Goal: Transaction & Acquisition: Purchase product/service

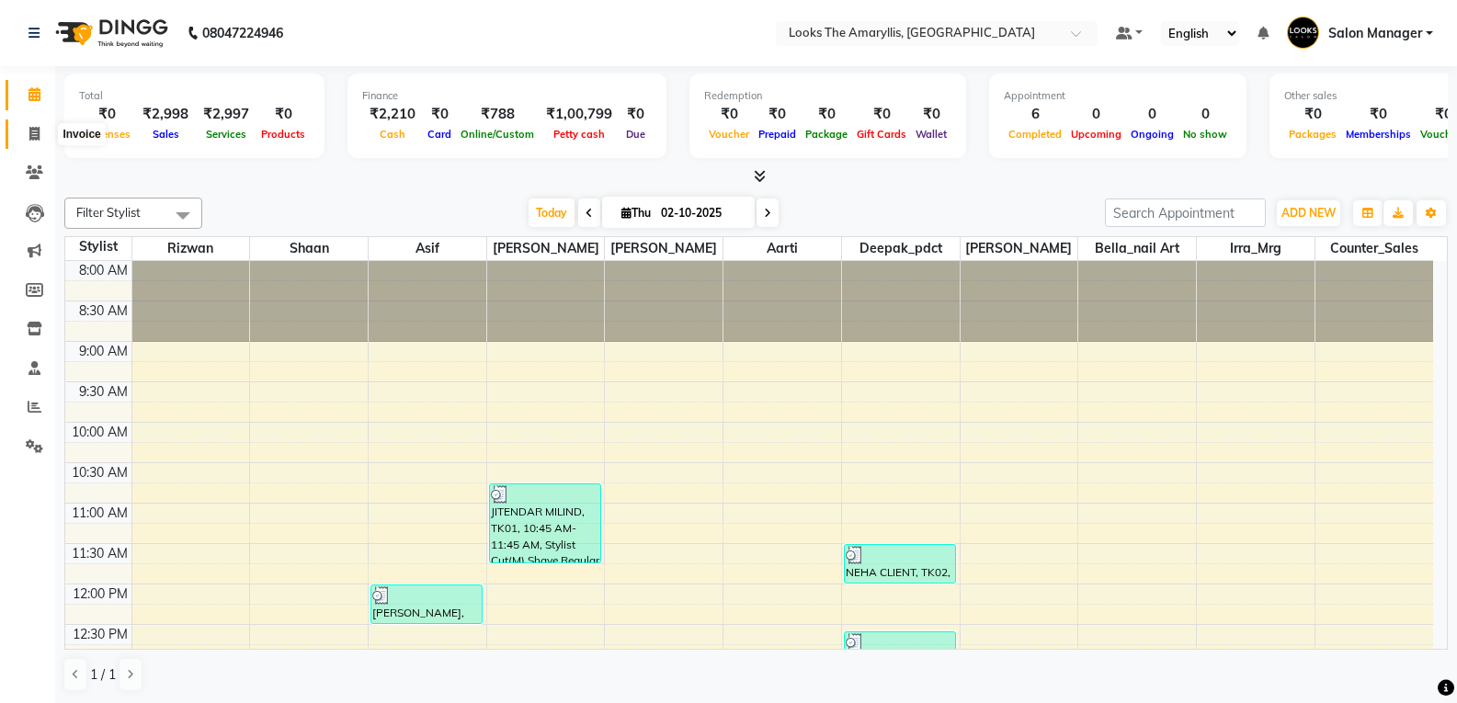
click at [38, 133] on icon at bounding box center [34, 134] width 10 height 14
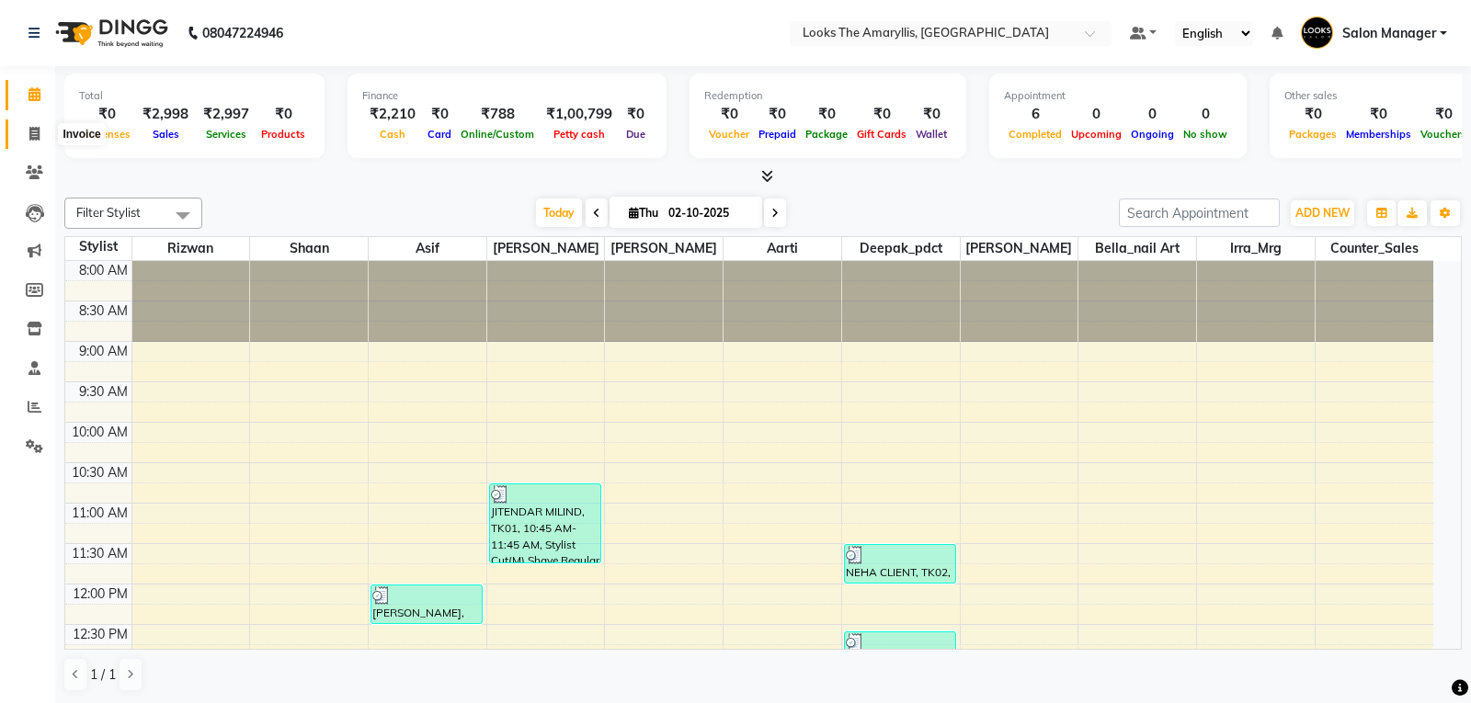
select select "service"
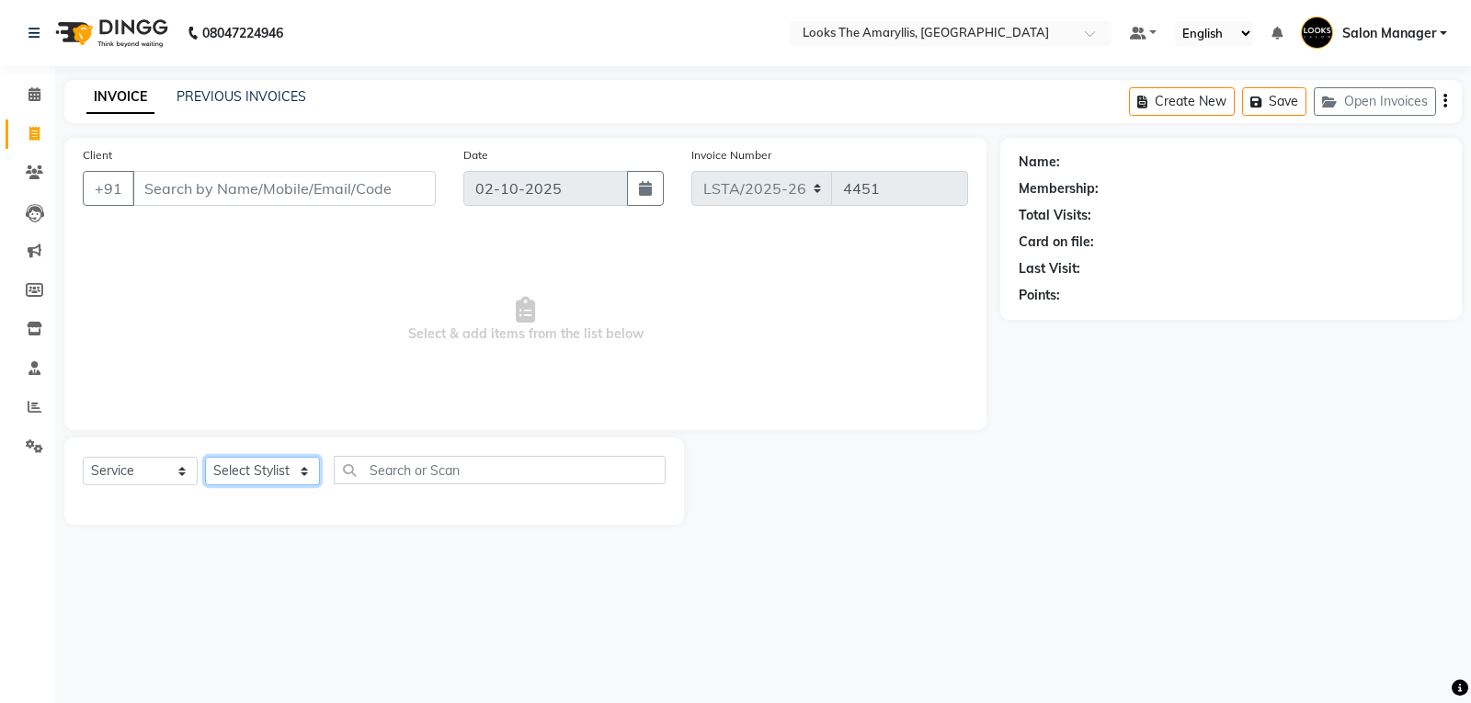
click at [306, 477] on select "Select Stylist" at bounding box center [262, 471] width 115 height 29
click at [302, 462] on select "Select Stylist [PERSON_NAME] art Counter_Sales Deepak_pdct Irra_Mrg [PERSON_NAM…" at bounding box center [262, 471] width 115 height 29
select select "90430"
click at [205, 457] on select "Select Stylist [PERSON_NAME] art Counter_Sales Deepak_pdct Irra_Mrg [PERSON_NAM…" at bounding box center [262, 471] width 115 height 29
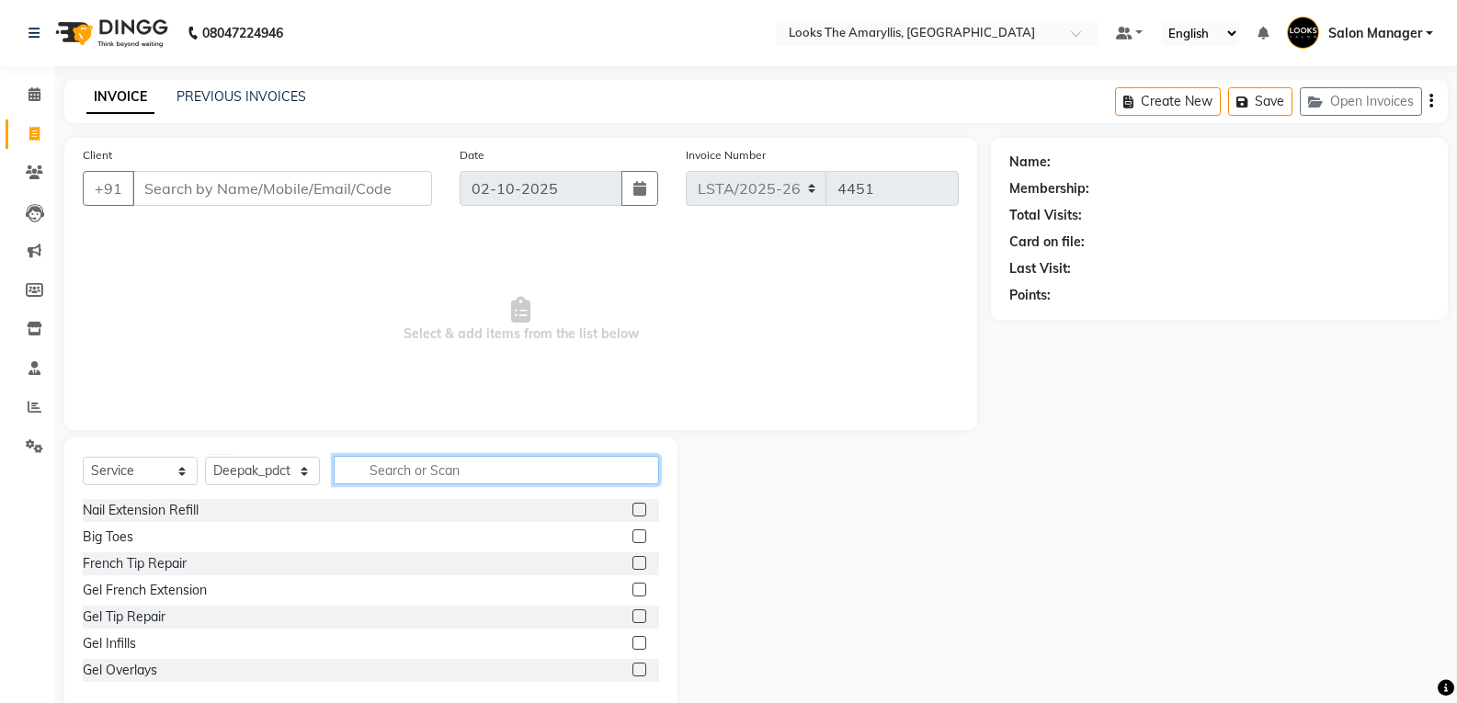
click at [384, 471] on input "text" at bounding box center [496, 470] width 325 height 29
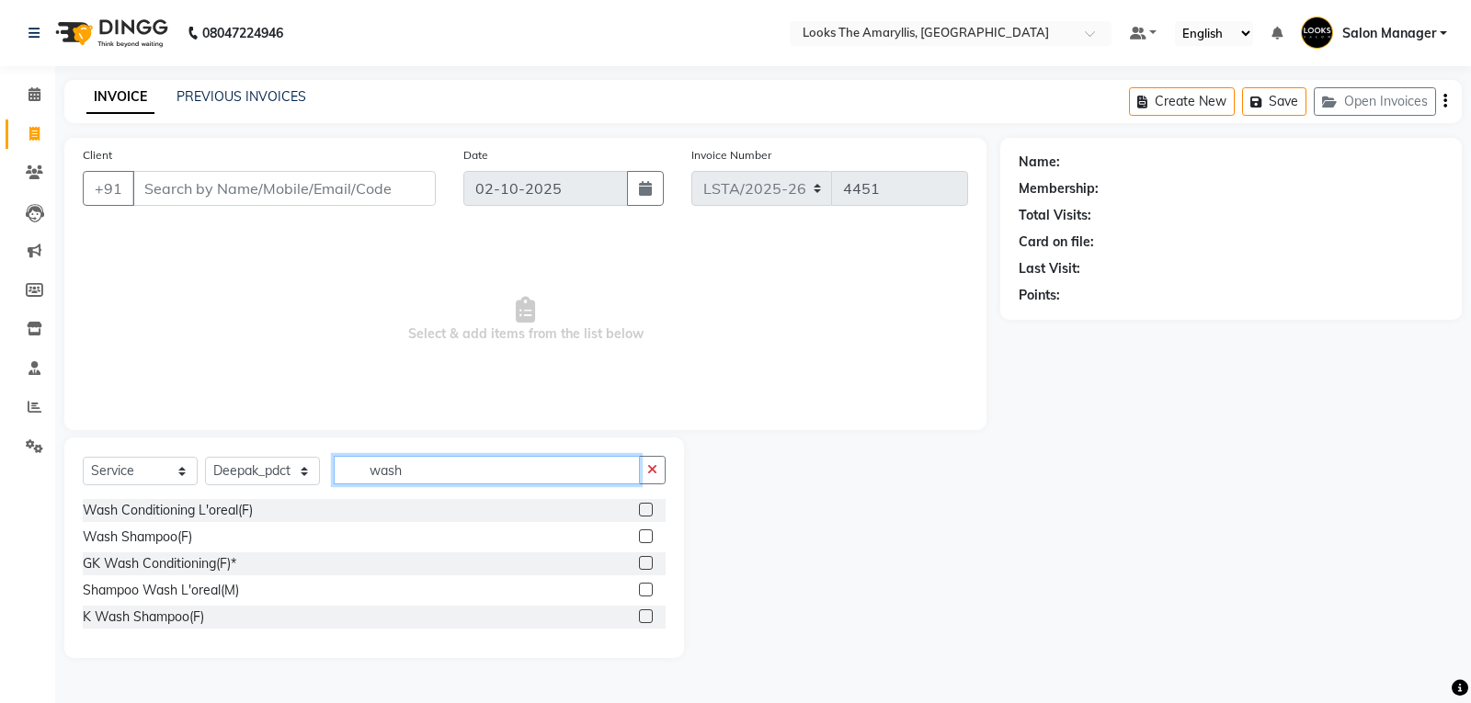
type input "wash"
click at [646, 508] on label at bounding box center [646, 510] width 14 height 14
click at [646, 508] on input "checkbox" at bounding box center [645, 511] width 12 height 12
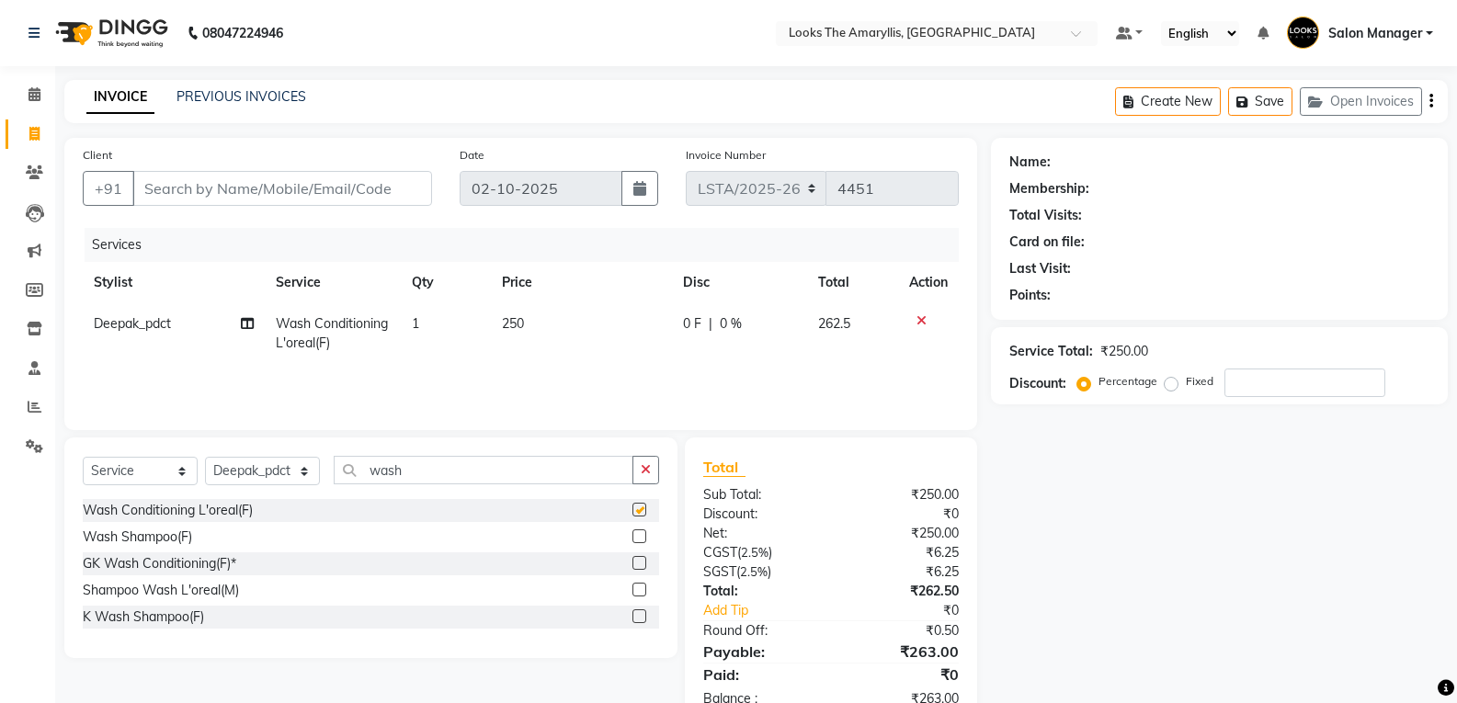
checkbox input "false"
click at [306, 474] on select "Select Stylist [PERSON_NAME] art Counter_Sales Deepak_pdct Irra_Mrg [PERSON_NAM…" at bounding box center [262, 471] width 115 height 29
select select "90425"
click at [205, 457] on select "Select Stylist [PERSON_NAME] art Counter_Sales Deepak_pdct Irra_Mrg [PERSON_NAM…" at bounding box center [262, 471] width 115 height 29
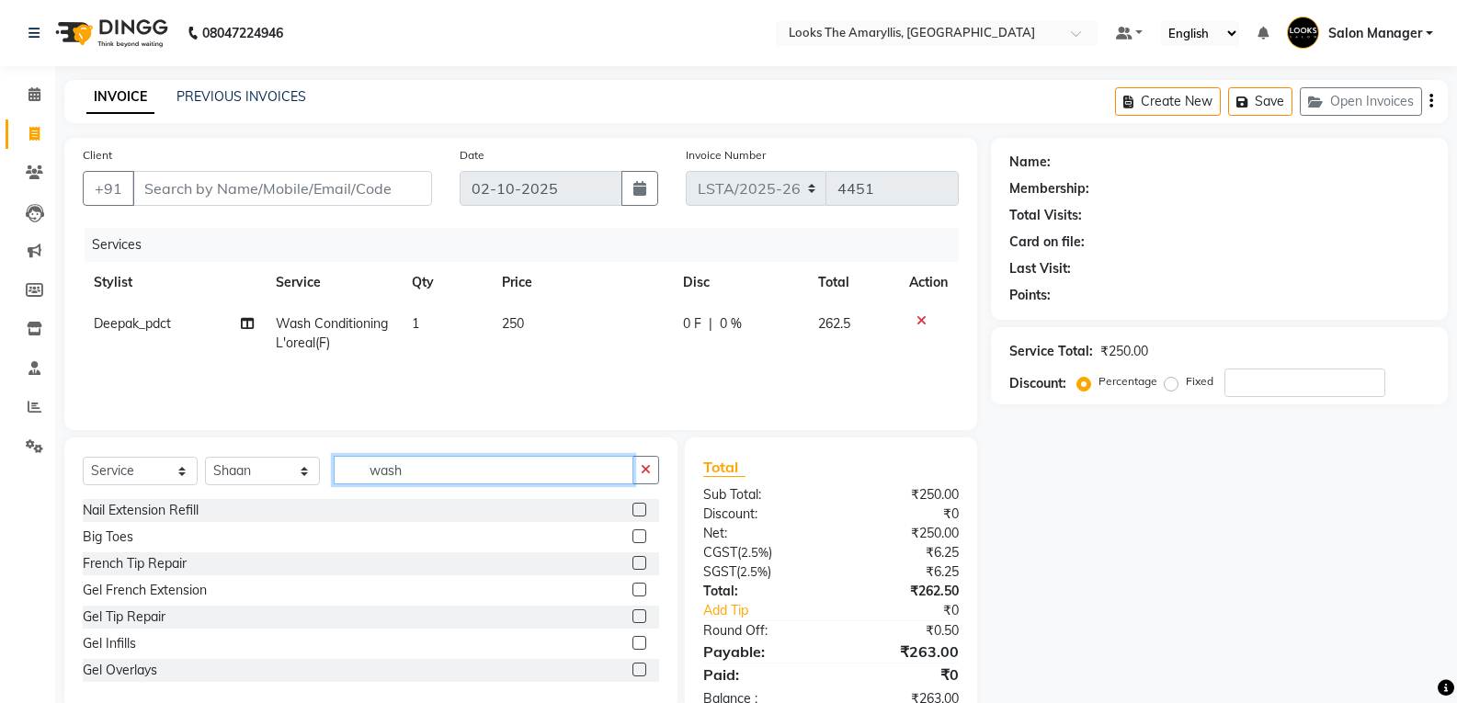
click at [462, 476] on input "wash" at bounding box center [484, 470] width 300 height 29
type input "w"
type input "wash"
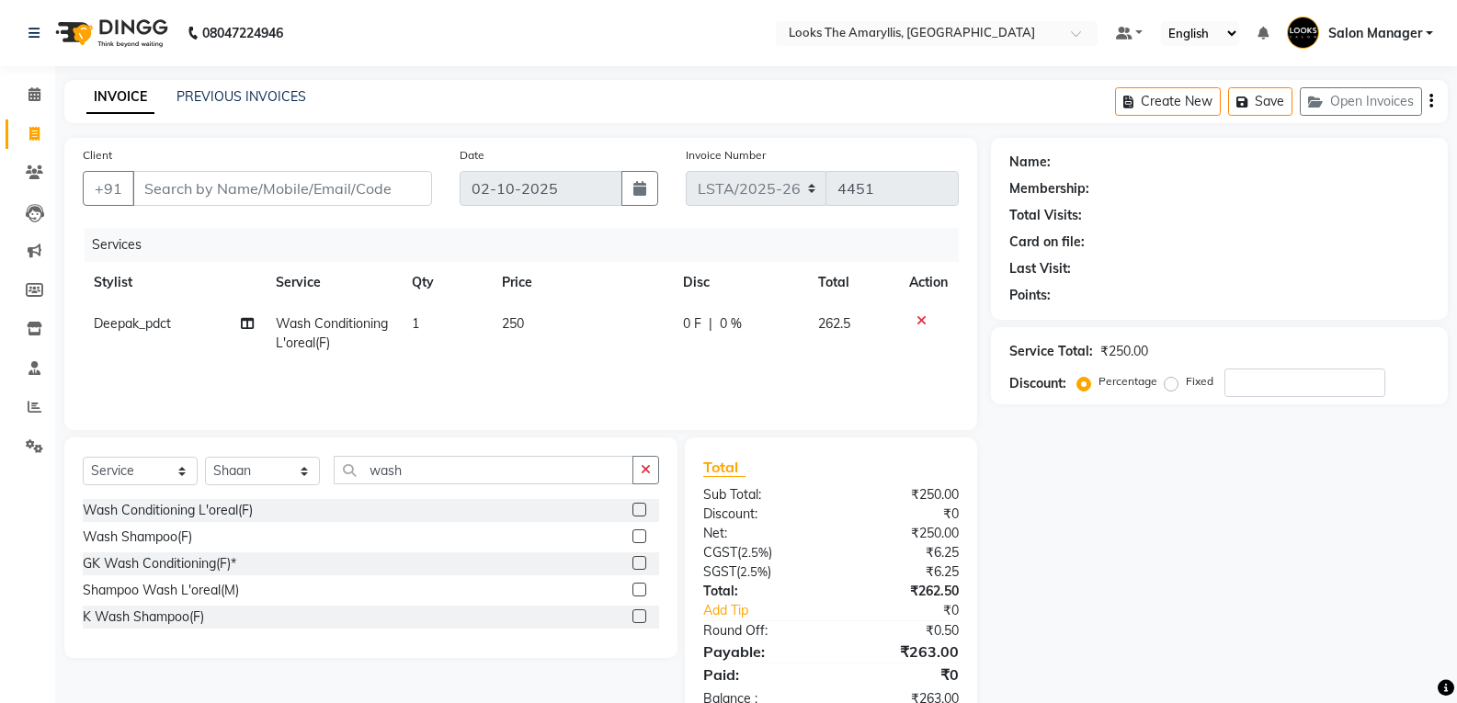
click at [644, 508] on label at bounding box center [640, 510] width 14 height 14
click at [644, 508] on input "checkbox" at bounding box center [639, 511] width 12 height 12
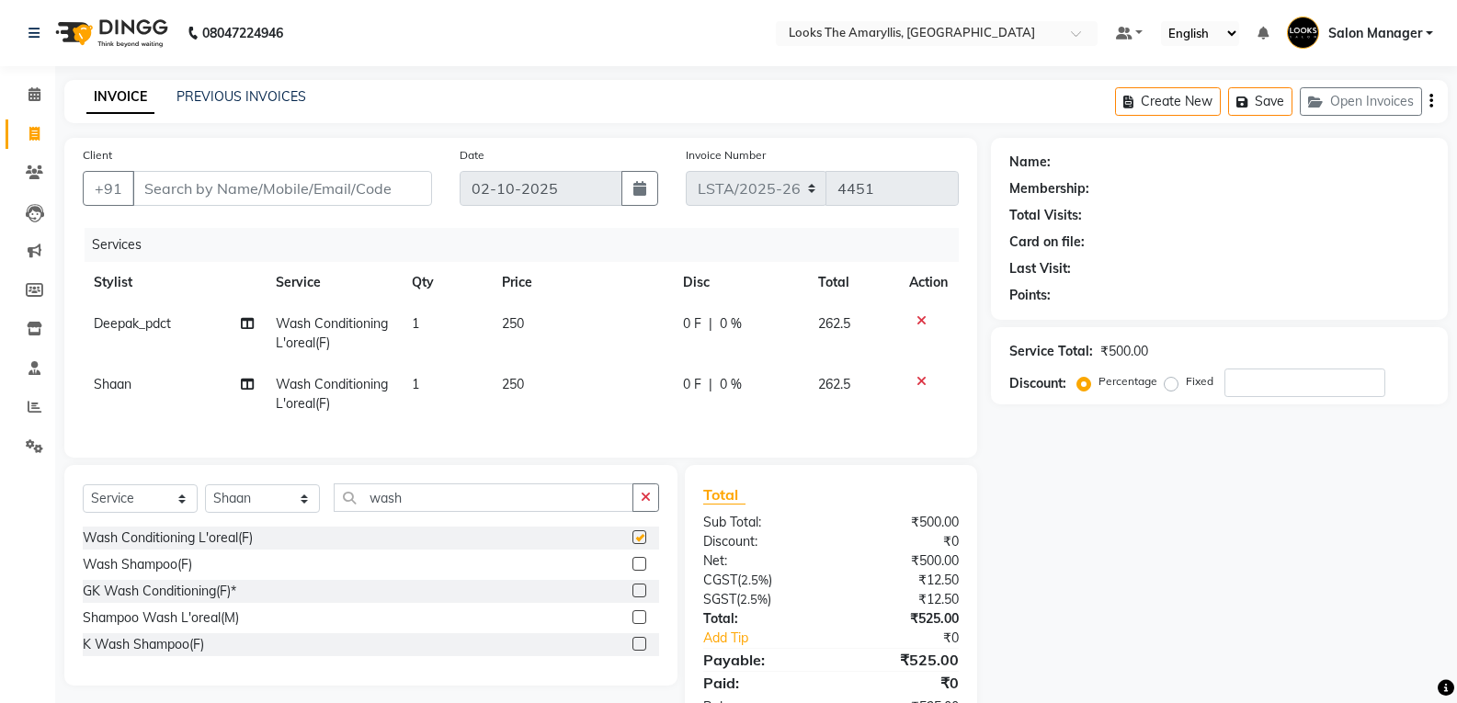
checkbox input "false"
click at [508, 326] on span "250" at bounding box center [513, 323] width 22 height 17
select select "90430"
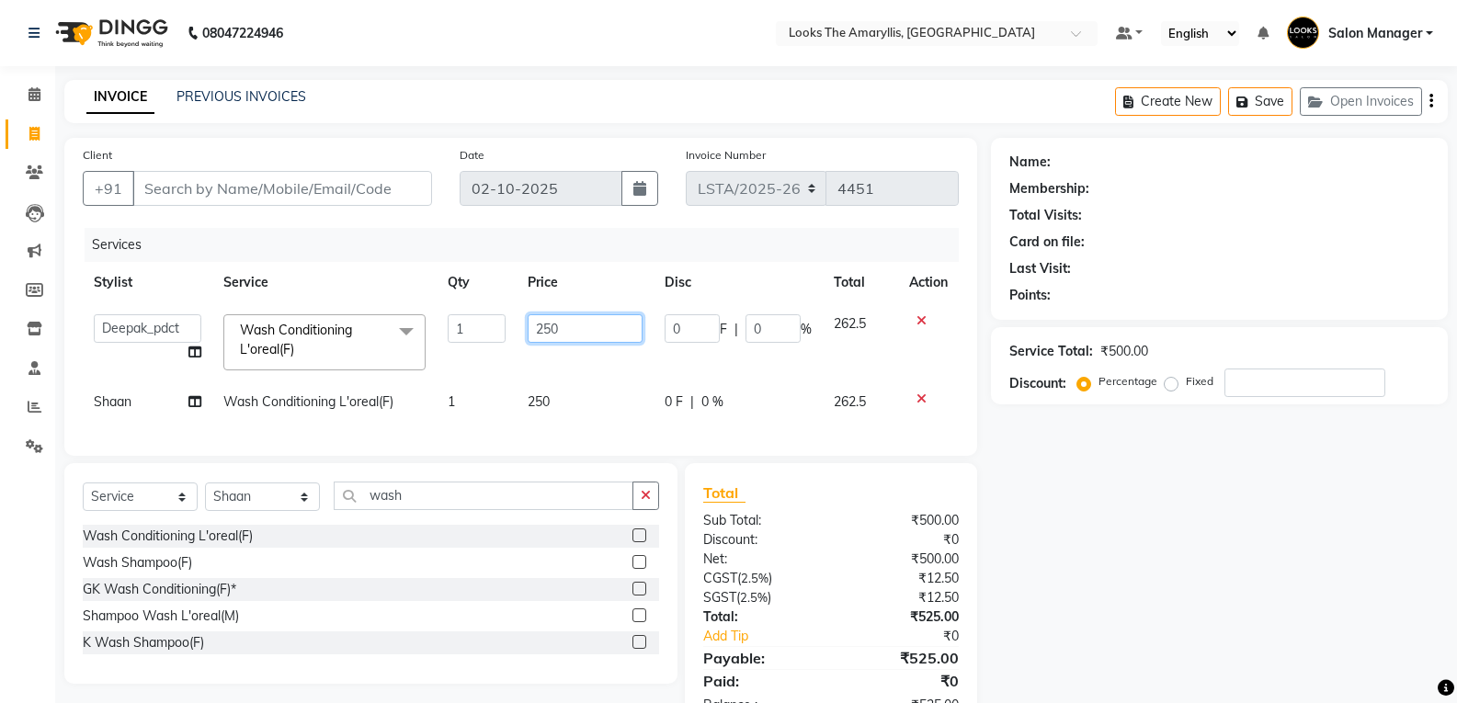
click at [568, 330] on input "250" at bounding box center [585, 328] width 115 height 29
type input "2"
type input "350"
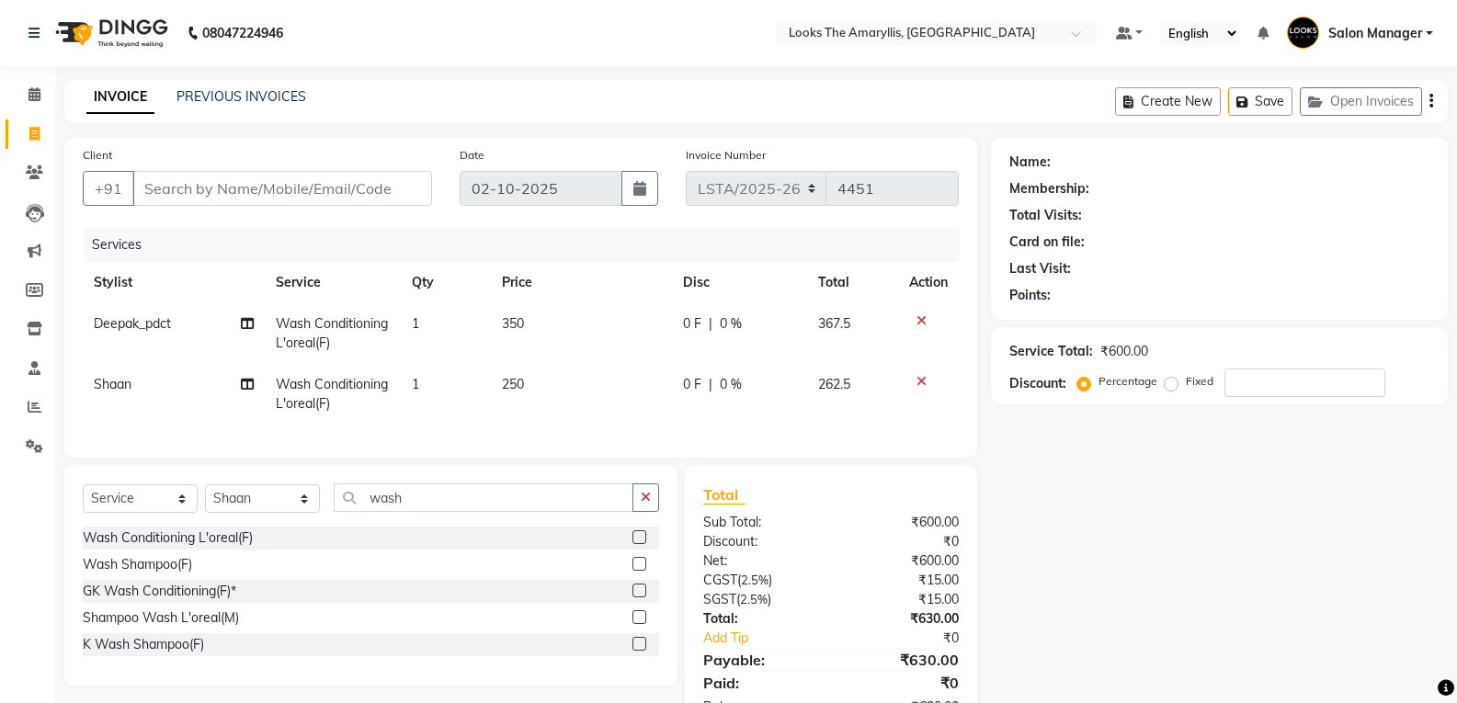
drag, startPoint x: 552, startPoint y: 406, endPoint x: 563, endPoint y: 410, distance: 11.6
click at [555, 406] on td "250" at bounding box center [581, 394] width 180 height 61
select select "90425"
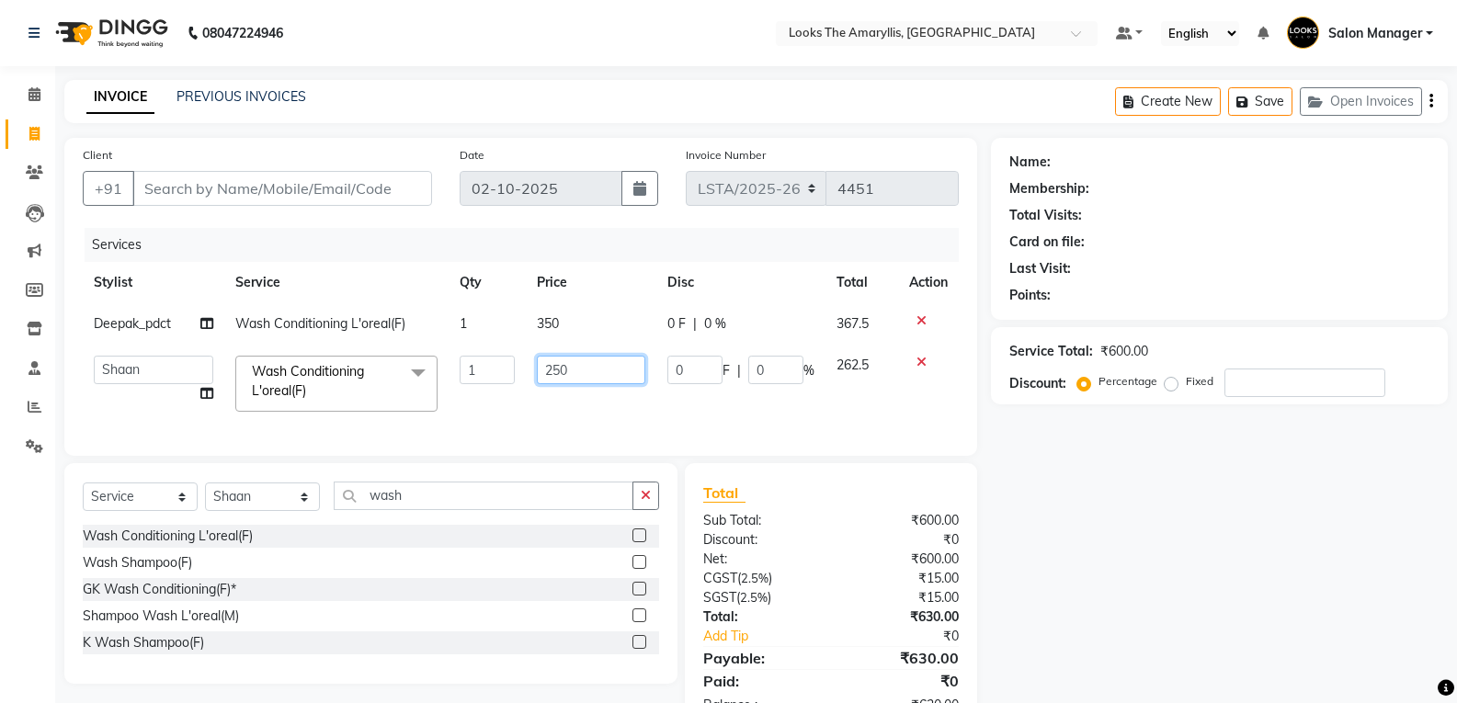
click at [575, 362] on input "250" at bounding box center [591, 370] width 108 height 29
type input "2"
type input "350"
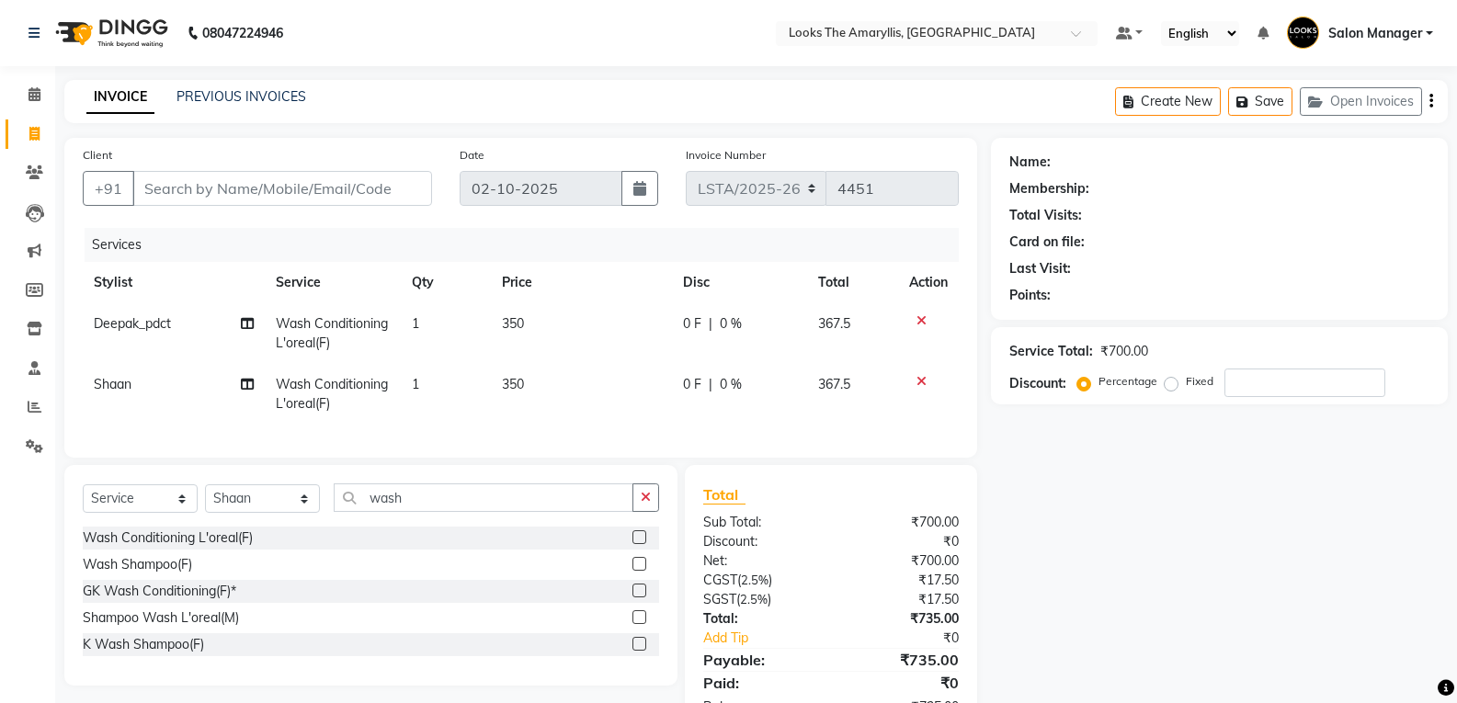
click at [820, 532] on div "Sub Total:" at bounding box center [761, 522] width 142 height 19
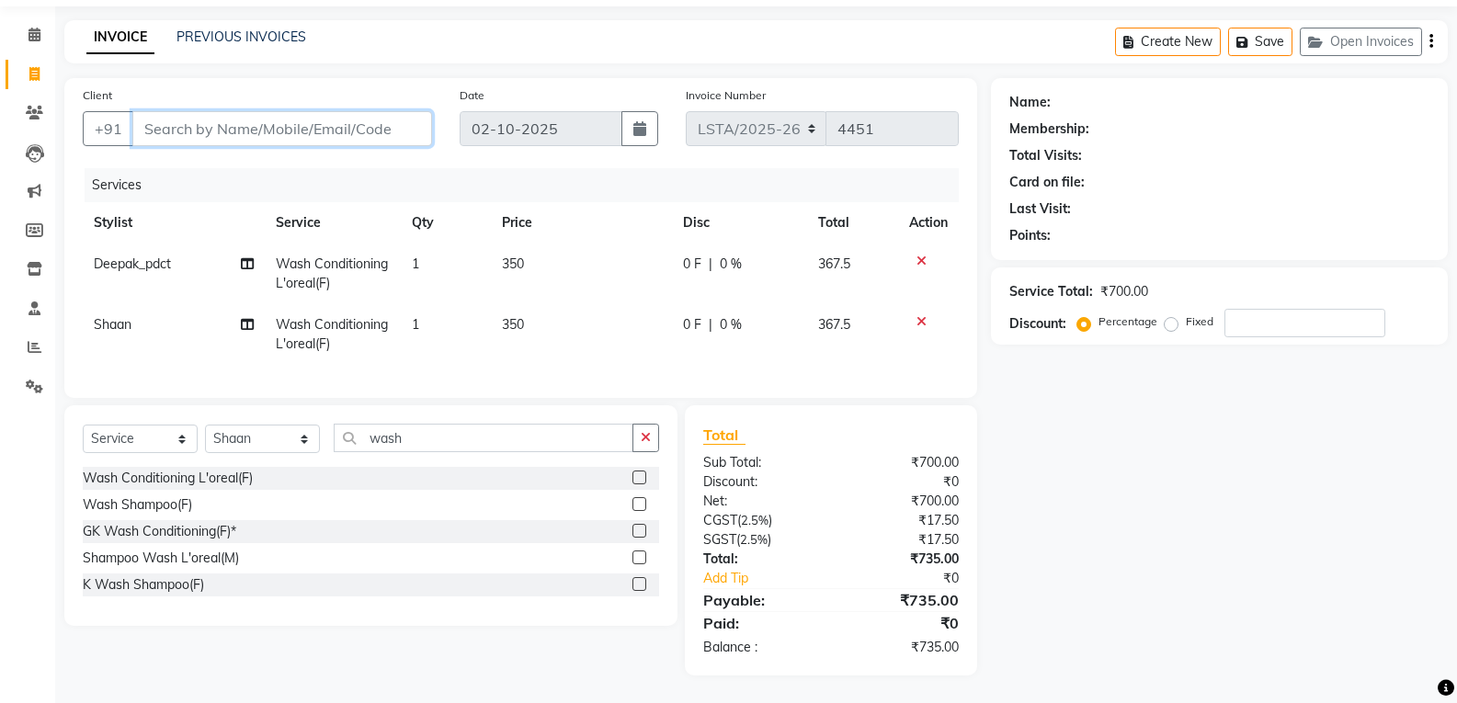
click at [310, 116] on input "Client" at bounding box center [282, 128] width 300 height 35
type input "9"
type input "0"
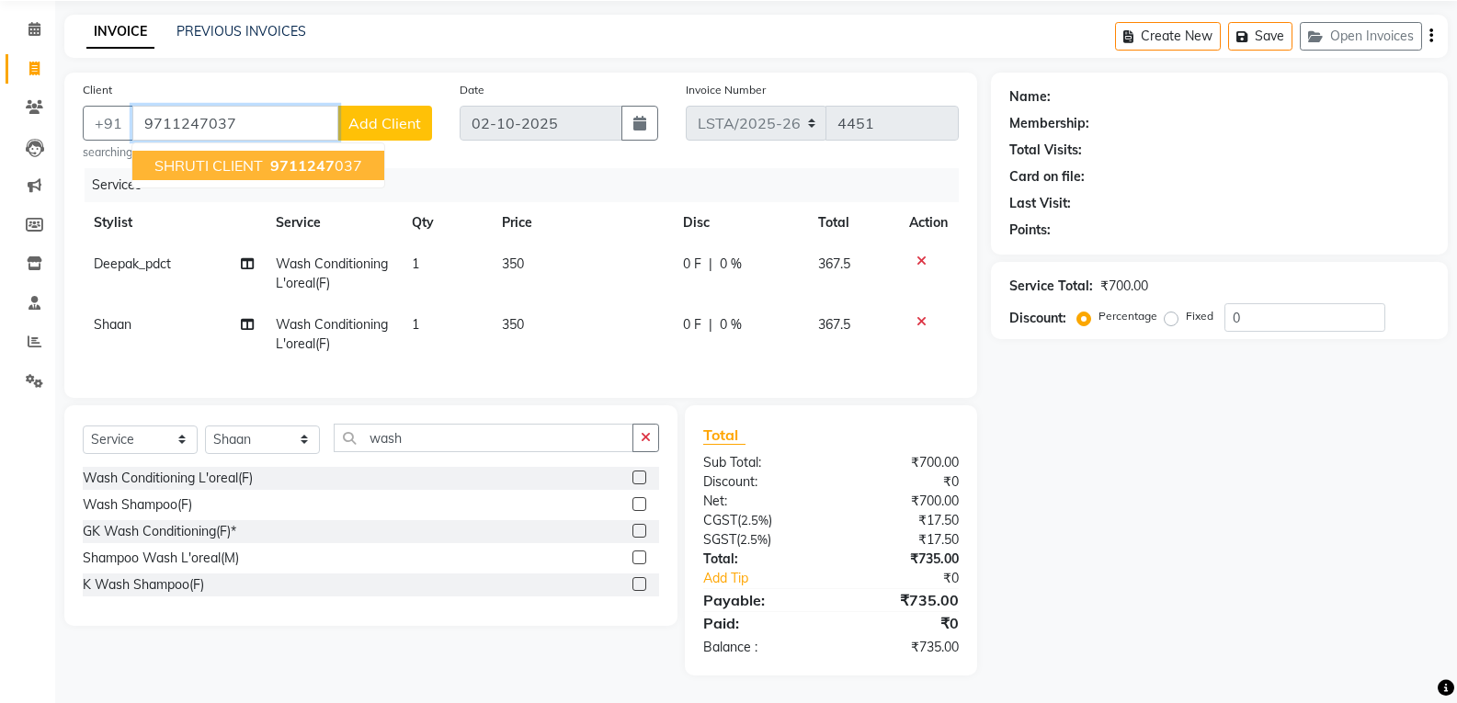
type input "9711247037"
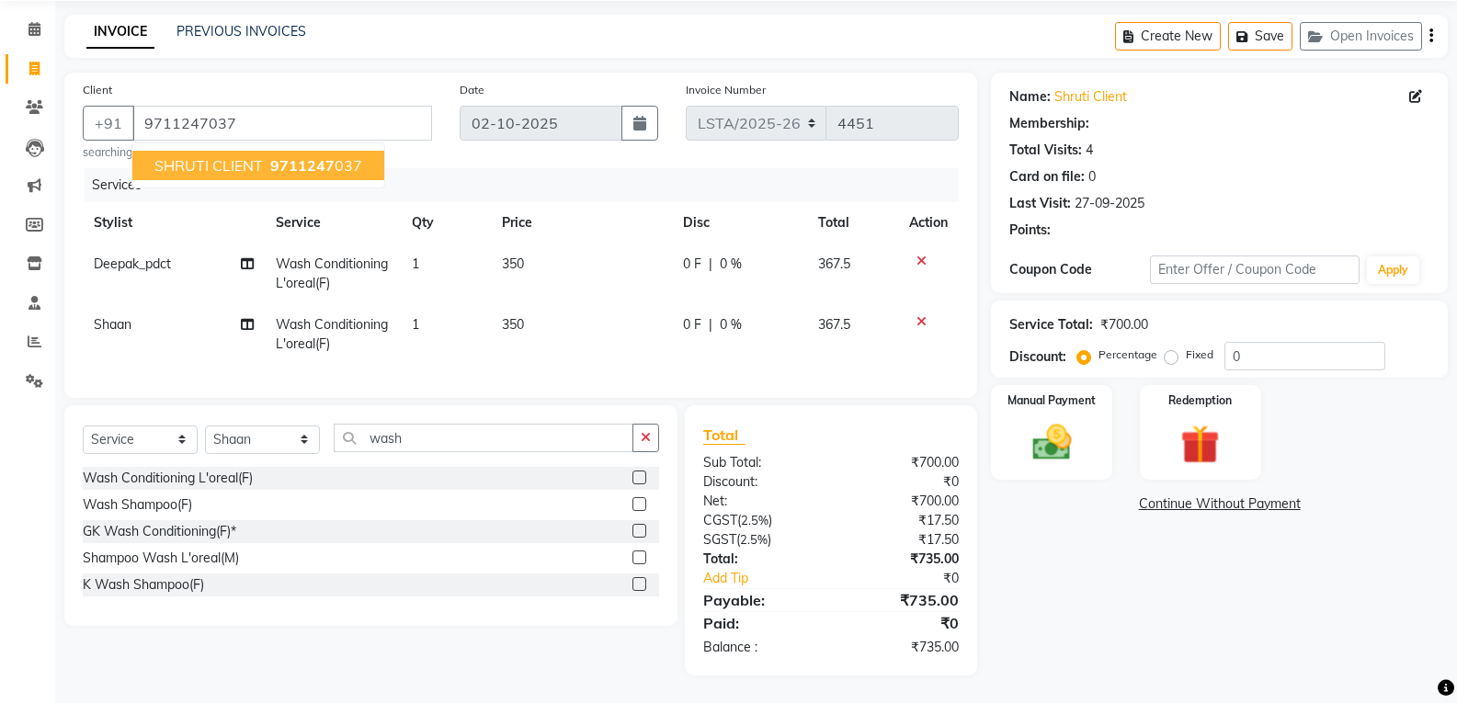
select select "1: Object"
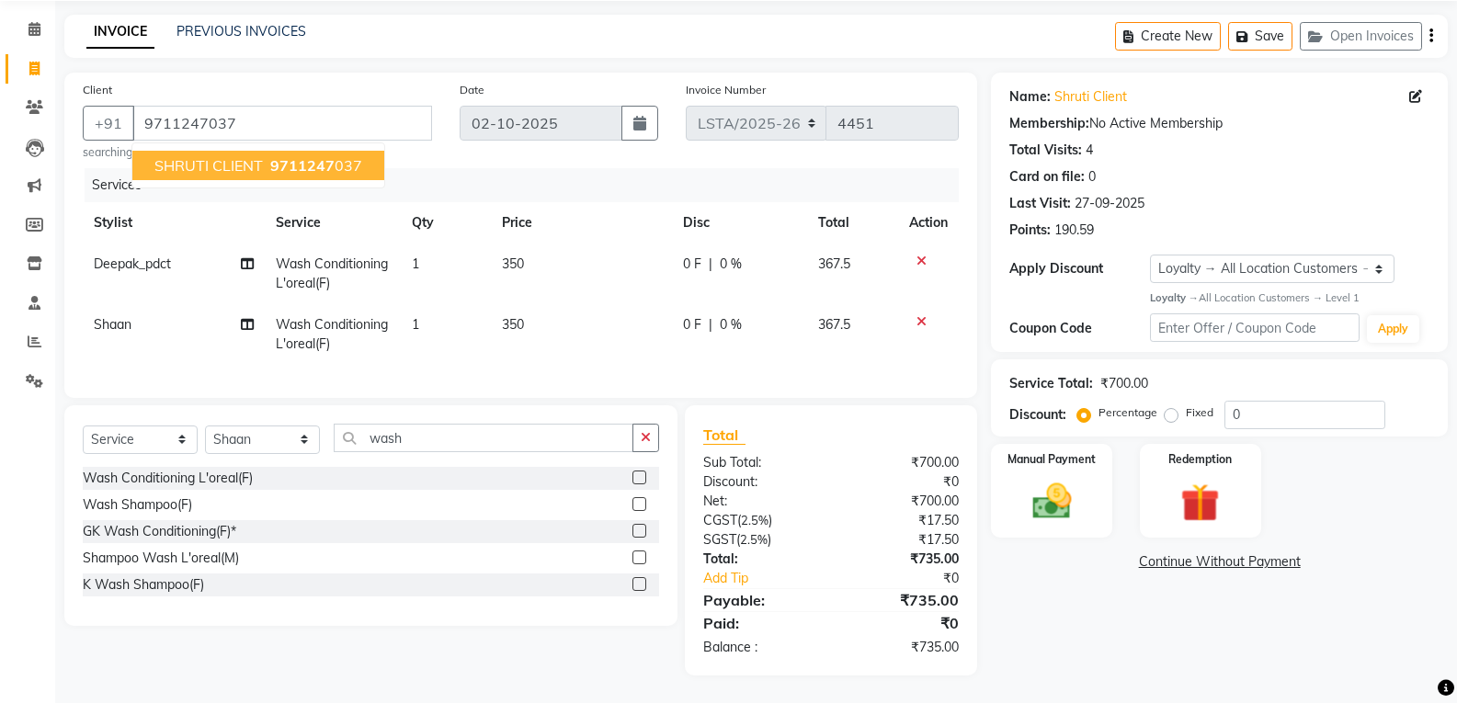
click at [819, 471] on div "Sub Total:" at bounding box center [761, 462] width 142 height 19
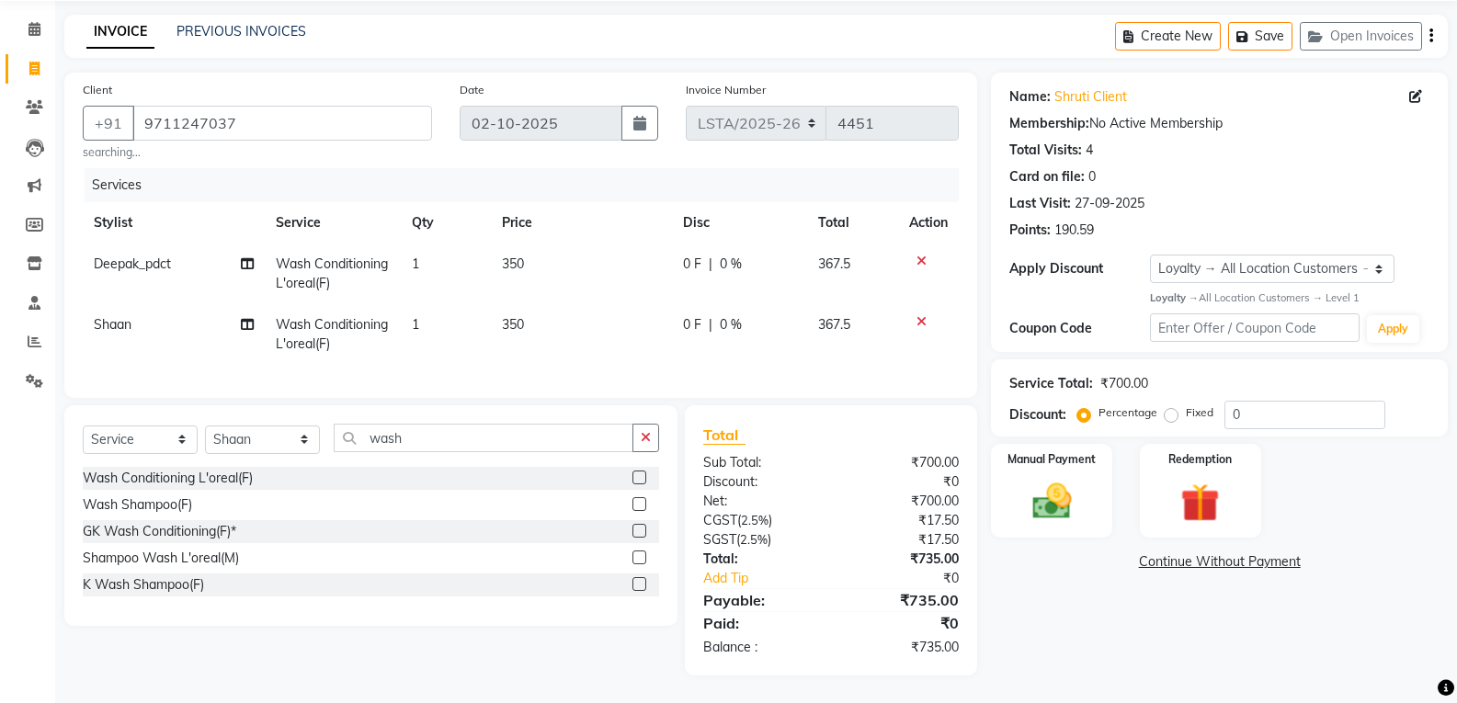
scroll to position [79, 0]
click at [1085, 87] on link "Shruti Client" at bounding box center [1091, 96] width 73 height 19
click at [1054, 507] on img at bounding box center [1051, 501] width 65 height 47
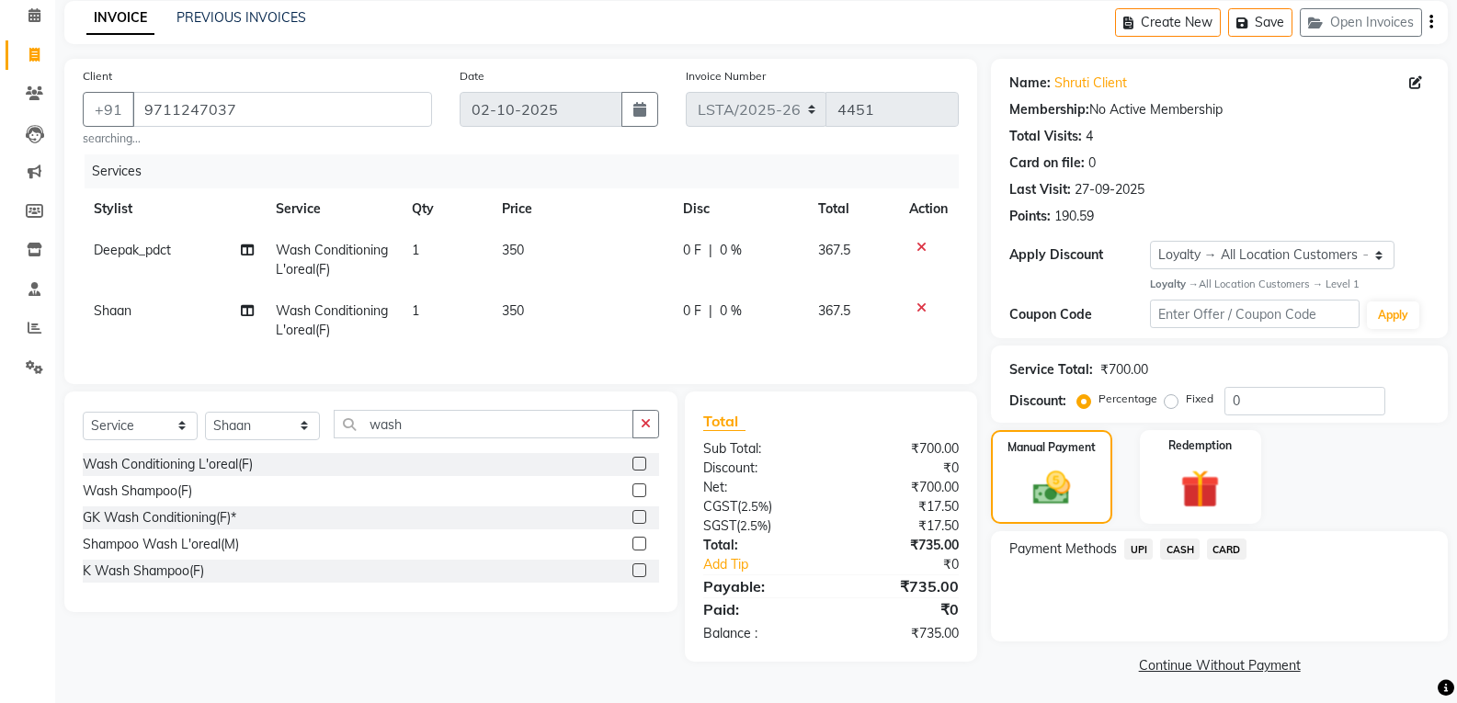
scroll to position [83, 0]
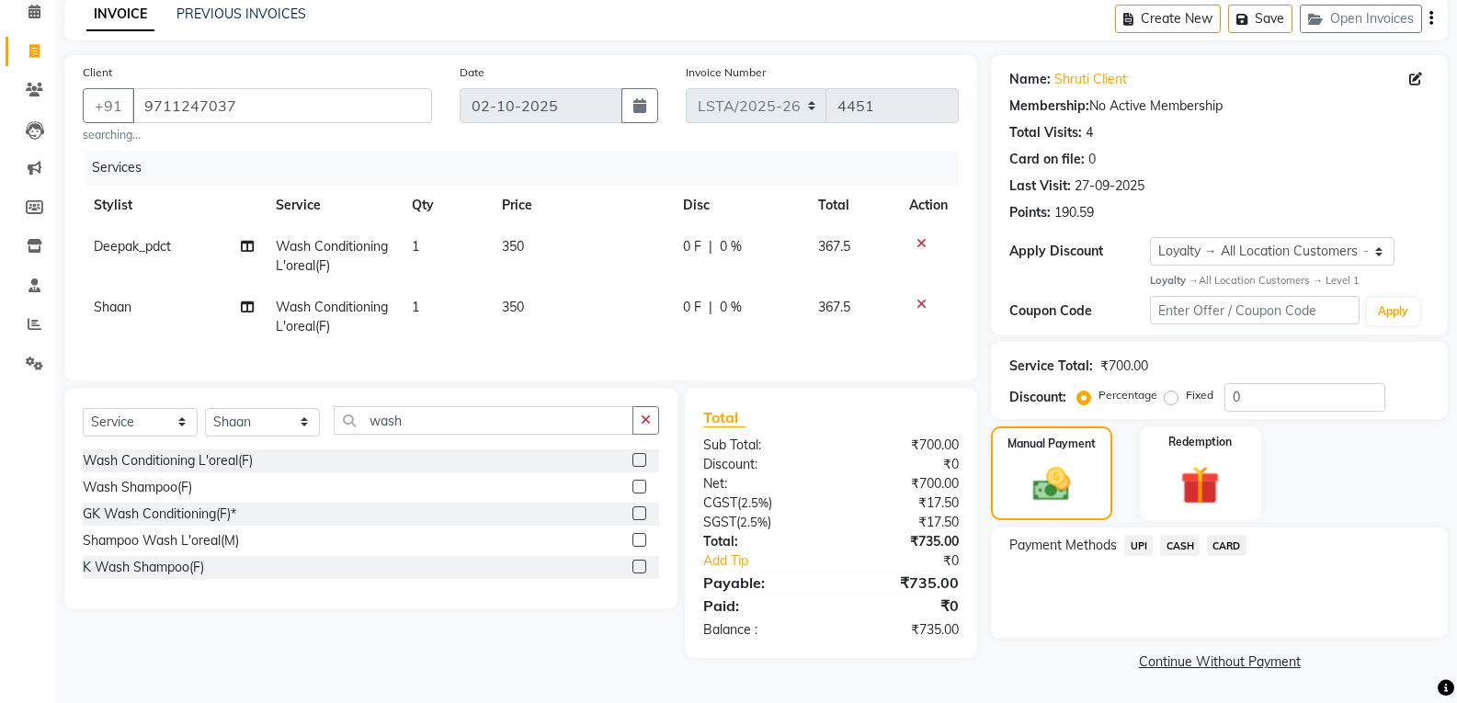
click at [1139, 546] on span "UPI" at bounding box center [1138, 545] width 29 height 21
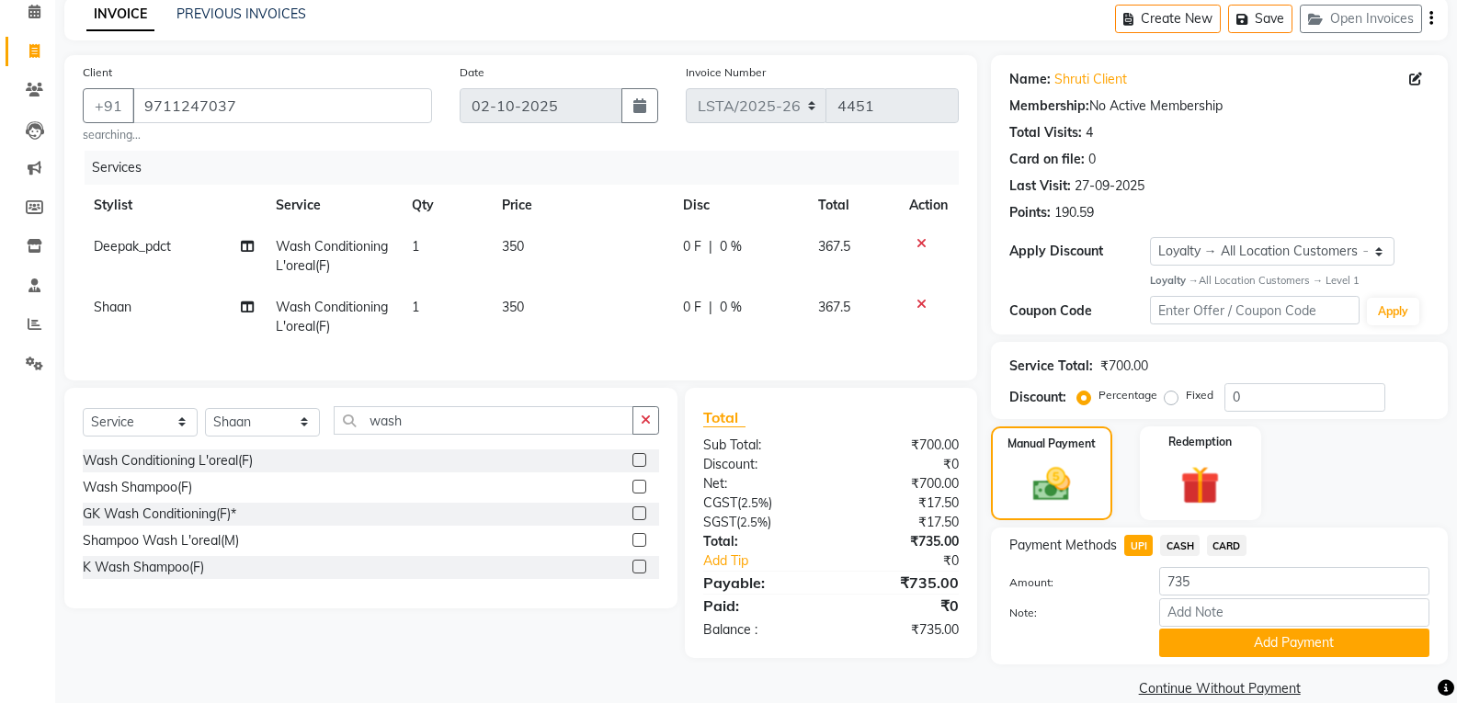
scroll to position [109, 0]
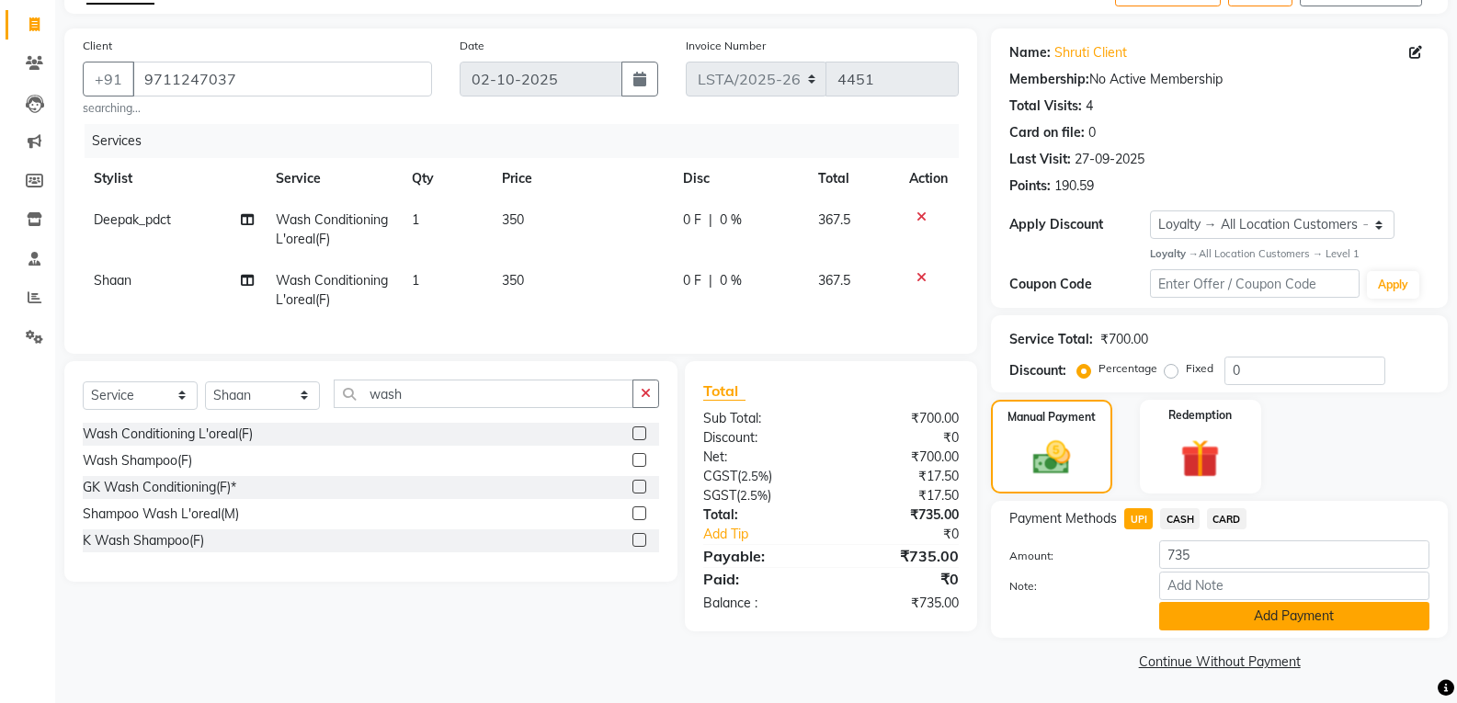
click at [1250, 619] on button "Add Payment" at bounding box center [1294, 616] width 270 height 29
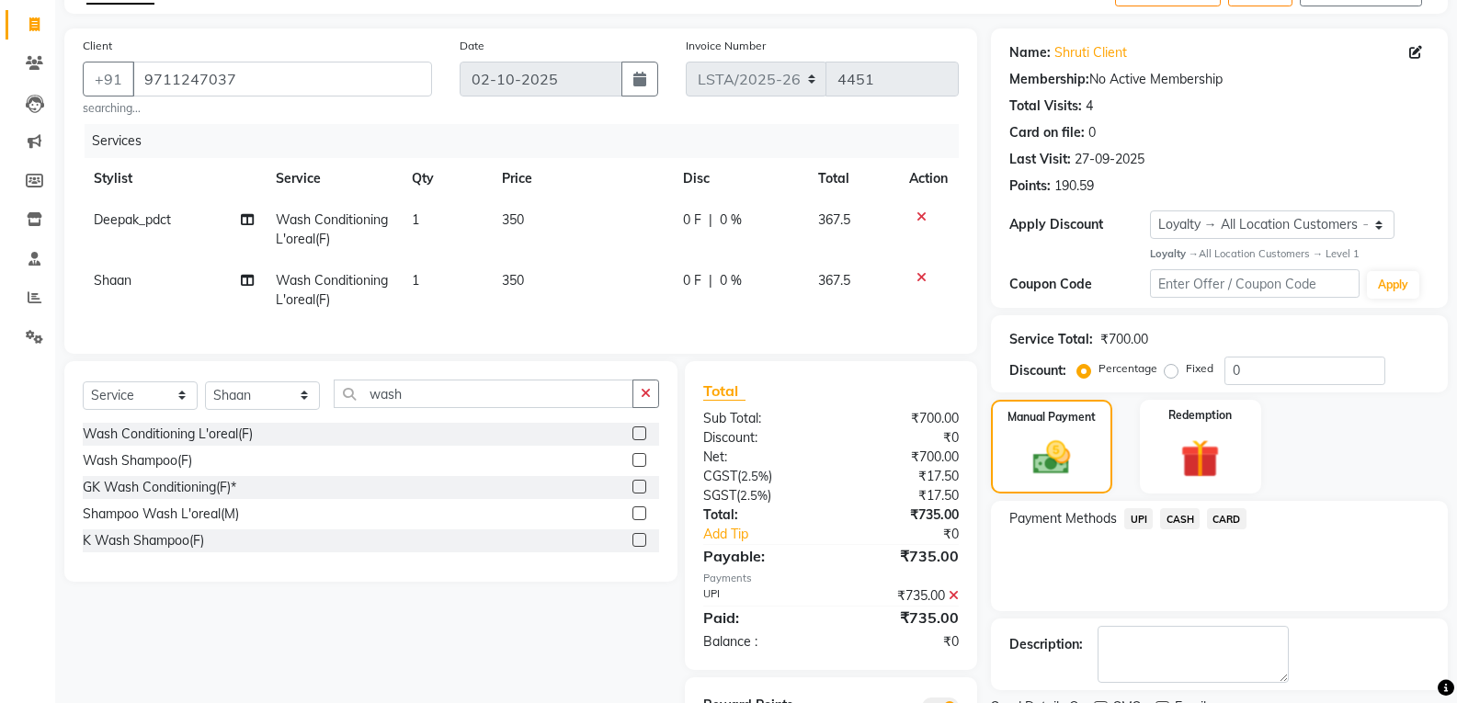
scroll to position [209, 0]
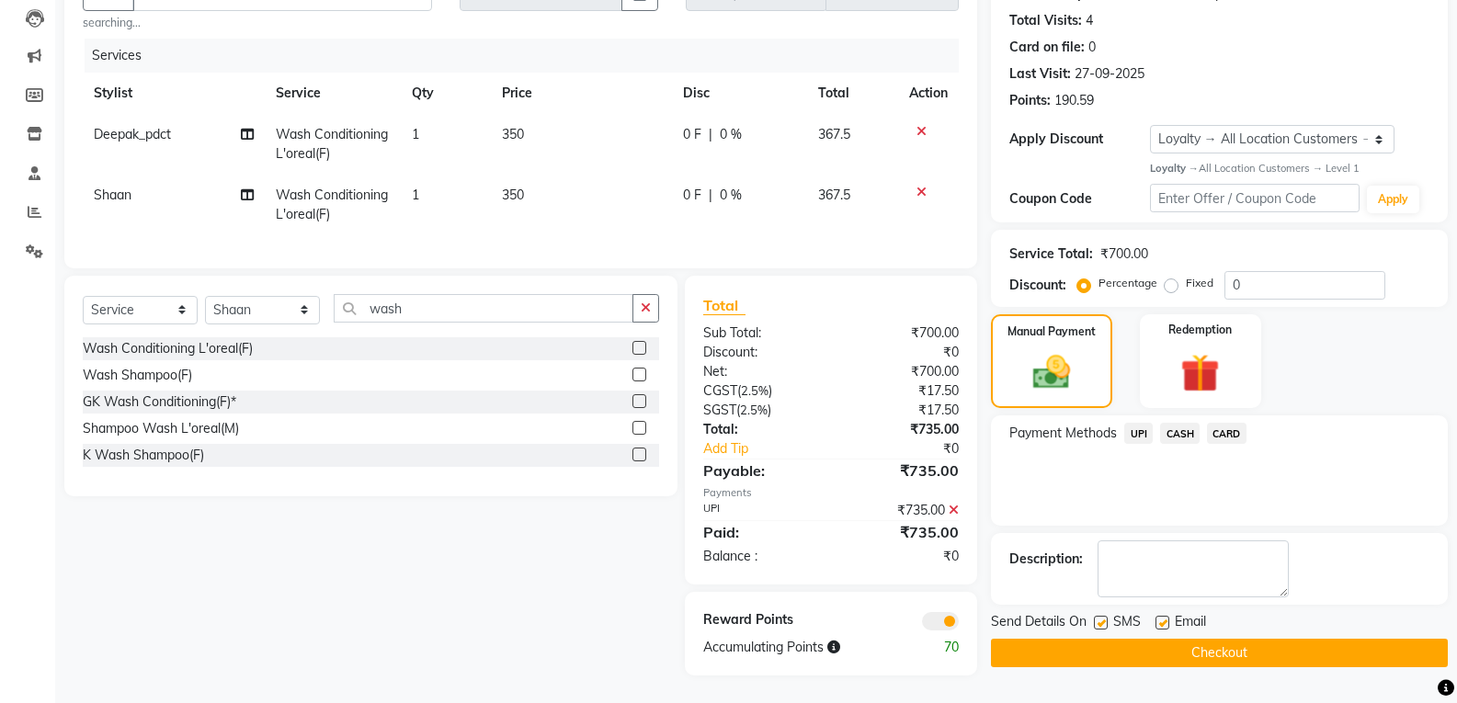
click at [1103, 616] on label at bounding box center [1101, 623] width 14 height 14
click at [1103, 618] on input "checkbox" at bounding box center [1100, 624] width 12 height 12
checkbox input "false"
click at [1163, 616] on label at bounding box center [1163, 623] width 14 height 14
click at [1163, 618] on input "checkbox" at bounding box center [1162, 624] width 12 height 12
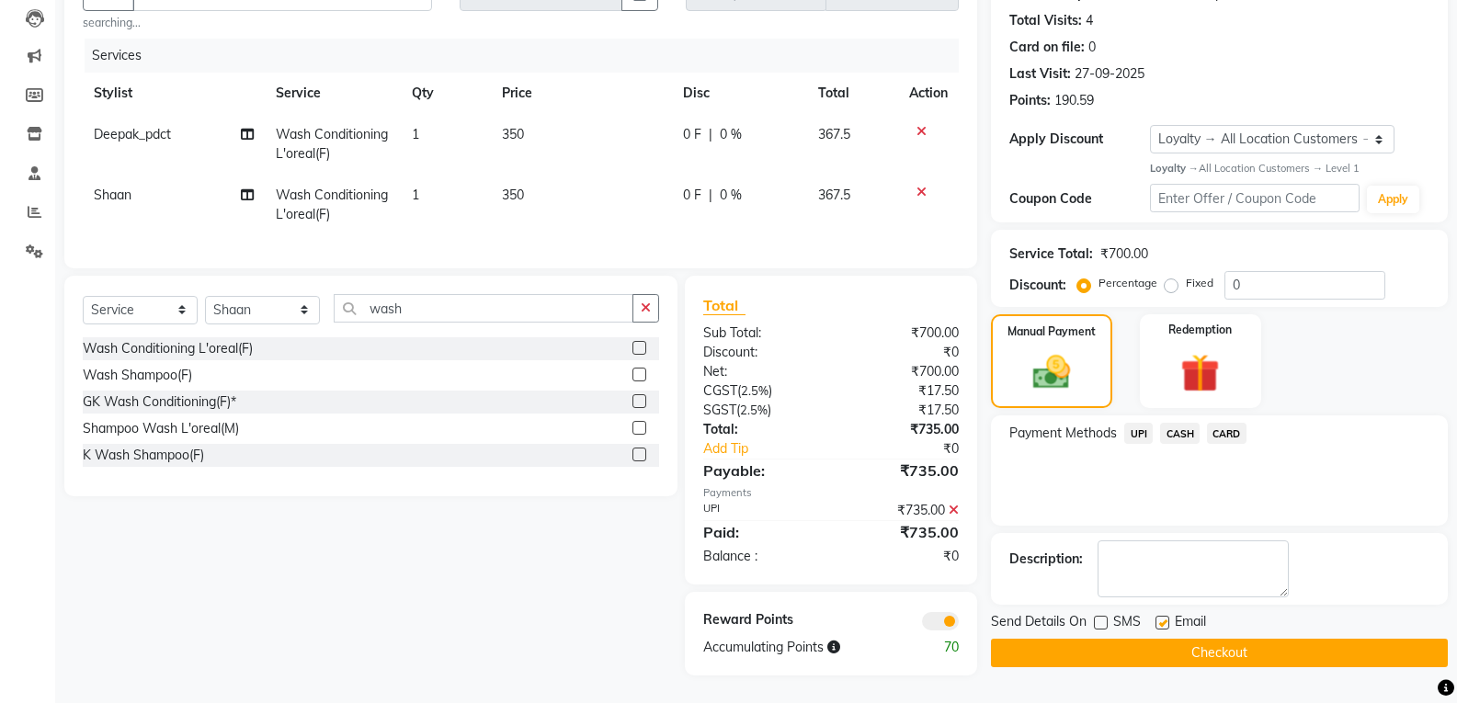
checkbox input "false"
click at [1100, 639] on button "Checkout" at bounding box center [1219, 653] width 457 height 29
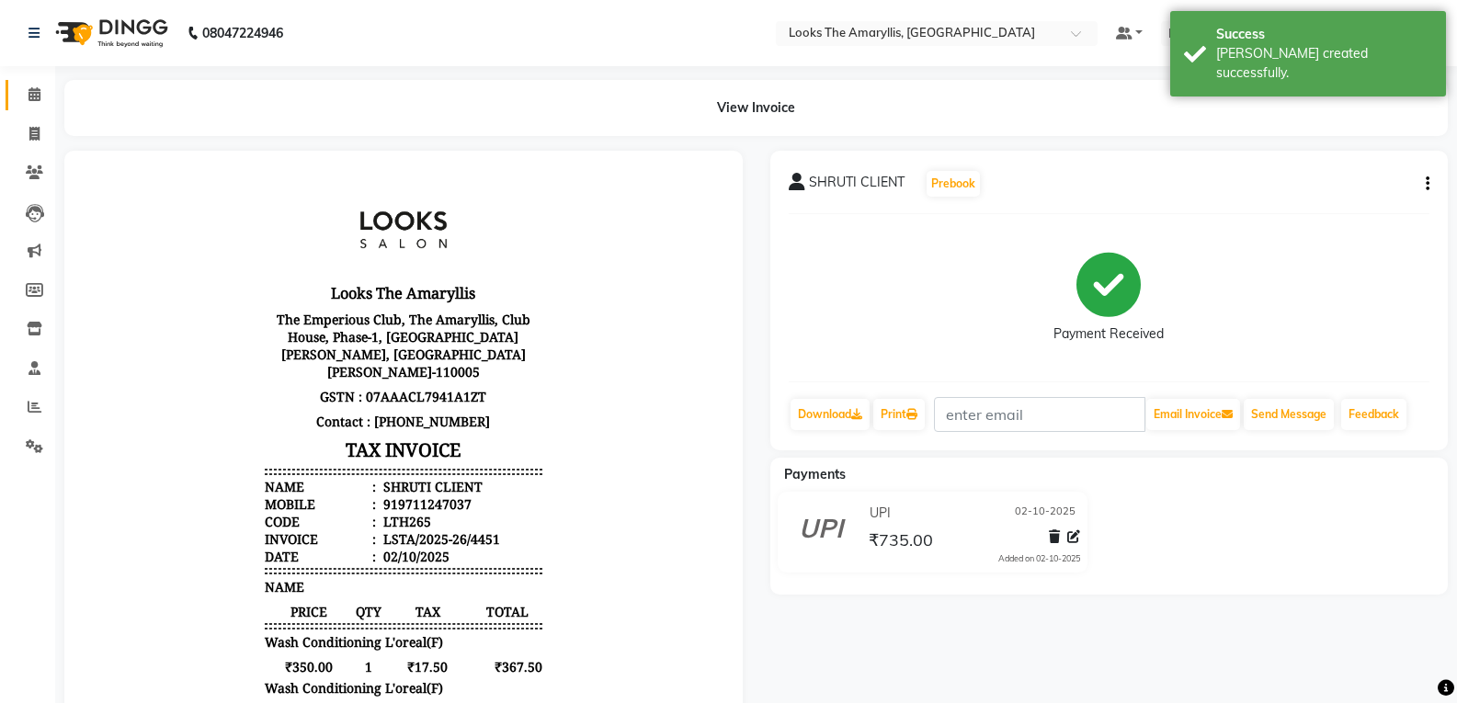
click at [35, 83] on link "Calendar" at bounding box center [28, 95] width 44 height 30
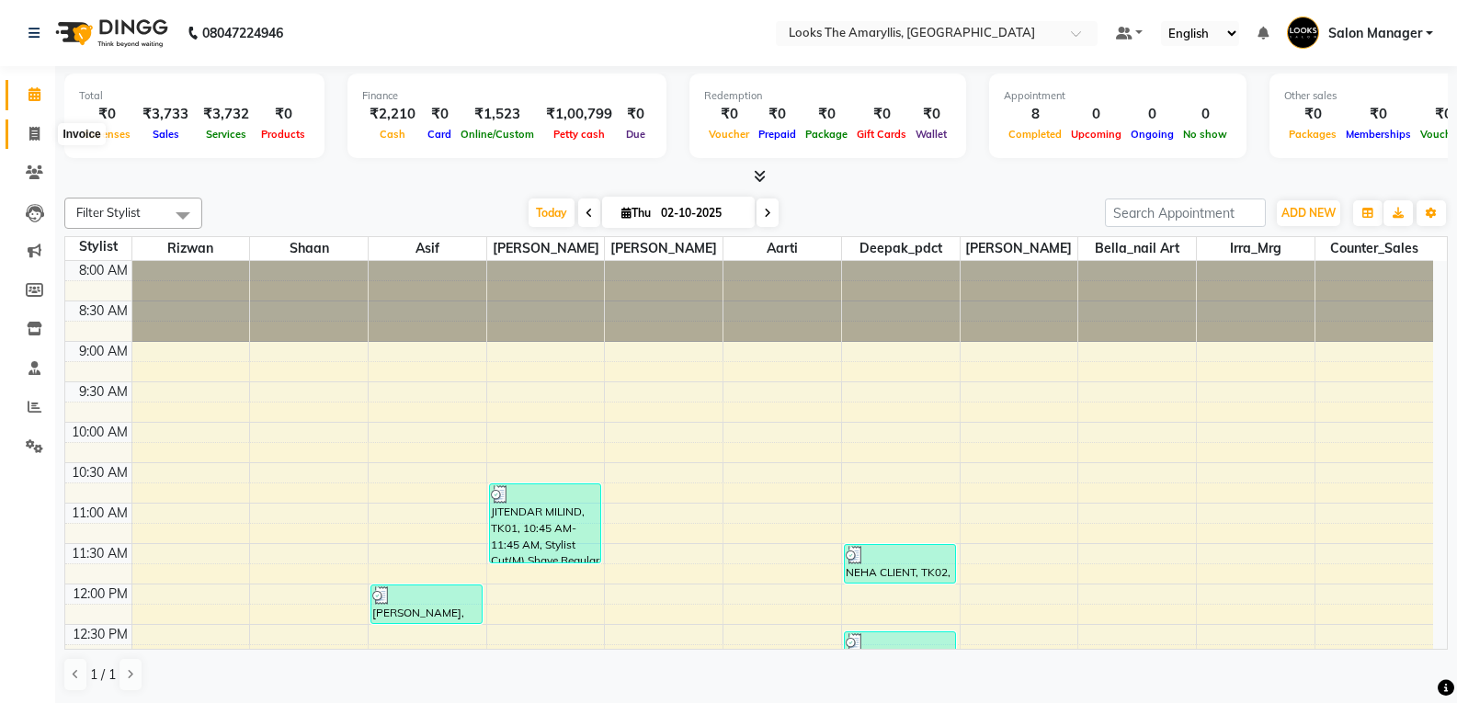
drag, startPoint x: 45, startPoint y: 128, endPoint x: 59, endPoint y: 144, distance: 21.5
click at [44, 128] on span at bounding box center [34, 134] width 32 height 21
select select "service"
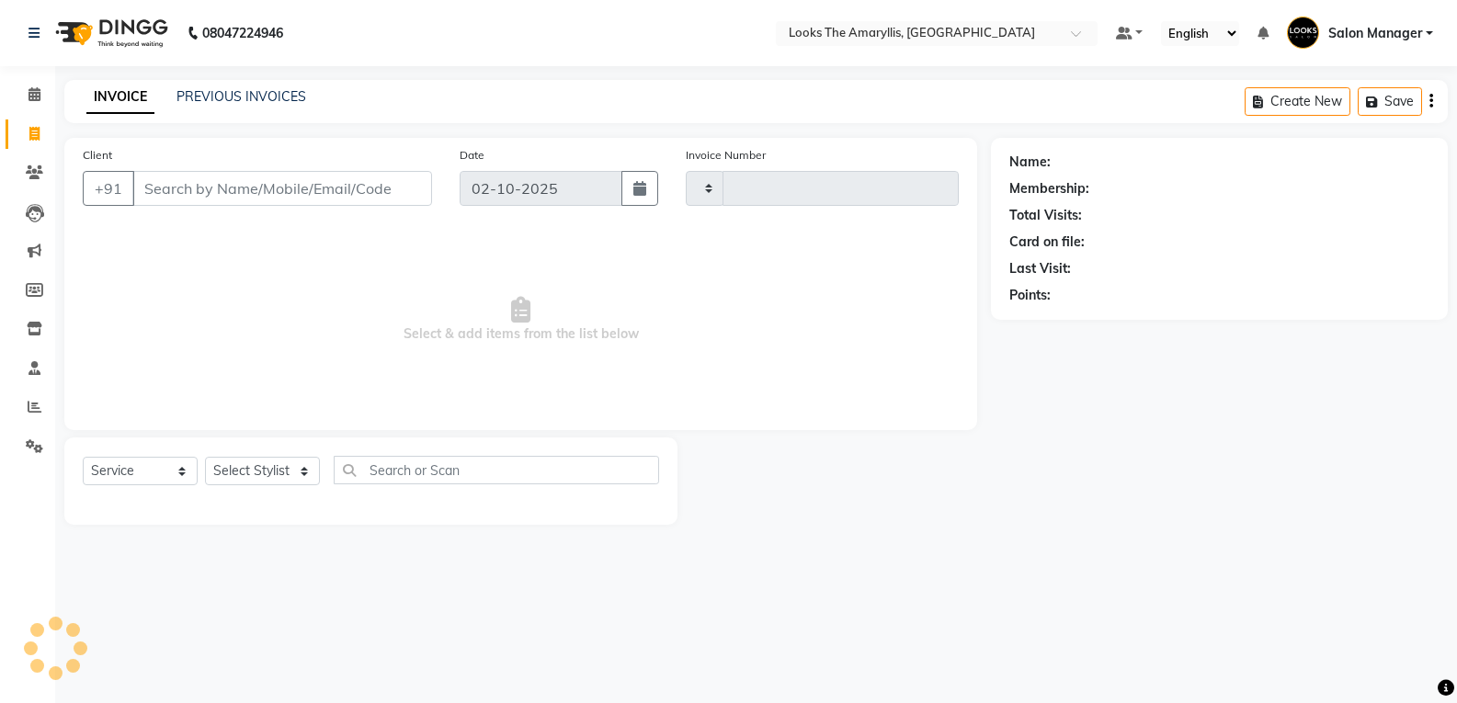
type input "4452"
select select "8939"
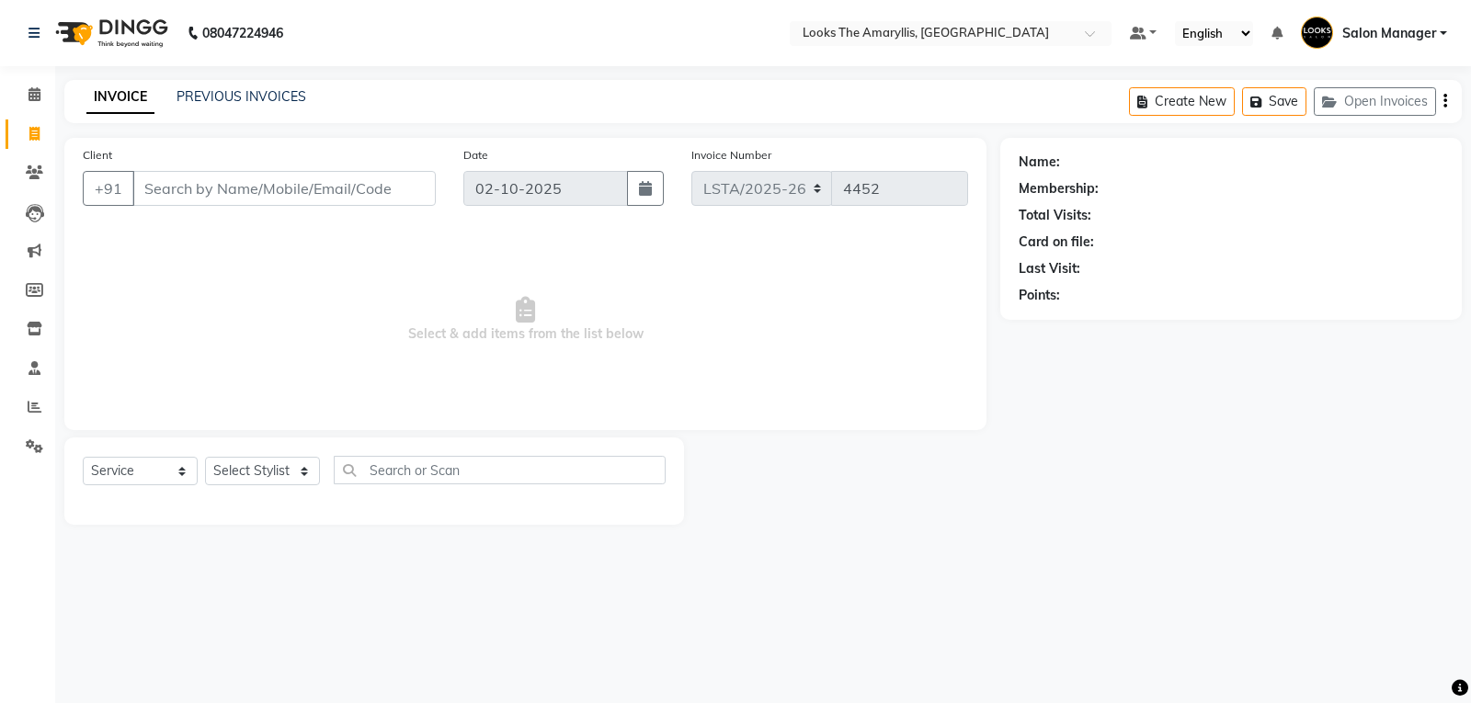
click at [260, 177] on input "Client" at bounding box center [283, 188] width 303 height 35
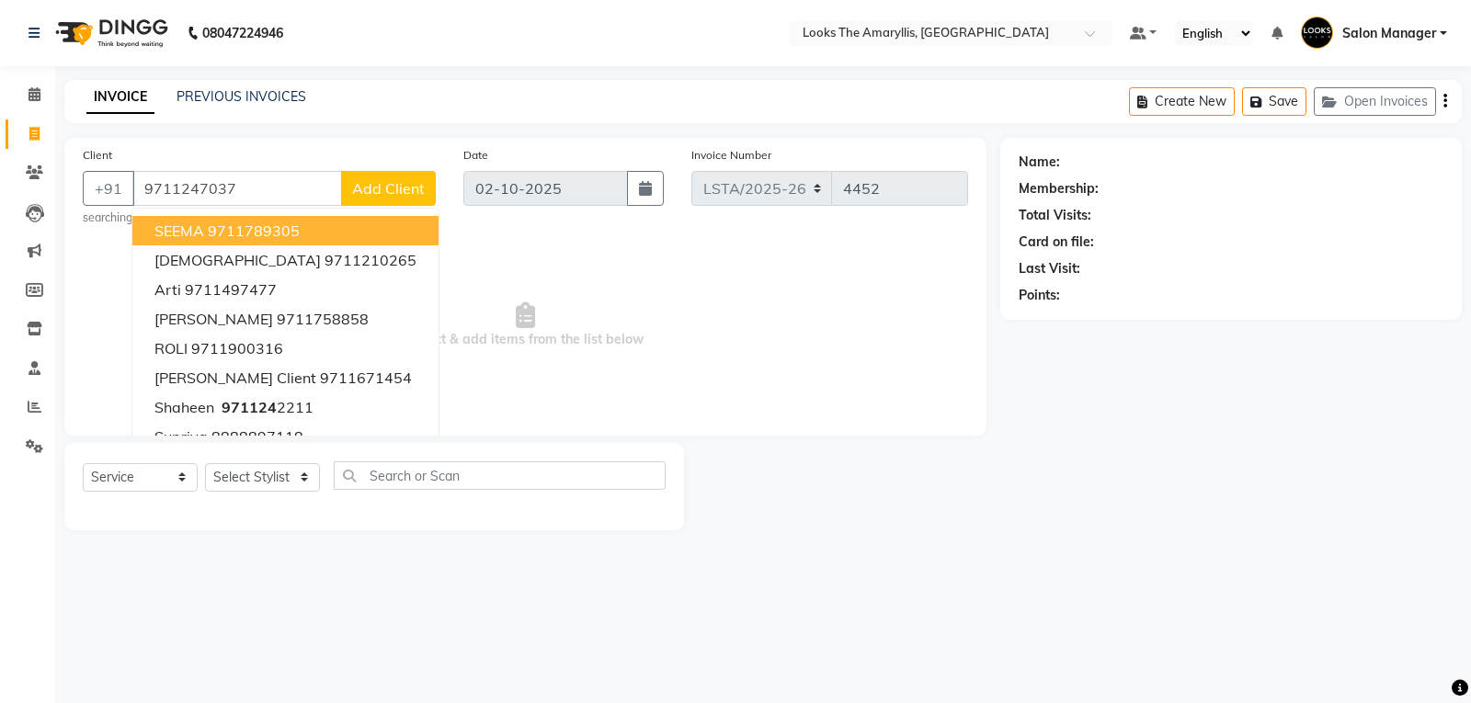
type input "9711247037"
select select "1: Object"
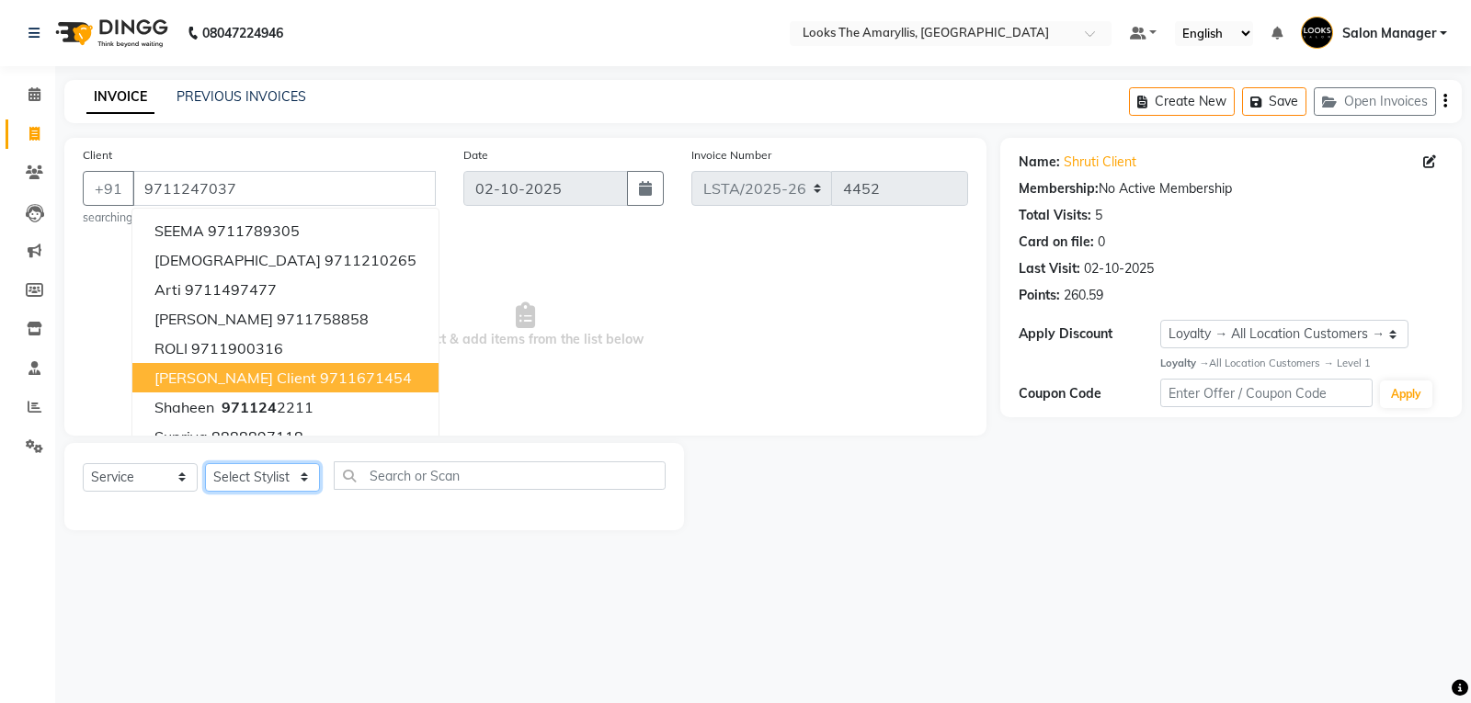
click at [268, 483] on select "Select Stylist [PERSON_NAME] art Counter_Sales Deepak_pdct Irra_Mrg [PERSON_NAM…" at bounding box center [262, 477] width 115 height 29
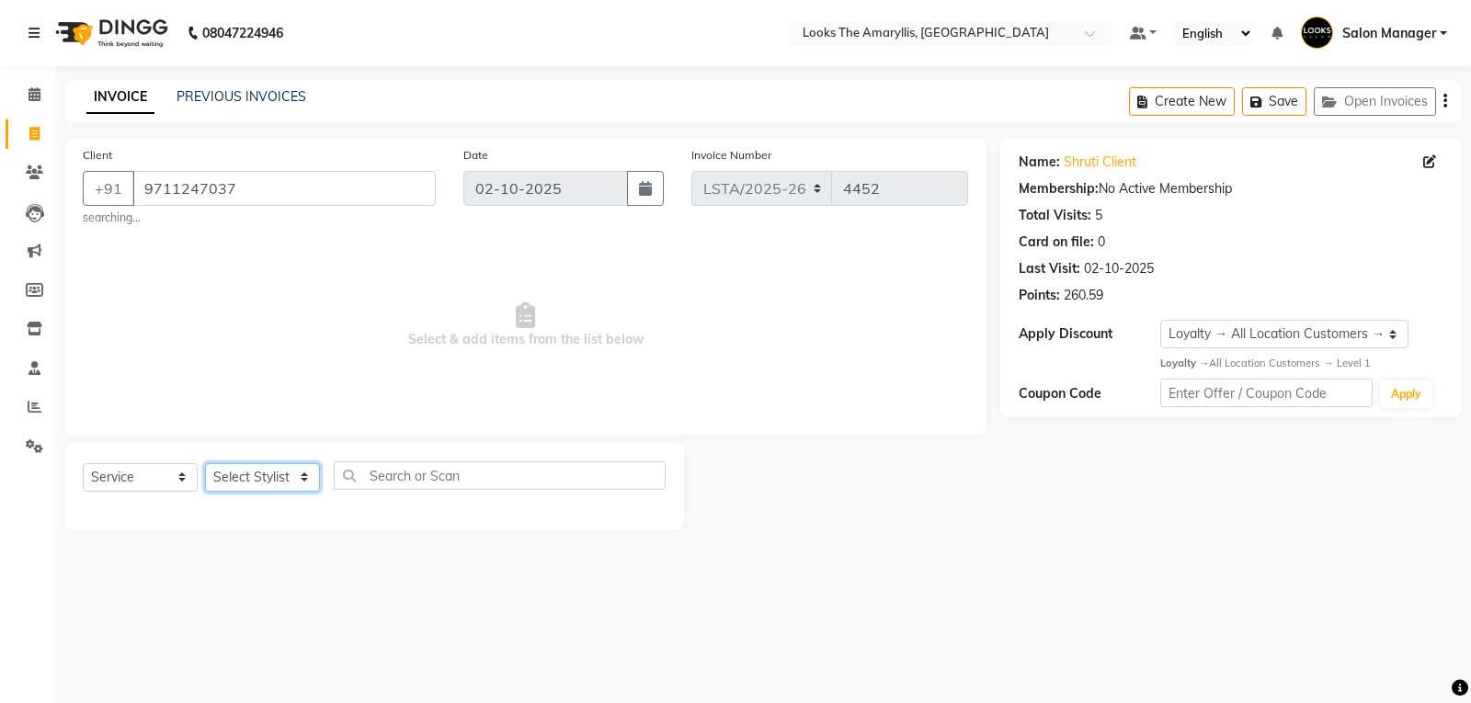
select select "90428"
click at [205, 463] on select "Select Stylist [PERSON_NAME] art Counter_Sales Deepak_pdct Irra_Mrg [PERSON_NAM…" at bounding box center [262, 477] width 115 height 29
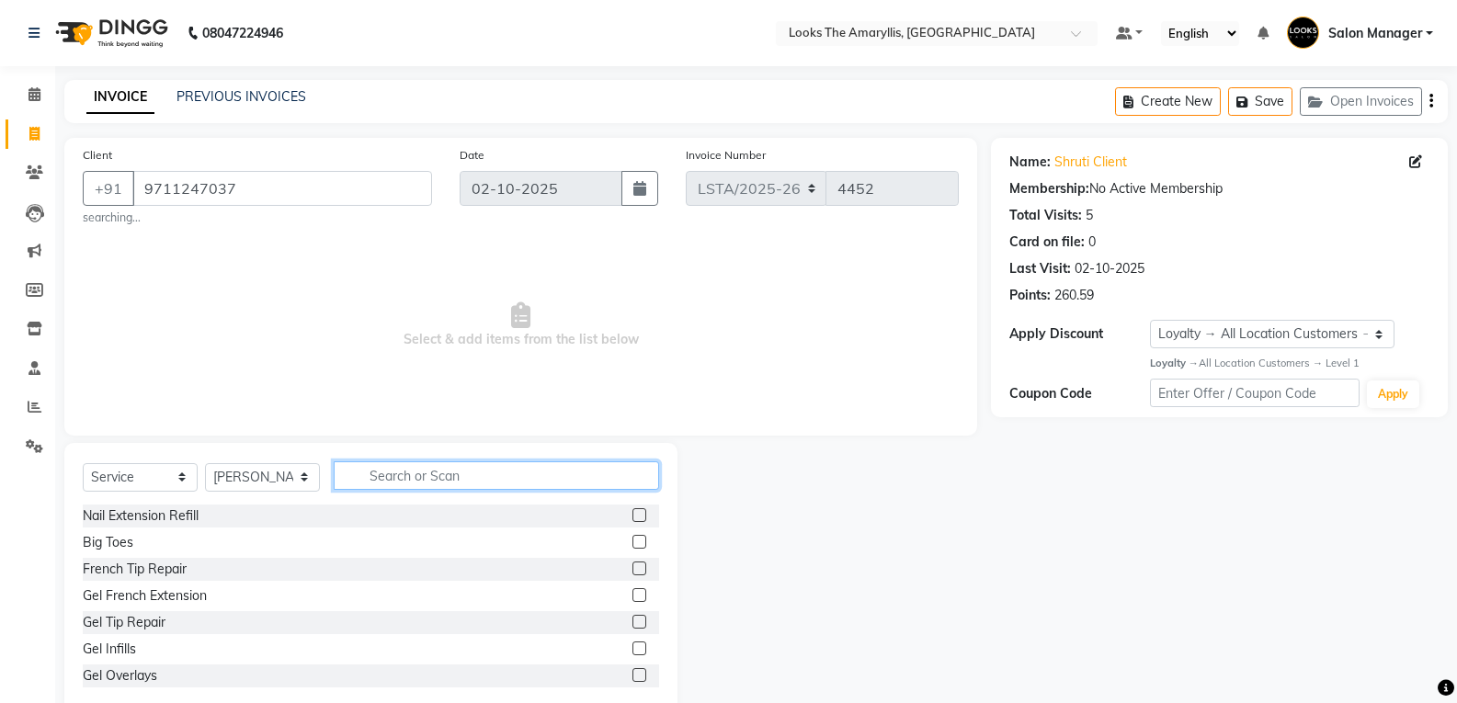
click at [407, 484] on input "text" at bounding box center [496, 476] width 325 height 29
click at [376, 463] on input "text" at bounding box center [496, 476] width 325 height 29
click at [366, 470] on input "text" at bounding box center [496, 476] width 325 height 29
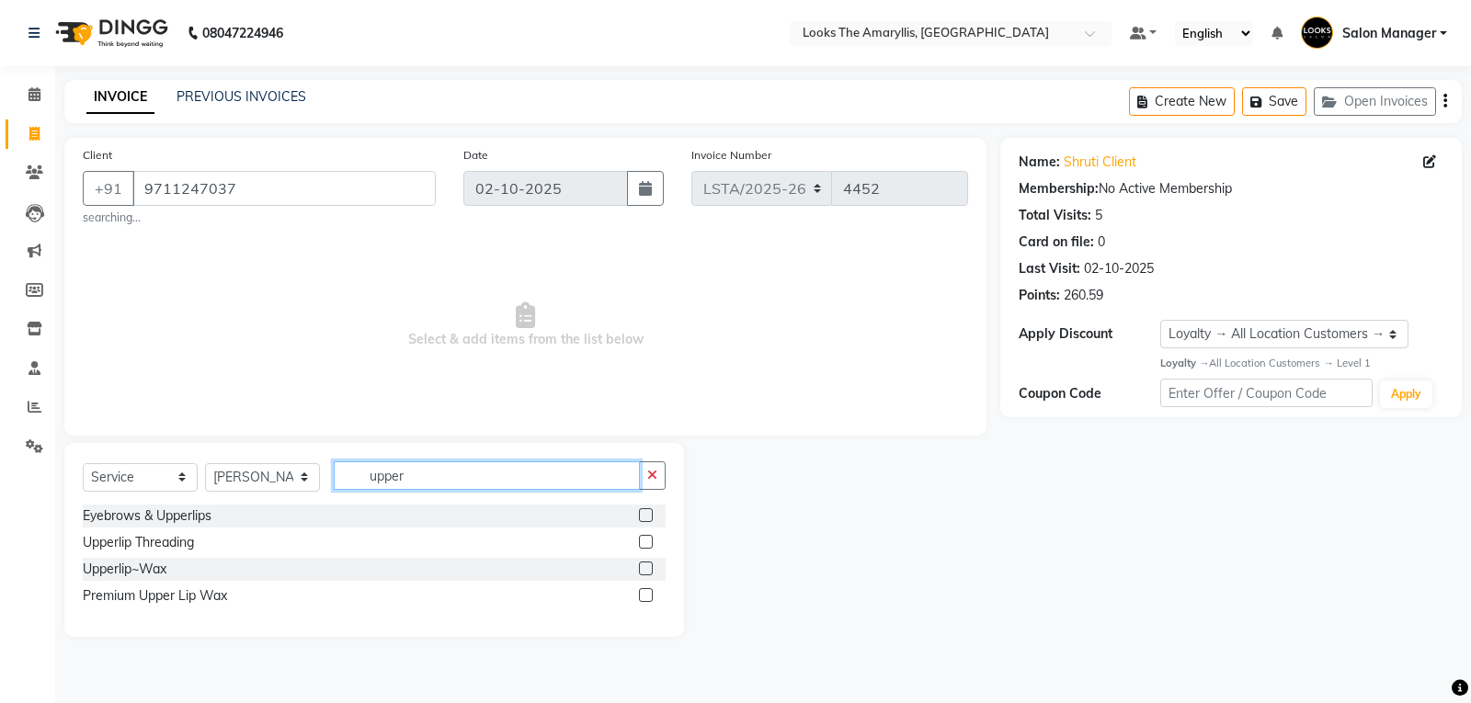
type input "upper"
click at [648, 541] on label at bounding box center [646, 542] width 14 height 14
click at [648, 541] on input "checkbox" at bounding box center [645, 543] width 12 height 12
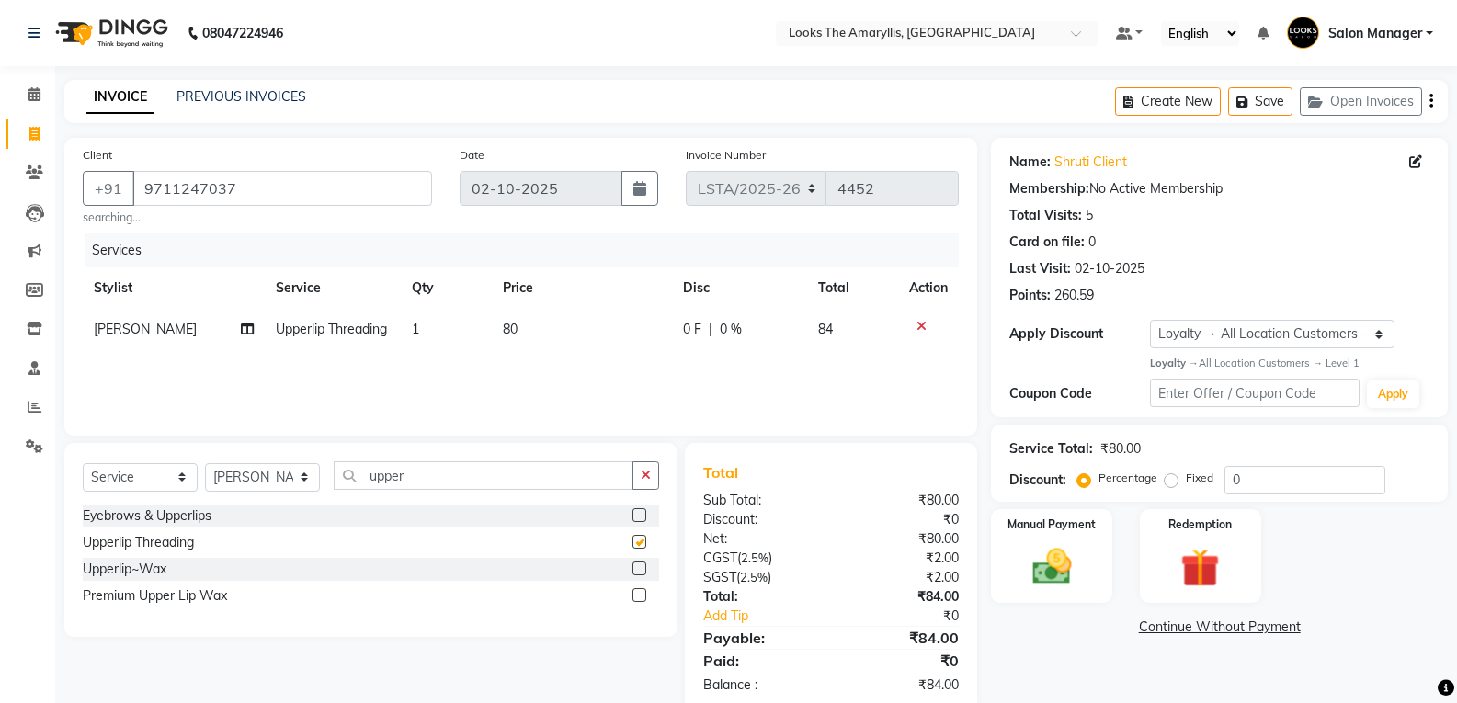
checkbox input "false"
click at [530, 330] on td "80" at bounding box center [582, 329] width 180 height 41
select select "90428"
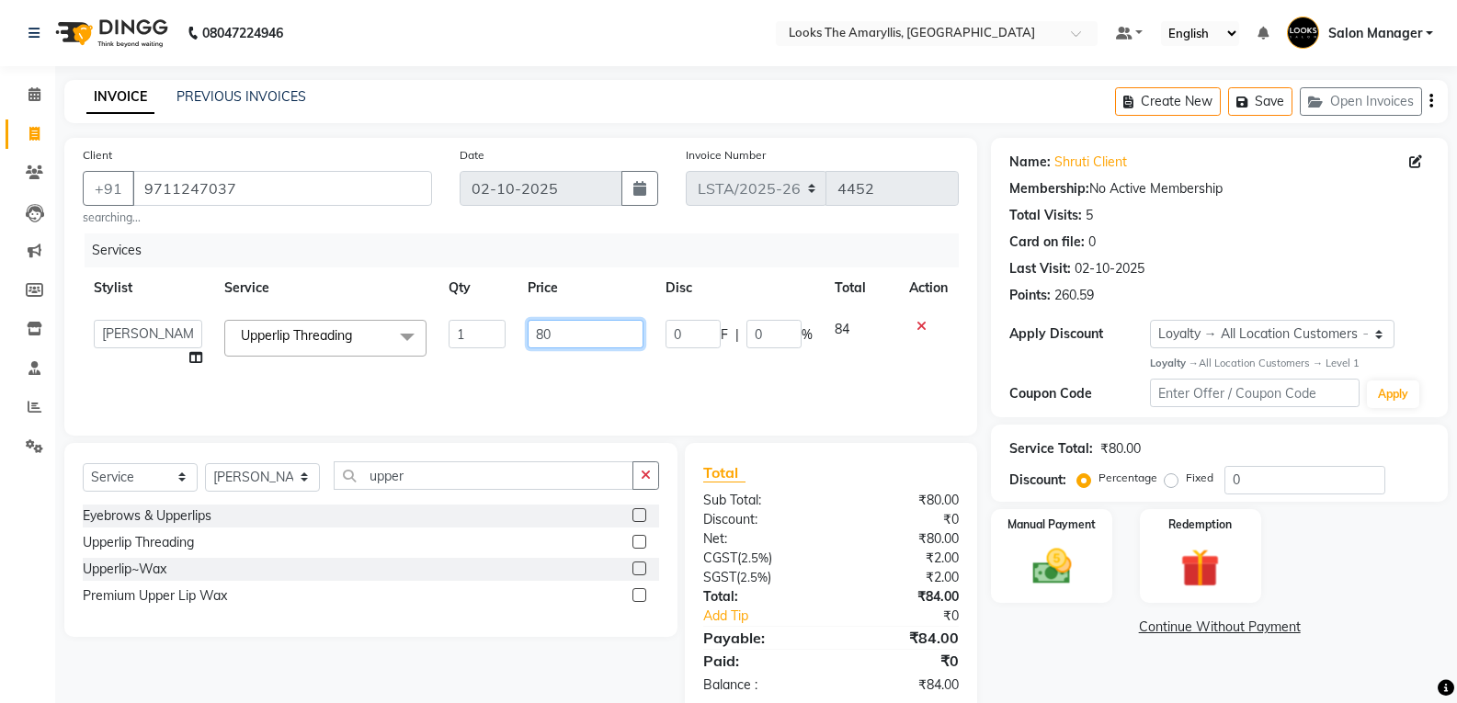
click at [588, 337] on input "80" at bounding box center [585, 334] width 115 height 29
type input "8"
type input "50"
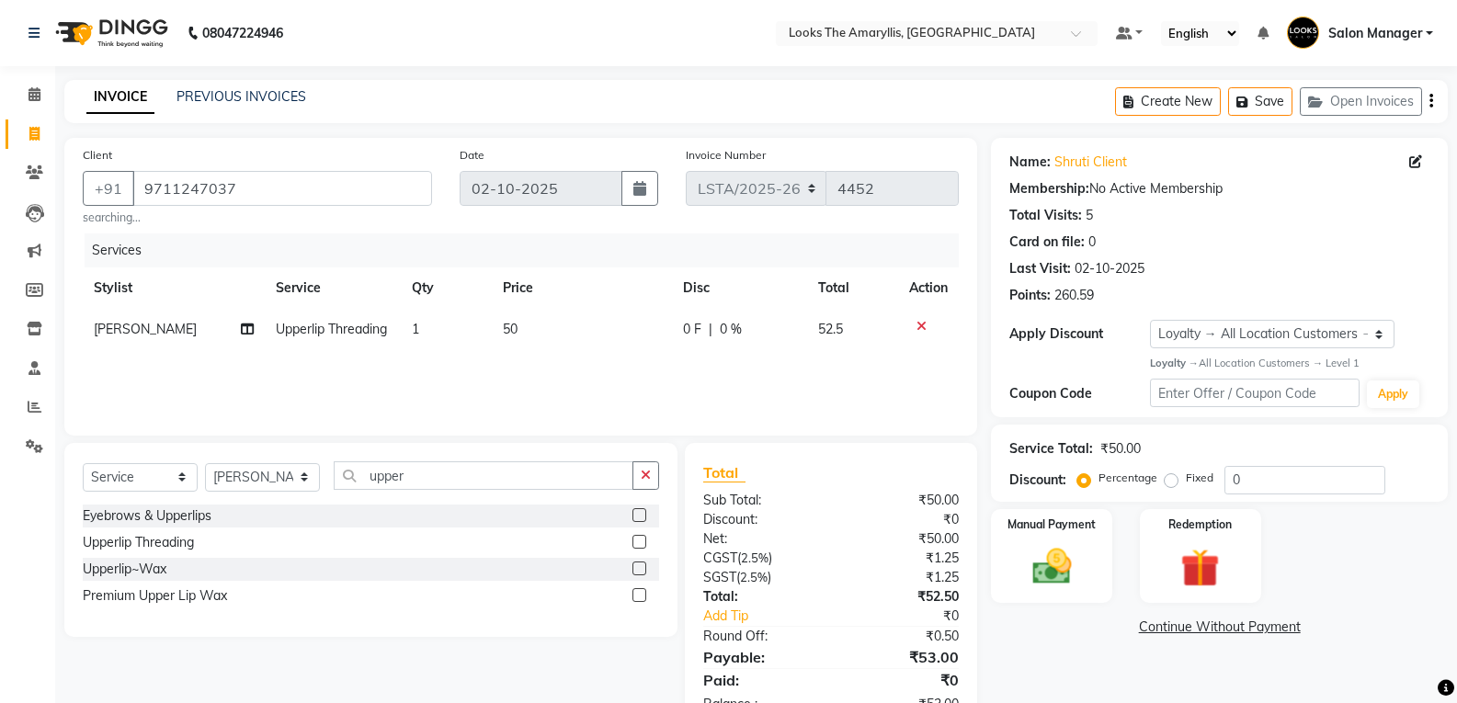
click at [425, 322] on td "1" at bounding box center [446, 329] width 91 height 41
select select "90428"
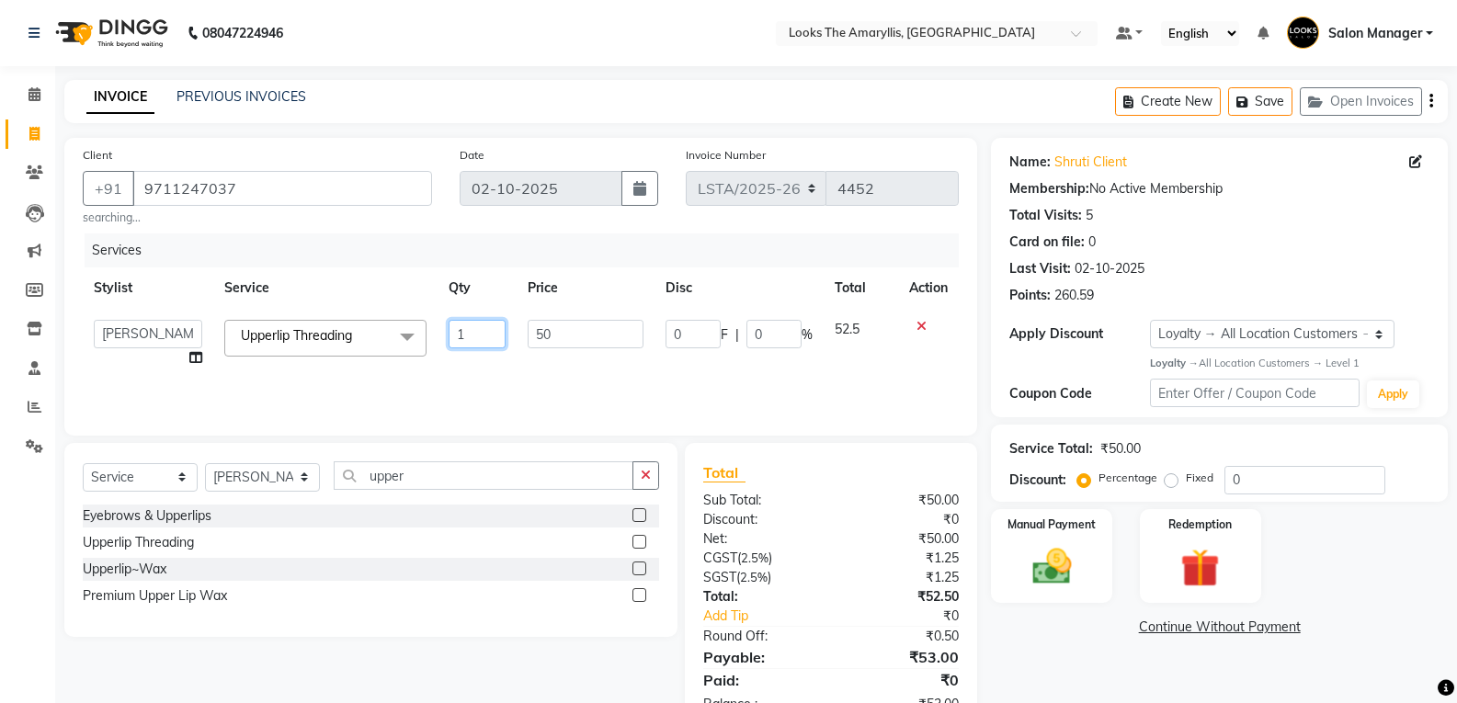
click at [485, 336] on input "1" at bounding box center [477, 334] width 57 height 29
type input "2"
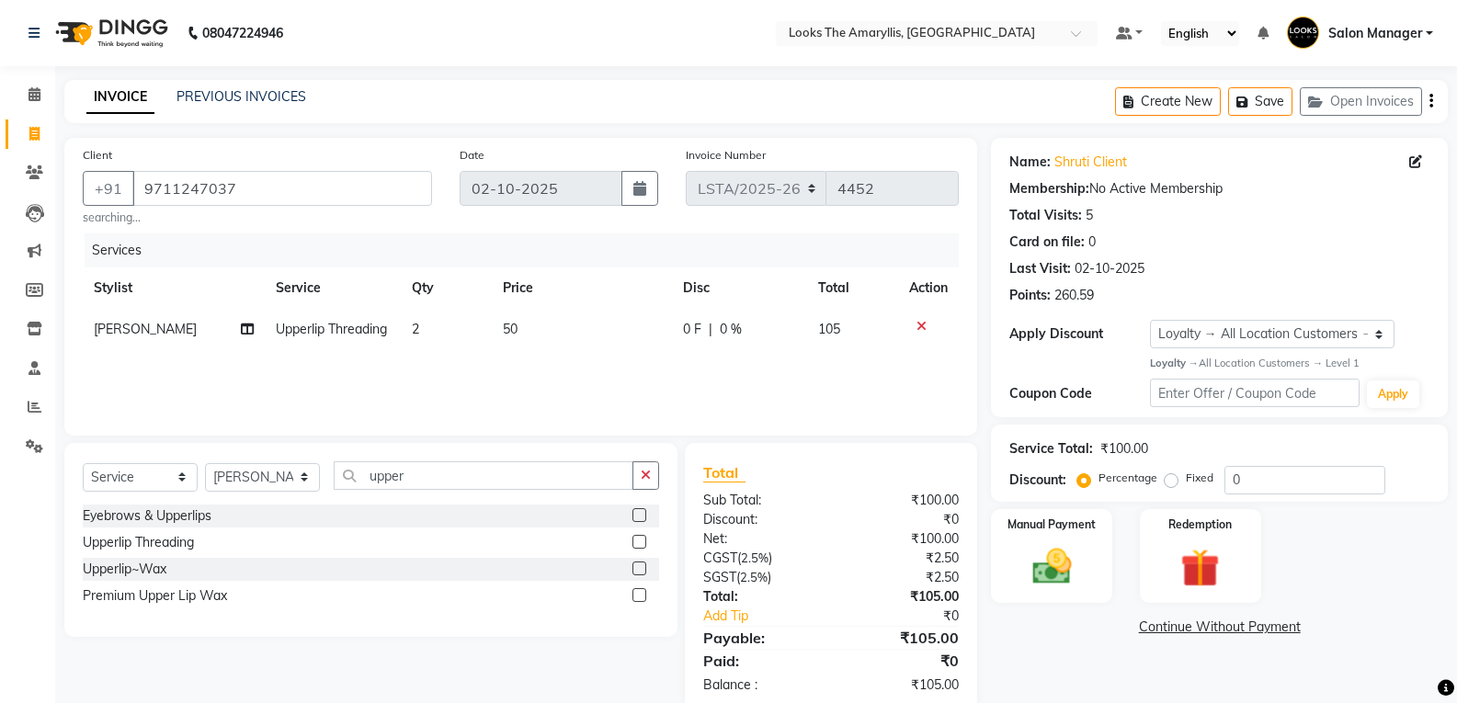
click at [409, 565] on div "Upperlip~Wax" at bounding box center [371, 569] width 576 height 23
drag, startPoint x: 424, startPoint y: 324, endPoint x: 433, endPoint y: 326, distance: 9.6
click at [430, 325] on td "2" at bounding box center [446, 329] width 91 height 41
select select "90428"
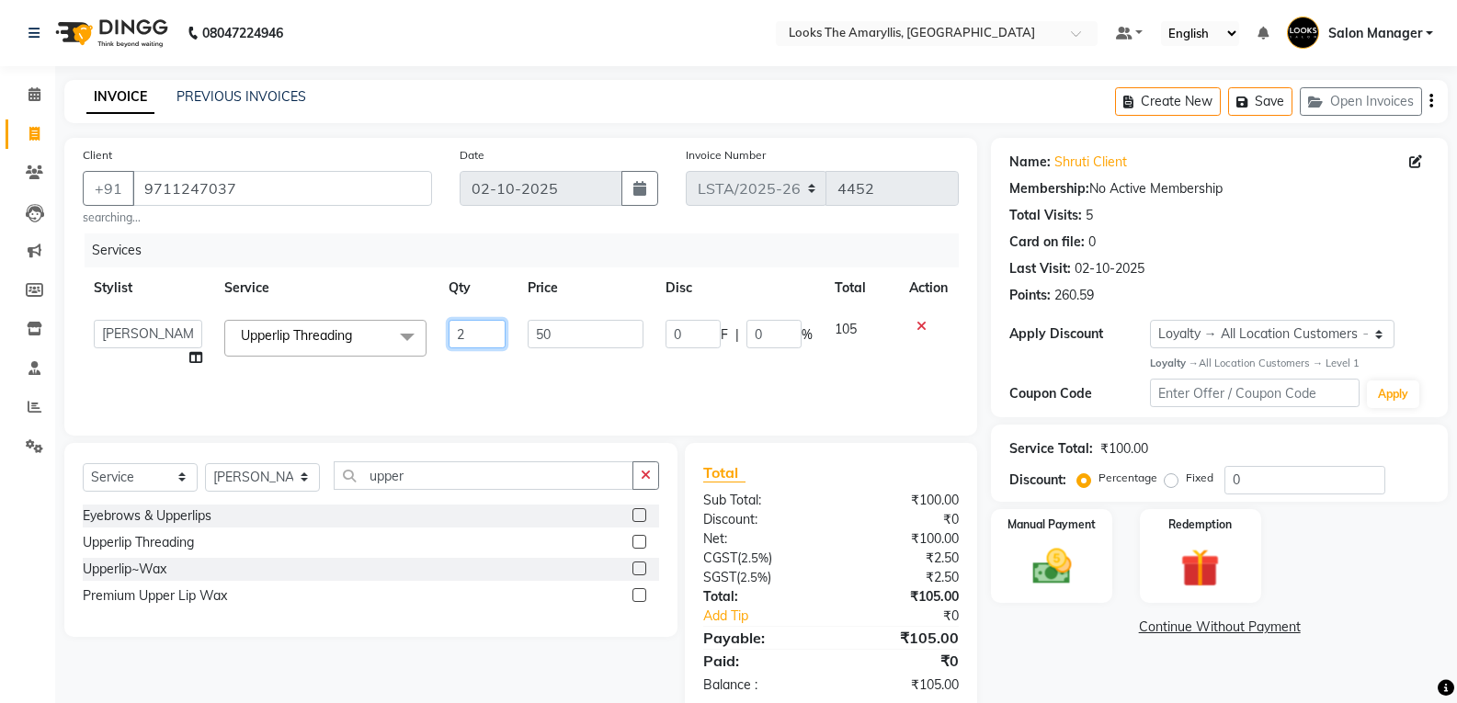
click at [474, 333] on input "2" at bounding box center [477, 334] width 57 height 29
type input "3"
click at [520, 537] on div "Upperlip Threading" at bounding box center [371, 542] width 576 height 23
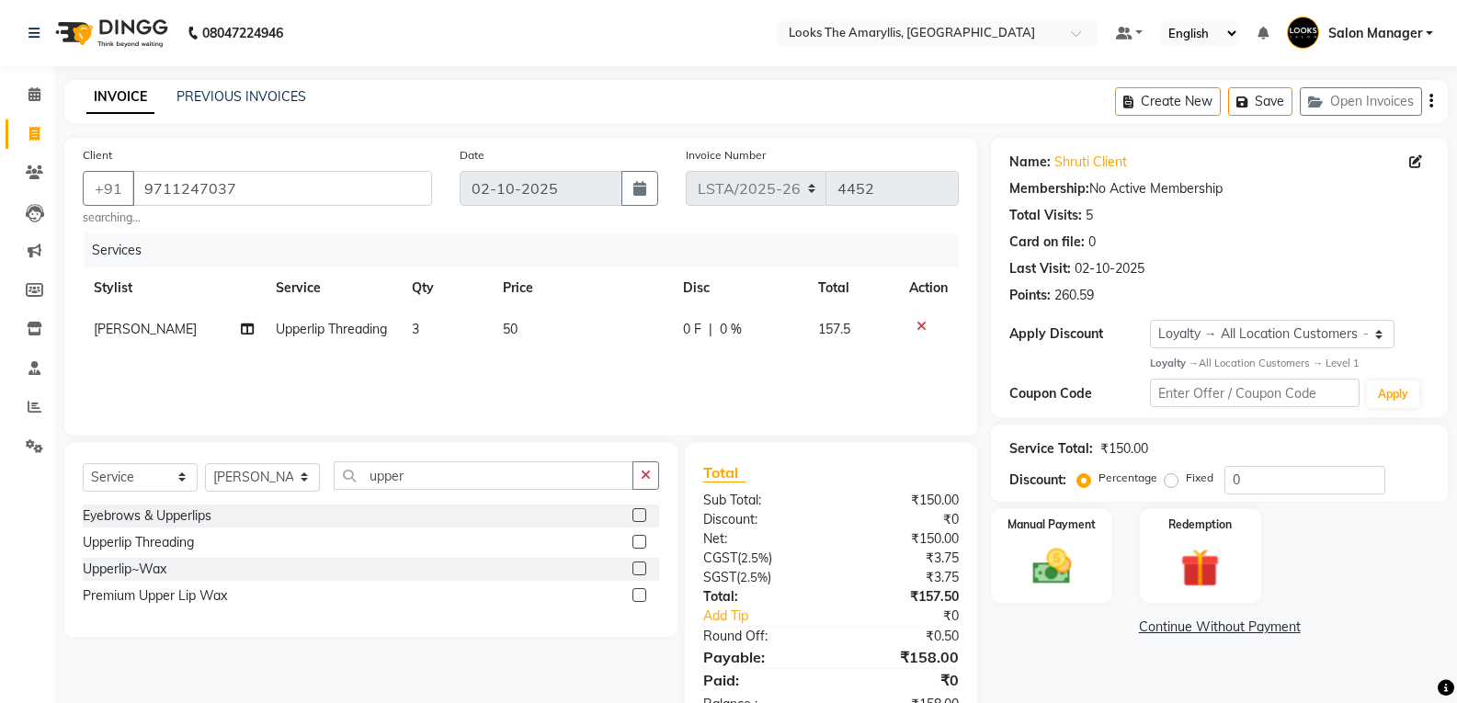
scroll to position [57, 0]
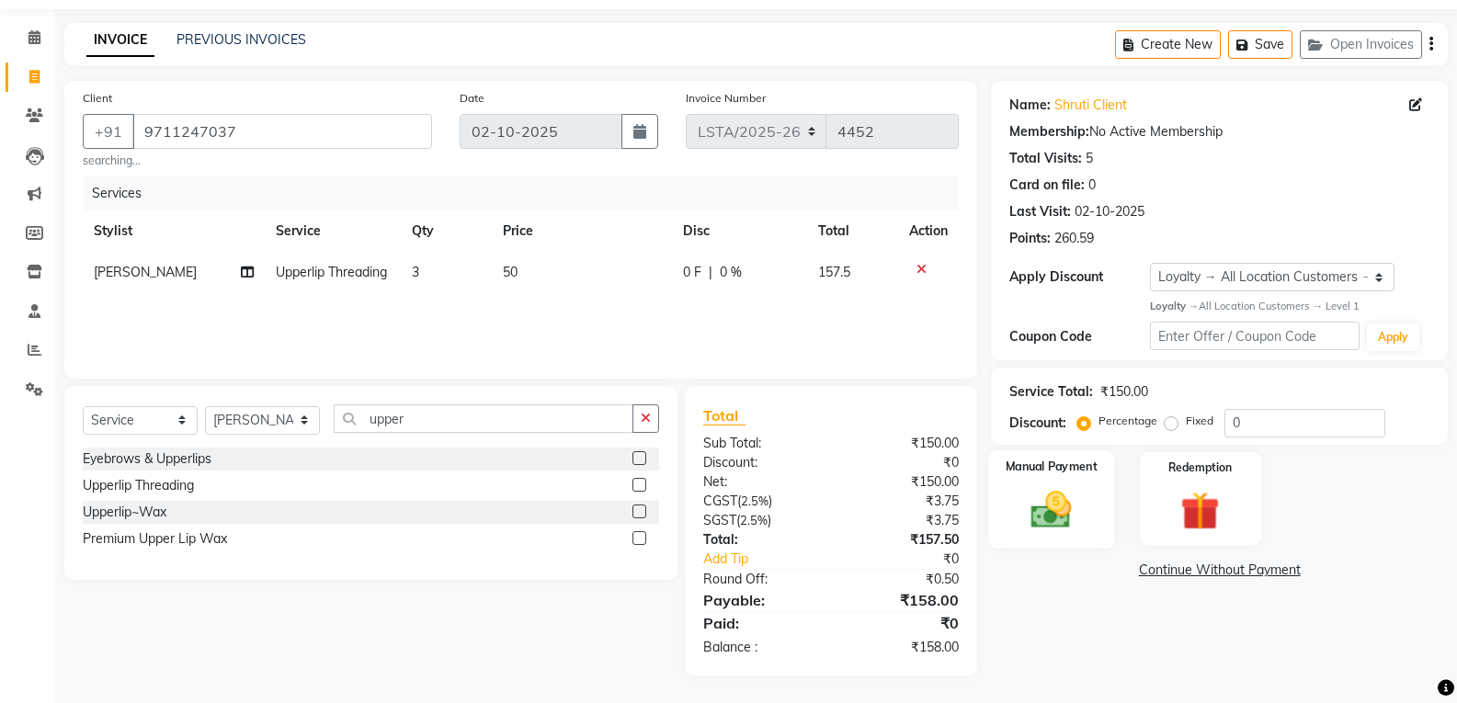
click at [1038, 511] on img at bounding box center [1051, 509] width 65 height 47
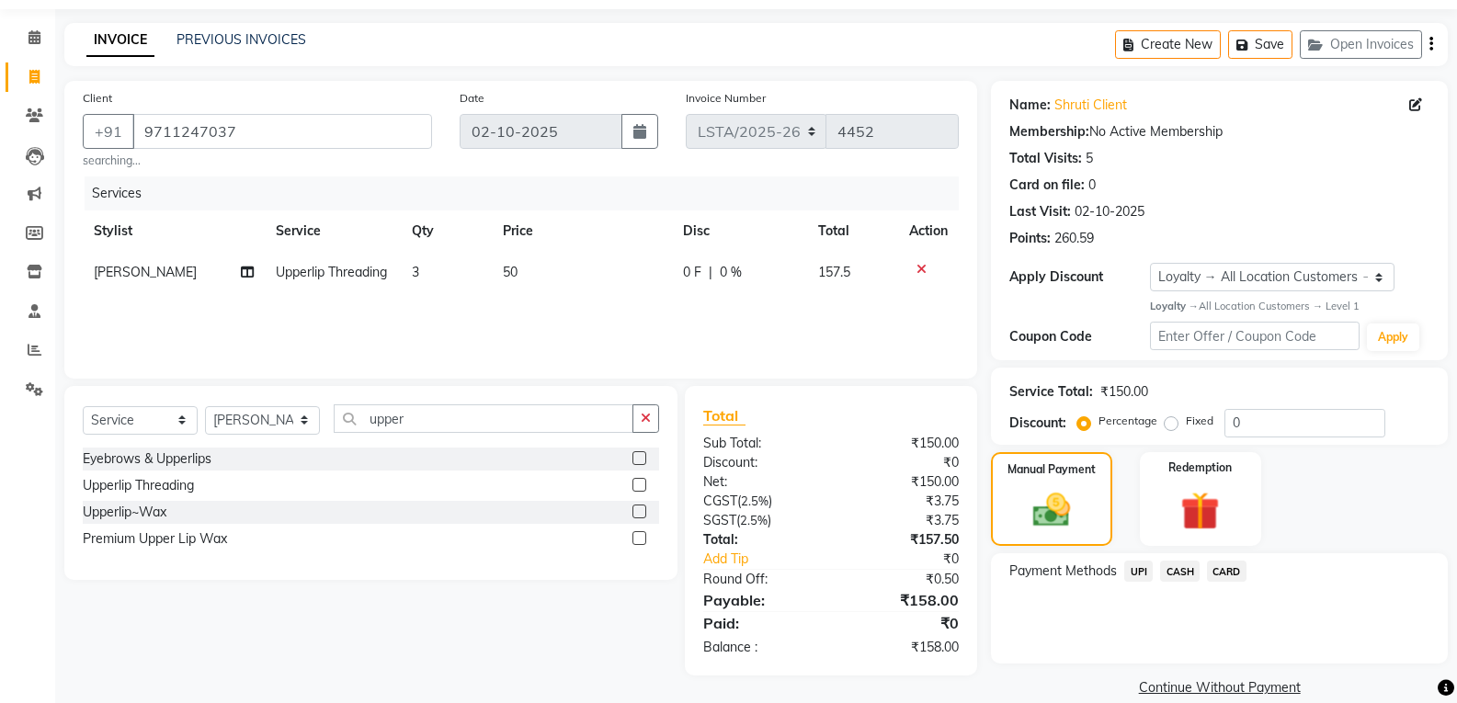
click at [1145, 575] on span "UPI" at bounding box center [1138, 571] width 29 height 21
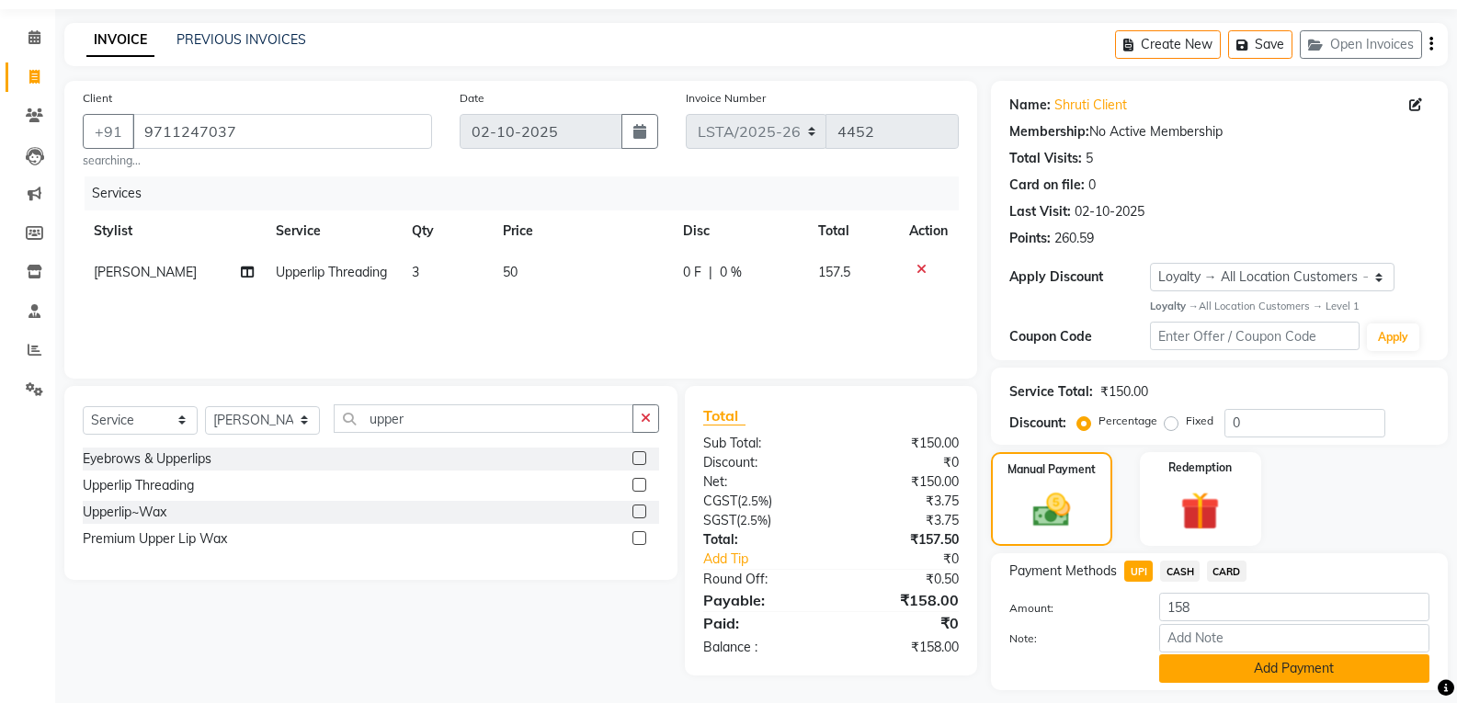
click at [1231, 669] on button "Add Payment" at bounding box center [1294, 669] width 270 height 29
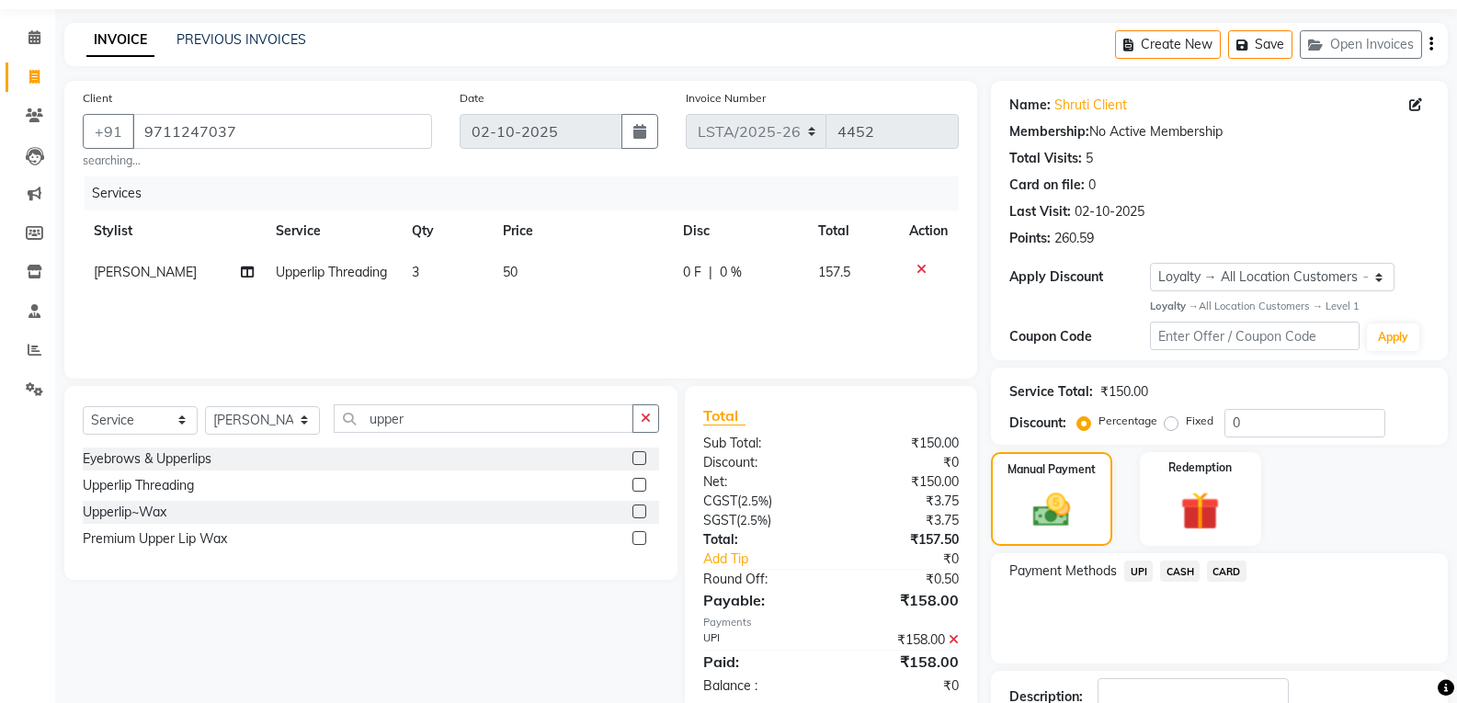
scroll to position [187, 0]
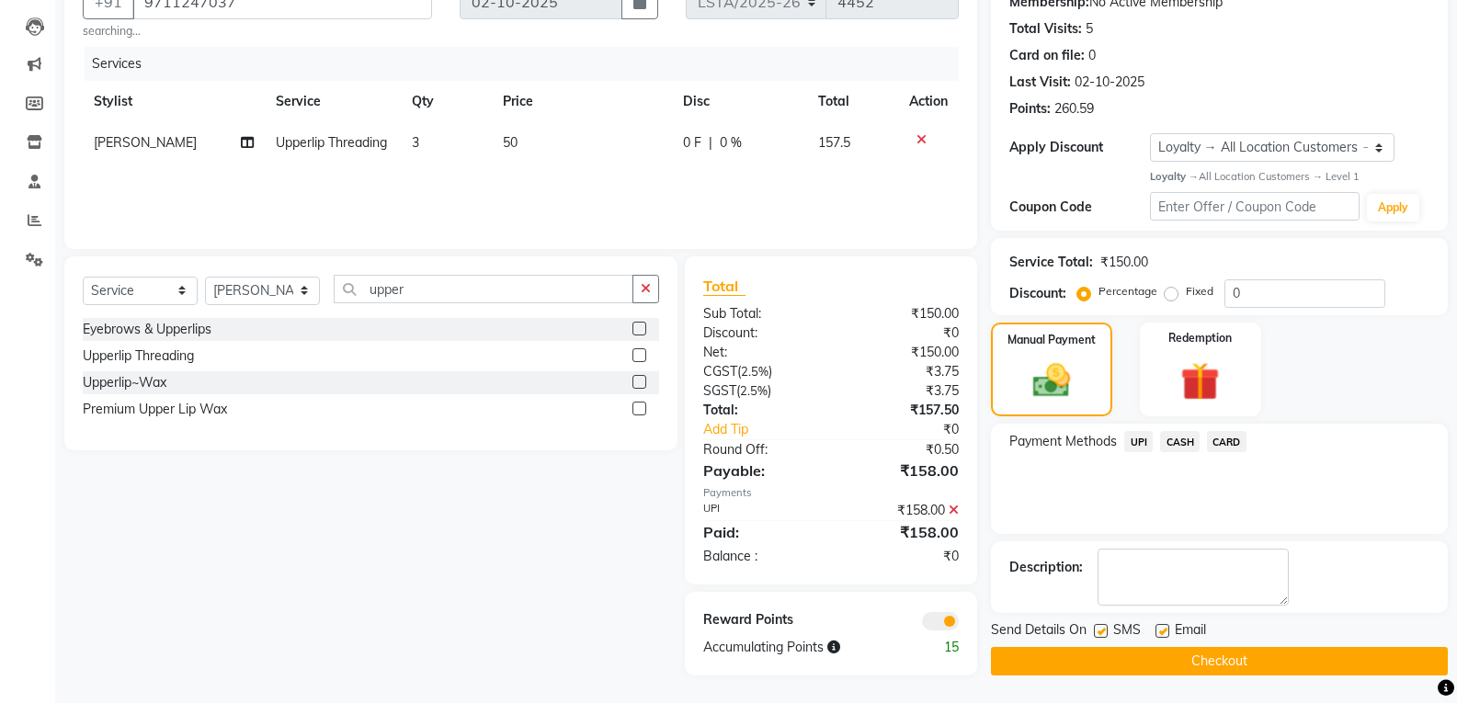
click at [1099, 633] on label at bounding box center [1101, 631] width 14 height 14
click at [1099, 633] on input "checkbox" at bounding box center [1100, 632] width 12 height 12
checkbox input "false"
drag, startPoint x: 1162, startPoint y: 635, endPoint x: 1150, endPoint y: 641, distance: 13.2
click at [1162, 634] on label at bounding box center [1163, 631] width 14 height 14
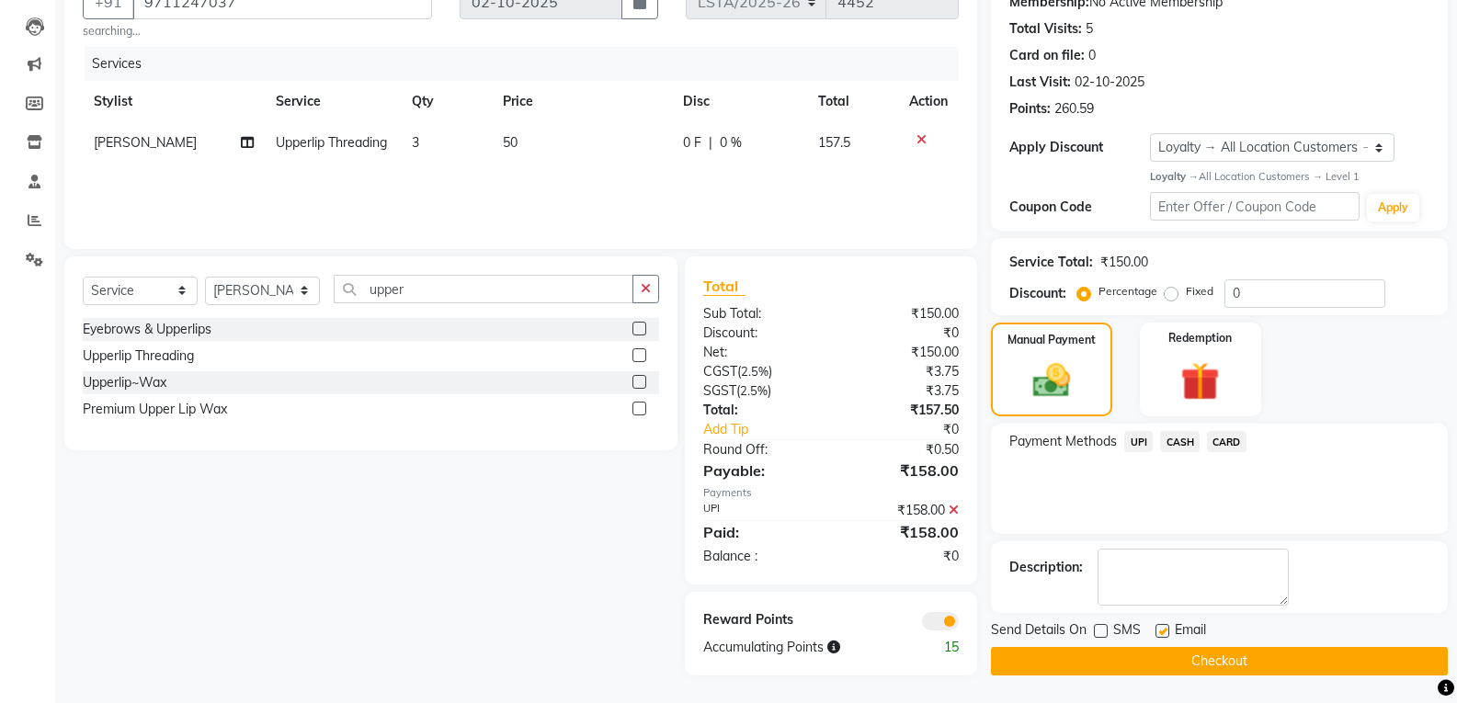
click at [1162, 634] on input "checkbox" at bounding box center [1162, 632] width 12 height 12
checkbox input "false"
click at [1248, 663] on button "Checkout" at bounding box center [1219, 661] width 457 height 29
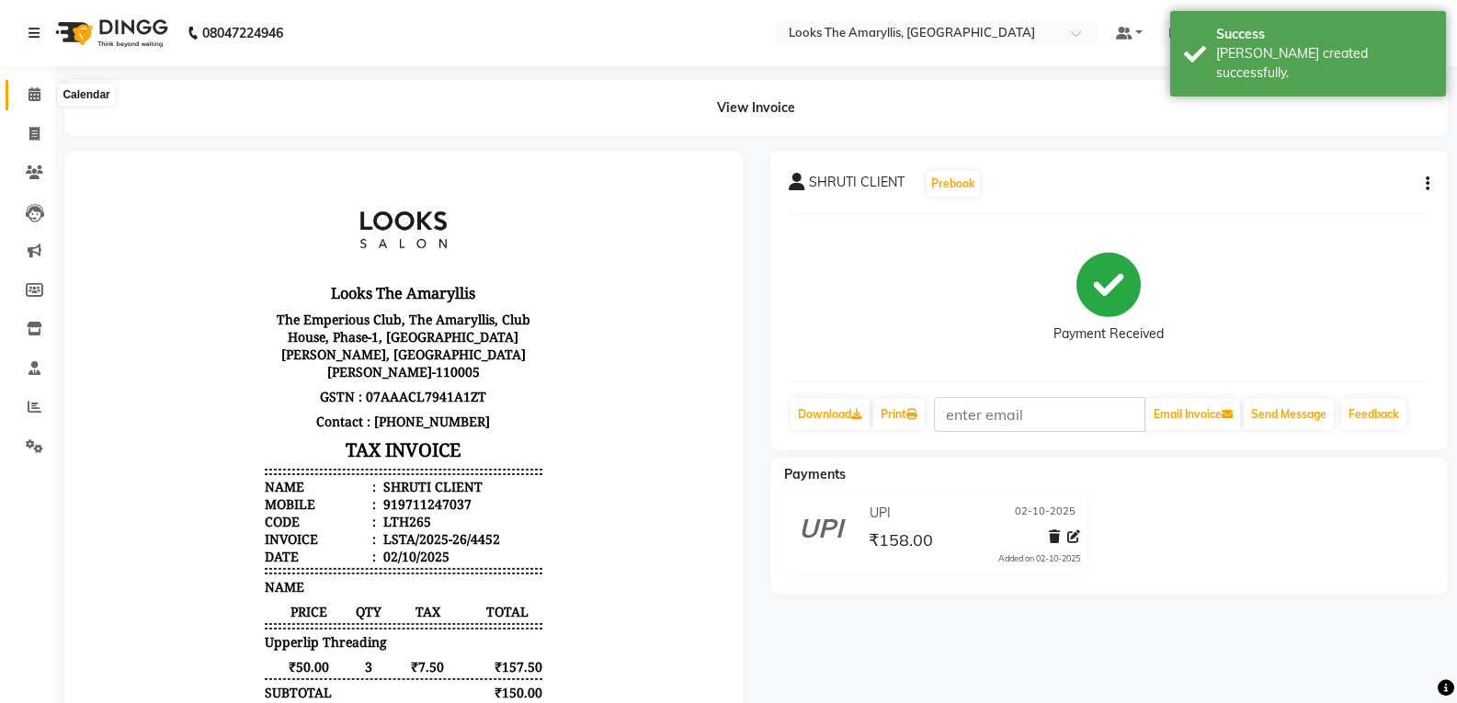
click at [32, 100] on icon at bounding box center [35, 94] width 12 height 14
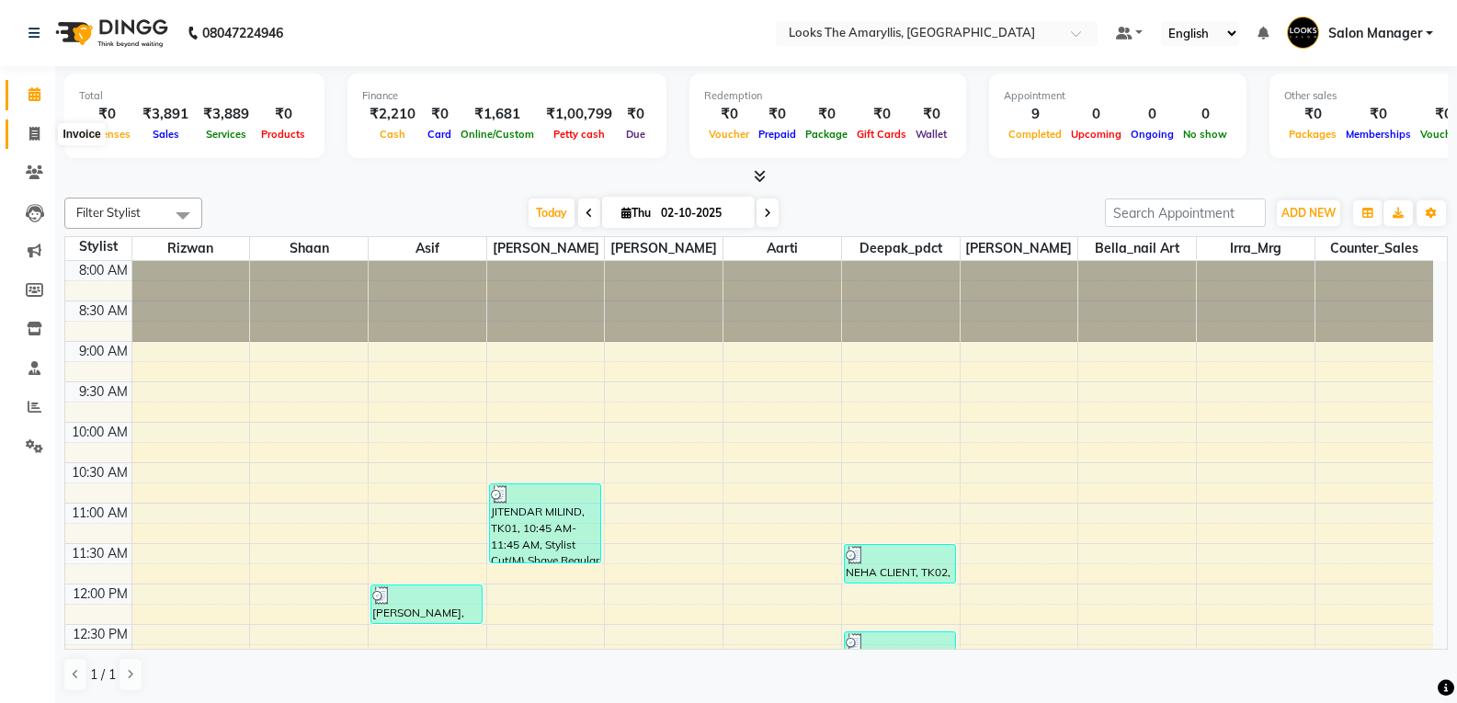
click at [33, 133] on icon at bounding box center [34, 134] width 10 height 14
select select "service"
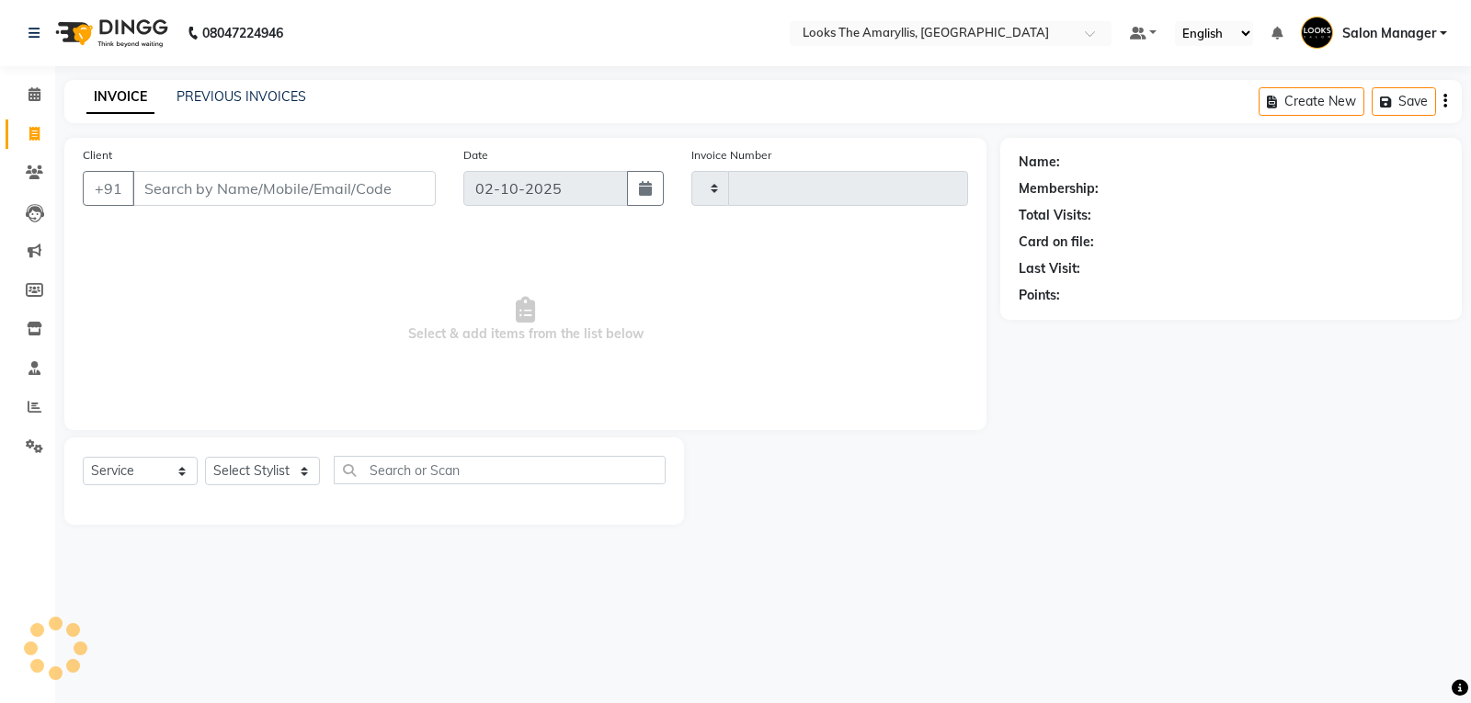
type input "4453"
select select "8939"
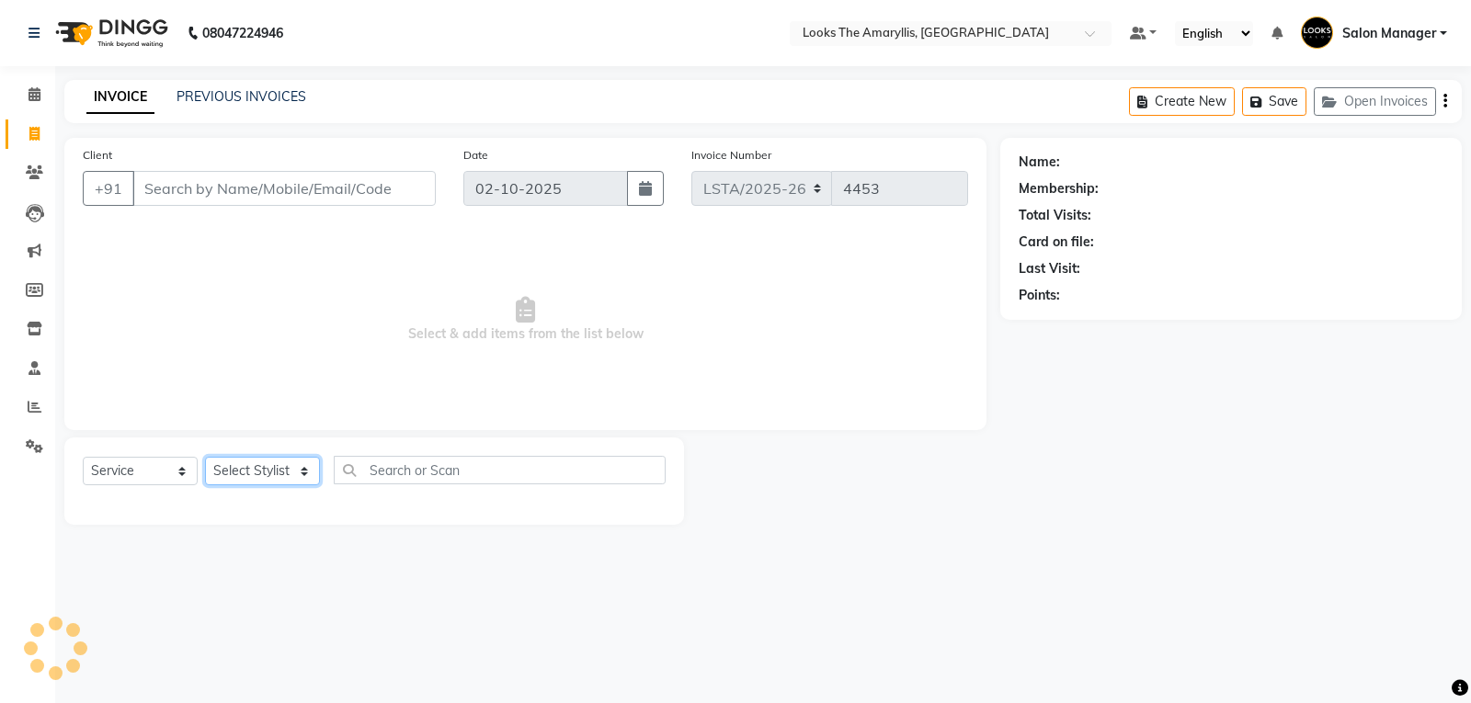
drag, startPoint x: 293, startPoint y: 474, endPoint x: 289, endPoint y: 462, distance: 12.0
click at [291, 472] on select "Select Stylist" at bounding box center [262, 471] width 115 height 29
select select "90428"
click at [205, 457] on select "Select Stylist [PERSON_NAME] art Counter_Sales Deepak_pdct Irra_Mrg [PERSON_NAM…" at bounding box center [262, 471] width 115 height 29
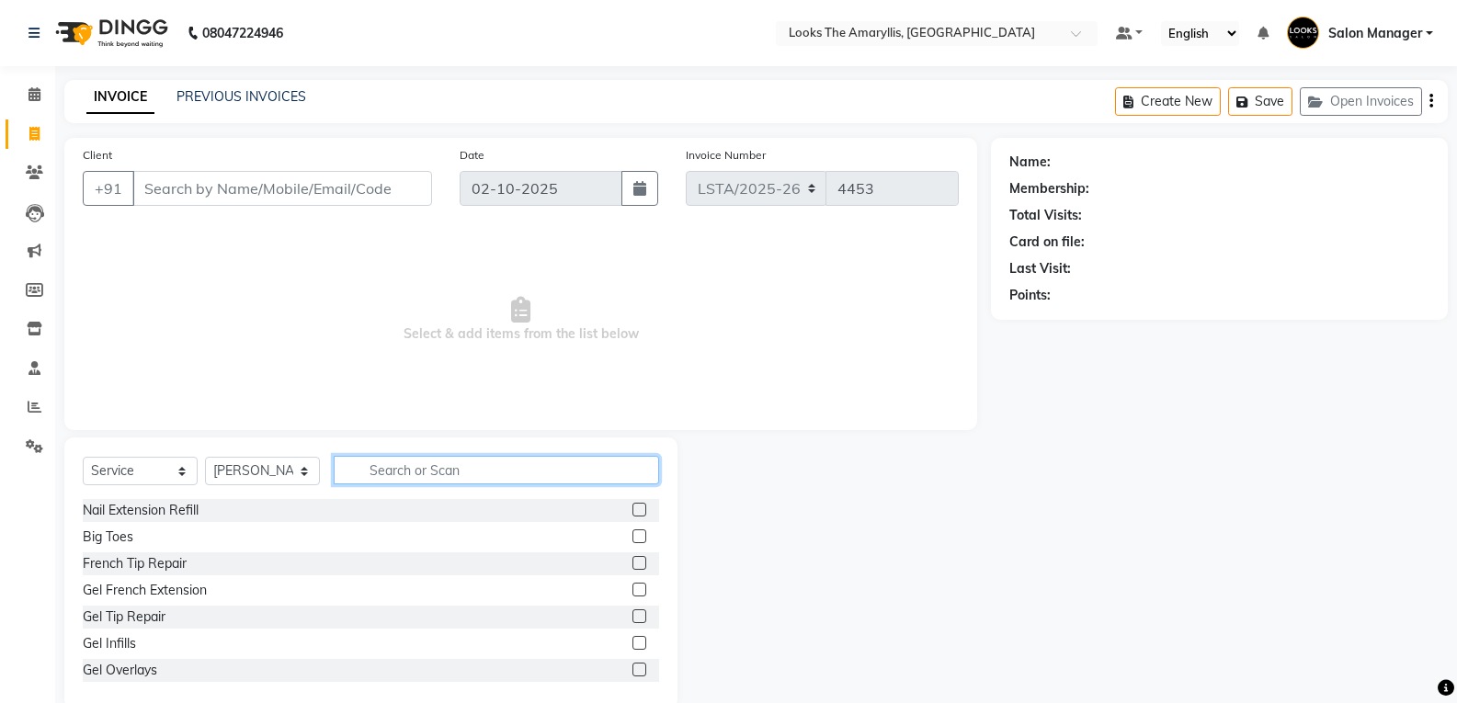
click at [436, 474] on input "text" at bounding box center [496, 470] width 325 height 29
type input "half"
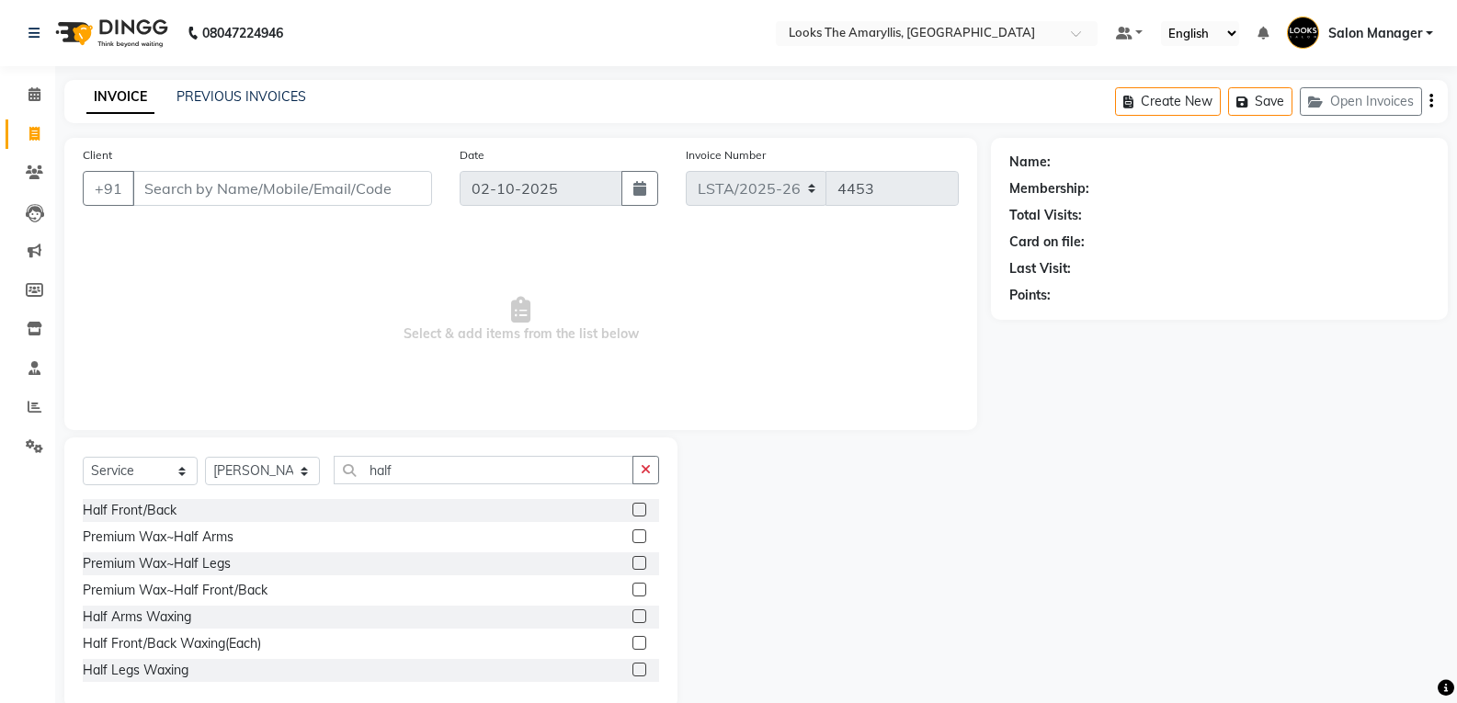
click at [633, 540] on label at bounding box center [640, 537] width 14 height 14
click at [633, 540] on input "checkbox" at bounding box center [639, 537] width 12 height 12
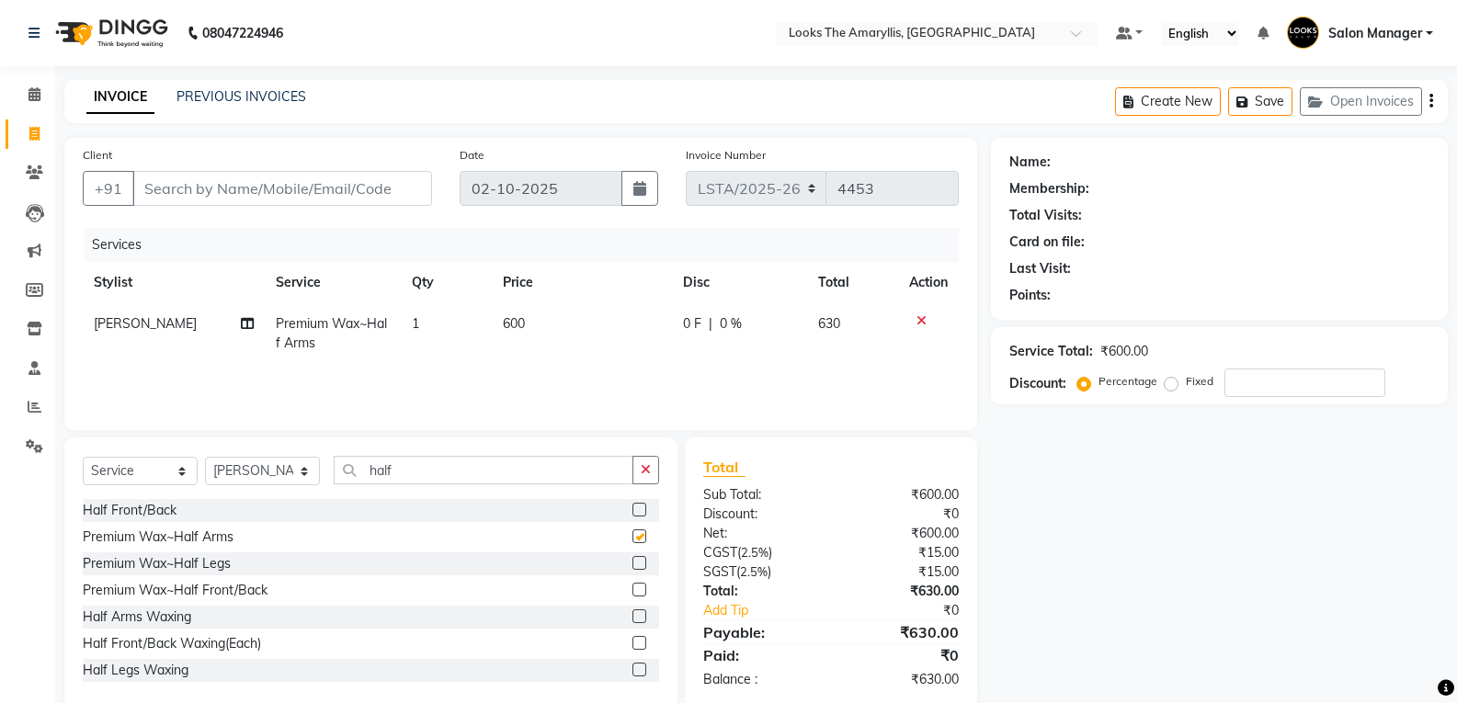
checkbox input "false"
click at [428, 469] on input "half" at bounding box center [484, 470] width 300 height 29
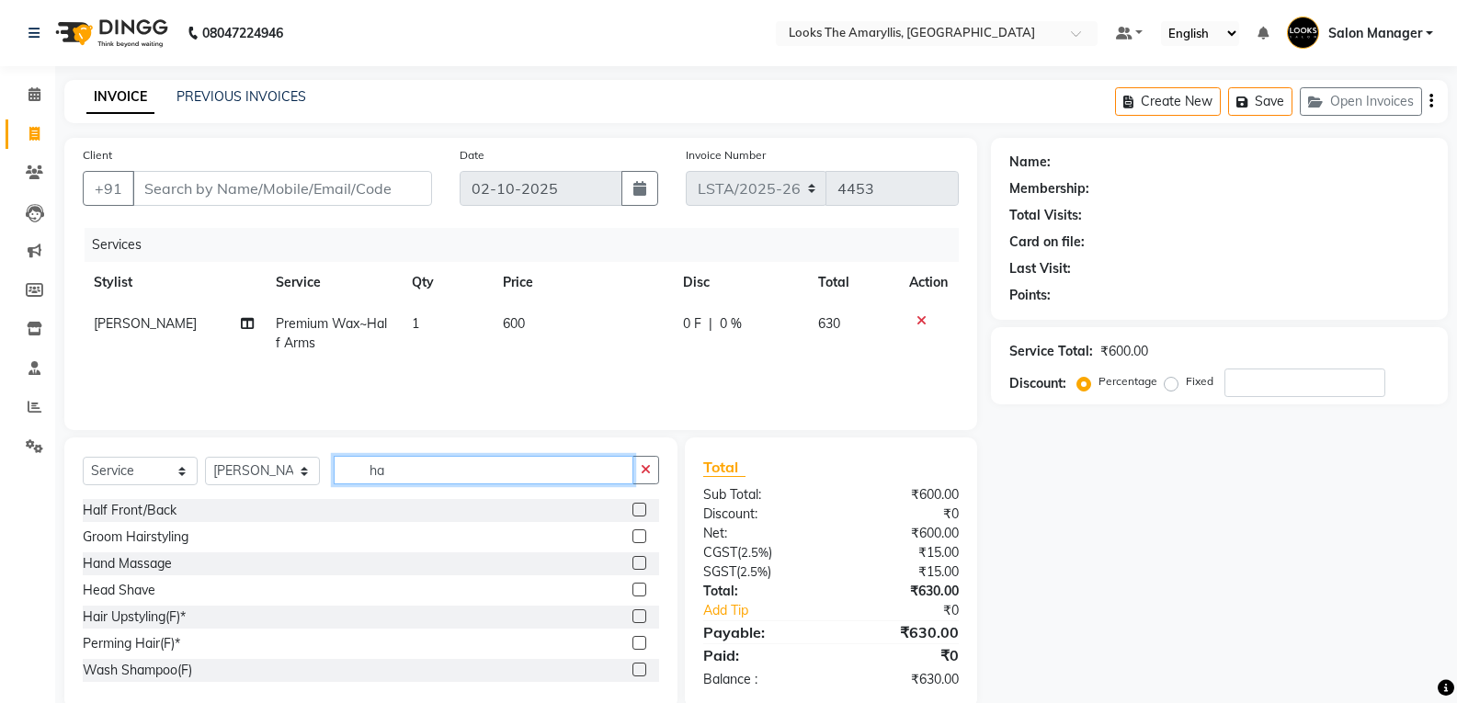
type input "h"
type input "full"
click at [633, 669] on label at bounding box center [640, 670] width 14 height 14
click at [633, 669] on input "checkbox" at bounding box center [639, 671] width 12 height 12
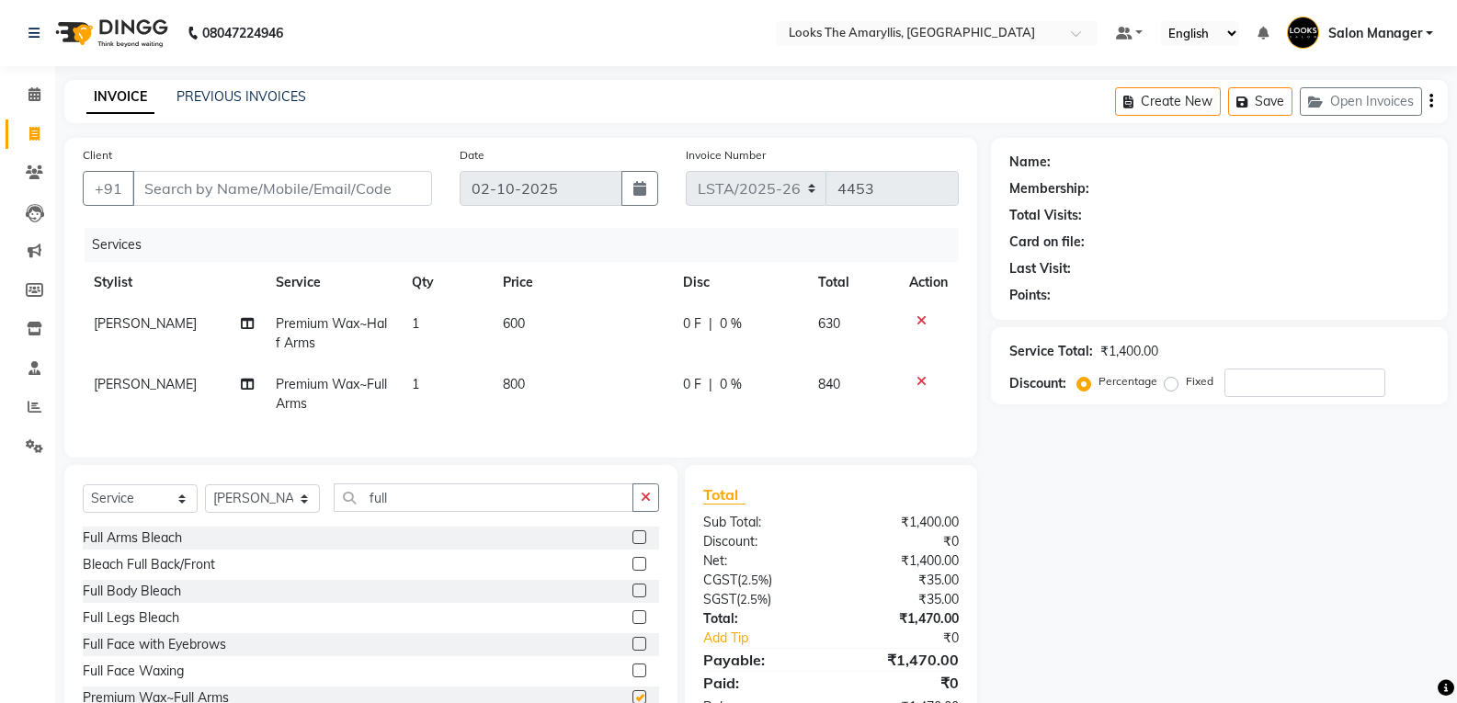
checkbox input "false"
click at [537, 380] on td "800" at bounding box center [582, 394] width 180 height 61
select select "90428"
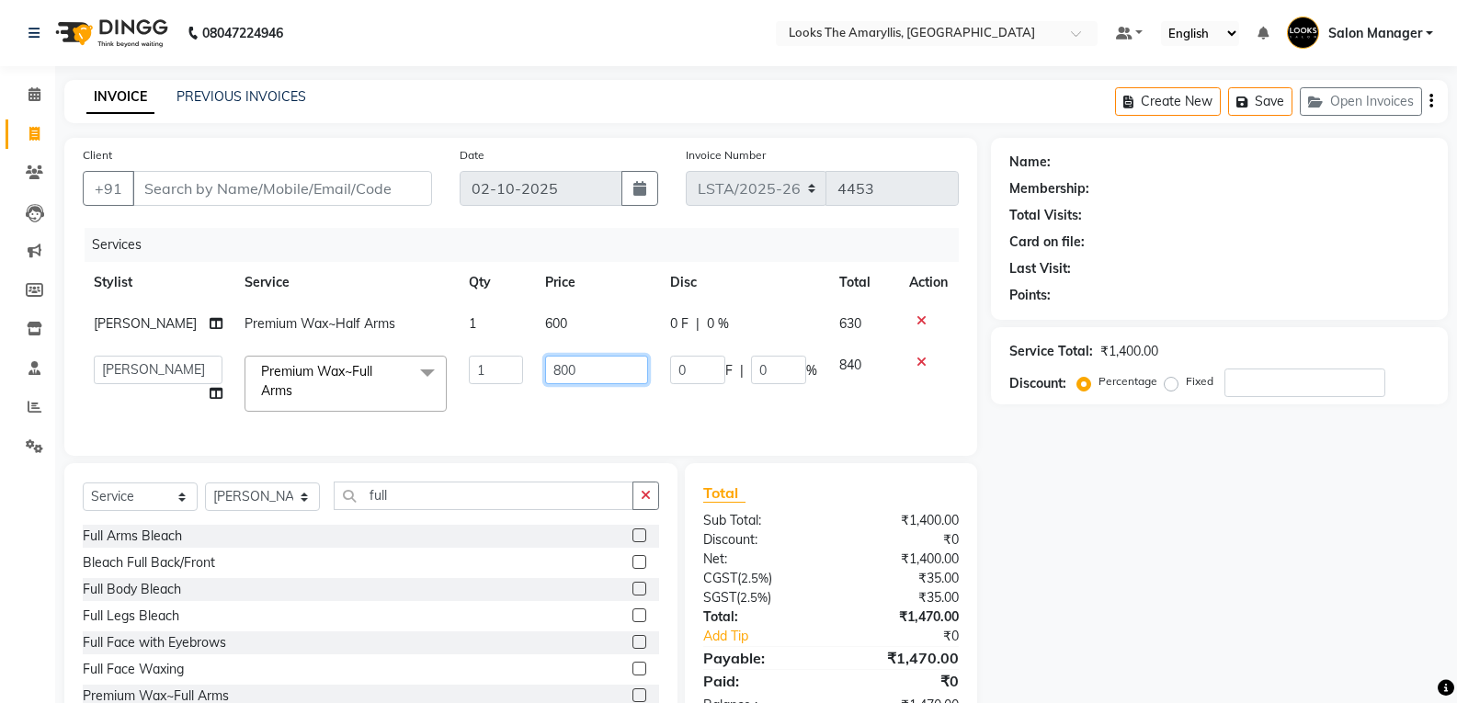
click at [611, 374] on input "800" at bounding box center [596, 370] width 103 height 29
type input "8"
type input "600"
click at [276, 194] on input "Client" at bounding box center [282, 188] width 300 height 35
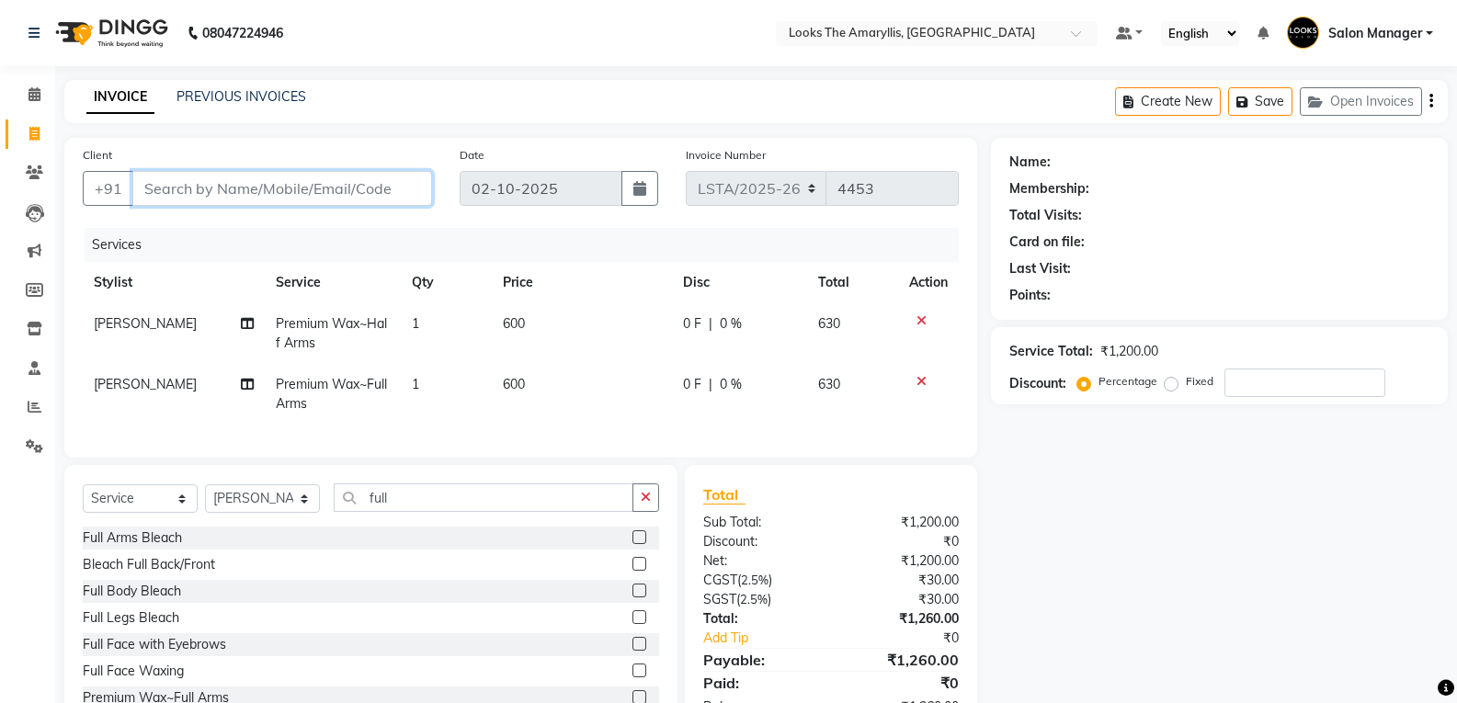
type input "9"
type input "0"
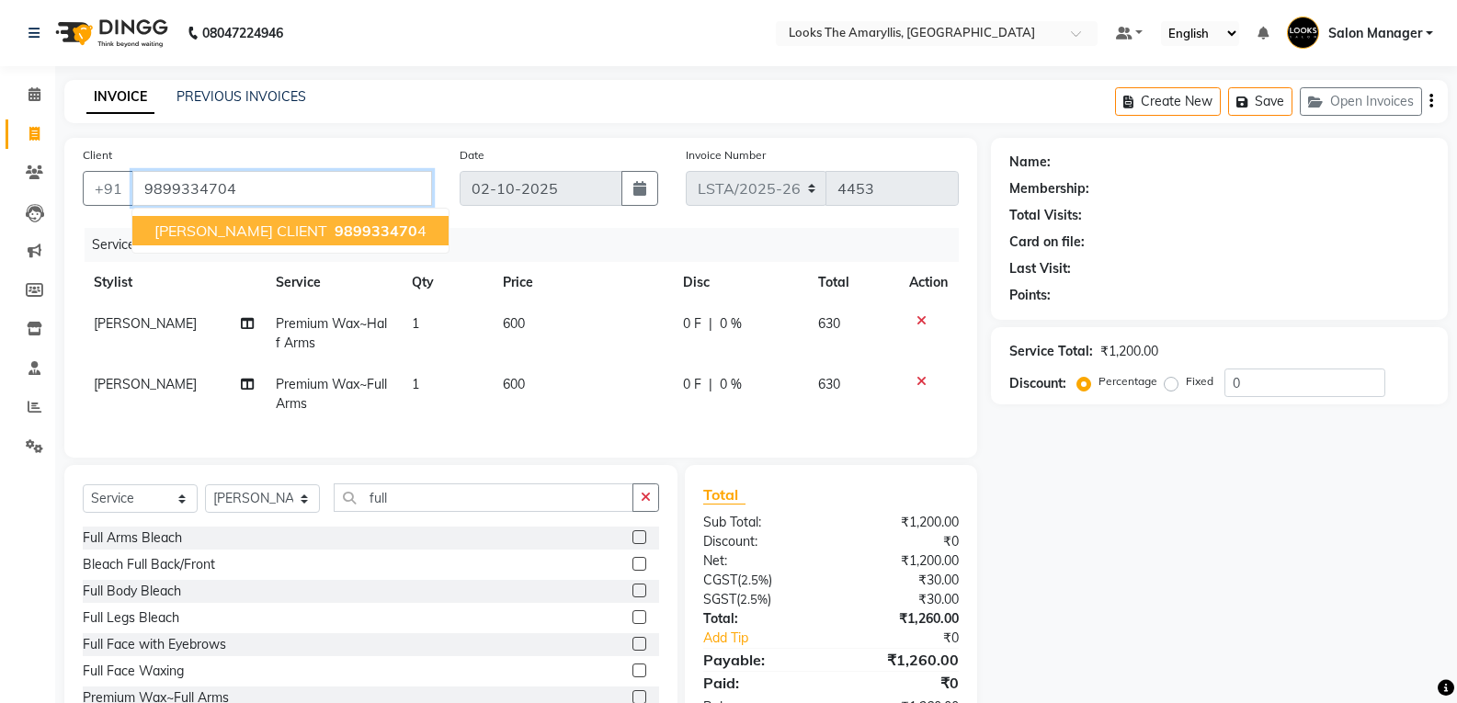
type input "9899334704"
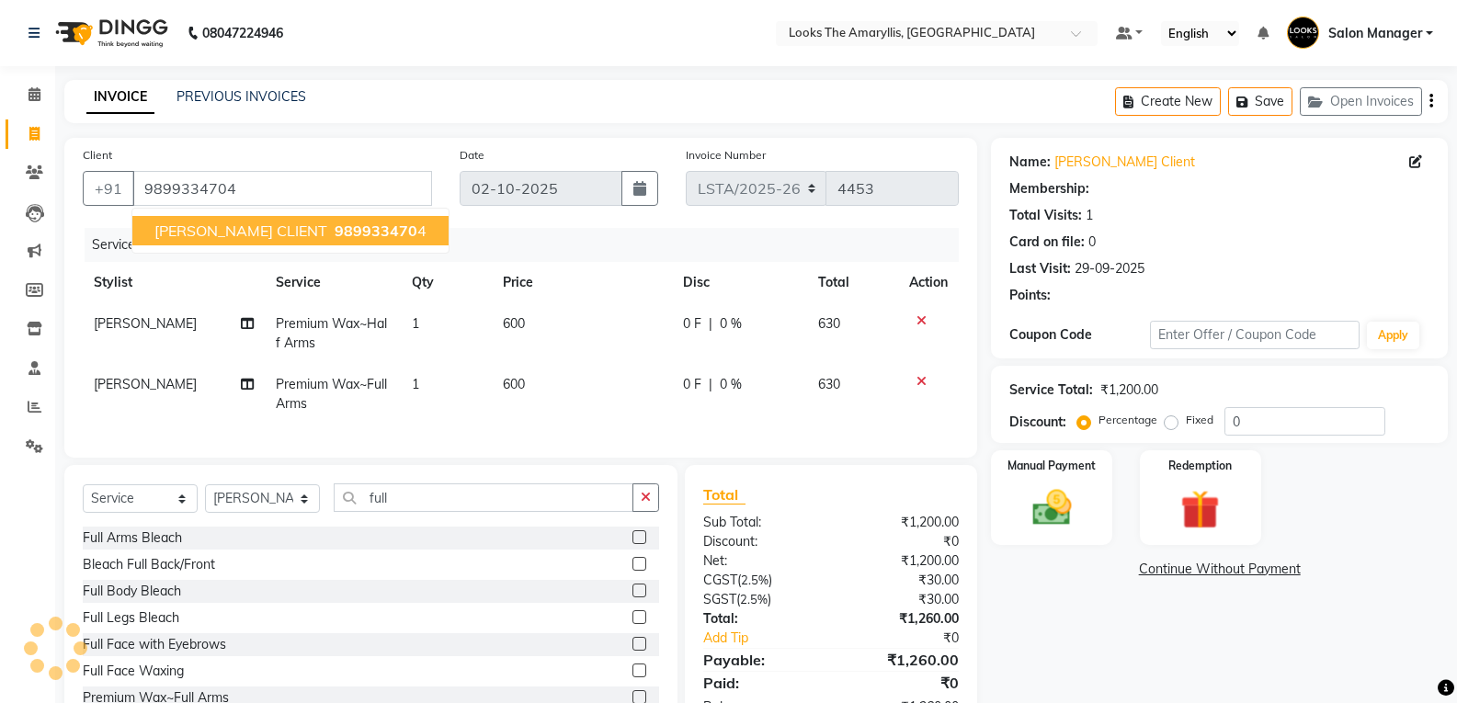
select select "1: Object"
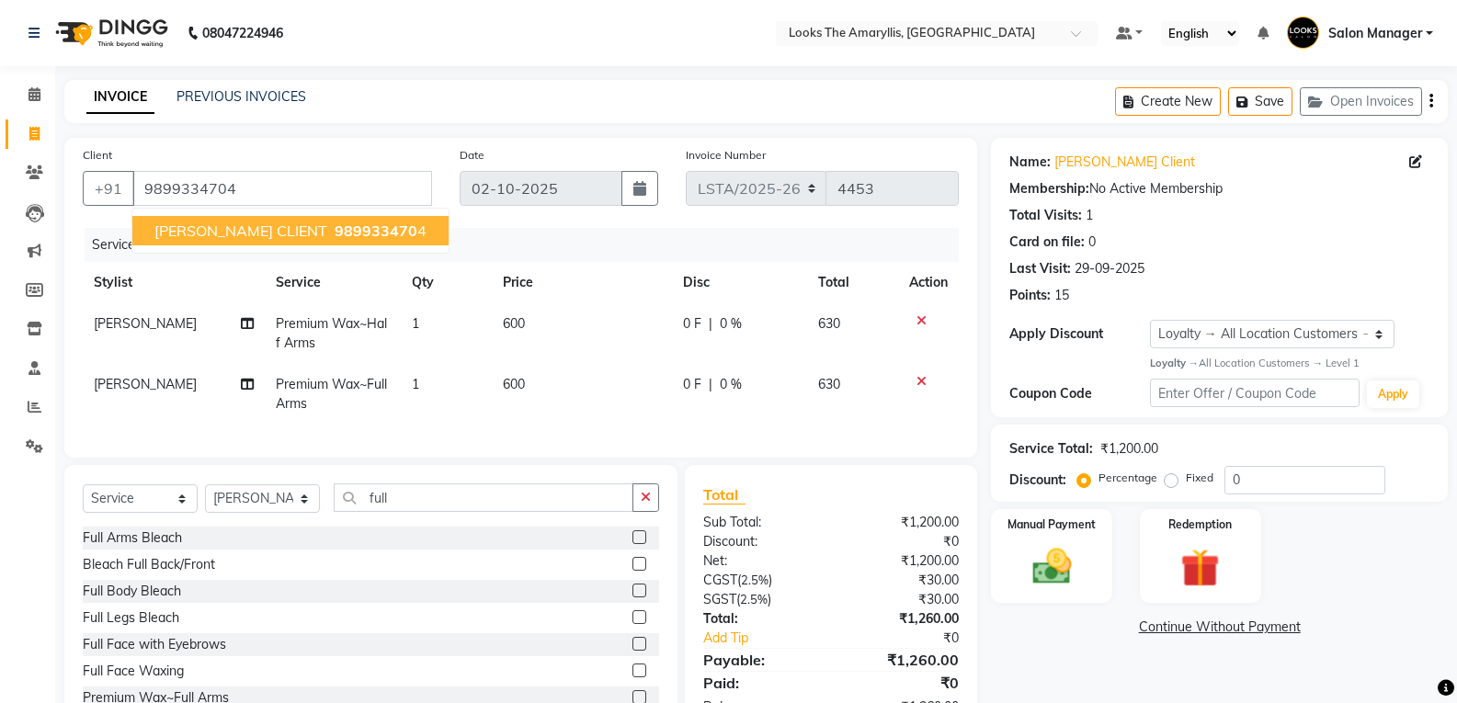
scroll to position [74, 0]
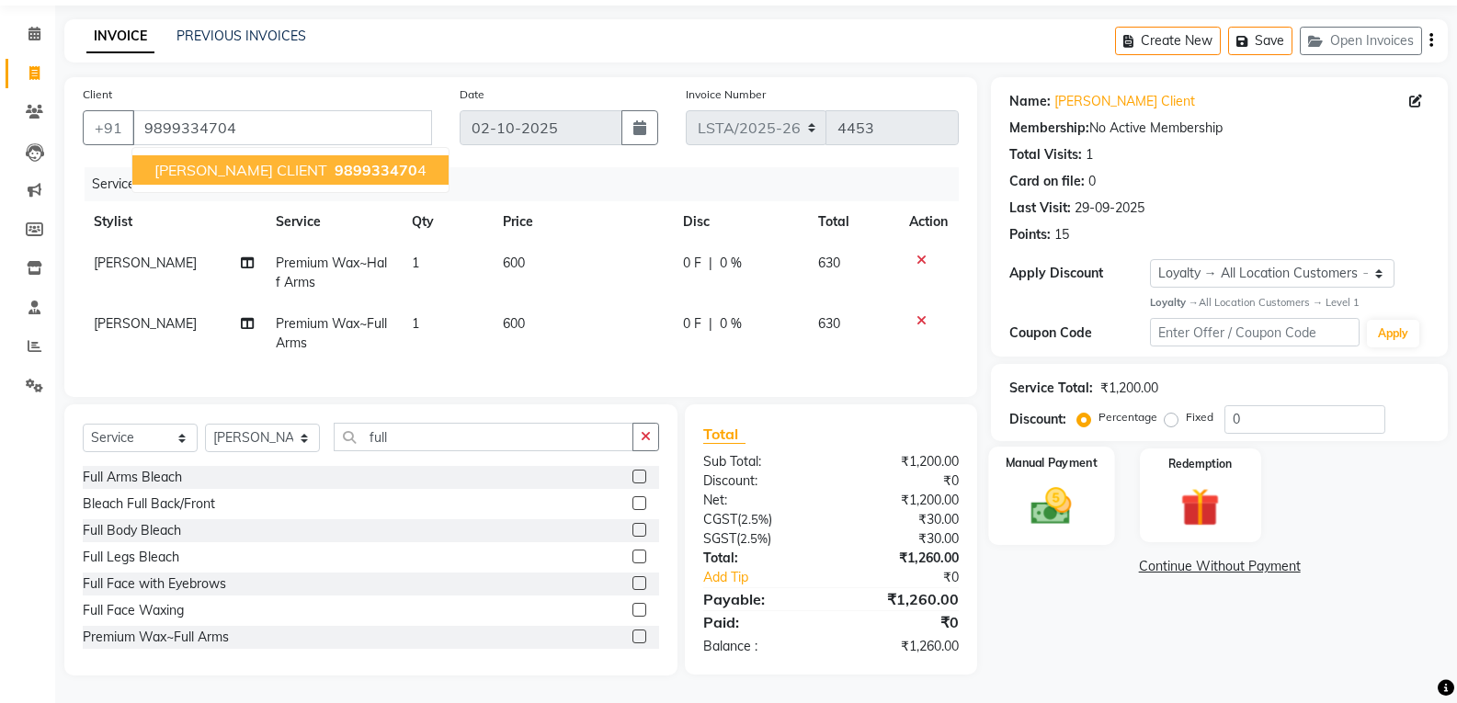
click at [1059, 504] on img at bounding box center [1051, 506] width 65 height 47
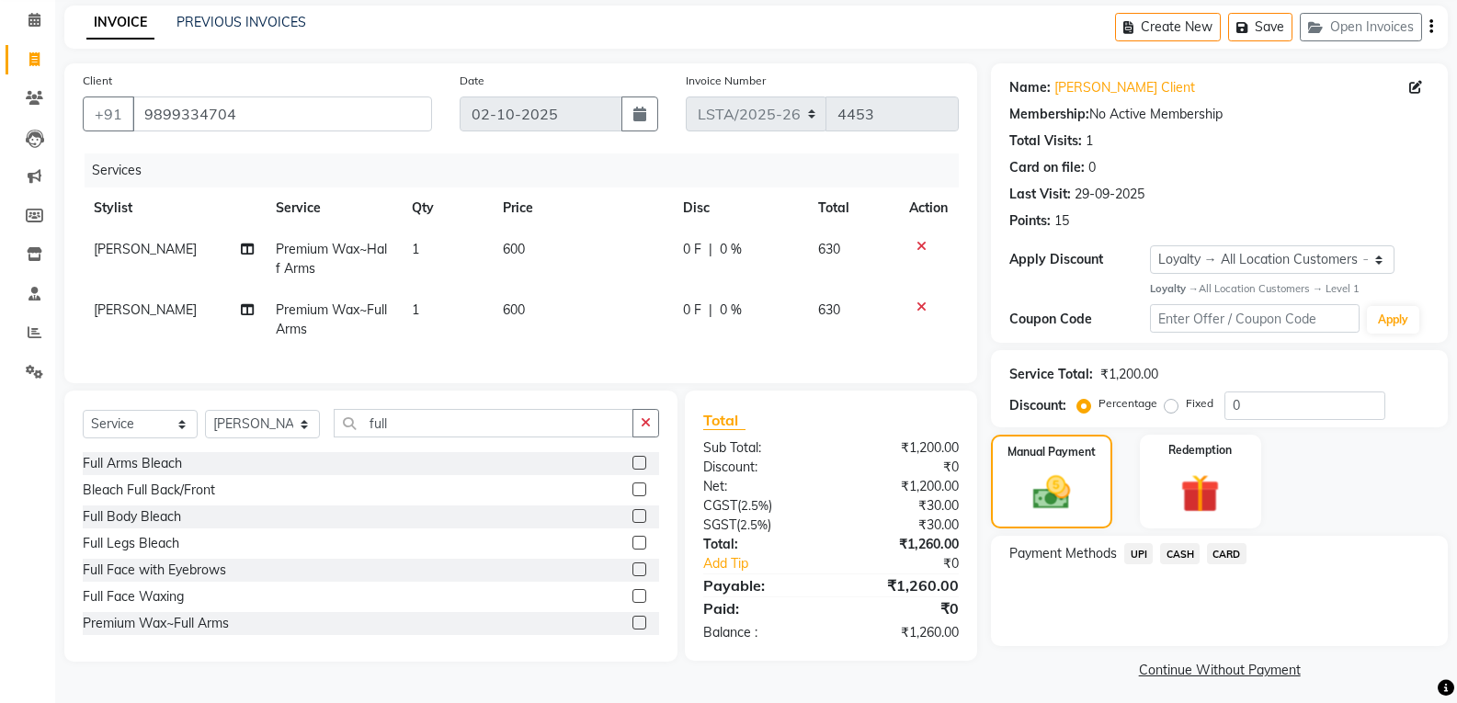
click at [1136, 551] on span "UPI" at bounding box center [1138, 553] width 29 height 21
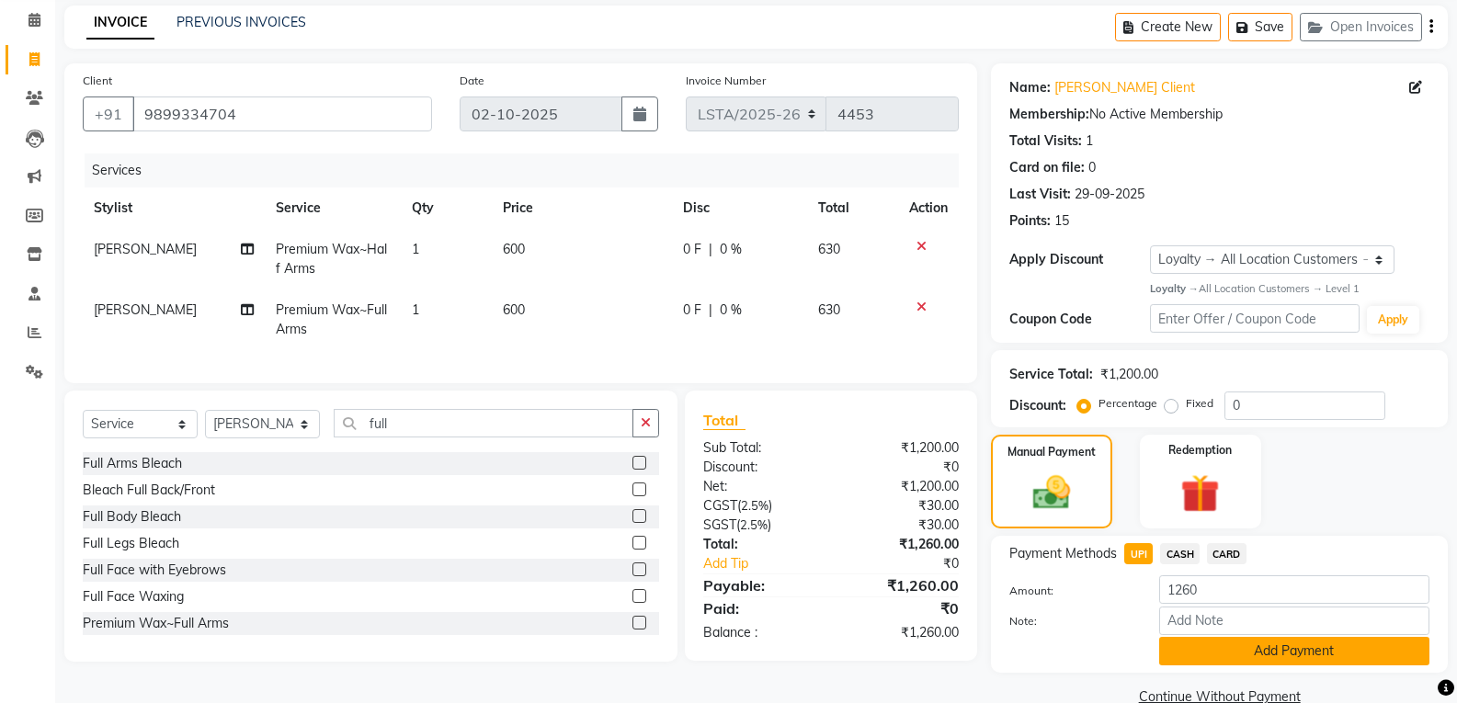
click at [1216, 642] on button "Add Payment" at bounding box center [1294, 651] width 270 height 29
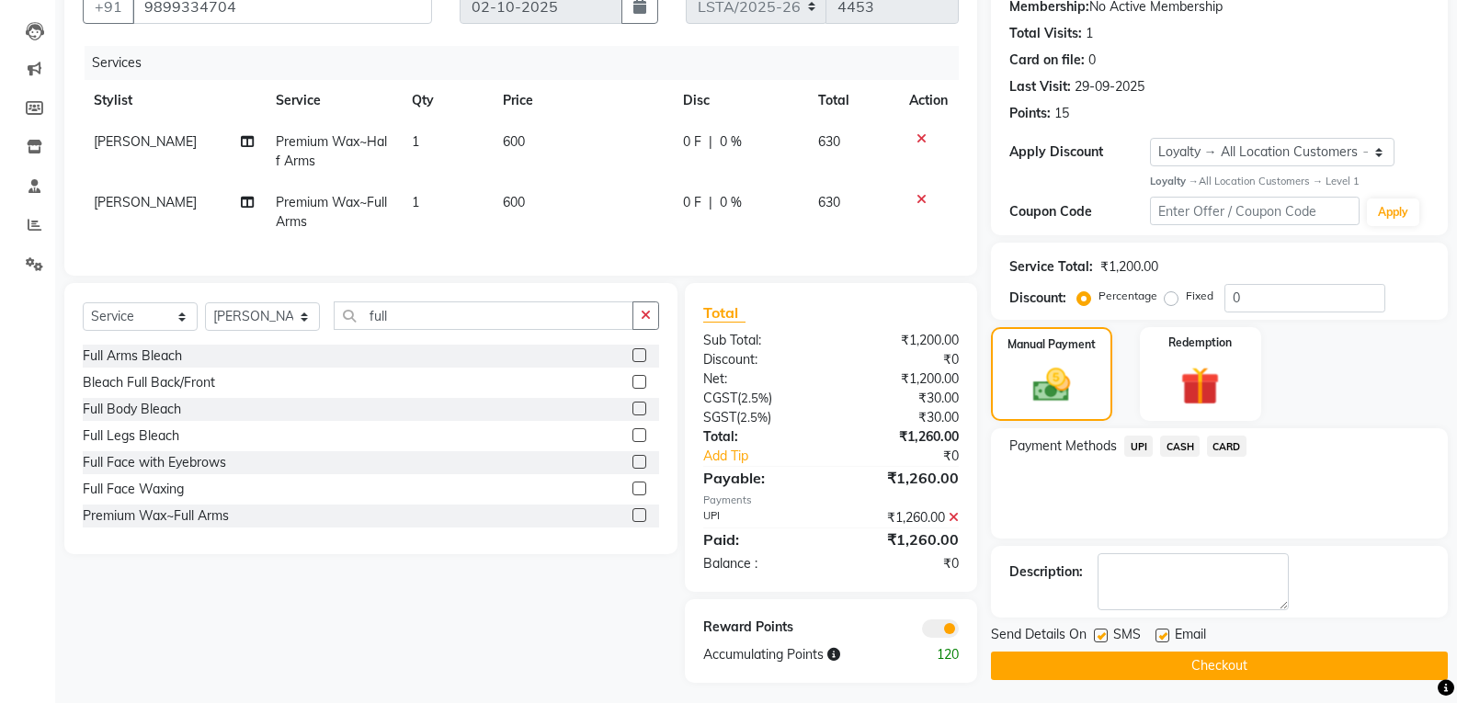
scroll to position [203, 0]
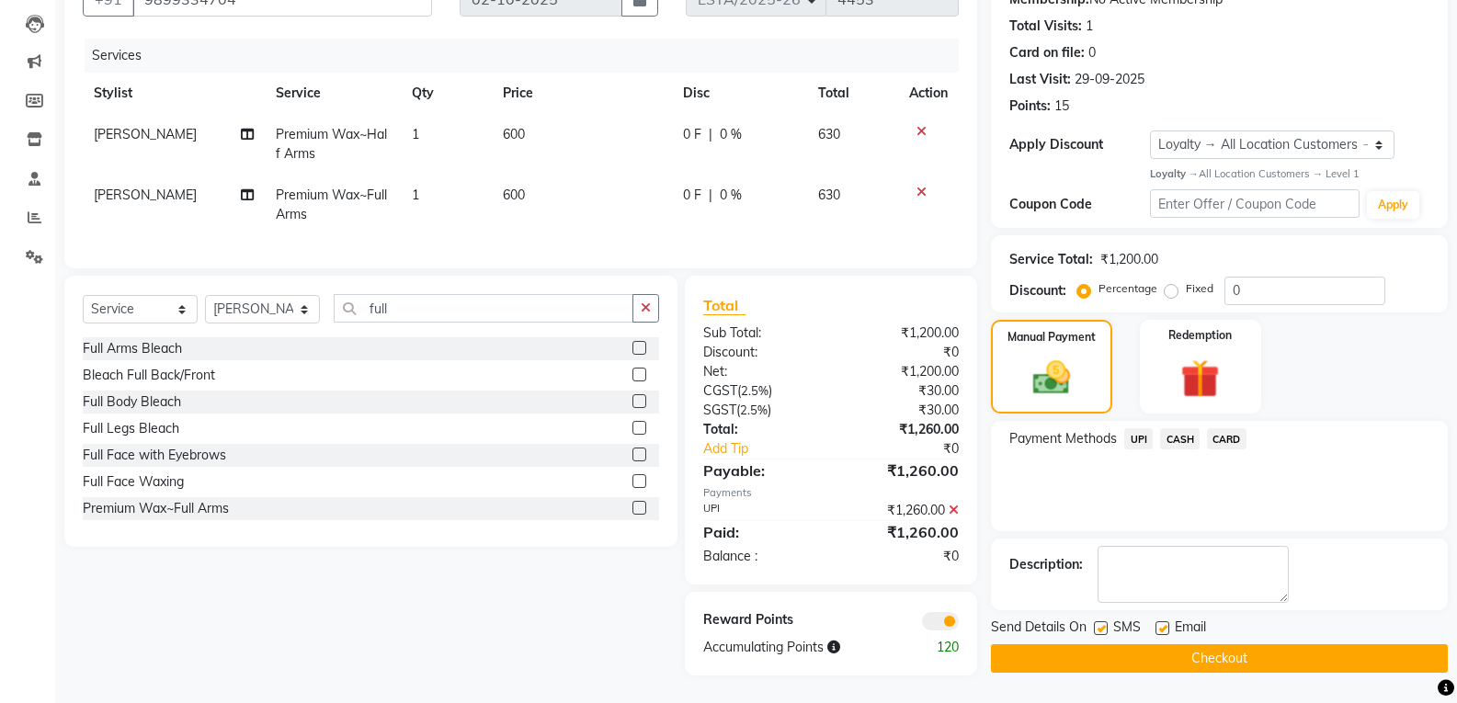
click at [1101, 622] on label at bounding box center [1101, 629] width 14 height 14
click at [1101, 623] on input "checkbox" at bounding box center [1100, 629] width 12 height 12
checkbox input "false"
click at [1163, 622] on label at bounding box center [1163, 629] width 14 height 14
click at [1163, 623] on input "checkbox" at bounding box center [1162, 629] width 12 height 12
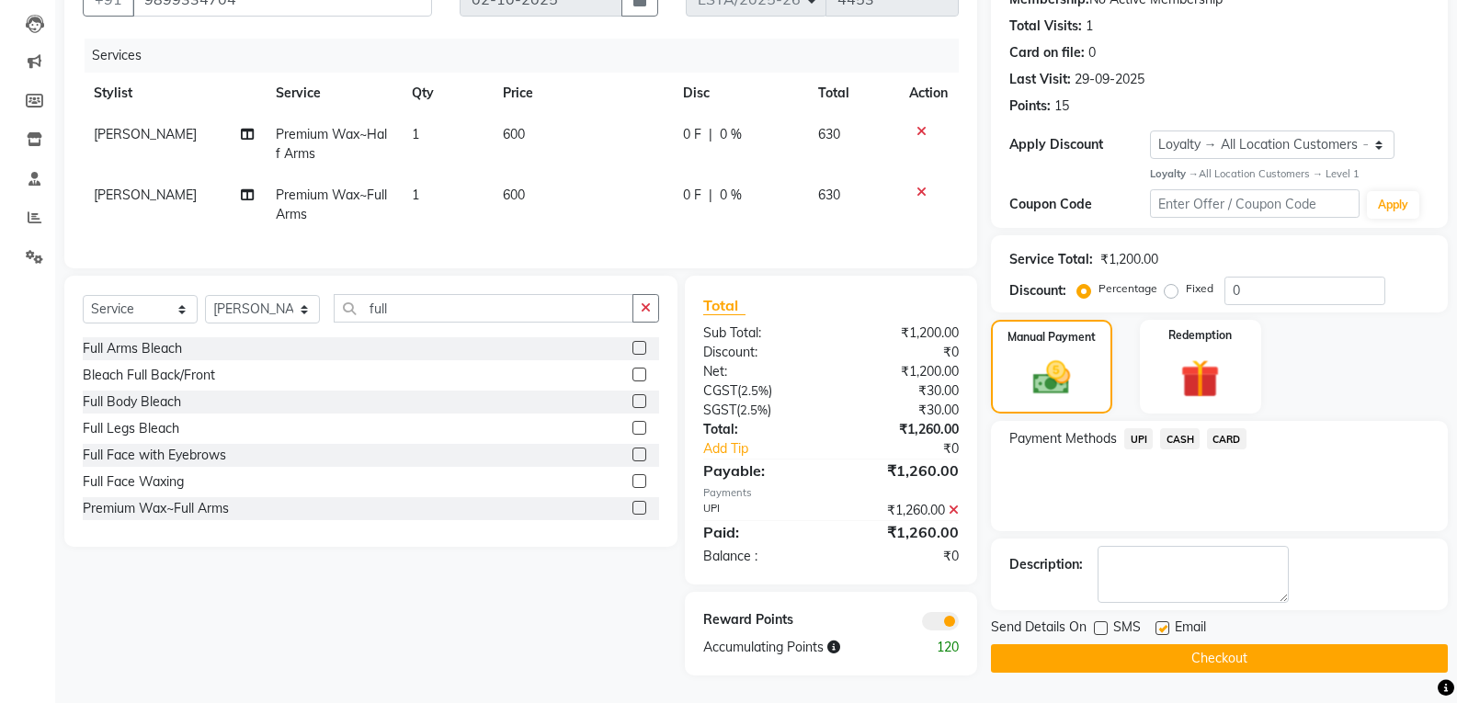
checkbox input "false"
click at [1085, 646] on button "Checkout" at bounding box center [1219, 659] width 457 height 29
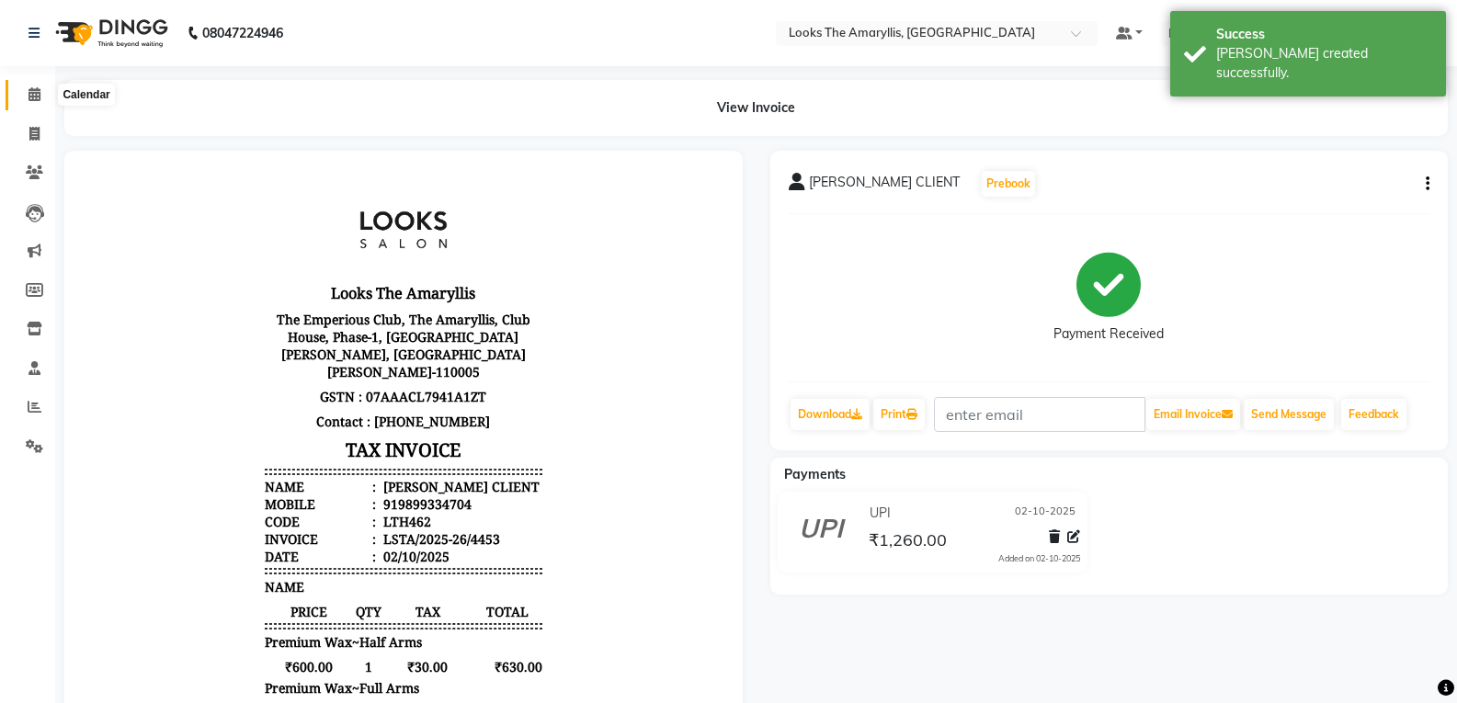
drag, startPoint x: 31, startPoint y: 97, endPoint x: 39, endPoint y: 110, distance: 14.8
click at [31, 97] on icon at bounding box center [35, 94] width 12 height 14
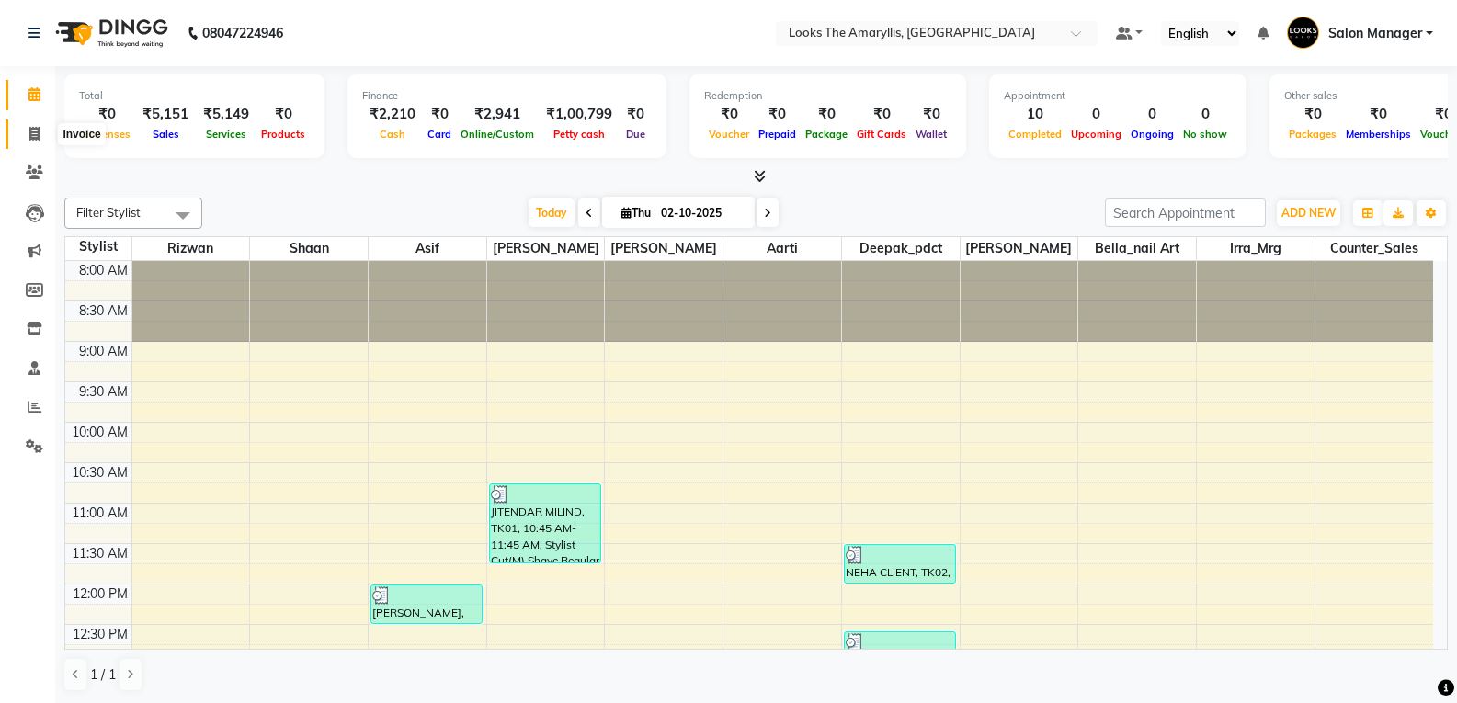
click at [33, 125] on span at bounding box center [34, 134] width 32 height 21
select select "service"
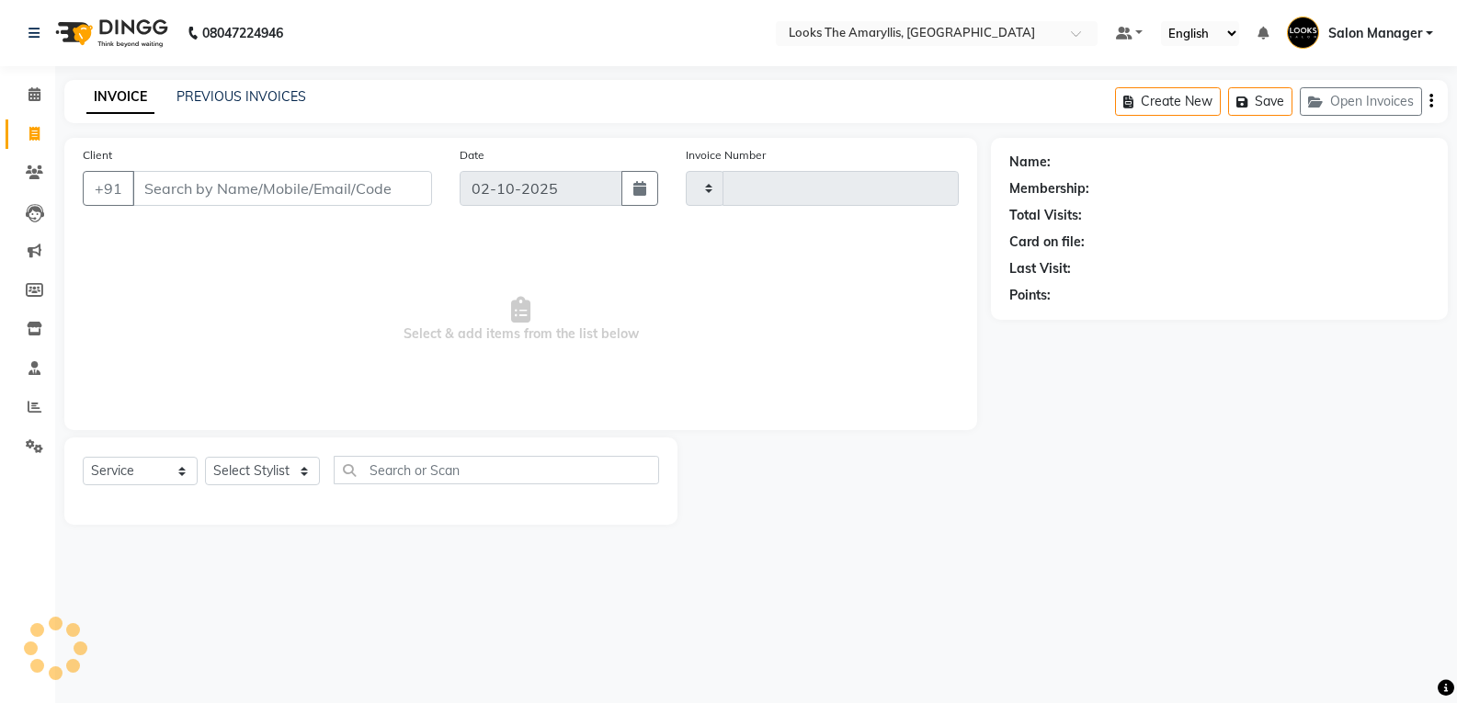
type input "4454"
select select "8939"
drag, startPoint x: 328, startPoint y: 177, endPoint x: 322, endPoint y: 187, distance: 11.2
click at [328, 181] on input "Client" at bounding box center [283, 188] width 303 height 35
click at [169, 193] on input "Client" at bounding box center [283, 188] width 303 height 35
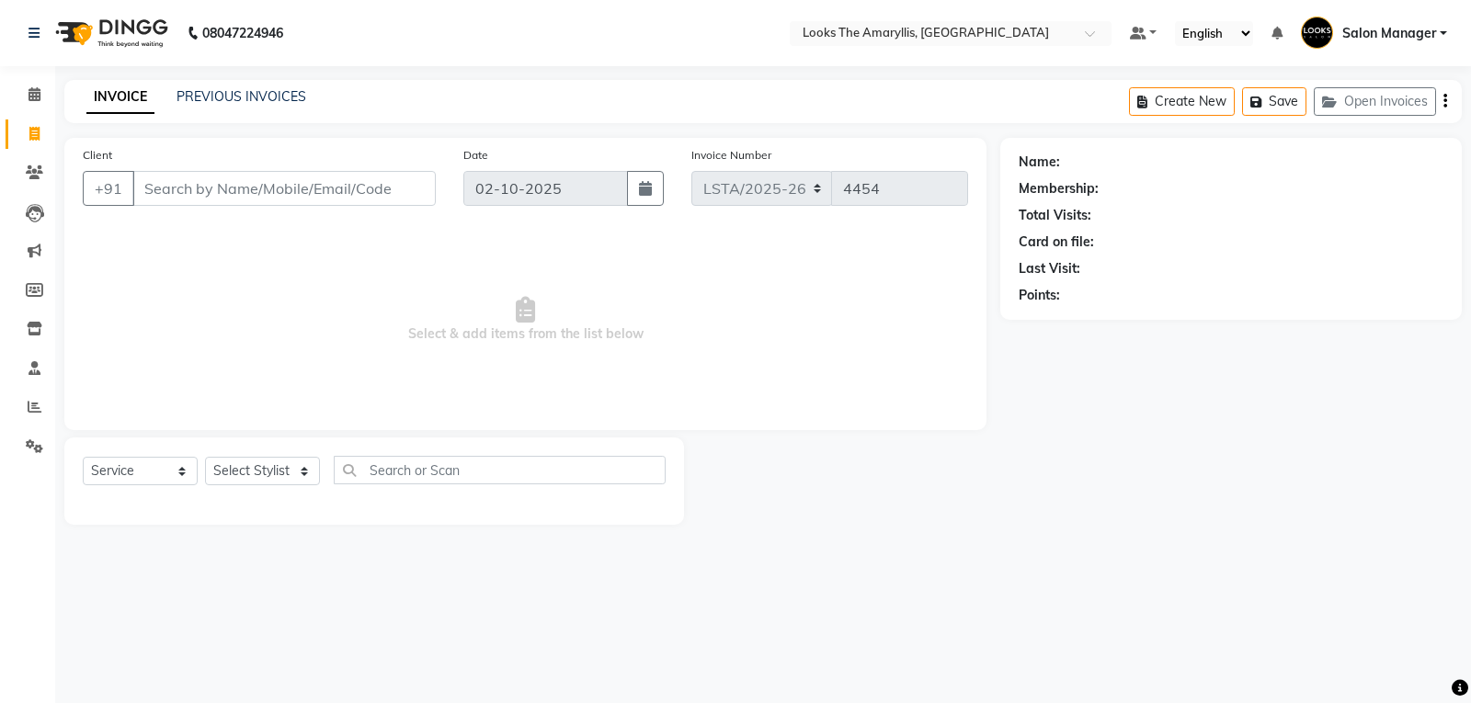
click at [191, 195] on input "Client" at bounding box center [283, 188] width 303 height 35
type input "9718691999"
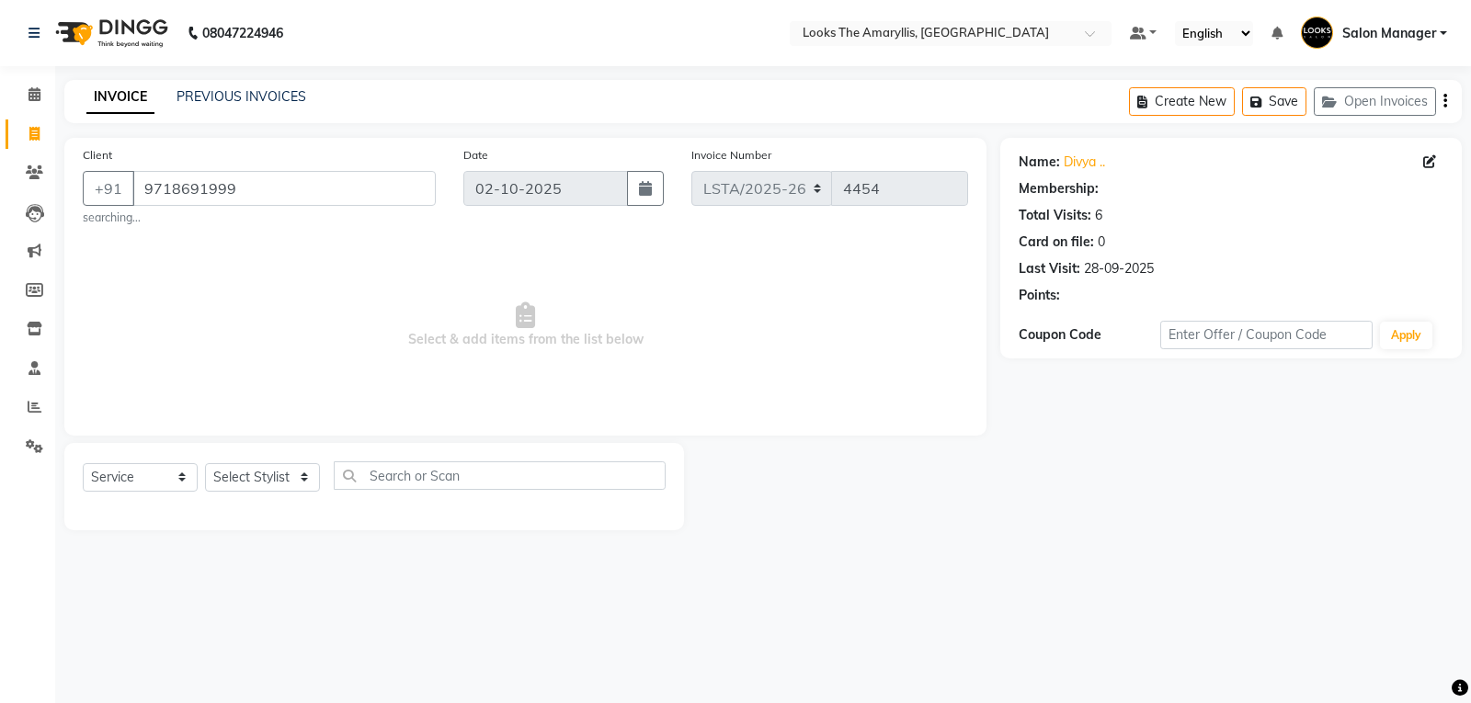
select select "1: Object"
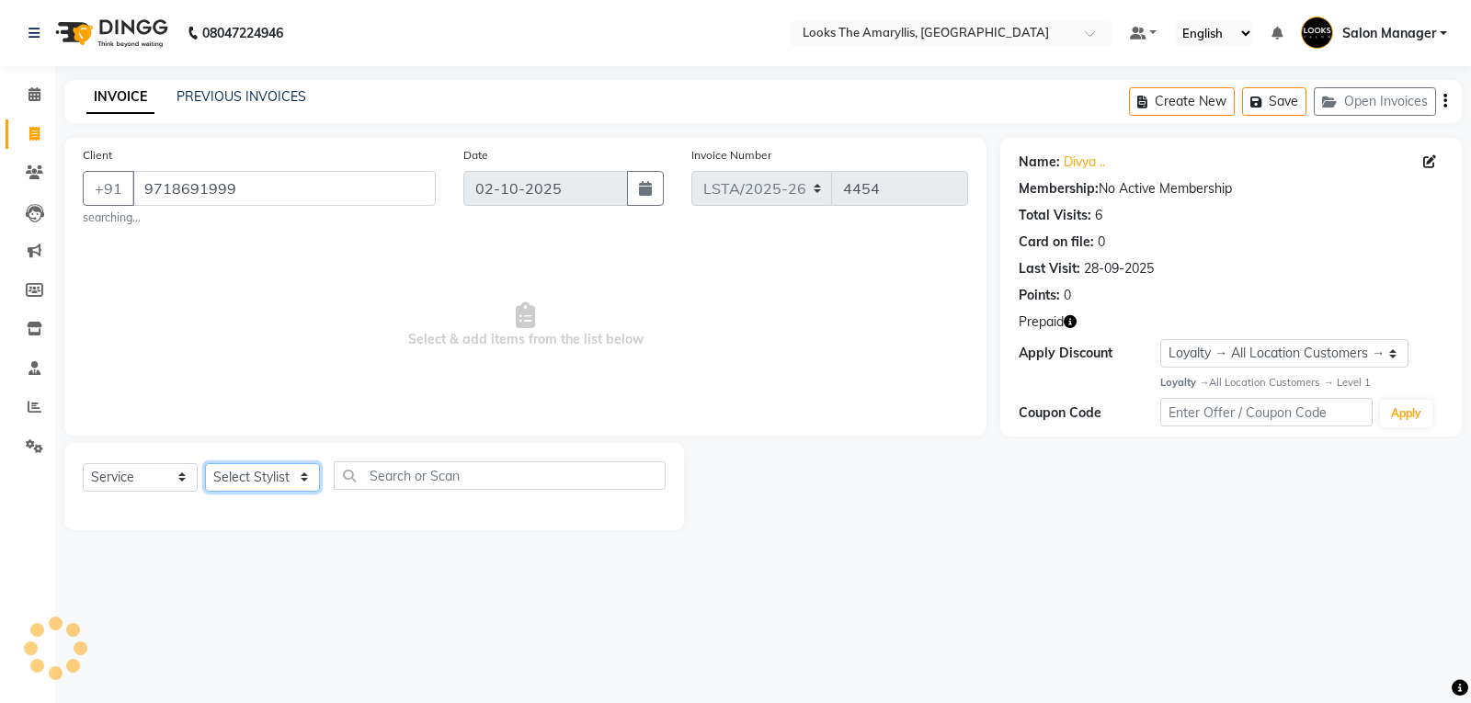
click at [276, 483] on select "Select Stylist [PERSON_NAME] art Counter_Sales Deepak_pdct Irra_Mrg [PERSON_NAM…" at bounding box center [262, 477] width 115 height 29
select select "90430"
click at [205, 463] on select "Select Stylist [PERSON_NAME] art Counter_Sales Deepak_pdct Irra_Mrg [PERSON_NAM…" at bounding box center [262, 477] width 115 height 29
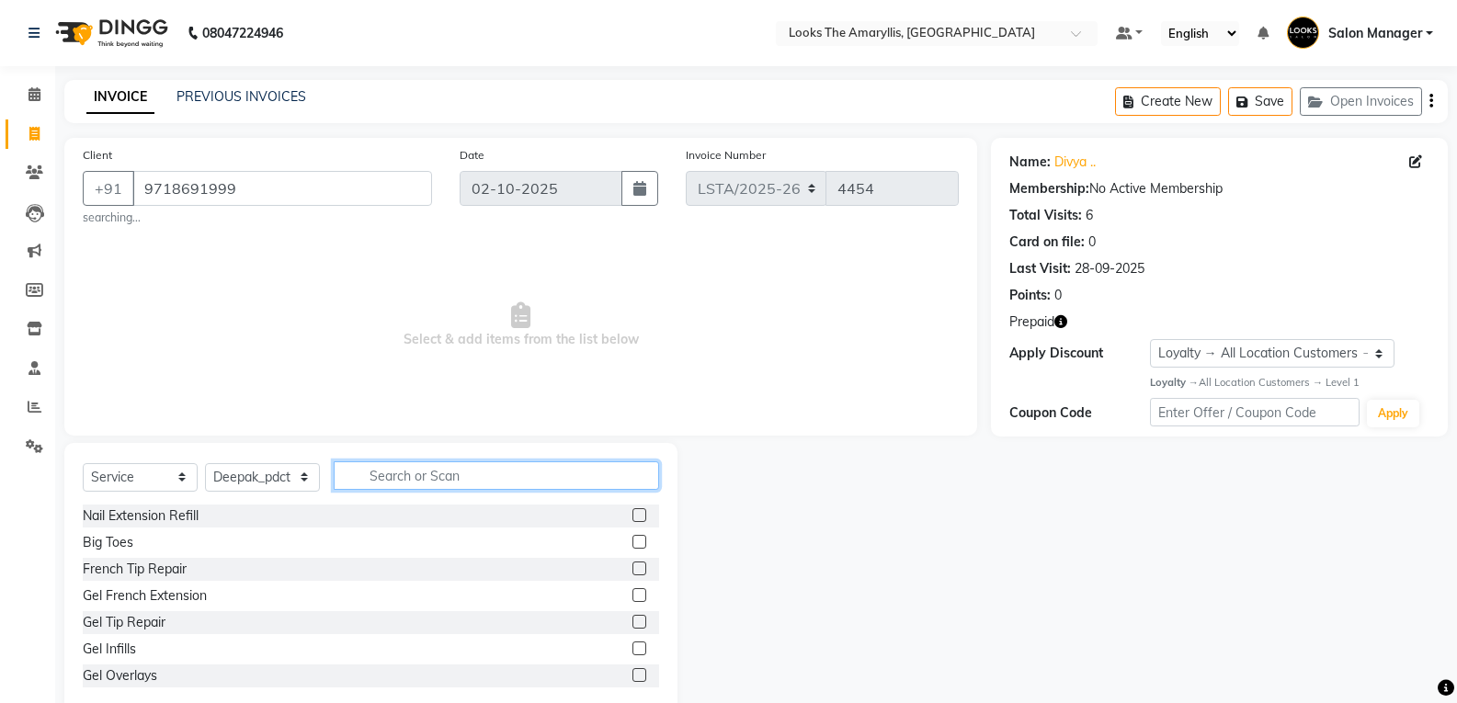
click at [409, 476] on input "text" at bounding box center [496, 476] width 325 height 29
type input "[PERSON_NAME]"
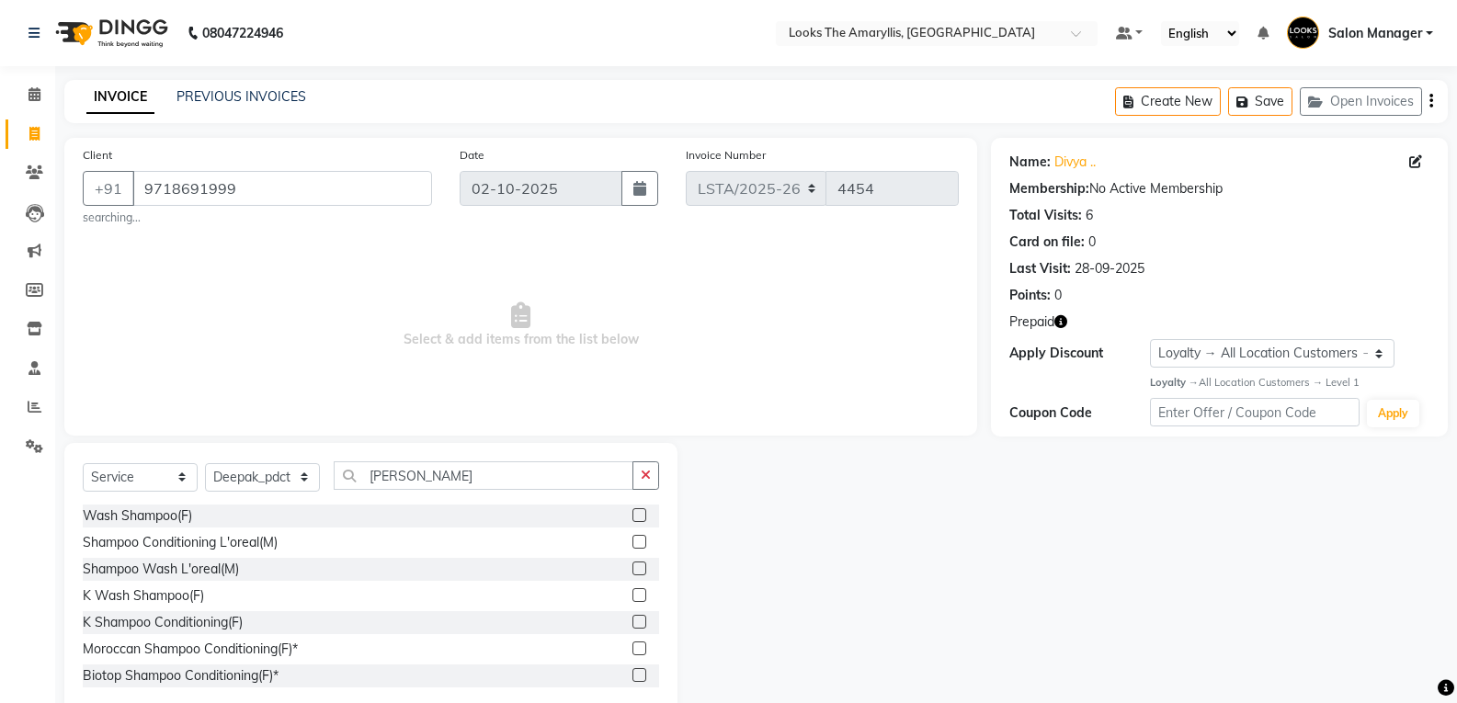
click at [633, 509] on label at bounding box center [640, 515] width 14 height 14
click at [633, 510] on input "checkbox" at bounding box center [639, 516] width 12 height 12
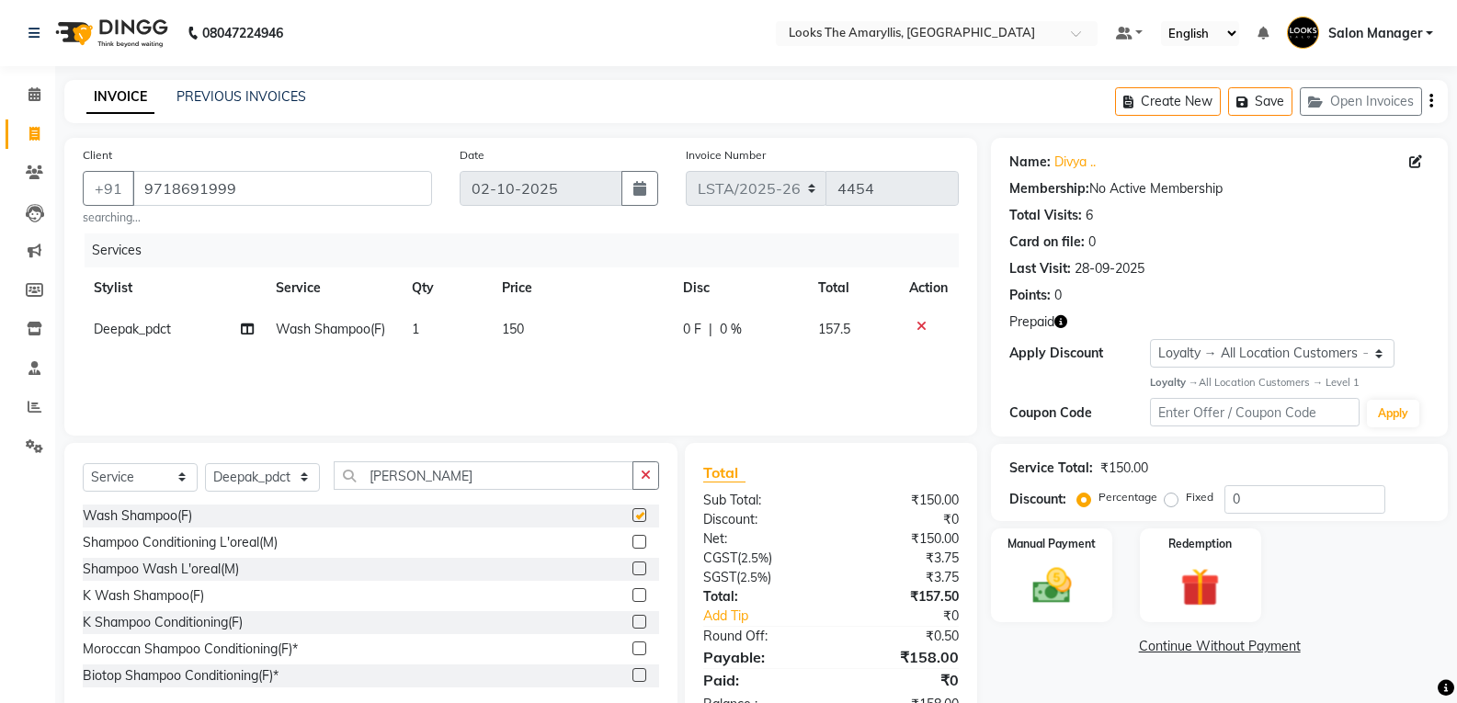
checkbox input "false"
click at [543, 328] on td "150" at bounding box center [581, 329] width 180 height 41
select select "90430"
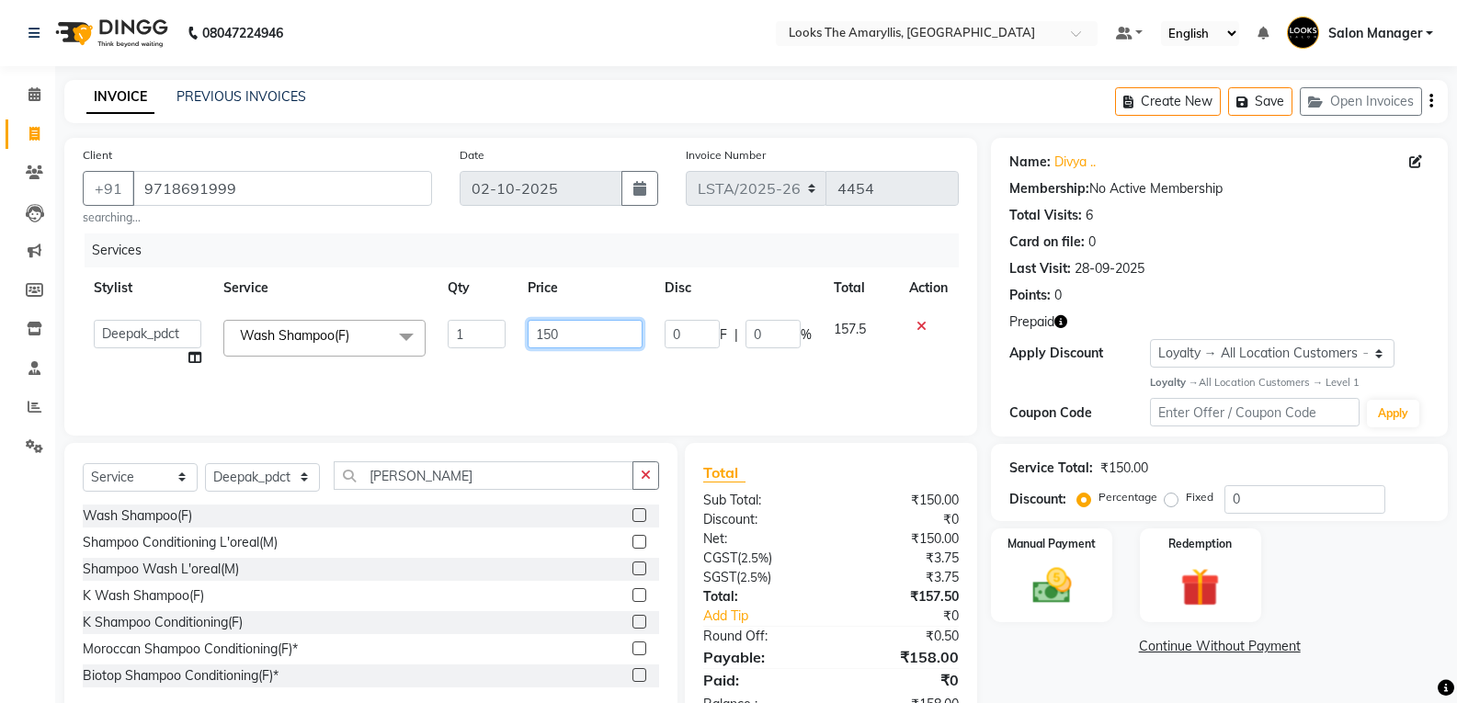
click at [591, 336] on input "150" at bounding box center [585, 334] width 115 height 29
type input "1"
type input "350"
click at [424, 584] on div "Wash Shampoo(F) Shampoo Conditioning L'oreal(M) Shampoo Wash L'oreal(M) K Wash …" at bounding box center [371, 597] width 576 height 184
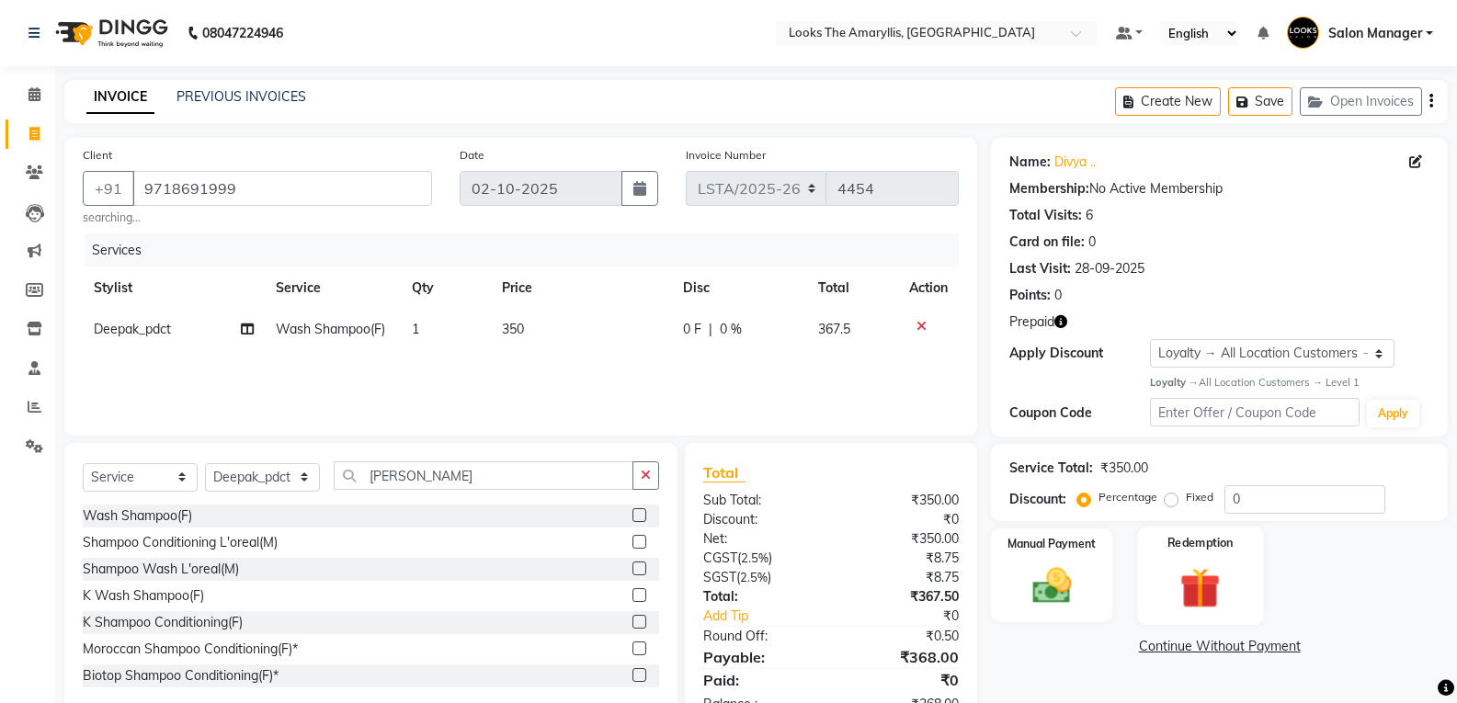
click at [1214, 595] on img at bounding box center [1200, 588] width 65 height 51
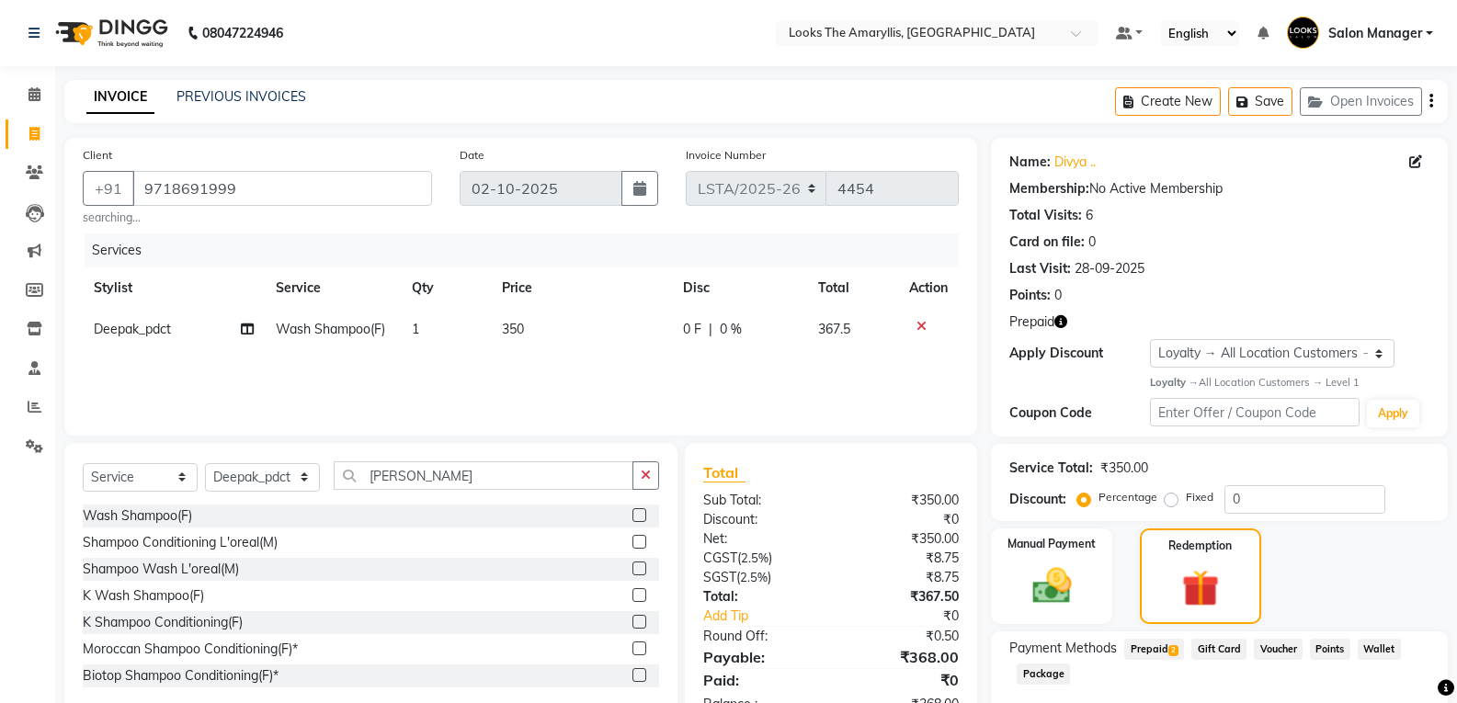
scroll to position [104, 0]
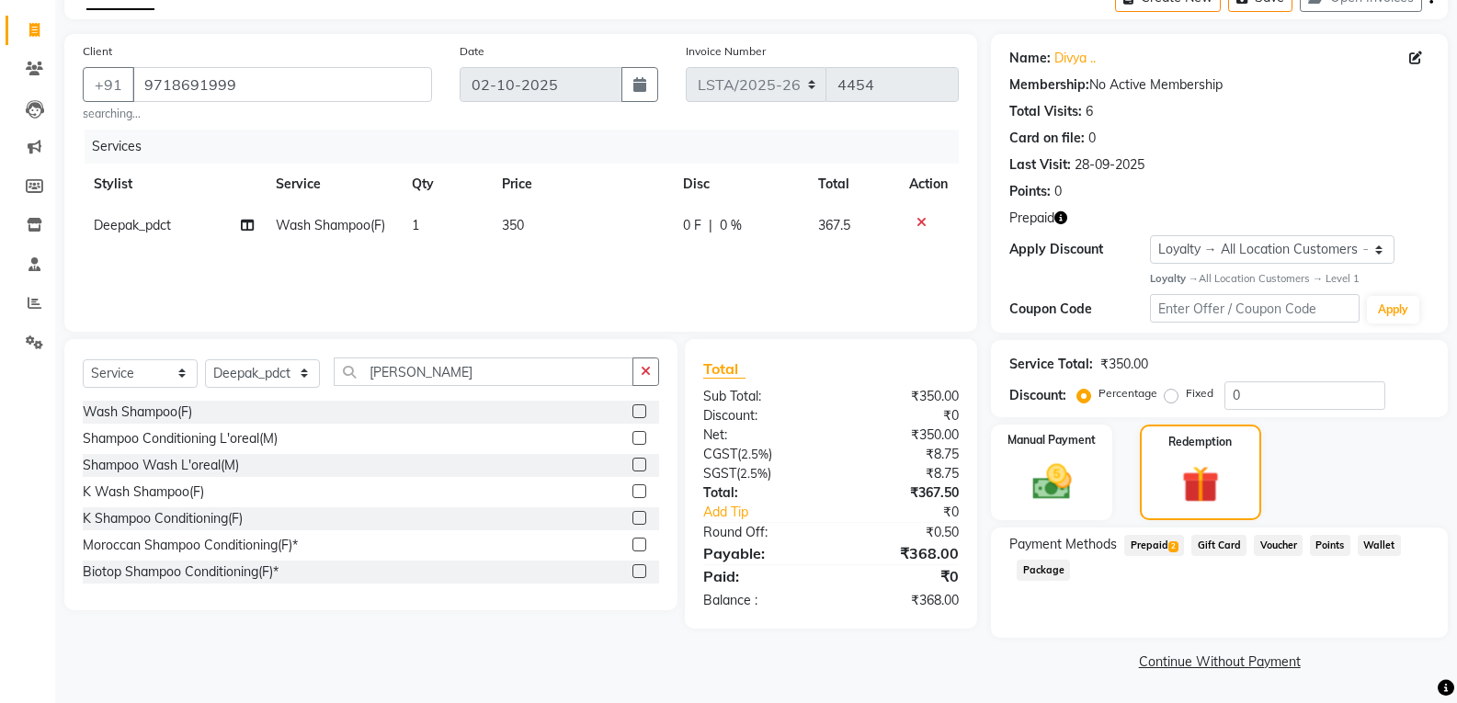
click at [1146, 546] on span "Prepaid 2" at bounding box center [1154, 545] width 60 height 21
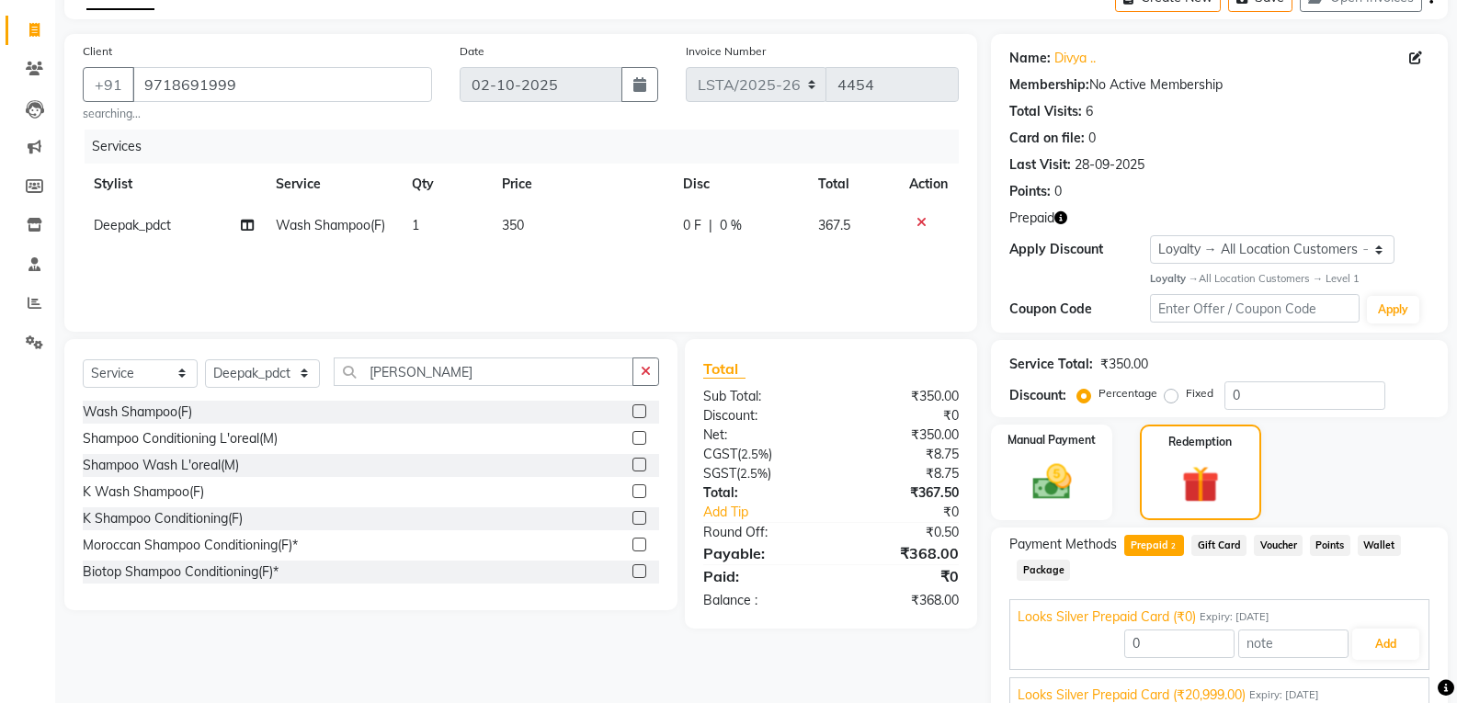
scroll to position [187, 0]
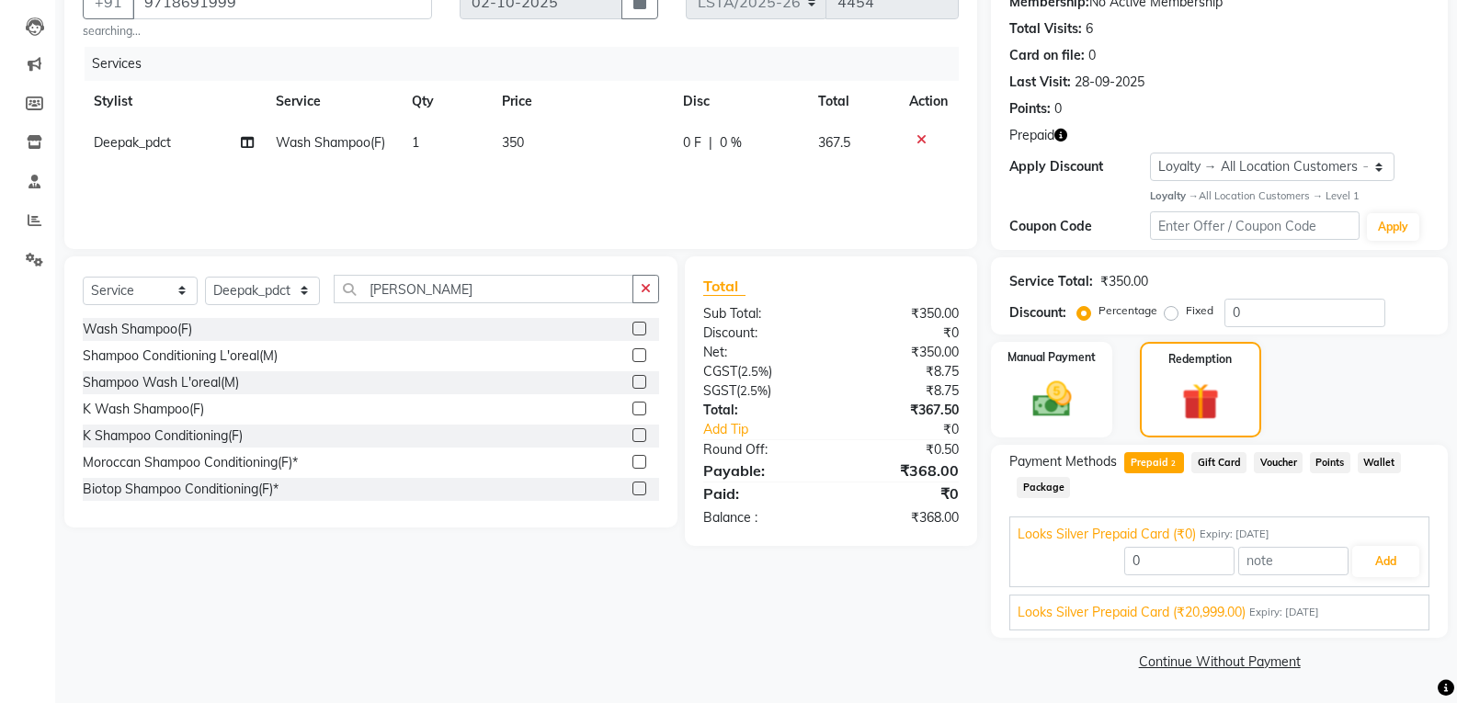
click at [1207, 612] on span "Looks Silver Prepaid Card (₹20,999.00)" at bounding box center [1132, 612] width 228 height 19
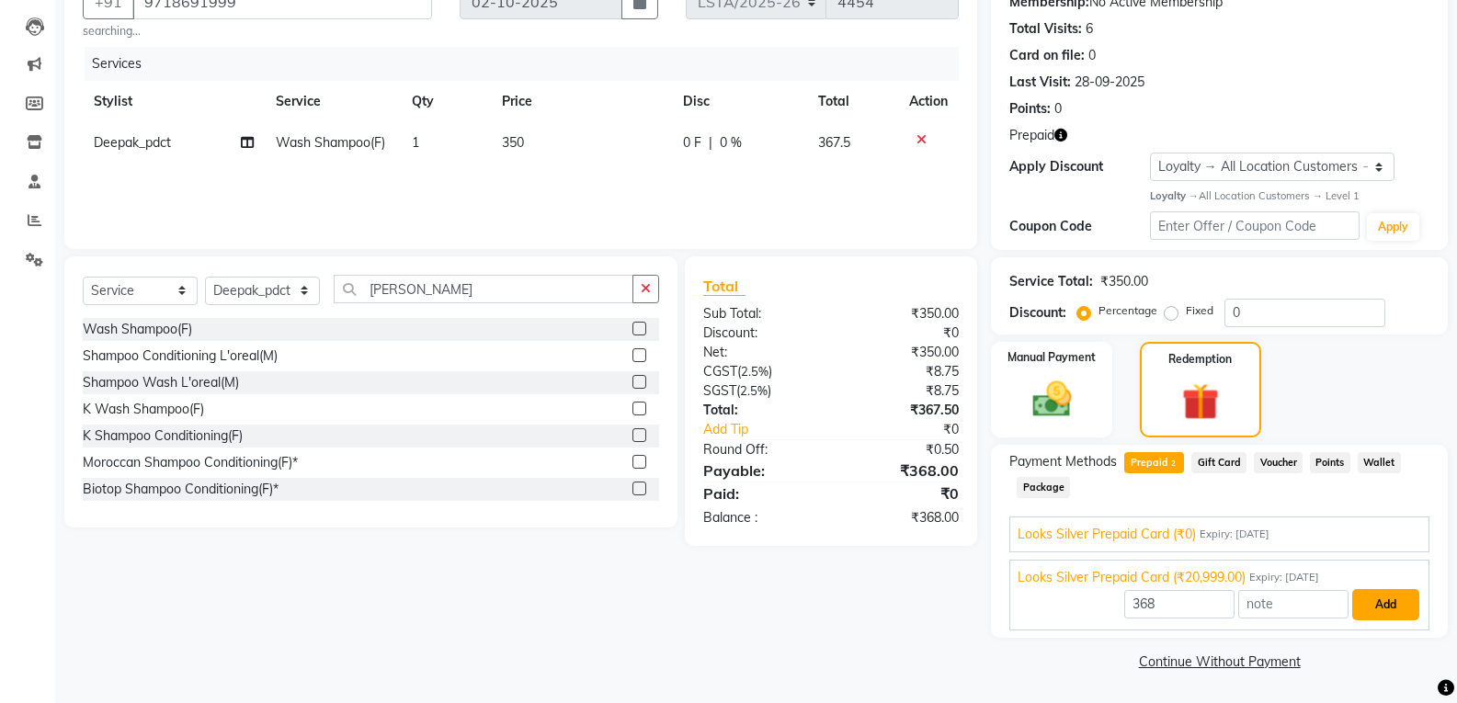
click at [1392, 605] on button "Add" at bounding box center [1386, 604] width 67 height 31
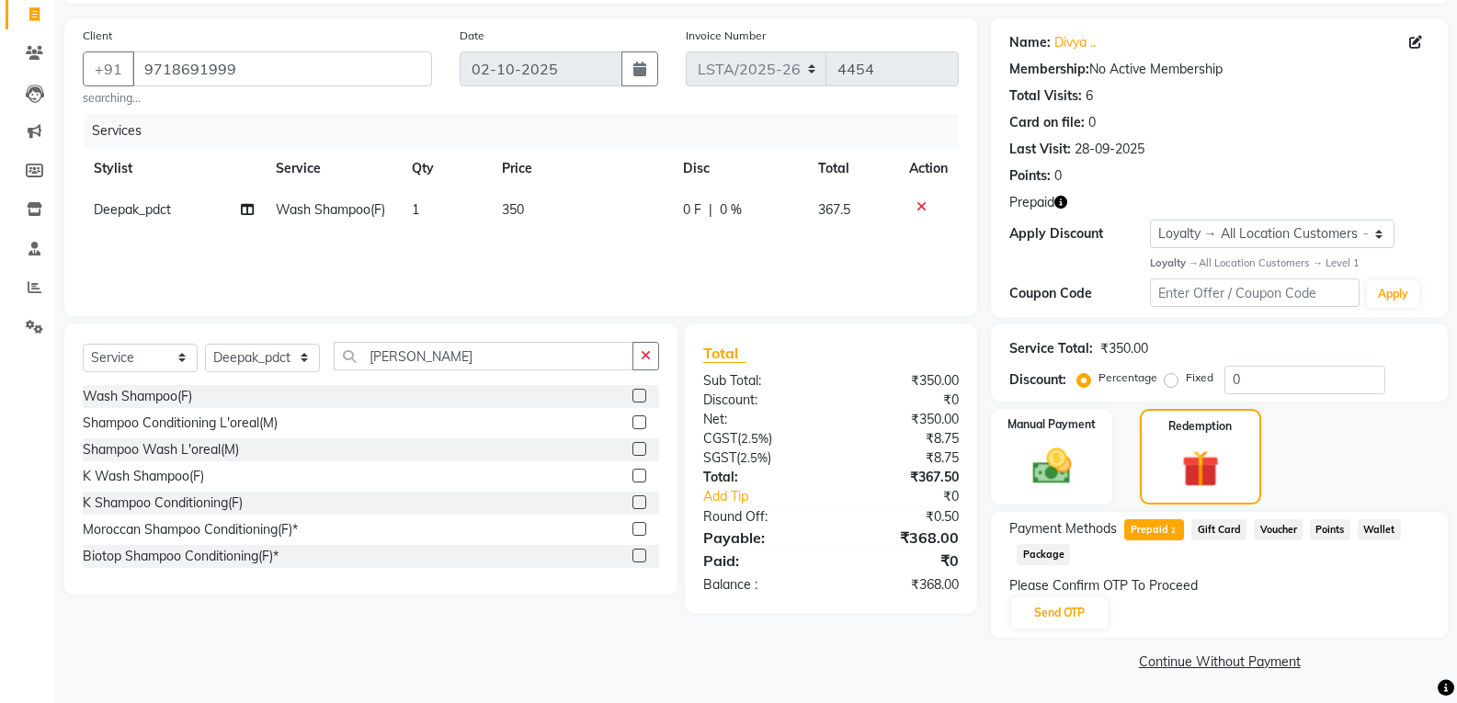
scroll to position [120, 0]
click at [1080, 609] on button "Send OTP" at bounding box center [1059, 613] width 97 height 31
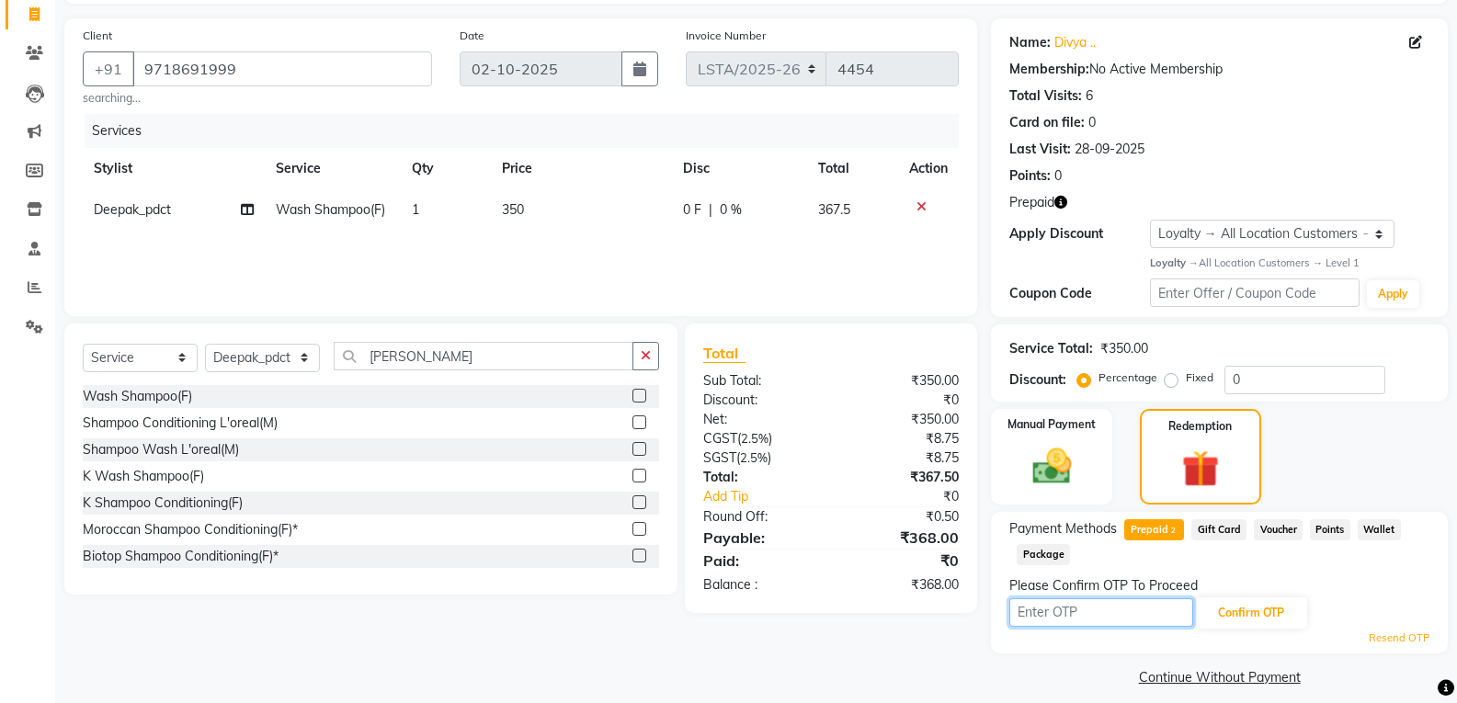
drag, startPoint x: 1049, startPoint y: 611, endPoint x: 1043, endPoint y: 603, distance: 9.8
click at [1050, 611] on input "text" at bounding box center [1102, 613] width 184 height 29
type input "1699"
click at [1222, 611] on button "Confirm OTP" at bounding box center [1251, 613] width 112 height 31
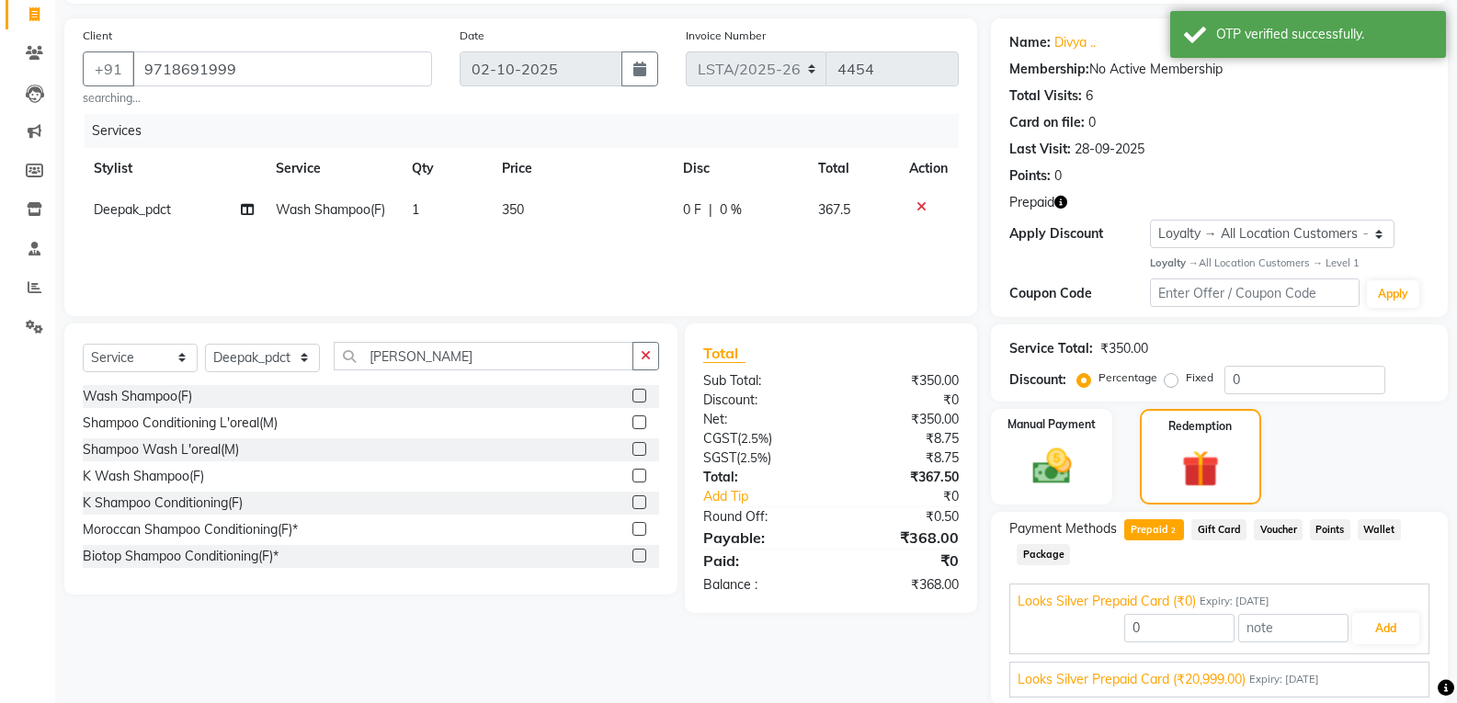
scroll to position [187, 0]
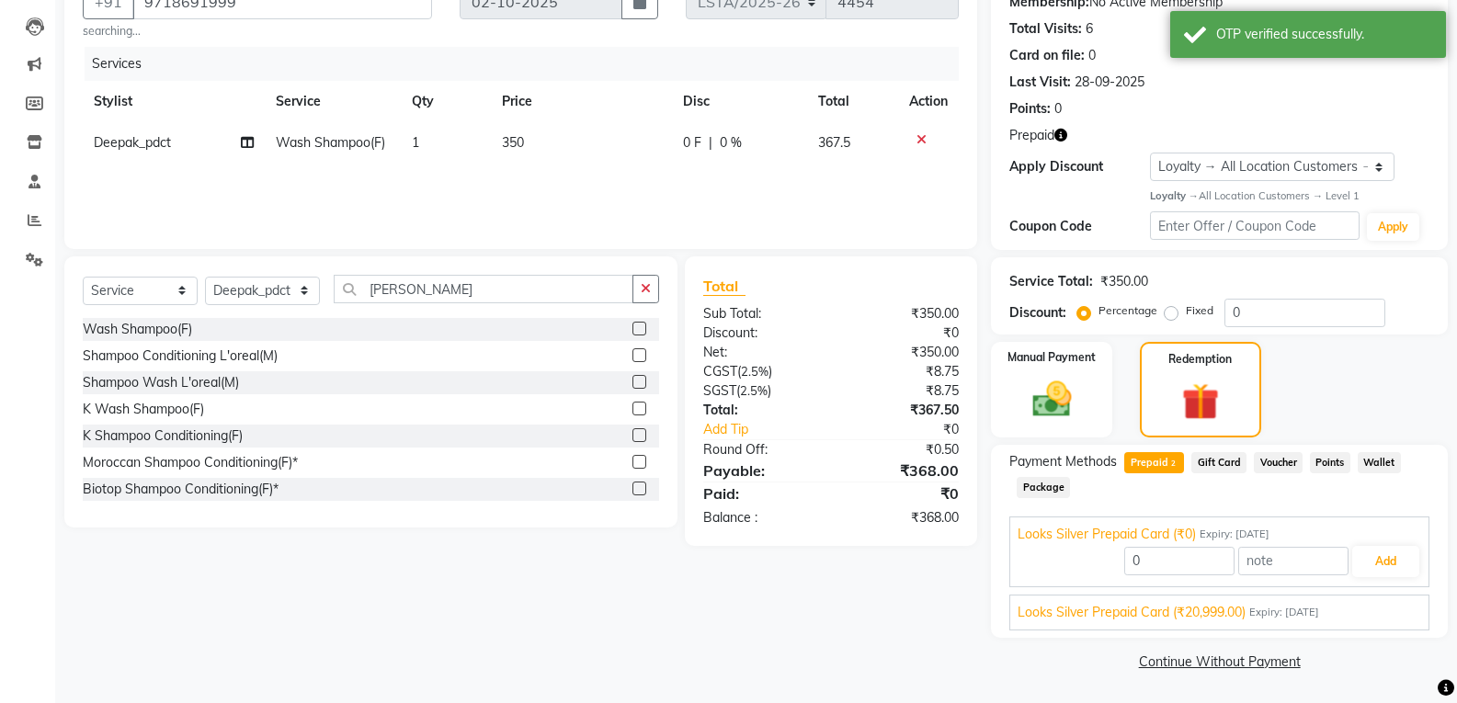
click at [1222, 604] on span "Looks Silver Prepaid Card (₹20,999.00)" at bounding box center [1132, 612] width 228 height 19
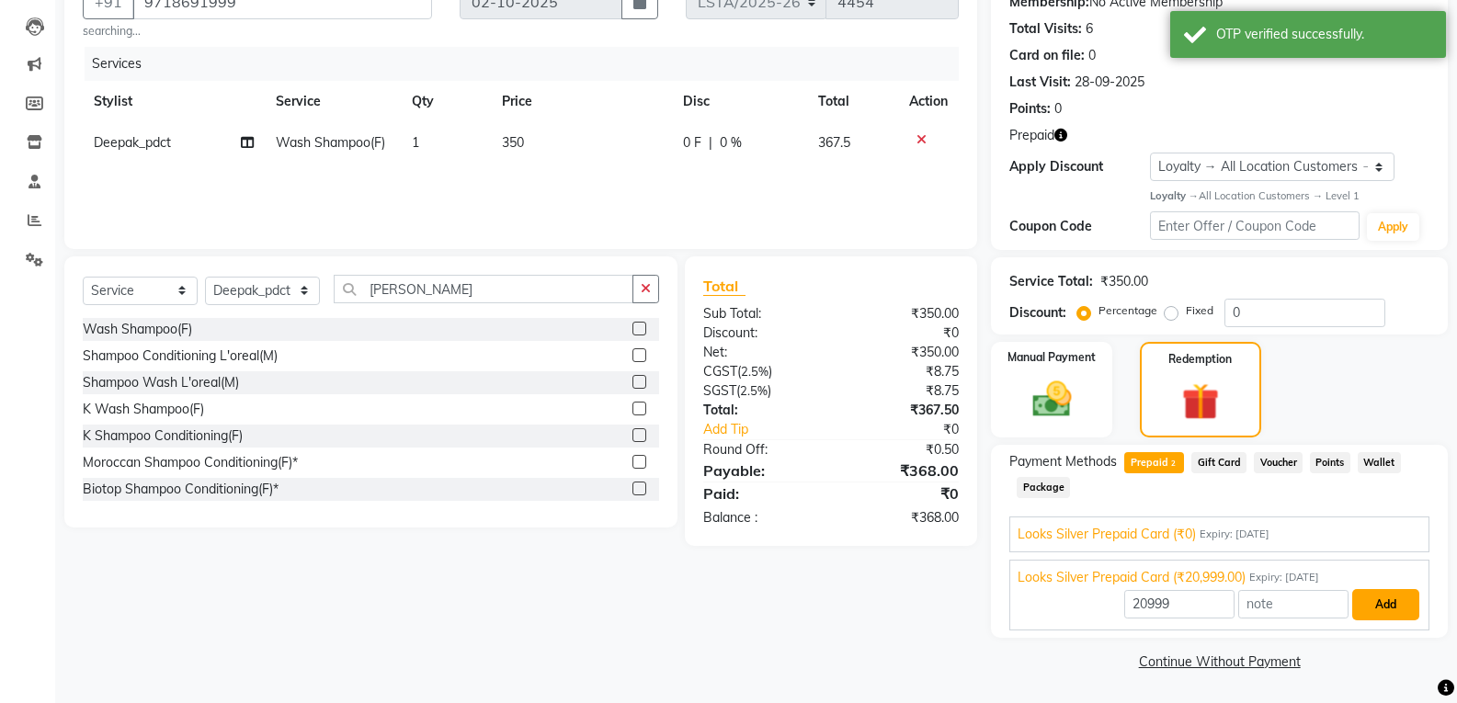
click at [1397, 608] on button "Add" at bounding box center [1386, 604] width 67 height 31
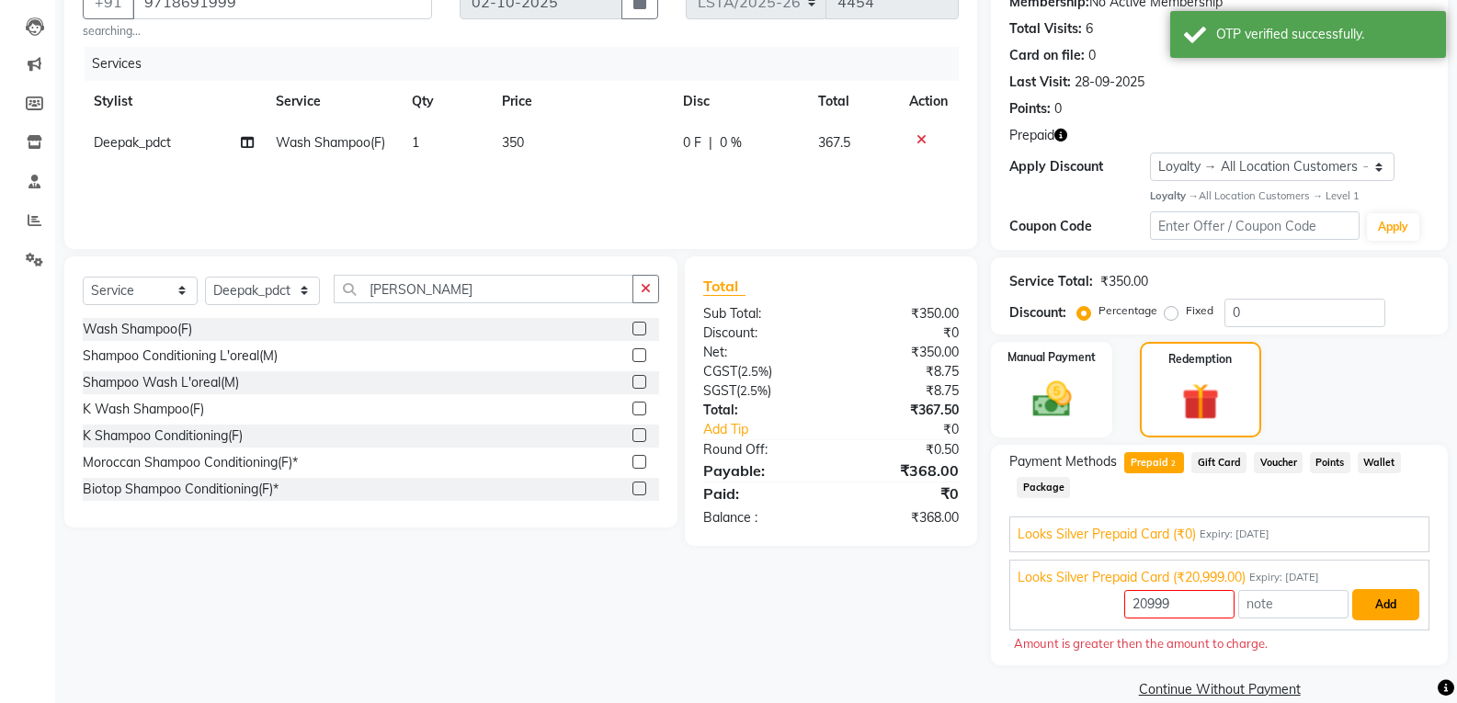
click at [1385, 609] on button "Add" at bounding box center [1386, 604] width 67 height 31
click at [1202, 603] on input "20999" at bounding box center [1179, 604] width 110 height 29
type input "2"
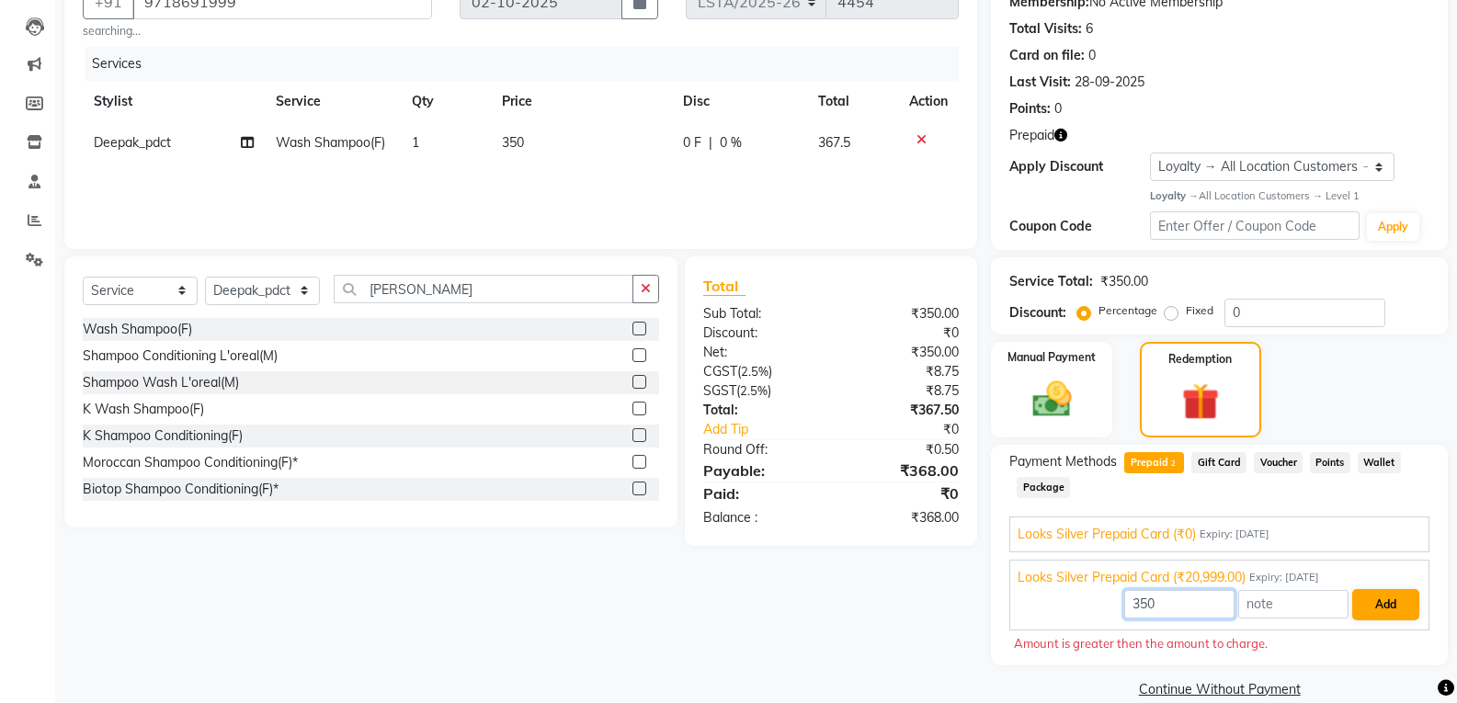
type input "350"
click at [1379, 616] on button "Add" at bounding box center [1386, 604] width 67 height 31
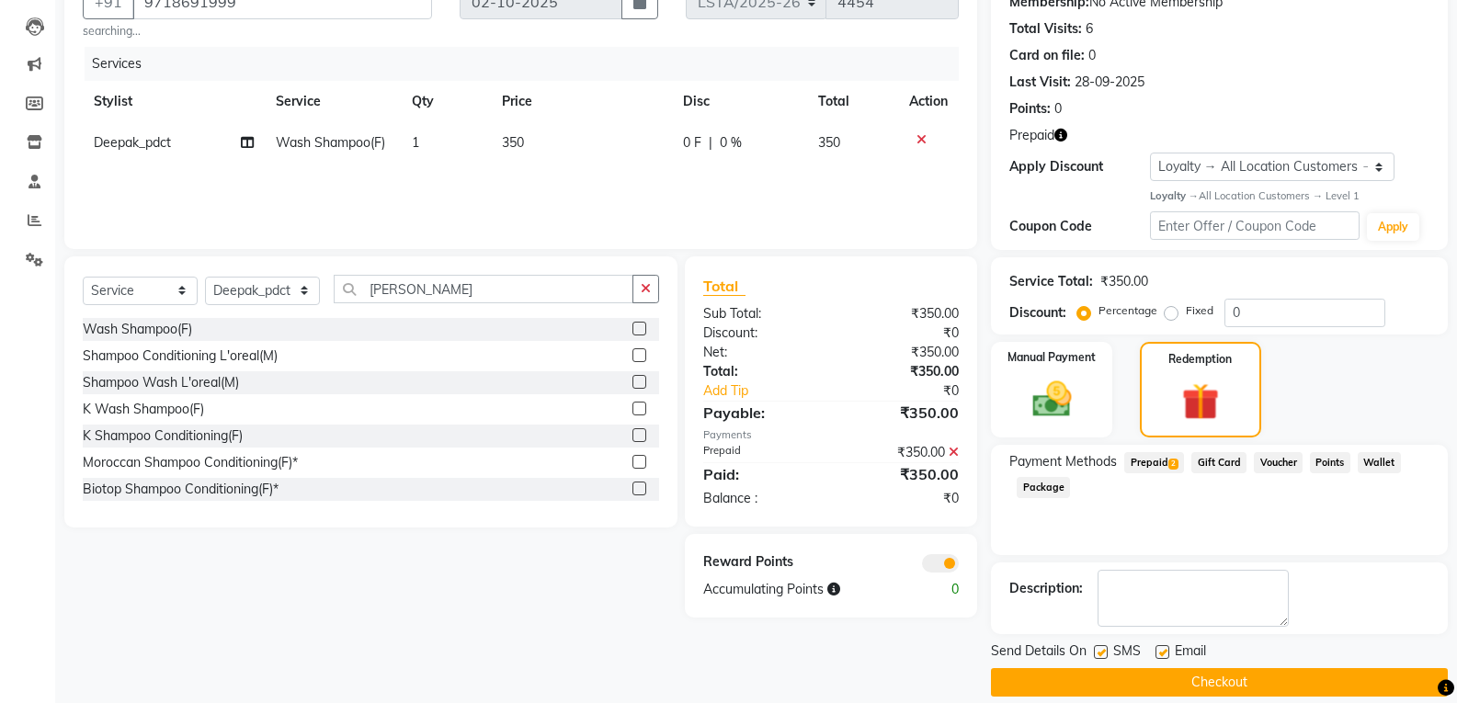
click at [1099, 654] on label at bounding box center [1101, 652] width 14 height 14
click at [1099, 654] on input "checkbox" at bounding box center [1100, 653] width 12 height 12
checkbox input "false"
click at [1161, 652] on label at bounding box center [1163, 652] width 14 height 14
click at [1161, 652] on input "checkbox" at bounding box center [1162, 653] width 12 height 12
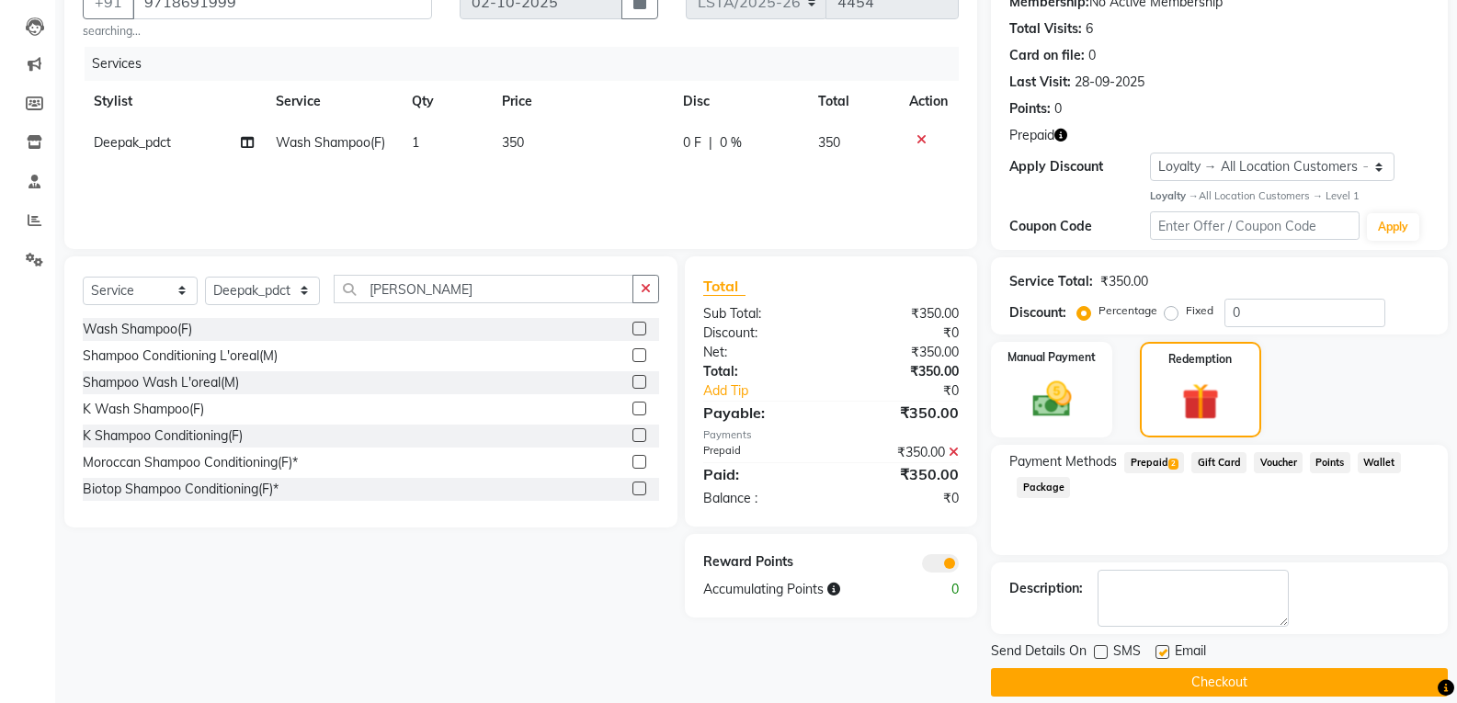
checkbox input "false"
click at [1163, 686] on button "Checkout" at bounding box center [1219, 682] width 457 height 29
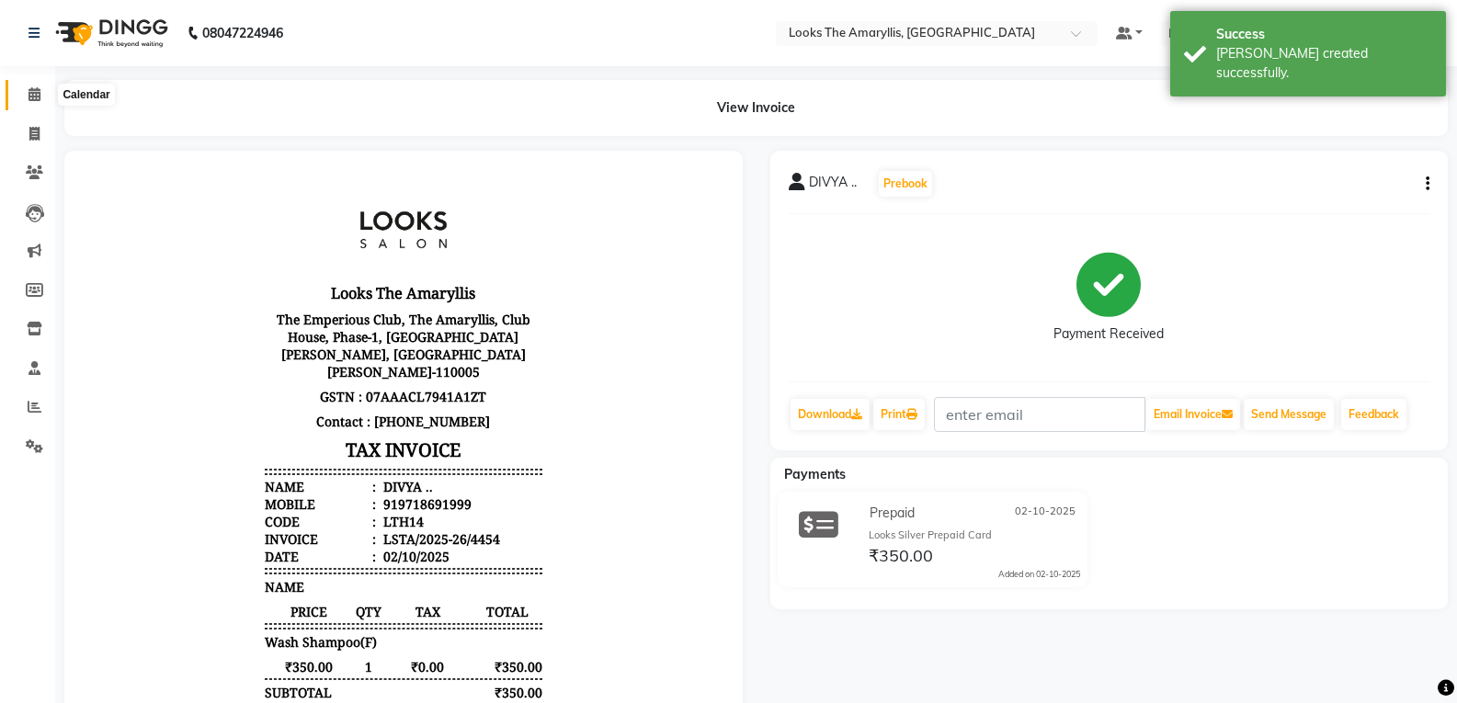
drag, startPoint x: 39, startPoint y: 99, endPoint x: 48, endPoint y: 110, distance: 14.4
click at [39, 99] on icon at bounding box center [35, 94] width 12 height 14
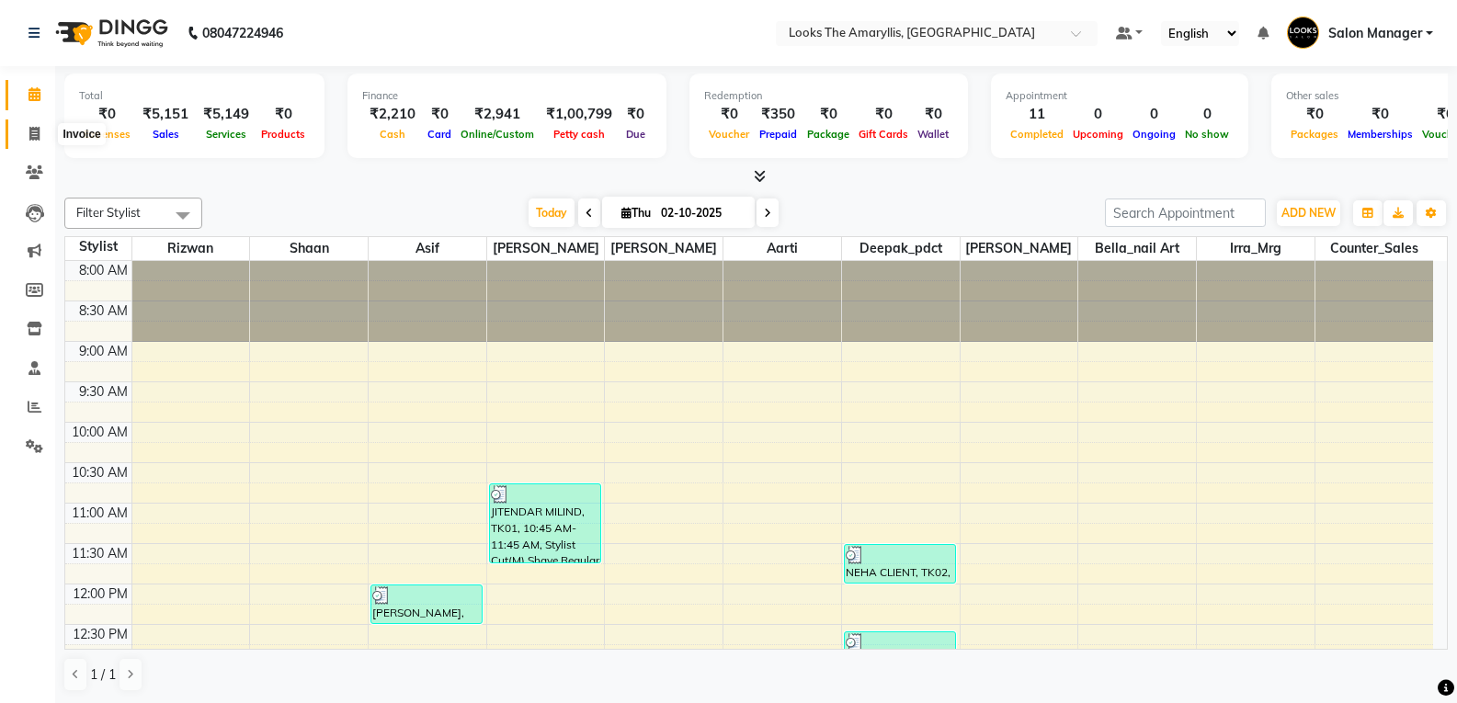
click at [26, 135] on span at bounding box center [34, 134] width 32 height 21
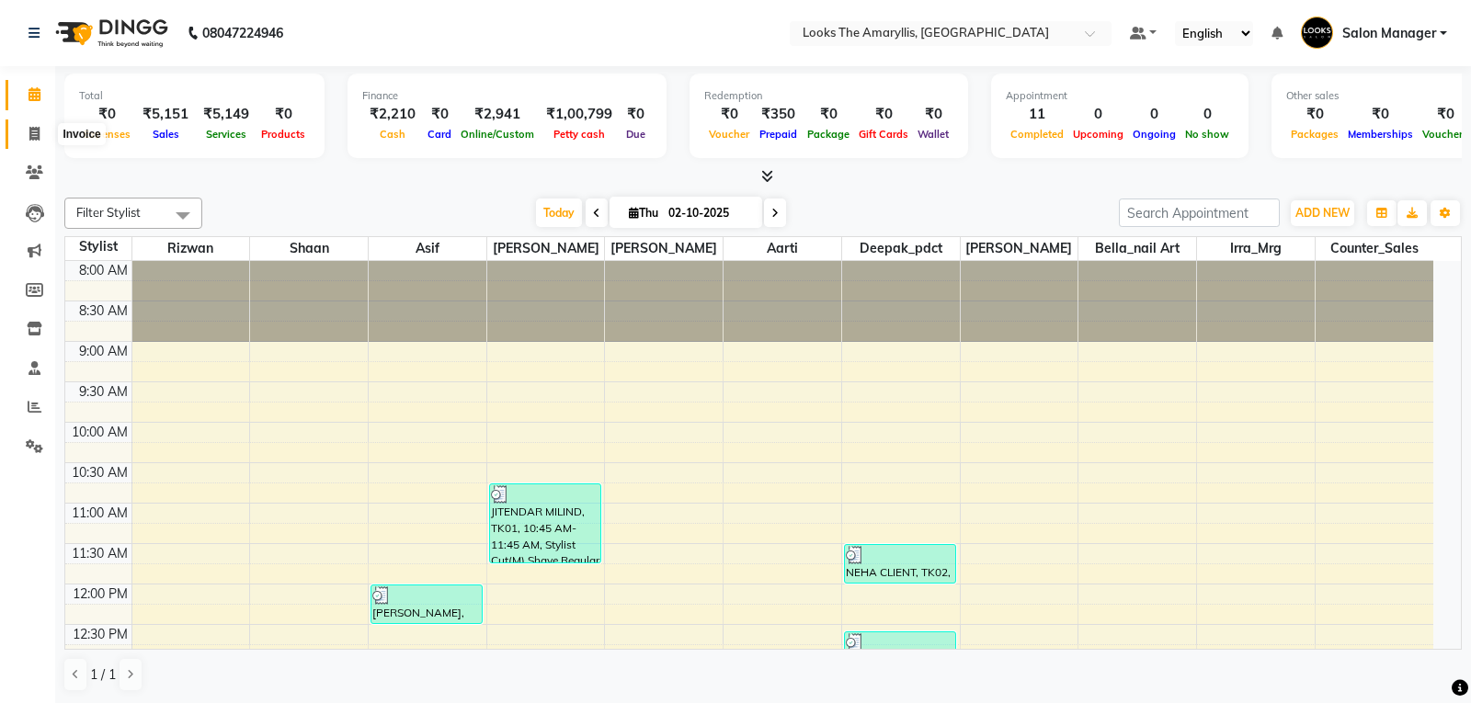
select select "service"
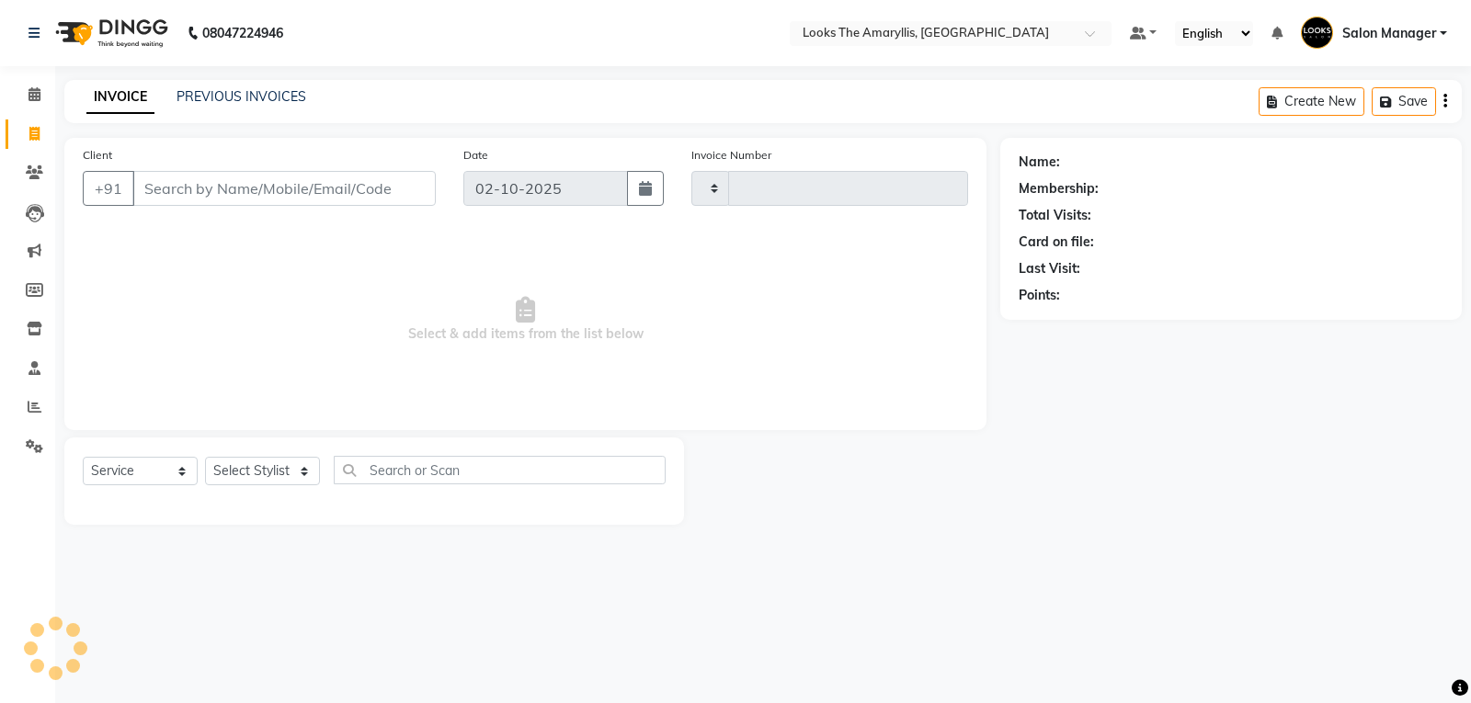
type input "4455"
select select "8939"
click at [278, 197] on input "Client" at bounding box center [283, 188] width 303 height 35
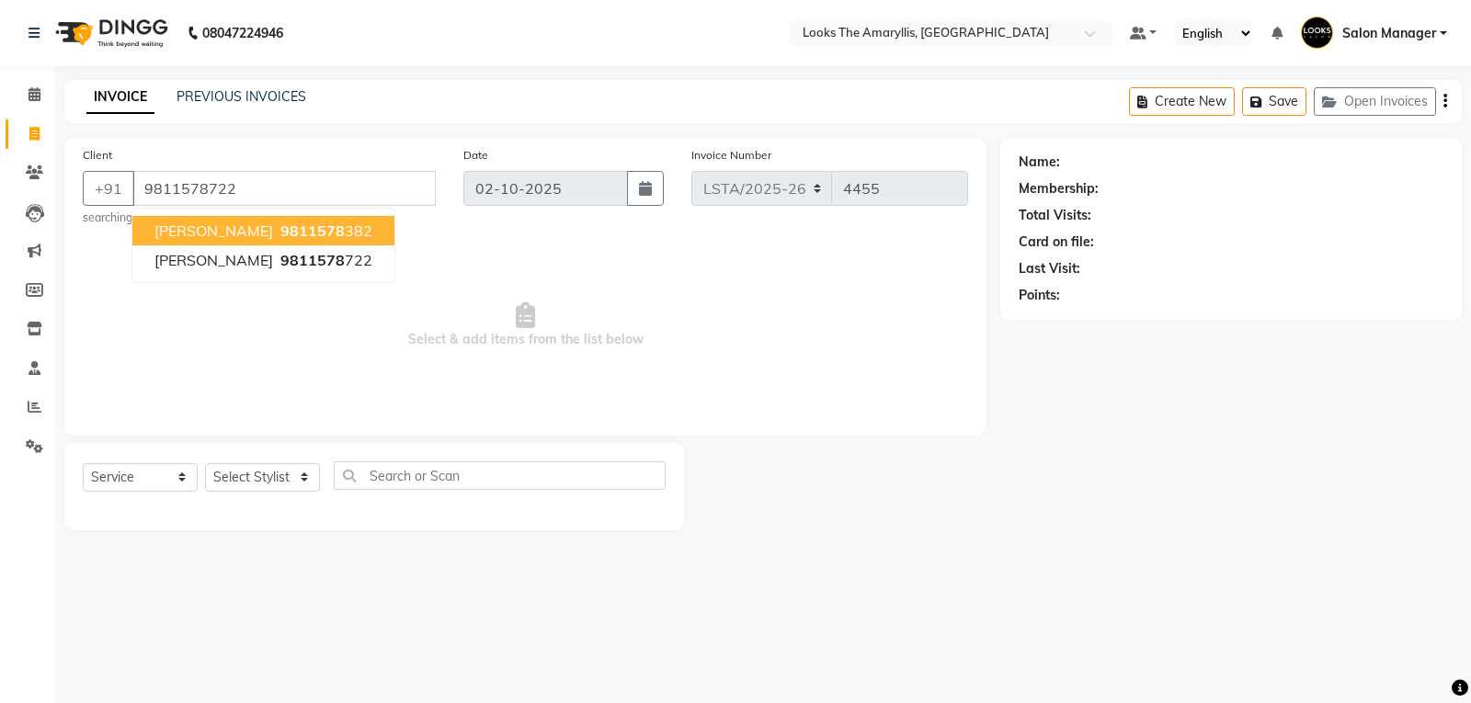
type input "9811578722"
select select "1: Object"
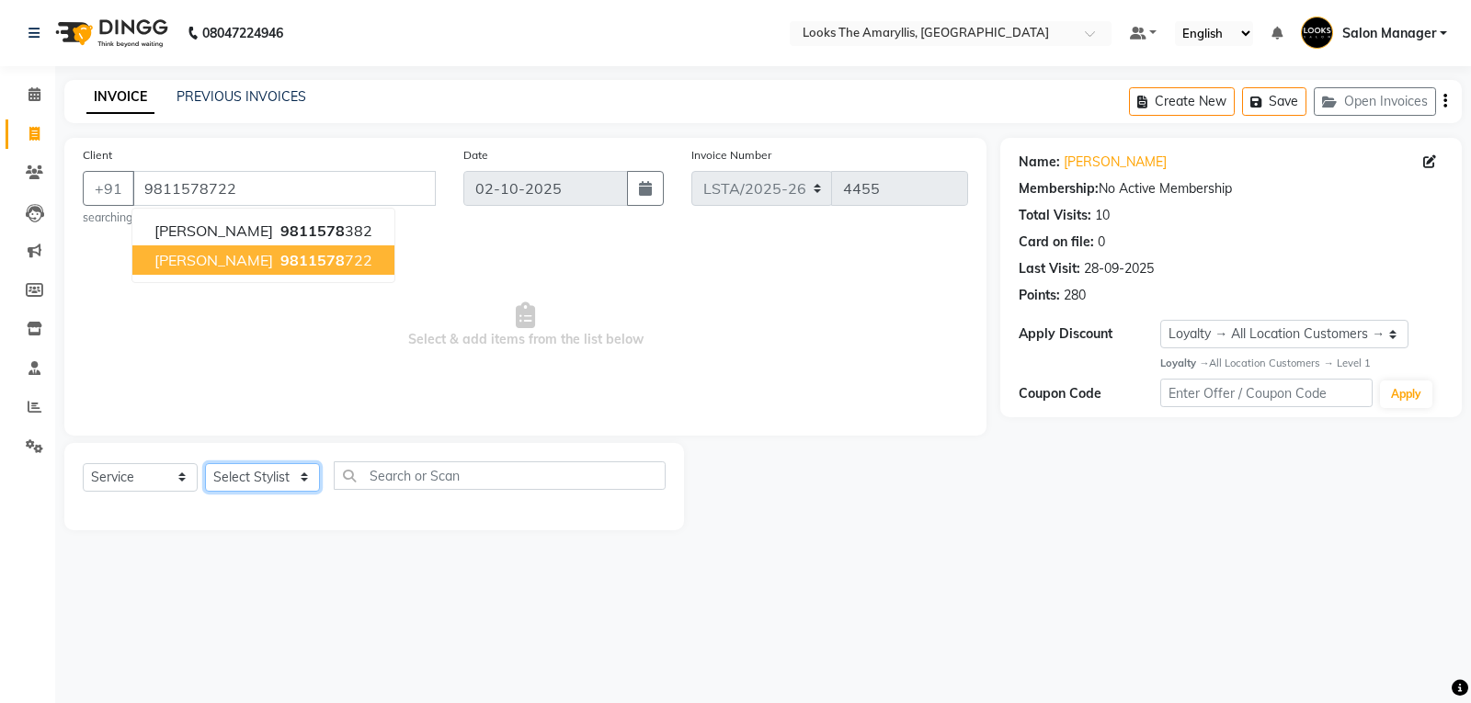
click at [306, 474] on select "Select Stylist [PERSON_NAME] art Counter_Sales Deepak_pdct Irra_Mrg [PERSON_NAM…" at bounding box center [262, 477] width 115 height 29
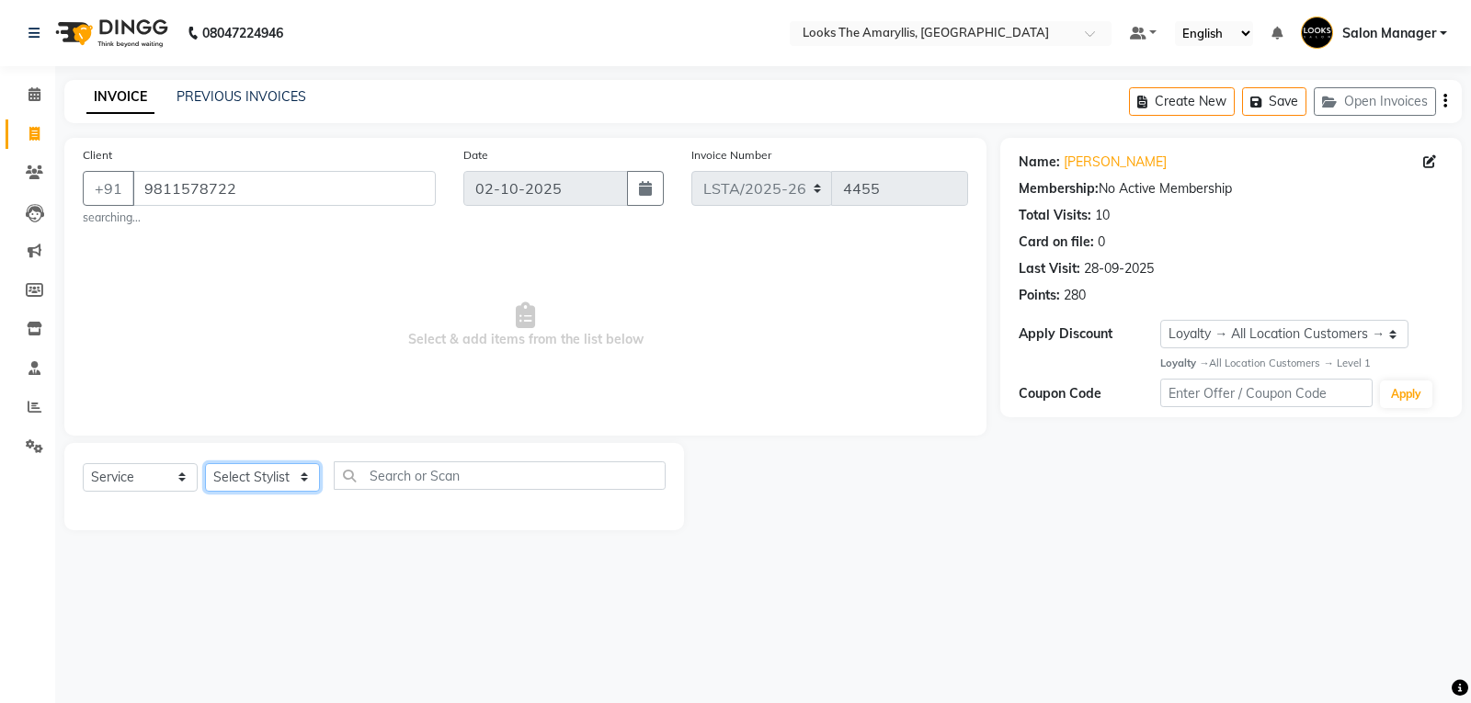
select select "90430"
click at [205, 463] on select "Select Stylist [PERSON_NAME] art Counter_Sales Deepak_pdct Irra_Mrg [PERSON_NAM…" at bounding box center [262, 477] width 115 height 29
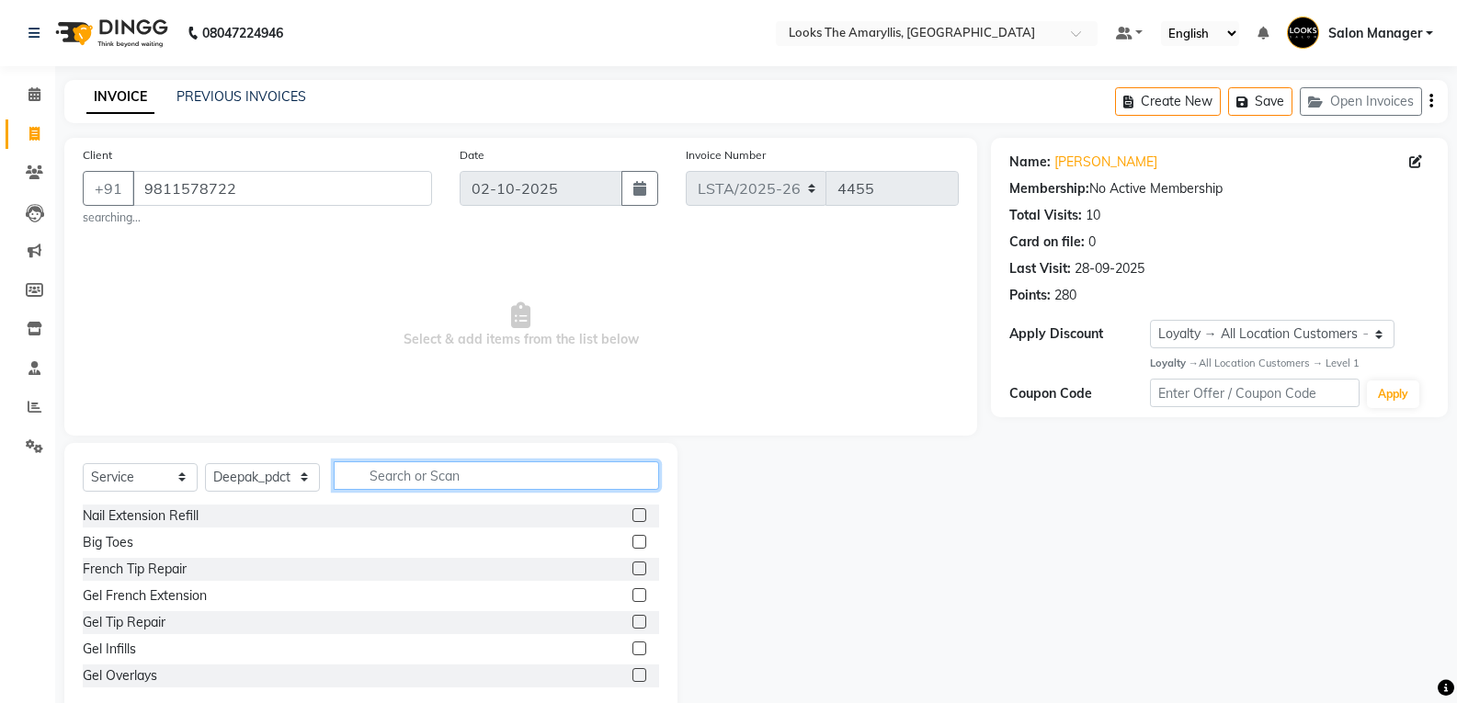
click at [477, 463] on input "text" at bounding box center [496, 476] width 325 height 29
type input "wash"
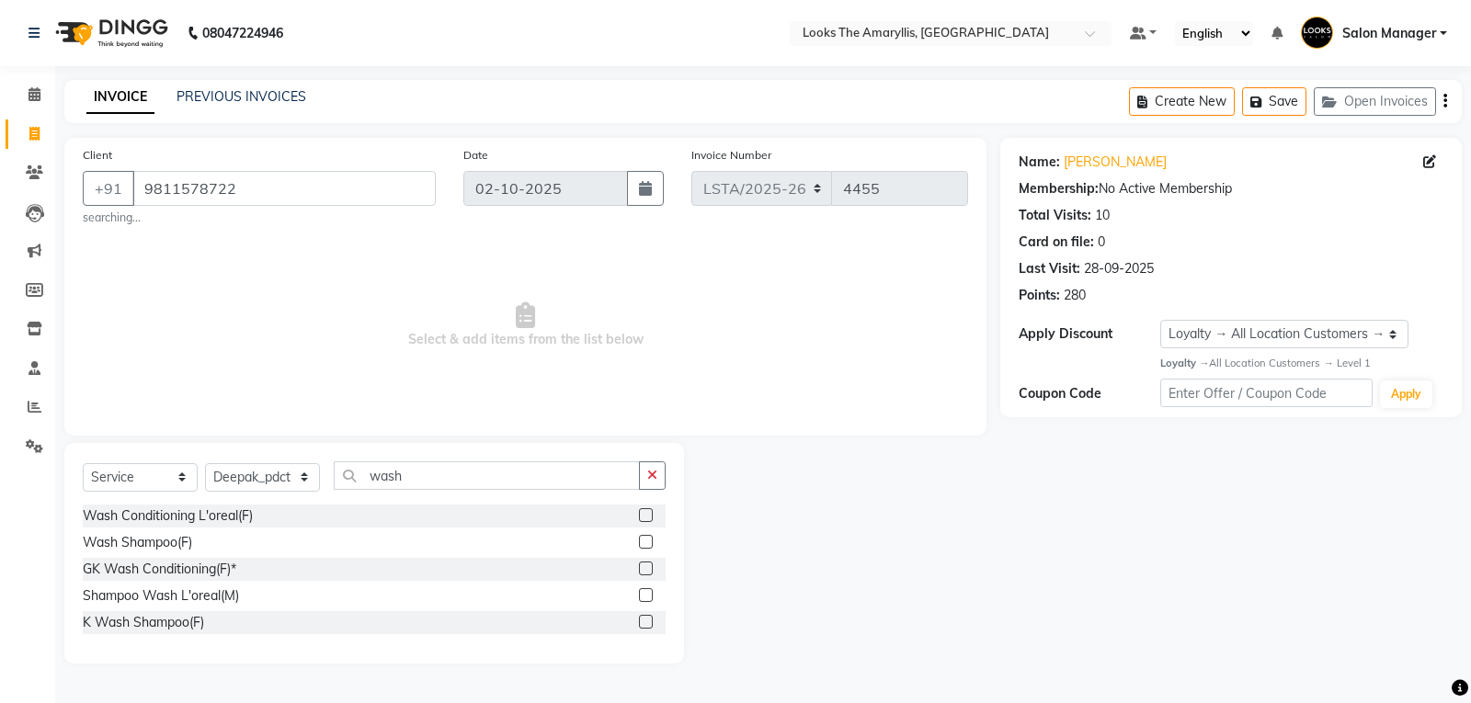
click at [643, 515] on label at bounding box center [646, 515] width 14 height 14
click at [643, 515] on input "checkbox" at bounding box center [645, 516] width 12 height 12
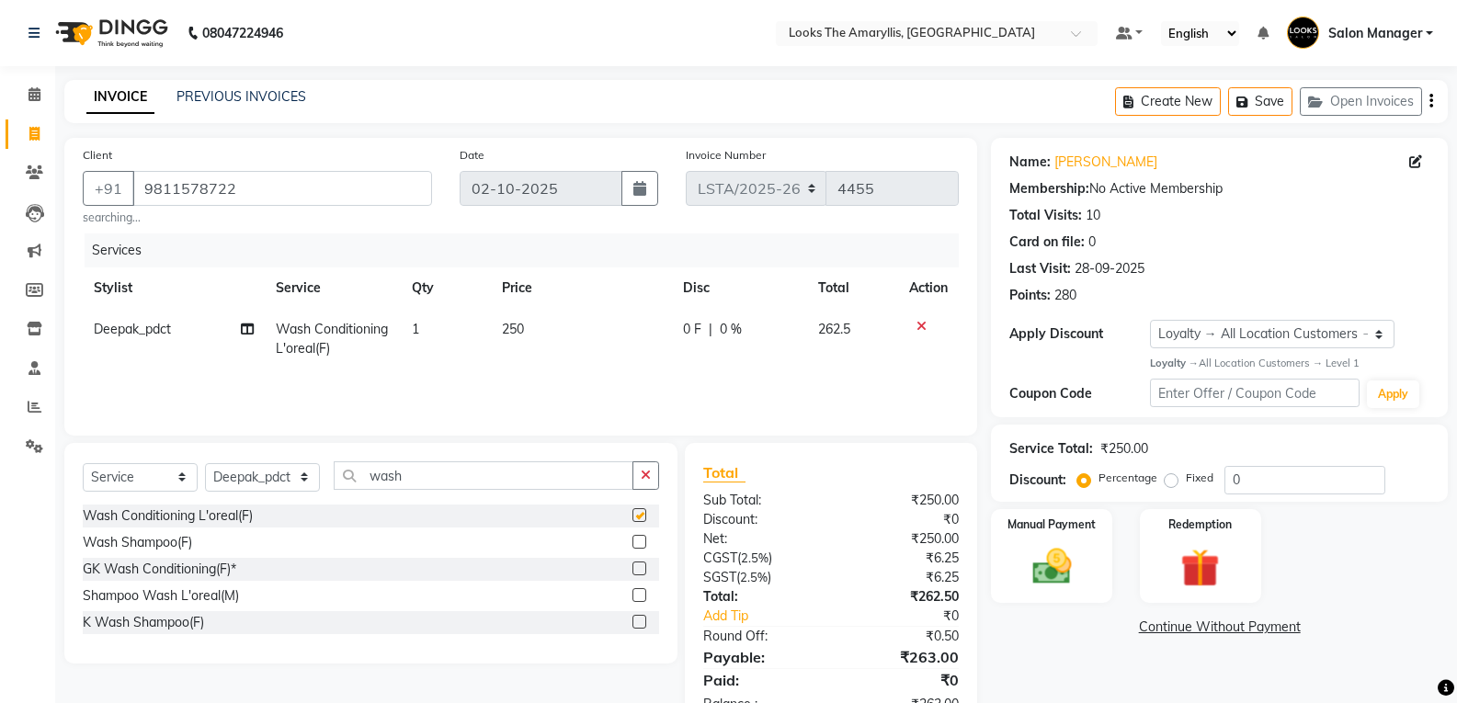
checkbox input "false"
click at [1088, 159] on link "[PERSON_NAME]" at bounding box center [1106, 162] width 103 height 19
click at [535, 329] on td "250" at bounding box center [581, 339] width 180 height 61
select select "90430"
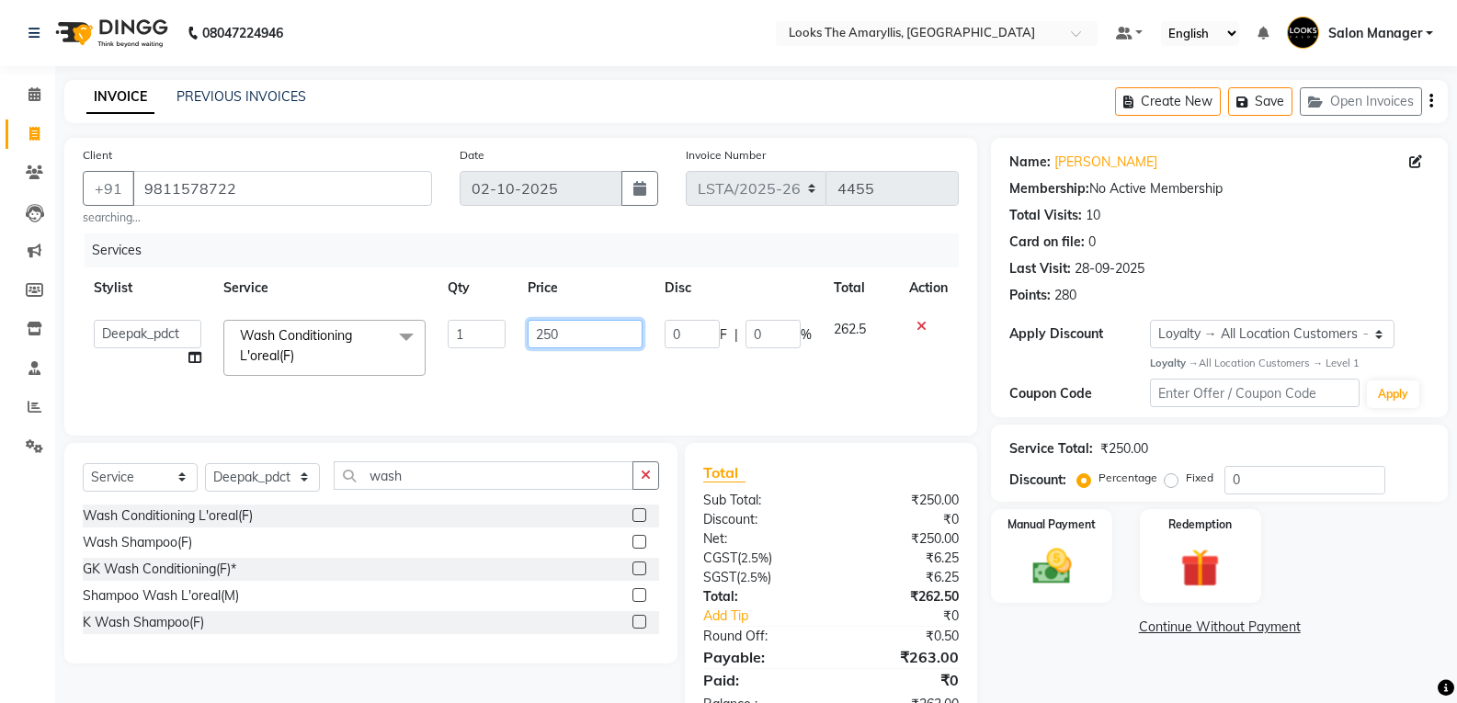
click at [565, 333] on input "250" at bounding box center [585, 334] width 115 height 29
type input "2"
type input "347"
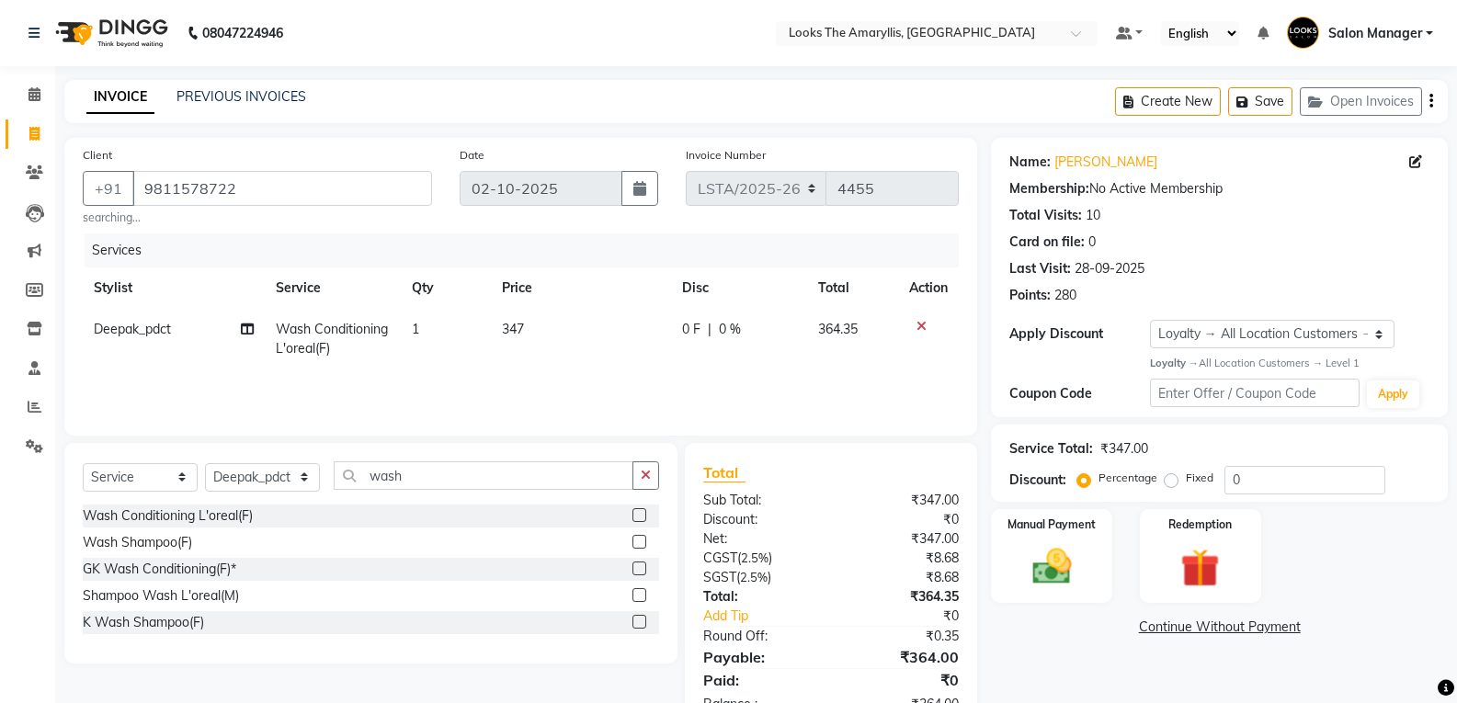
scroll to position [57, 0]
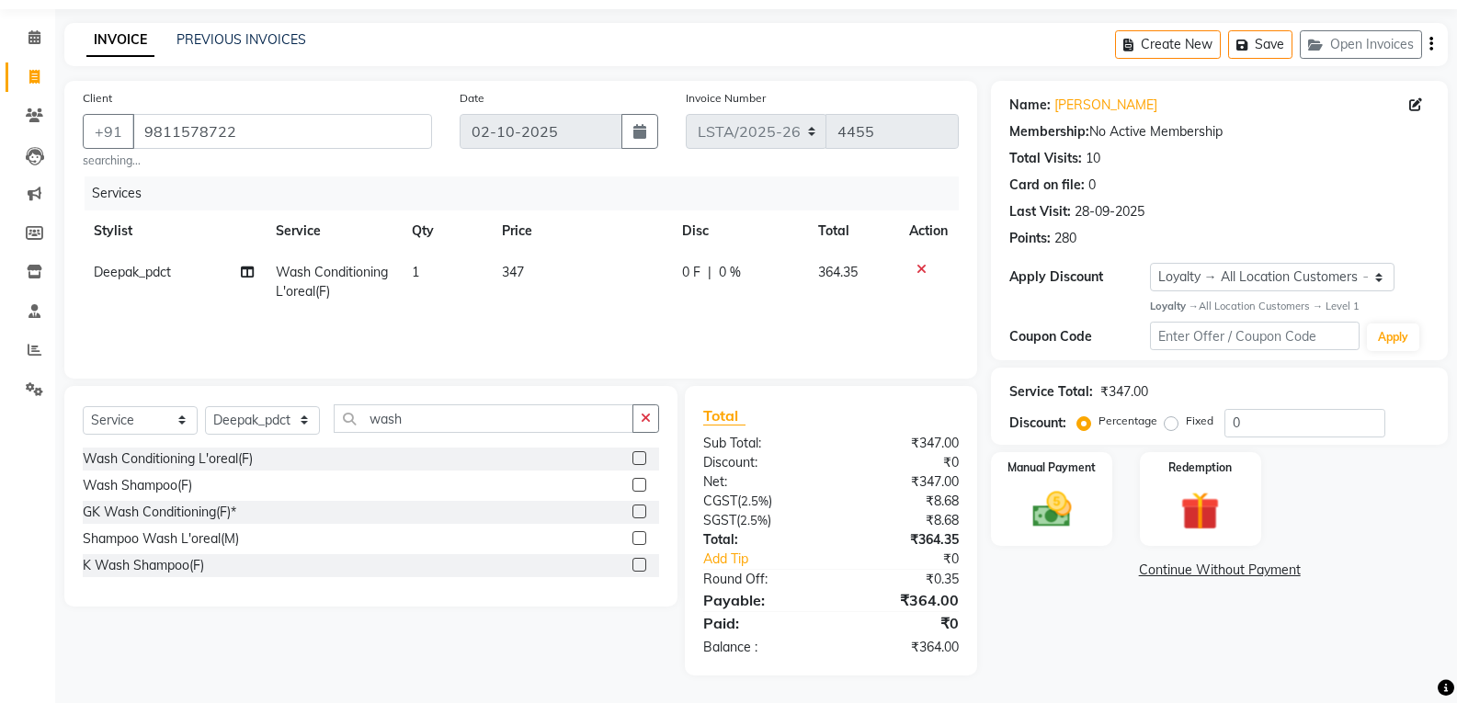
click at [544, 278] on td "347" at bounding box center [581, 282] width 180 height 61
select select "90430"
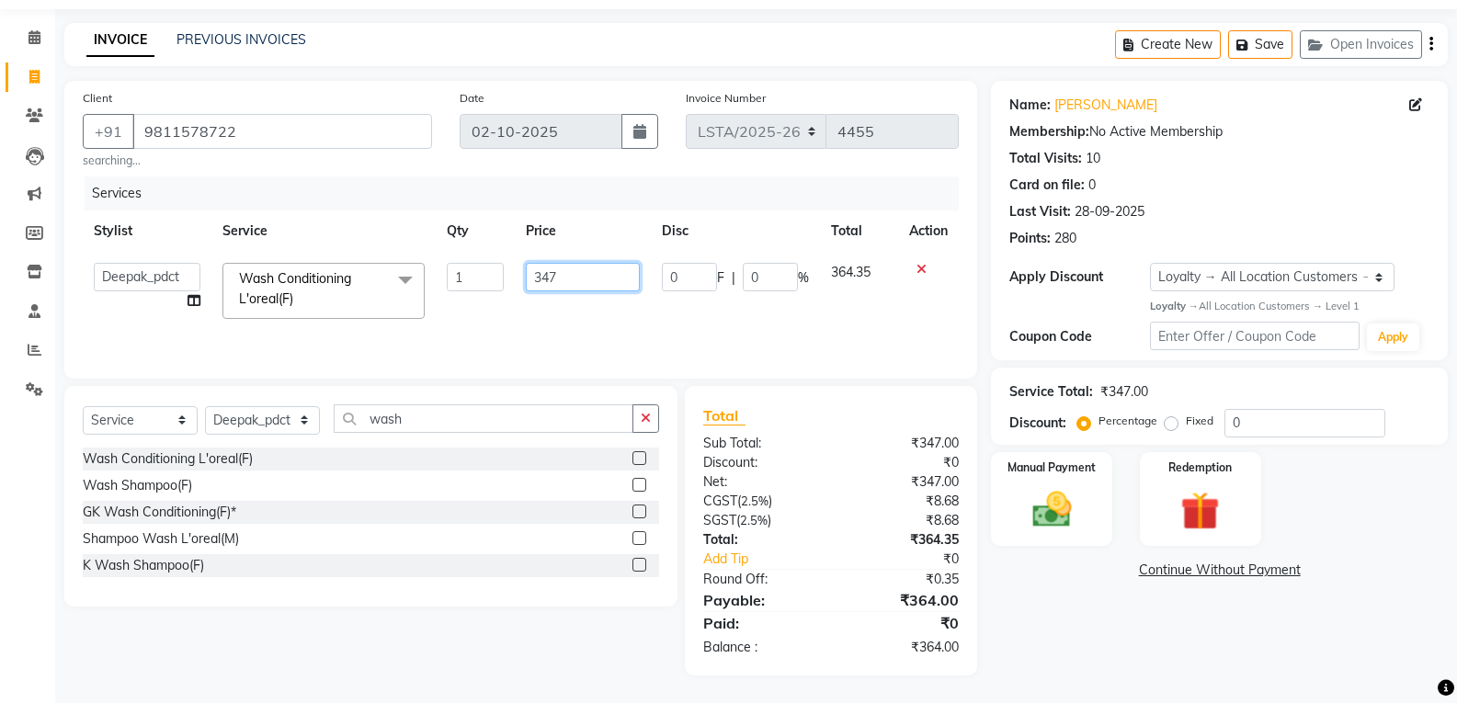
click at [582, 280] on input "347" at bounding box center [583, 277] width 114 height 29
type input "34705"
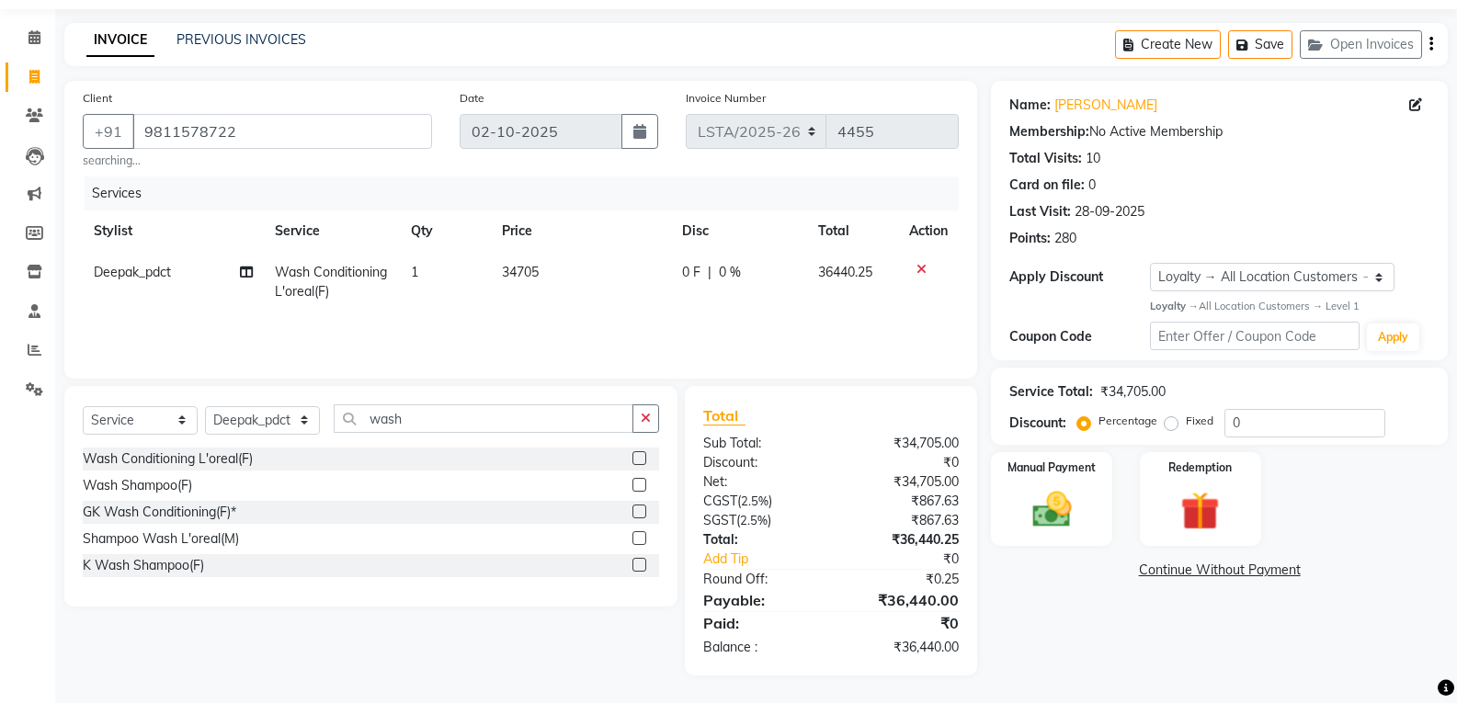
click at [532, 276] on span "34705" at bounding box center [520, 272] width 37 height 17
select select "90430"
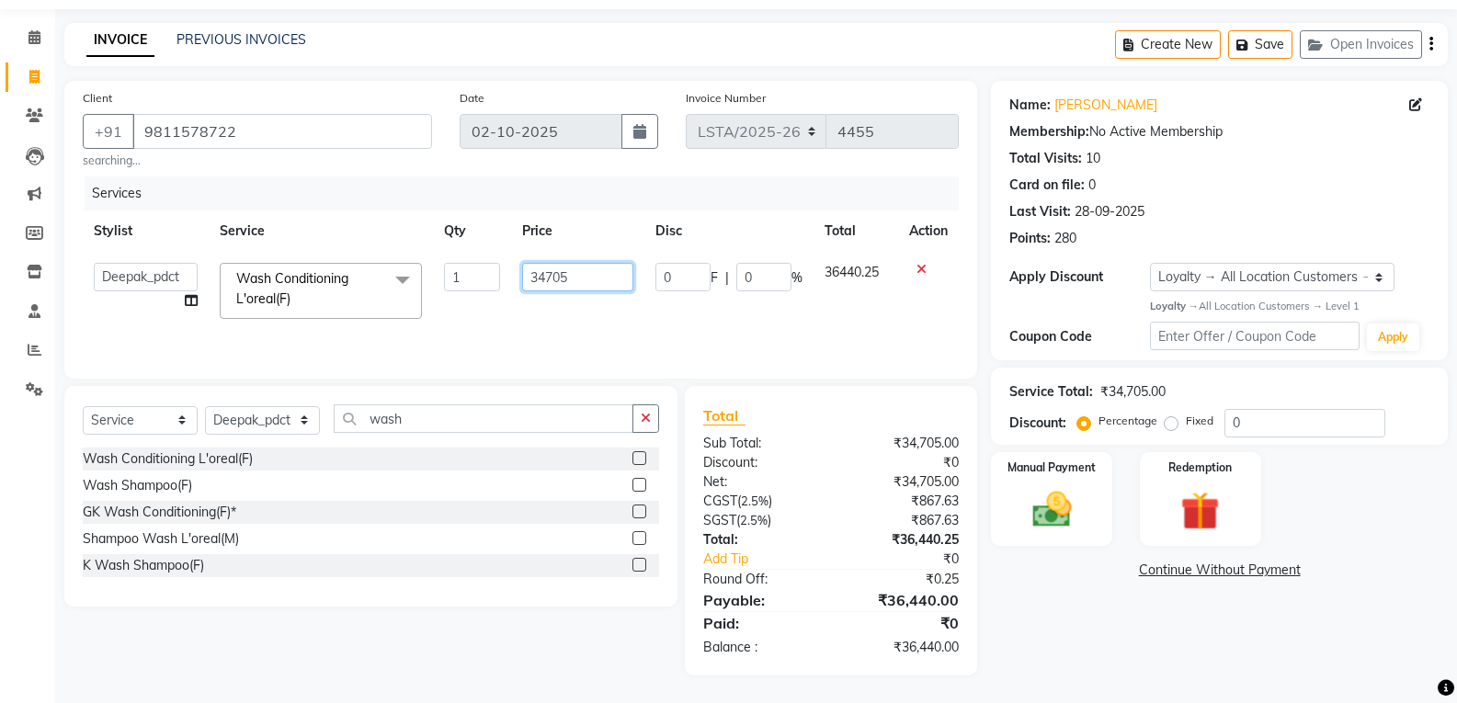
click at [599, 275] on input "34705" at bounding box center [577, 277] width 111 height 29
type input "347.5"
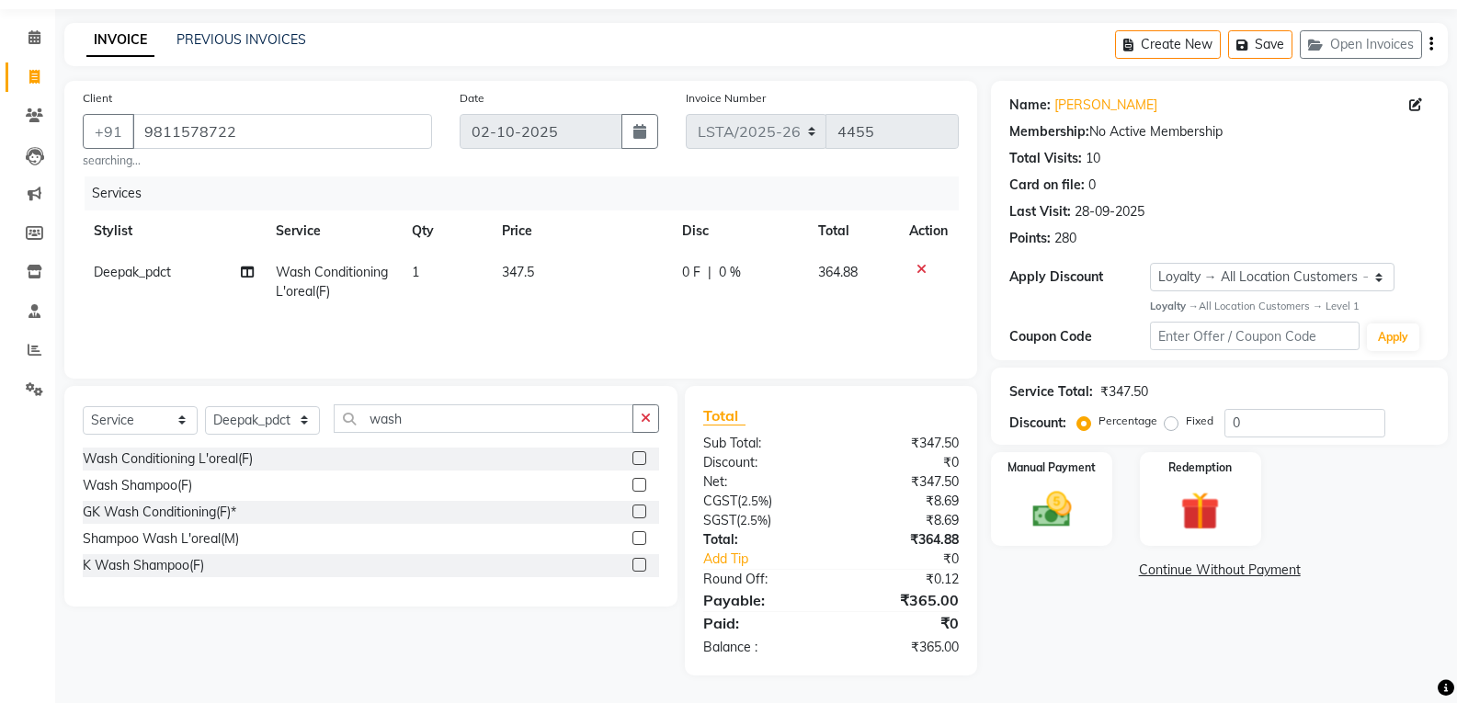
click at [840, 606] on div "₹365.00" at bounding box center [902, 600] width 142 height 22
click at [1065, 497] on img at bounding box center [1051, 509] width 65 height 47
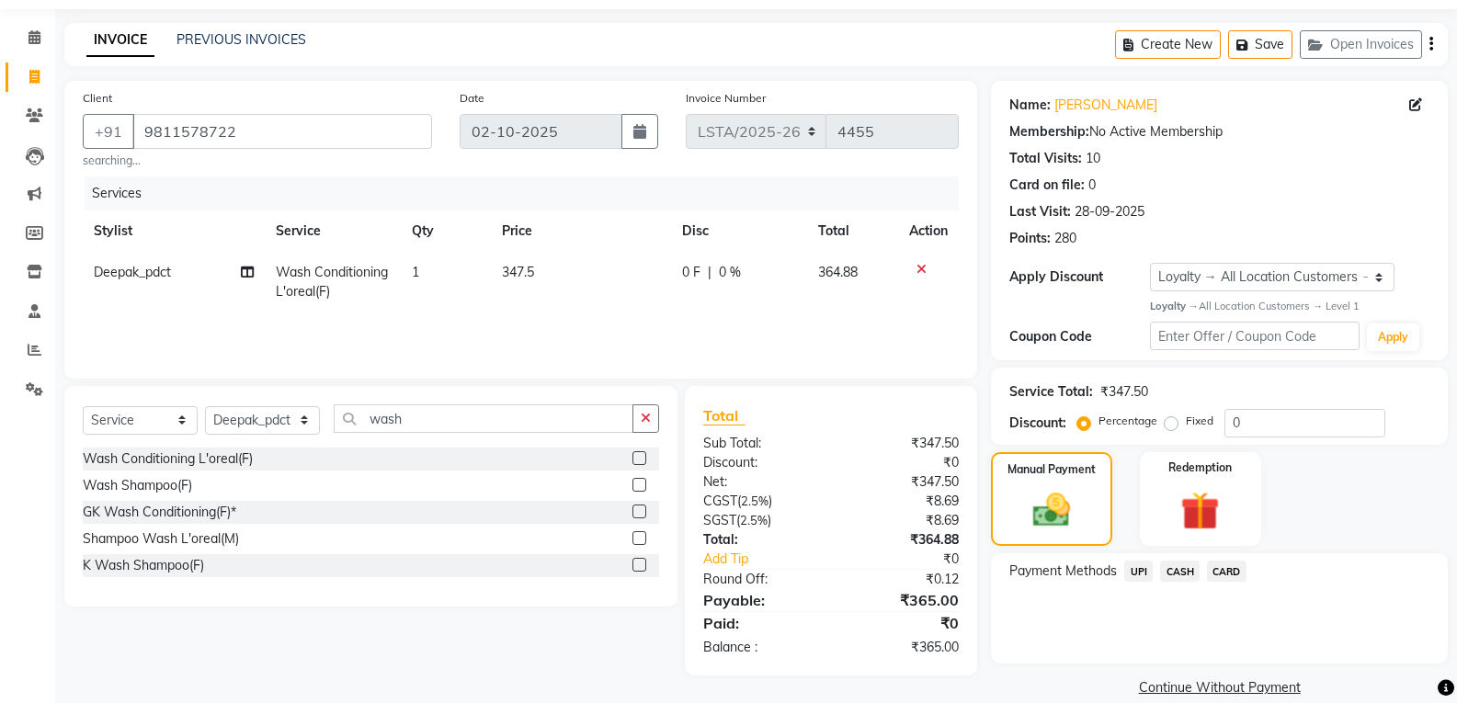
scroll to position [83, 0]
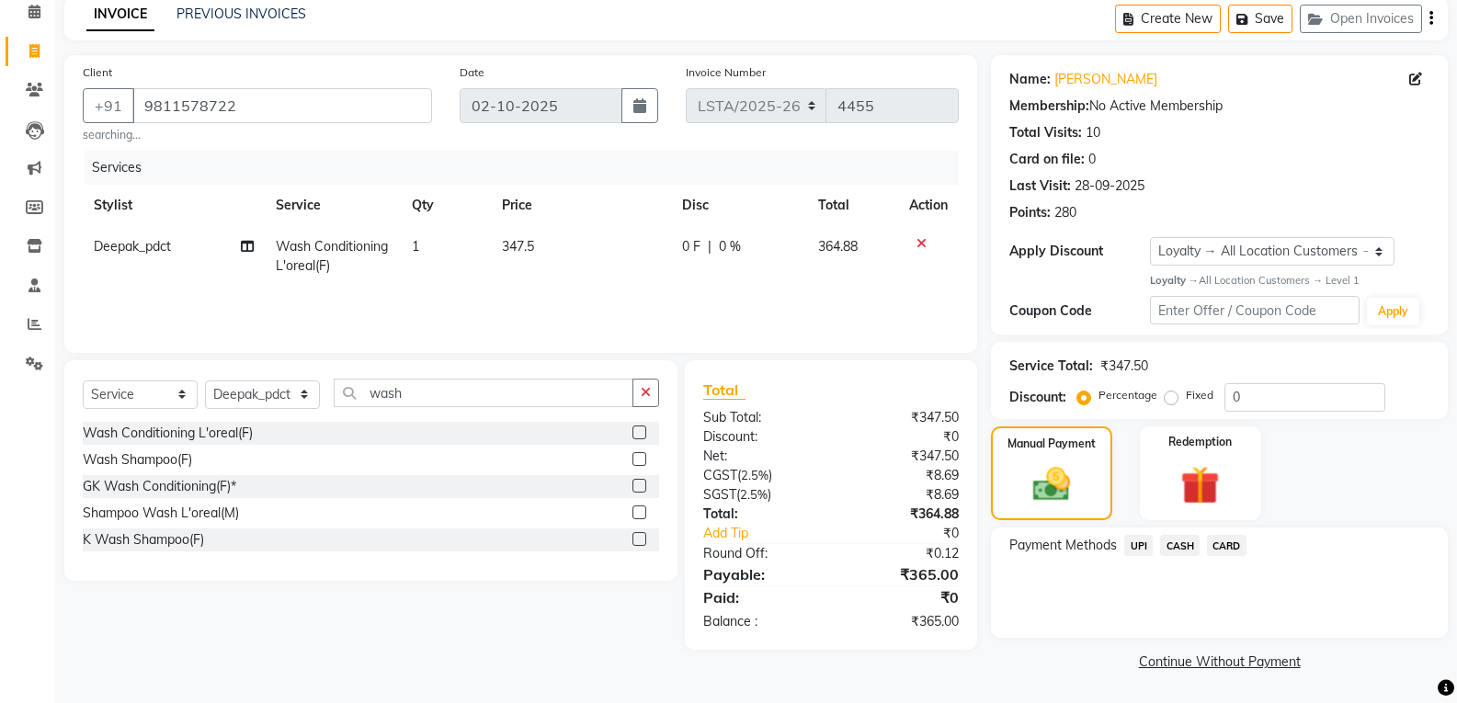
click at [1132, 547] on span "UPI" at bounding box center [1138, 545] width 29 height 21
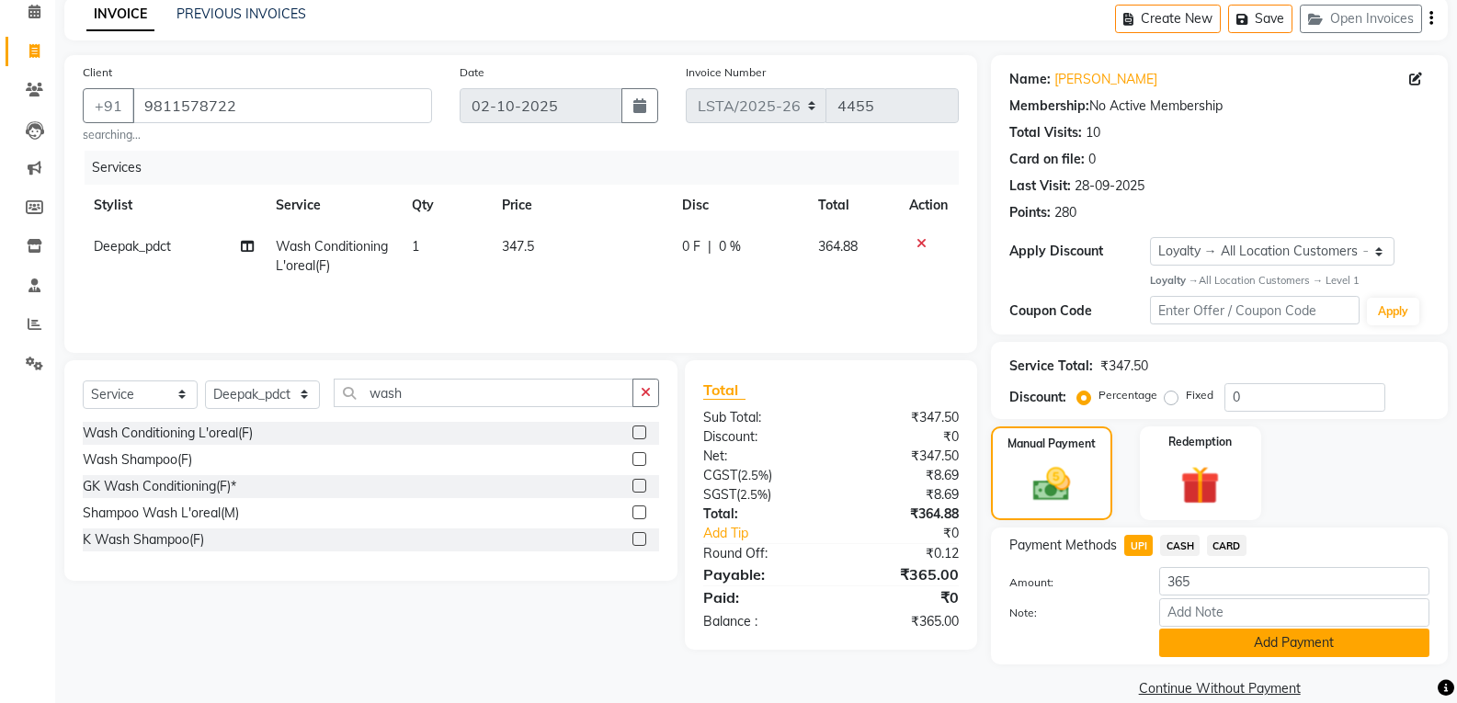
scroll to position [109, 0]
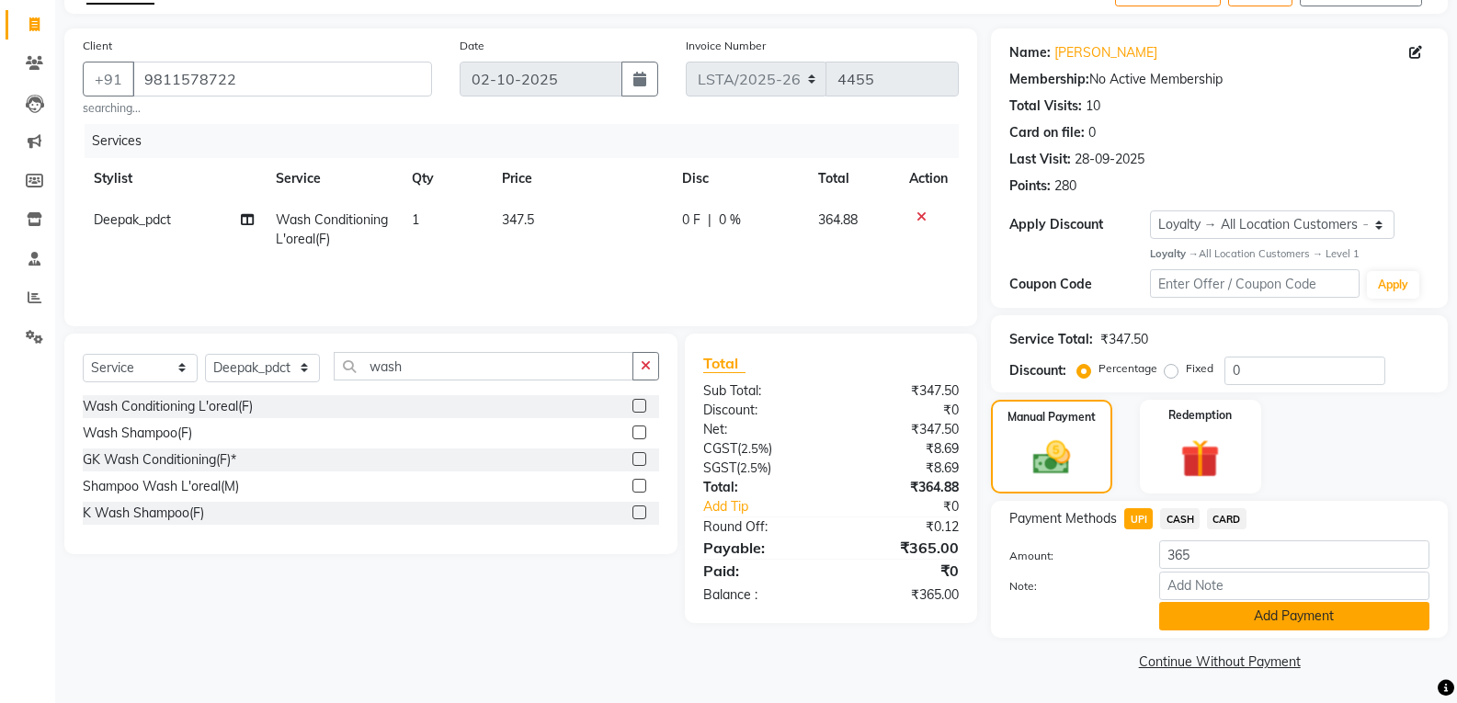
click at [1197, 619] on button "Add Payment" at bounding box center [1294, 616] width 270 height 29
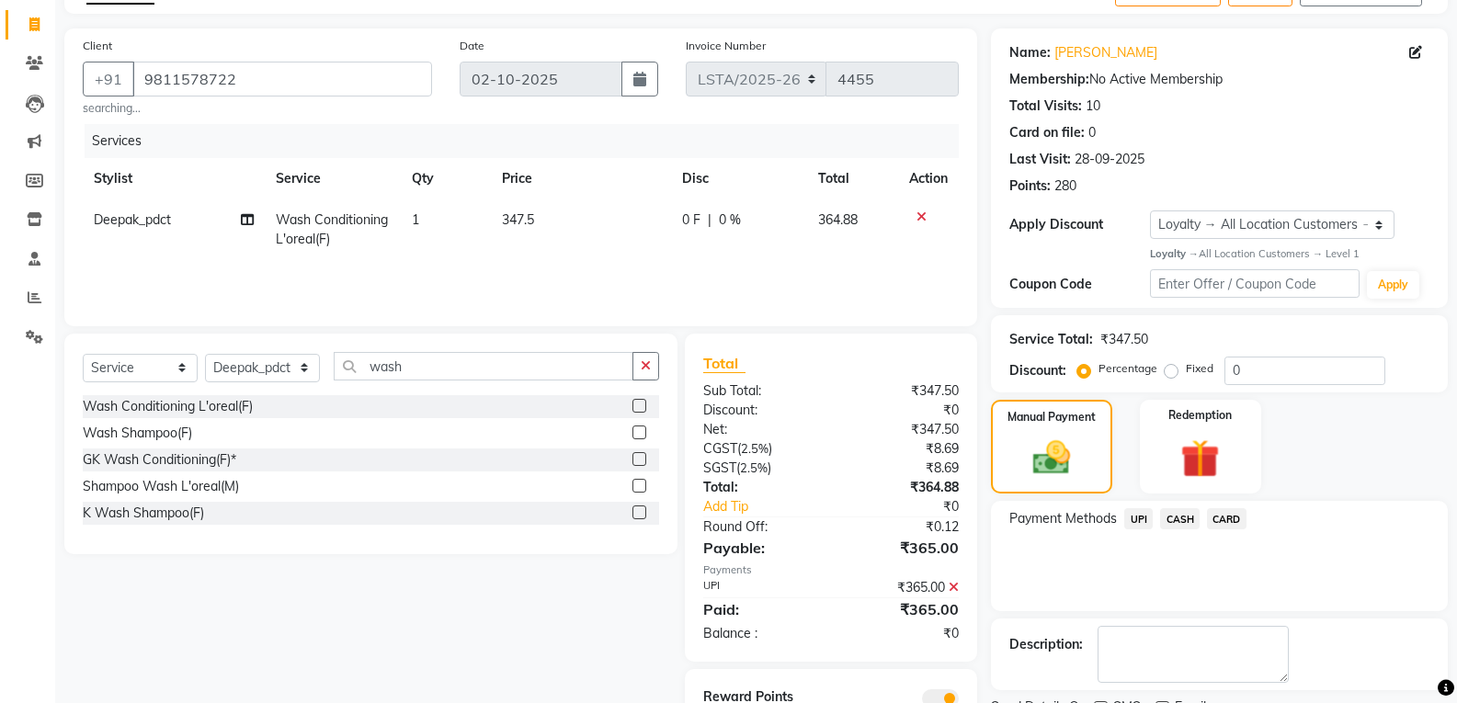
scroll to position [187, 0]
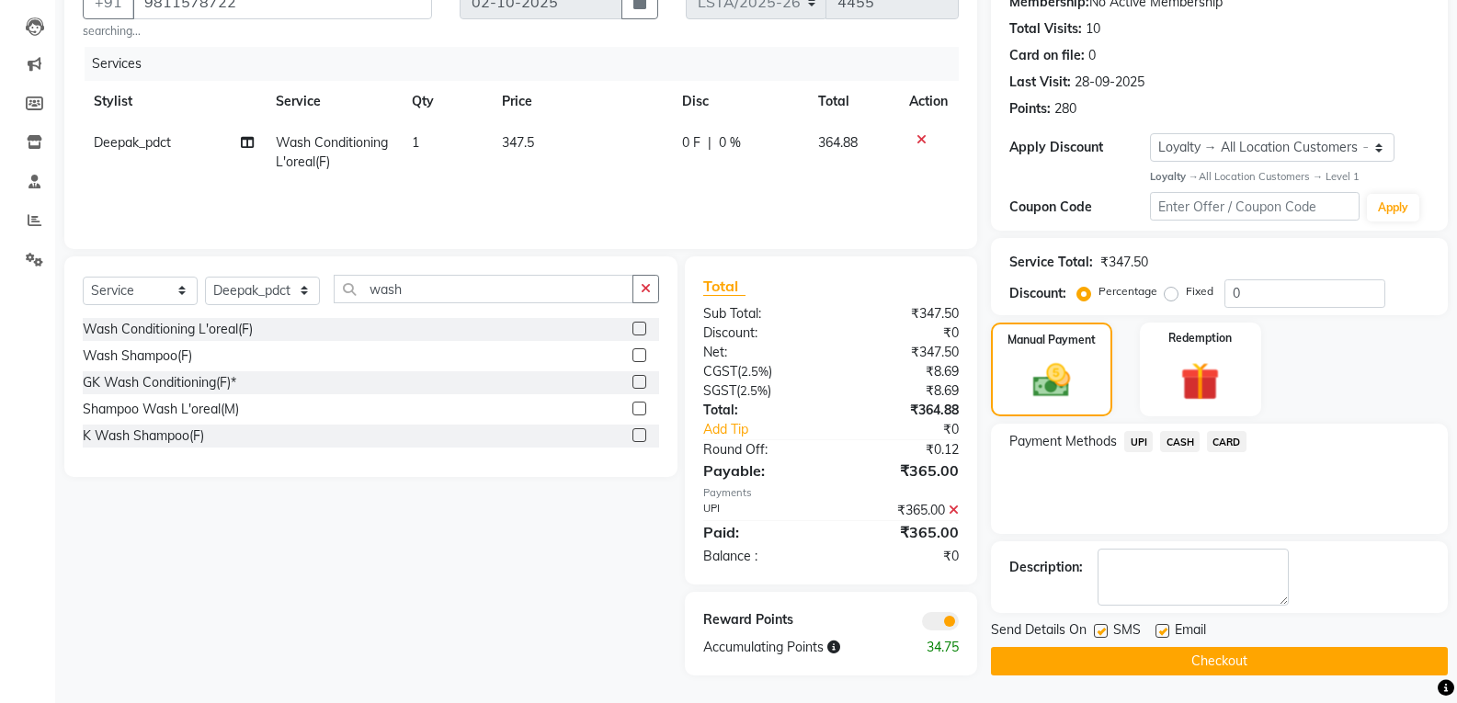
click at [1095, 627] on label at bounding box center [1101, 631] width 14 height 14
click at [1095, 627] on input "checkbox" at bounding box center [1100, 632] width 12 height 12
checkbox input "false"
click at [1161, 633] on label at bounding box center [1163, 631] width 14 height 14
click at [1161, 633] on input "checkbox" at bounding box center [1162, 632] width 12 height 12
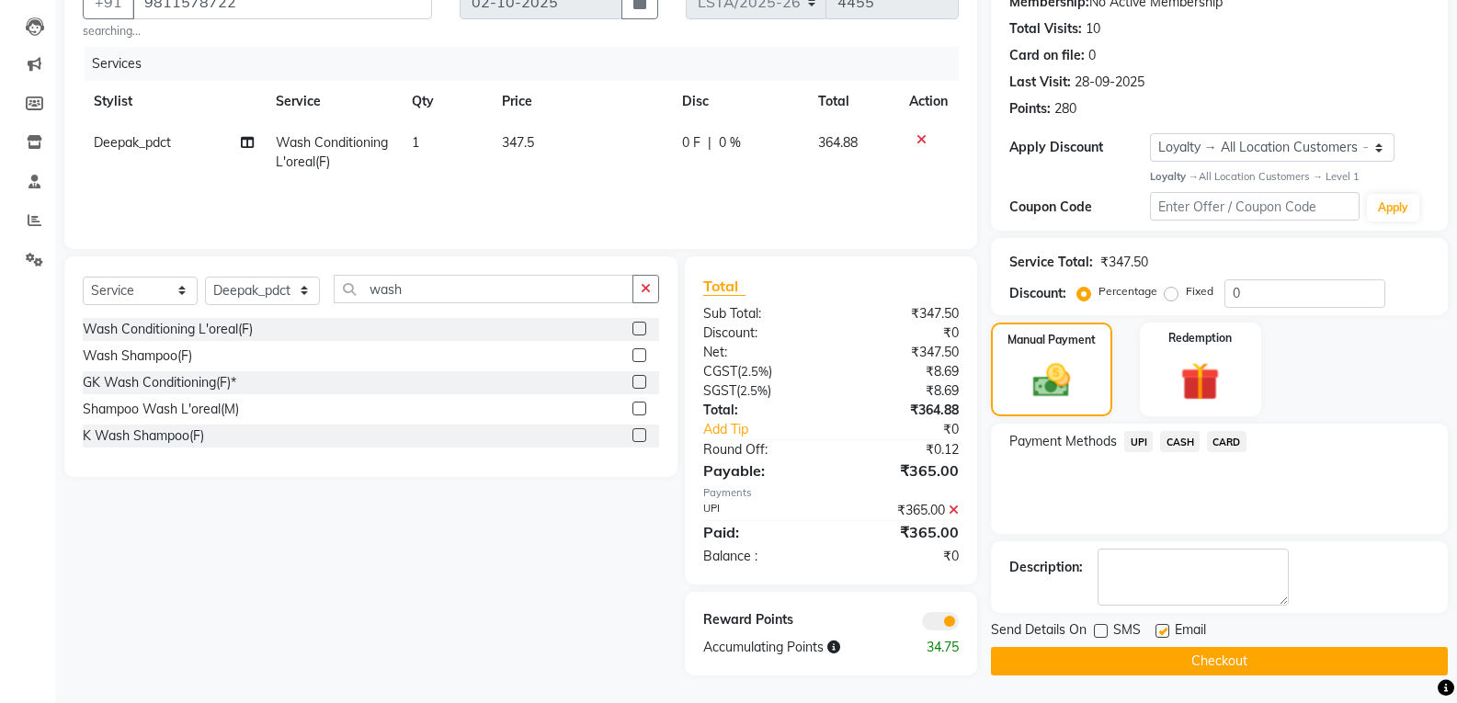
checkbox input "false"
click at [1154, 655] on button "Checkout" at bounding box center [1219, 661] width 457 height 29
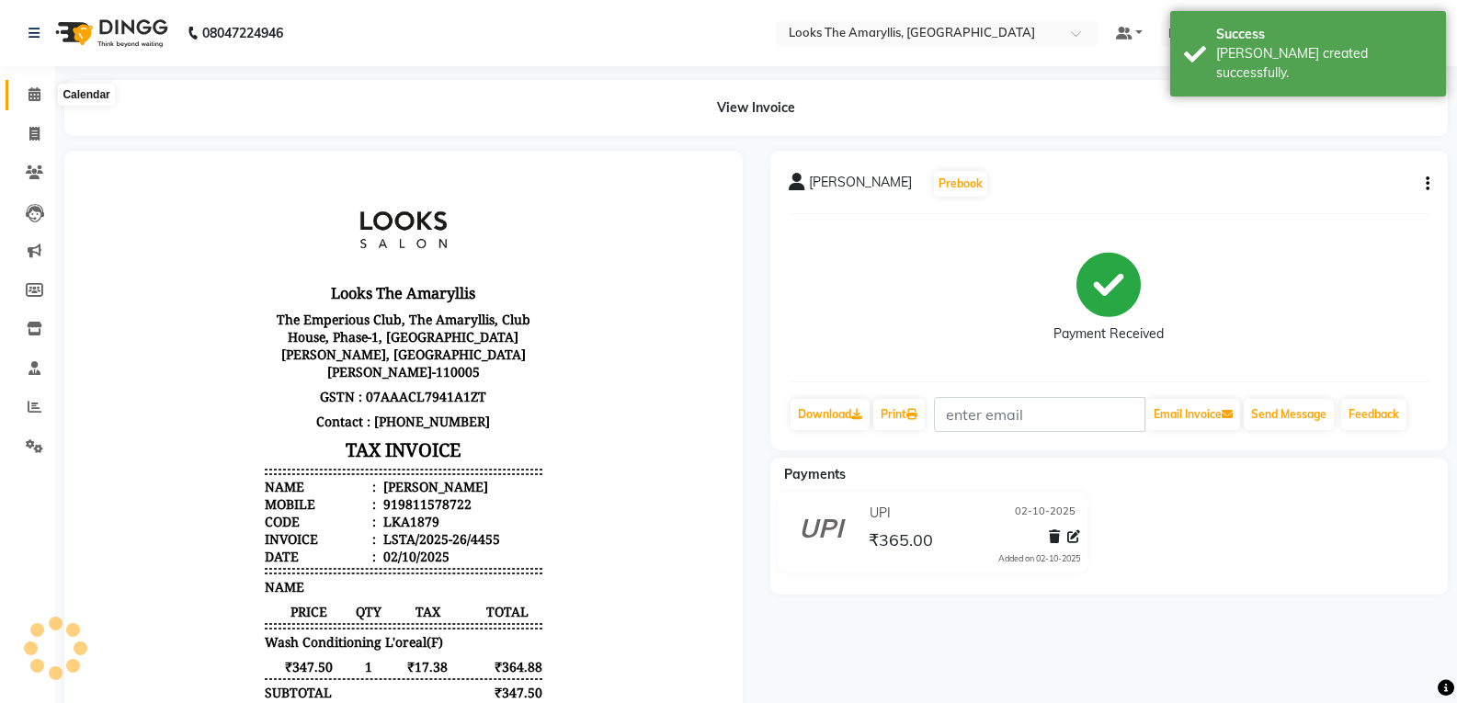
click at [32, 96] on icon at bounding box center [35, 94] width 12 height 14
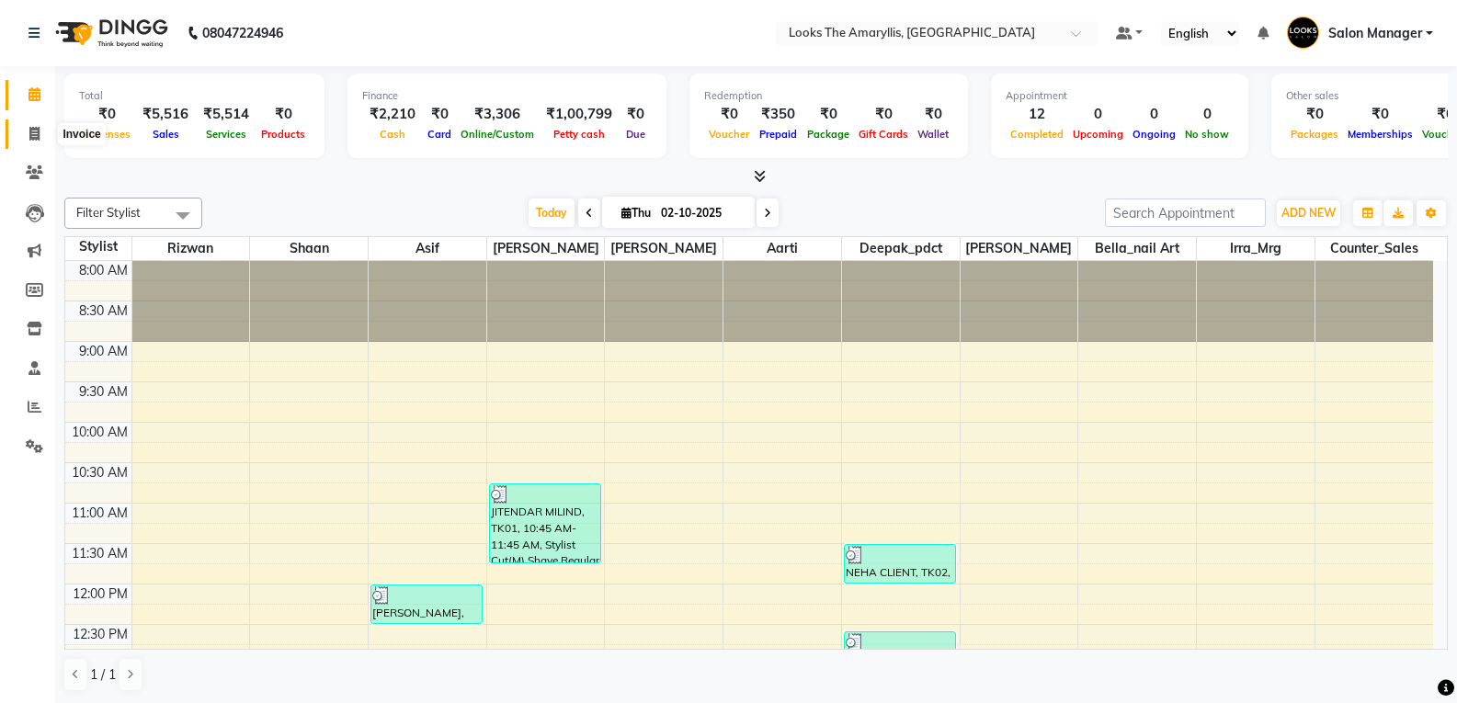
click at [33, 131] on icon at bounding box center [34, 134] width 10 height 14
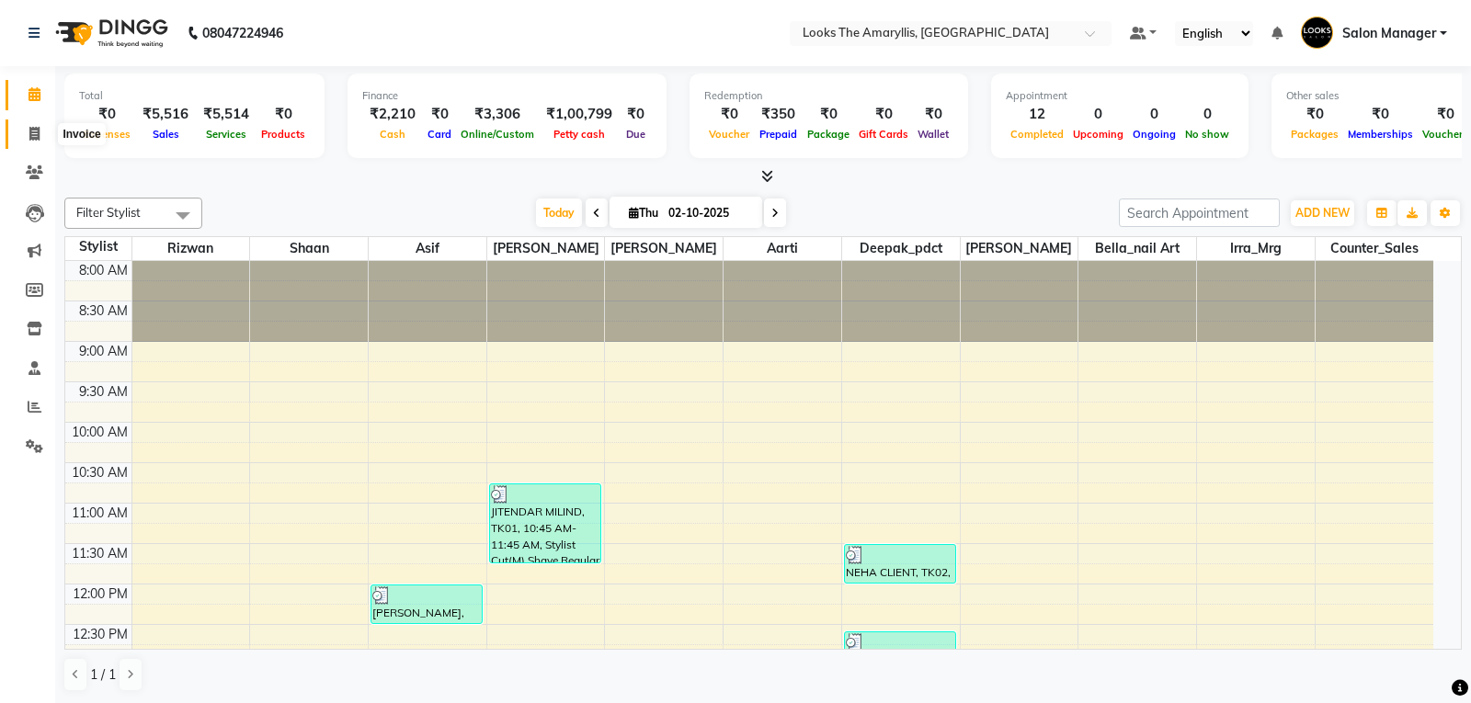
select select "service"
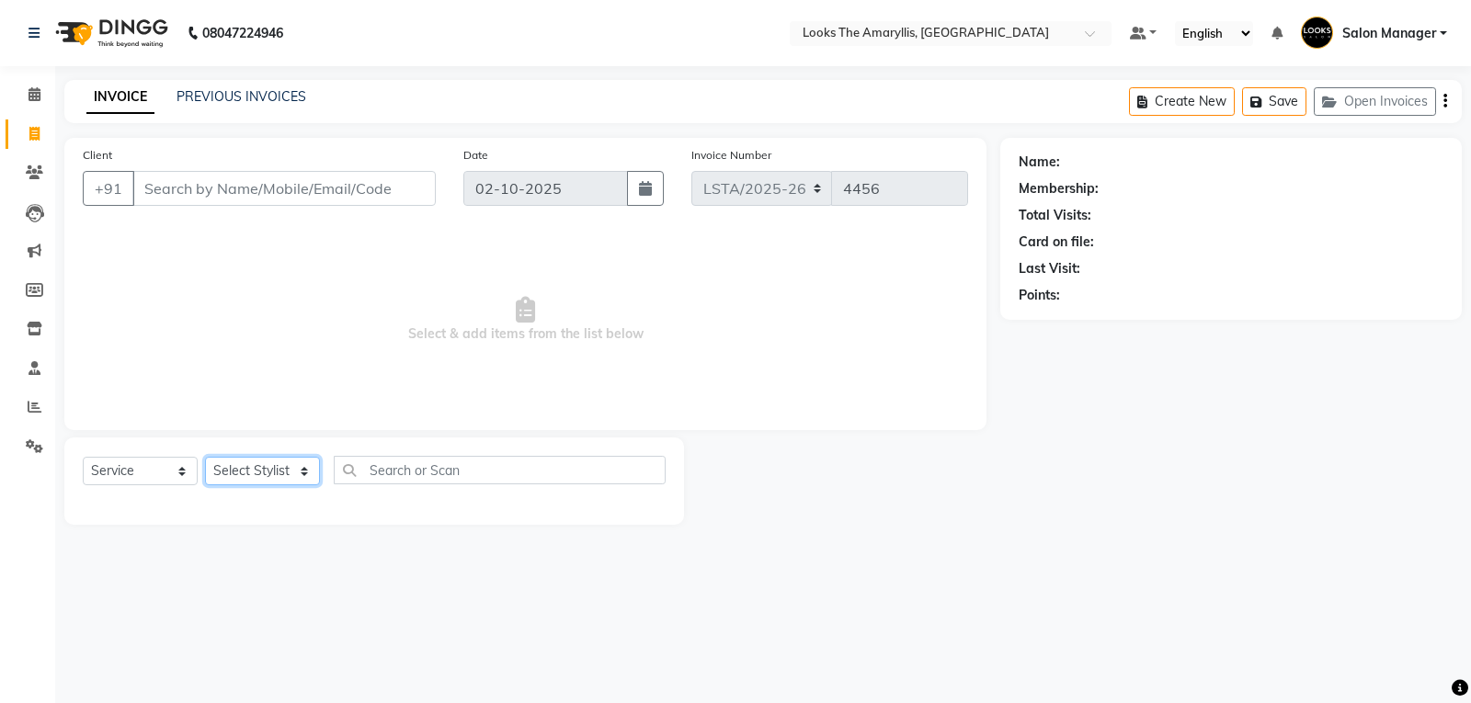
click at [308, 473] on select "Select Stylist" at bounding box center [262, 471] width 115 height 29
select select "90427"
click at [205, 457] on select "Select Stylist [PERSON_NAME] art Counter_Sales Deepak_pdct Irra_Mrg [PERSON_NAM…" at bounding box center [262, 471] width 115 height 29
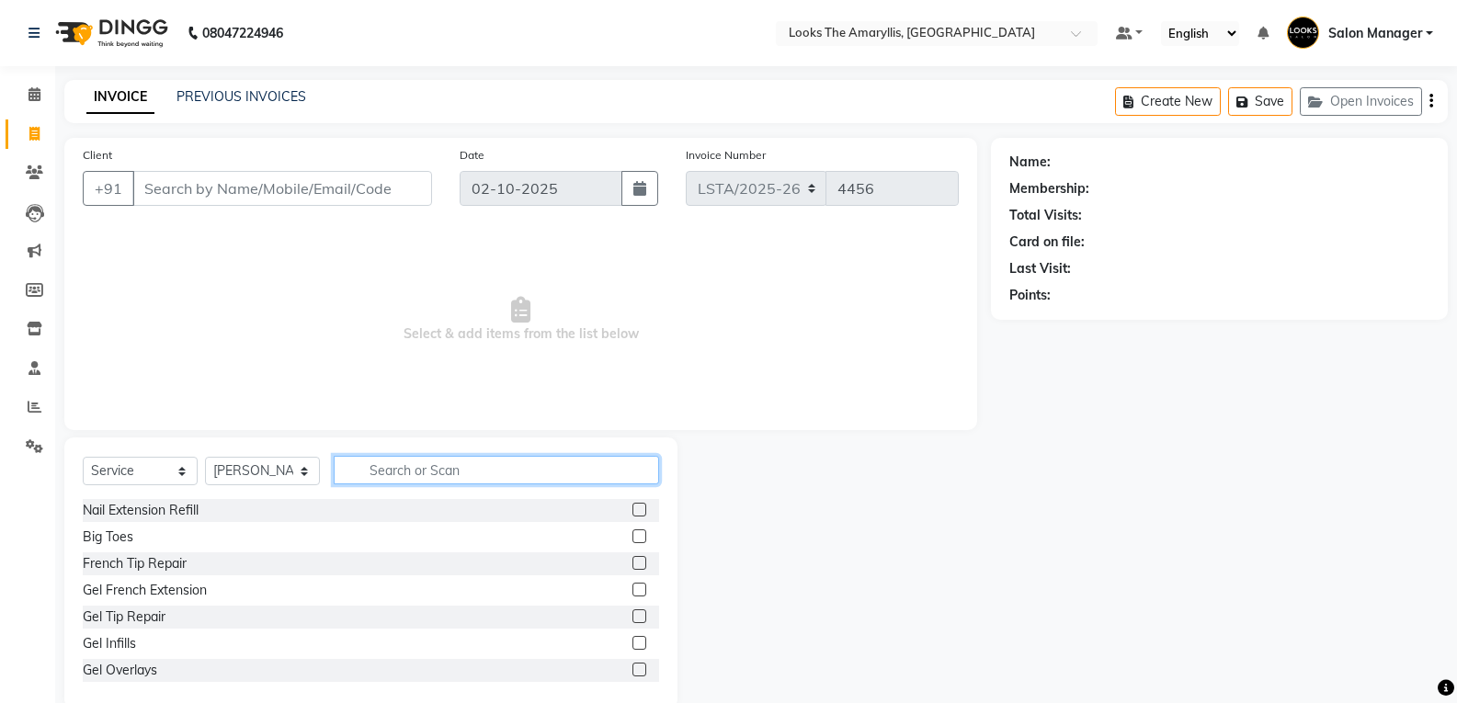
click at [451, 473] on input "text" at bounding box center [496, 470] width 325 height 29
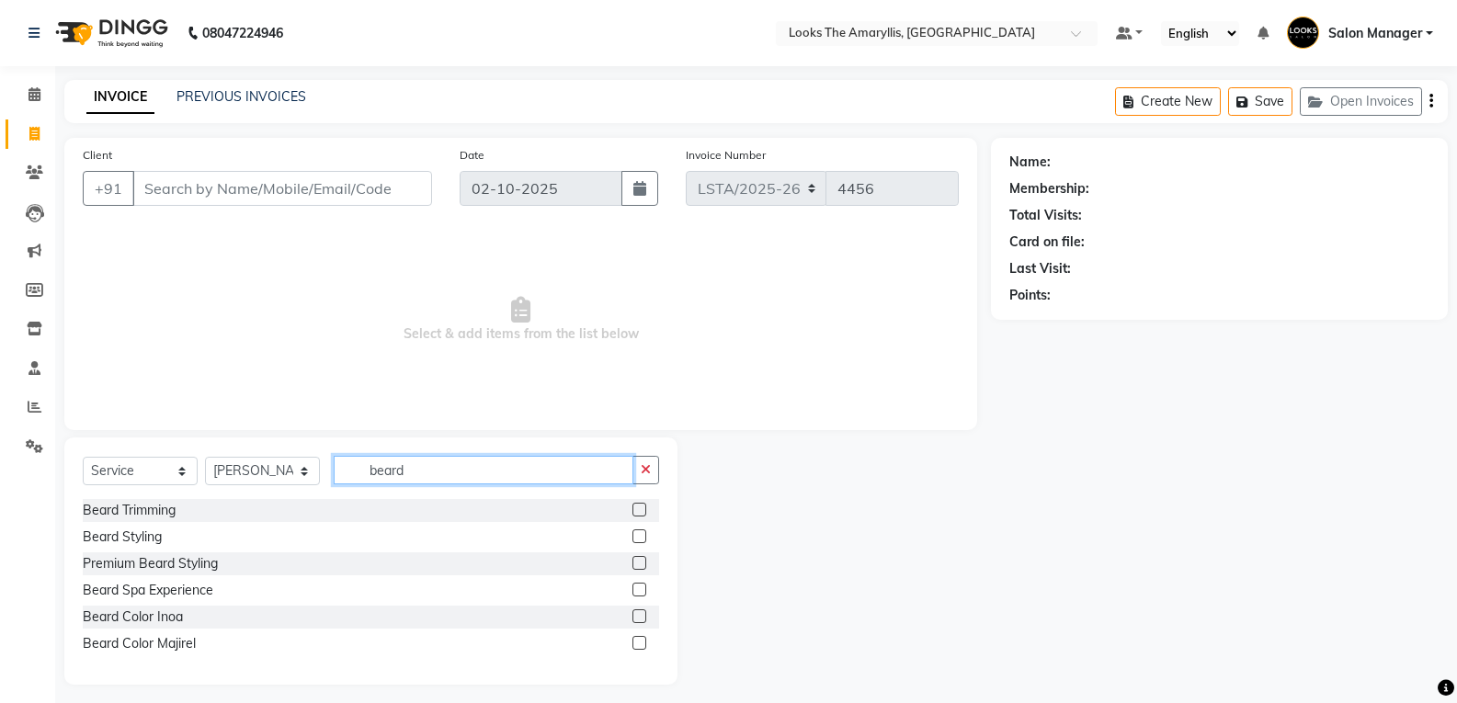
type input "beard"
click at [637, 510] on label at bounding box center [640, 510] width 14 height 14
click at [637, 510] on input "checkbox" at bounding box center [639, 511] width 12 height 12
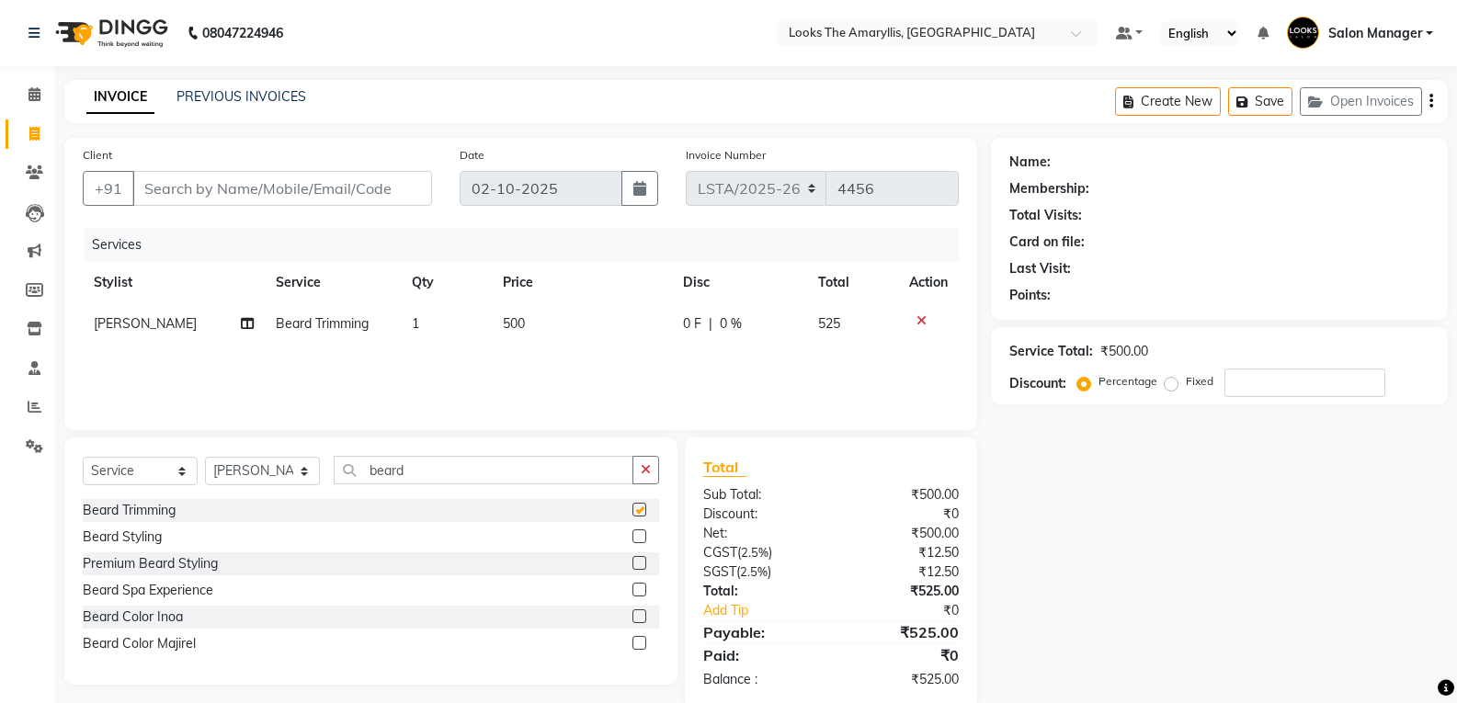
checkbox input "false"
click at [532, 319] on td "500" at bounding box center [582, 323] width 180 height 41
select select "90427"
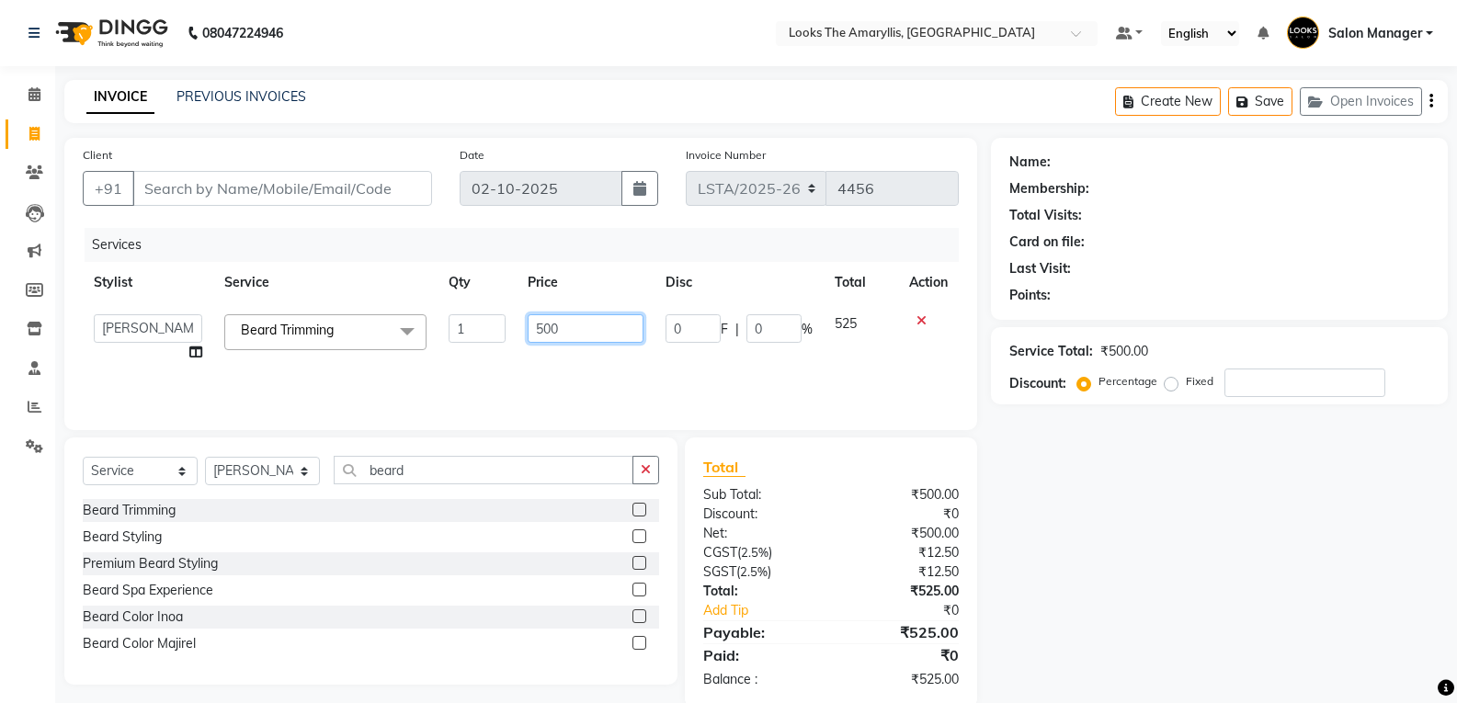
click at [594, 331] on input "500" at bounding box center [585, 328] width 115 height 29
type input "5"
type input "200"
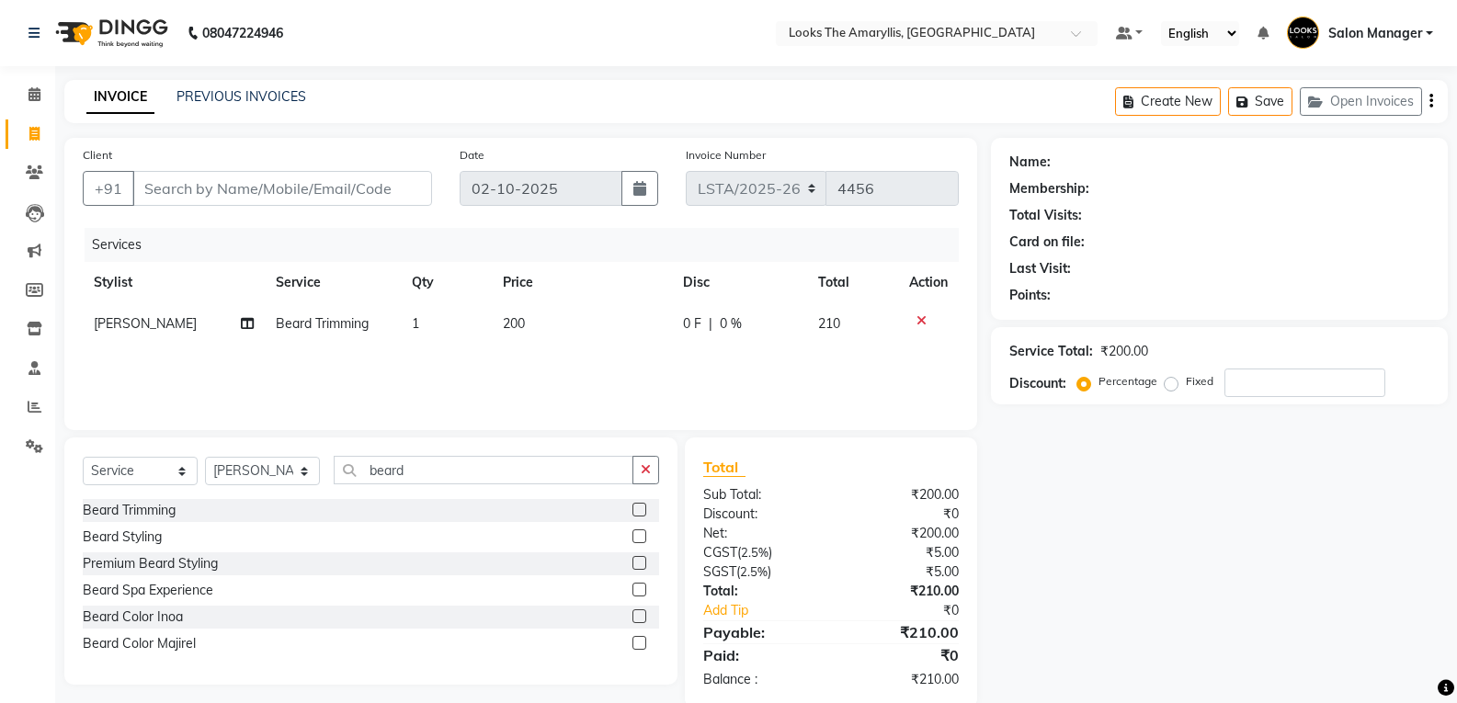
click at [517, 379] on div "Services Stylist Service Qty Price Disc Total Action [PERSON_NAME] Trimming 1 2…" at bounding box center [521, 320] width 876 height 184
click at [317, 194] on input "Client" at bounding box center [282, 188] width 300 height 35
type input "1"
type input "0"
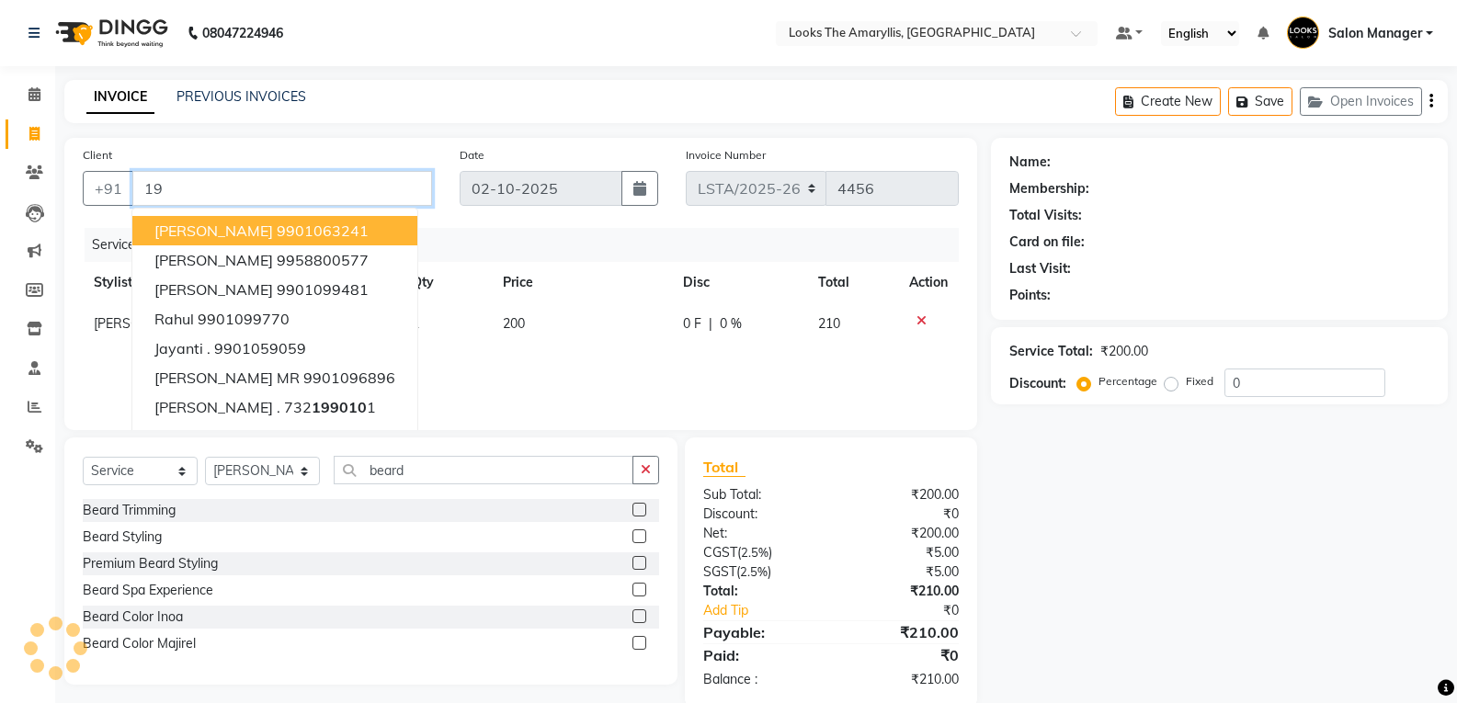
type input "1"
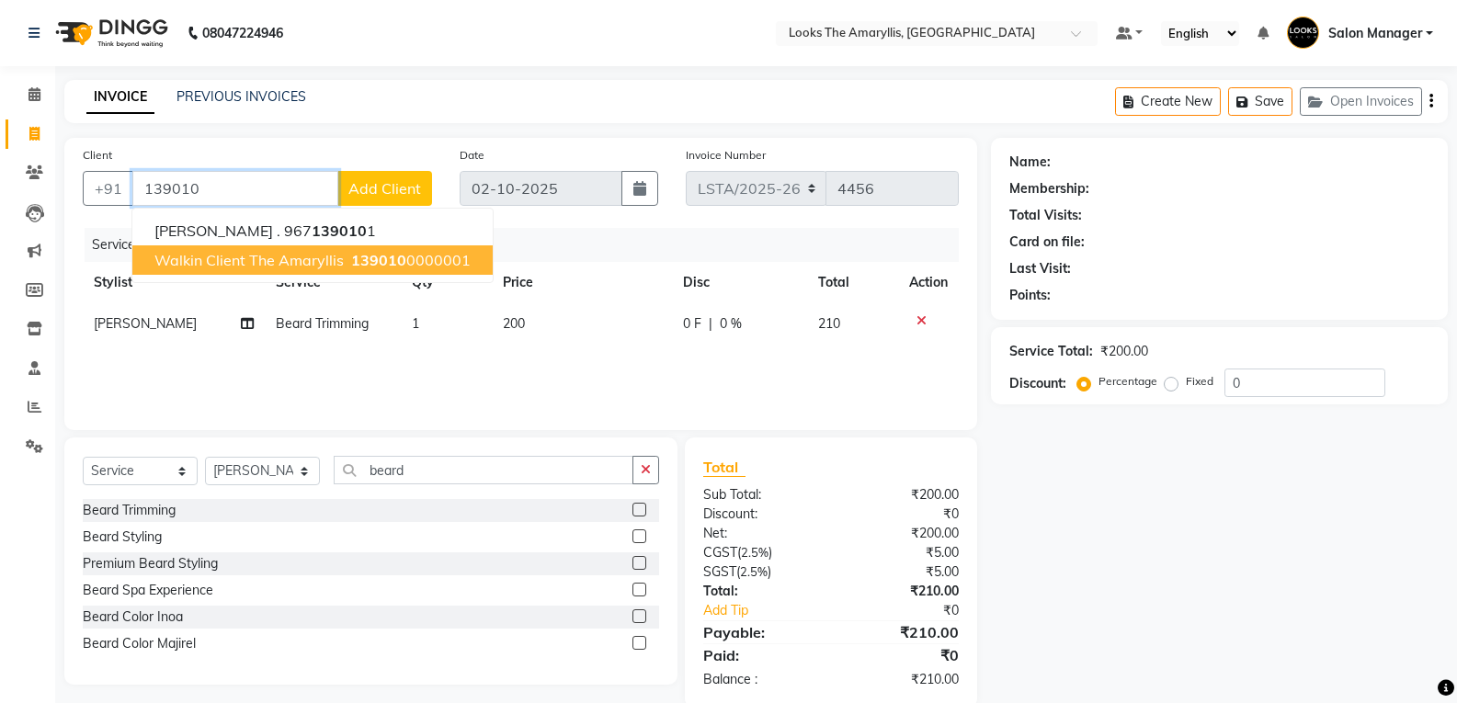
click at [302, 268] on span "Walkin Client The Amaryllis" at bounding box center [248, 260] width 189 height 18
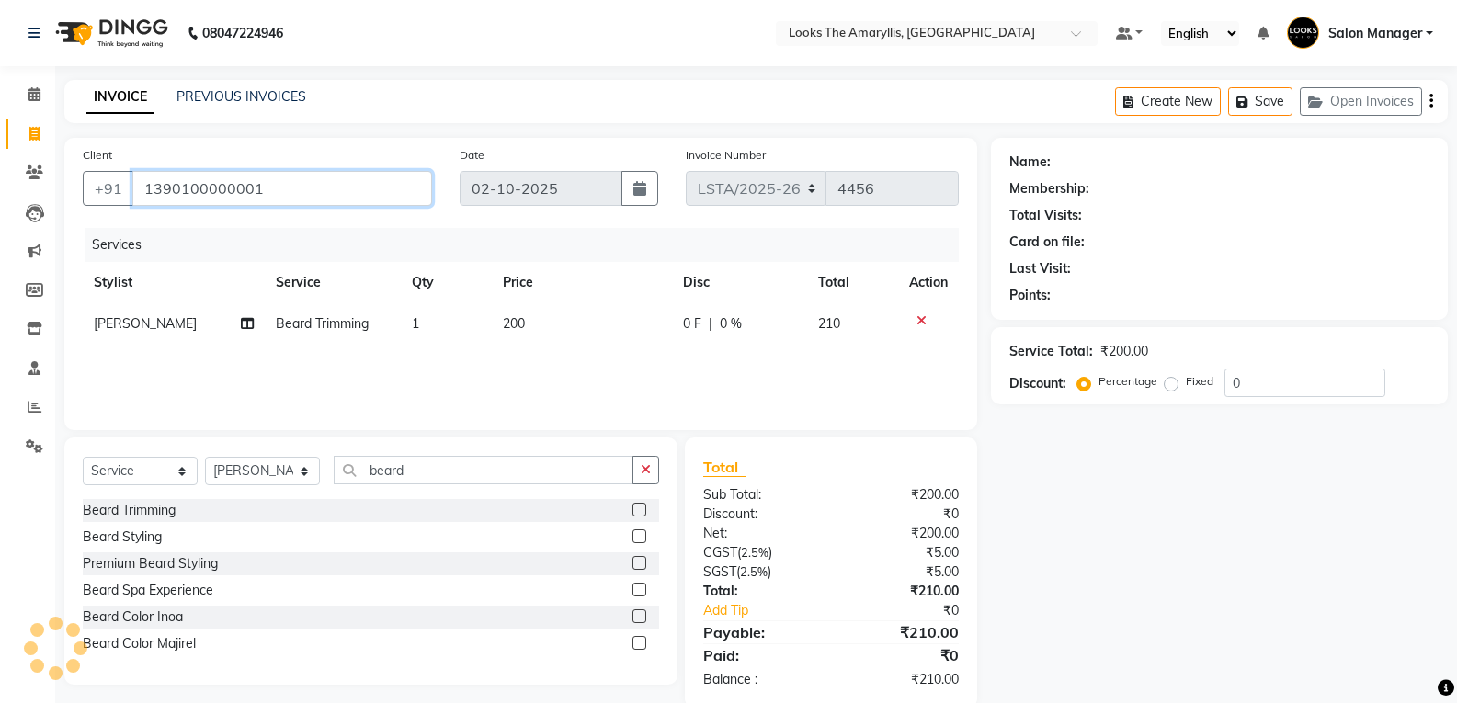
type input "1390100000001"
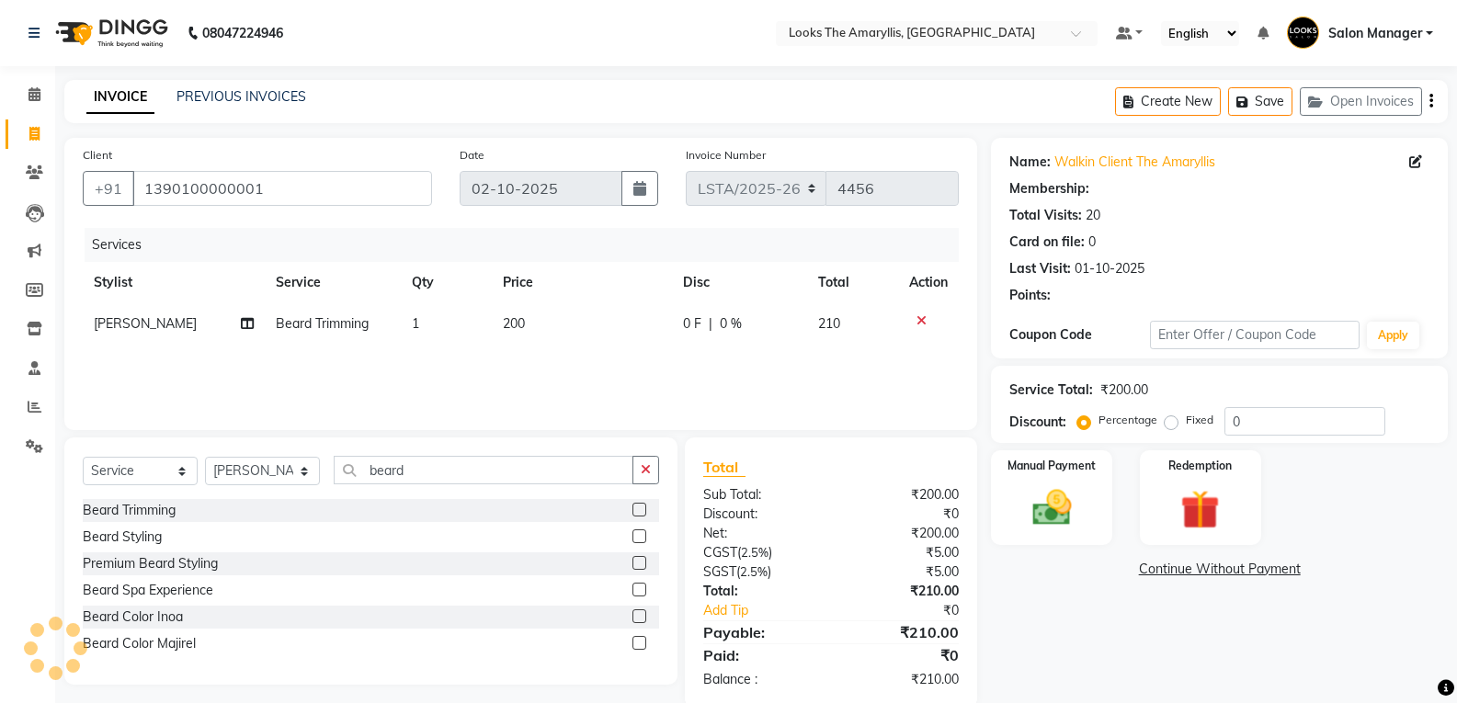
select select "1: Object"
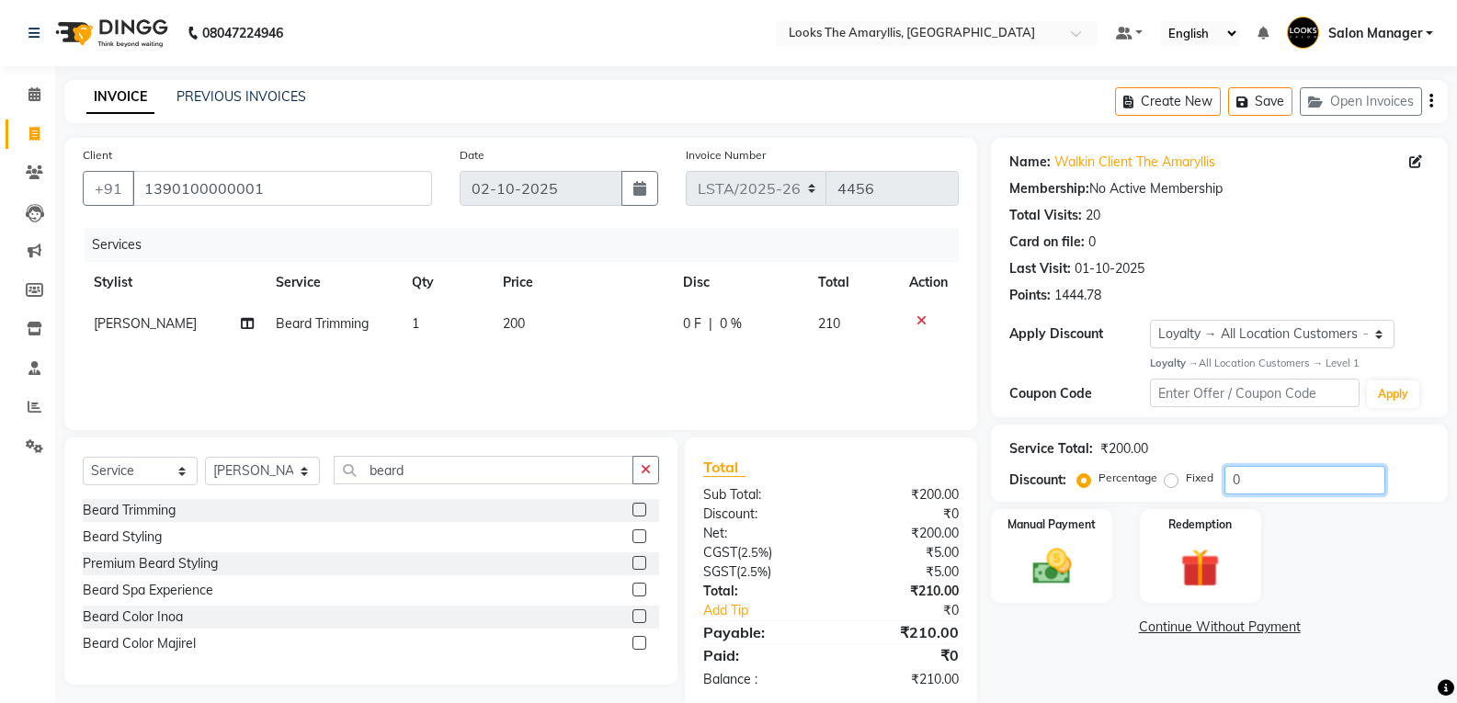
click at [1258, 475] on input "0" at bounding box center [1305, 480] width 161 height 29
type input "30"
click at [865, 668] on div "Total Sub Total: ₹200.00 Discount: ₹60.00 Net: ₹140.00 CGST ( 2.5% ) ₹3.50 SGST…" at bounding box center [831, 573] width 256 height 234
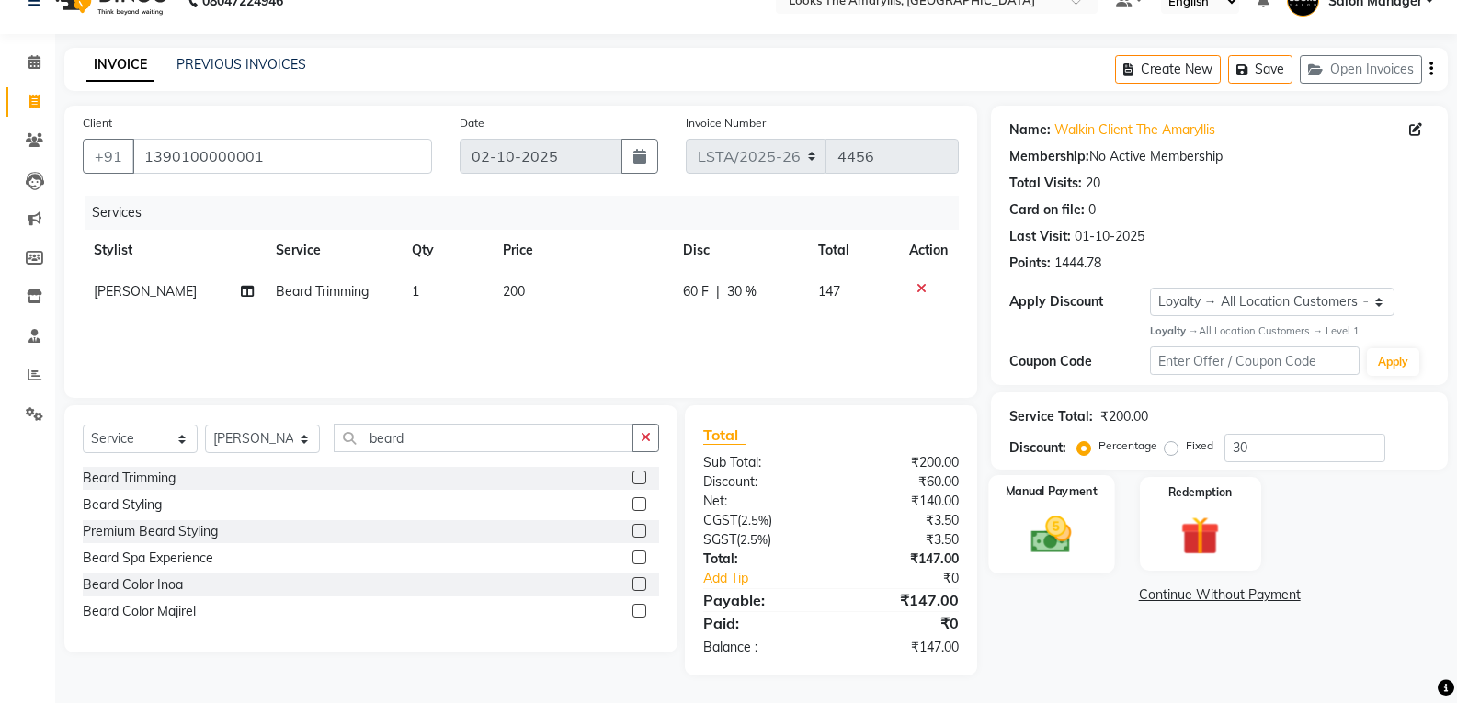
click at [1039, 541] on img at bounding box center [1051, 534] width 65 height 47
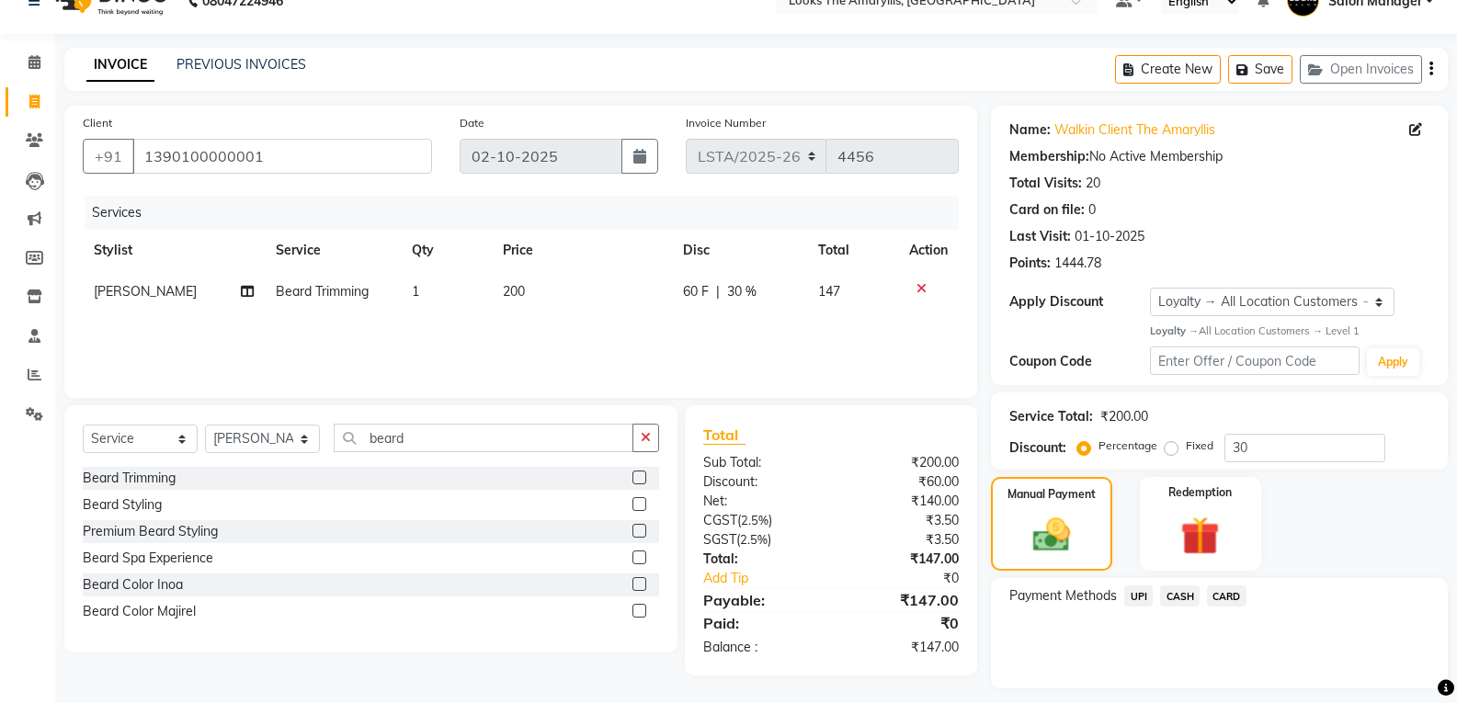
scroll to position [83, 0]
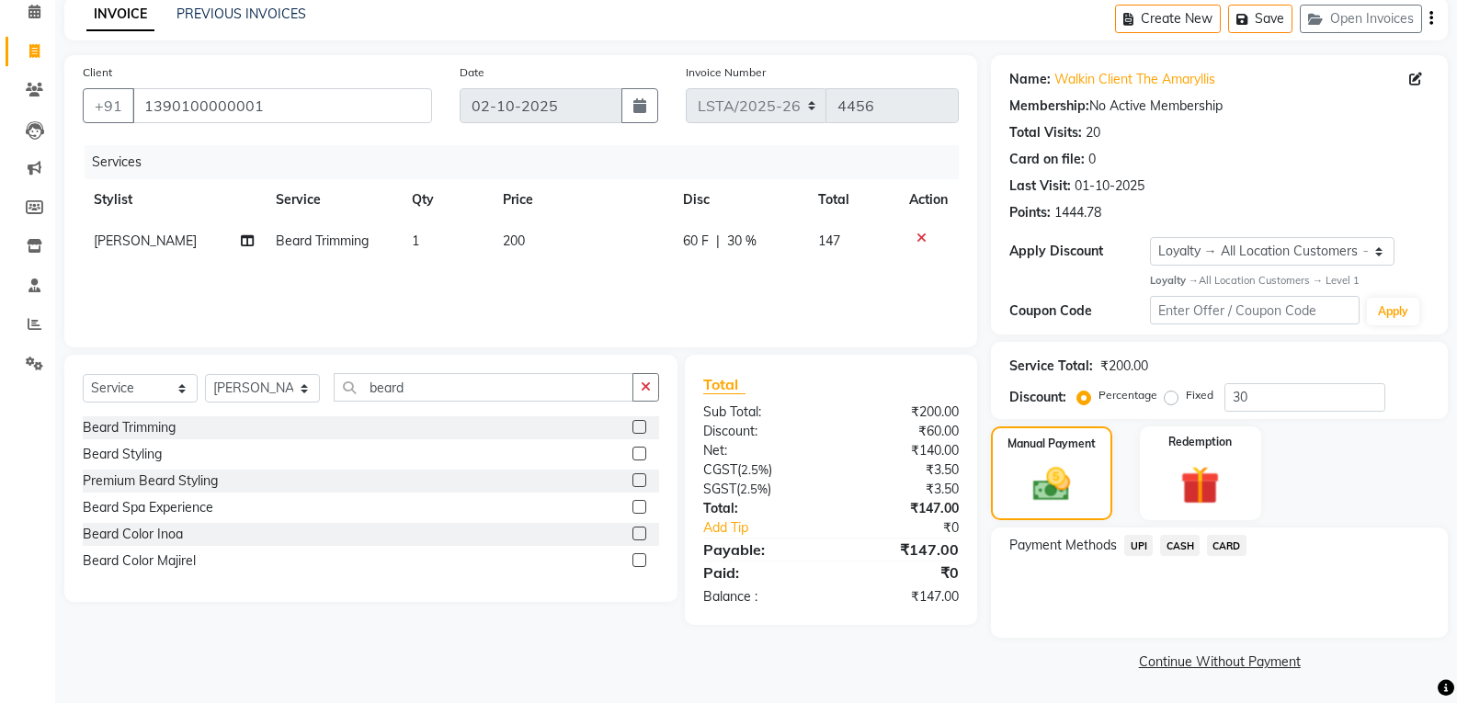
click at [1133, 548] on span "UPI" at bounding box center [1138, 545] width 29 height 21
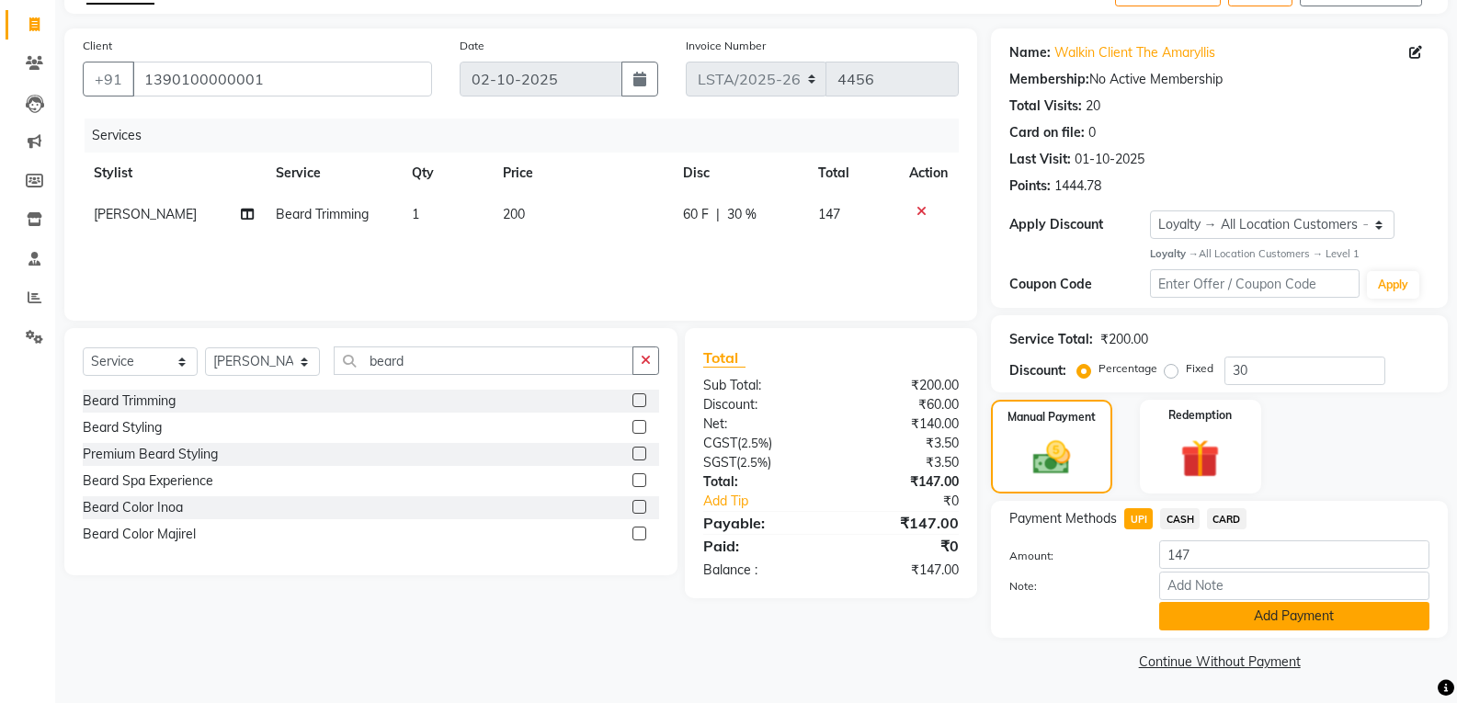
click at [1225, 611] on button "Add Payment" at bounding box center [1294, 616] width 270 height 29
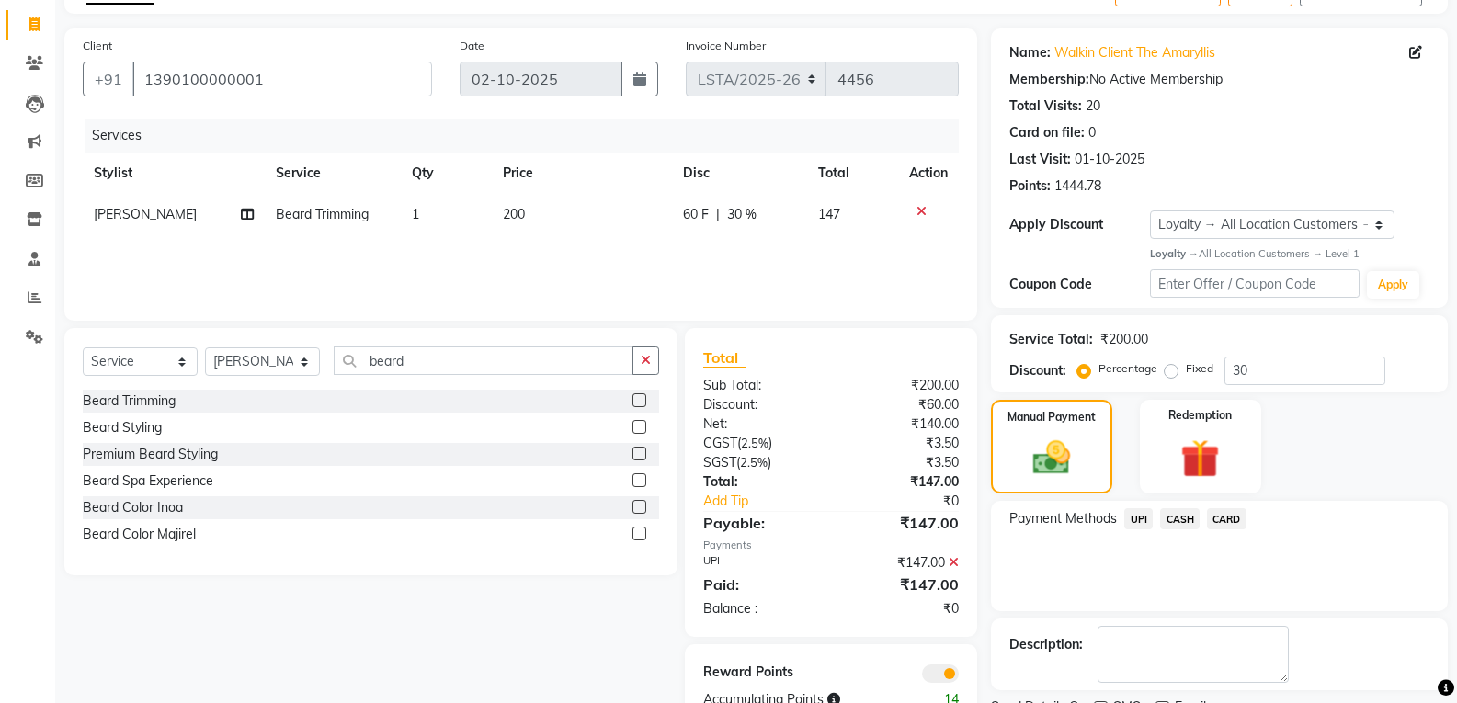
scroll to position [187, 0]
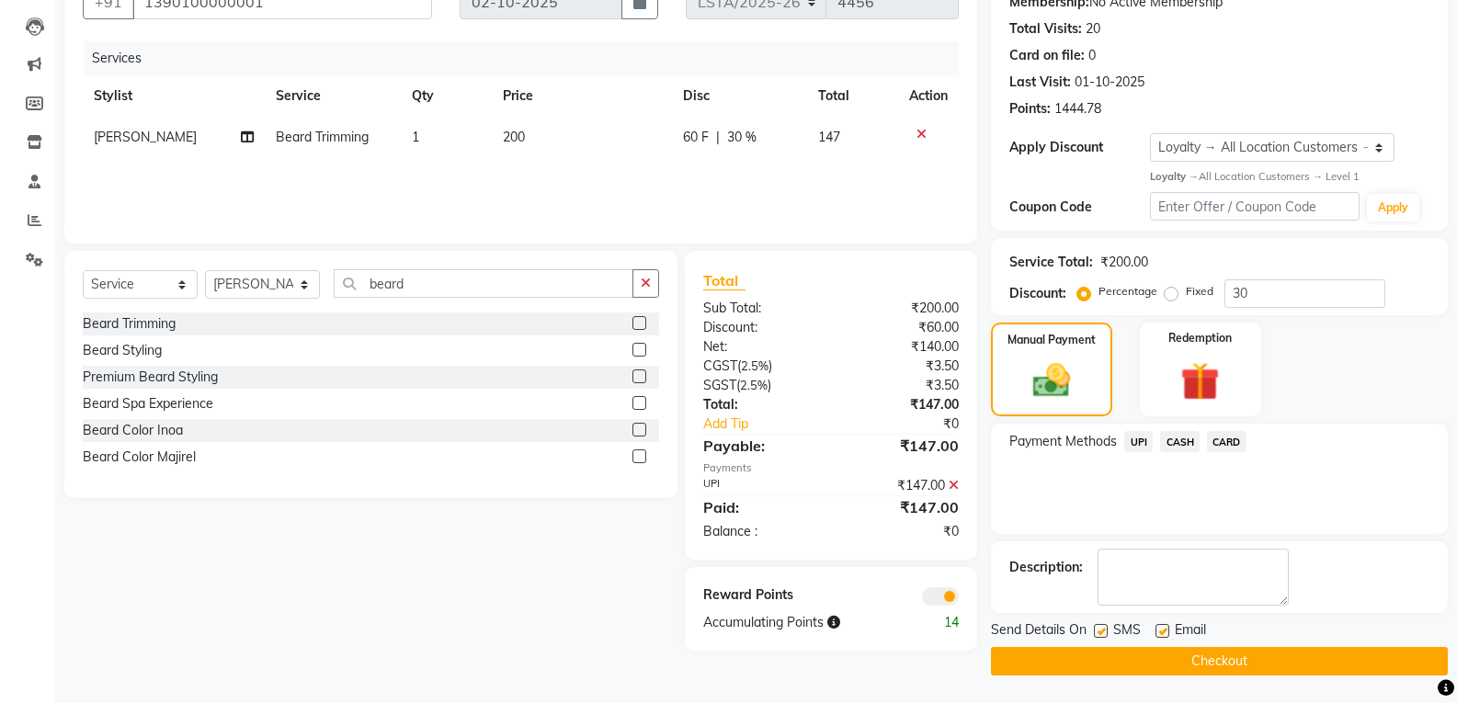
drag, startPoint x: 1103, startPoint y: 631, endPoint x: 1119, endPoint y: 639, distance: 17.7
click at [1102, 631] on label at bounding box center [1101, 631] width 14 height 14
click at [1102, 631] on input "checkbox" at bounding box center [1100, 632] width 12 height 12
checkbox input "false"
click at [1161, 632] on label at bounding box center [1163, 631] width 14 height 14
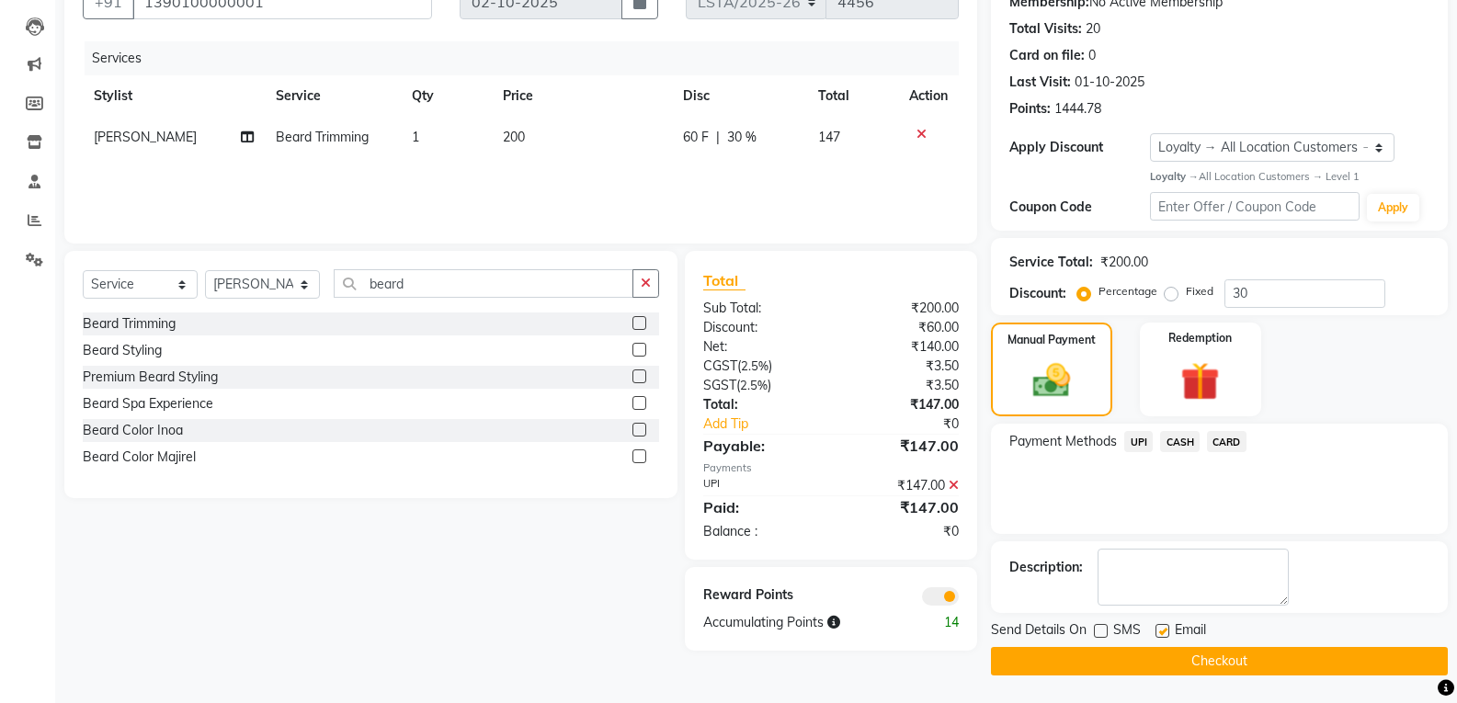
click at [1161, 632] on input "checkbox" at bounding box center [1162, 632] width 12 height 12
checkbox input "false"
click at [1130, 661] on button "Checkout" at bounding box center [1219, 661] width 457 height 29
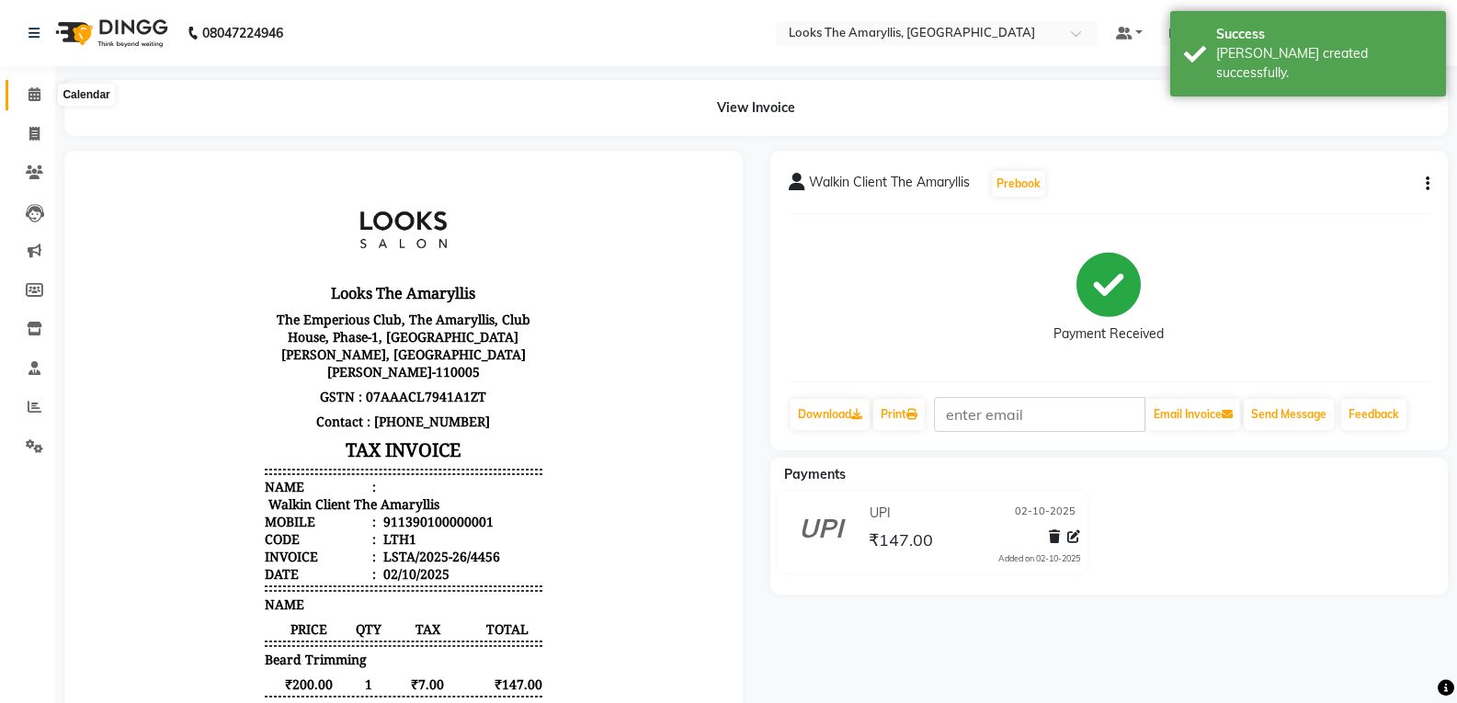
click at [31, 88] on icon at bounding box center [35, 94] width 12 height 14
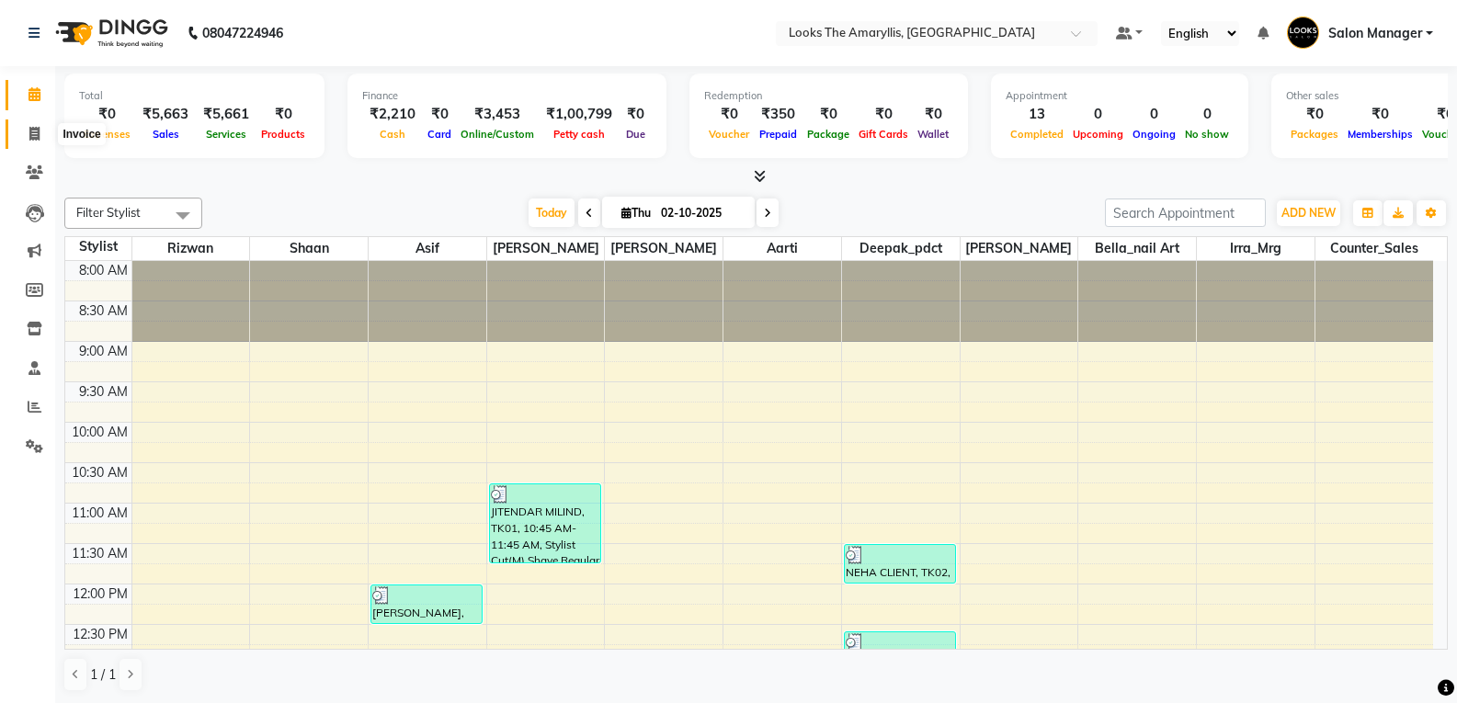
click at [38, 137] on icon at bounding box center [34, 134] width 10 height 14
select select "service"
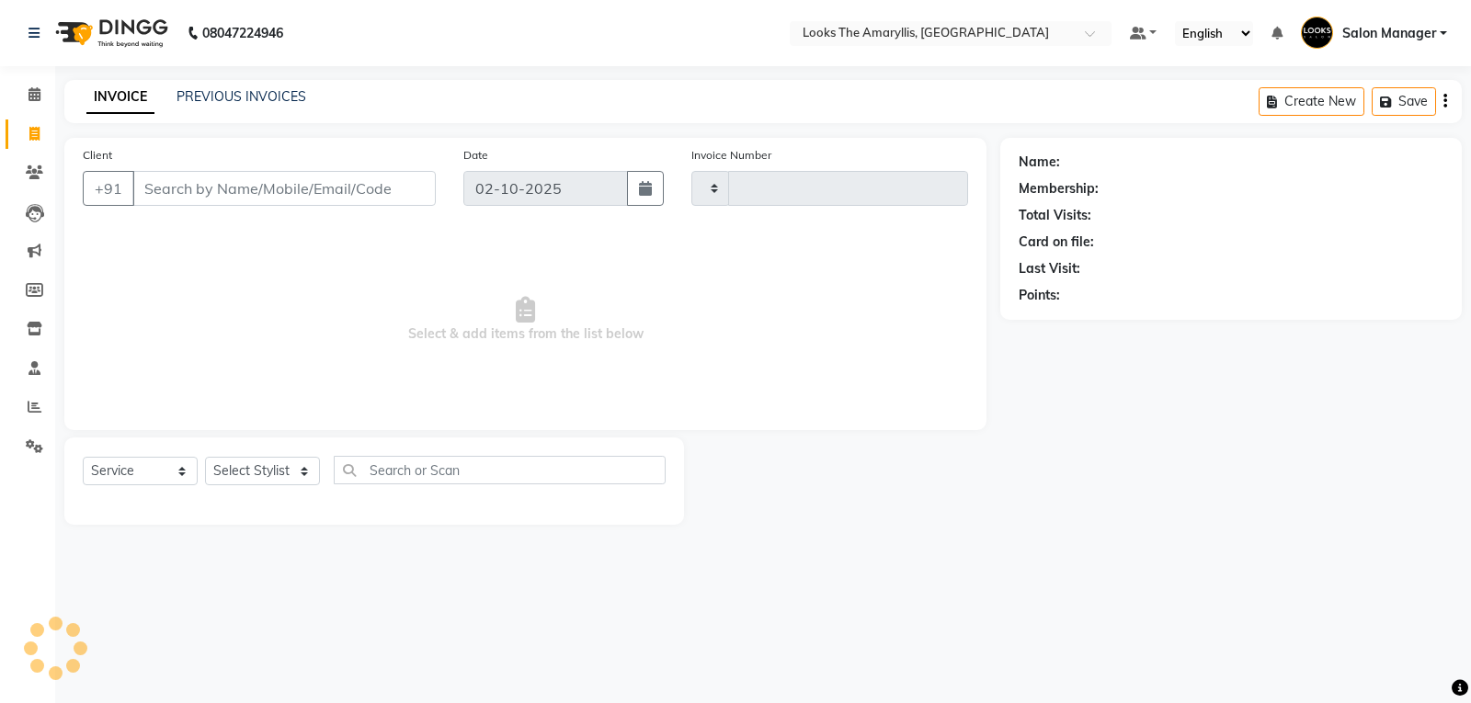
type input "4457"
select select "8939"
click at [219, 95] on link "PREVIOUS INVOICES" at bounding box center [242, 96] width 130 height 17
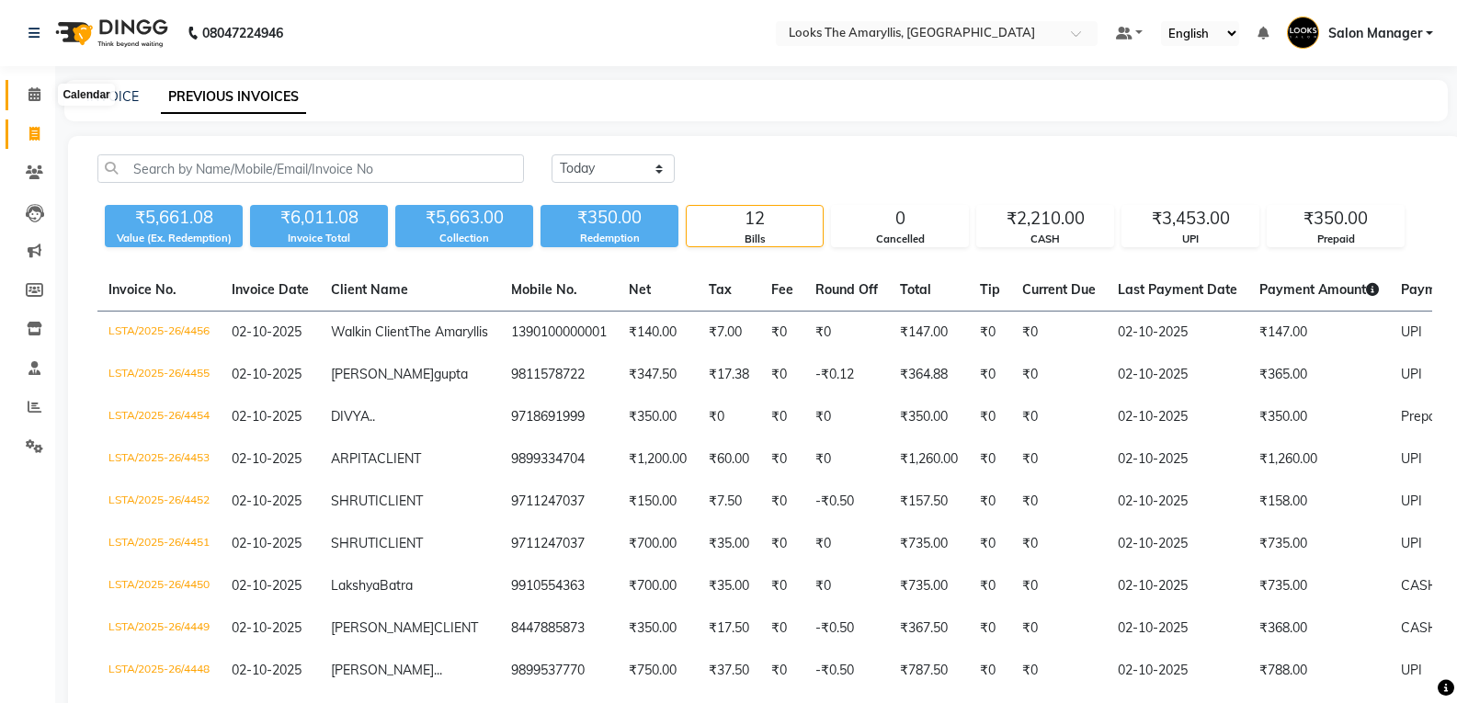
click at [38, 96] on icon at bounding box center [35, 94] width 12 height 14
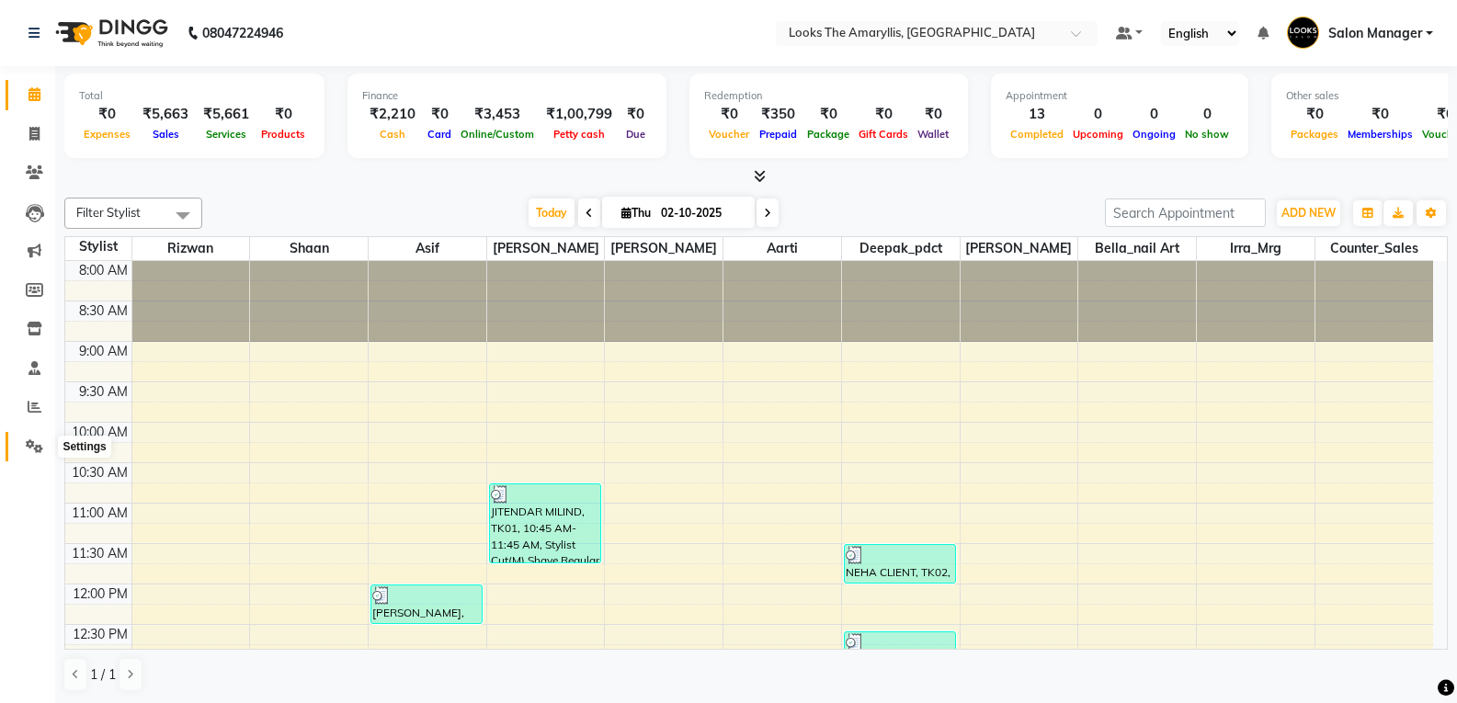
click at [35, 447] on icon at bounding box center [34, 446] width 17 height 14
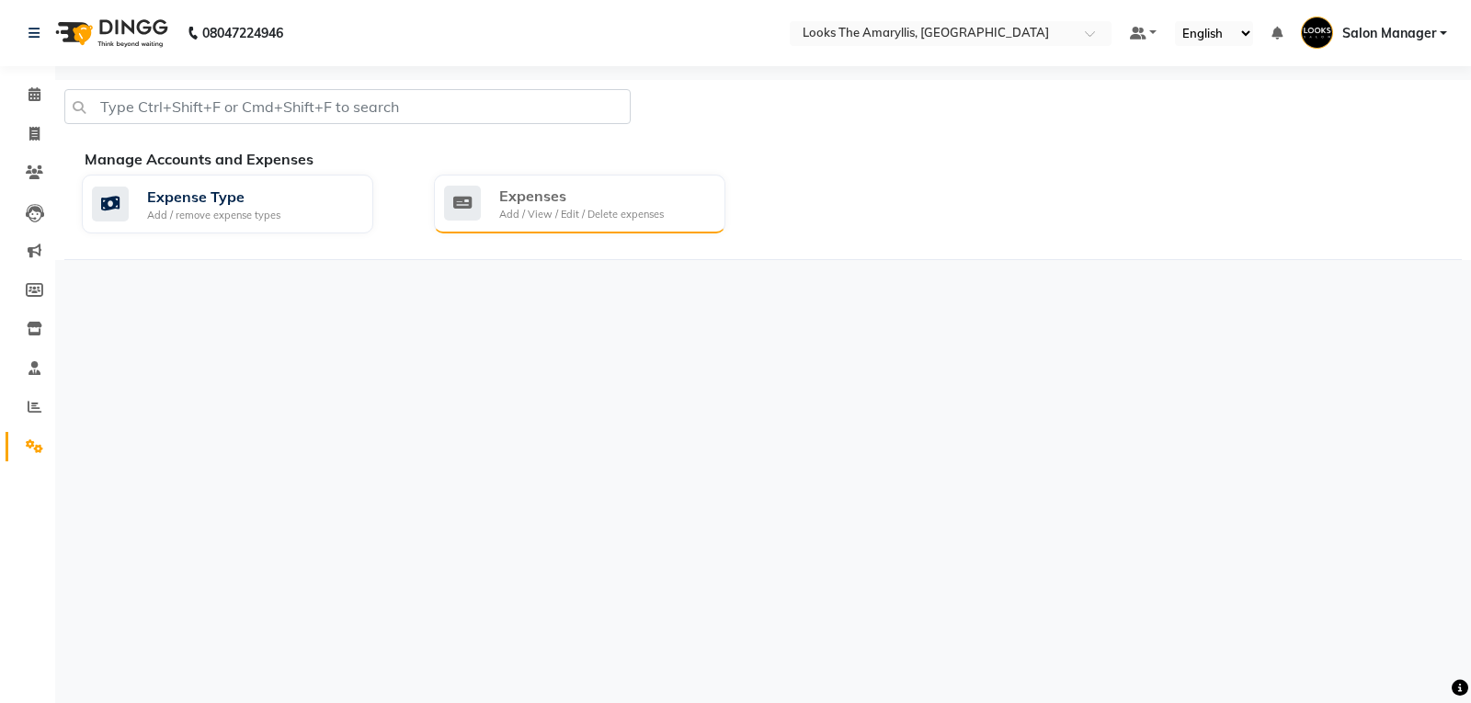
click at [565, 222] on div "Add / View / Edit / Delete expenses" at bounding box center [581, 215] width 165 height 16
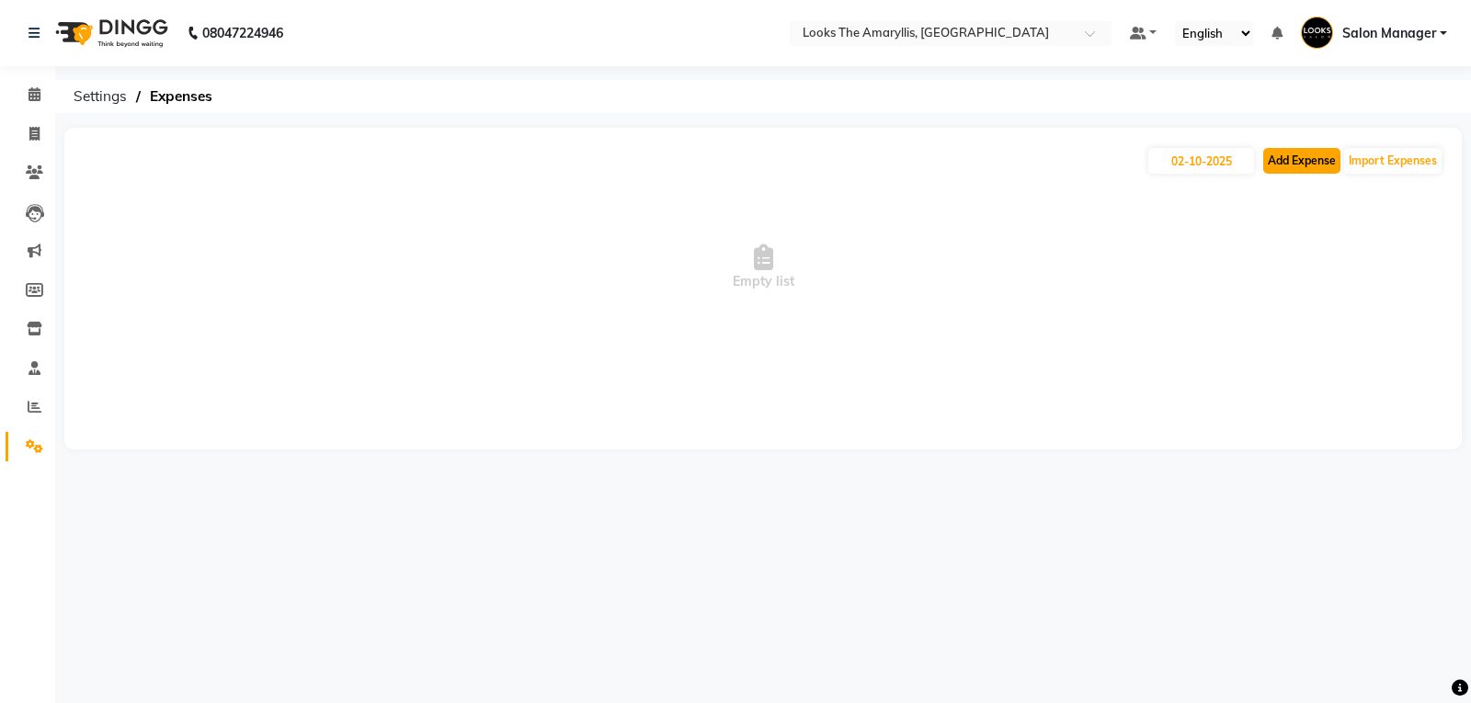
click at [1296, 165] on button "Add Expense" at bounding box center [1301, 161] width 77 height 26
select select "1"
select select "8117"
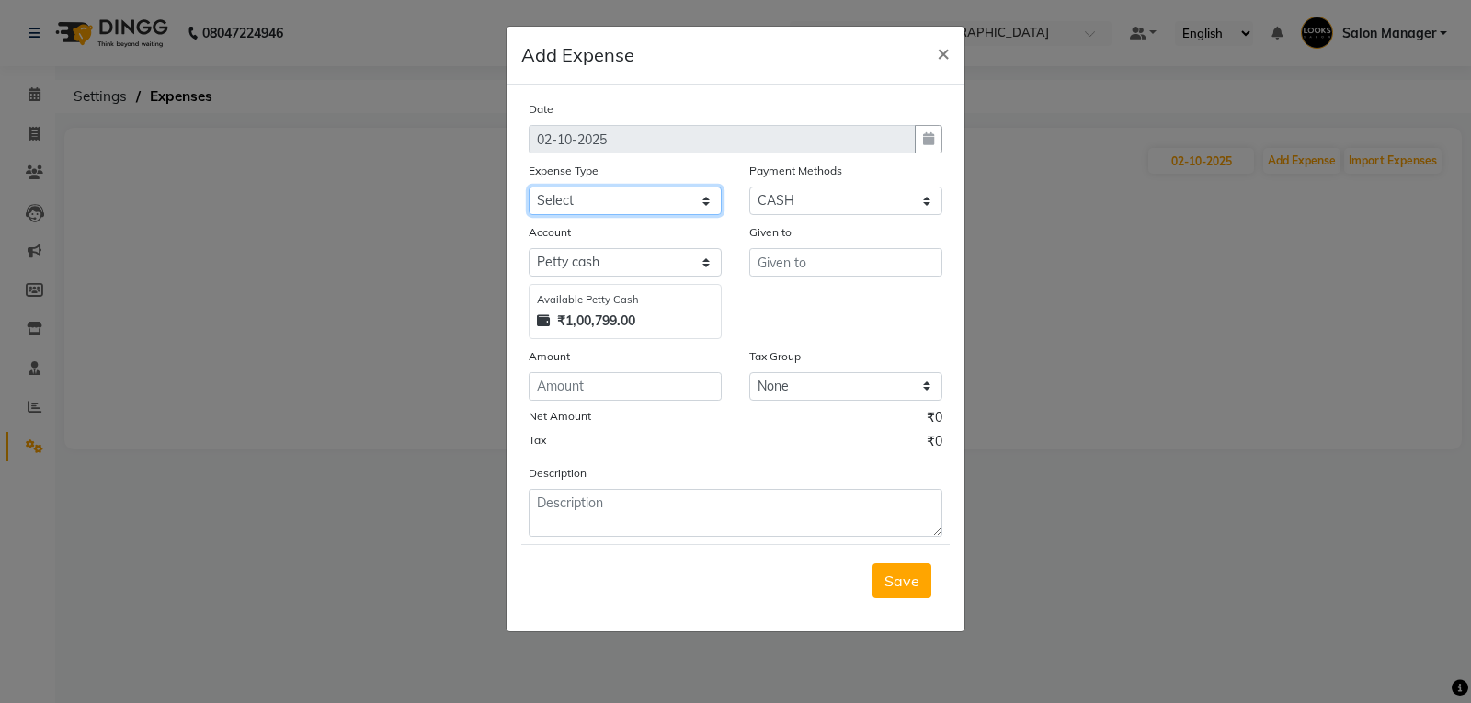
click at [707, 207] on select "Select Accommodation Aesthetics Bank Deposit BLINKIT Cash Handover Client Refun…" at bounding box center [625, 201] width 193 height 29
select select "23749"
click at [529, 187] on select "Select Accommodation Aesthetics Bank Deposit BLINKIT Cash Handover Client Refun…" at bounding box center [625, 201] width 193 height 29
click at [850, 265] on input "text" at bounding box center [845, 262] width 193 height 29
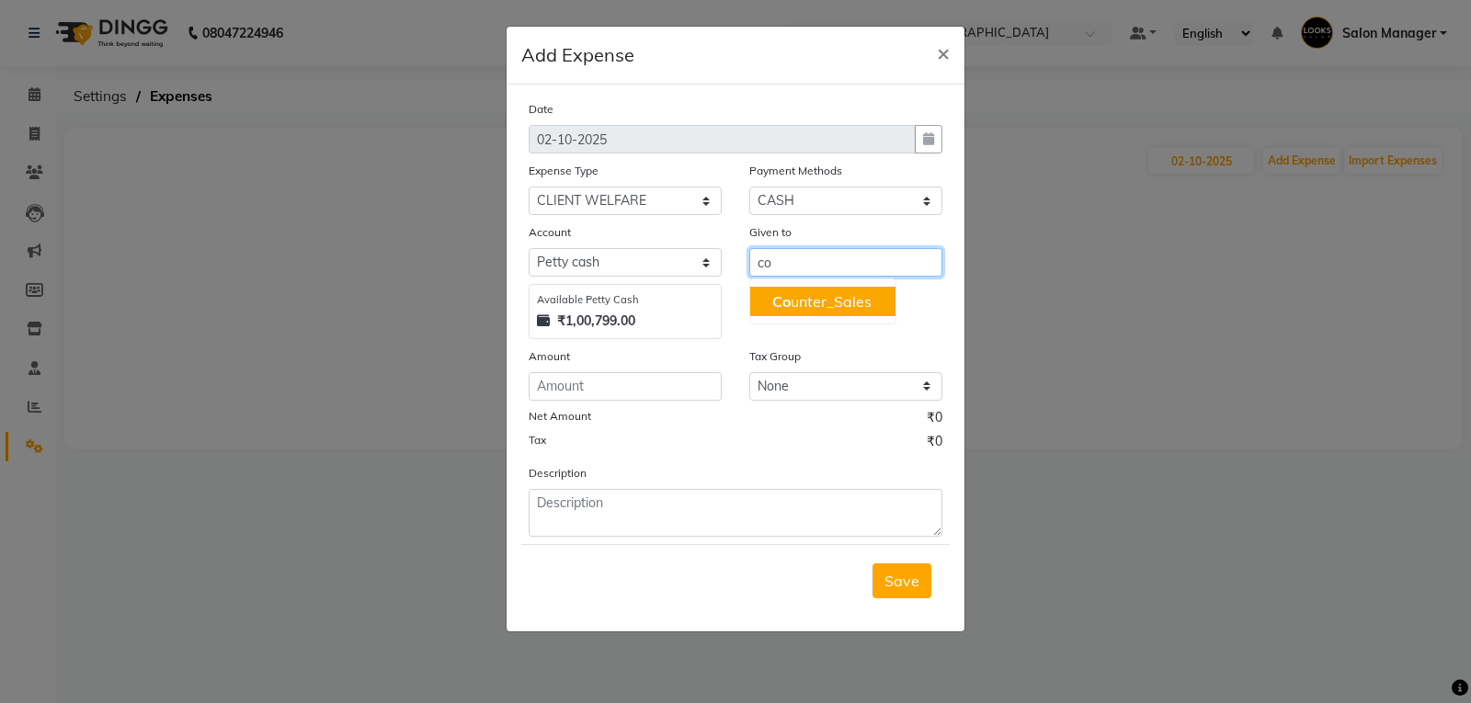
click at [839, 308] on ngb-highlight "Co unter_Sales" at bounding box center [821, 301] width 99 height 18
type input "Counter_Sales"
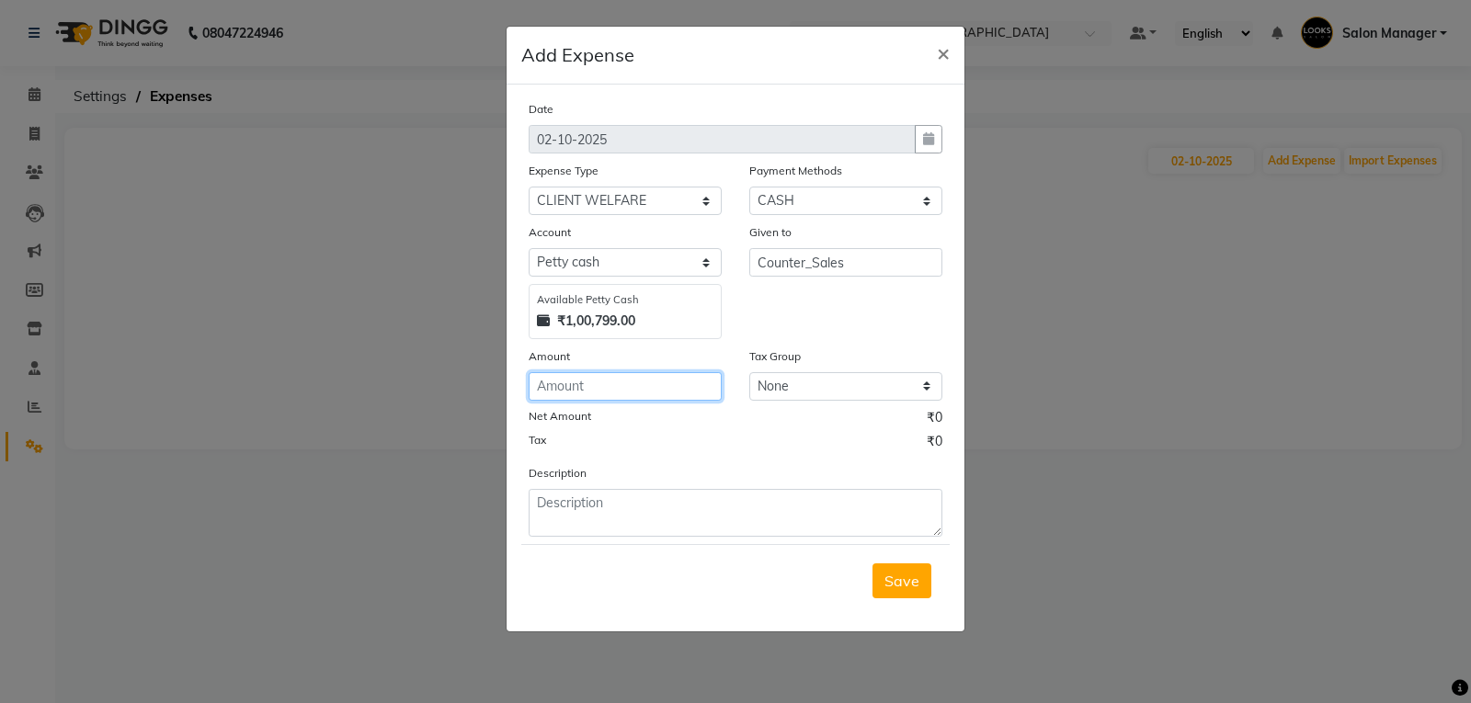
click at [610, 386] on input "number" at bounding box center [625, 386] width 193 height 29
type input "140"
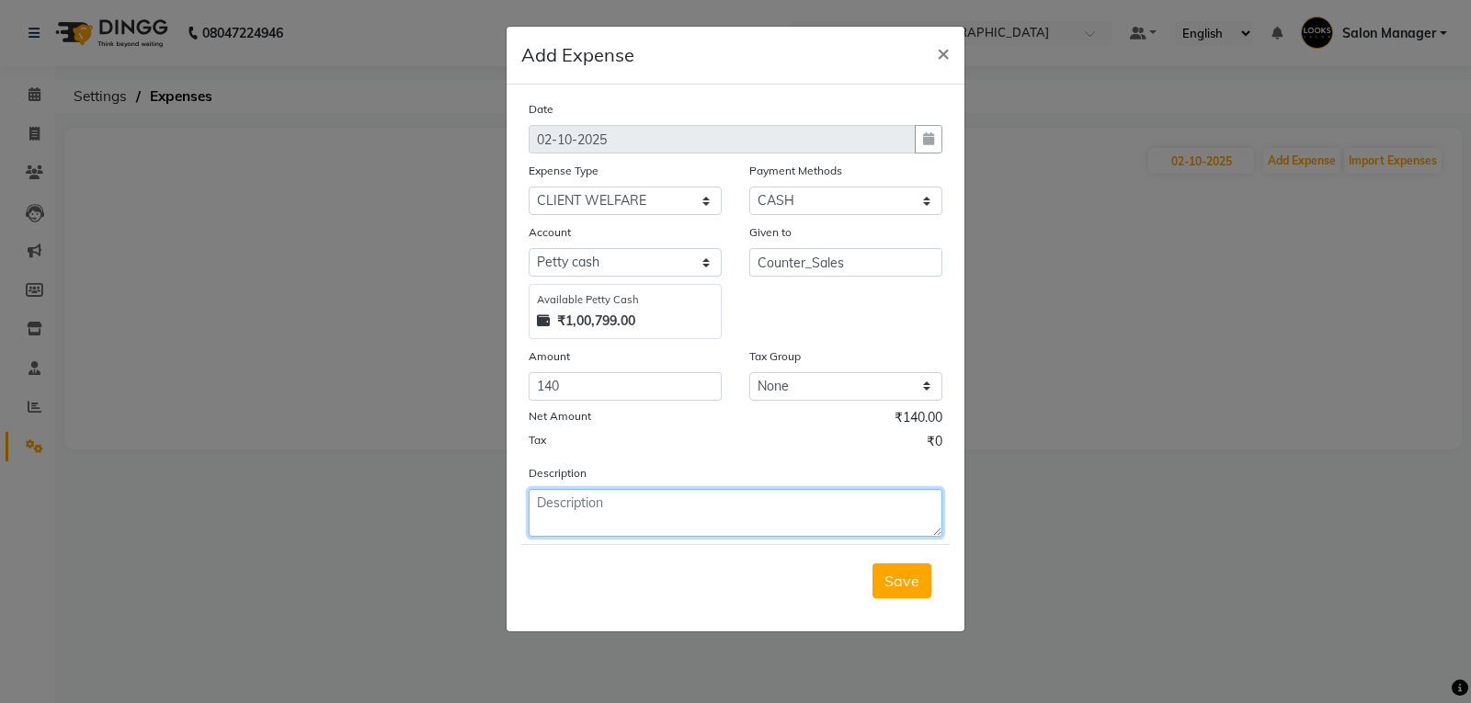
click at [592, 512] on textarea at bounding box center [736, 513] width 414 height 48
type textarea "Milk"
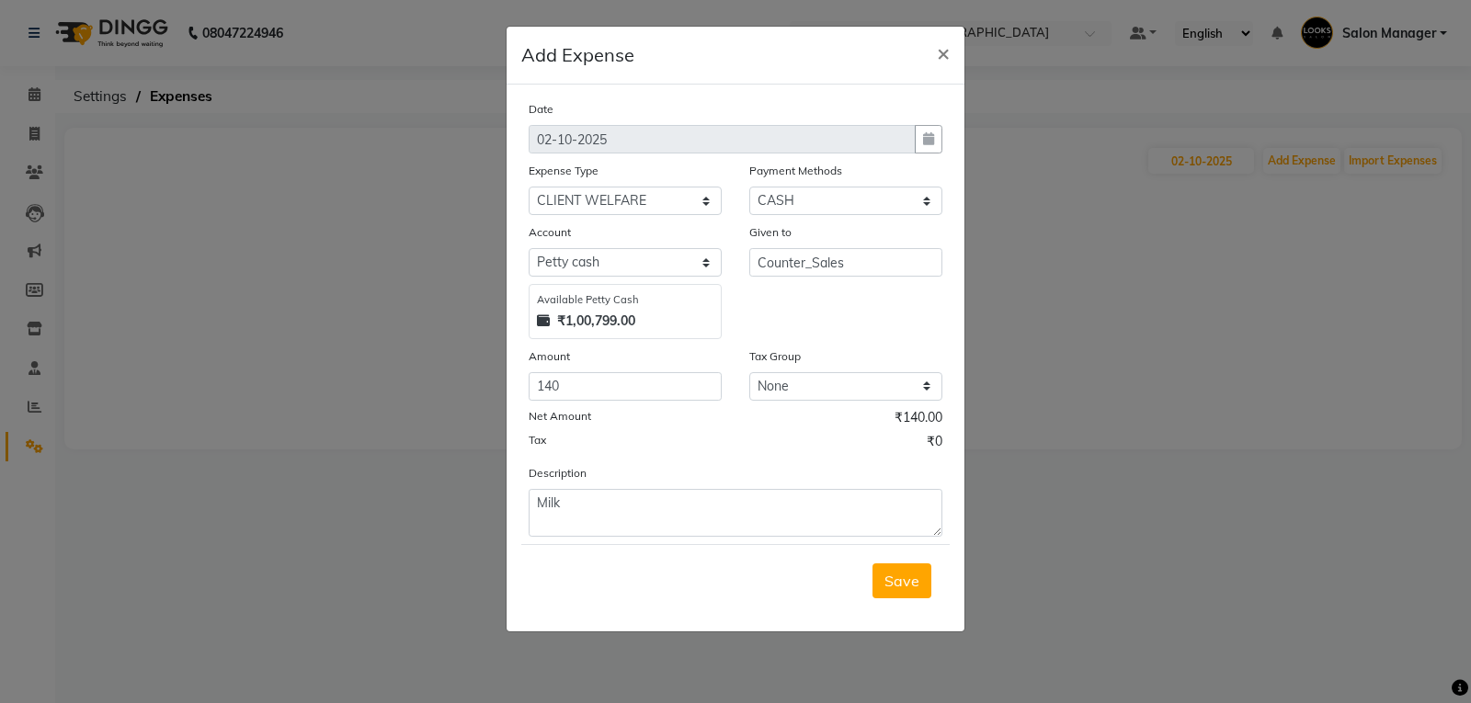
click at [893, 582] on span "Save" at bounding box center [902, 581] width 35 height 18
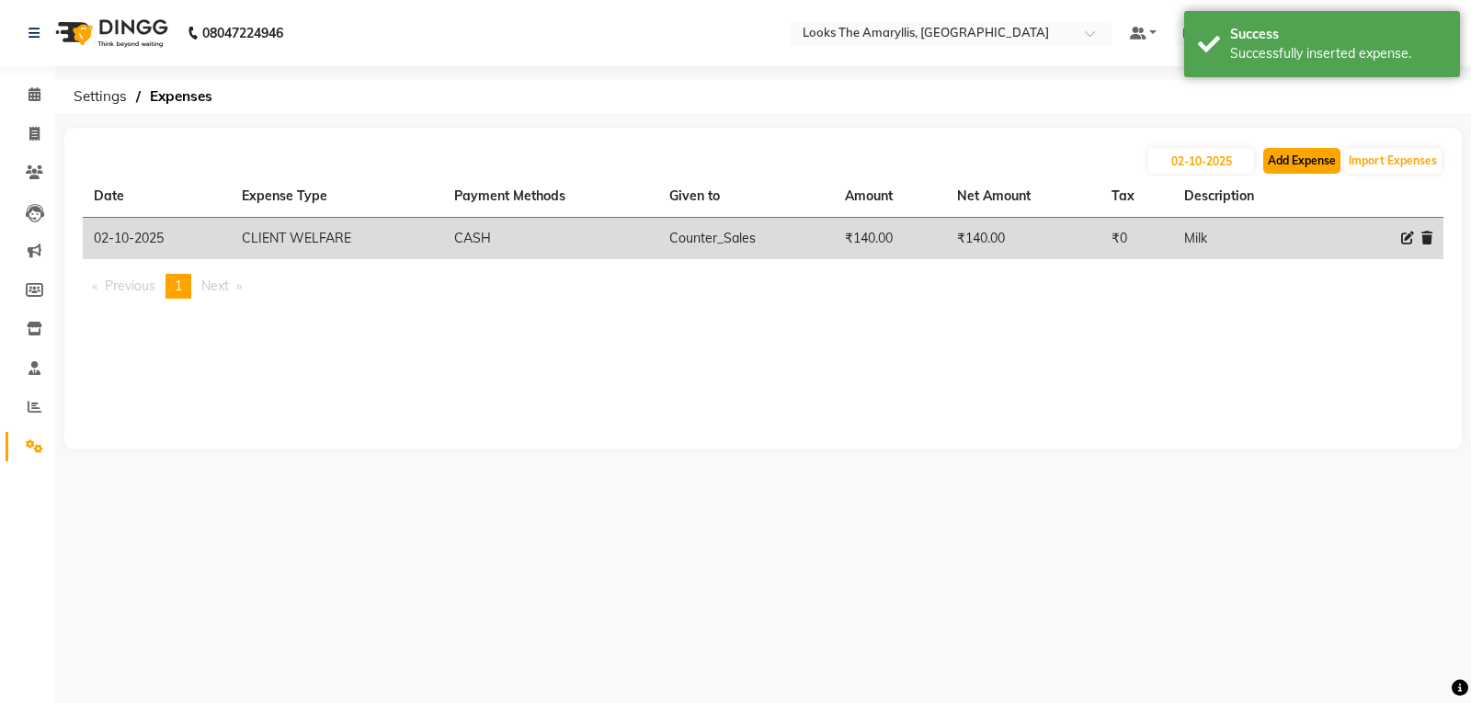
click at [1312, 160] on button "Add Expense" at bounding box center [1301, 161] width 77 height 26
select select "1"
select select "8117"
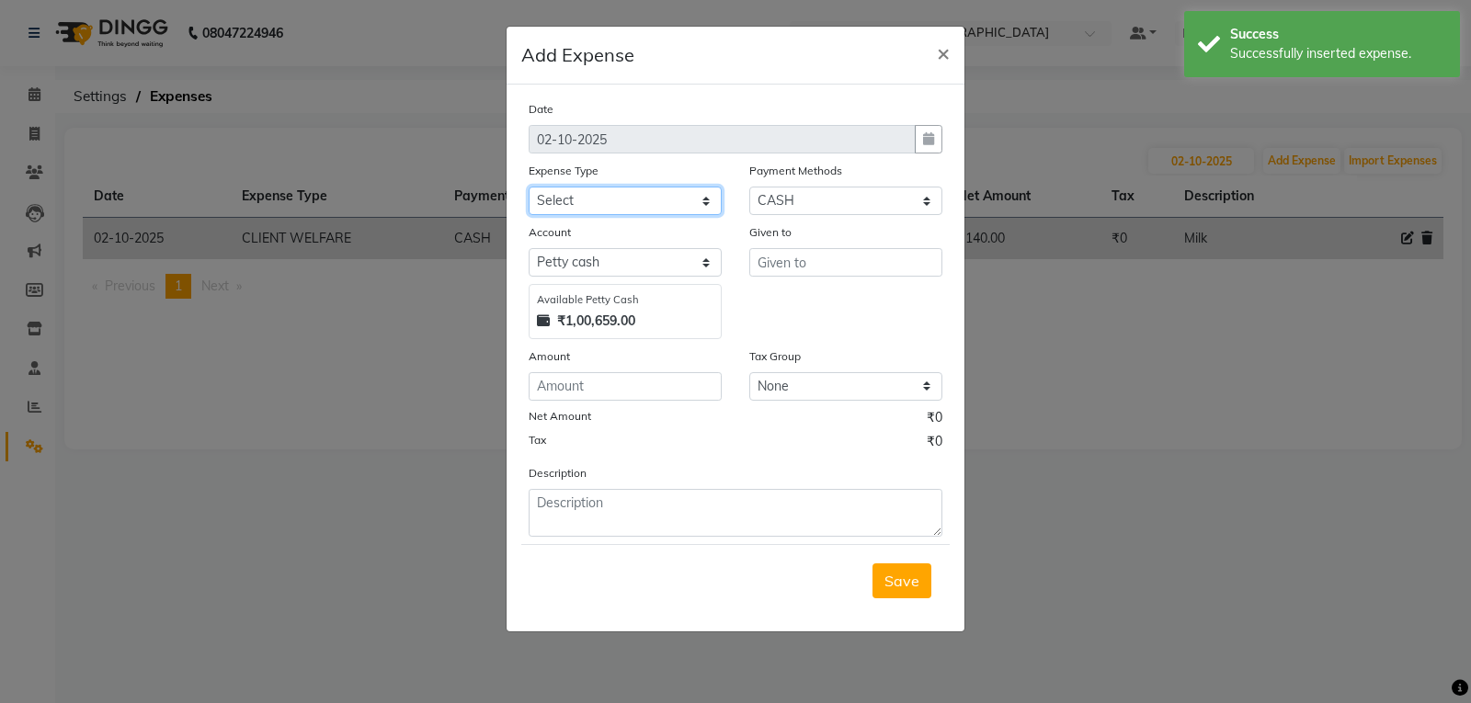
click at [698, 201] on select "Select Accommodation Aesthetics Bank Deposit BLINKIT Cash Handover Client Refun…" at bounding box center [625, 201] width 193 height 29
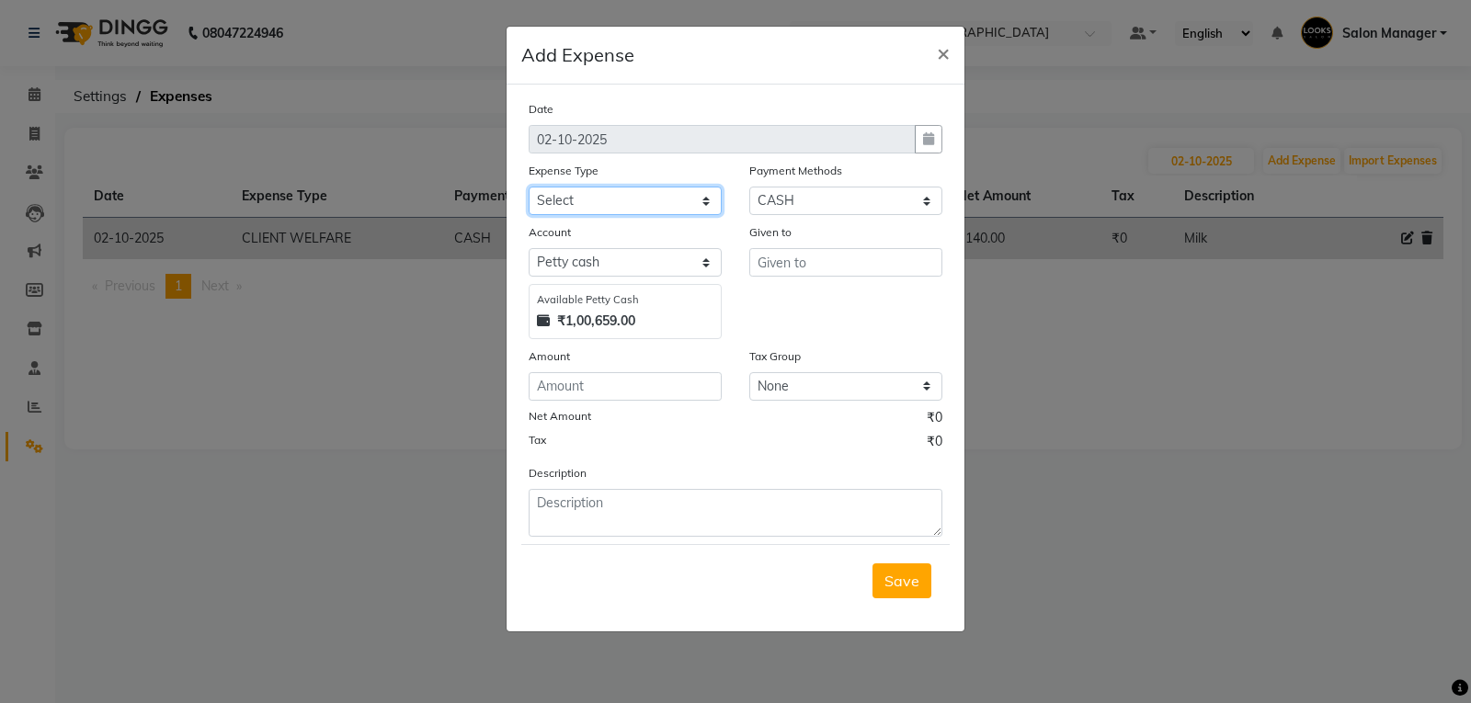
select select "24372"
click at [529, 187] on select "Select Accommodation Aesthetics Bank Deposit BLINKIT Cash Handover Client Refun…" at bounding box center [625, 201] width 193 height 29
click at [798, 266] on input "text" at bounding box center [845, 262] width 193 height 29
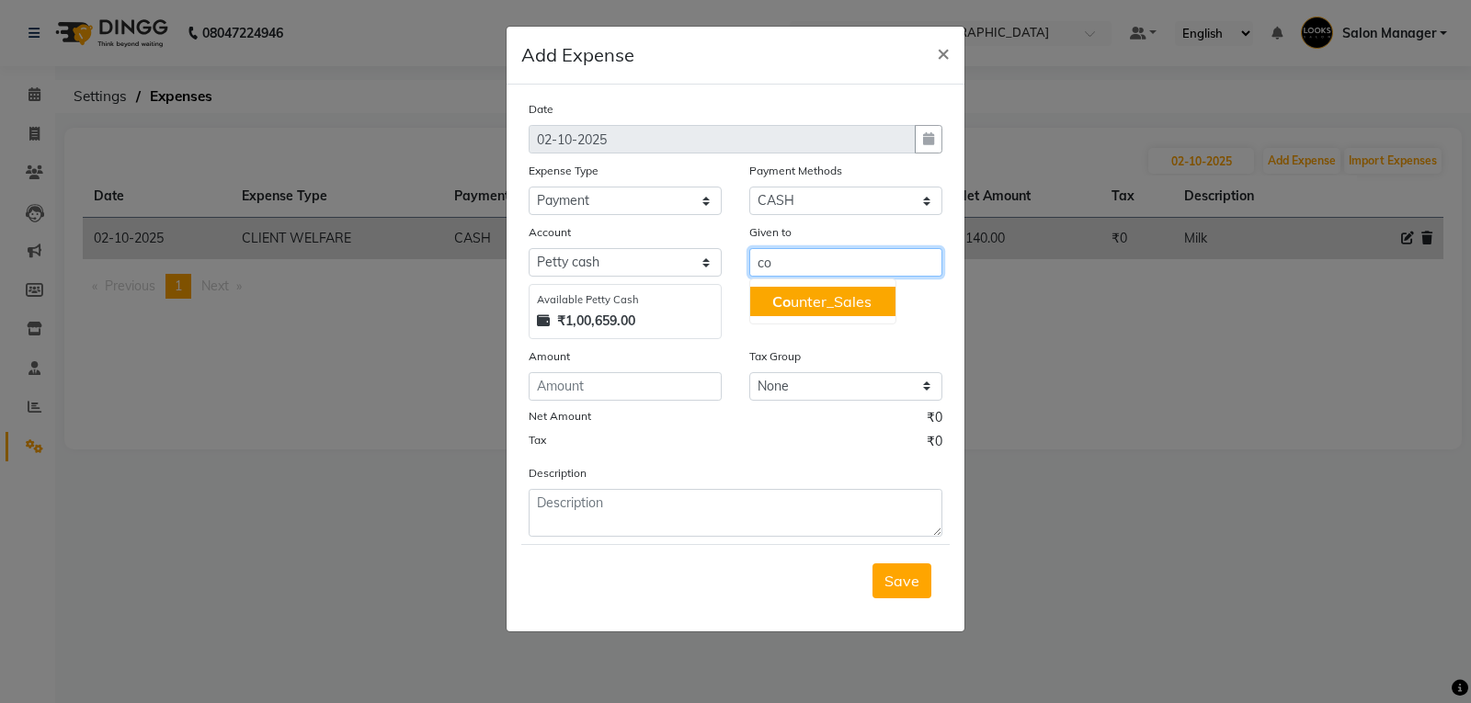
click at [805, 303] on ngb-highlight "Co unter_Sales" at bounding box center [821, 301] width 99 height 18
type input "Counter_Sales"
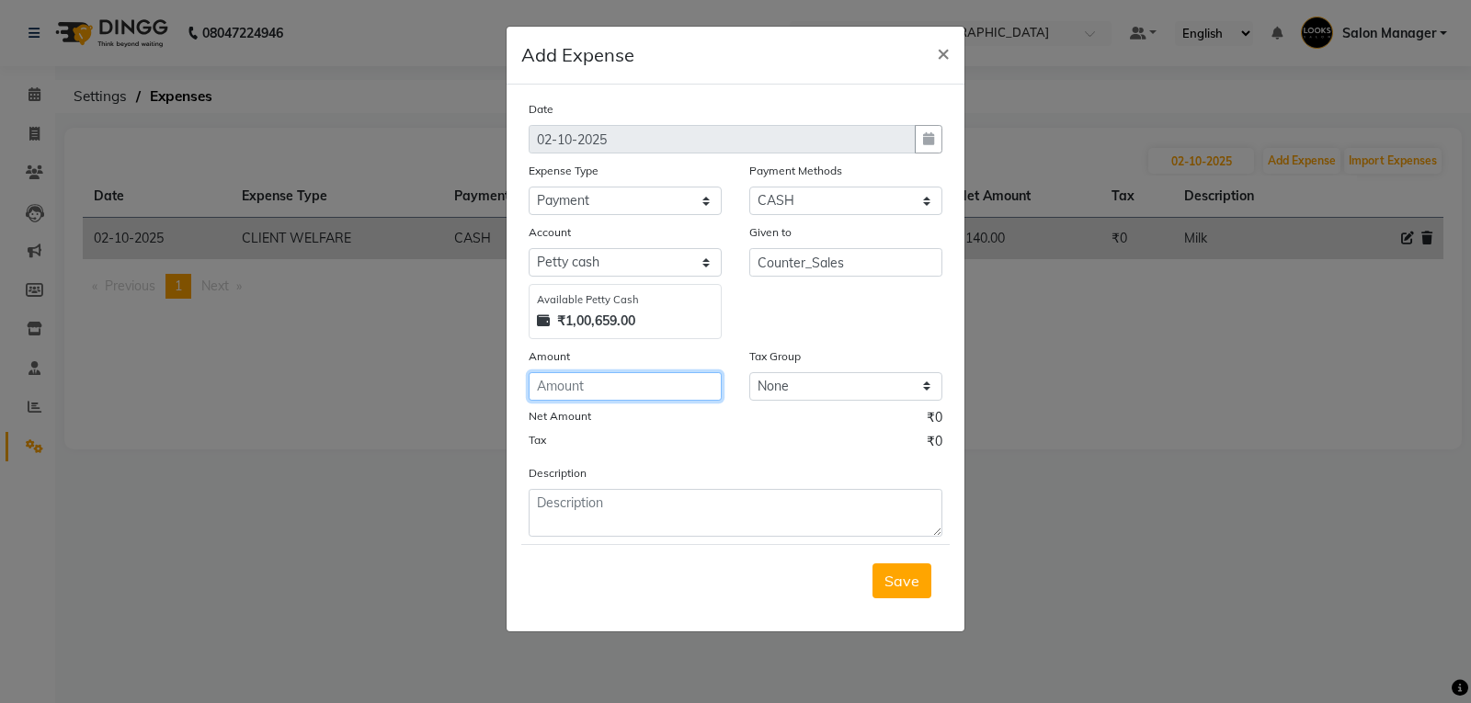
click at [571, 389] on input "number" at bounding box center [625, 386] width 193 height 29
type input "700"
click at [704, 200] on select "Select Accommodation Aesthetics Bank Deposit BLINKIT Cash Handover Client Refun…" at bounding box center [625, 201] width 193 height 29
click at [802, 464] on div "Description" at bounding box center [735, 500] width 441 height 74
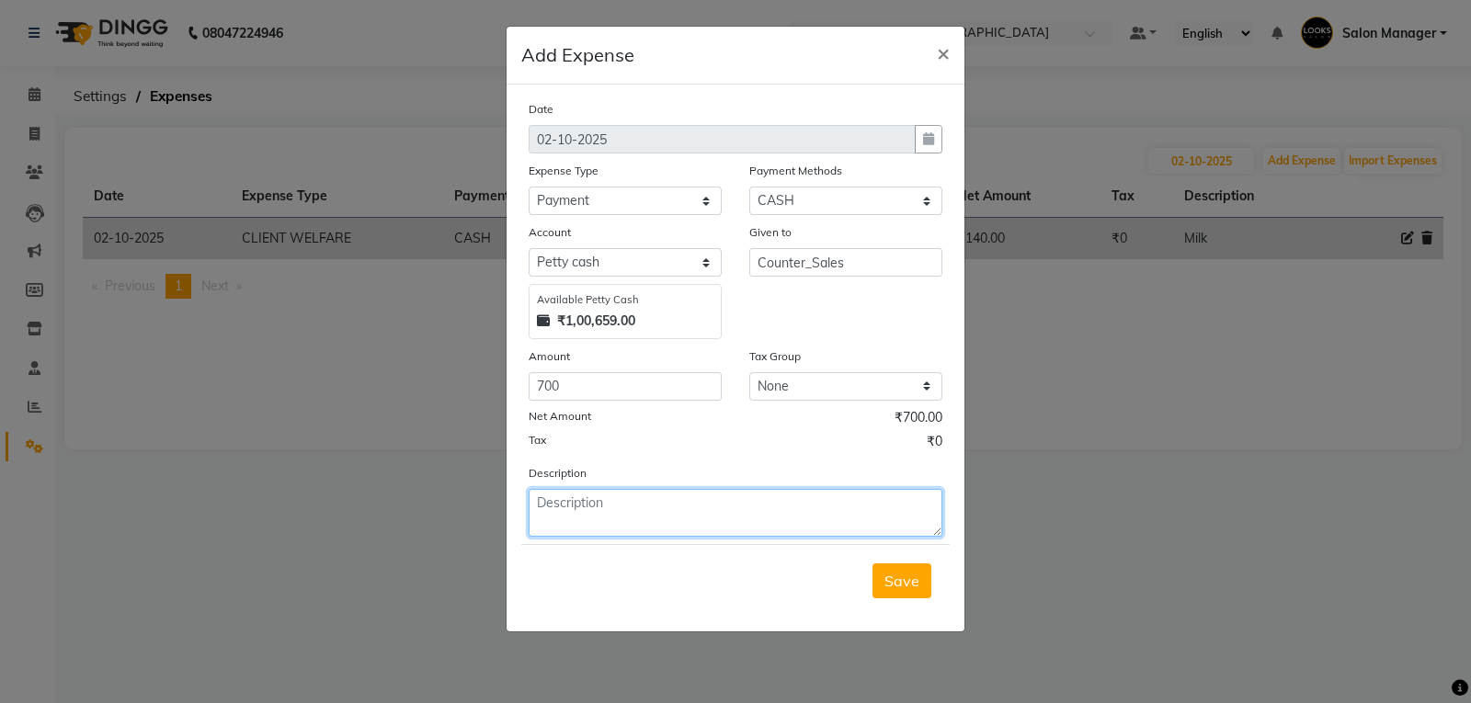
click at [646, 514] on textarea at bounding box center [736, 513] width 414 height 48
type textarea "p"
type textarea "Payment of New Paper Month of September"
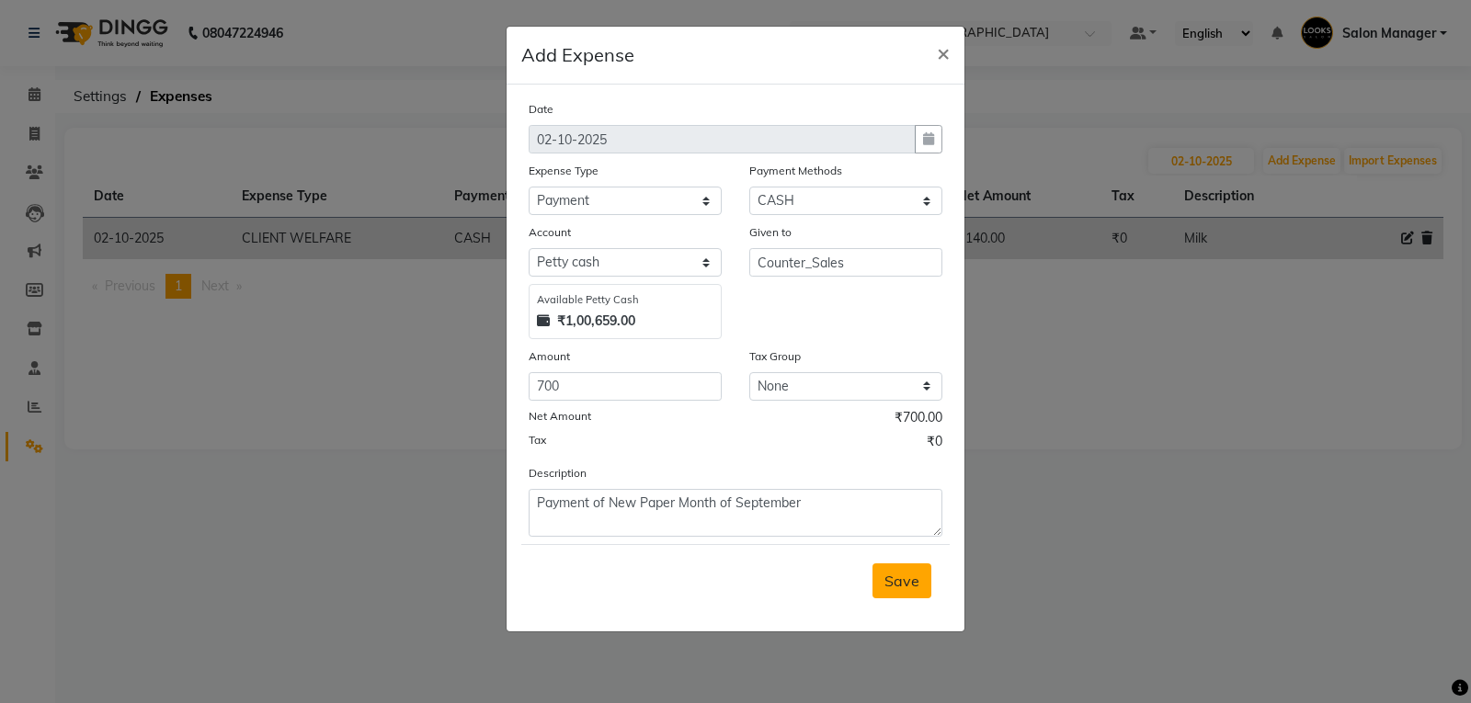
click at [896, 586] on span "Save" at bounding box center [902, 581] width 35 height 18
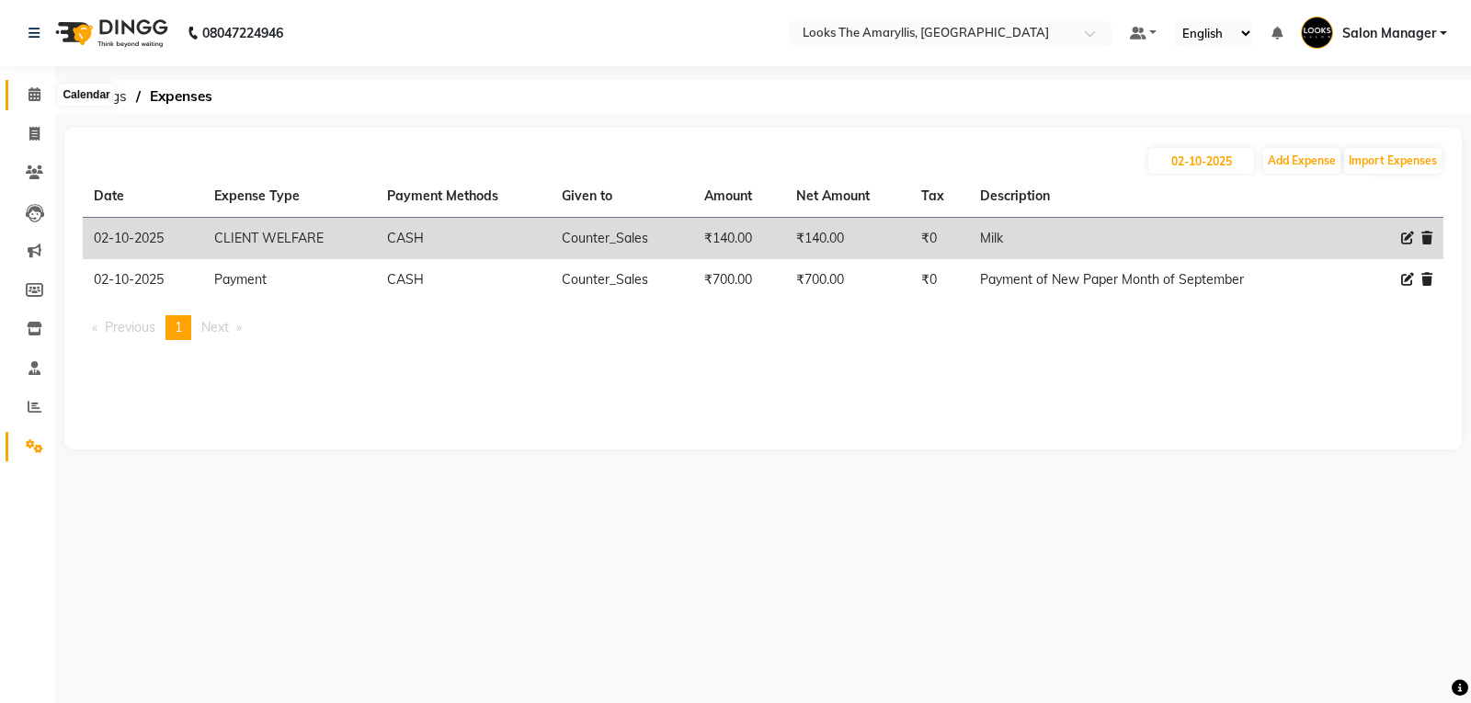
click at [33, 94] on icon at bounding box center [35, 94] width 12 height 14
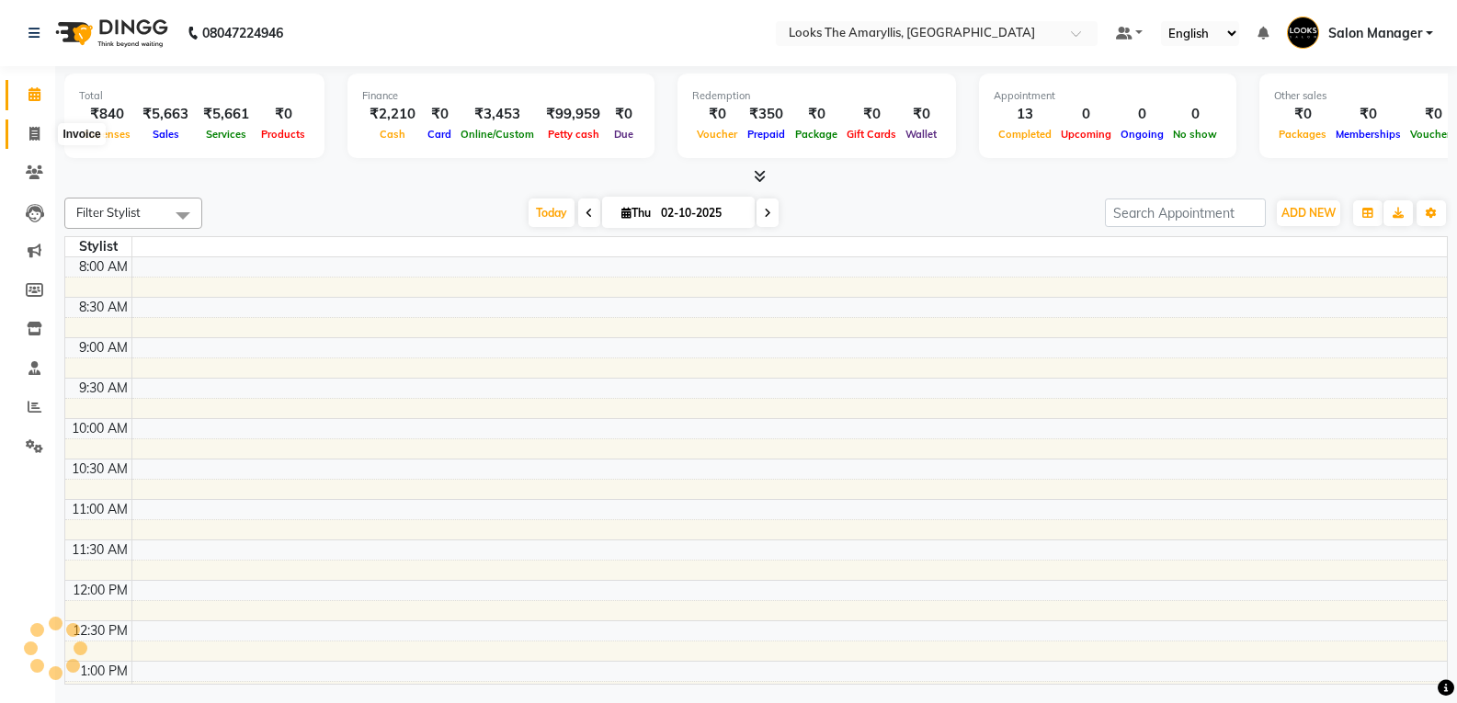
scroll to position [624, 0]
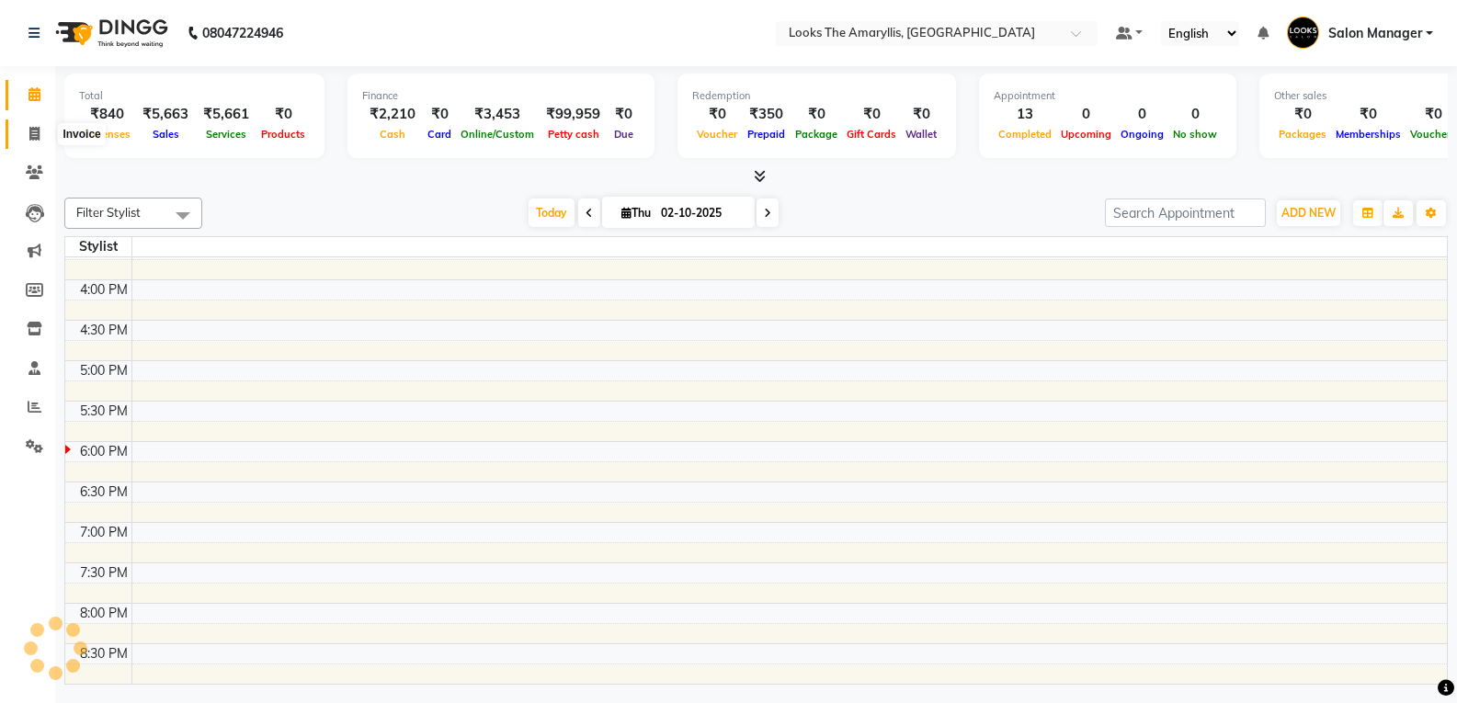
click at [36, 132] on icon at bounding box center [34, 134] width 10 height 14
select select "service"
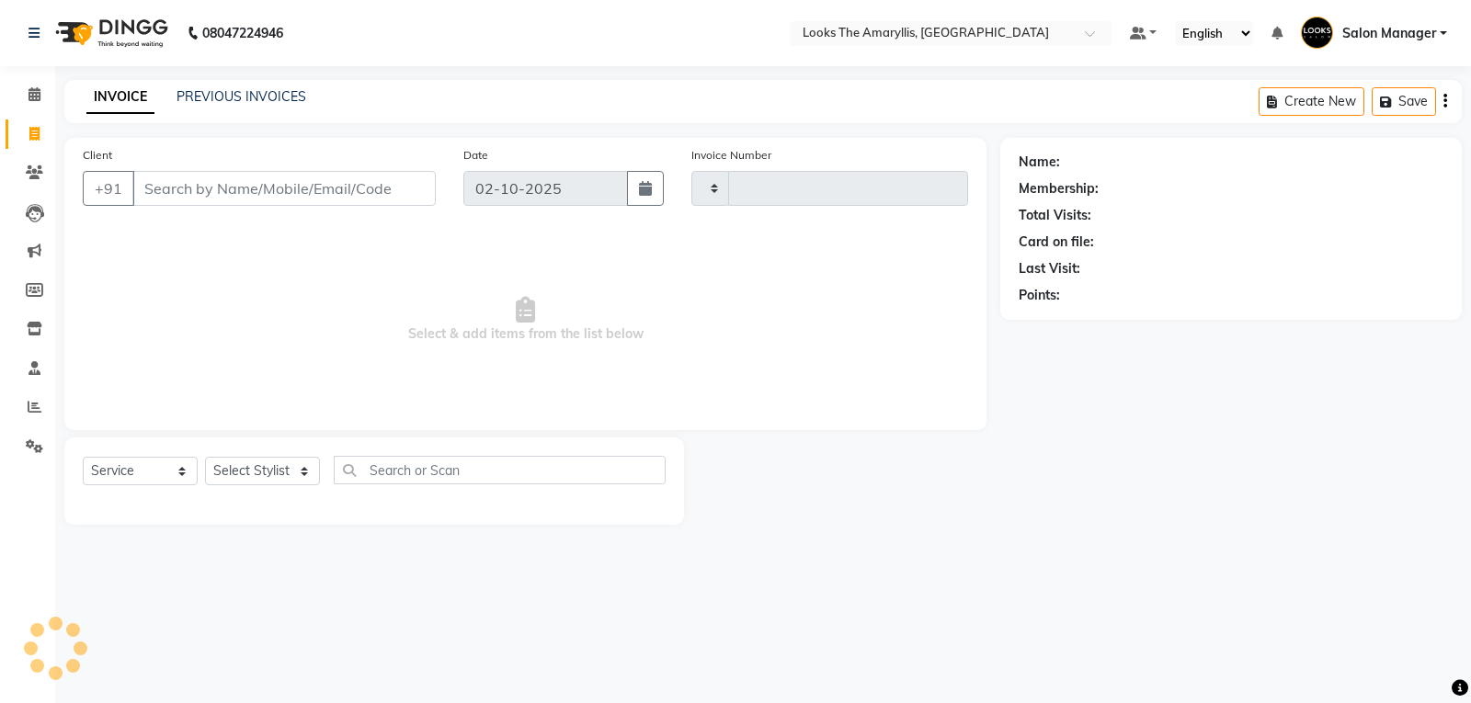
type input "4457"
select select "8939"
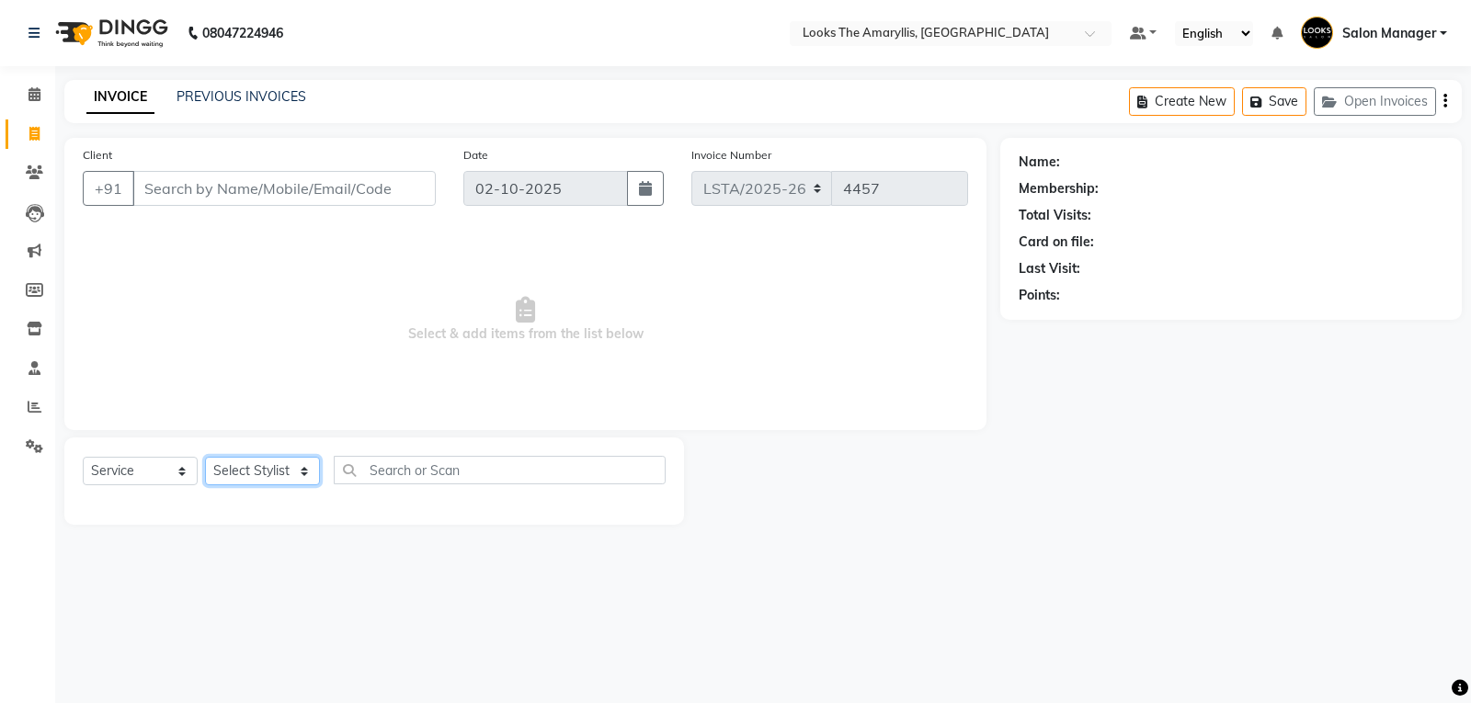
click at [291, 468] on select "Select Stylist" at bounding box center [262, 471] width 115 height 29
click at [302, 468] on select "Select Stylist [PERSON_NAME] art Counter_Sales Deepak_pdct Irra_Mrg [PERSON_NAM…" at bounding box center [262, 471] width 115 height 29
click at [306, 464] on select "Select Stylist [PERSON_NAME] art Counter_Sales Deepak_pdct Irra_Mrg [PERSON_NAM…" at bounding box center [262, 471] width 115 height 29
click at [305, 467] on select "Select Stylist [PERSON_NAME] art Counter_Sales Deepak_pdct Irra_Mrg [PERSON_NAM…" at bounding box center [262, 471] width 115 height 29
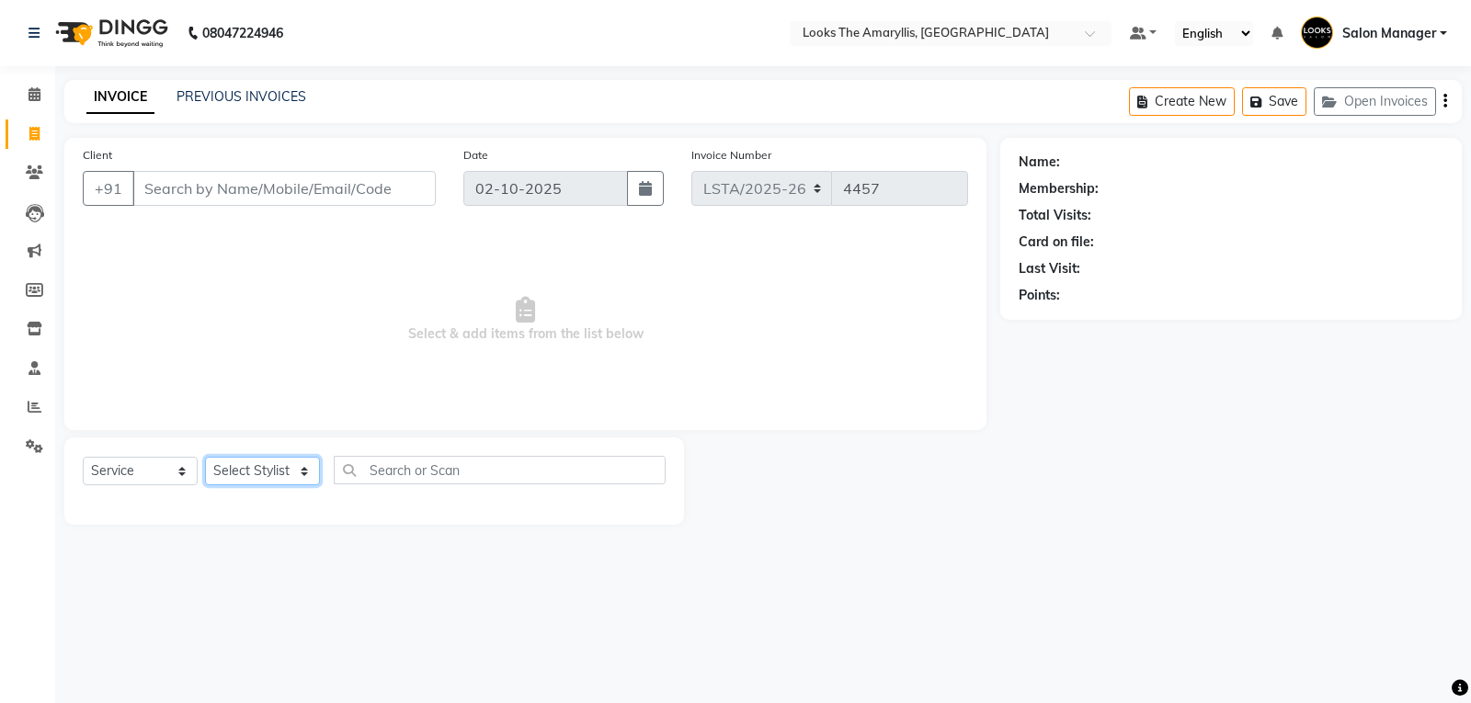
select select "90425"
click at [205, 457] on select "Select Stylist [PERSON_NAME] art Counter_Sales Deepak_pdct Irra_Mrg [PERSON_NAM…" at bounding box center [262, 471] width 115 height 29
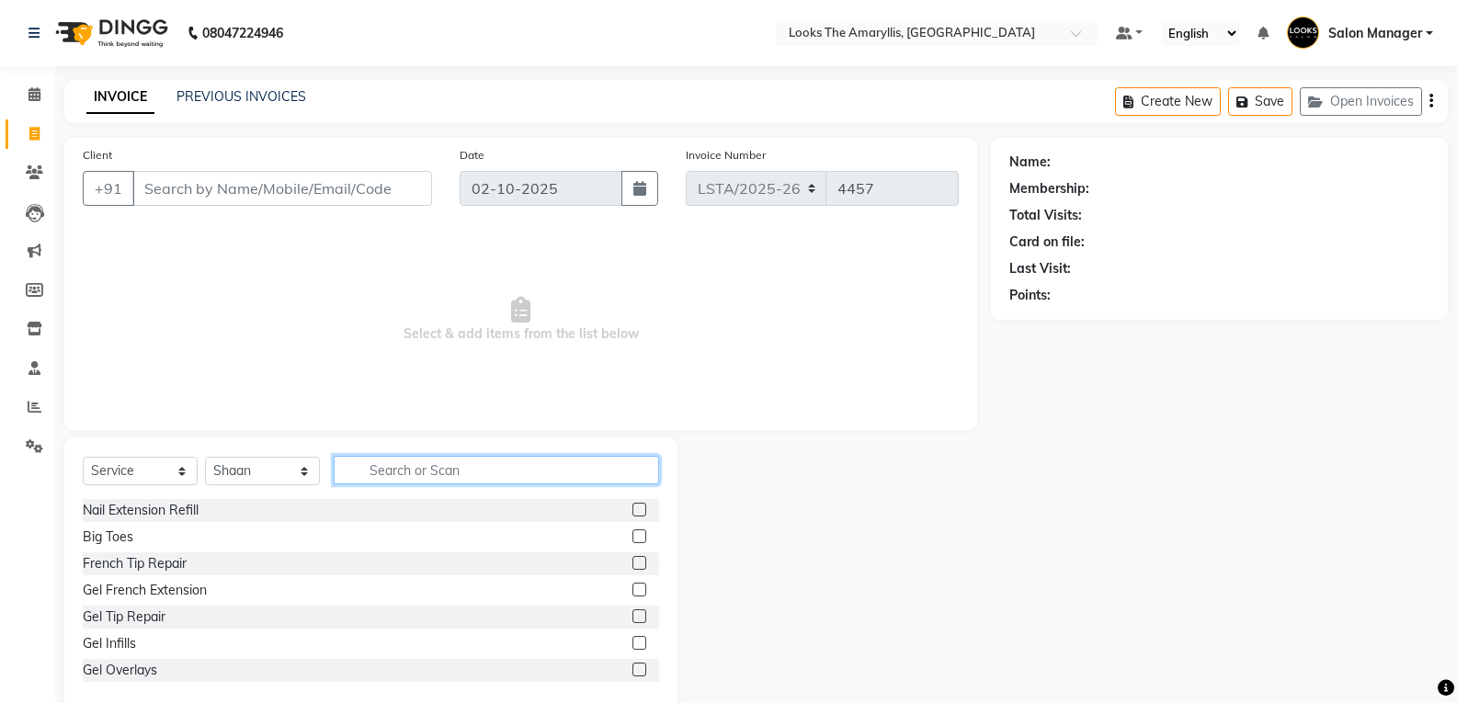
click at [353, 471] on input "text" at bounding box center [496, 470] width 325 height 29
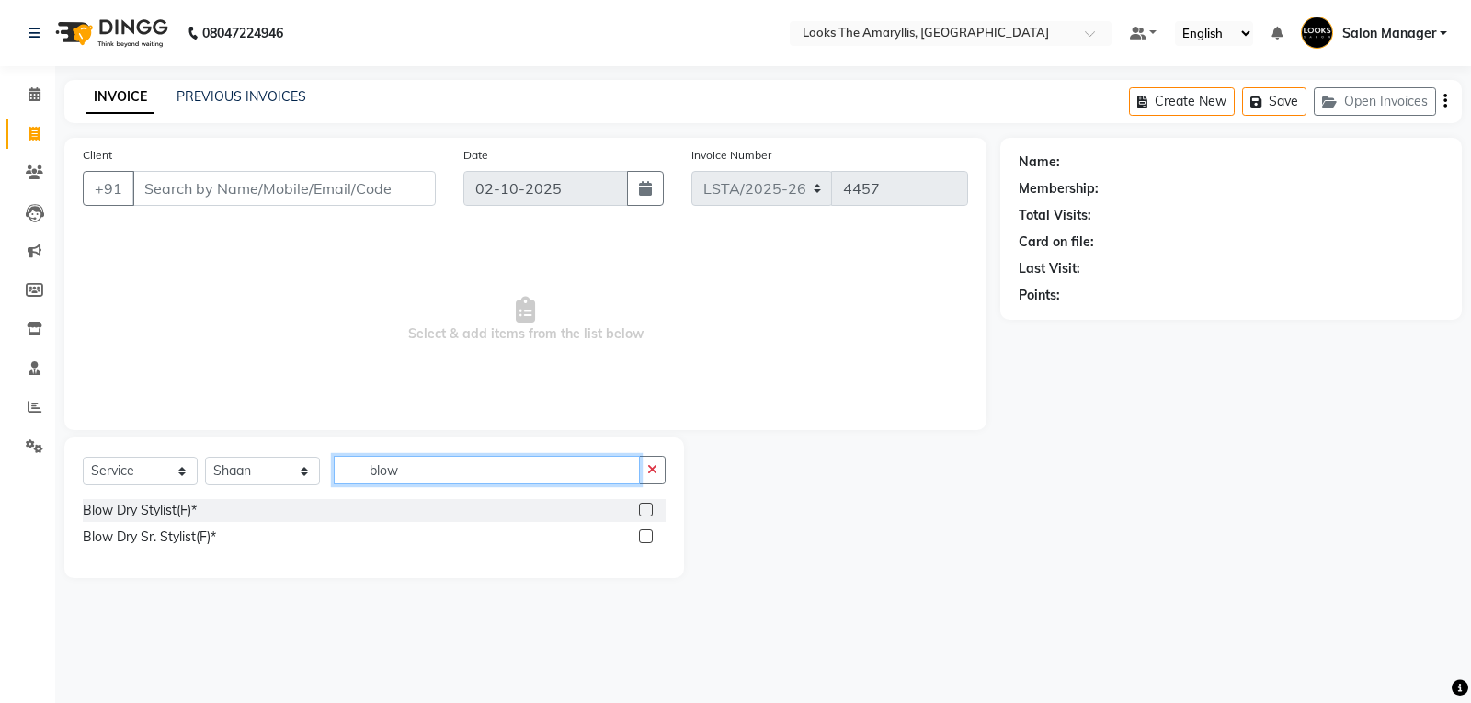
type input "blow"
click at [645, 515] on label at bounding box center [646, 510] width 14 height 14
click at [645, 515] on input "checkbox" at bounding box center [645, 511] width 12 height 12
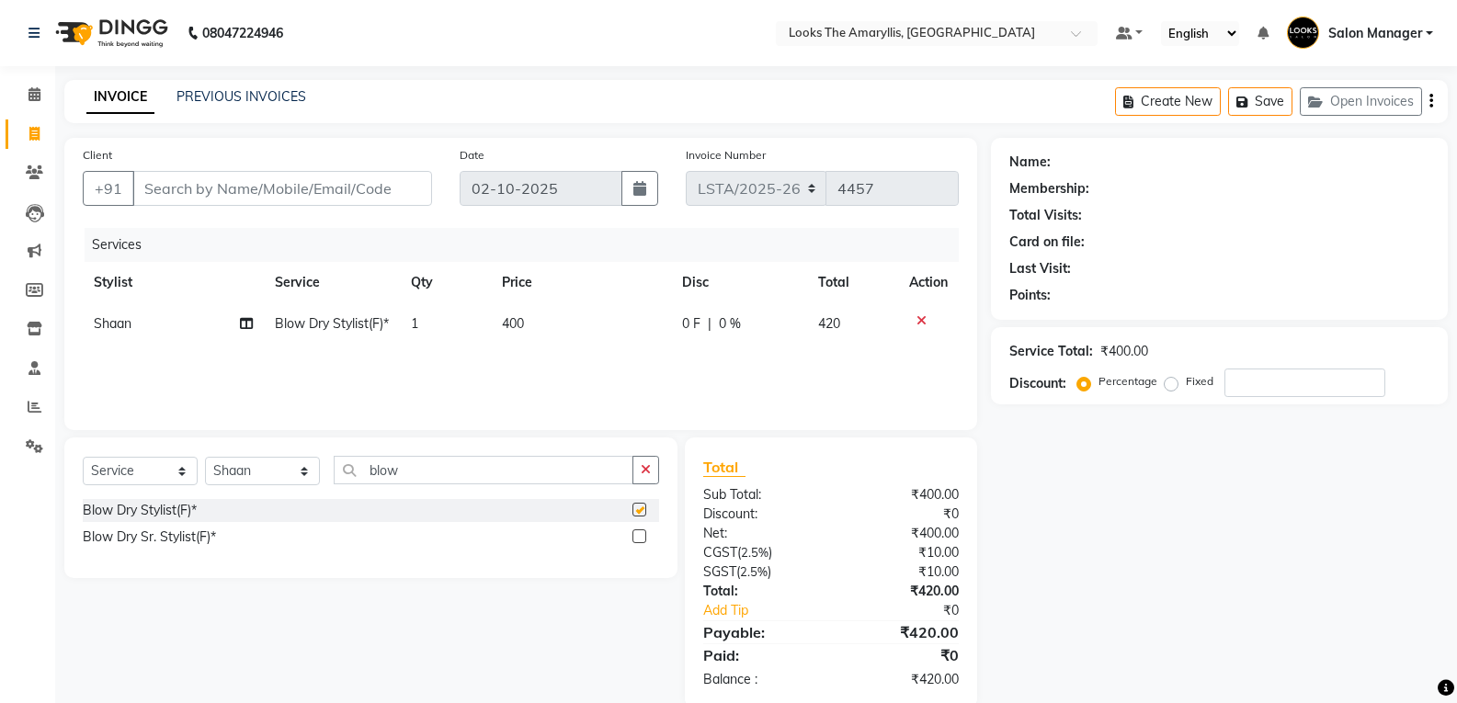
checkbox input "false"
click at [542, 327] on td "400" at bounding box center [581, 323] width 181 height 41
select select "90425"
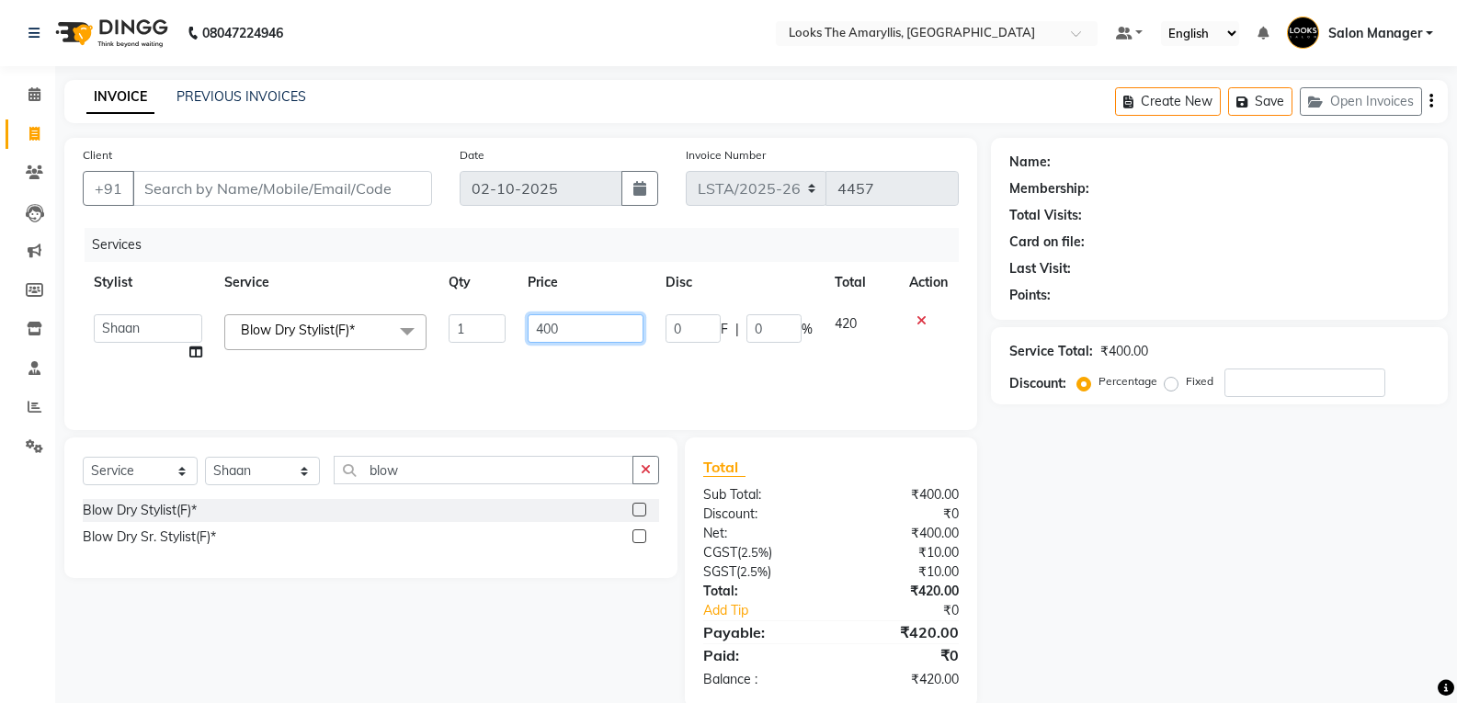
click at [576, 321] on input "400" at bounding box center [585, 328] width 115 height 29
type input "4"
type input "600"
click at [562, 376] on div "Services Stylist Service Qty Price Disc Total Action [PERSON_NAME] Bella_nail a…" at bounding box center [521, 320] width 876 height 184
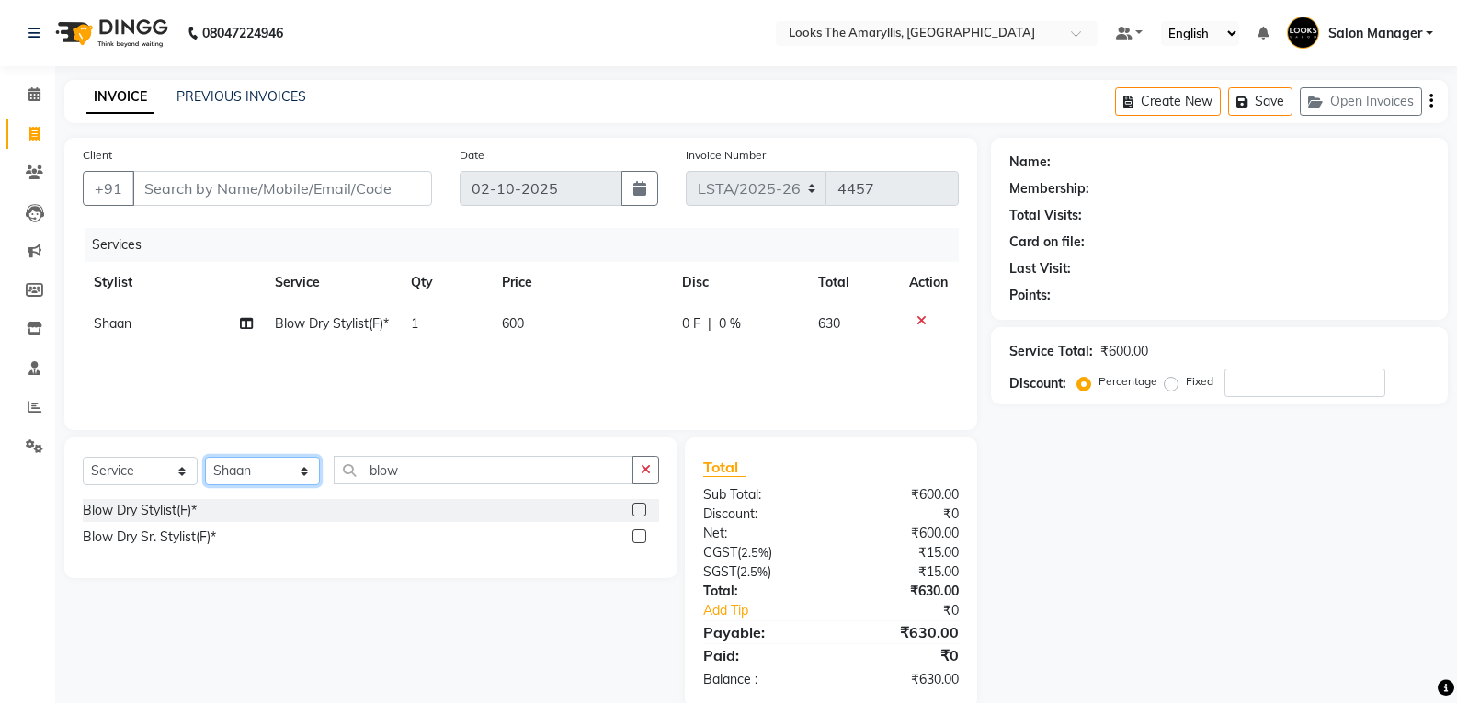
click at [305, 474] on select "Select Stylist [PERSON_NAME] art Counter_Sales Deepak_pdct Irra_Mrg [PERSON_NAM…" at bounding box center [262, 471] width 115 height 29
select select "90430"
click at [205, 457] on select "Select Stylist [PERSON_NAME] art Counter_Sales Deepak_pdct Irra_Mrg [PERSON_NAM…" at bounding box center [262, 471] width 115 height 29
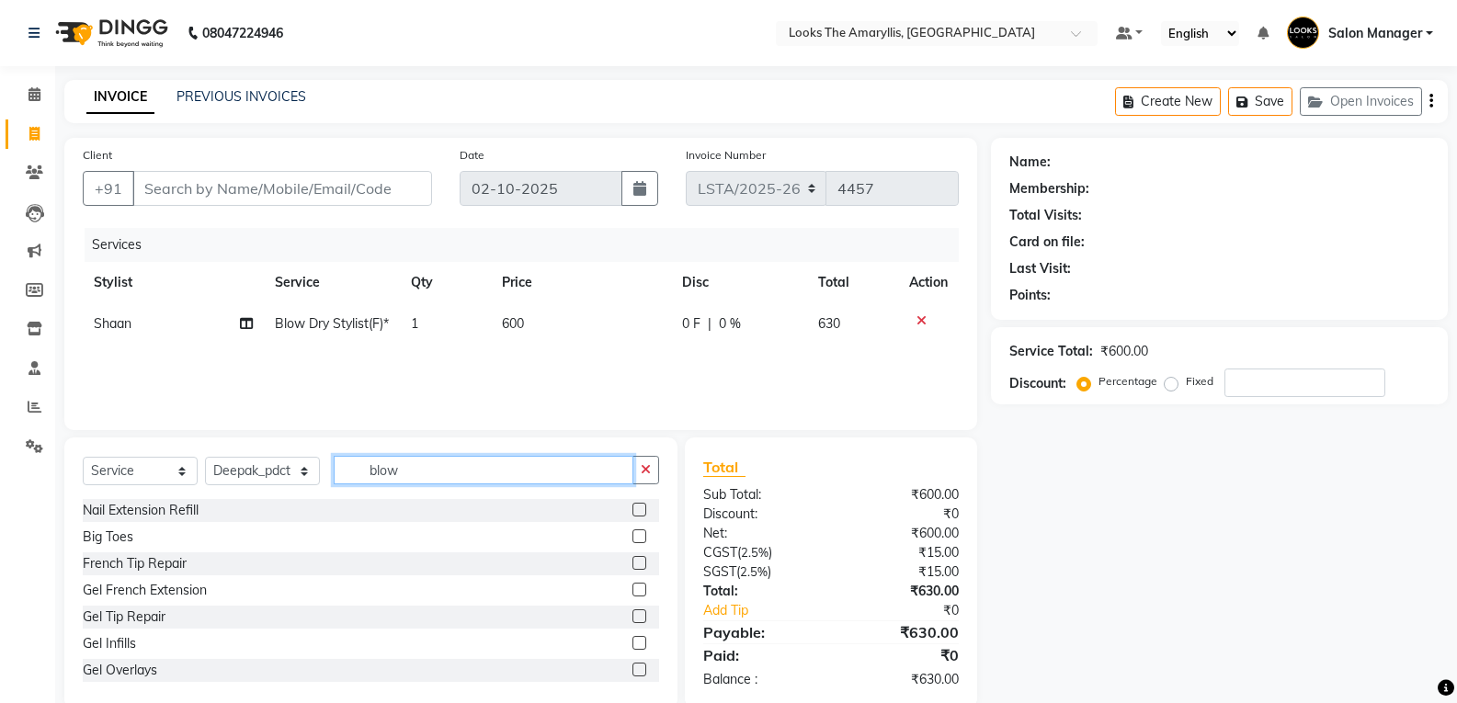
click at [426, 471] on input "blow" at bounding box center [484, 470] width 300 height 29
click at [423, 471] on input "blow" at bounding box center [484, 470] width 300 height 29
type input "wash"
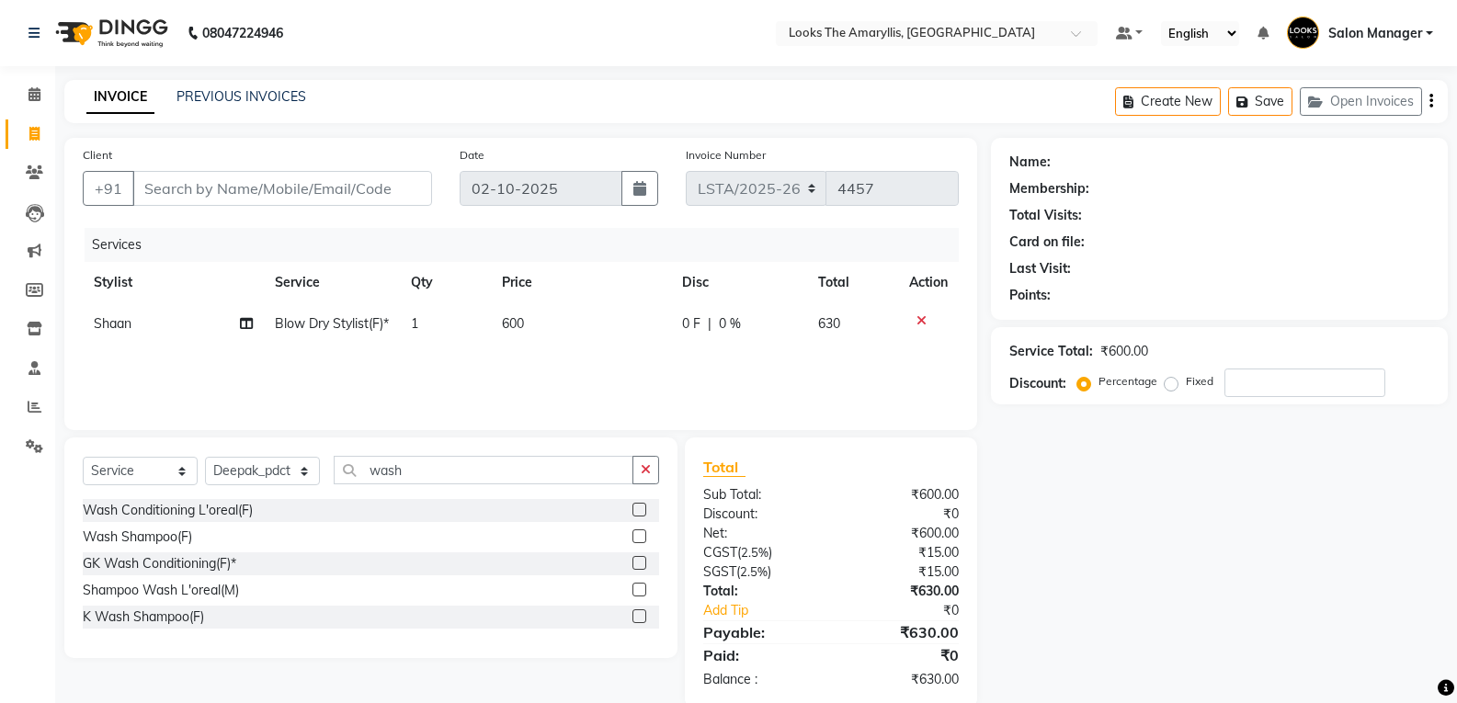
click at [644, 512] on label at bounding box center [640, 510] width 14 height 14
click at [644, 512] on input "checkbox" at bounding box center [639, 511] width 12 height 12
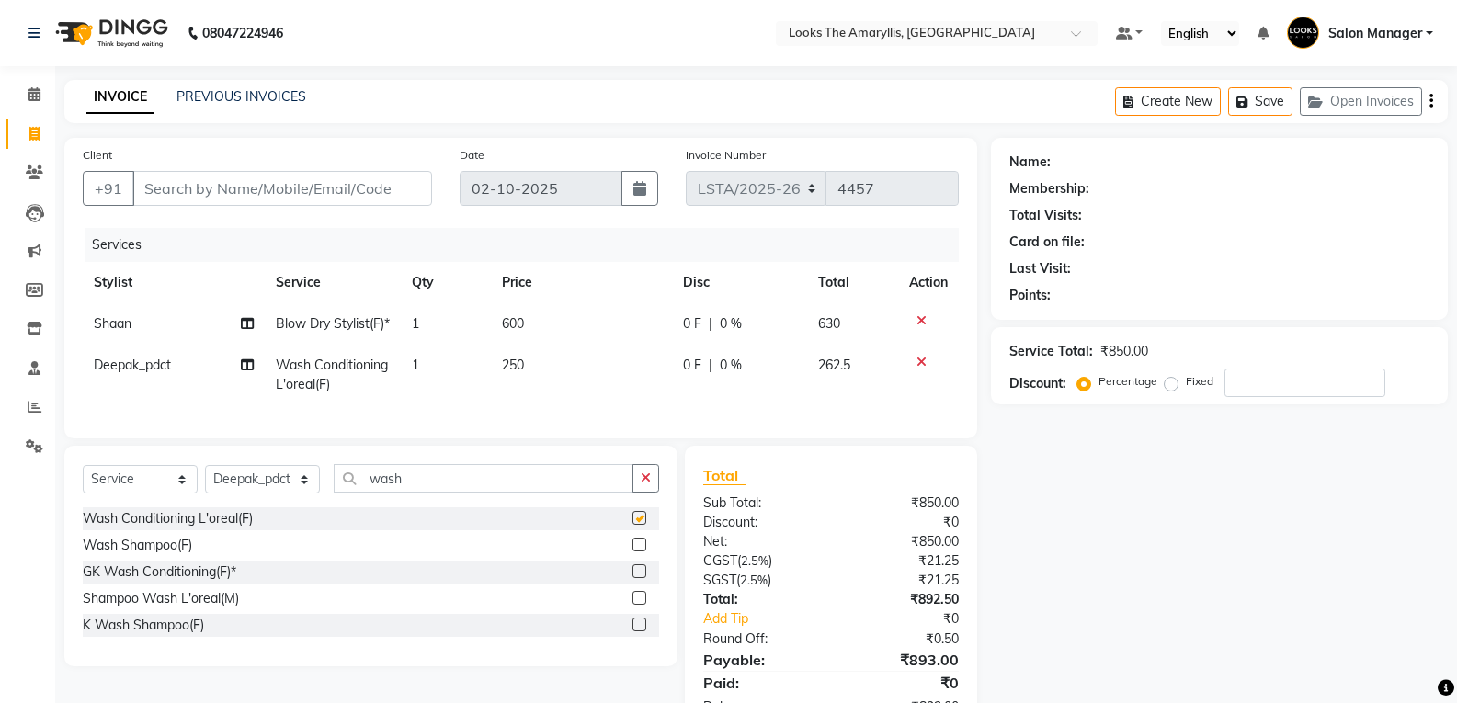
checkbox input "false"
click at [546, 391] on td "250" at bounding box center [581, 375] width 180 height 61
select select "90430"
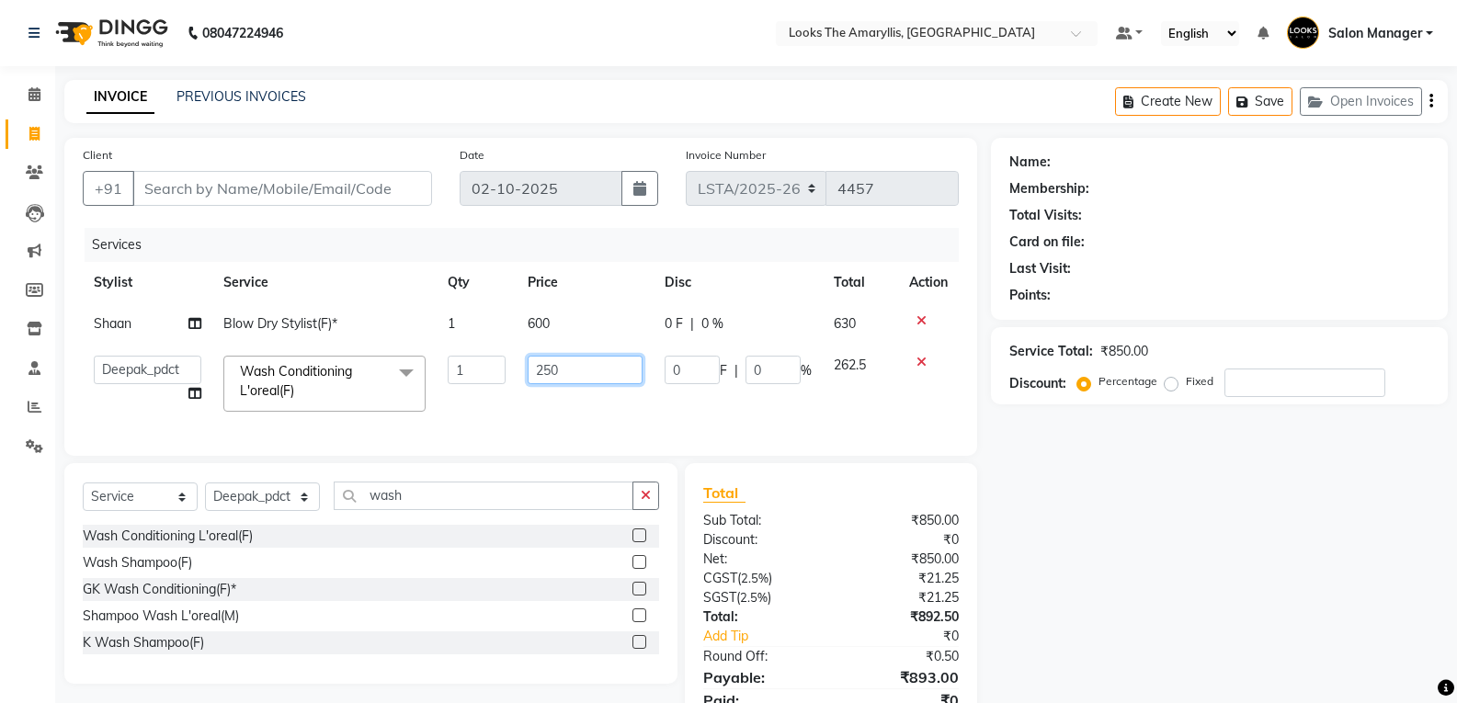
click at [585, 370] on input "250" at bounding box center [585, 370] width 115 height 29
type input "2"
type input "350"
click at [348, 592] on div "Wash Conditioning L'oreal(F) Wash Shampoo(F) GK Wash Conditioning(F)* Shampoo W…" at bounding box center [371, 591] width 576 height 133
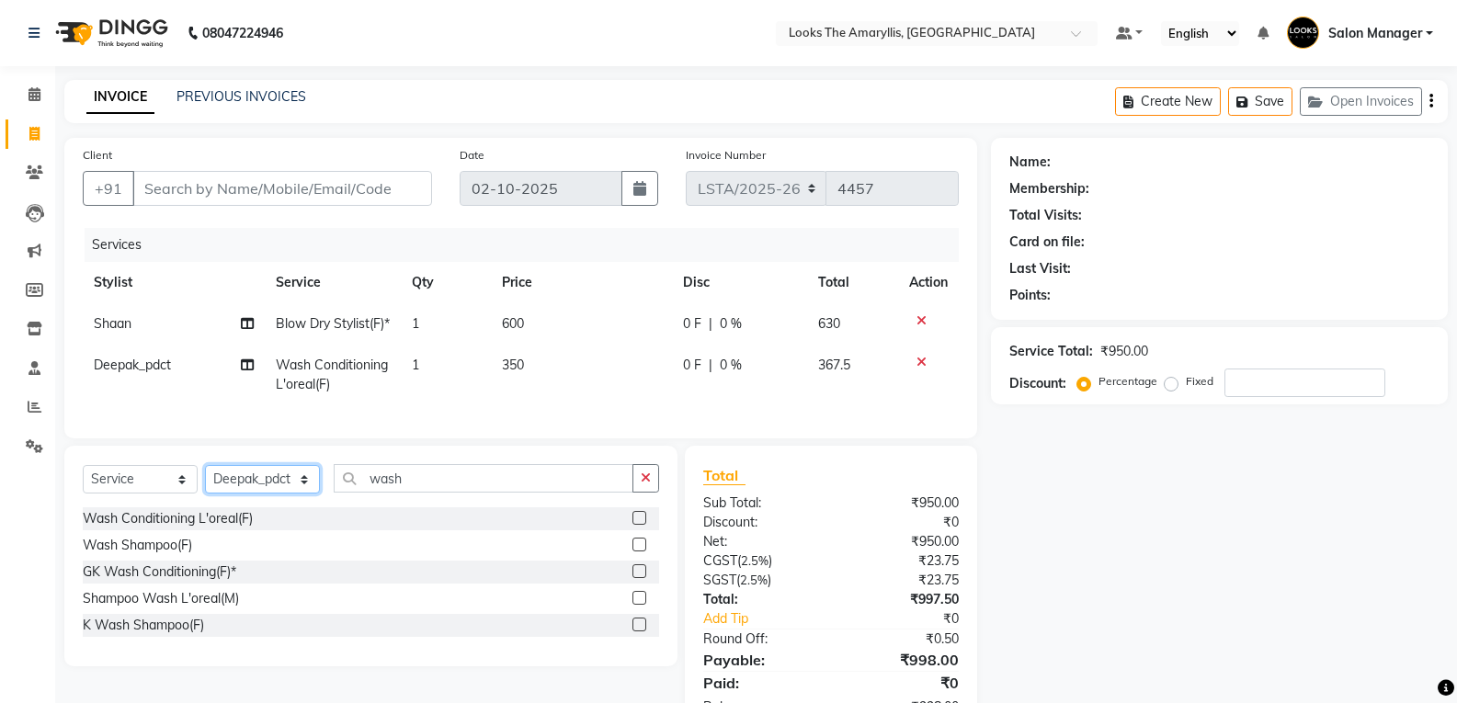
click at [312, 494] on select "Select Stylist [PERSON_NAME] art Counter_Sales Deepak_pdct Irra_Mrg [PERSON_NAM…" at bounding box center [262, 479] width 115 height 29
select select "90428"
click at [205, 494] on select "Select Stylist [PERSON_NAME] art Counter_Sales Deepak_pdct Irra_Mrg [PERSON_NAM…" at bounding box center [262, 479] width 115 height 29
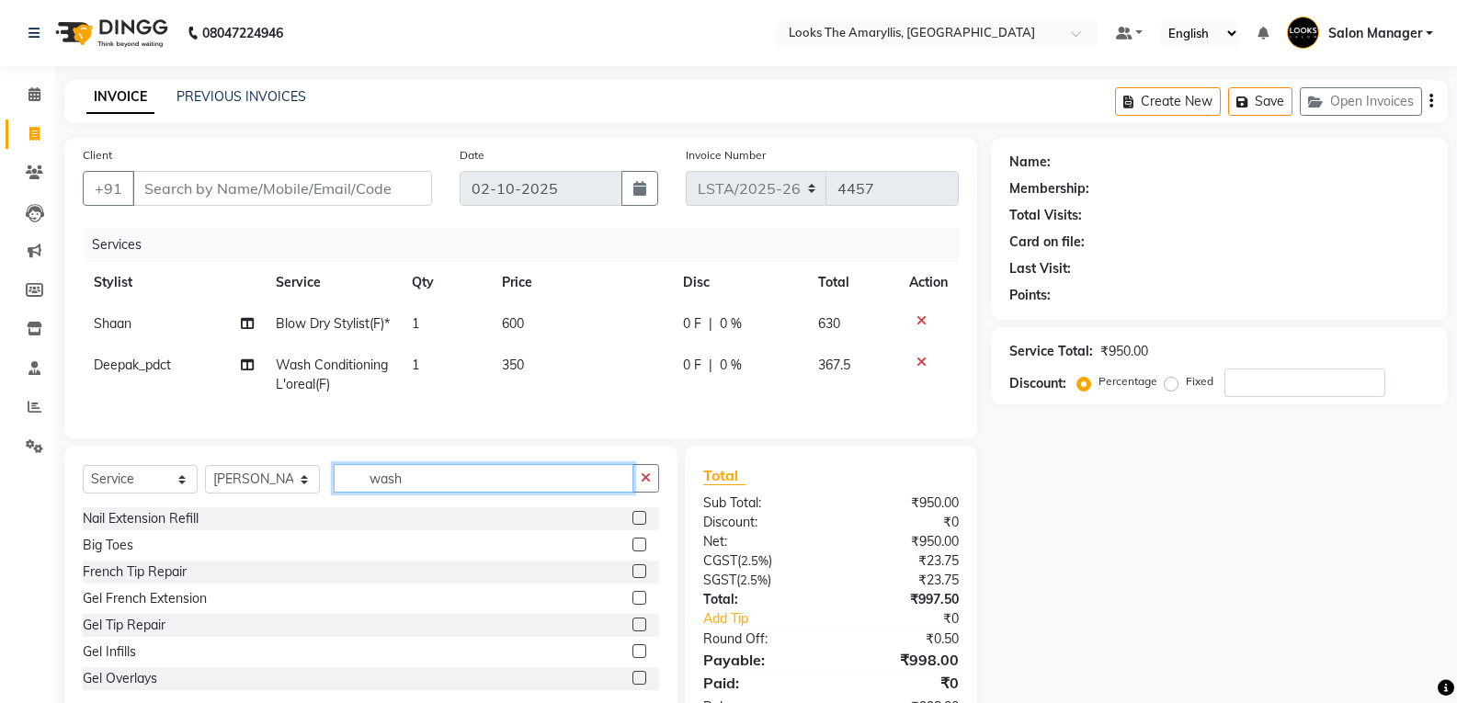
click at [443, 493] on input "wash" at bounding box center [484, 478] width 300 height 29
type input "eye"
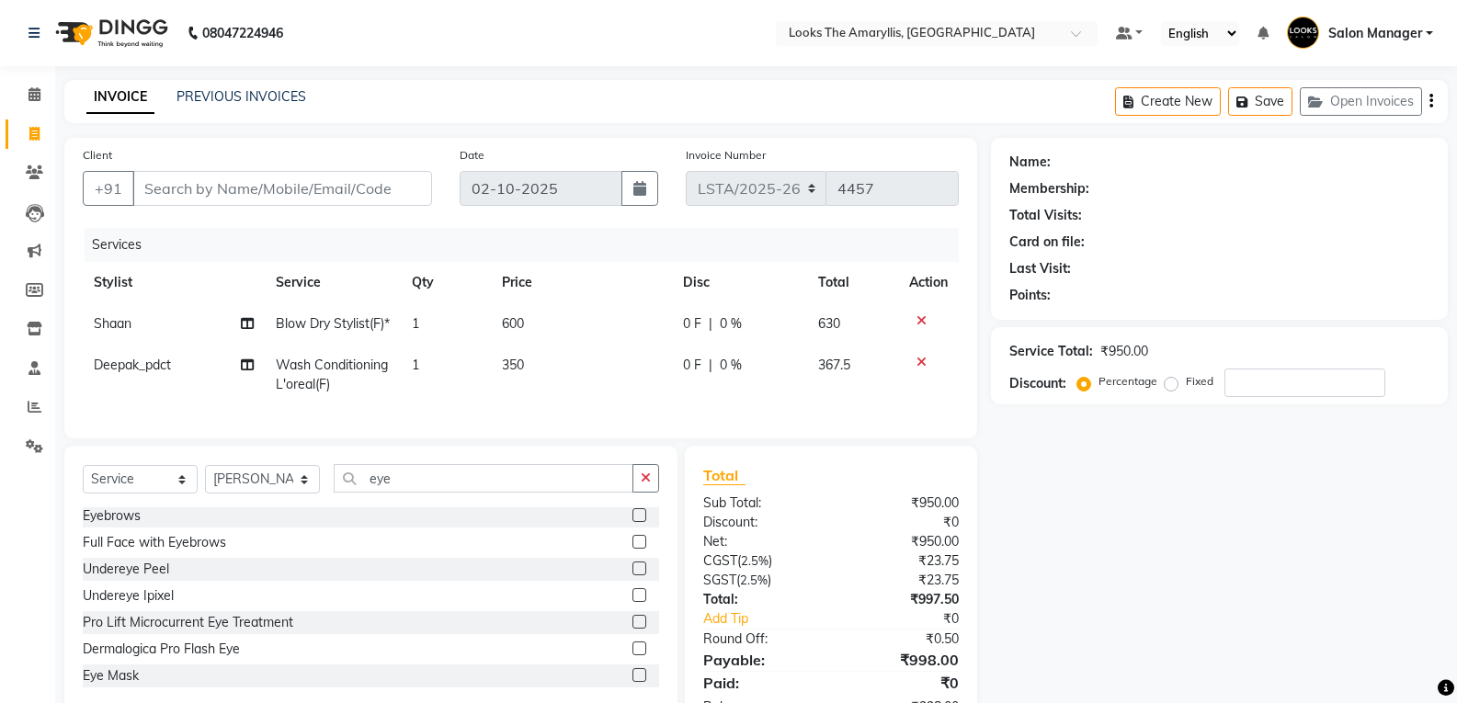
click at [633, 522] on label at bounding box center [640, 515] width 14 height 14
click at [633, 522] on input "checkbox" at bounding box center [639, 516] width 12 height 12
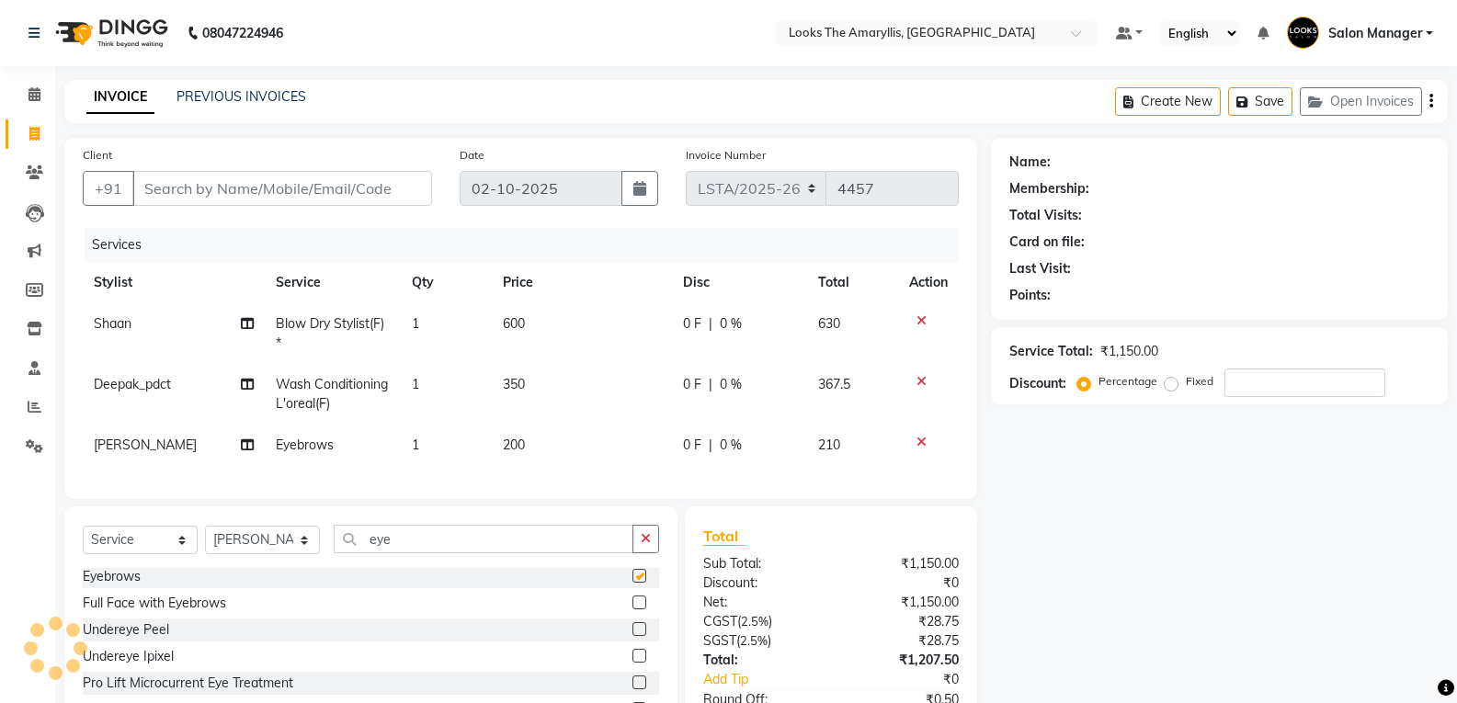
checkbox input "false"
click at [545, 448] on td "200" at bounding box center [582, 445] width 180 height 41
select select "90428"
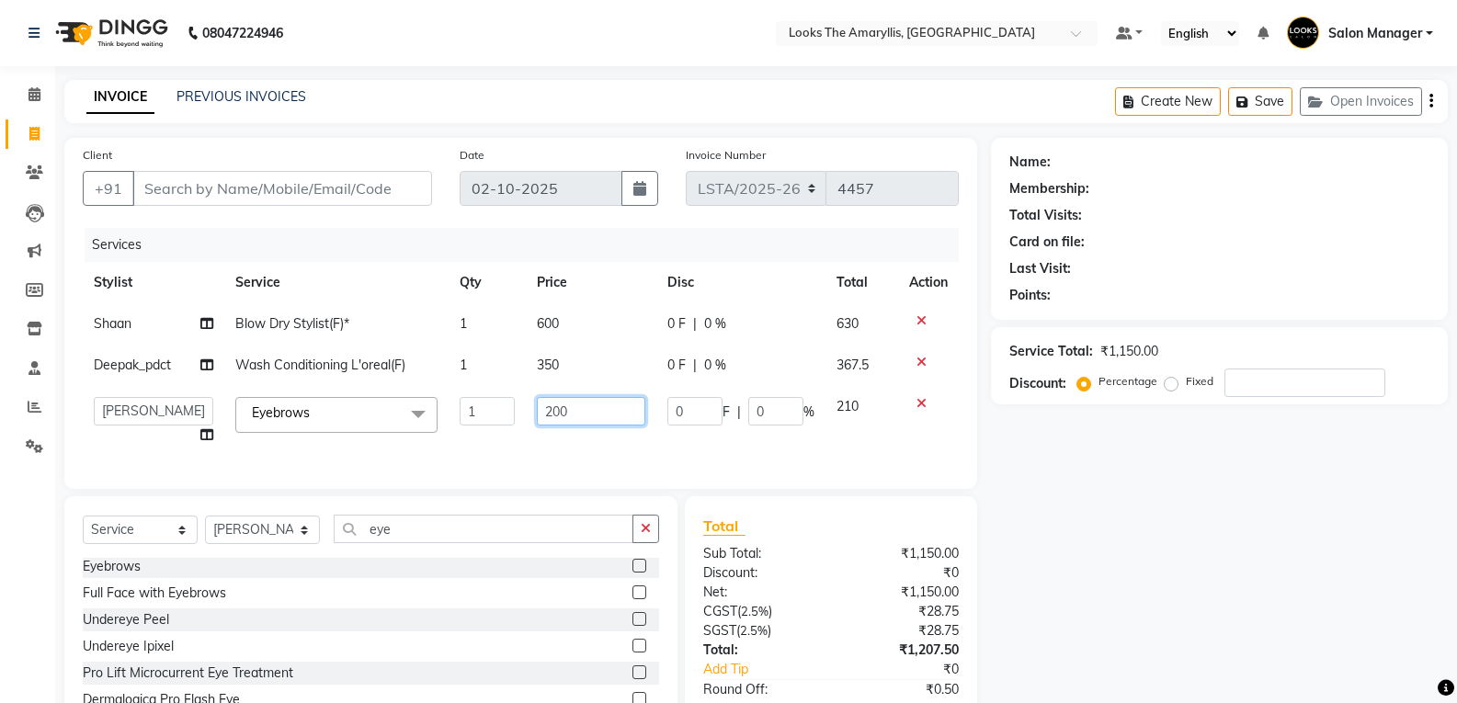
click at [609, 417] on input "200" at bounding box center [591, 411] width 108 height 29
type input "2"
type input "100"
click at [793, 553] on div "Total Sub Total: ₹1,150.00 Discount: ₹0 Net: ₹1,150.00 CGST ( 2.5% ) ₹28.75 SGS…" at bounding box center [831, 641] width 256 height 253
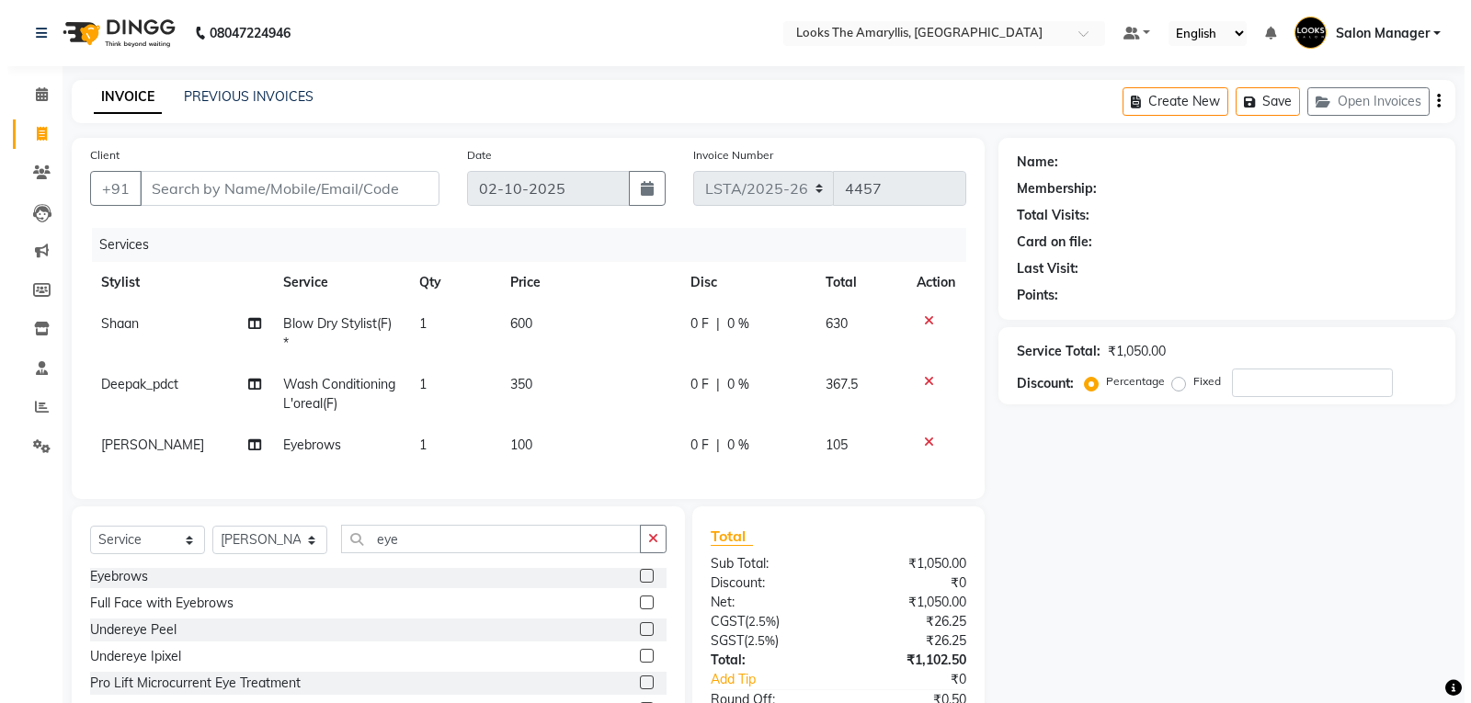
scroll to position [134, 0]
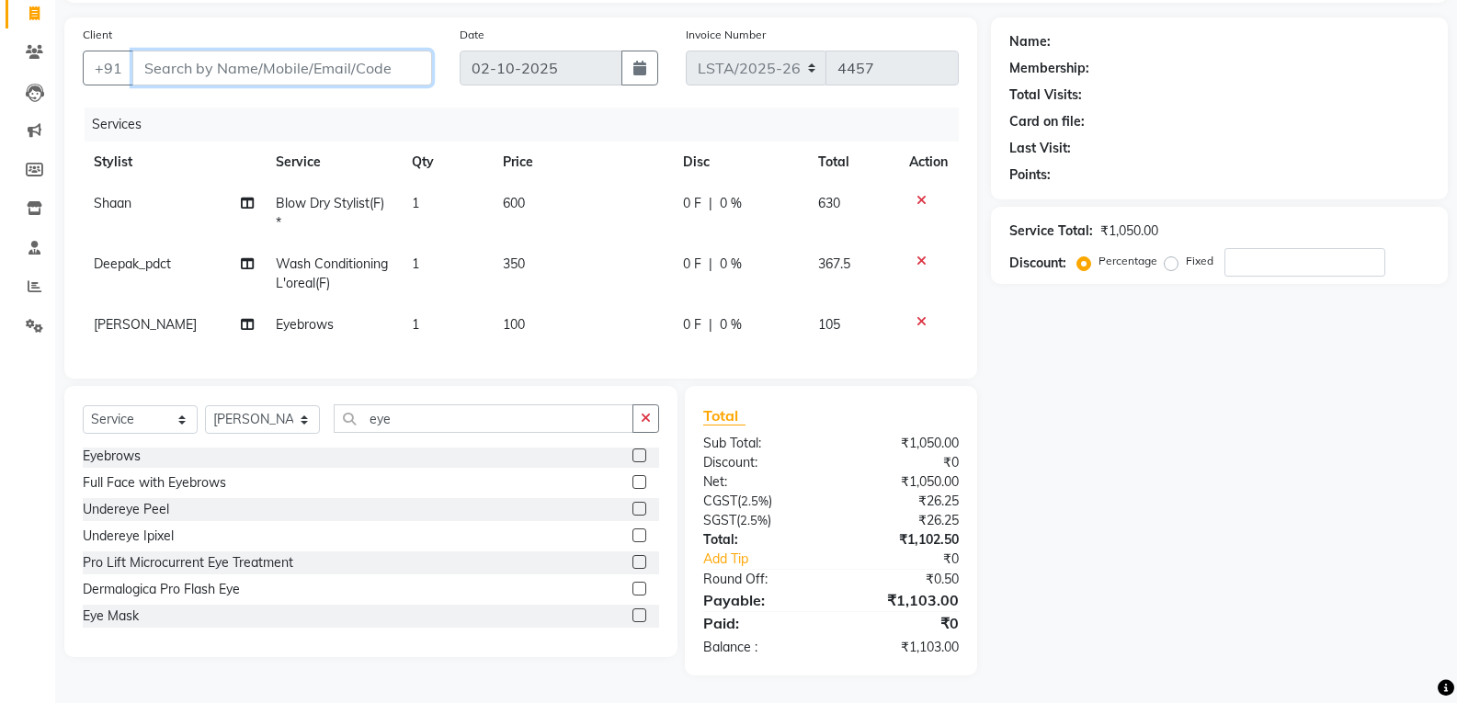
click at [307, 56] on input "Client" at bounding box center [282, 68] width 300 height 35
type input "9"
type input "0"
type input "9899334707"
click at [366, 62] on span "Add Client" at bounding box center [384, 68] width 73 height 18
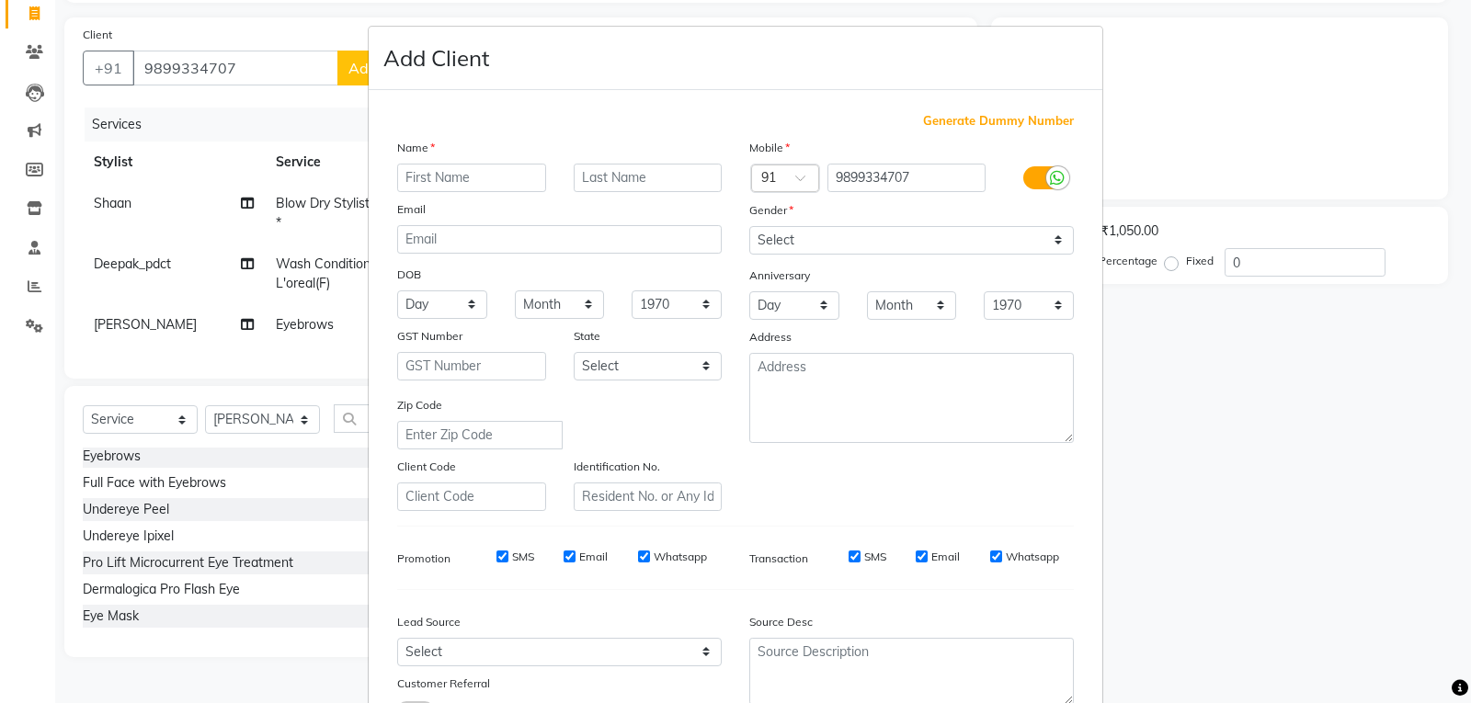
click at [484, 174] on input "text" at bounding box center [471, 178] width 149 height 29
type input "[PERSON_NAME]"
click at [1048, 242] on select "Select [DEMOGRAPHIC_DATA] [DEMOGRAPHIC_DATA] Other Prefer Not To Say" at bounding box center [911, 240] width 325 height 29
select select "[DEMOGRAPHIC_DATA]"
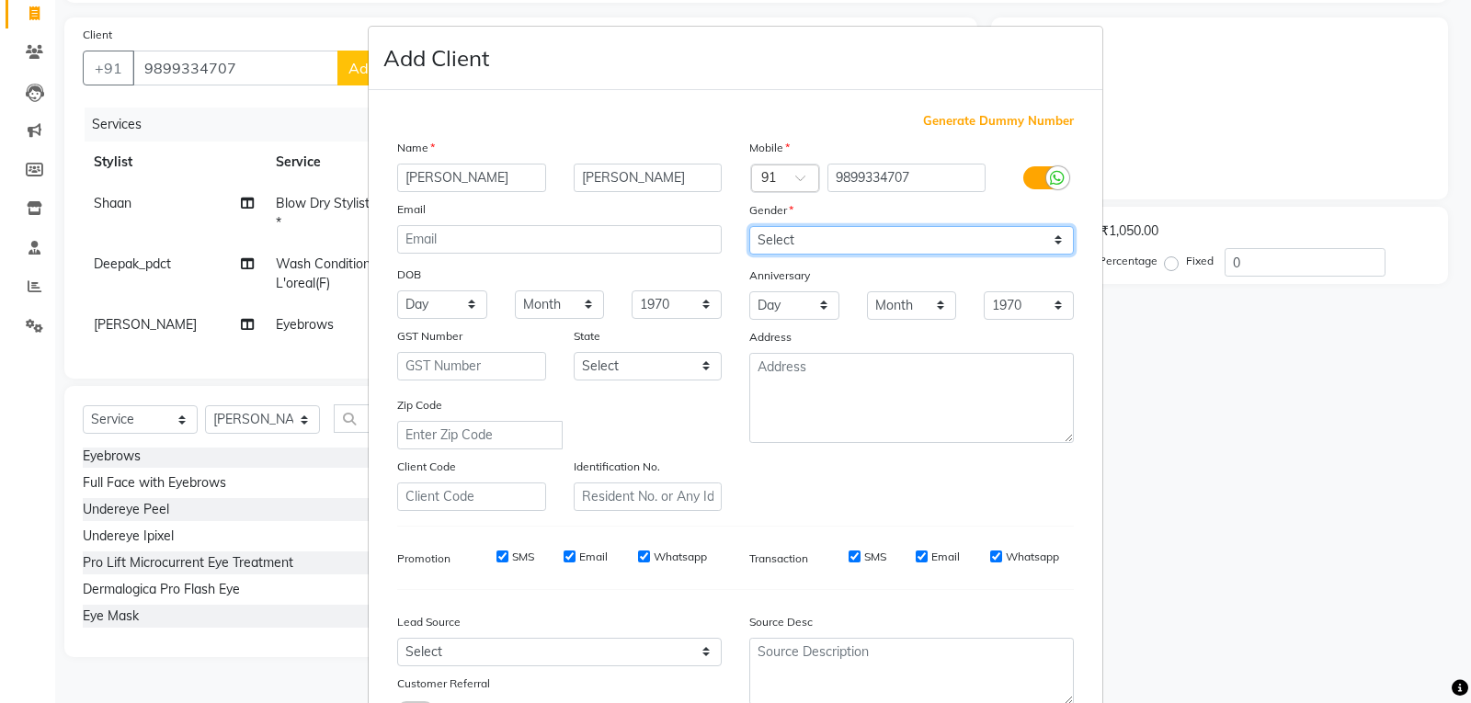
click at [749, 226] on select "Select [DEMOGRAPHIC_DATA] [DEMOGRAPHIC_DATA] Other Prefer Not To Say" at bounding box center [911, 240] width 325 height 29
click at [497, 558] on input "SMS" at bounding box center [503, 557] width 12 height 12
checkbox input "false"
click at [564, 552] on input "Email" at bounding box center [570, 557] width 12 height 12
checkbox input "false"
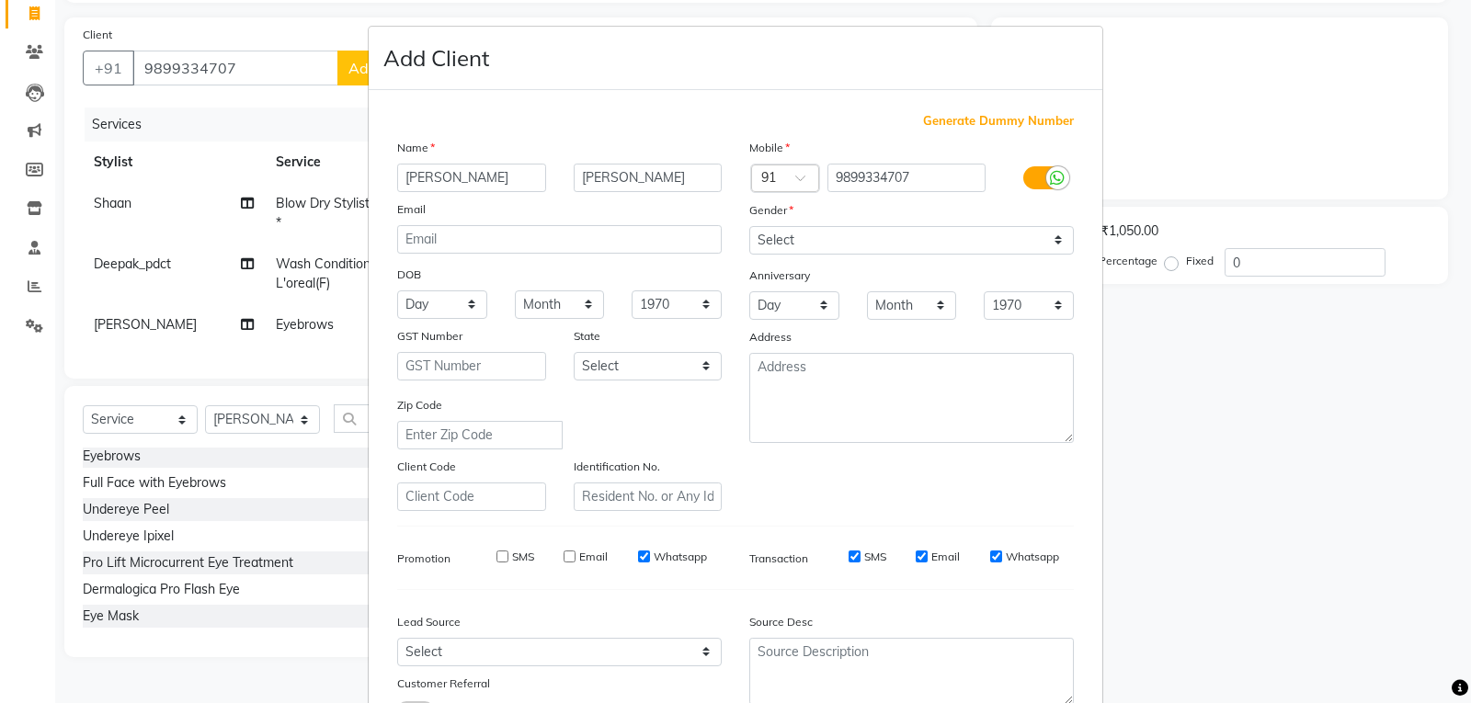
click at [918, 558] on input "Email" at bounding box center [922, 557] width 12 height 12
checkbox input "false"
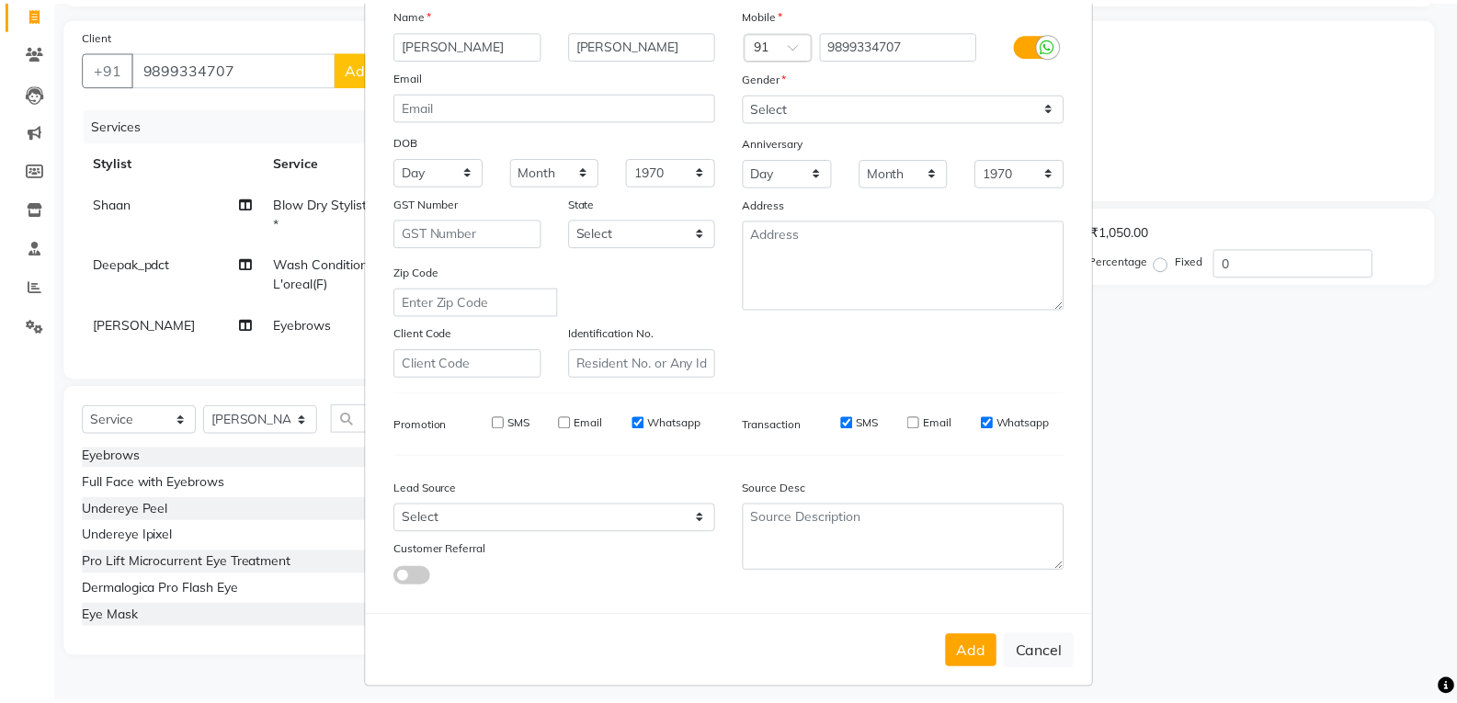
scroll to position [145, 0]
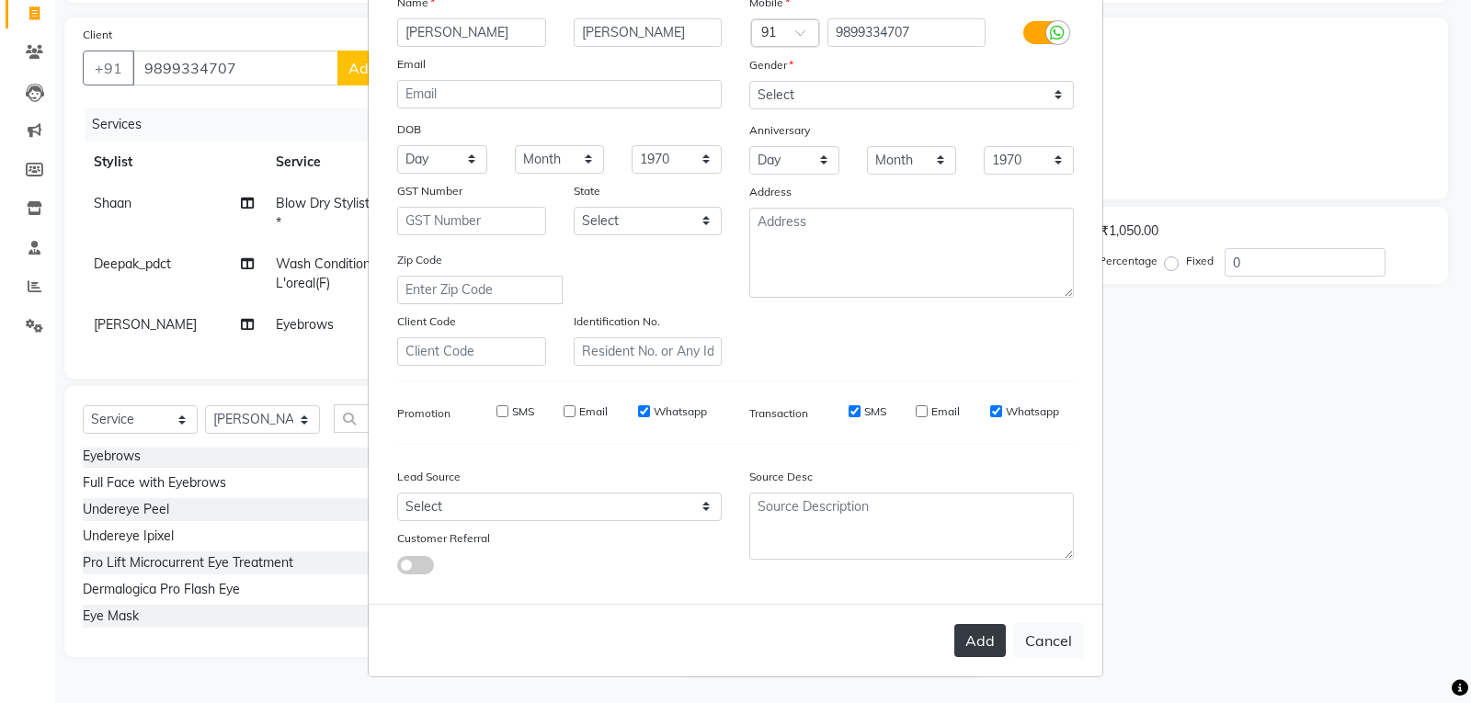
click at [973, 653] on button "Add" at bounding box center [979, 640] width 51 height 33
select select
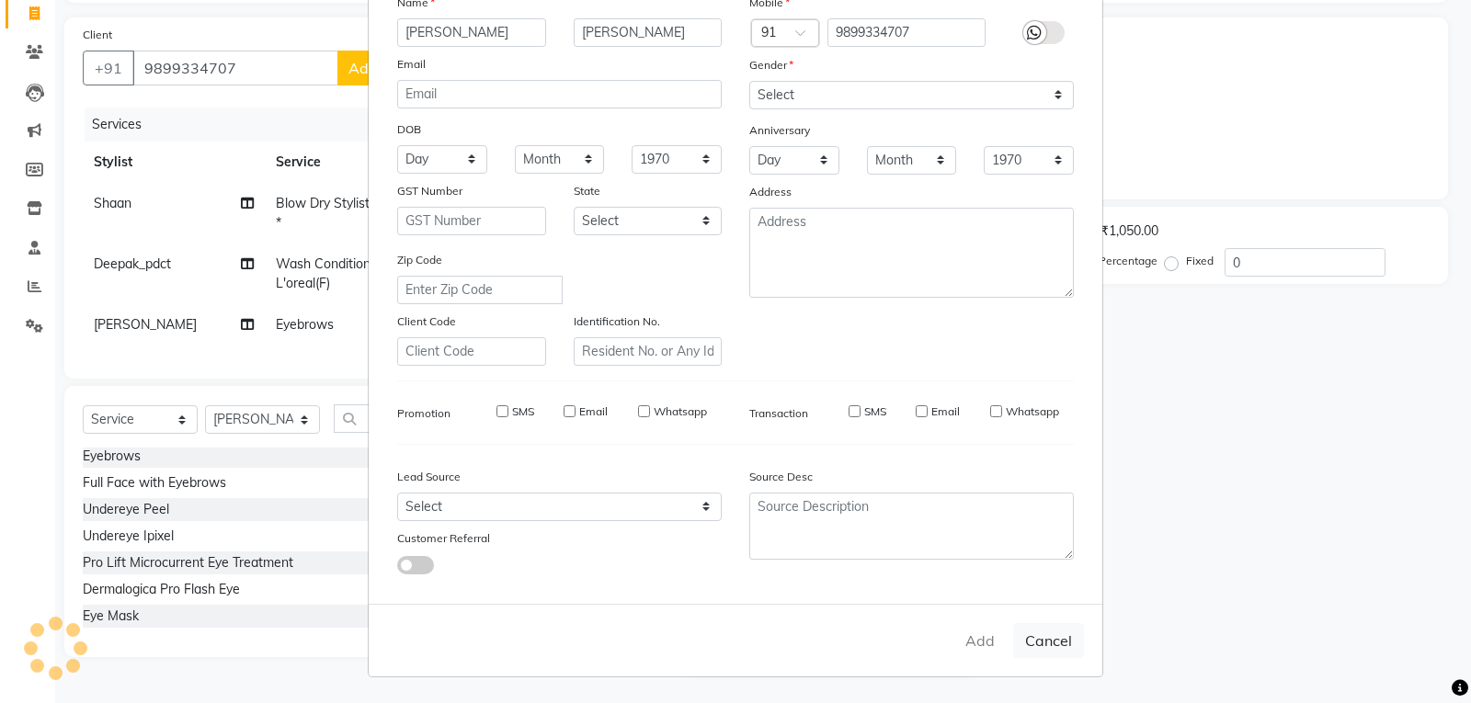
select select
checkbox input "false"
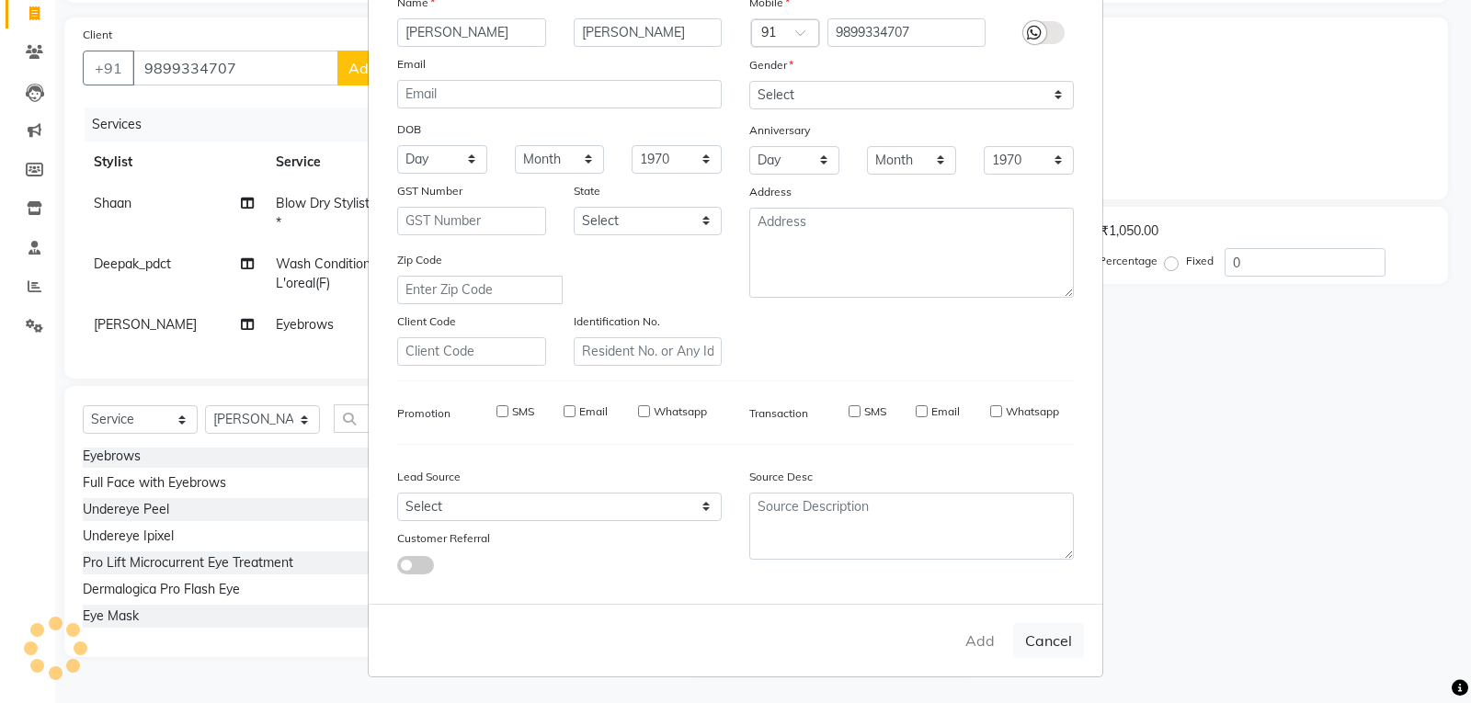
checkbox input "false"
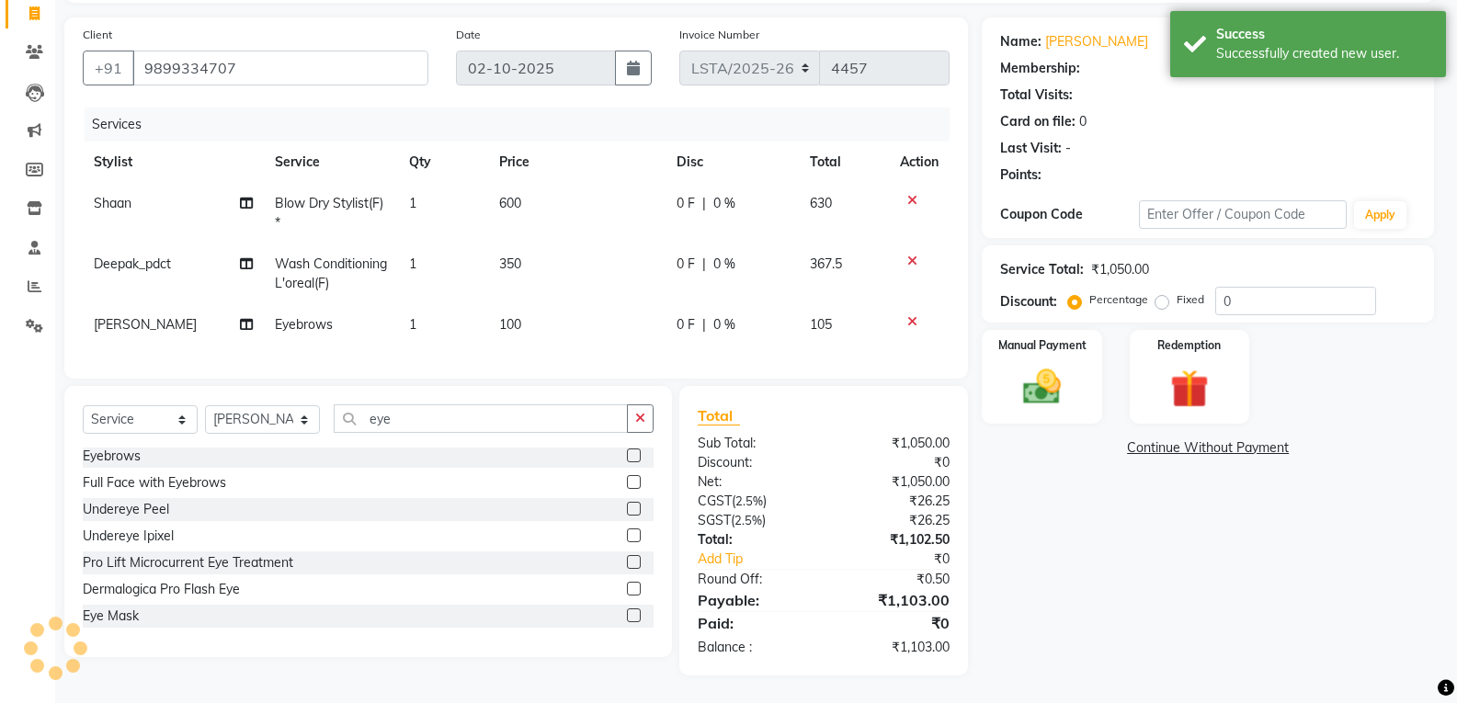
select select "1: Object"
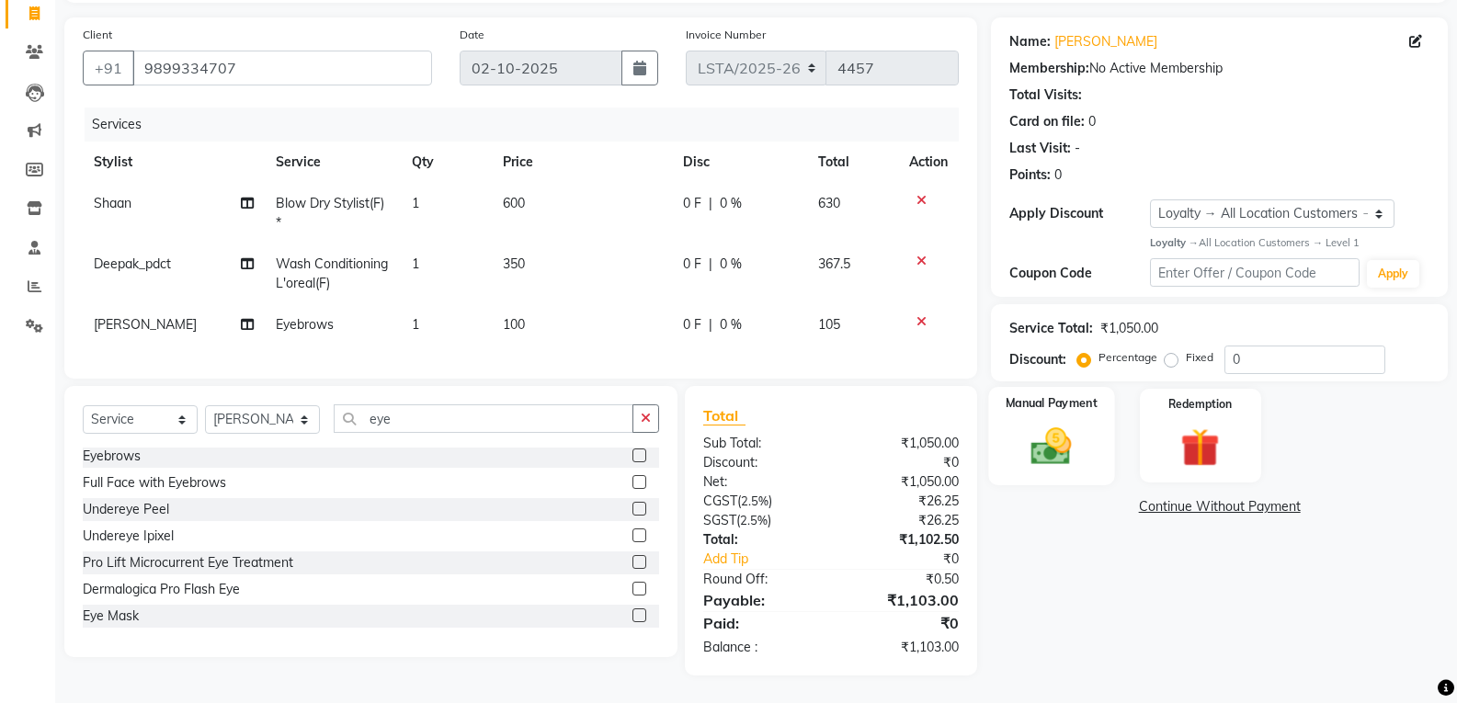
click at [1056, 436] on img at bounding box center [1051, 446] width 65 height 47
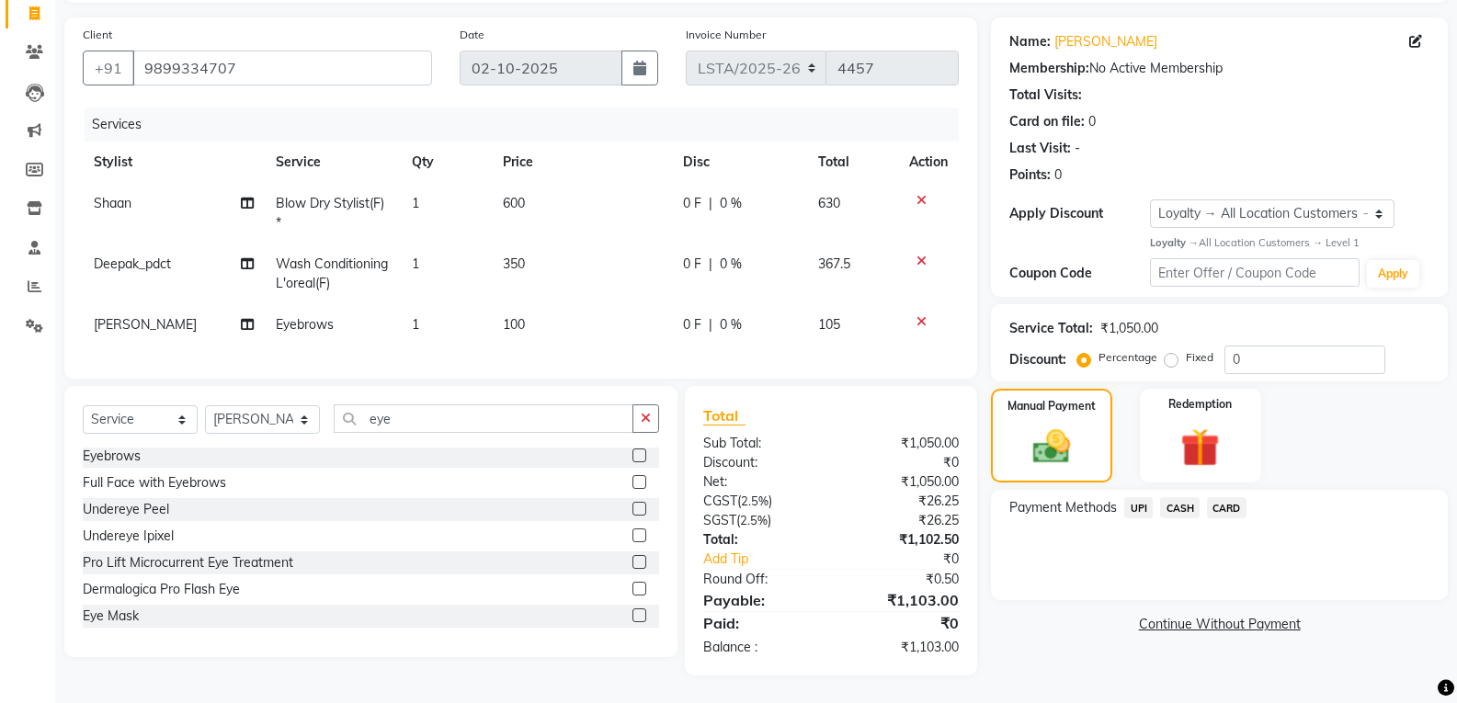
click at [1131, 497] on span "UPI" at bounding box center [1138, 507] width 29 height 21
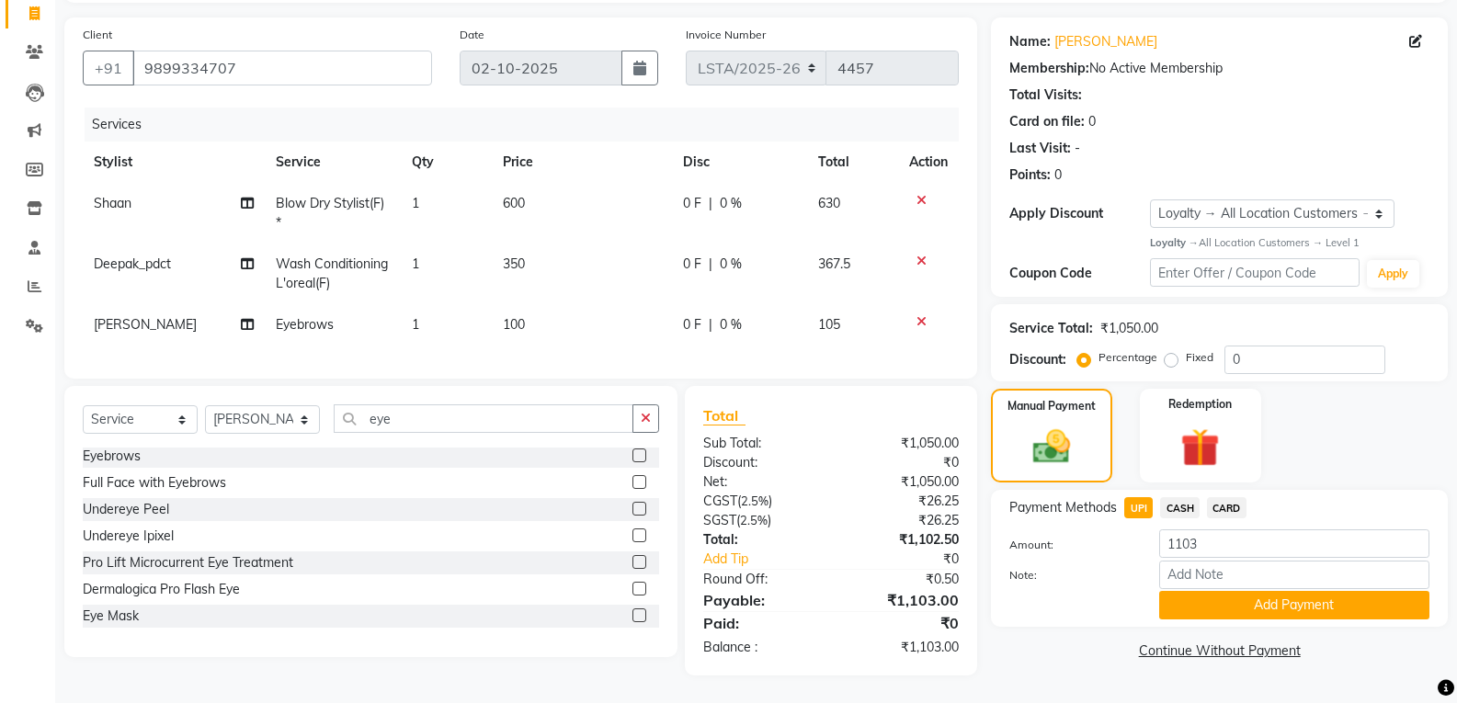
click at [1177, 591] on button "Add Payment" at bounding box center [1294, 605] width 270 height 29
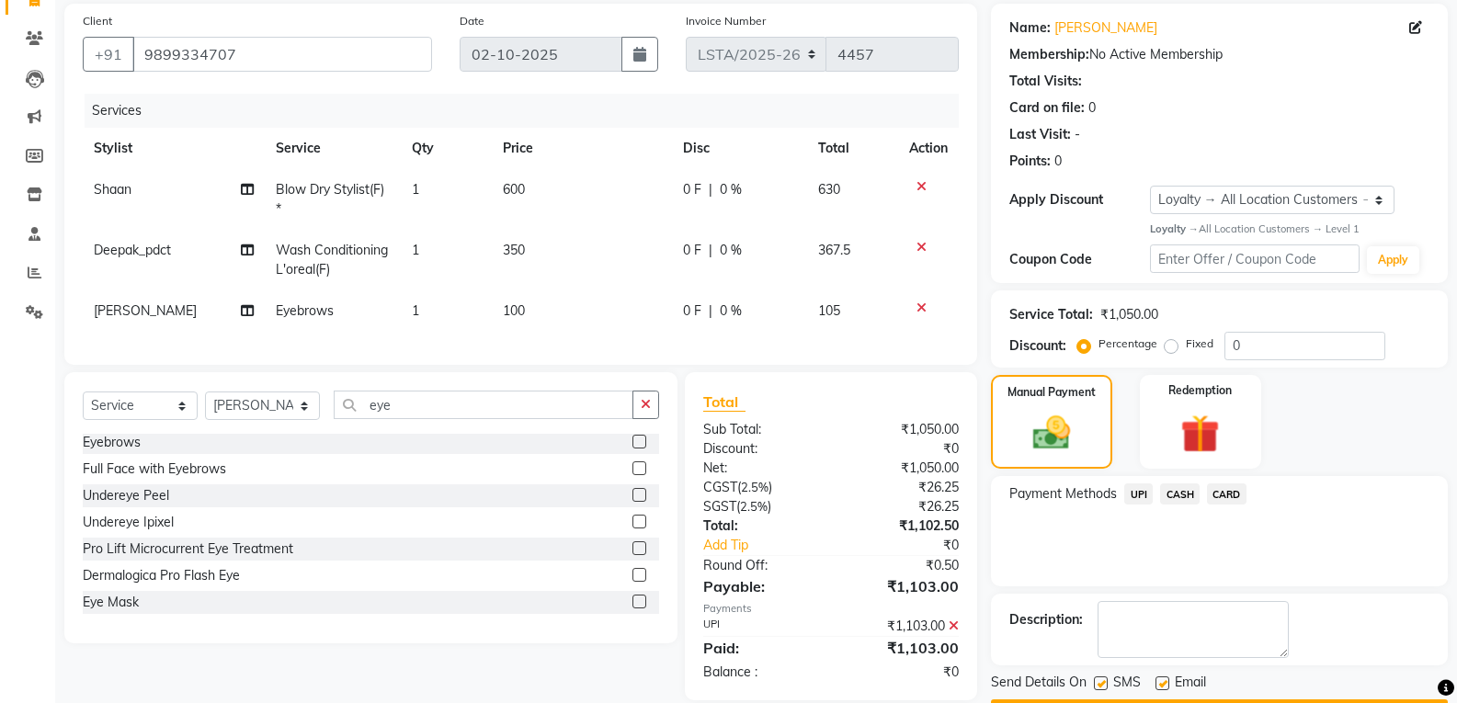
scroll to position [264, 0]
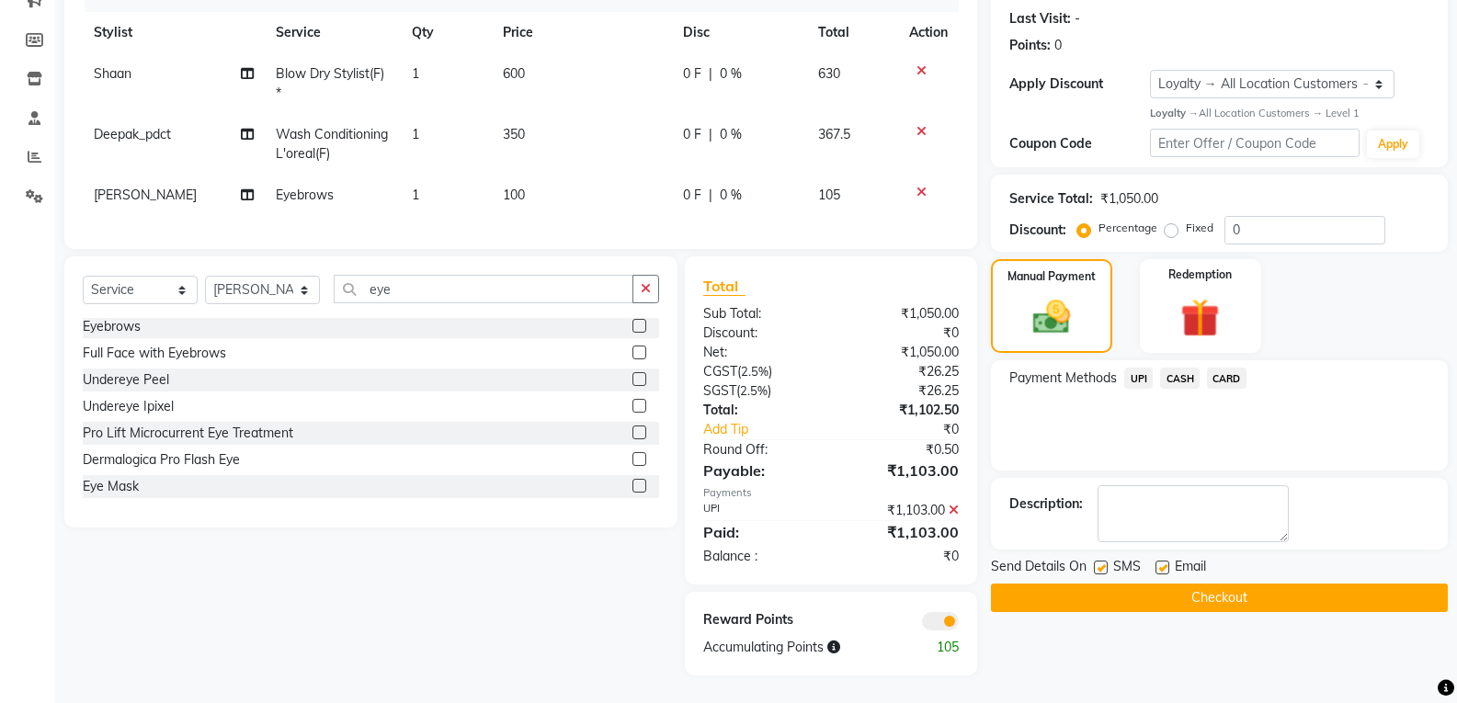
drag, startPoint x: 1101, startPoint y: 549, endPoint x: 1100, endPoint y: 558, distance: 9.2
click at [1101, 561] on label at bounding box center [1101, 568] width 14 height 14
click at [1101, 563] on input "checkbox" at bounding box center [1100, 569] width 12 height 12
checkbox input "false"
click at [1167, 561] on label at bounding box center [1163, 568] width 14 height 14
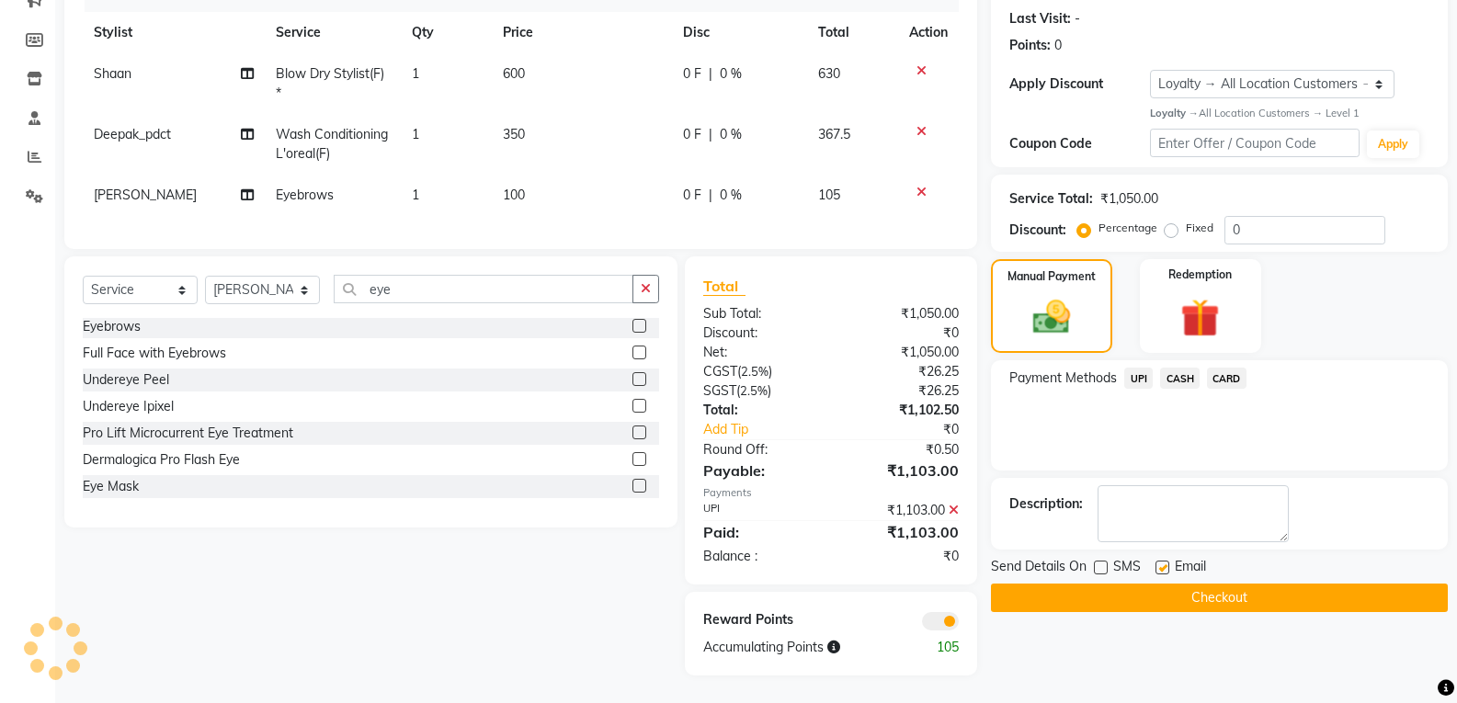
click at [1167, 563] on input "checkbox" at bounding box center [1162, 569] width 12 height 12
checkbox input "false"
click at [1170, 588] on button "Checkout" at bounding box center [1219, 598] width 457 height 29
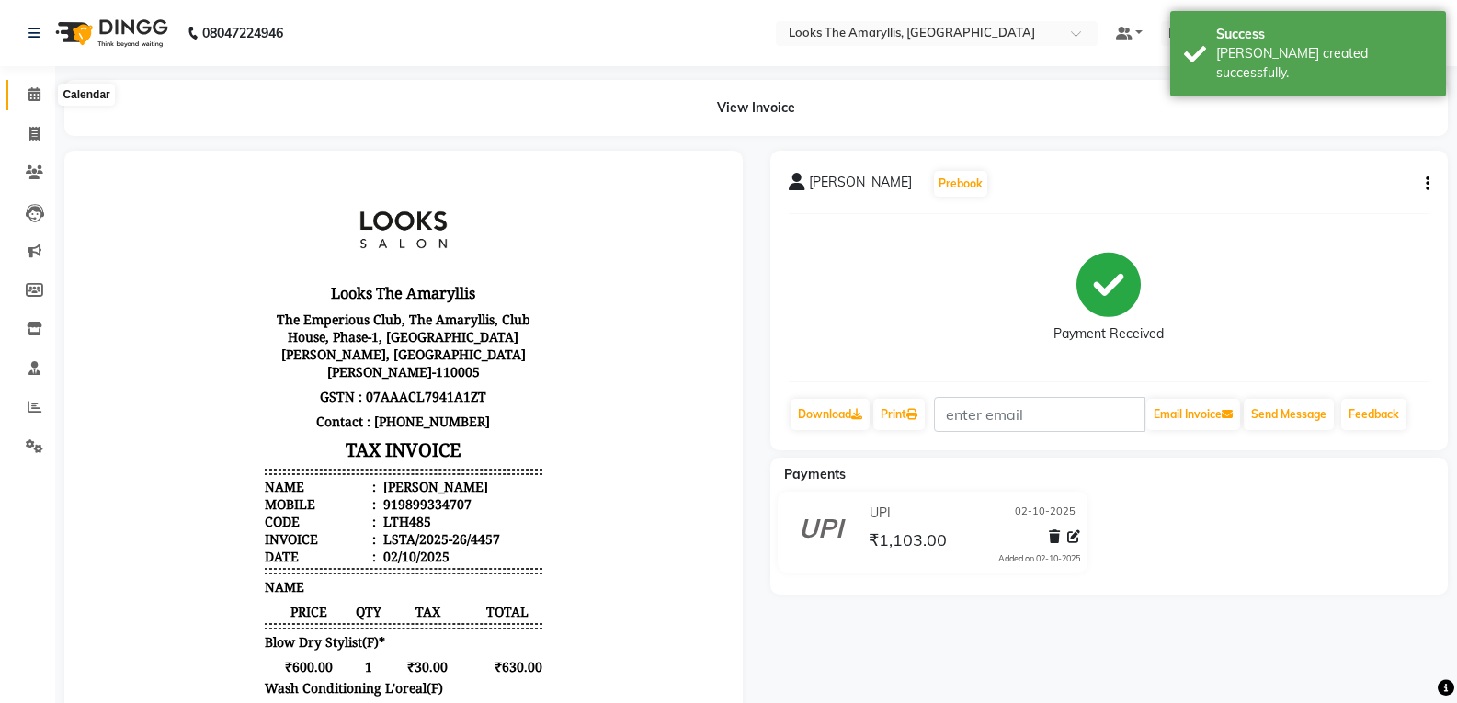
click at [29, 94] on span at bounding box center [34, 95] width 32 height 21
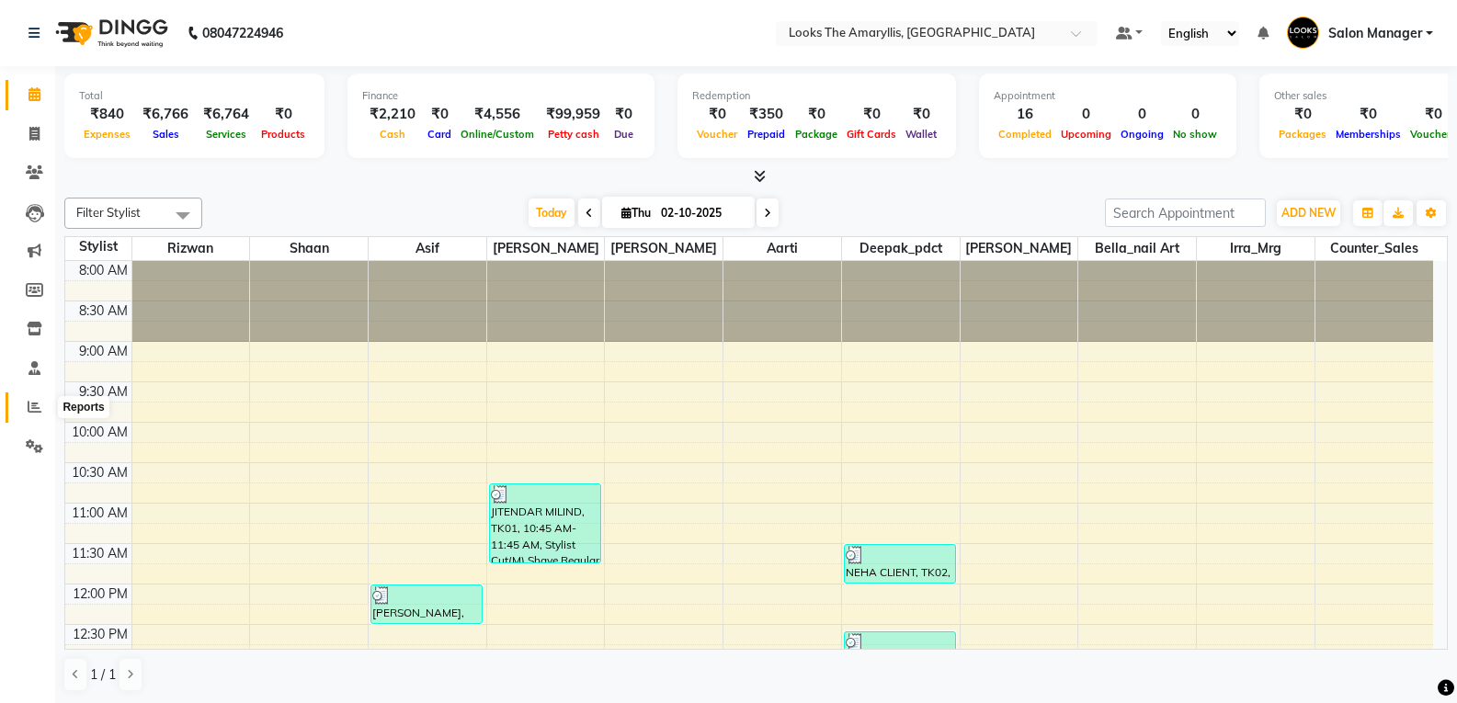
click at [36, 404] on icon at bounding box center [35, 407] width 14 height 14
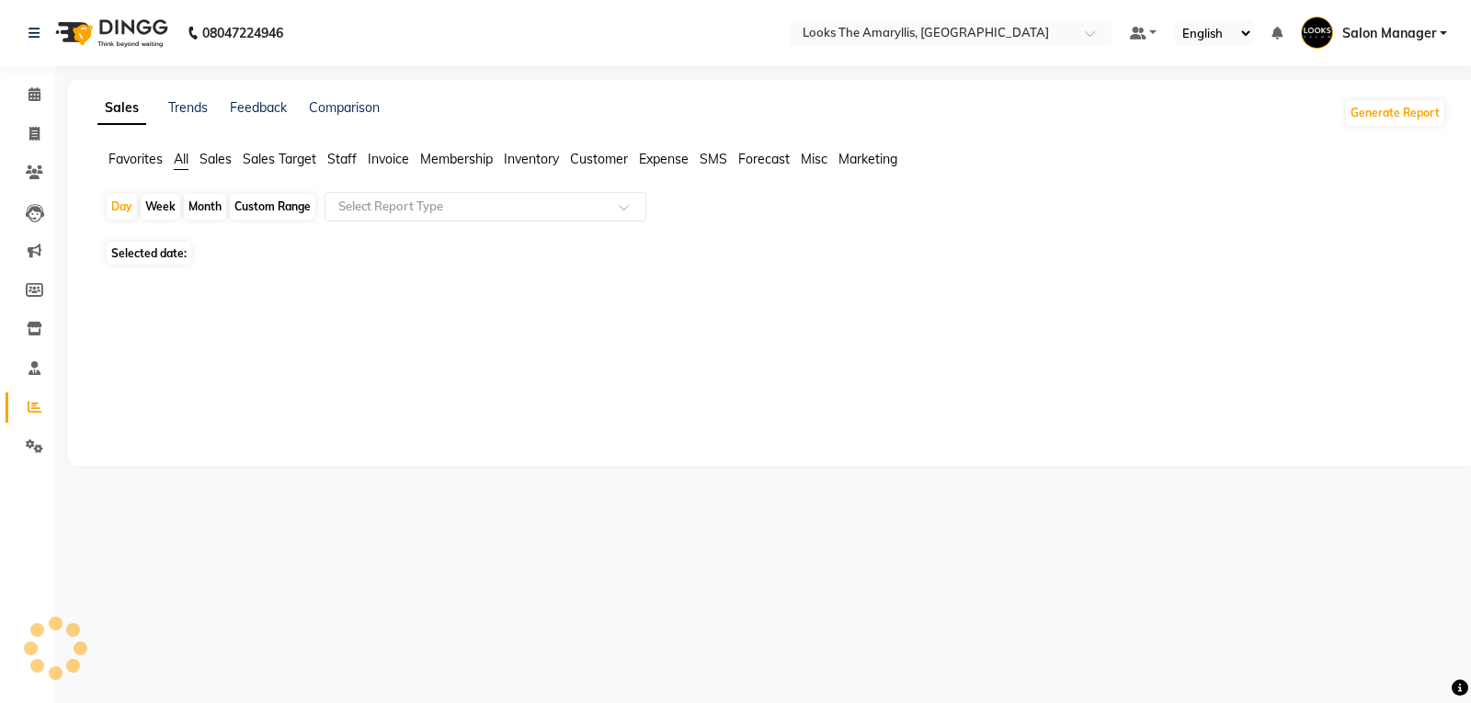
click at [335, 157] on span "Staff" at bounding box center [341, 159] width 29 height 17
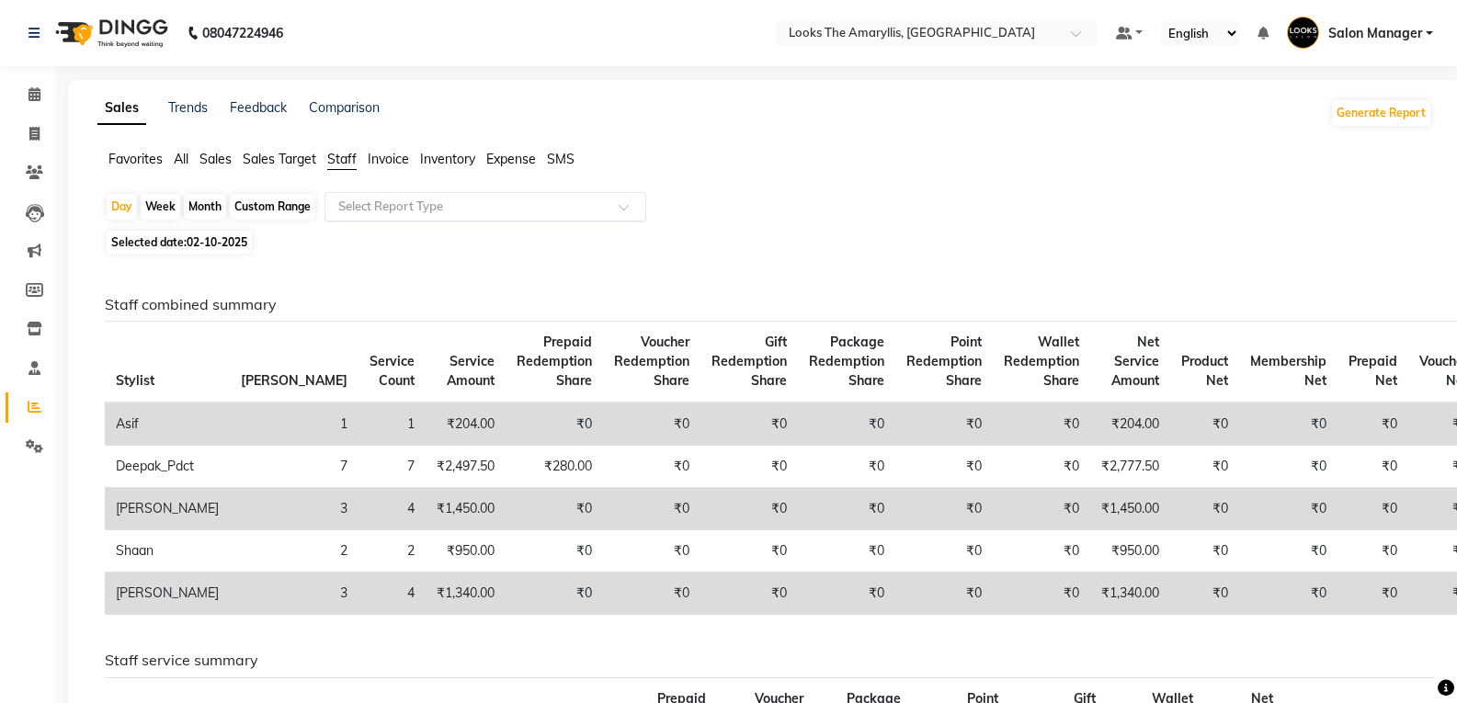
click at [619, 211] on span at bounding box center [630, 212] width 23 height 18
click at [622, 202] on div at bounding box center [485, 207] width 320 height 18
click at [624, 204] on span at bounding box center [630, 212] width 23 height 18
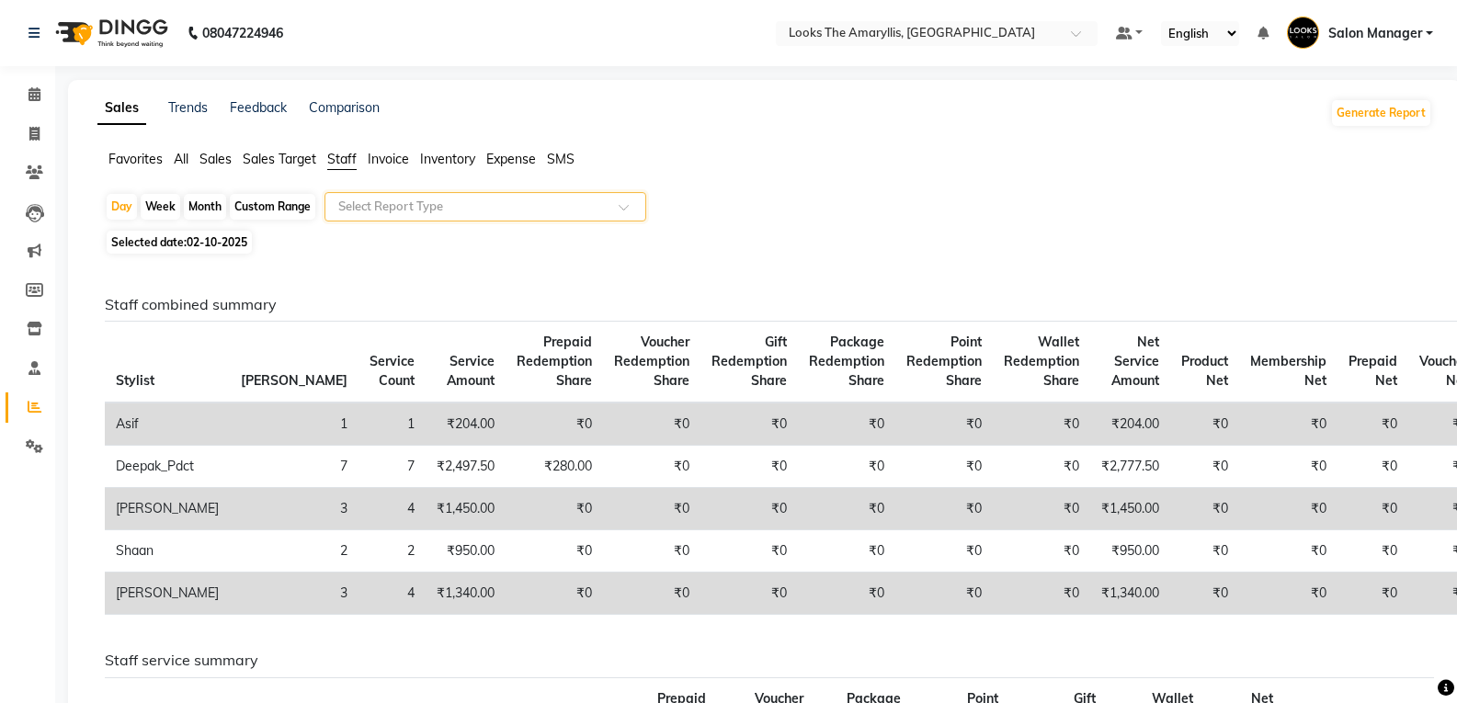
click at [420, 204] on input "text" at bounding box center [467, 207] width 265 height 18
click at [635, 202] on div at bounding box center [485, 207] width 320 height 18
click at [634, 202] on div at bounding box center [485, 207] width 320 height 18
click at [624, 202] on div at bounding box center [485, 207] width 320 height 18
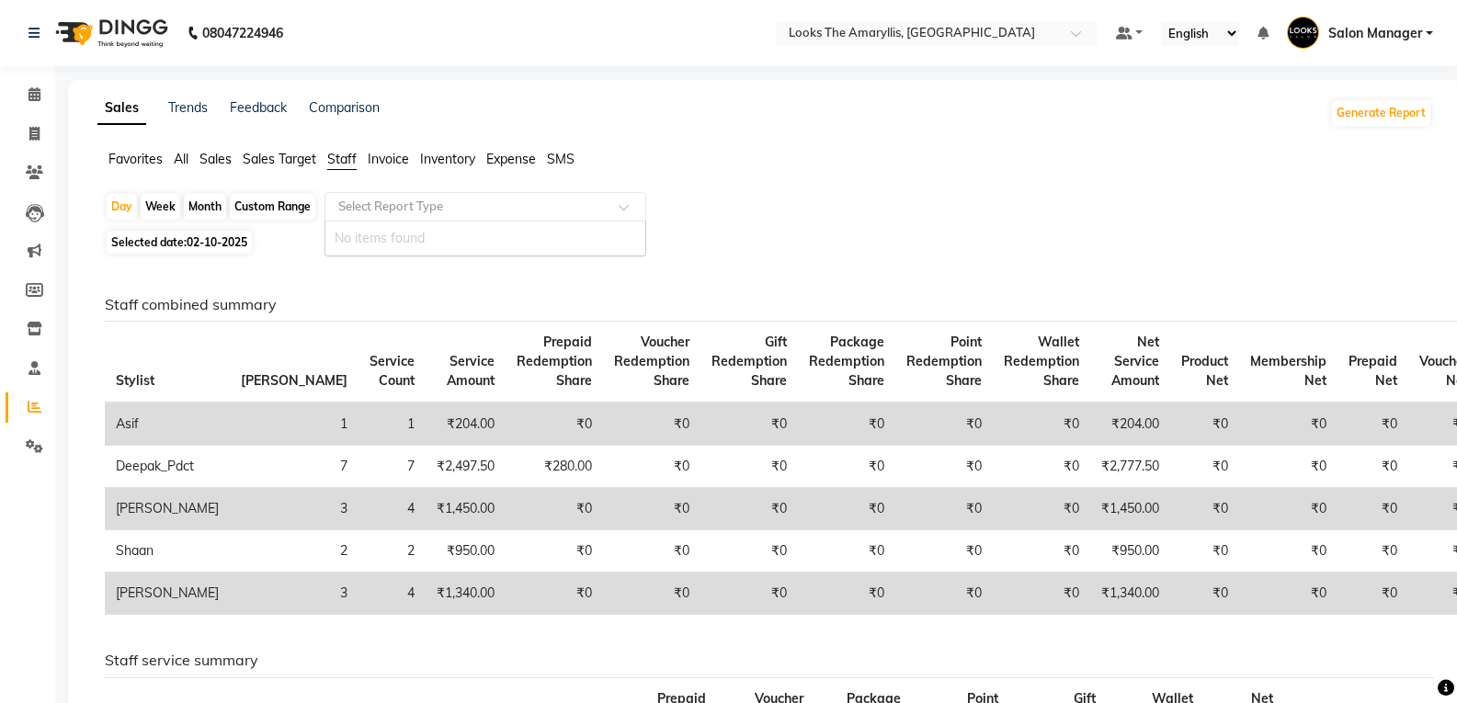
click at [624, 202] on div at bounding box center [485, 207] width 320 height 18
click at [623, 209] on span at bounding box center [630, 212] width 23 height 18
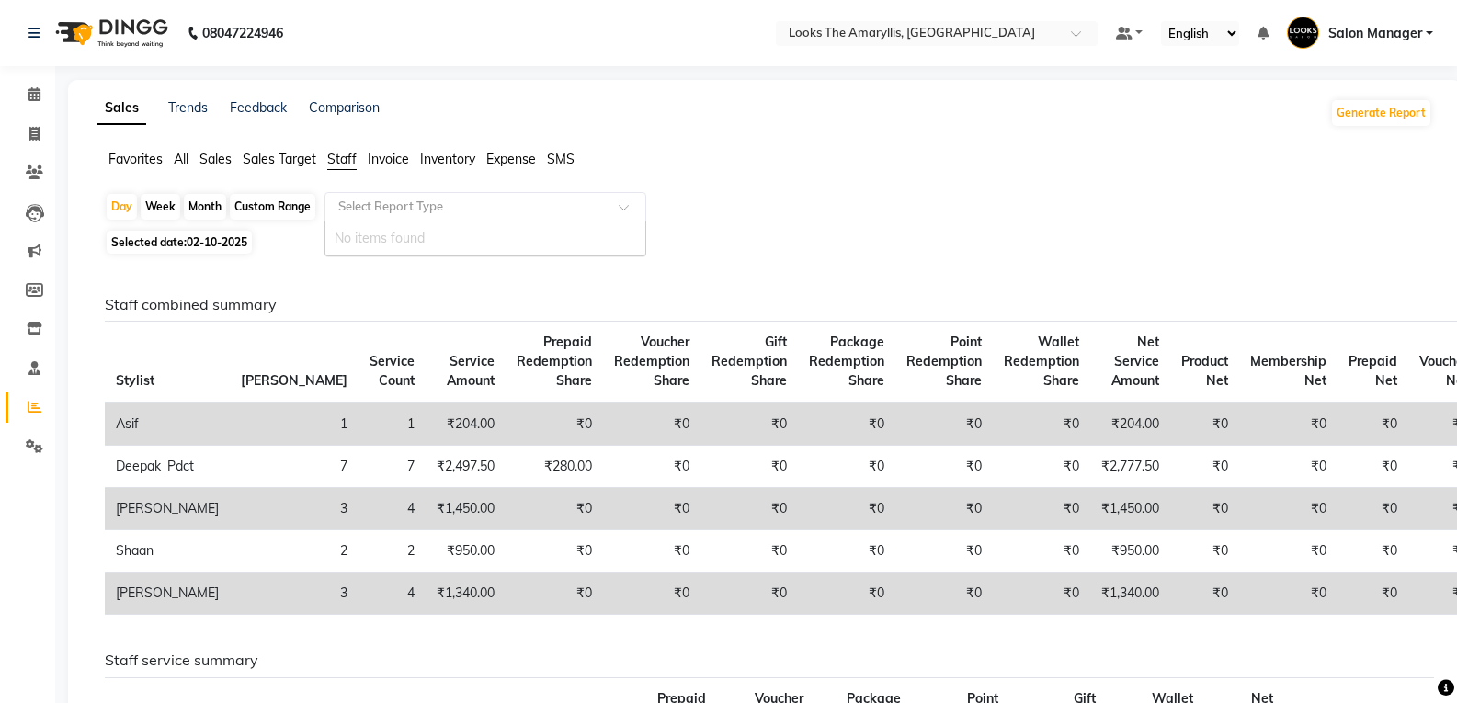
click at [625, 206] on span at bounding box center [630, 212] width 23 height 18
click at [622, 208] on span at bounding box center [630, 212] width 23 height 18
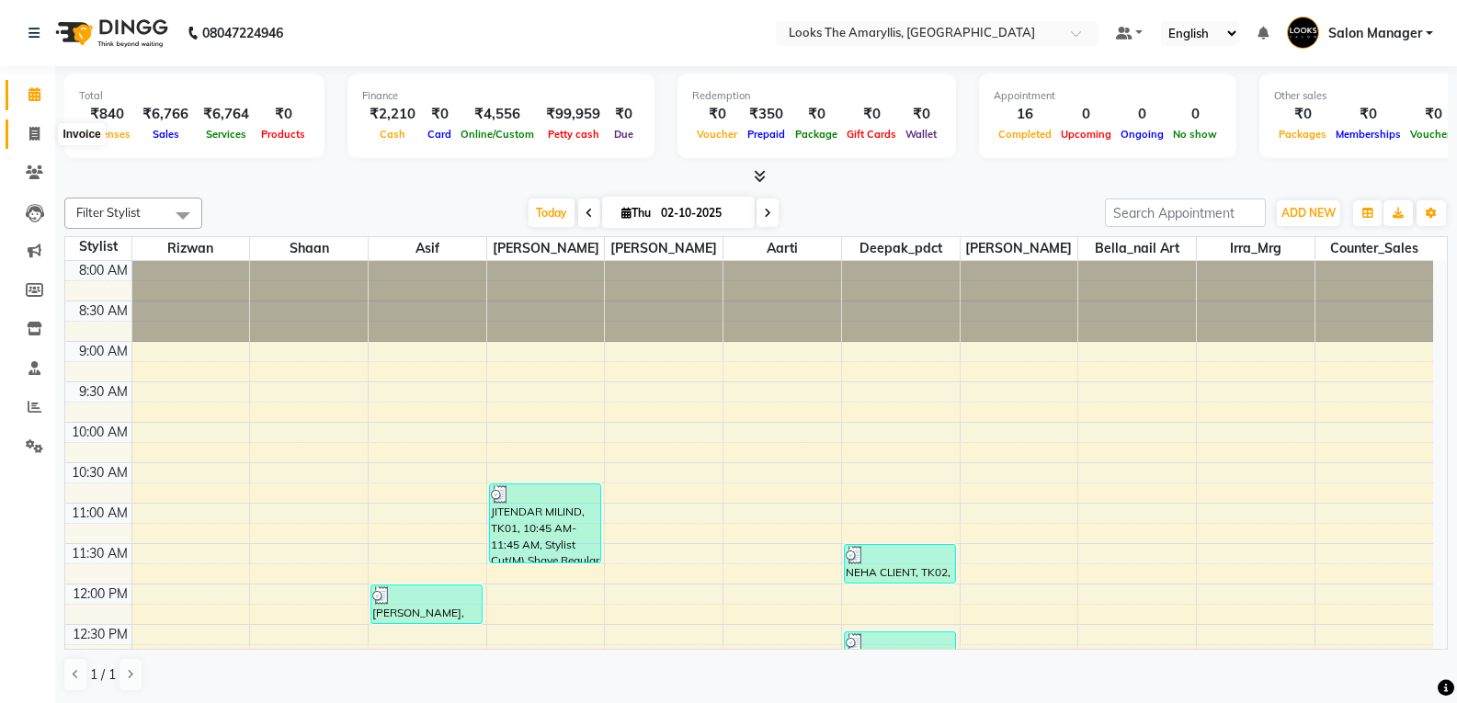
click at [39, 124] on span at bounding box center [34, 134] width 32 height 21
select select "service"
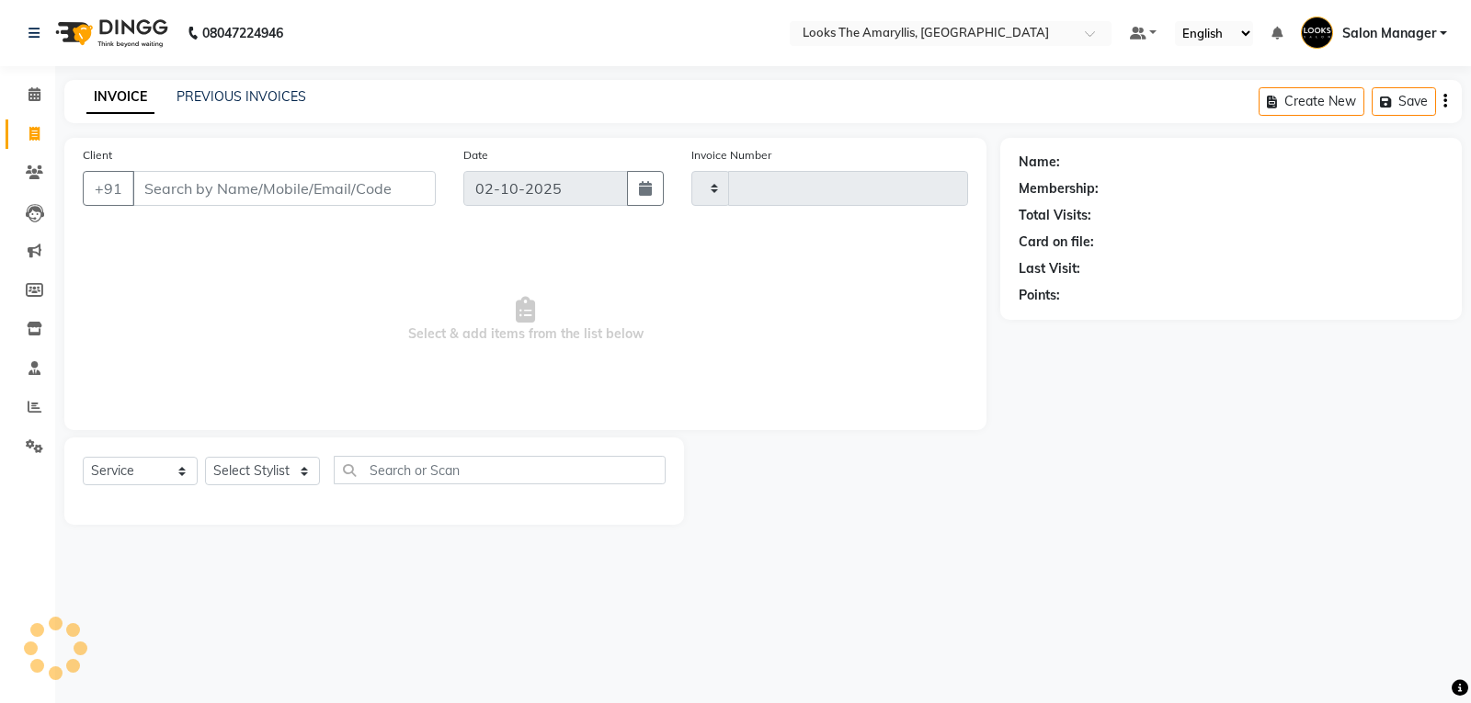
type input "4458"
select select "8939"
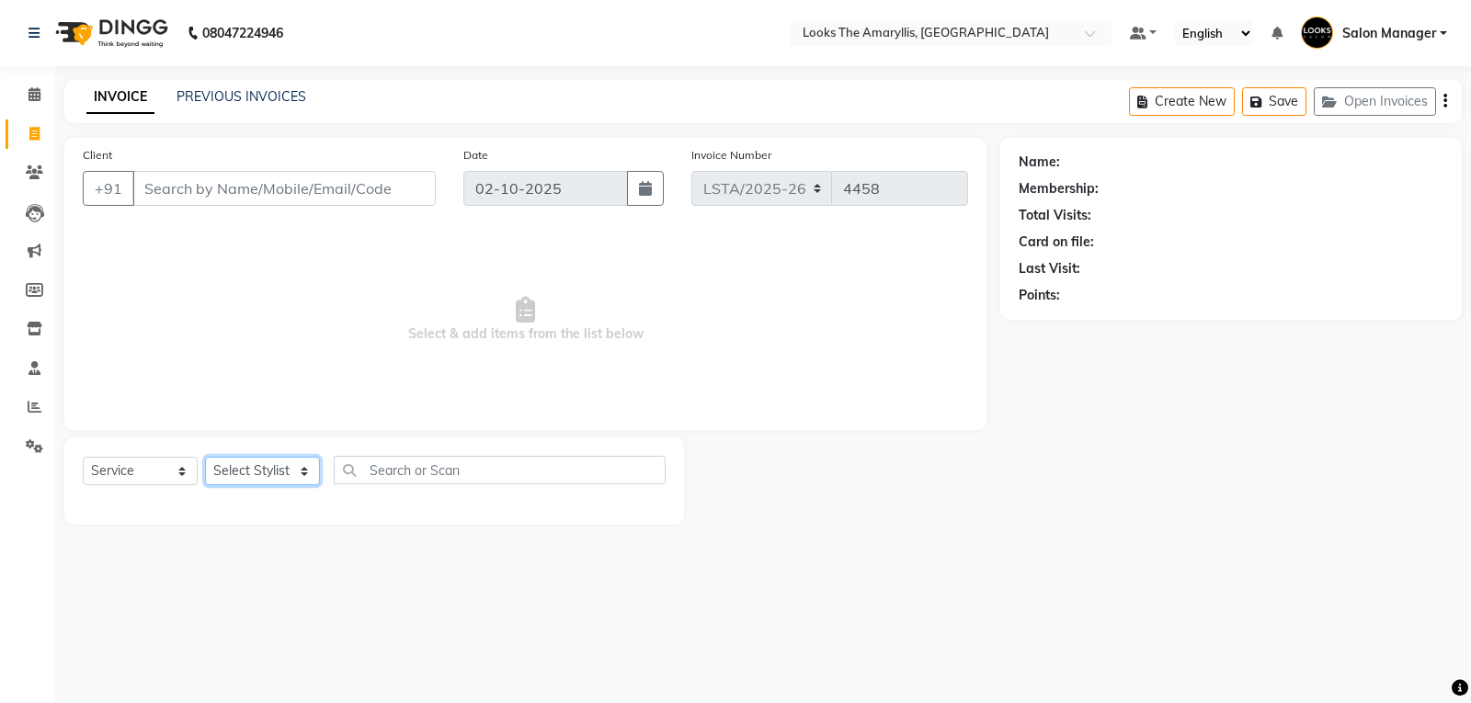
click at [309, 476] on select "Select Stylist" at bounding box center [262, 471] width 115 height 29
select select "90426"
click at [205, 457] on select "Select Stylist [PERSON_NAME] art Counter_Sales Deepak_pdct Irra_Mrg [PERSON_NAM…" at bounding box center [262, 471] width 115 height 29
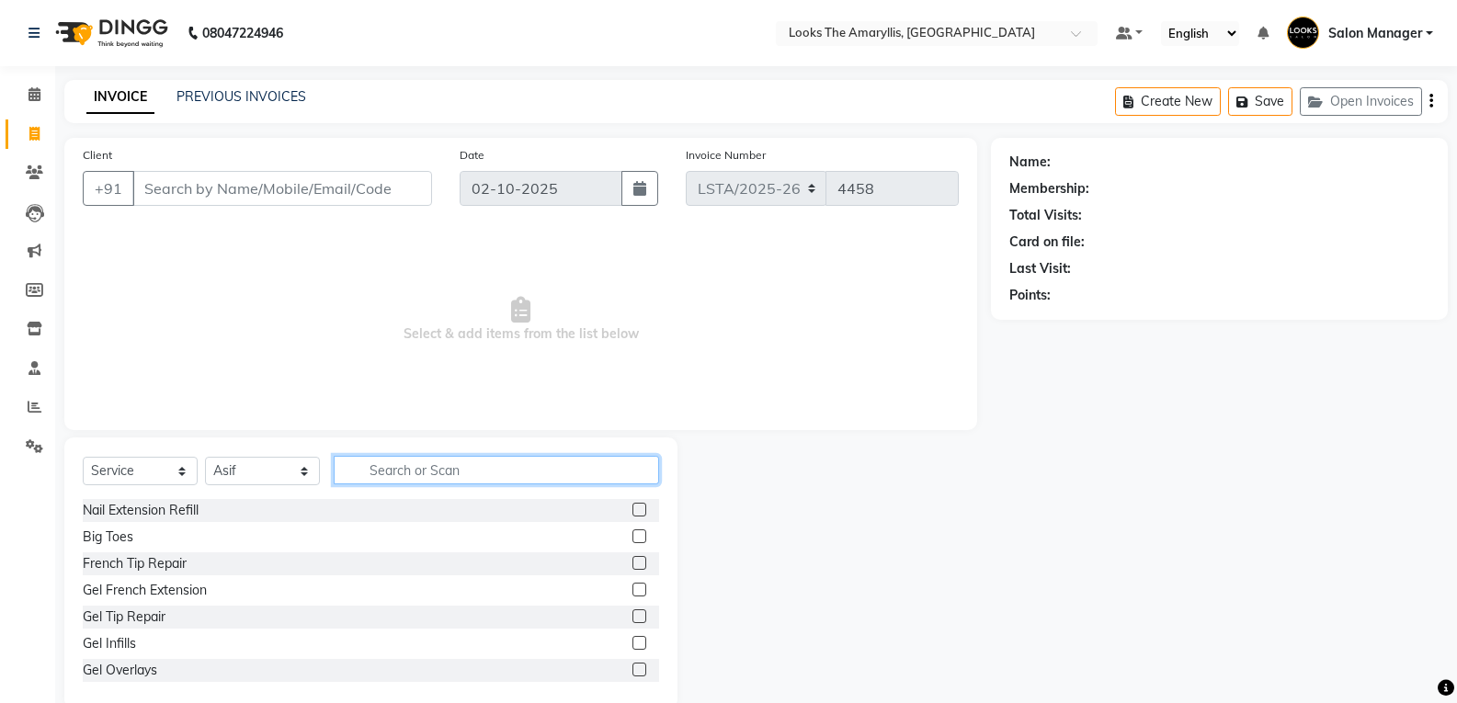
click at [428, 472] on input "text" at bounding box center [496, 470] width 325 height 29
type input "cut m"
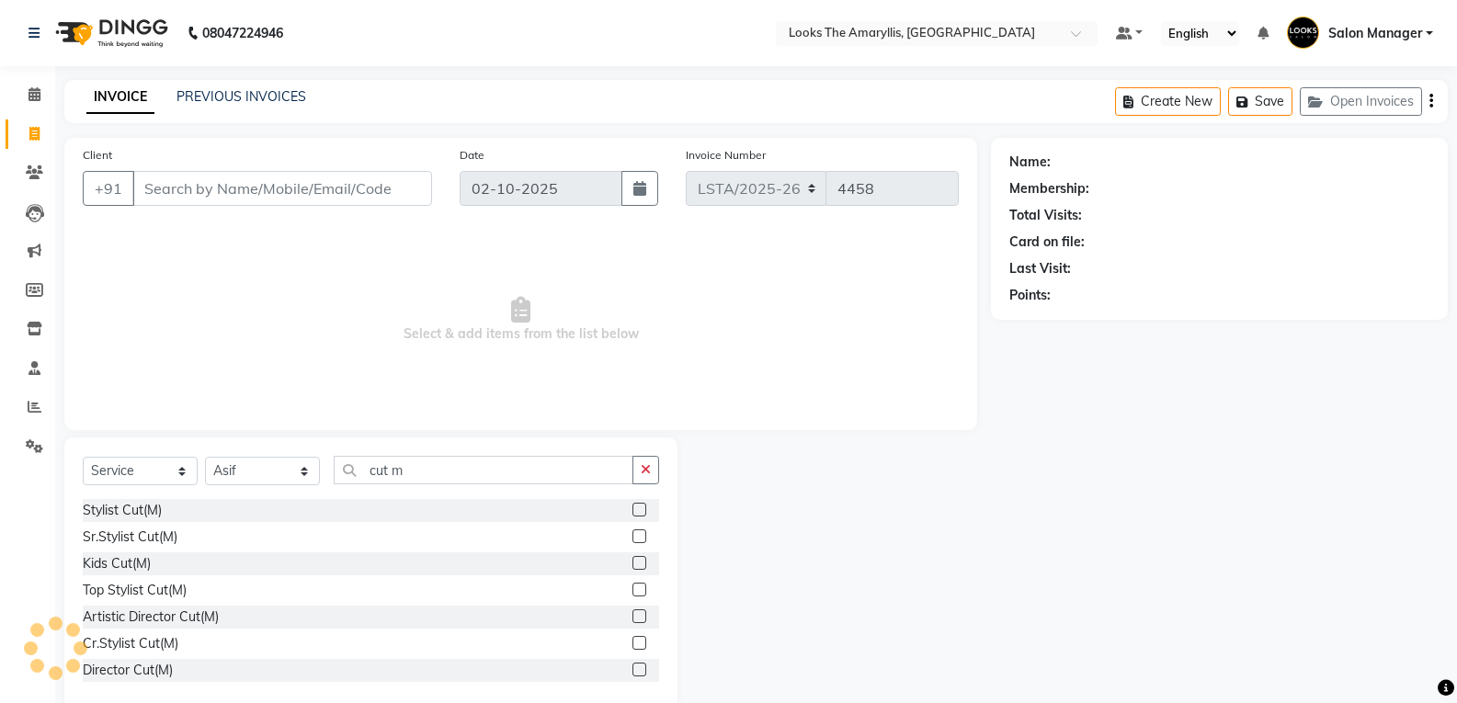
click at [633, 503] on label at bounding box center [640, 510] width 14 height 14
click at [633, 505] on input "checkbox" at bounding box center [639, 511] width 12 height 12
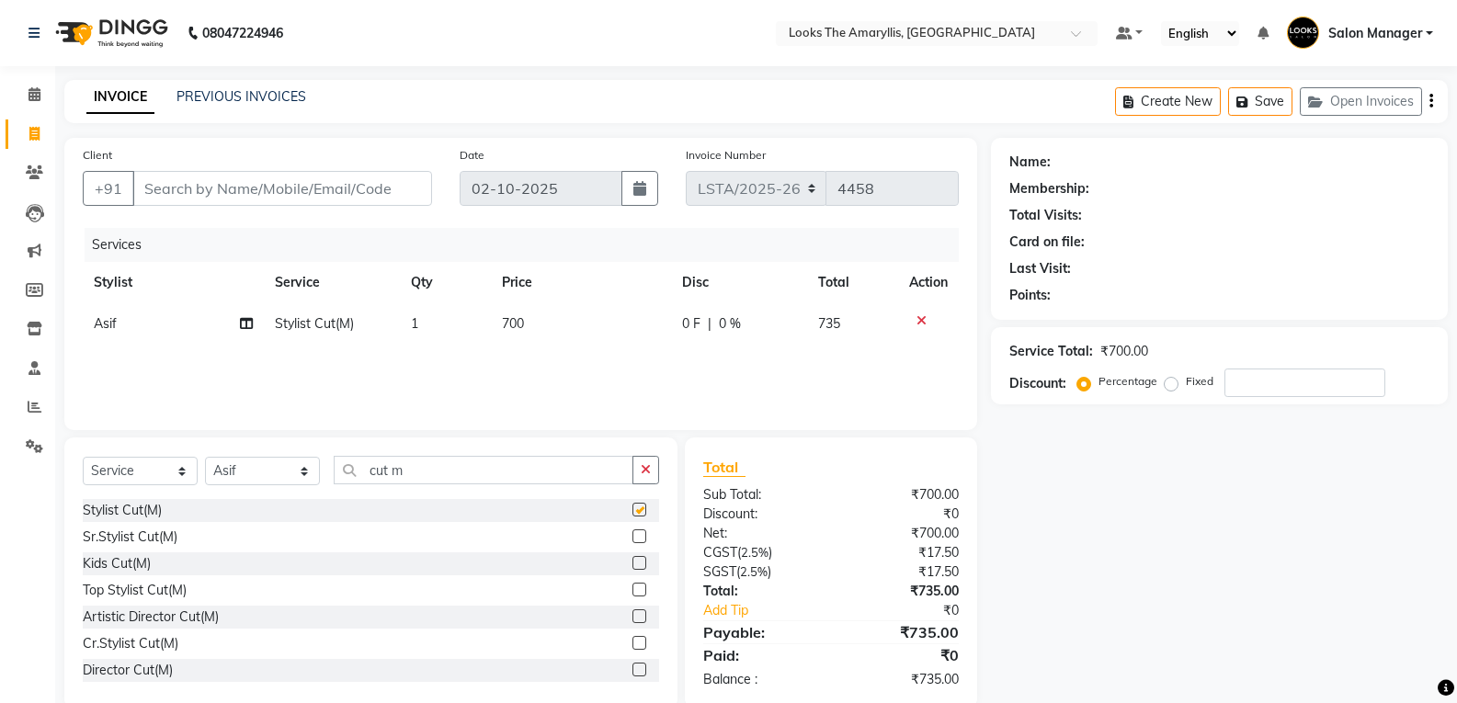
checkbox input "false"
click at [534, 326] on td "700" at bounding box center [581, 323] width 181 height 41
select select "90426"
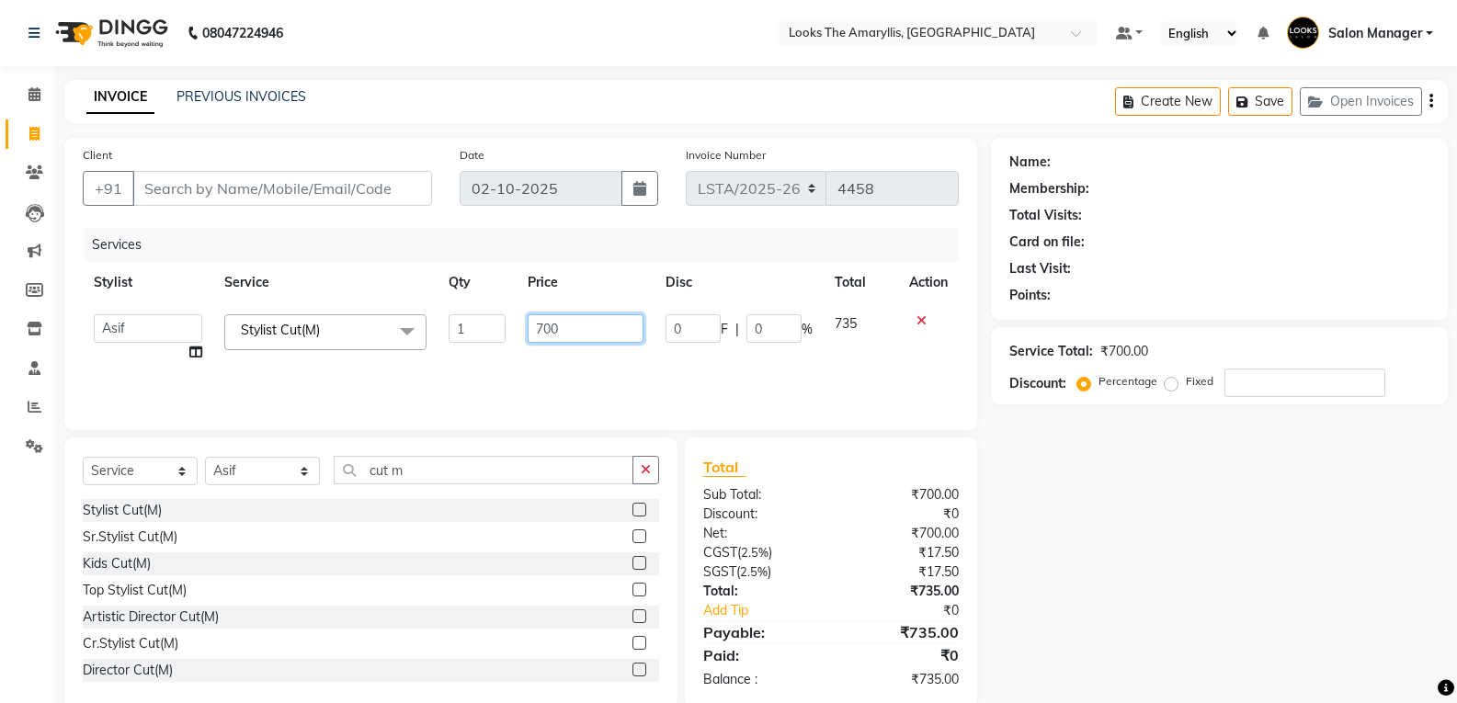
click at [576, 318] on input "700" at bounding box center [585, 328] width 115 height 29
type input "7"
type input "300"
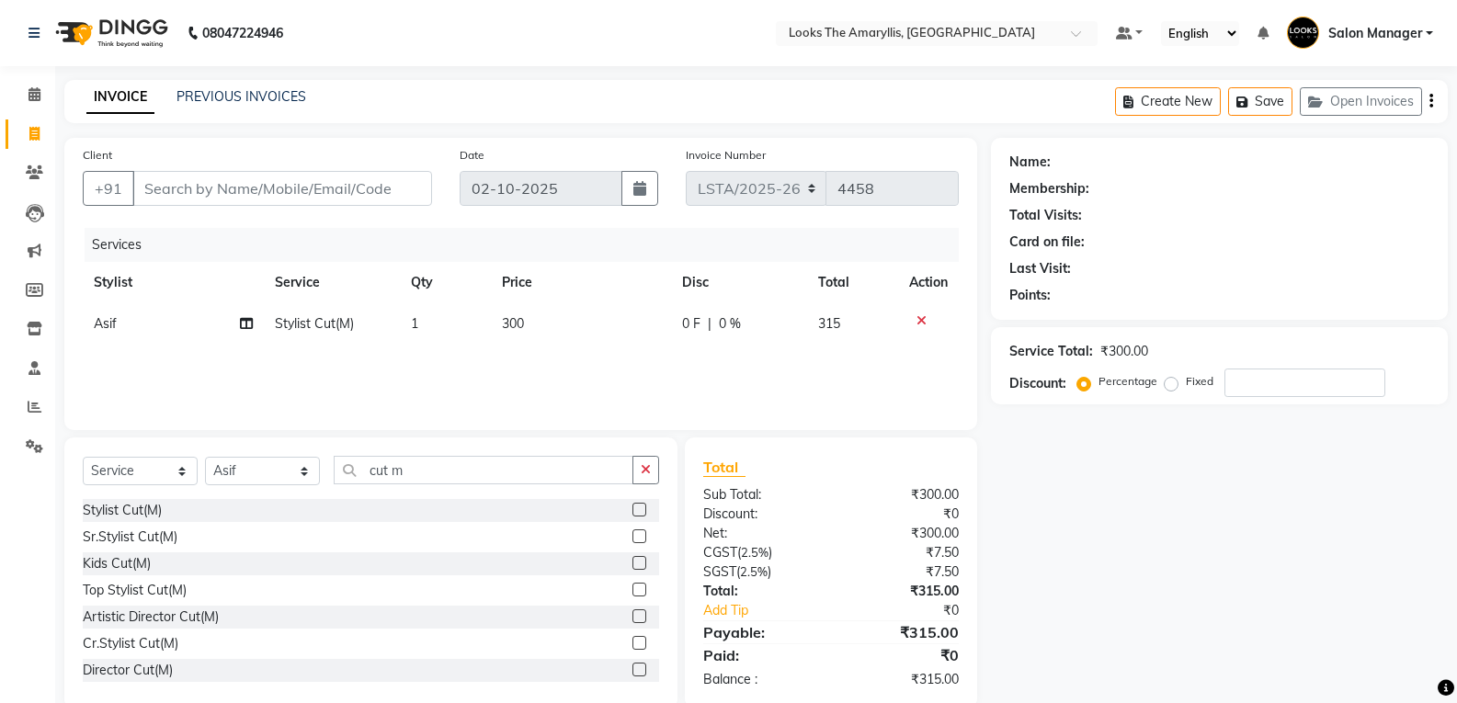
click at [778, 513] on div "Discount:" at bounding box center [761, 514] width 142 height 19
click at [293, 189] on input "Client" at bounding box center [282, 188] width 300 height 35
type input "9"
type input "0"
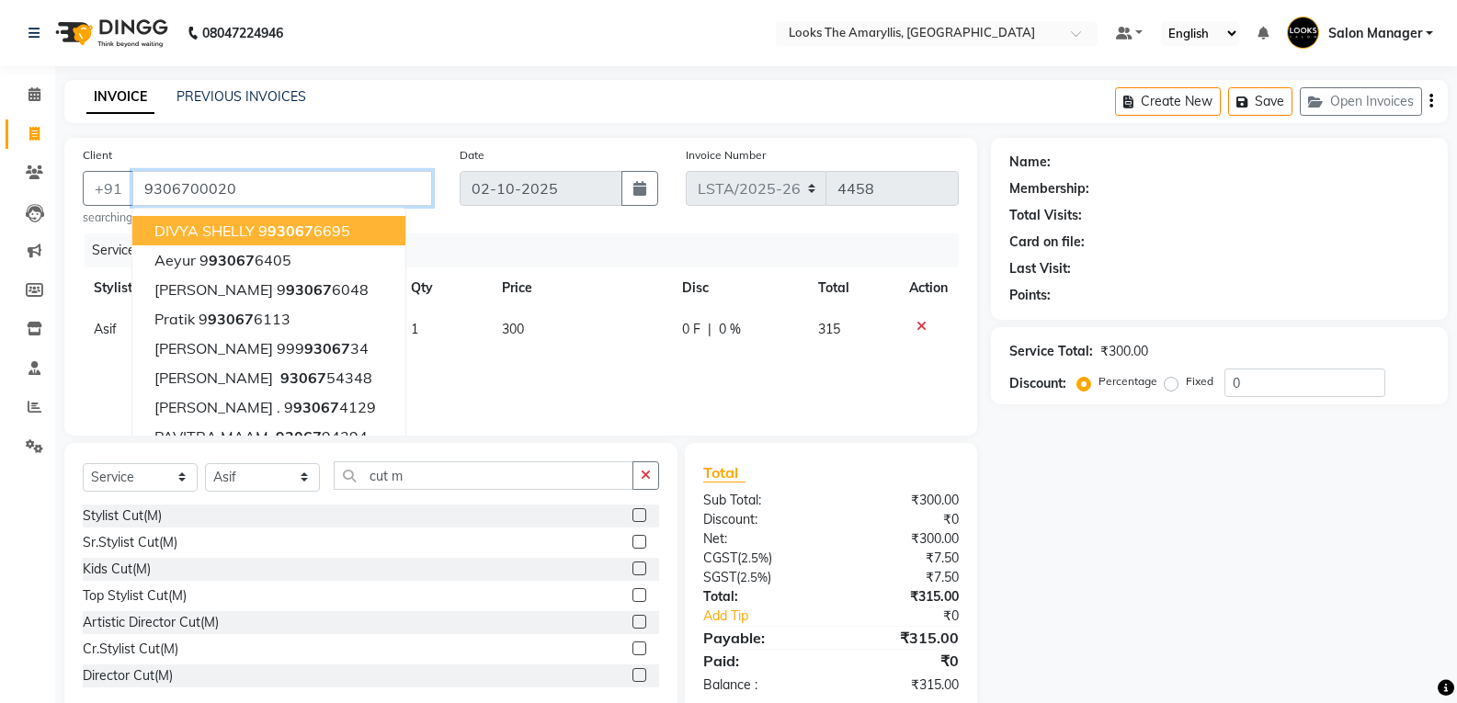
type input "9306700020"
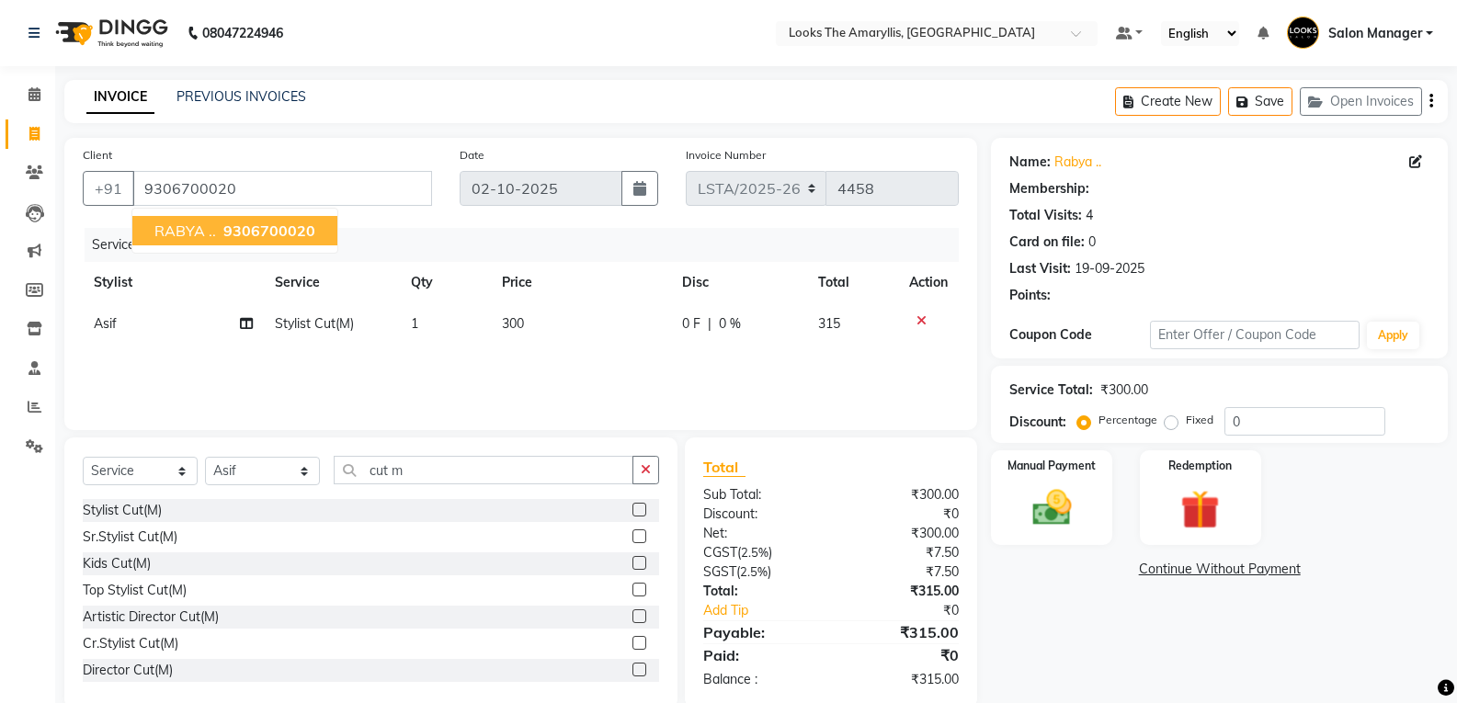
select select "1: Object"
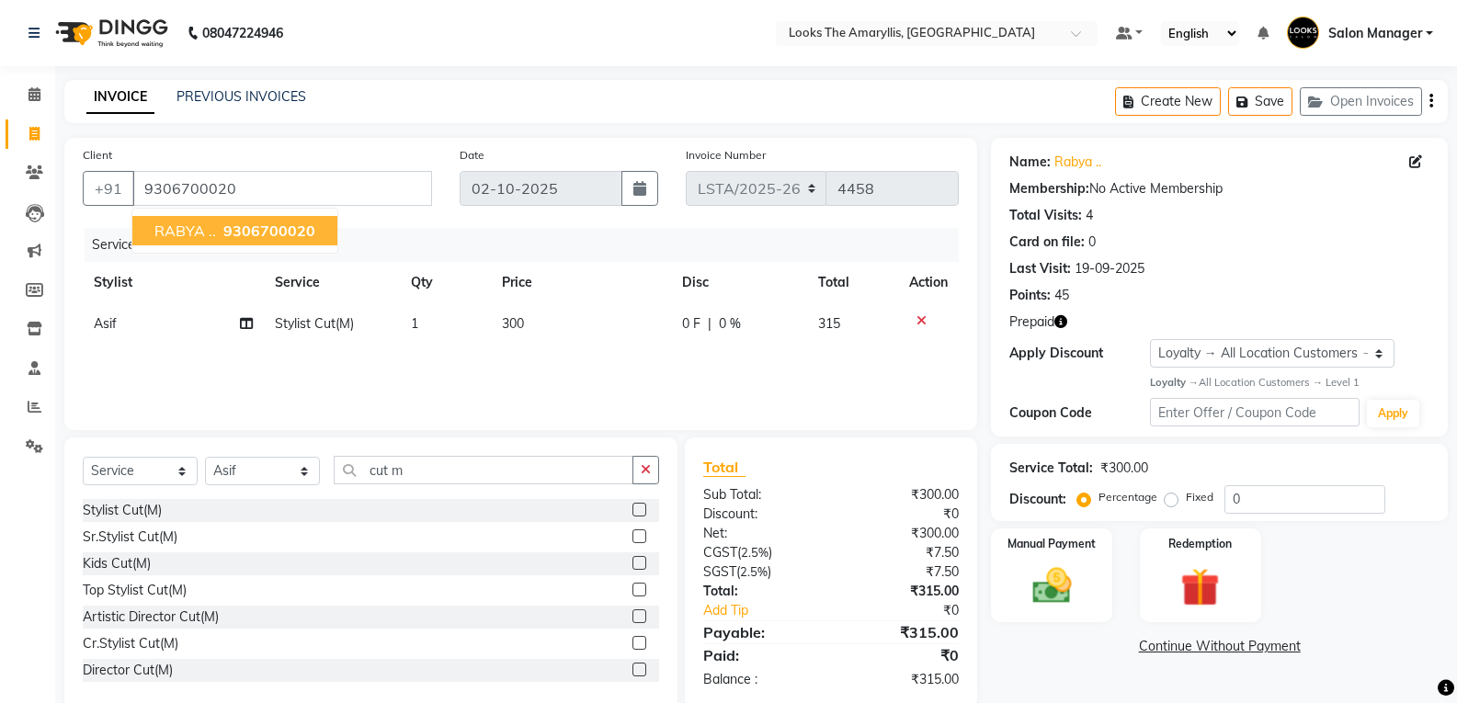
scroll to position [33, 0]
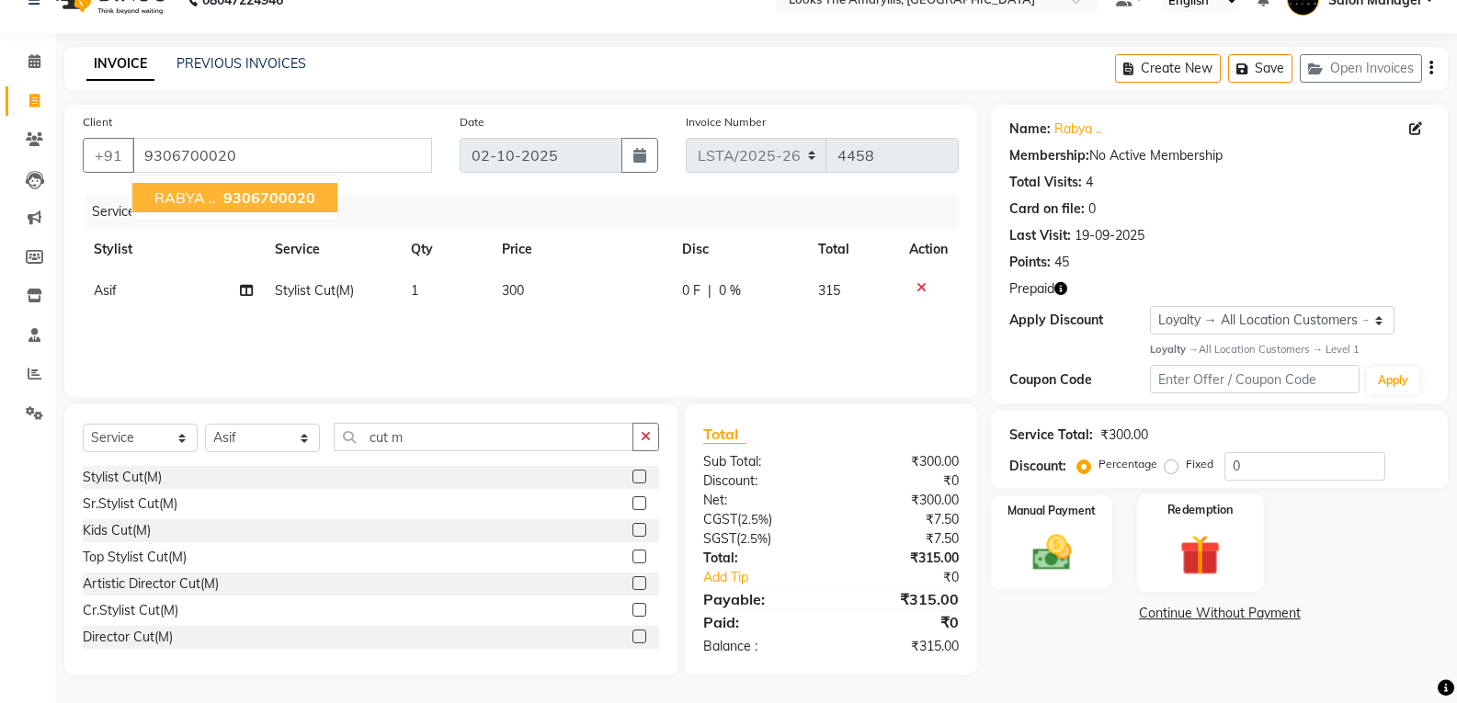
click at [1181, 571] on img at bounding box center [1200, 555] width 65 height 51
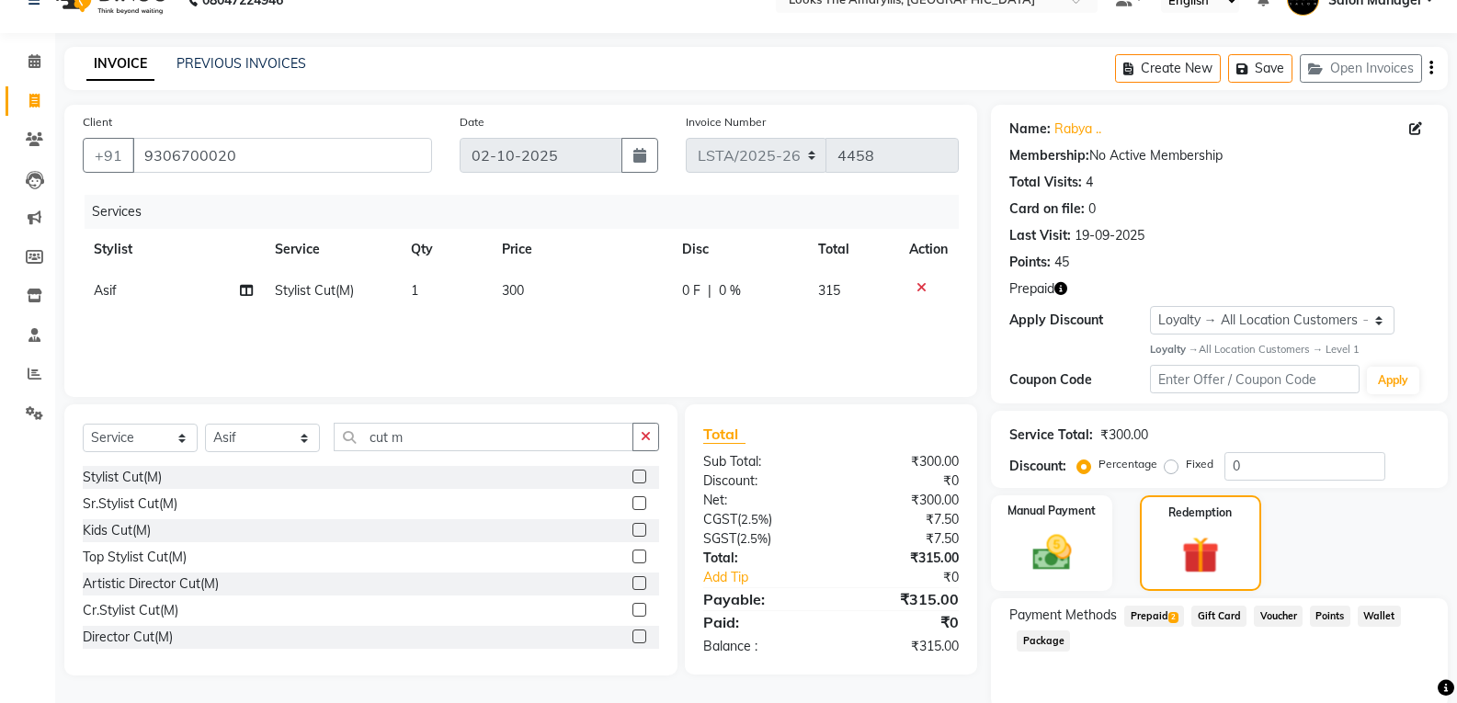
scroll to position [104, 0]
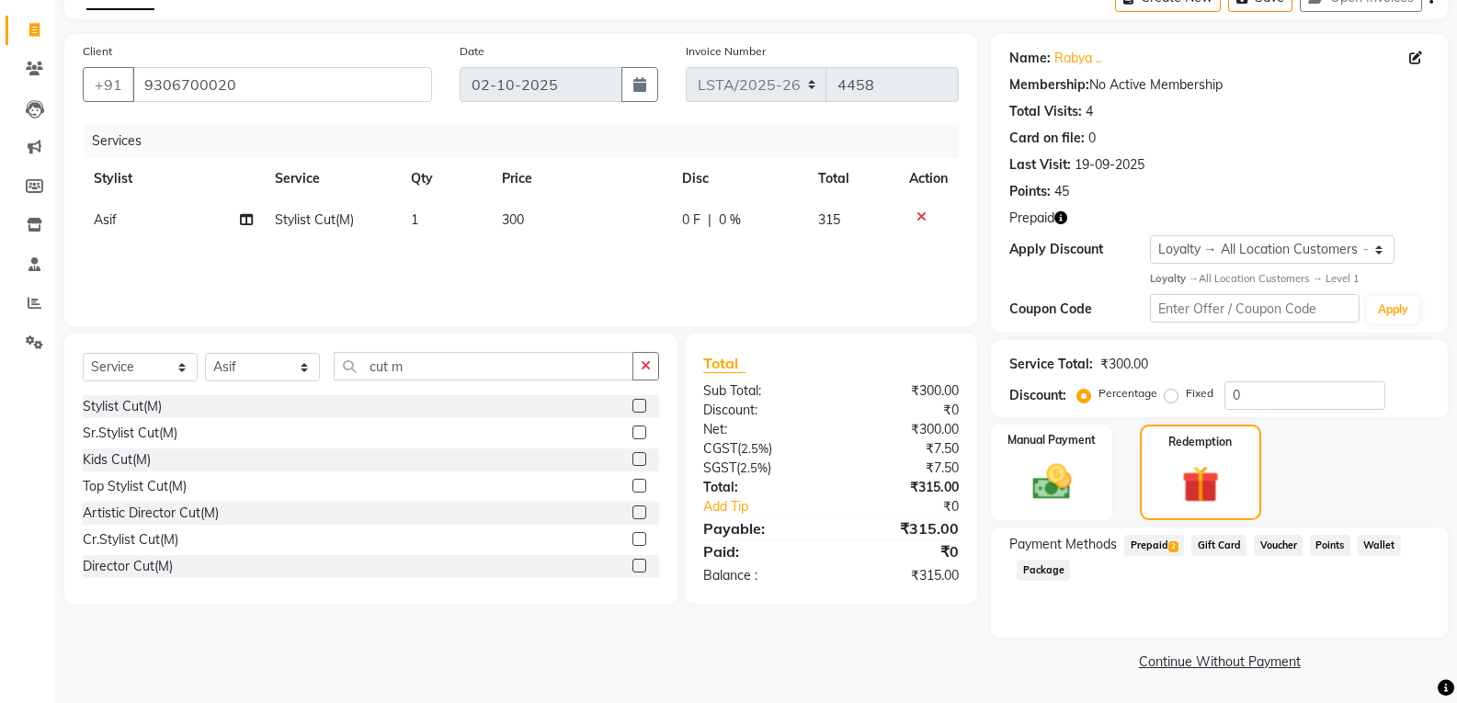
click at [1176, 543] on span "2" at bounding box center [1174, 547] width 10 height 11
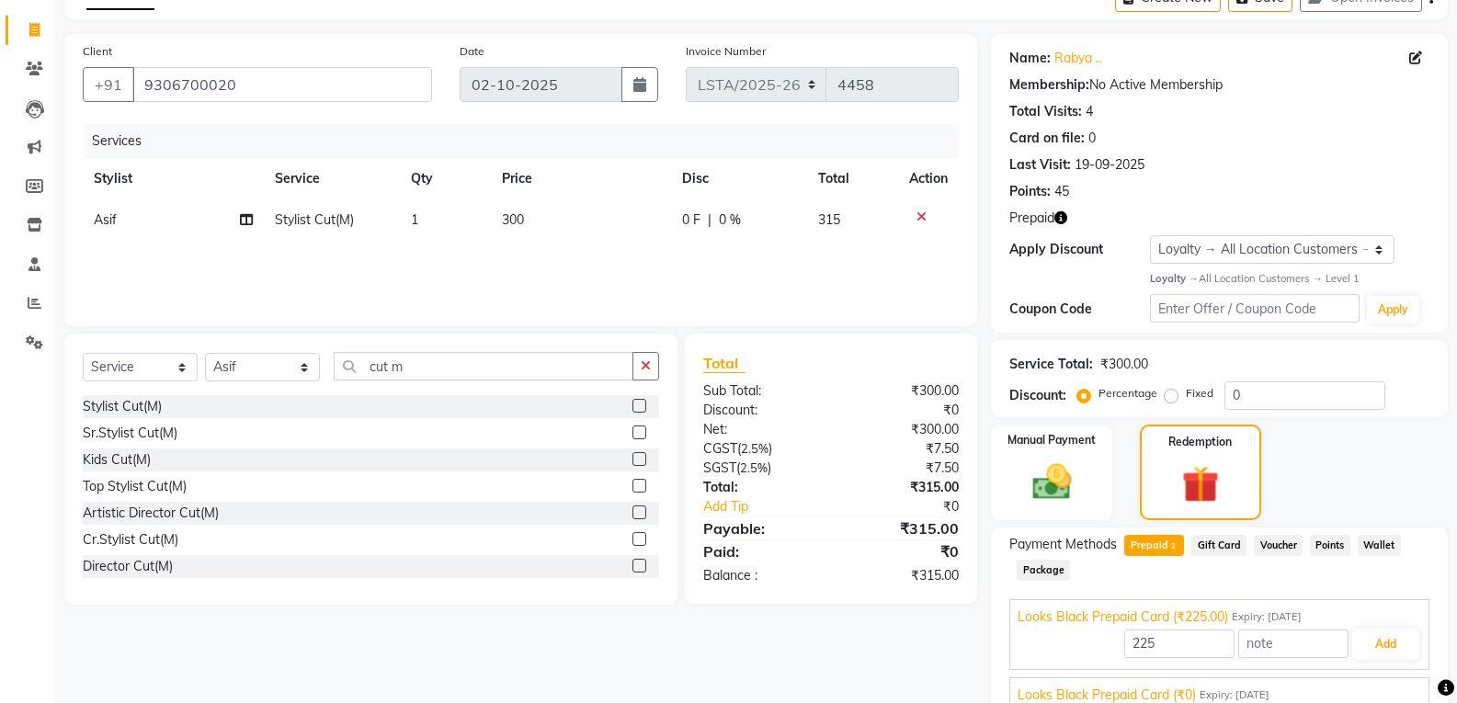
scroll to position [187, 0]
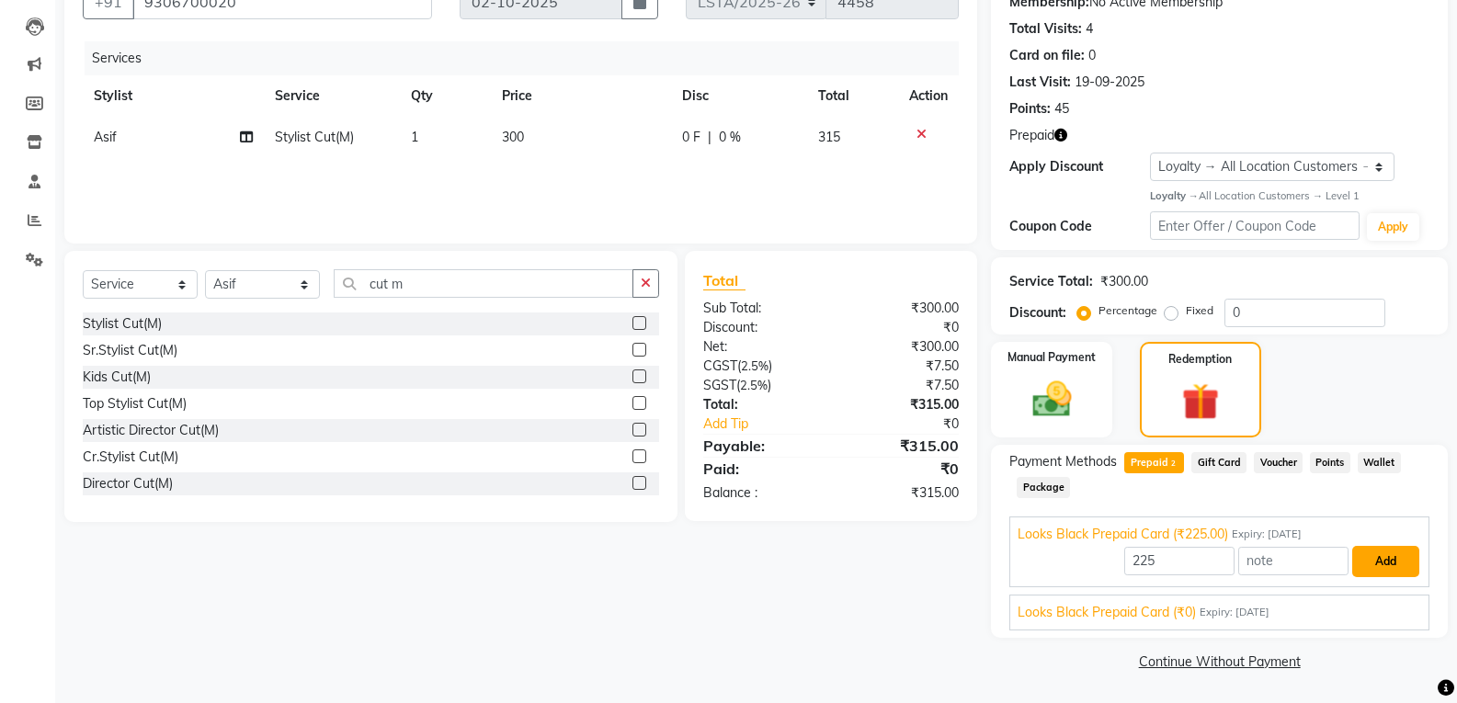
click at [1369, 566] on button "Add" at bounding box center [1386, 561] width 67 height 31
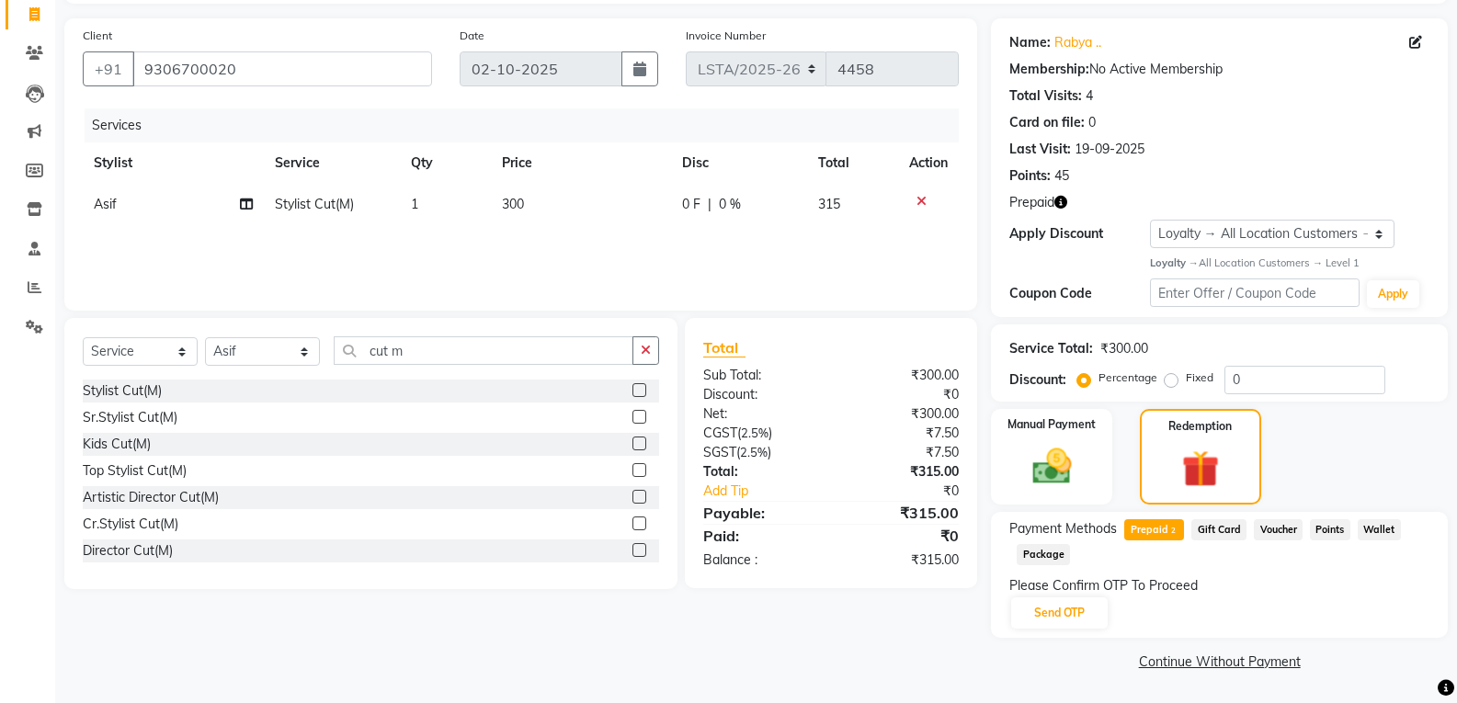
scroll to position [120, 0]
click at [1069, 614] on button "Send OTP" at bounding box center [1059, 613] width 97 height 31
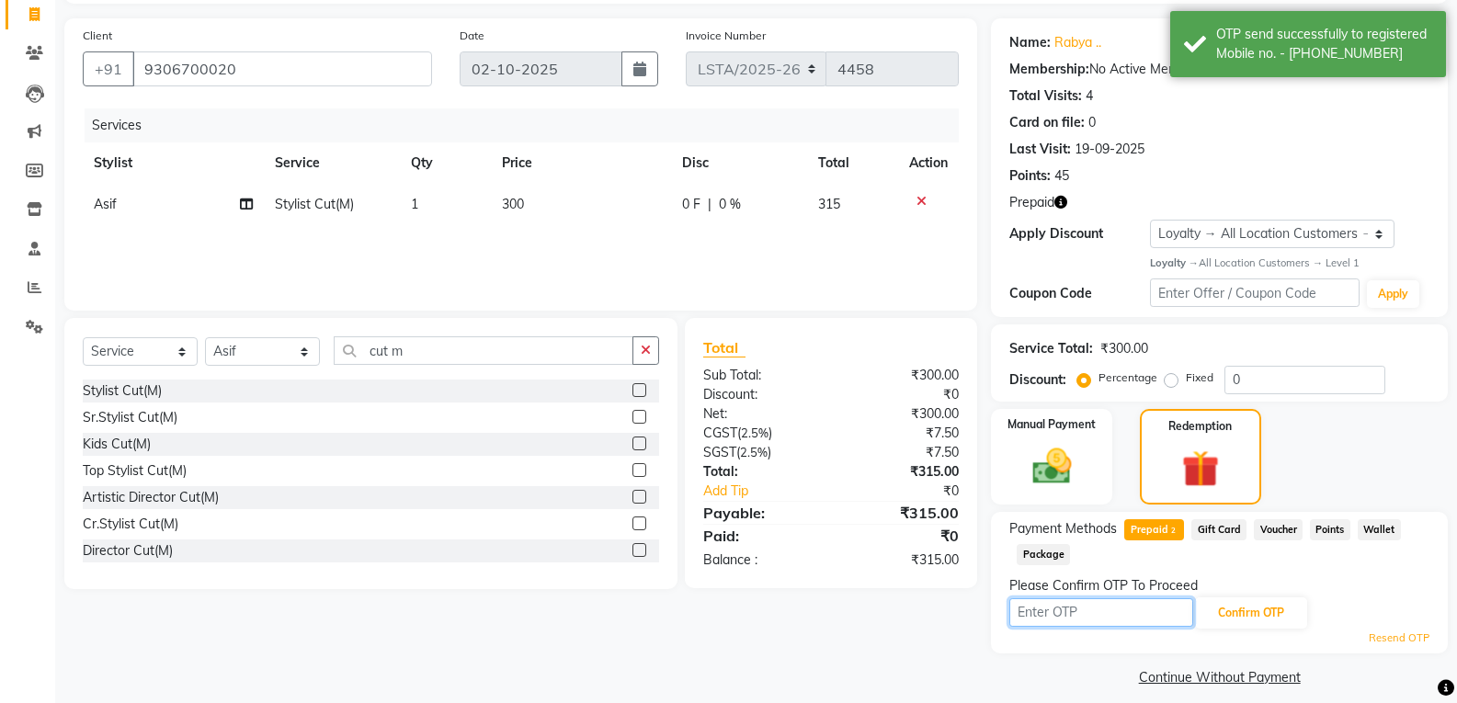
click at [1071, 614] on input "text" at bounding box center [1102, 613] width 184 height 29
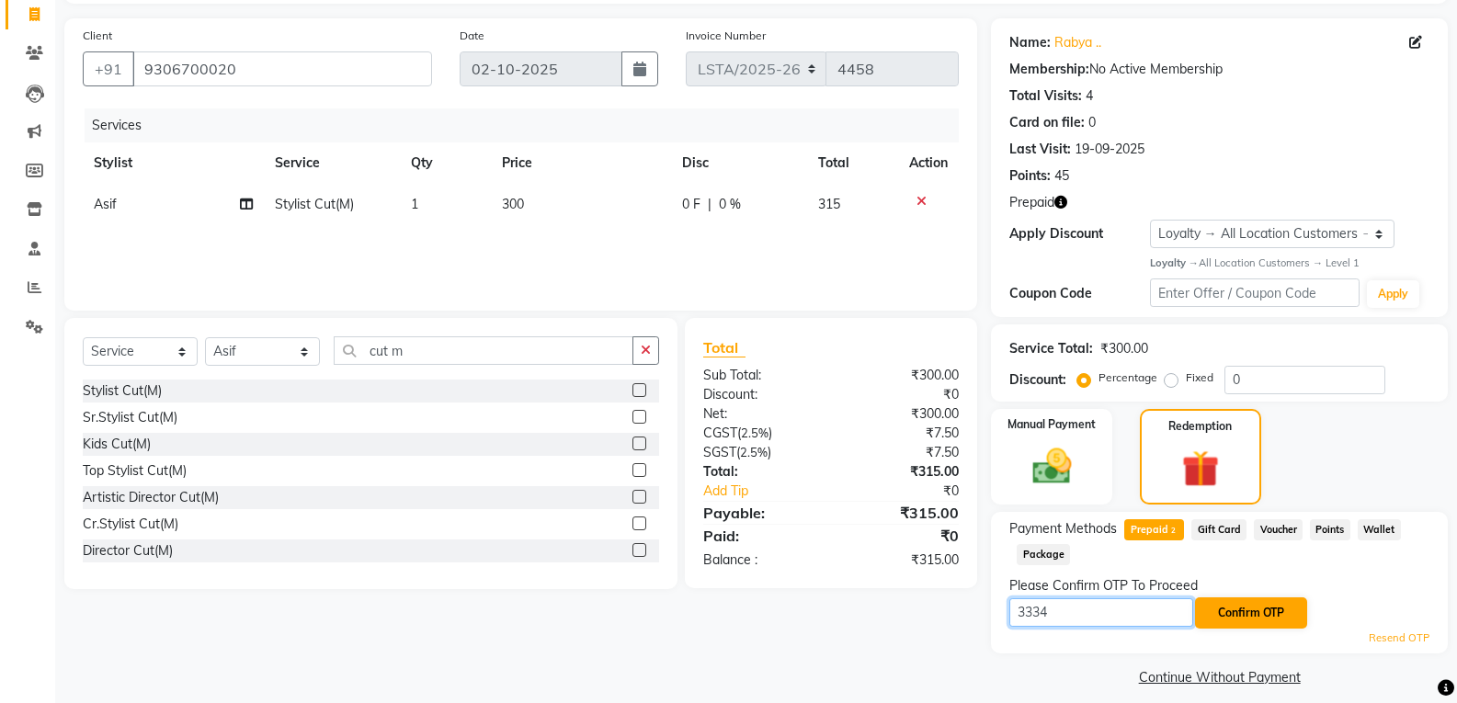
type input "3334"
click at [1244, 621] on button "Confirm OTP" at bounding box center [1251, 613] width 112 height 31
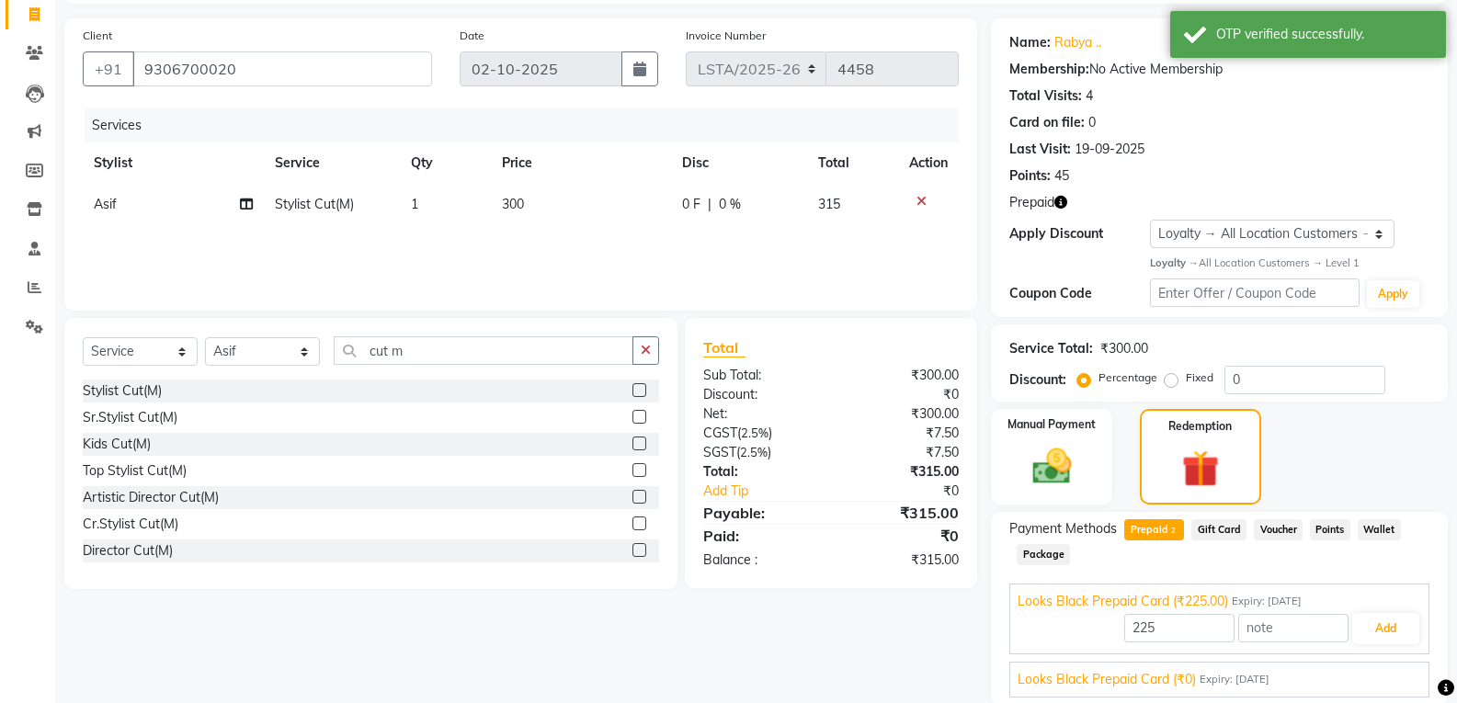
scroll to position [187, 0]
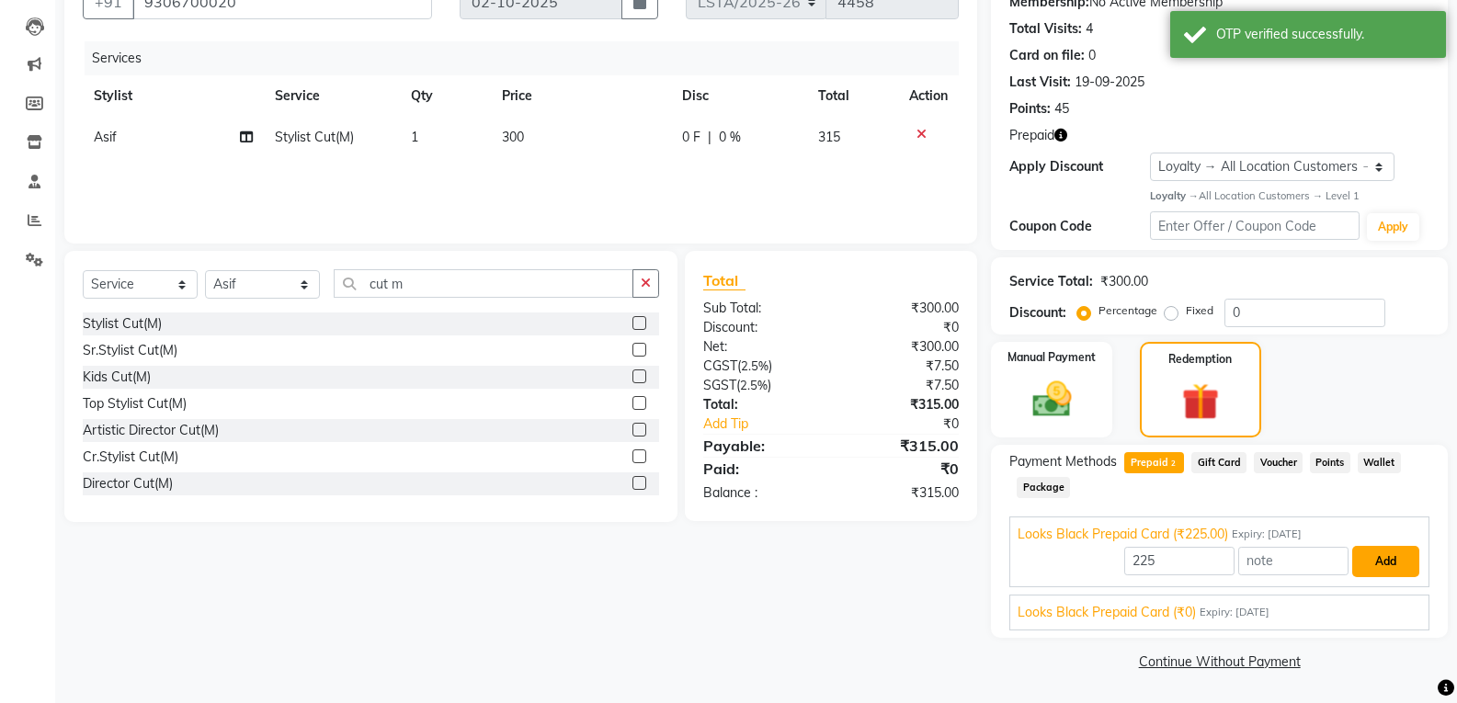
click at [1386, 569] on button "Add" at bounding box center [1386, 561] width 67 height 31
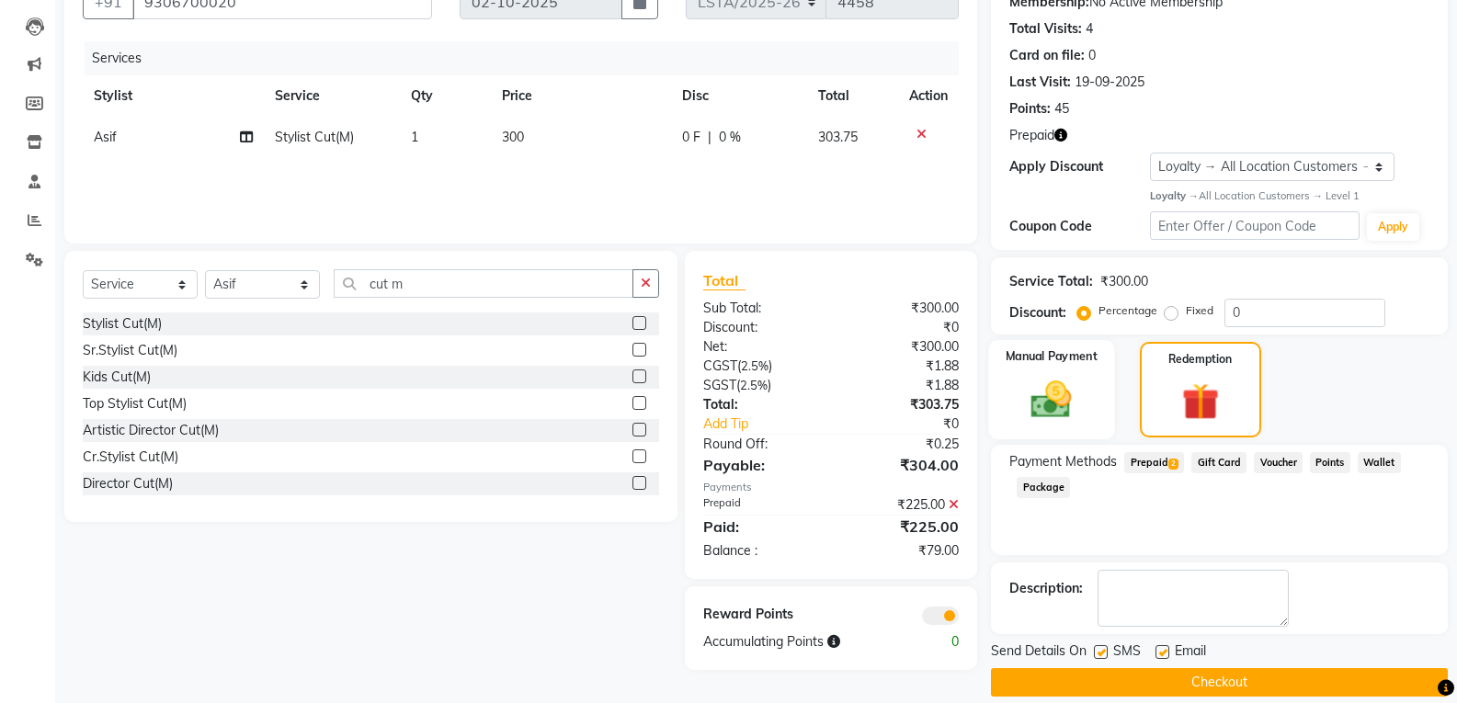
click at [1044, 416] on img at bounding box center [1051, 399] width 65 height 47
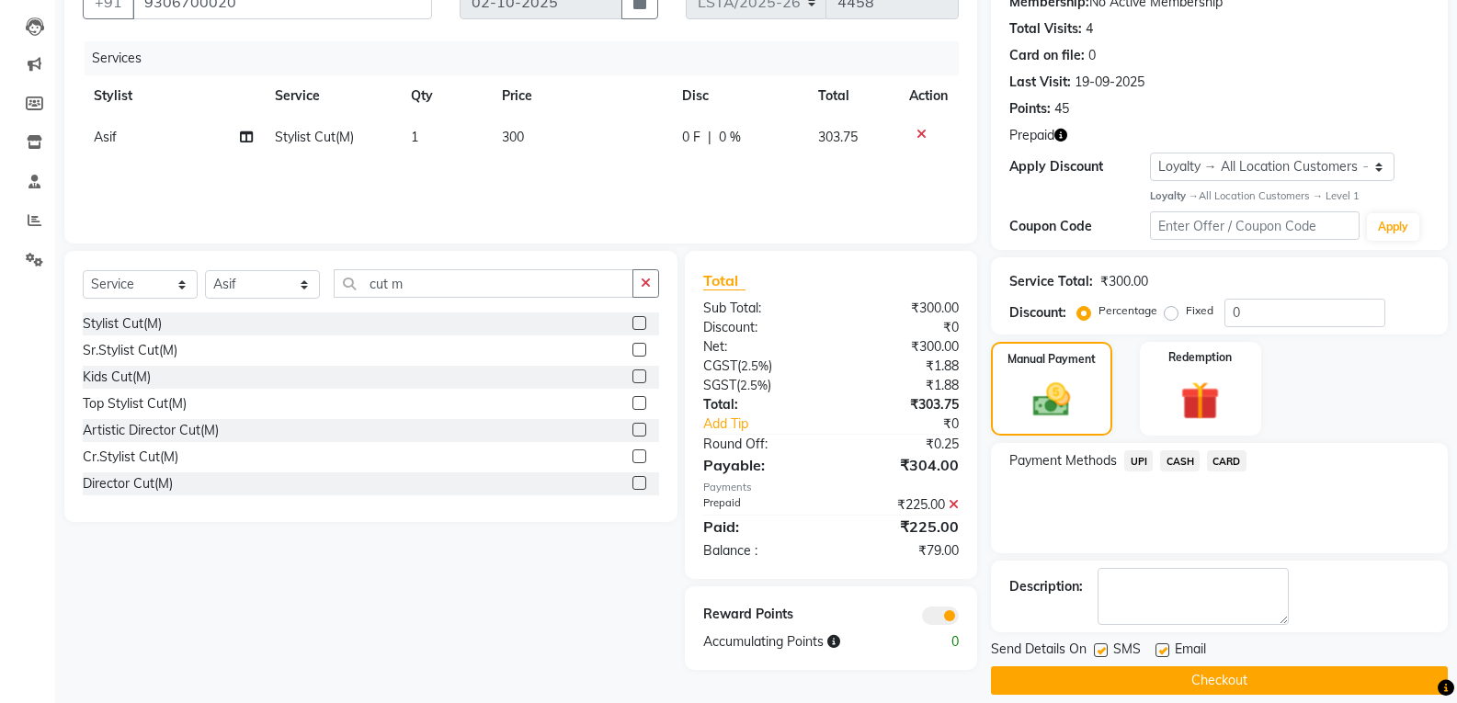
click at [1134, 463] on span "UPI" at bounding box center [1138, 461] width 29 height 21
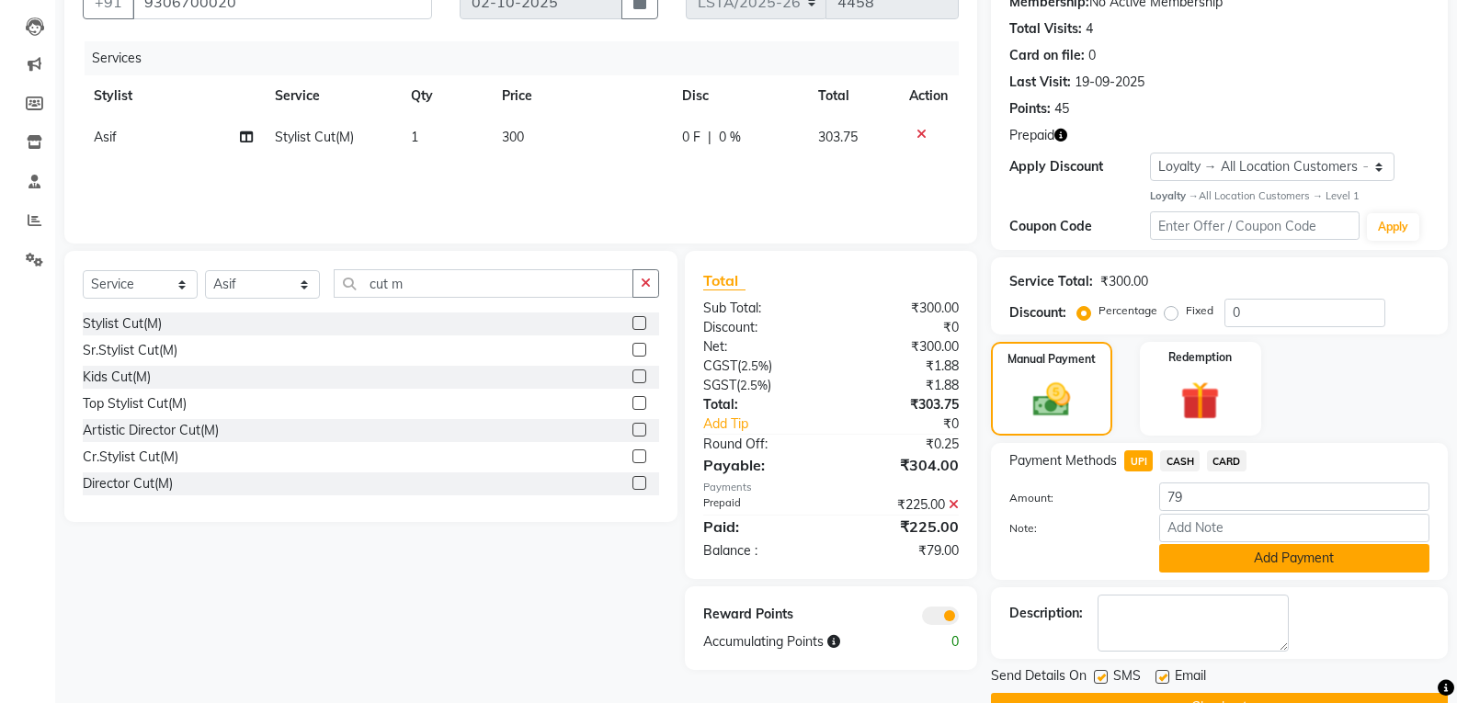
click at [1195, 554] on button "Add Payment" at bounding box center [1294, 558] width 270 height 29
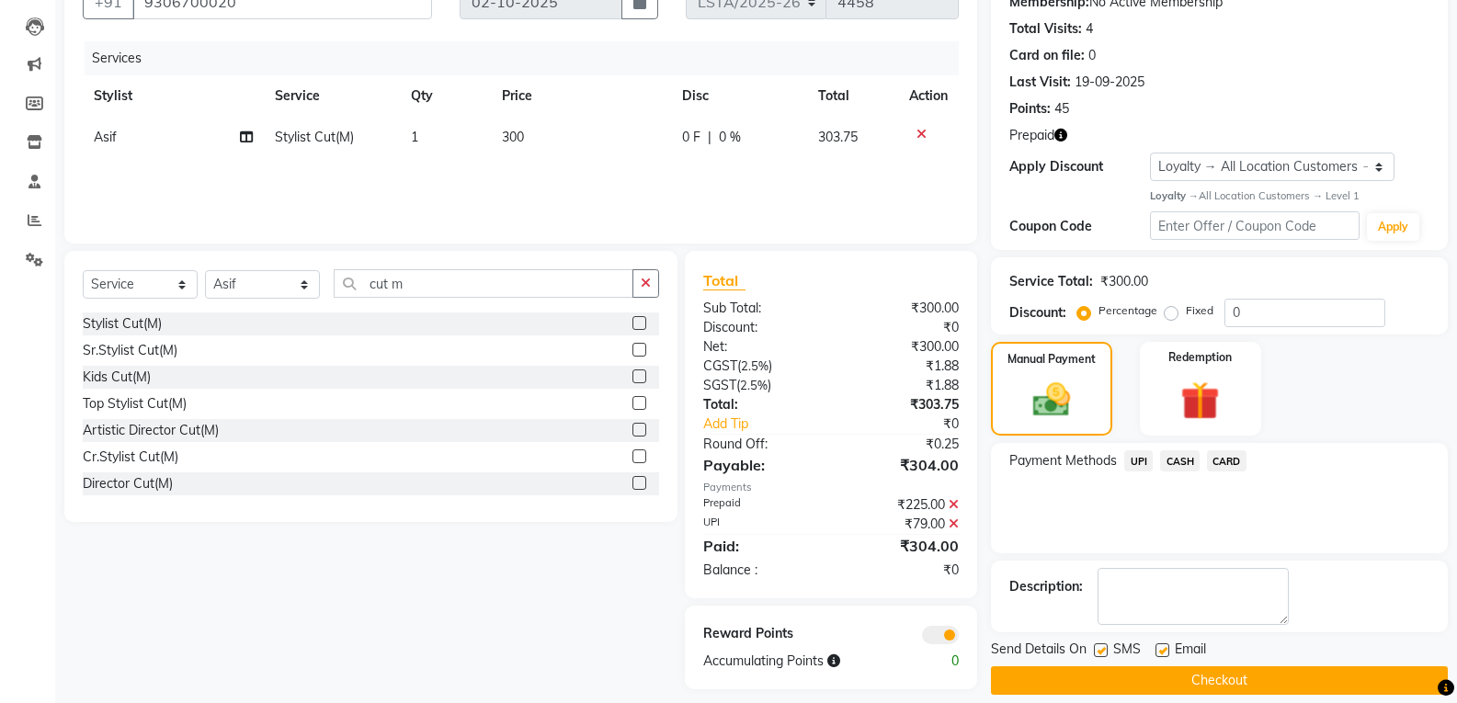
click at [1105, 649] on label at bounding box center [1101, 651] width 14 height 14
click at [1105, 649] on input "checkbox" at bounding box center [1100, 651] width 12 height 12
checkbox input "false"
click at [1162, 650] on label at bounding box center [1163, 651] width 14 height 14
click at [1162, 650] on input "checkbox" at bounding box center [1162, 651] width 12 height 12
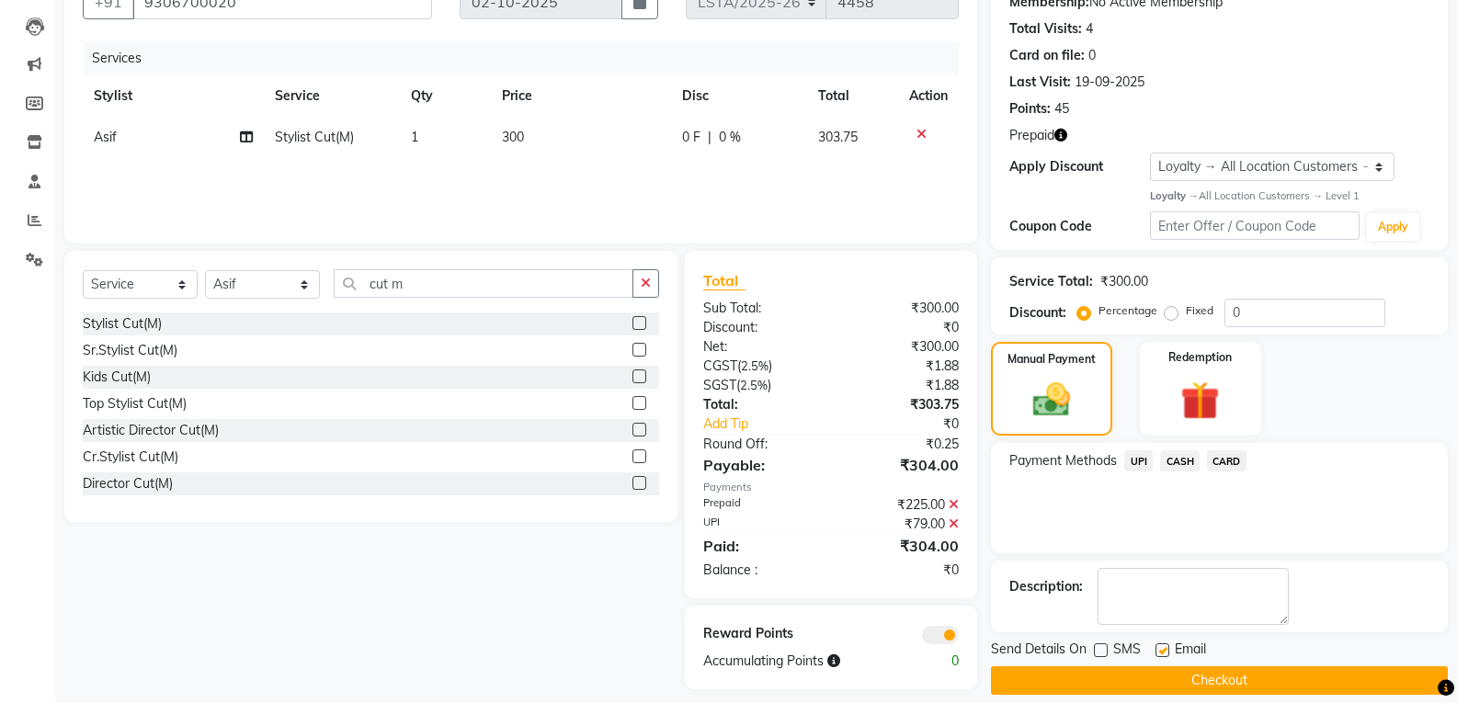
checkbox input "false"
click at [1088, 675] on button "Checkout" at bounding box center [1219, 681] width 457 height 29
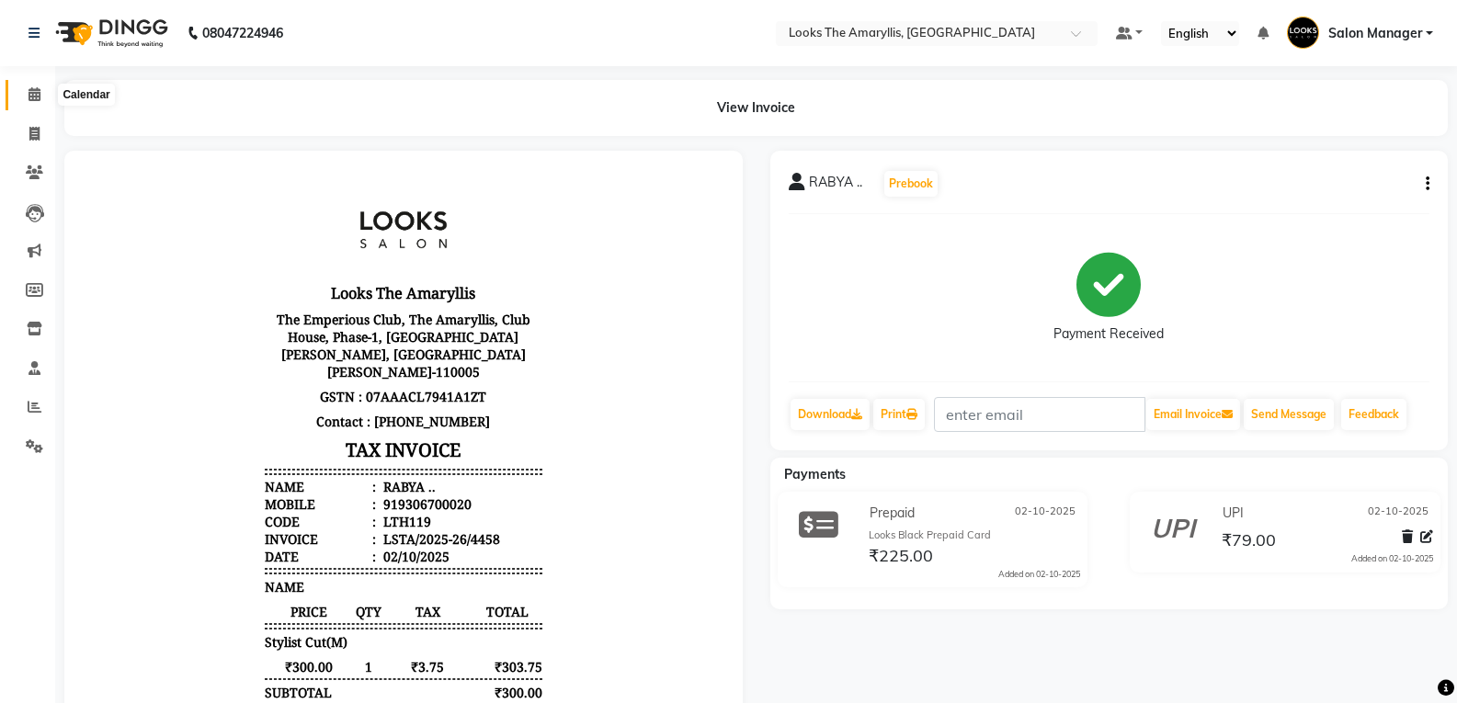
click at [32, 97] on icon at bounding box center [35, 94] width 12 height 14
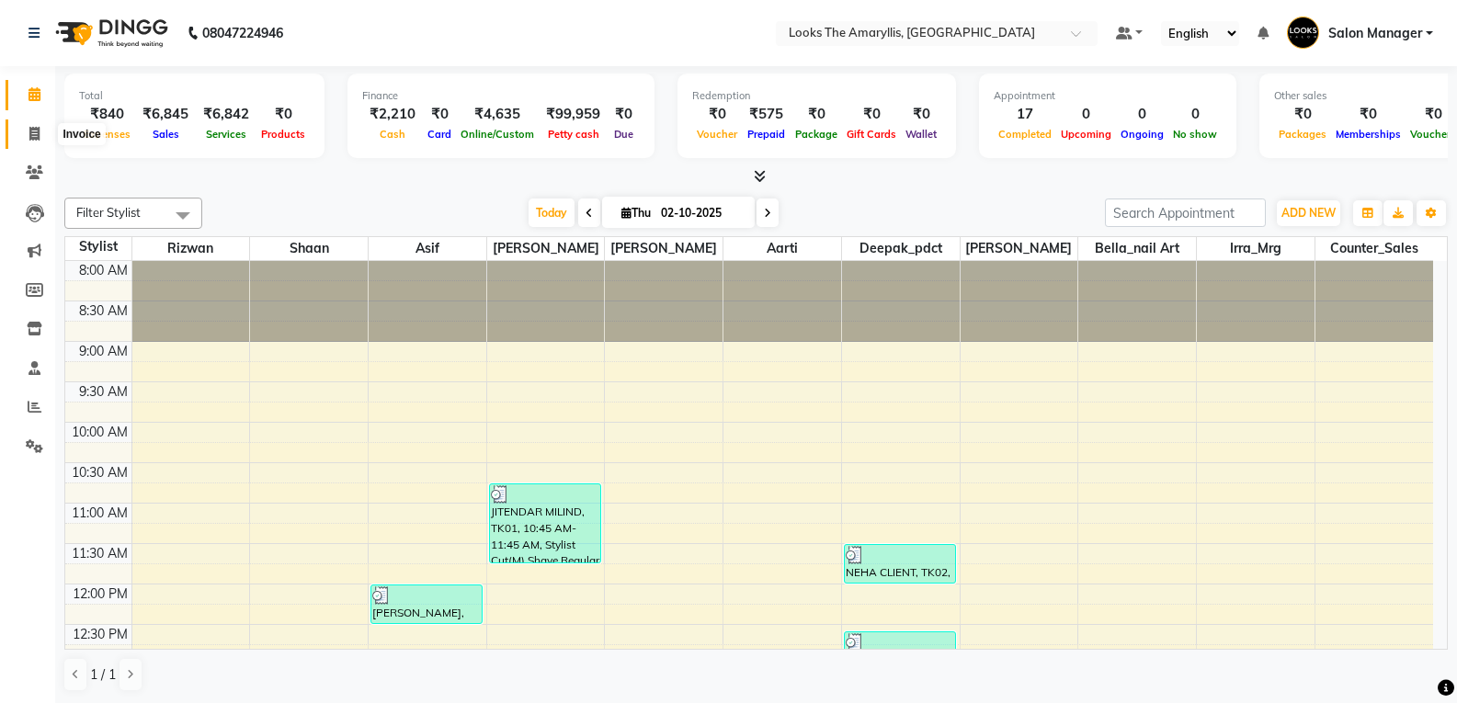
click at [42, 133] on span at bounding box center [34, 134] width 32 height 21
select select "service"
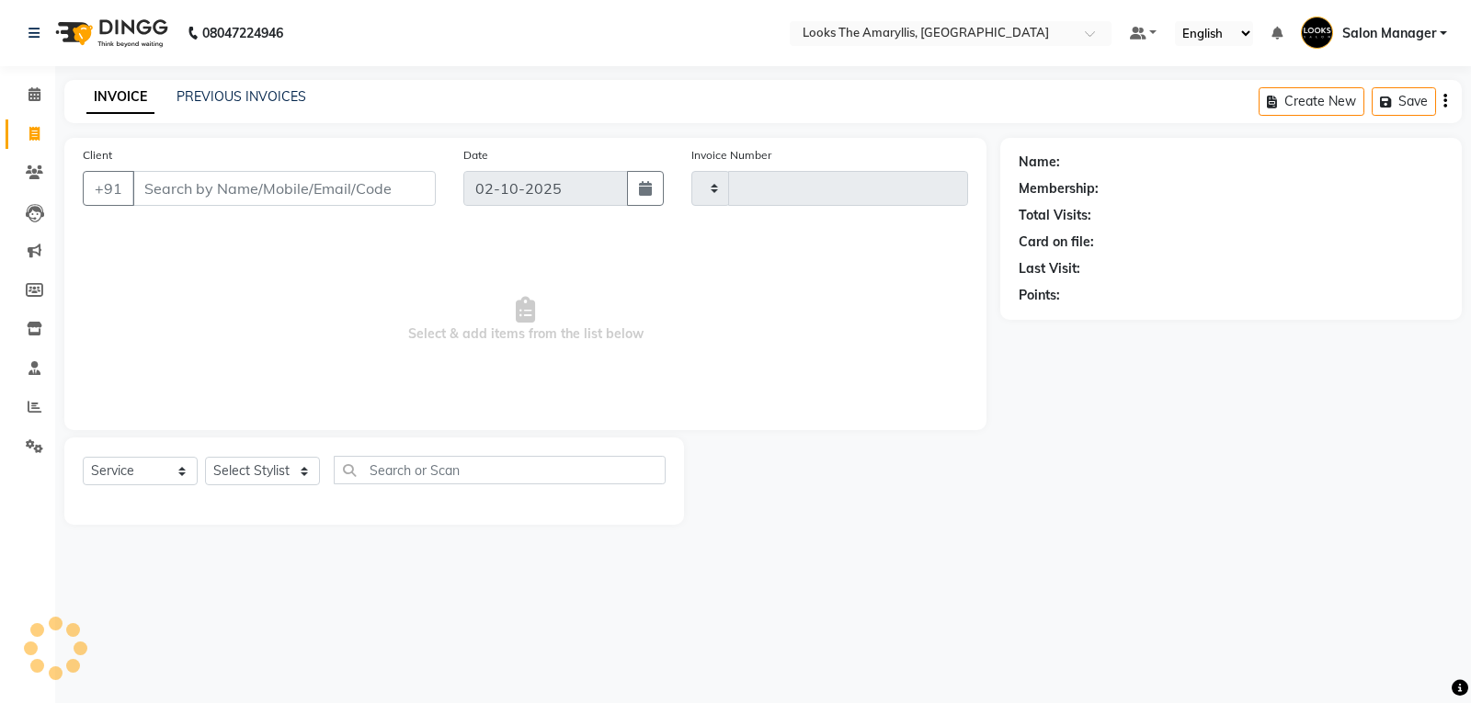
type input "4459"
select select "8939"
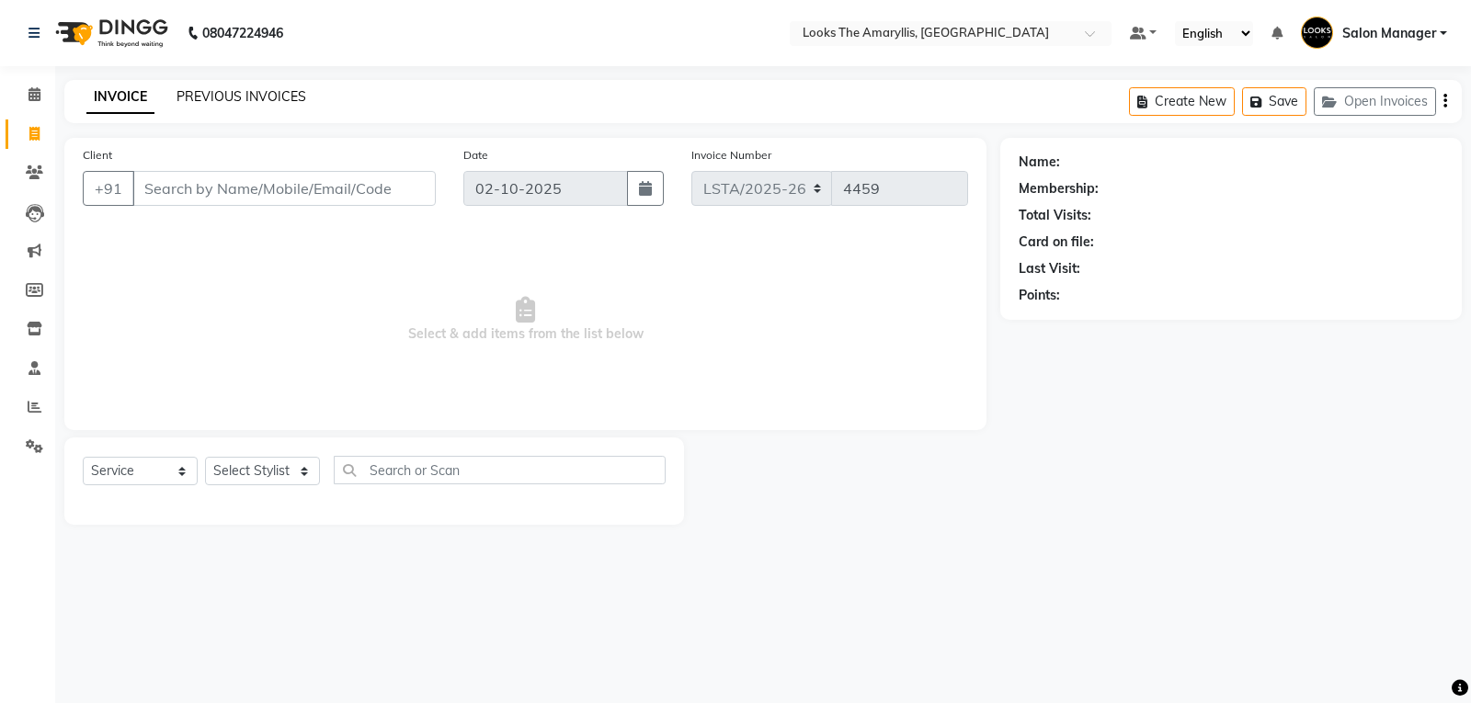
click at [278, 95] on link "PREVIOUS INVOICES" at bounding box center [242, 96] width 130 height 17
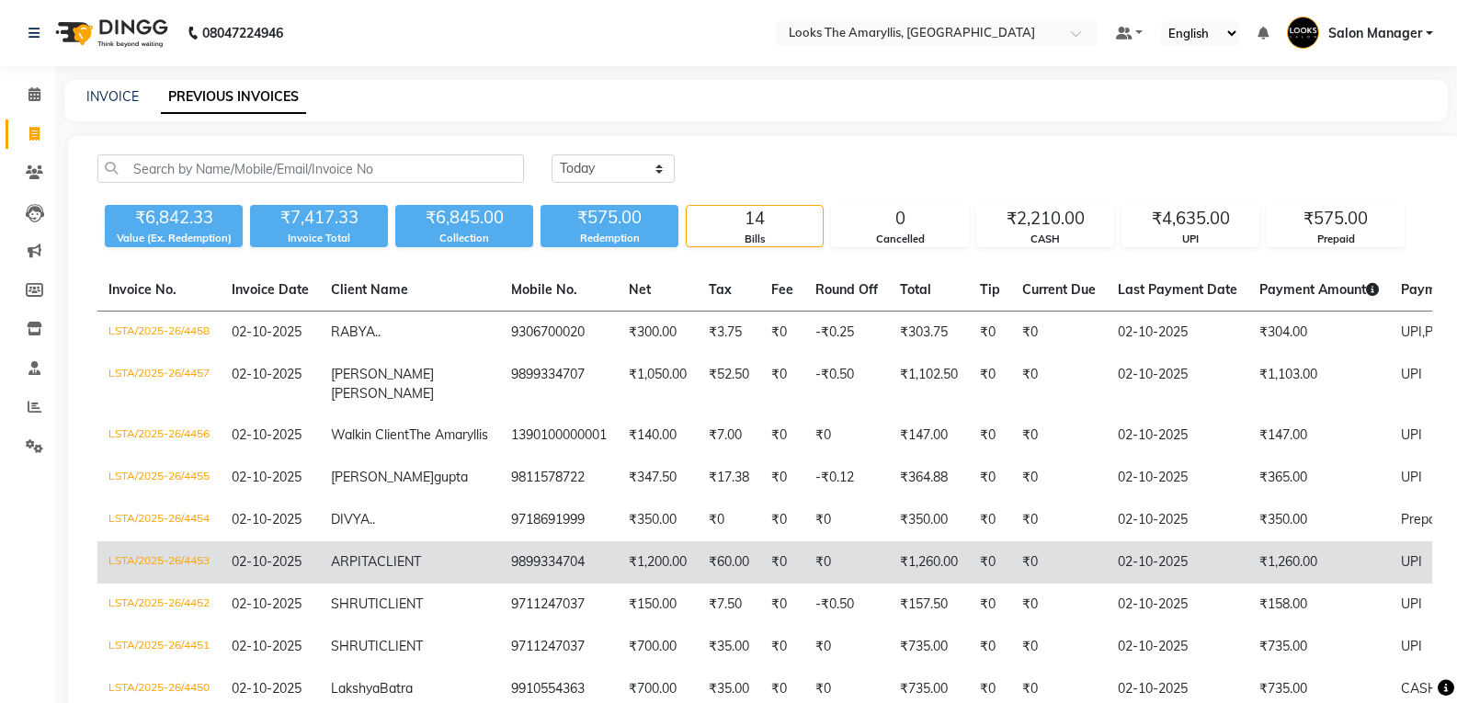
scroll to position [184, 0]
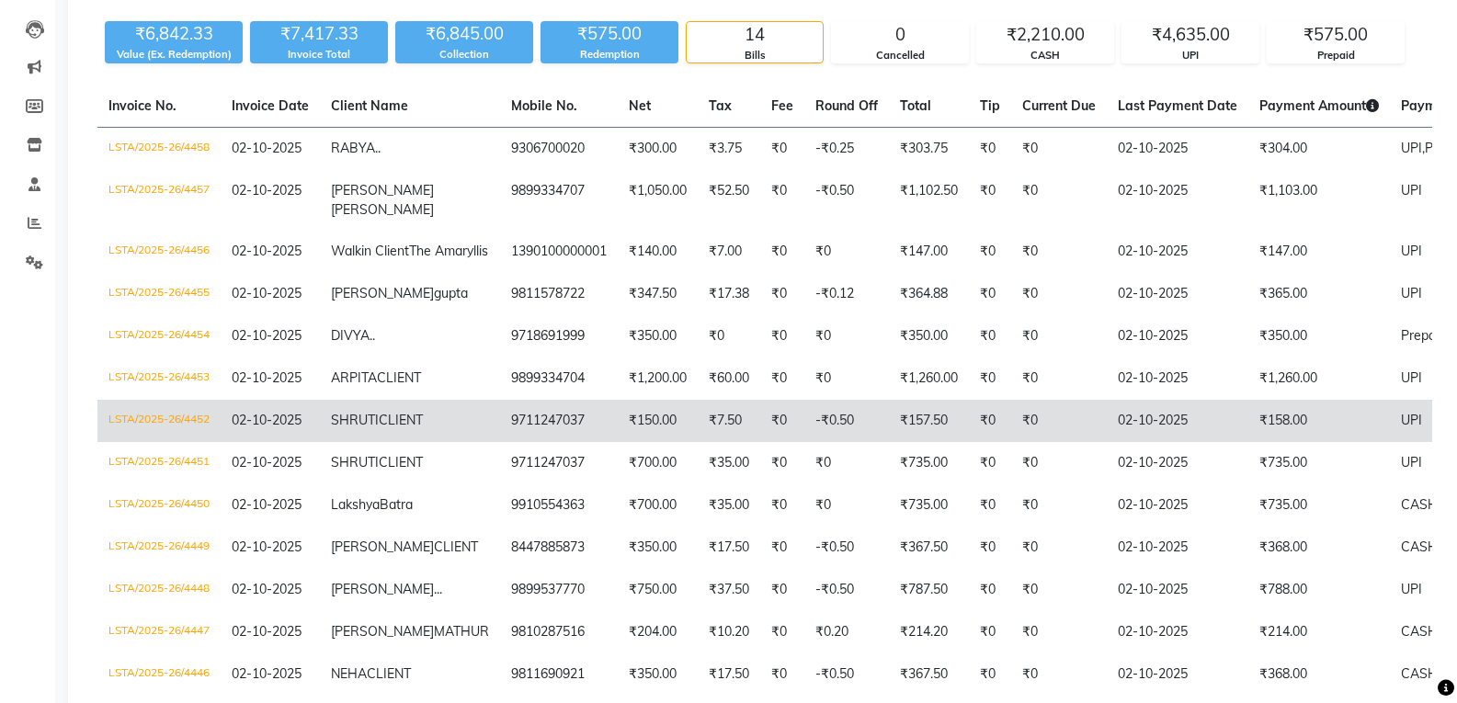
click at [142, 442] on td "LSTA/2025-26/4452" at bounding box center [158, 421] width 123 height 42
select select "service"
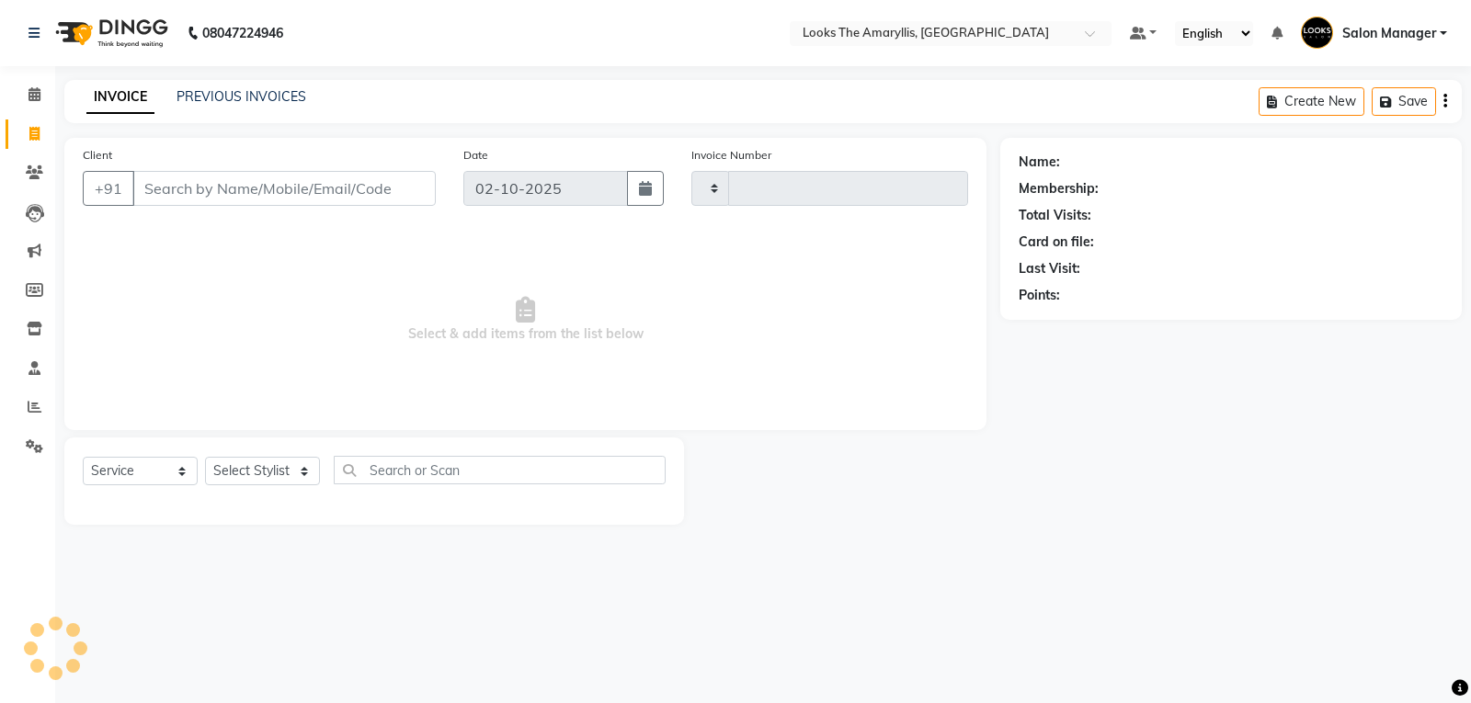
type input "4459"
select select "8939"
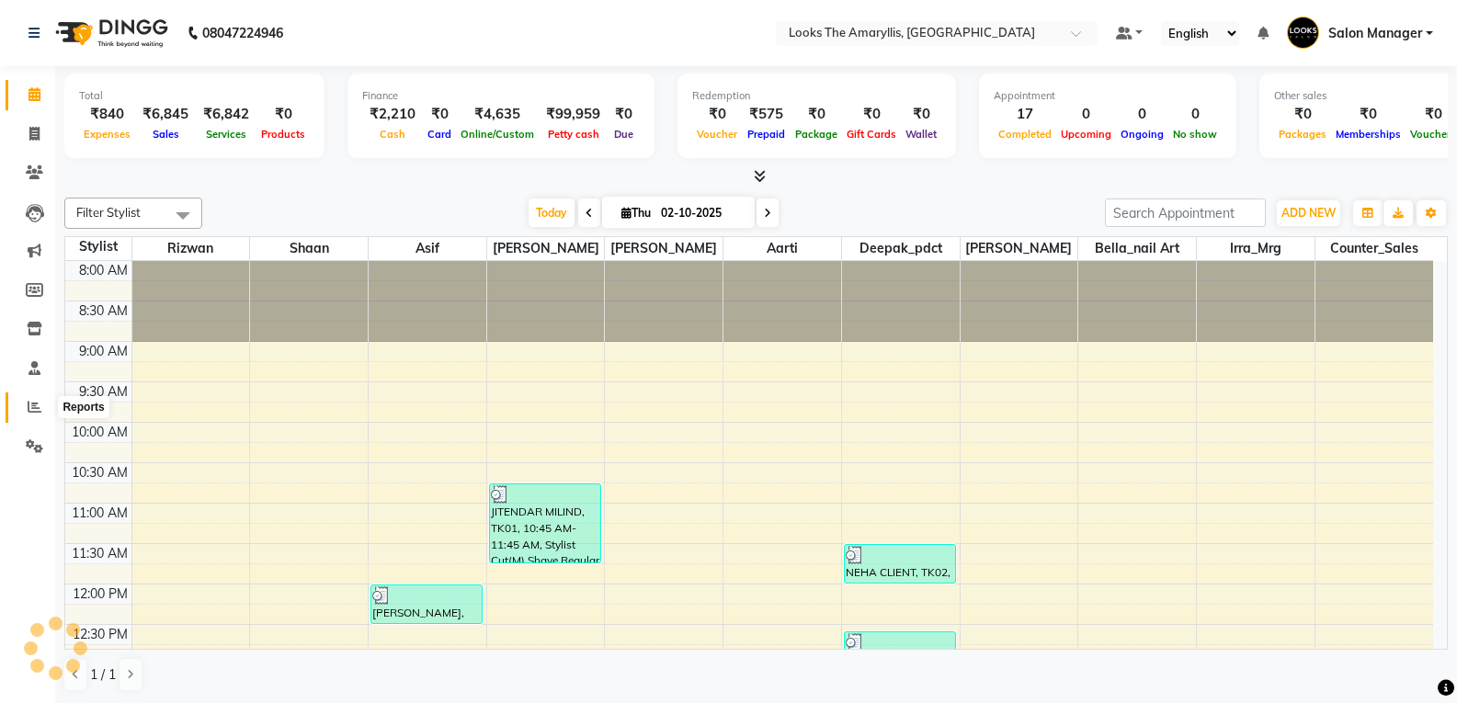
click at [35, 404] on icon at bounding box center [35, 407] width 14 height 14
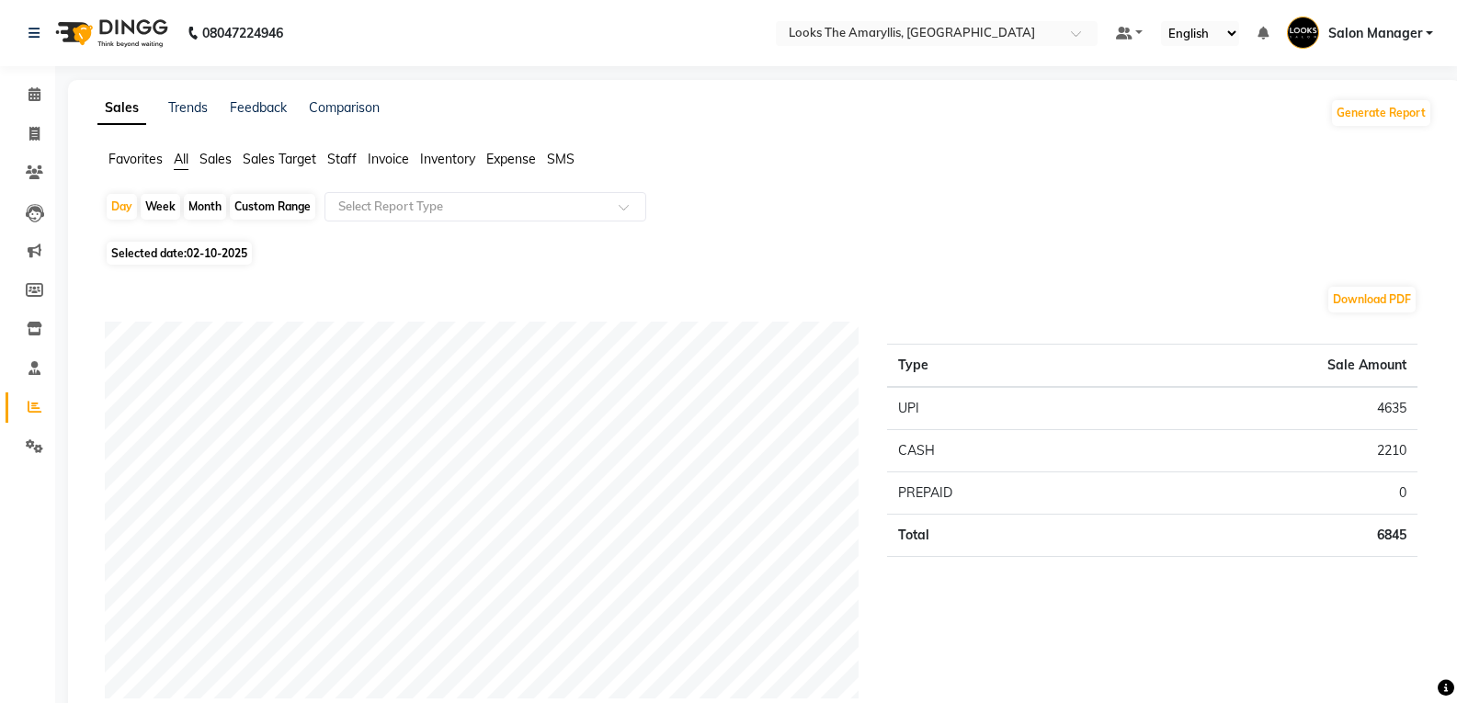
click at [342, 159] on span "Staff" at bounding box center [341, 159] width 29 height 17
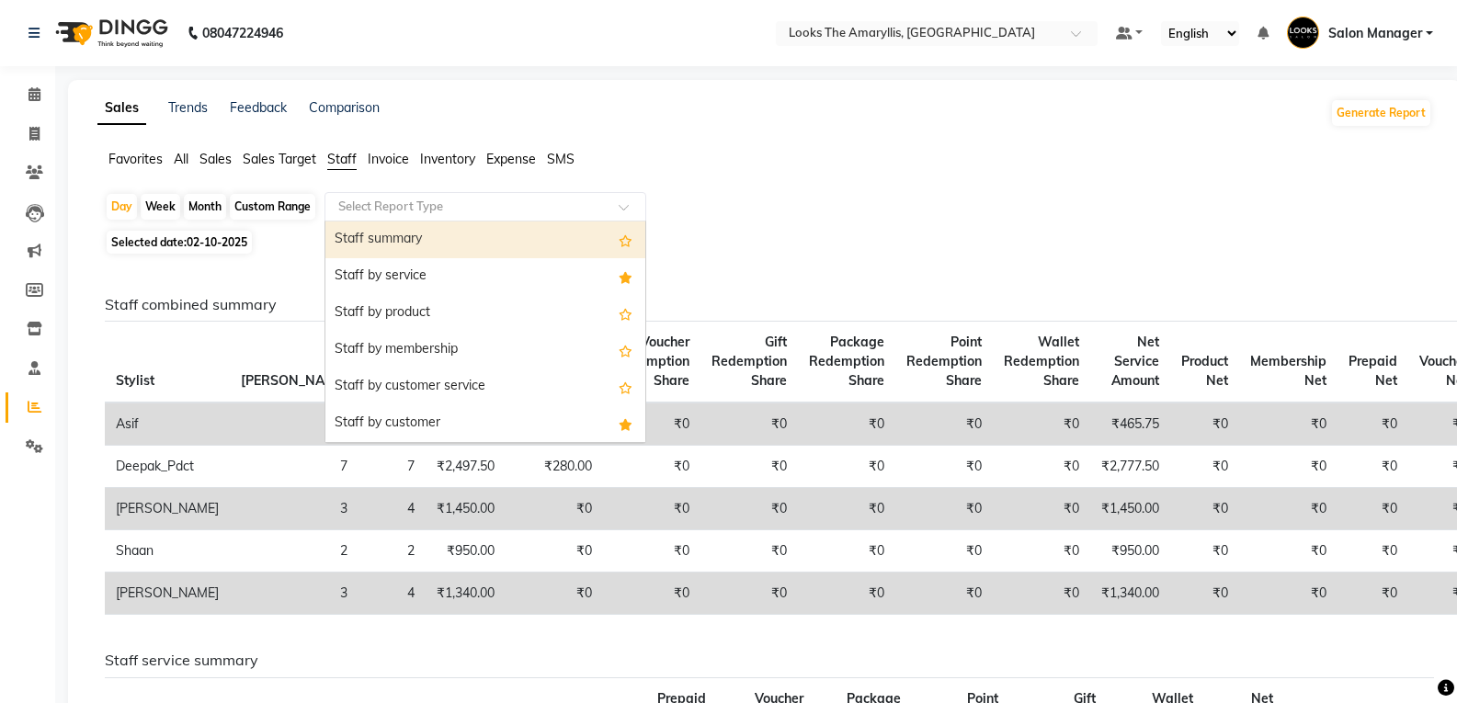
click at [626, 207] on span at bounding box center [630, 212] width 23 height 18
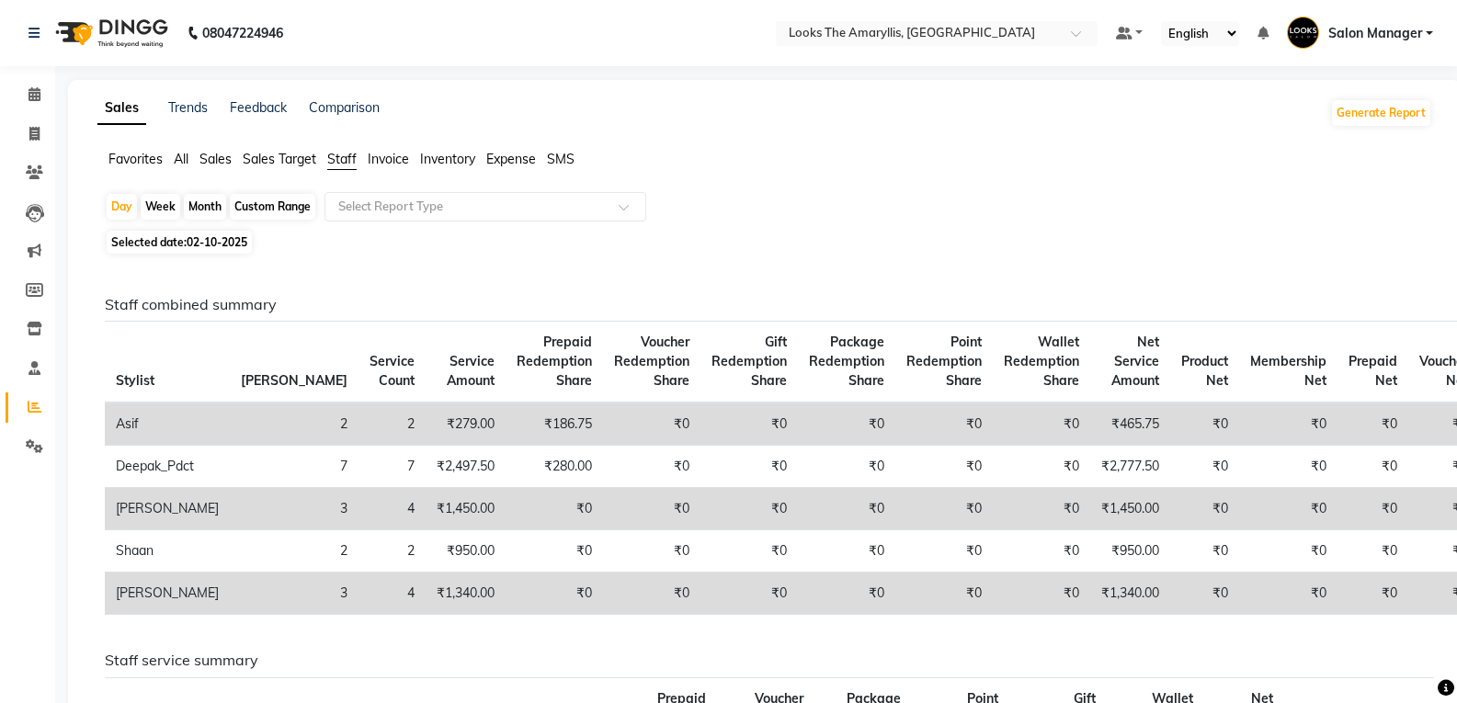
drag, startPoint x: 885, startPoint y: 162, endPoint x: 867, endPoint y: 173, distance: 20.7
click at [885, 162] on ul "Favorites All Sales Sales Target Staff Invoice Inventory Expense SMS" at bounding box center [764, 160] width 1335 height 20
click at [30, 92] on icon at bounding box center [35, 94] width 12 height 14
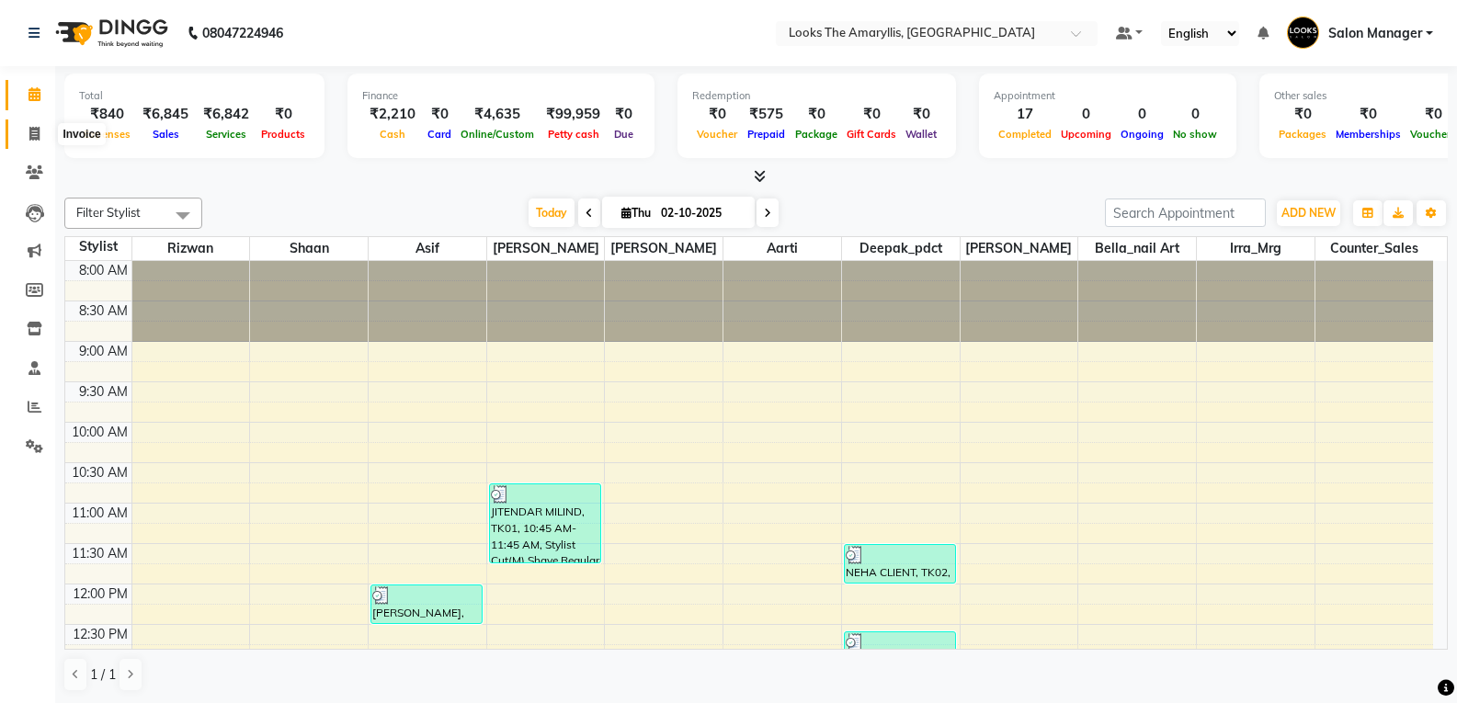
click at [34, 131] on icon at bounding box center [34, 134] width 10 height 14
select select "service"
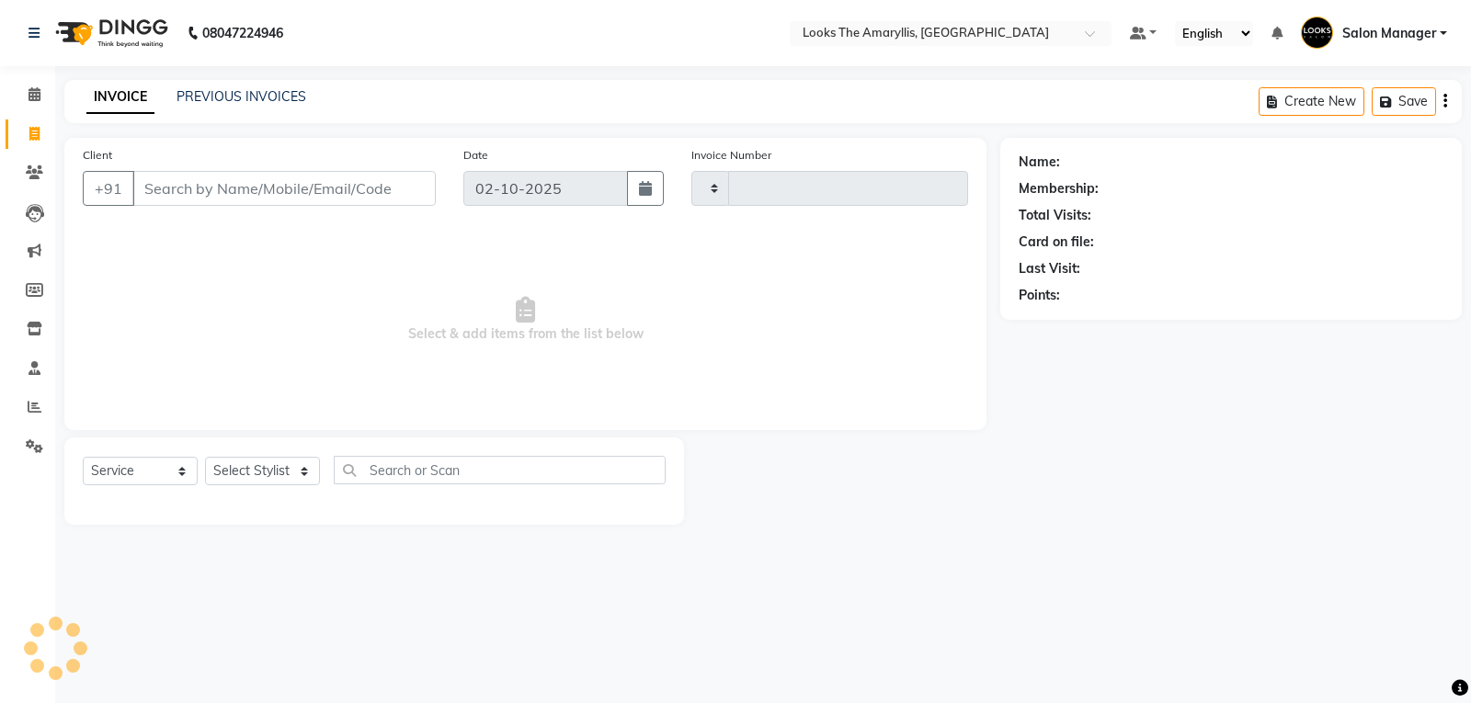
type input "4459"
select select "8939"
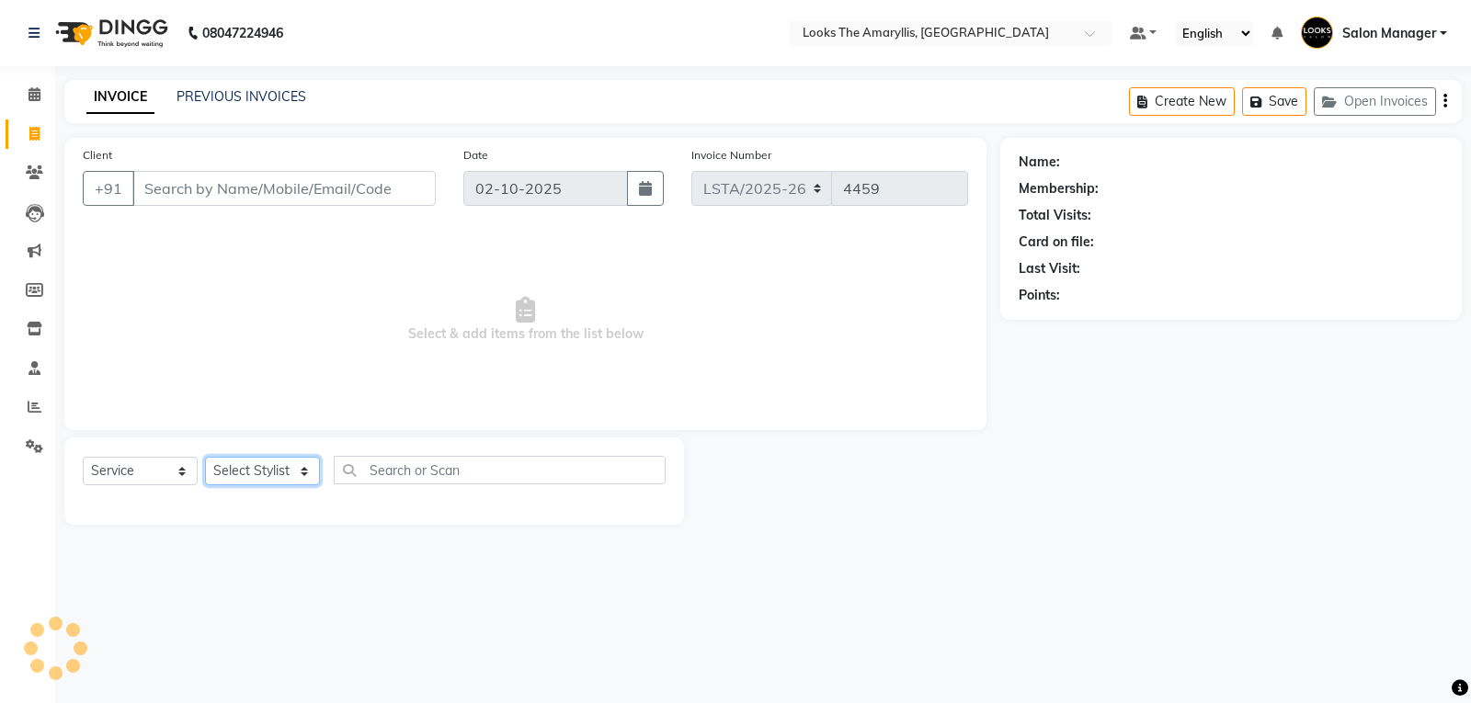
click at [301, 473] on select "Select Stylist [PERSON_NAME] art Counter_Sales Deepak_pdct Irra_Mrg [PERSON_NAM…" at bounding box center [262, 471] width 115 height 29
select select "90427"
click at [205, 457] on select "Select Stylist [PERSON_NAME] art Counter_Sales Deepak_pdct Irra_Mrg [PERSON_NAM…" at bounding box center [262, 471] width 115 height 29
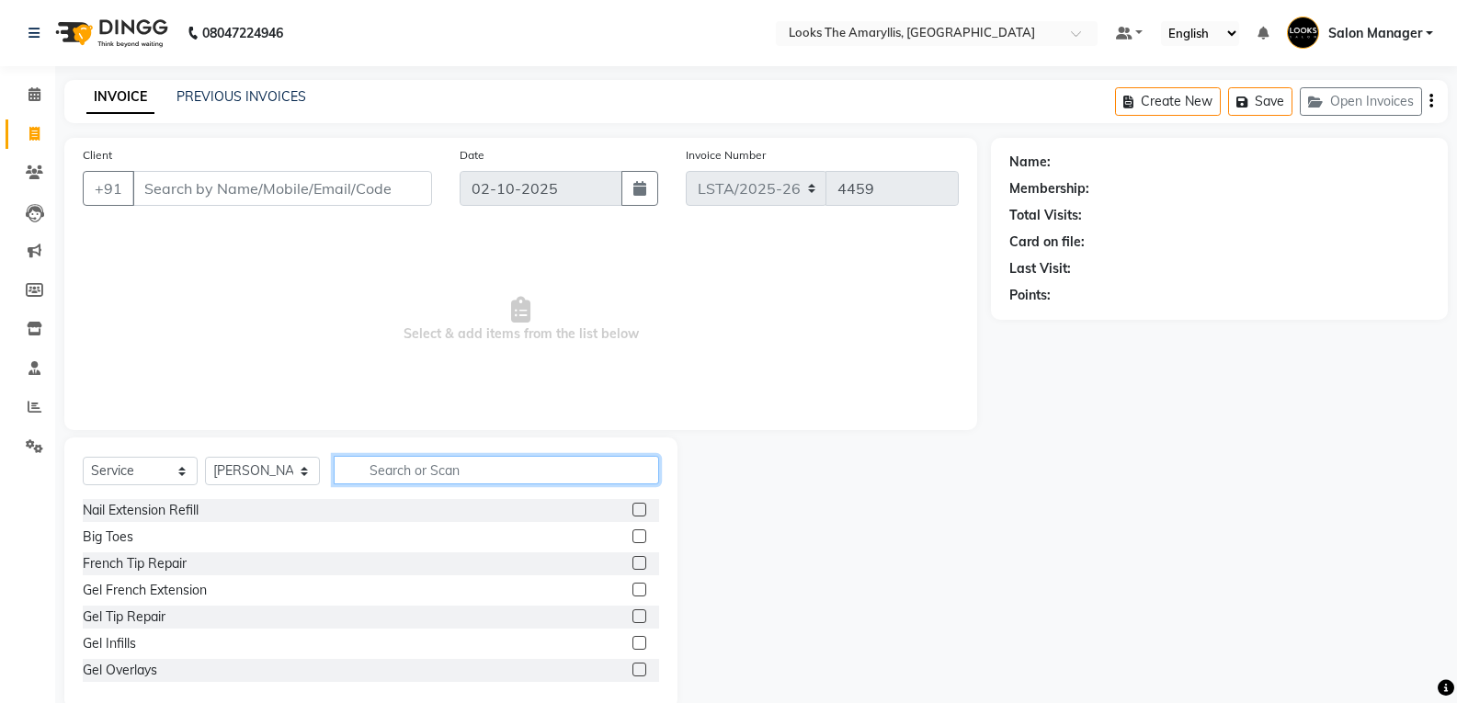
click at [371, 463] on input "text" at bounding box center [496, 470] width 325 height 29
type input "CUT M"
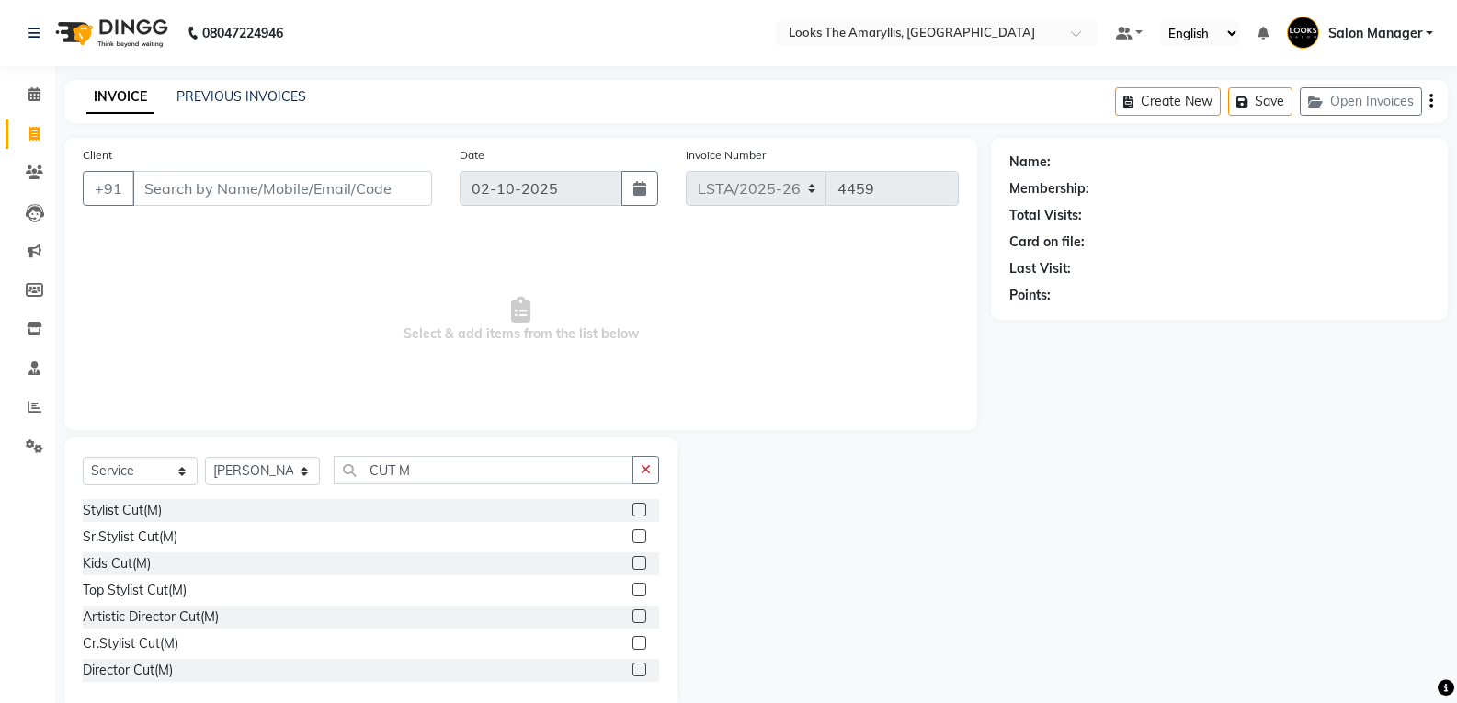
click at [633, 510] on label at bounding box center [640, 510] width 14 height 14
click at [633, 510] on input "checkbox" at bounding box center [639, 511] width 12 height 12
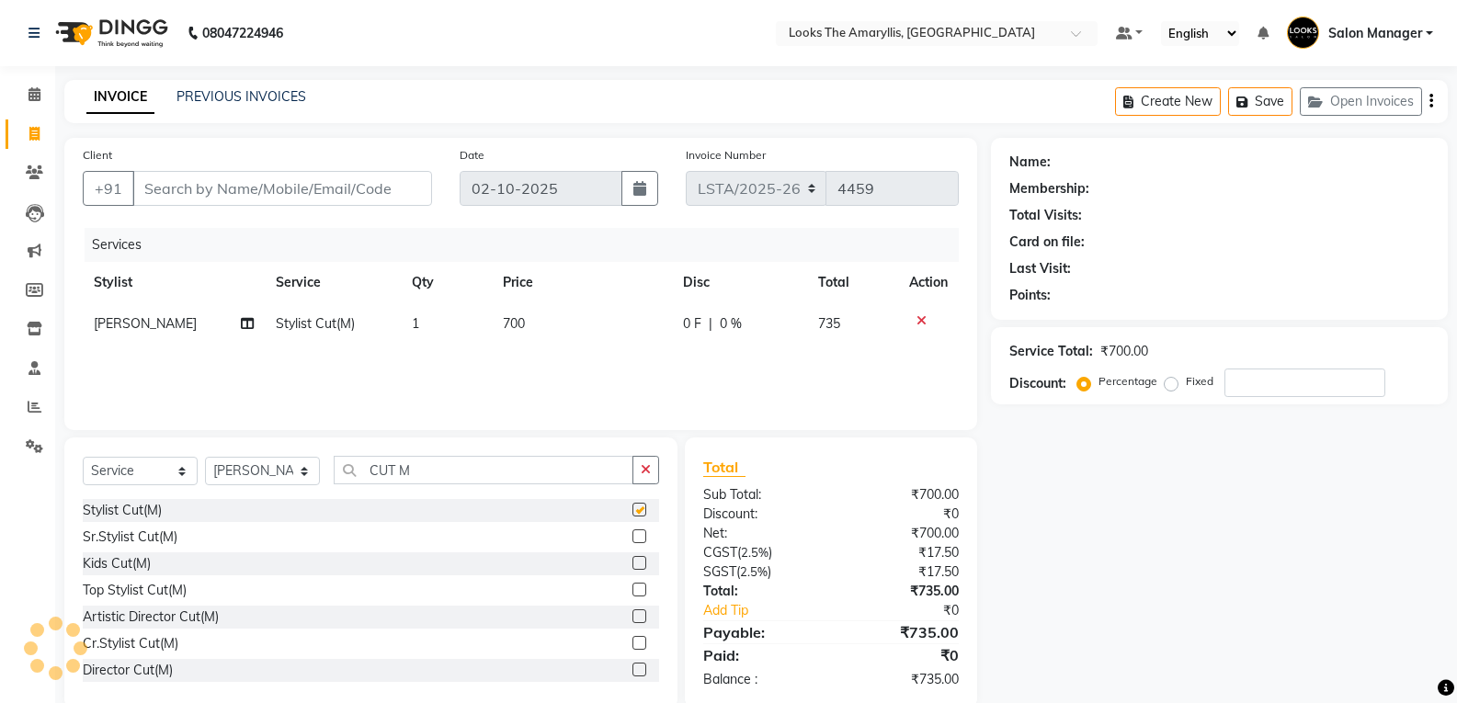
checkbox input "false"
click at [551, 336] on td "700" at bounding box center [582, 323] width 180 height 41
select select "90427"
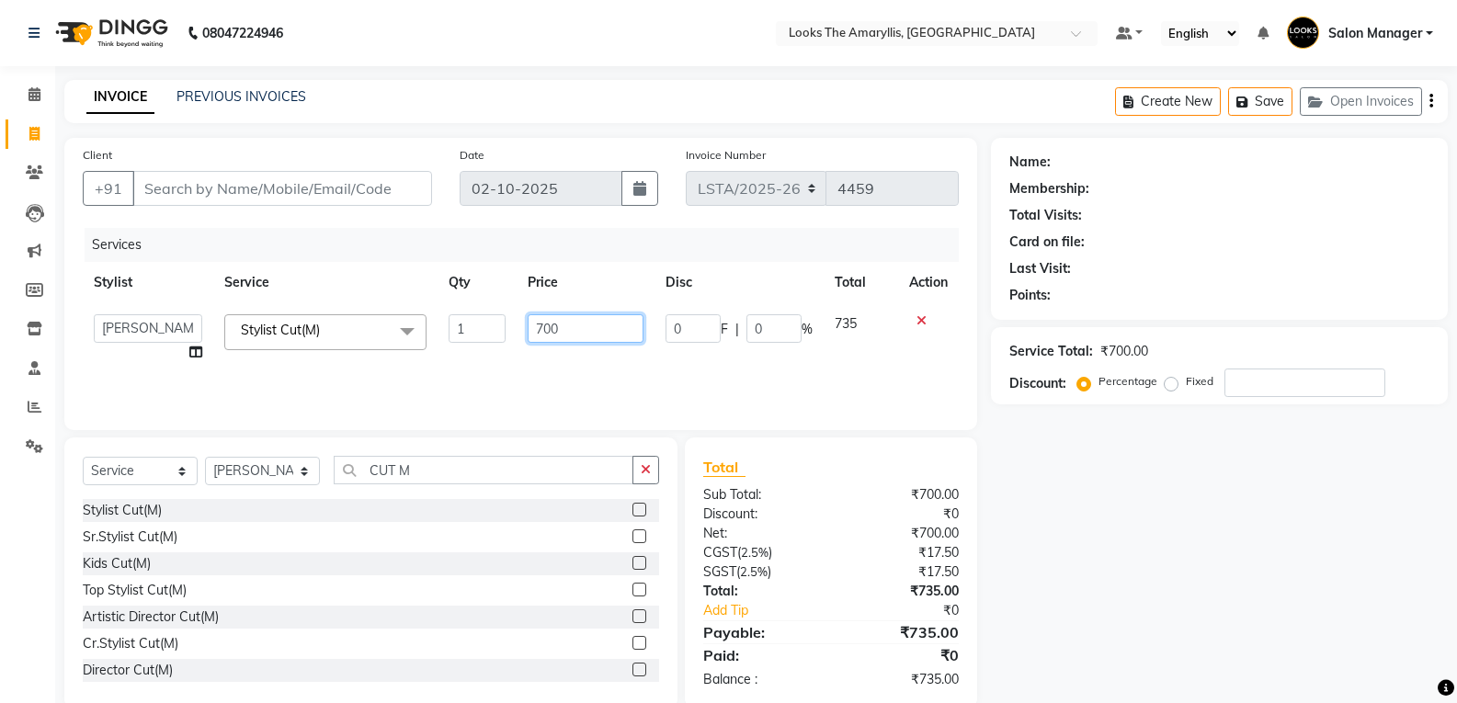
click at [579, 328] on input "700" at bounding box center [585, 328] width 115 height 29
type input "7"
type input "300"
click at [792, 451] on div "Total Sub Total: ₹700.00 Discount: ₹0 Net: ₹700.00 CGST ( 2.5% ) ₹17.50 SGST ( …" at bounding box center [831, 573] width 292 height 270
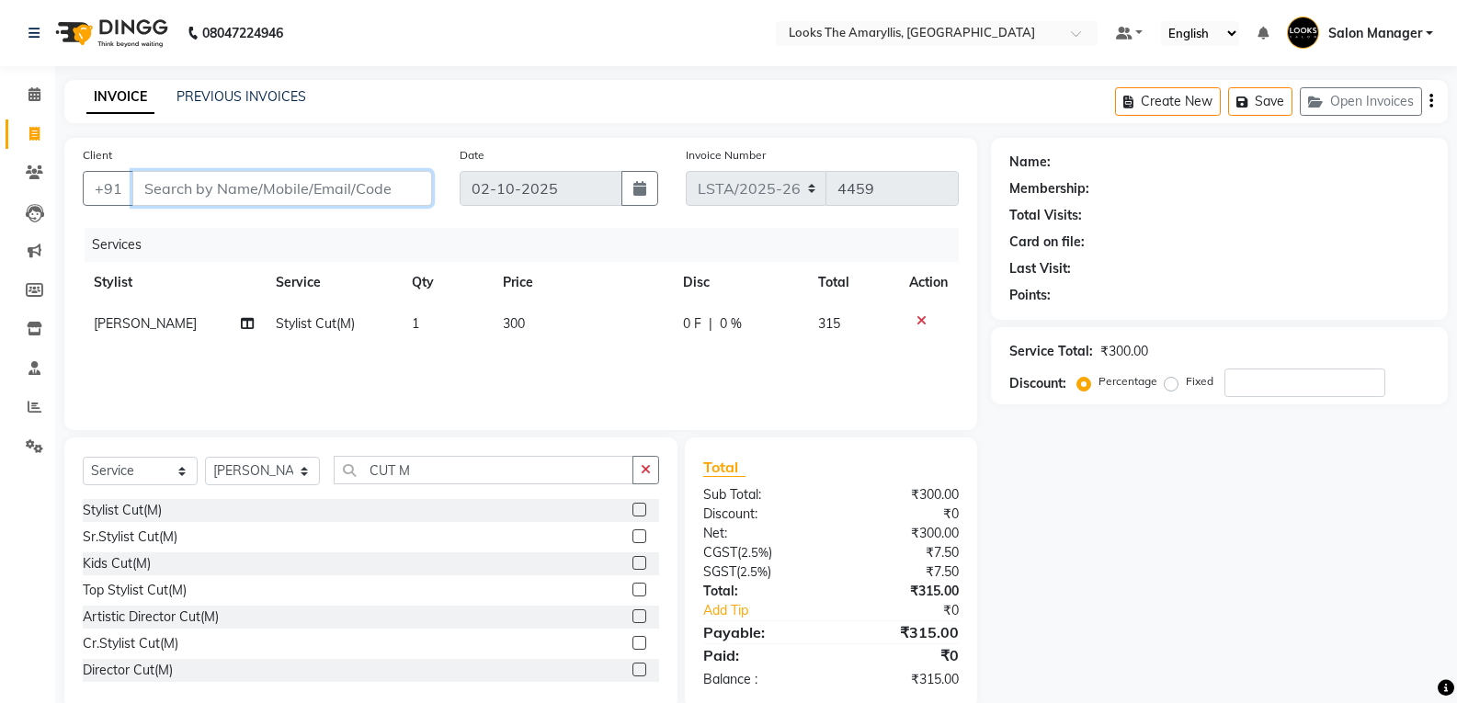
click at [384, 180] on input "Client" at bounding box center [282, 188] width 300 height 35
click at [280, 197] on input "Client" at bounding box center [282, 188] width 300 height 35
type input "9"
type input "0"
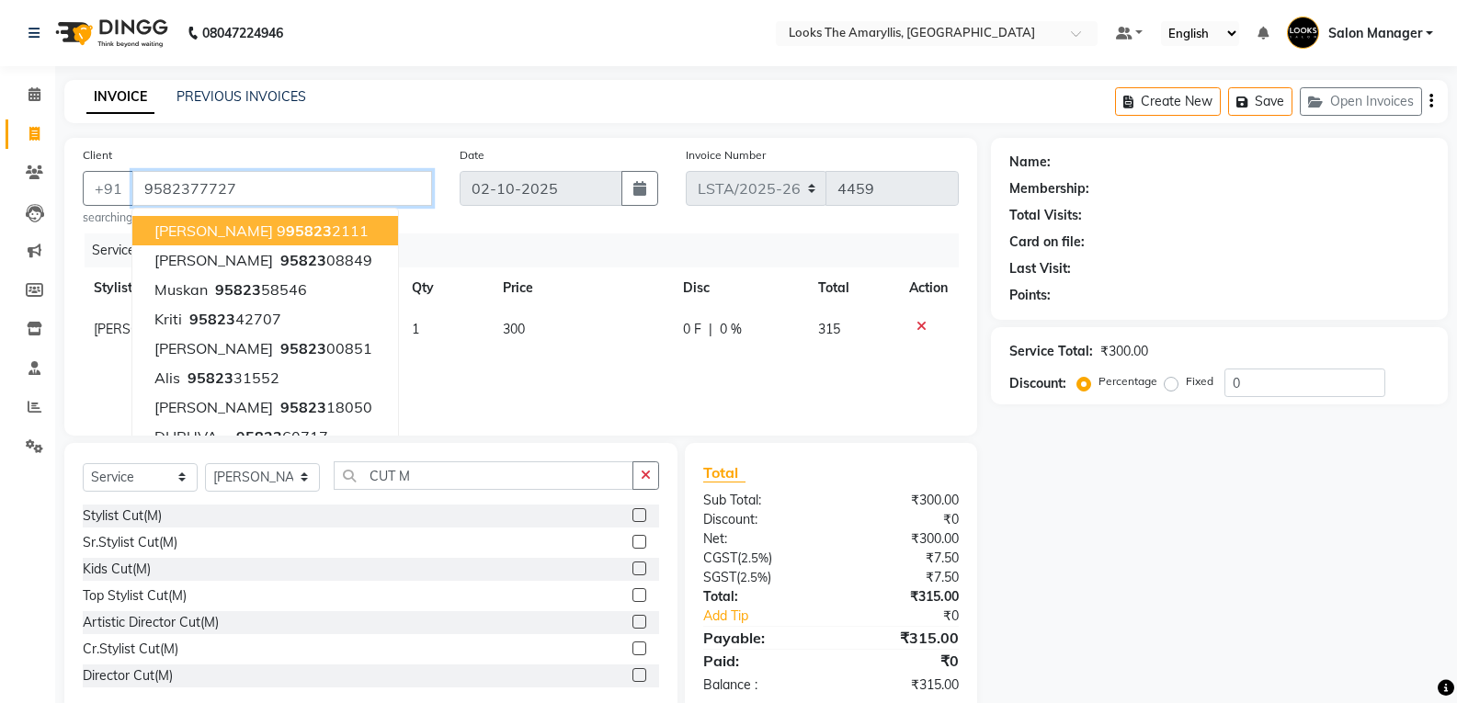
type input "9582377727"
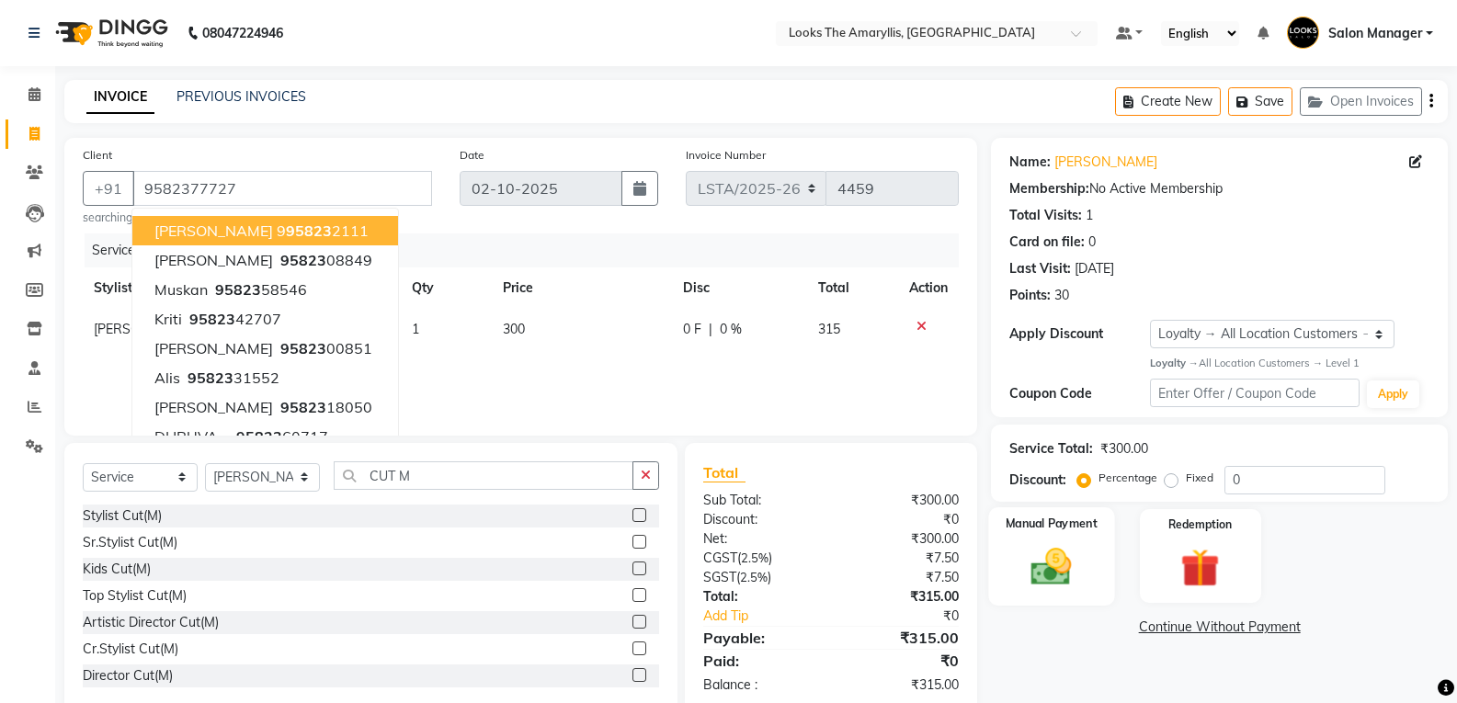
scroll to position [39, 0]
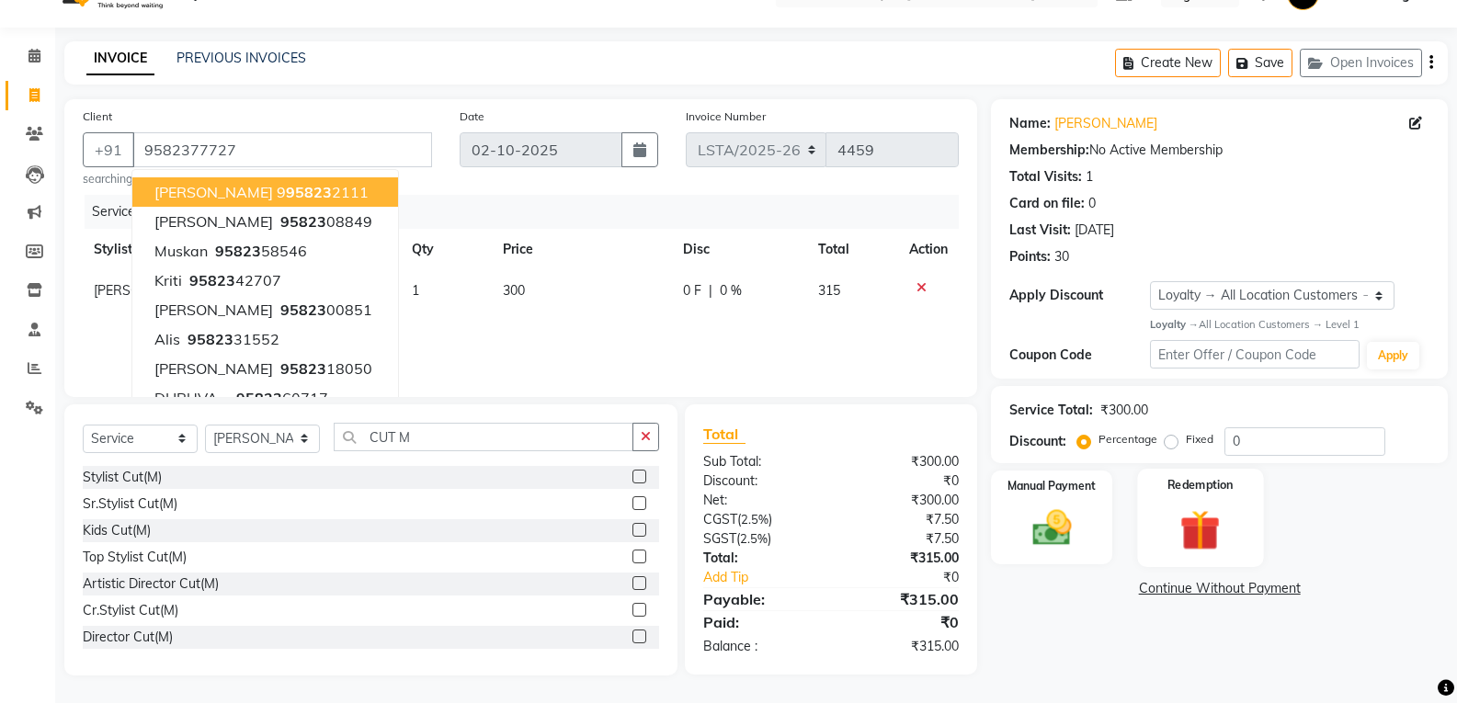
click at [1183, 502] on div "Redemption" at bounding box center [1200, 518] width 126 height 98
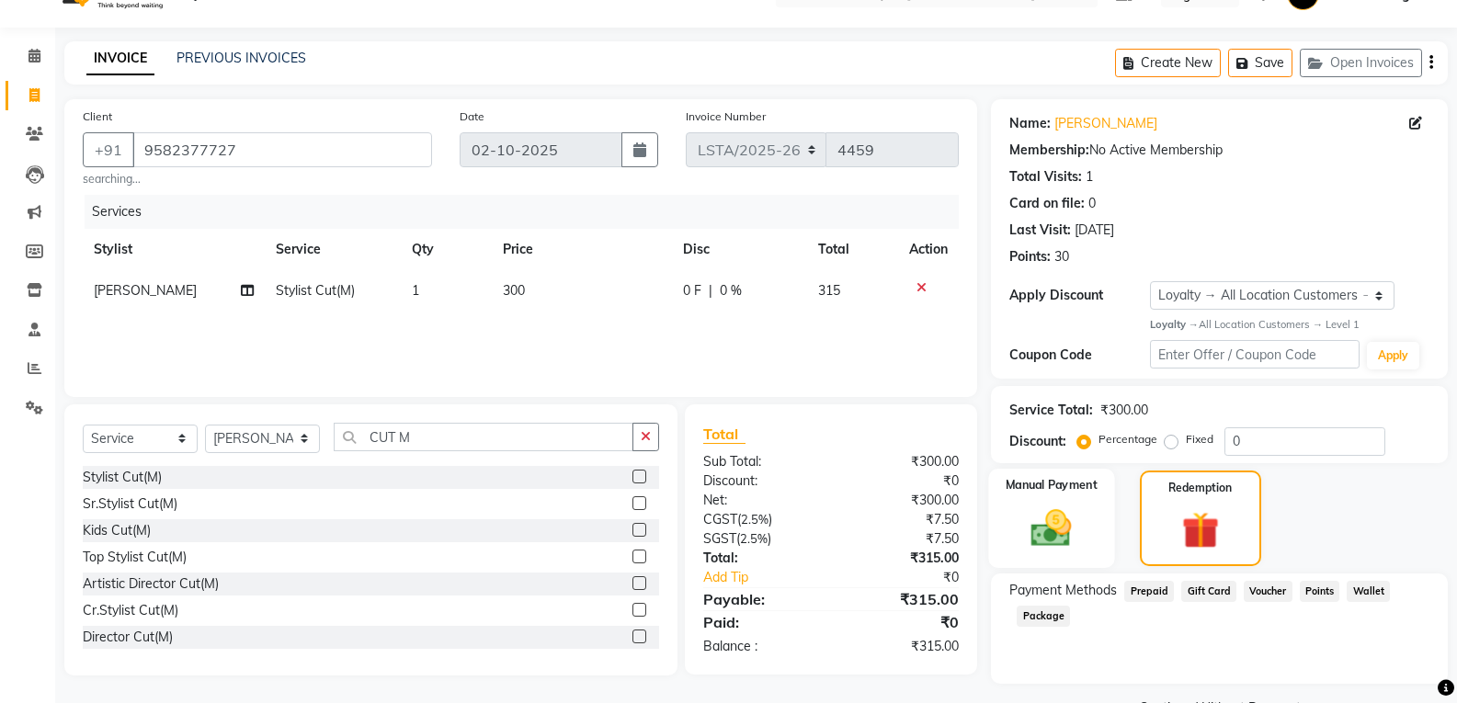
click at [1080, 529] on img at bounding box center [1051, 528] width 65 height 47
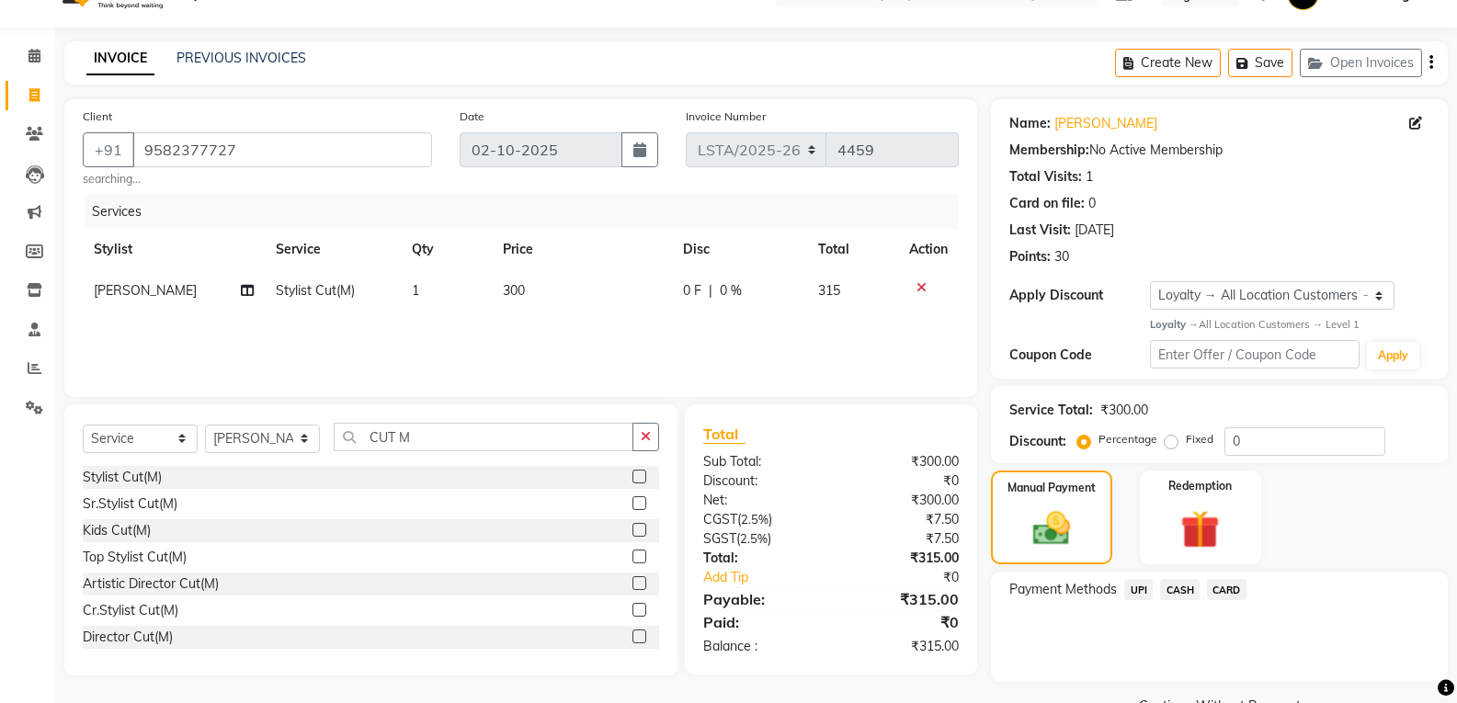
click at [1184, 595] on span "CASH" at bounding box center [1180, 589] width 40 height 21
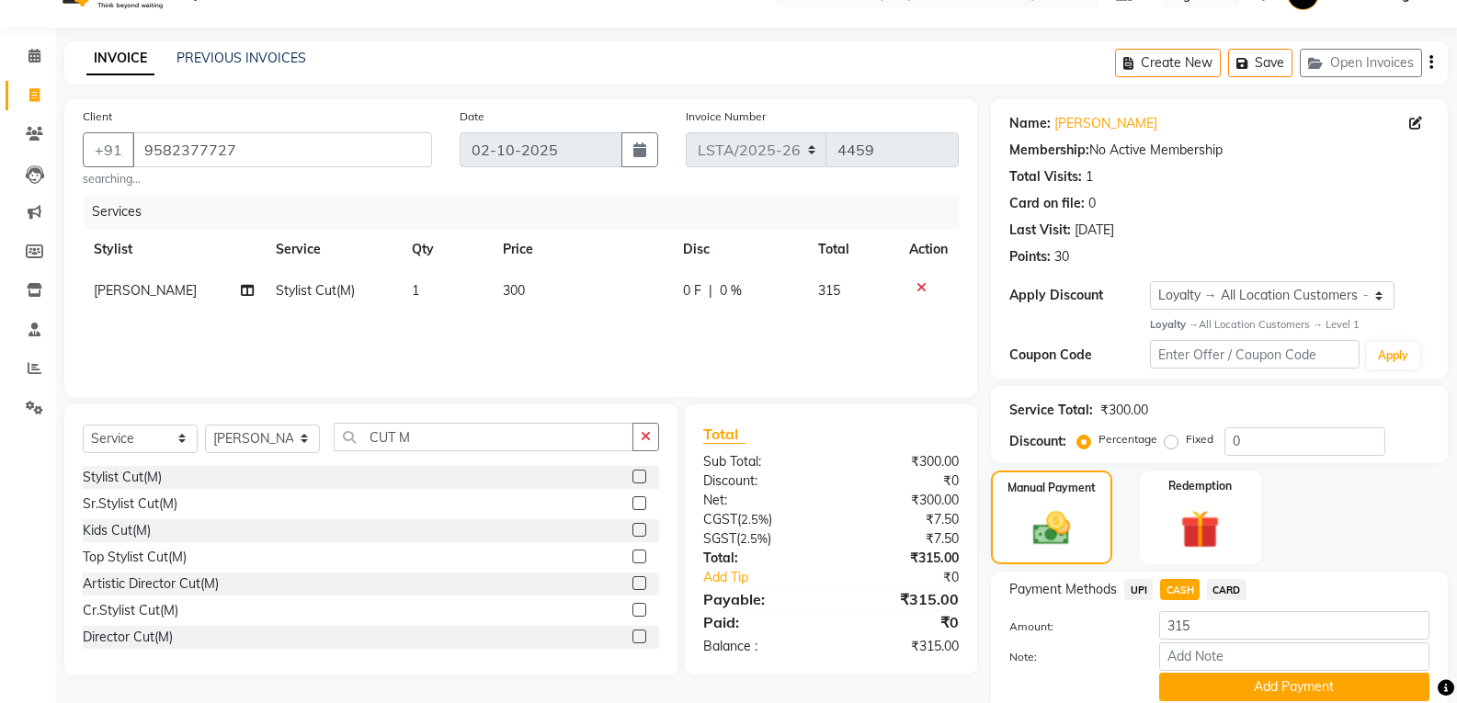
scroll to position [109, 0]
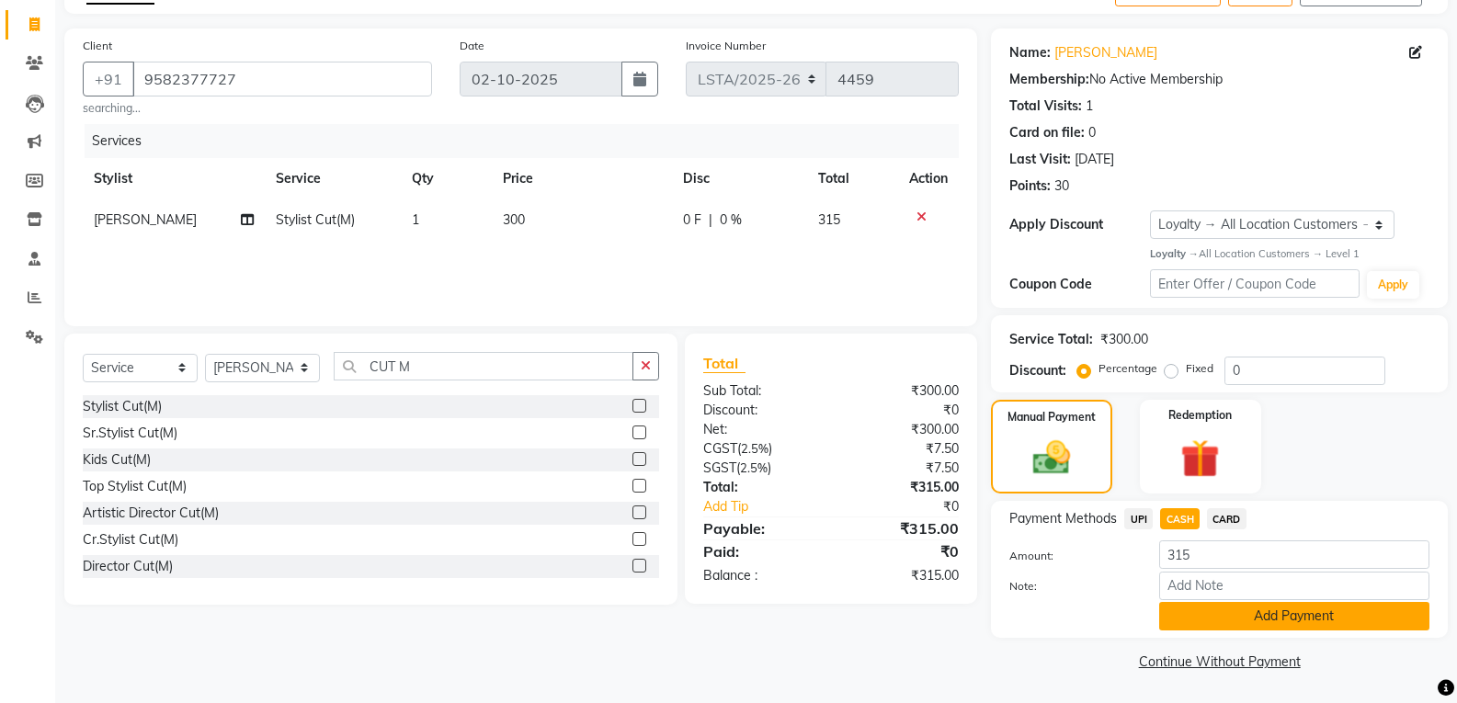
click at [1195, 622] on button "Add Payment" at bounding box center [1294, 616] width 270 height 29
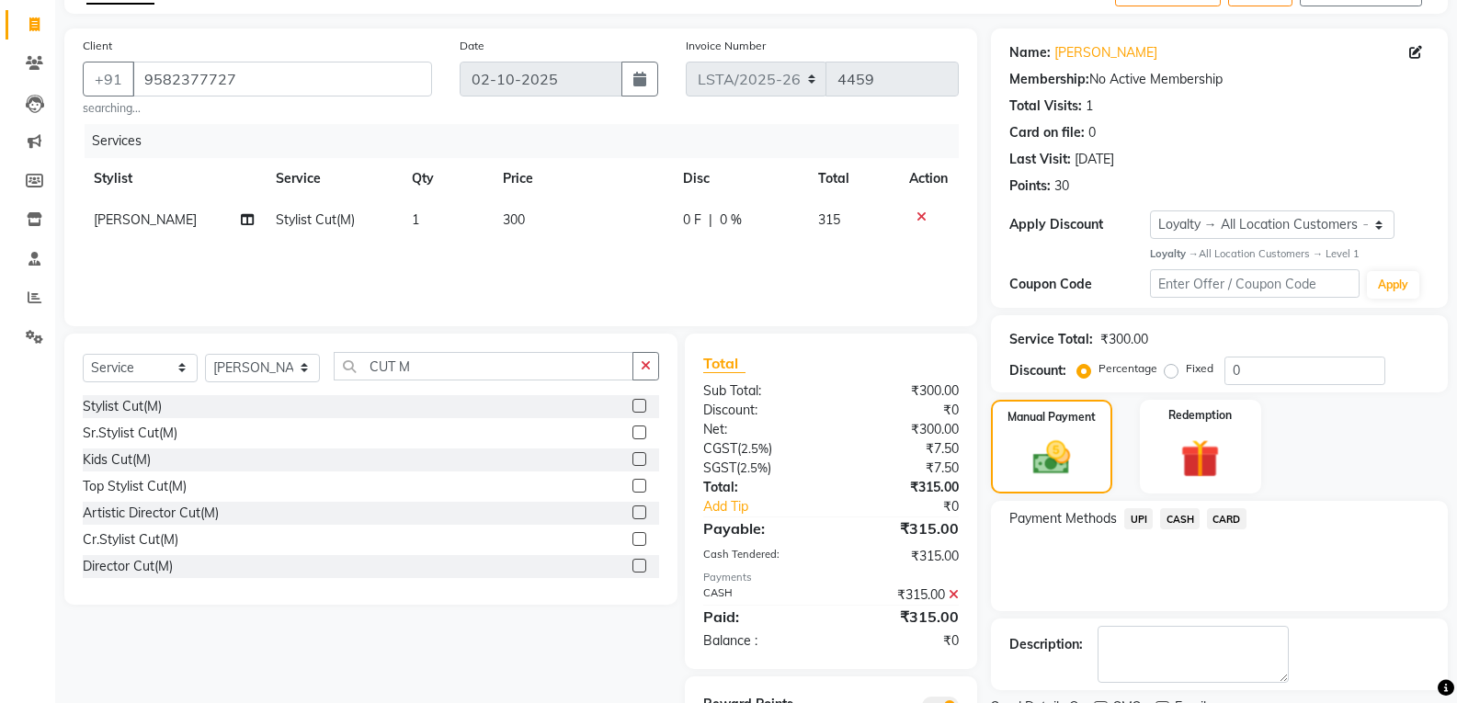
scroll to position [194, 0]
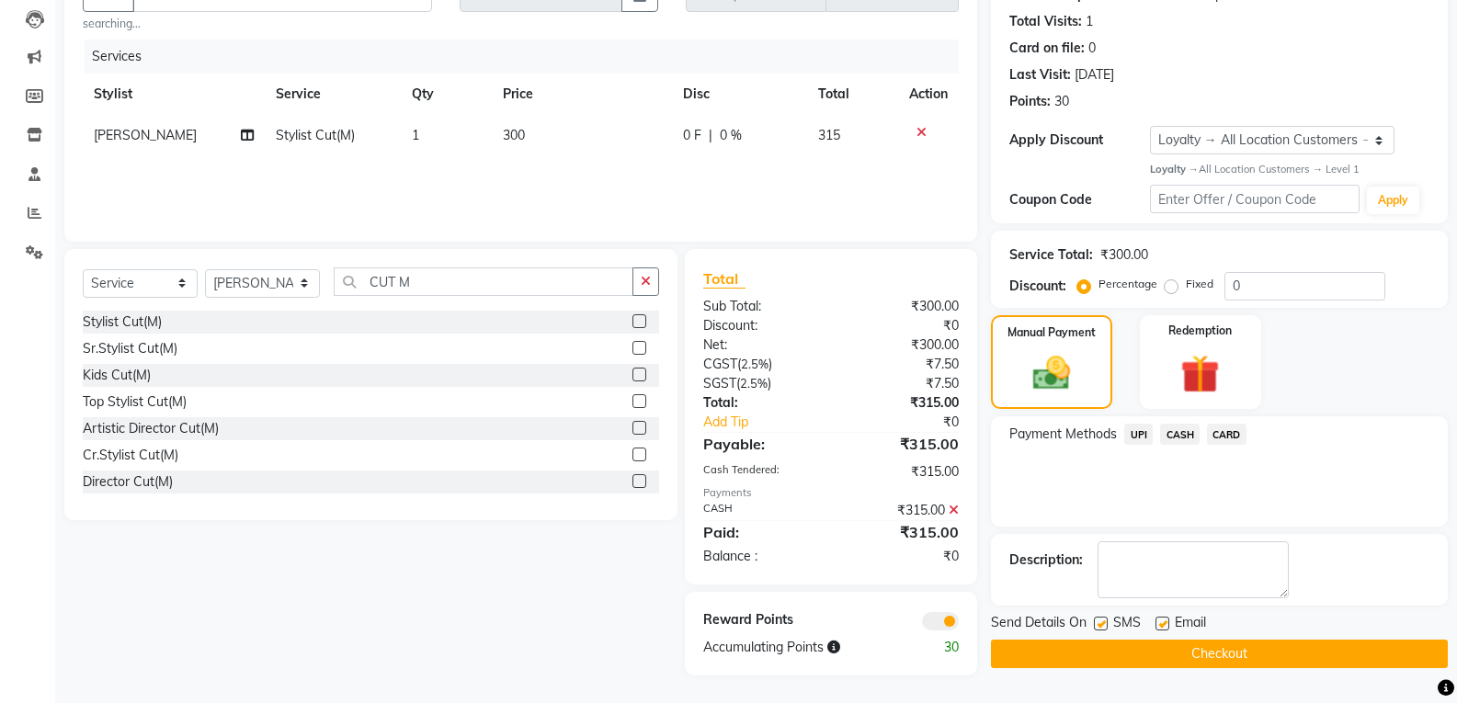
click at [1104, 624] on label at bounding box center [1101, 624] width 14 height 14
click at [1104, 624] on input "checkbox" at bounding box center [1100, 625] width 12 height 12
click at [1164, 623] on label at bounding box center [1163, 624] width 14 height 14
click at [1164, 623] on input "checkbox" at bounding box center [1162, 625] width 12 height 12
click at [1140, 643] on button "Checkout" at bounding box center [1219, 654] width 457 height 29
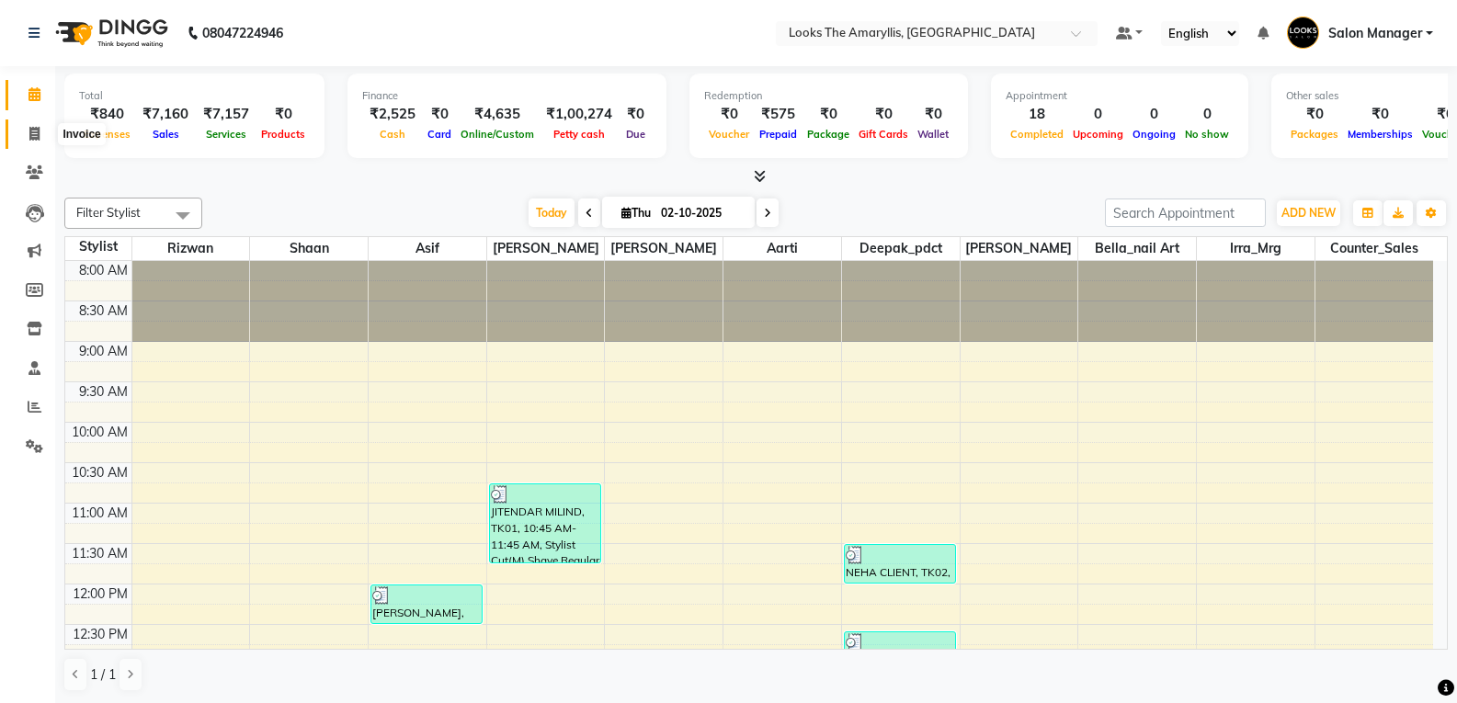
click at [33, 137] on icon at bounding box center [34, 134] width 10 height 14
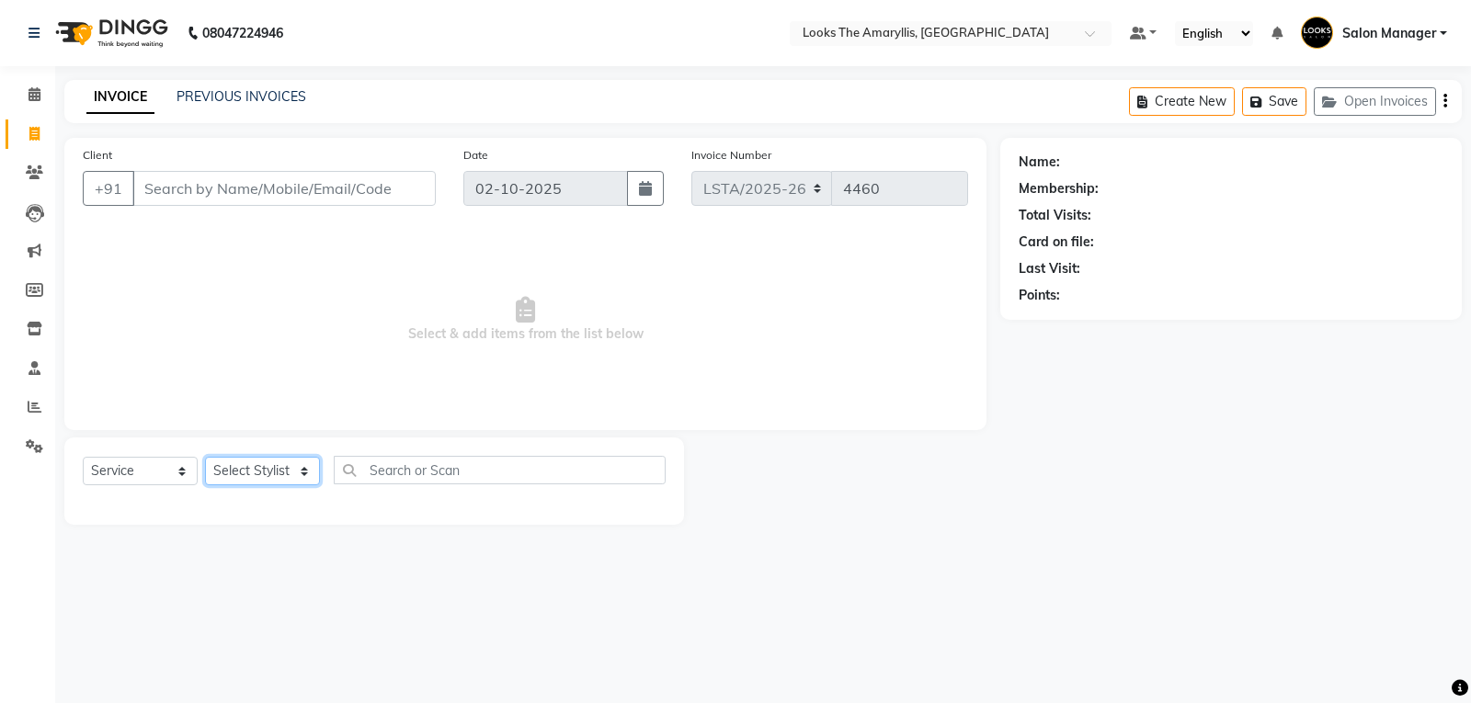
click at [299, 475] on select "Select Stylist [PERSON_NAME] art Counter_Sales Deepak_pdct Irra_Mrg [PERSON_NAM…" at bounding box center [262, 471] width 115 height 29
click at [205, 457] on select "Select Stylist [PERSON_NAME] art Counter_Sales Deepak_pdct Irra_Mrg [PERSON_NAM…" at bounding box center [262, 471] width 115 height 29
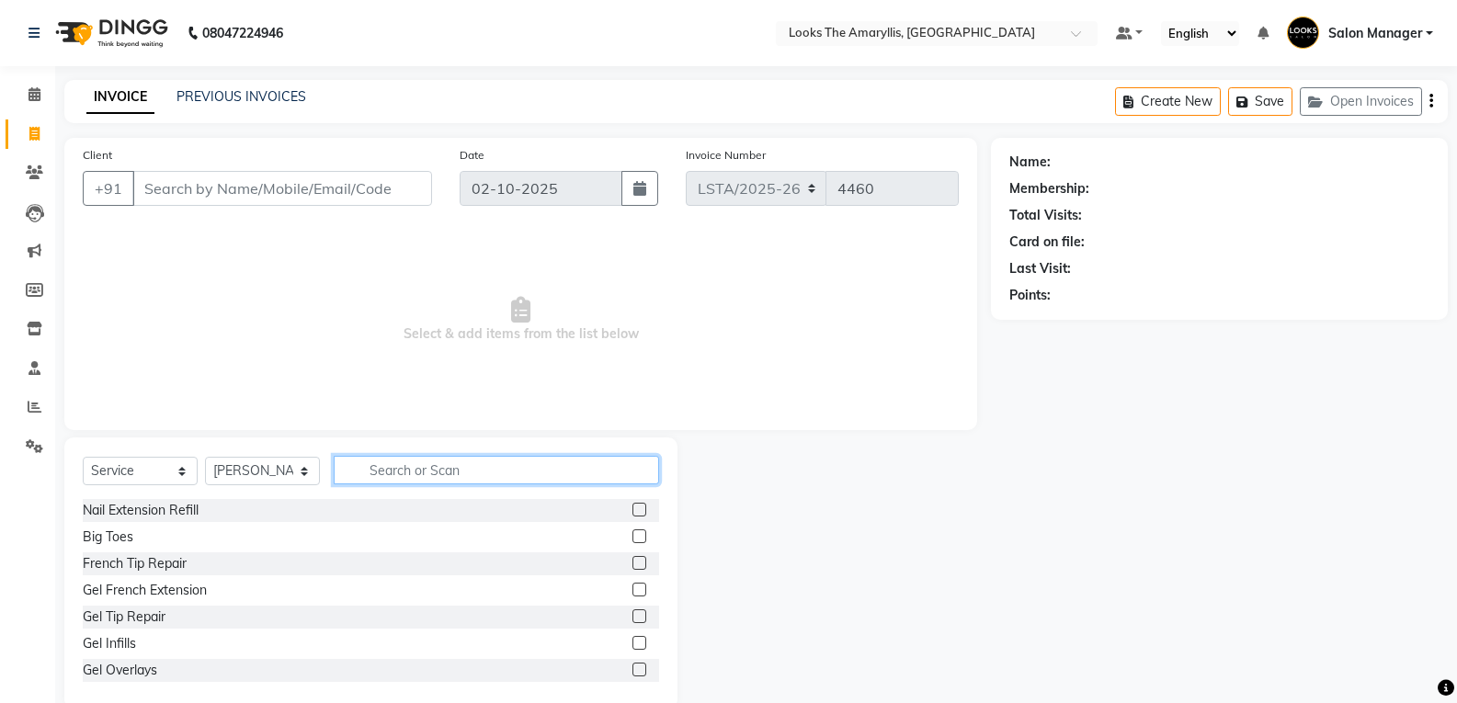
click at [382, 474] on input "text" at bounding box center [496, 470] width 325 height 29
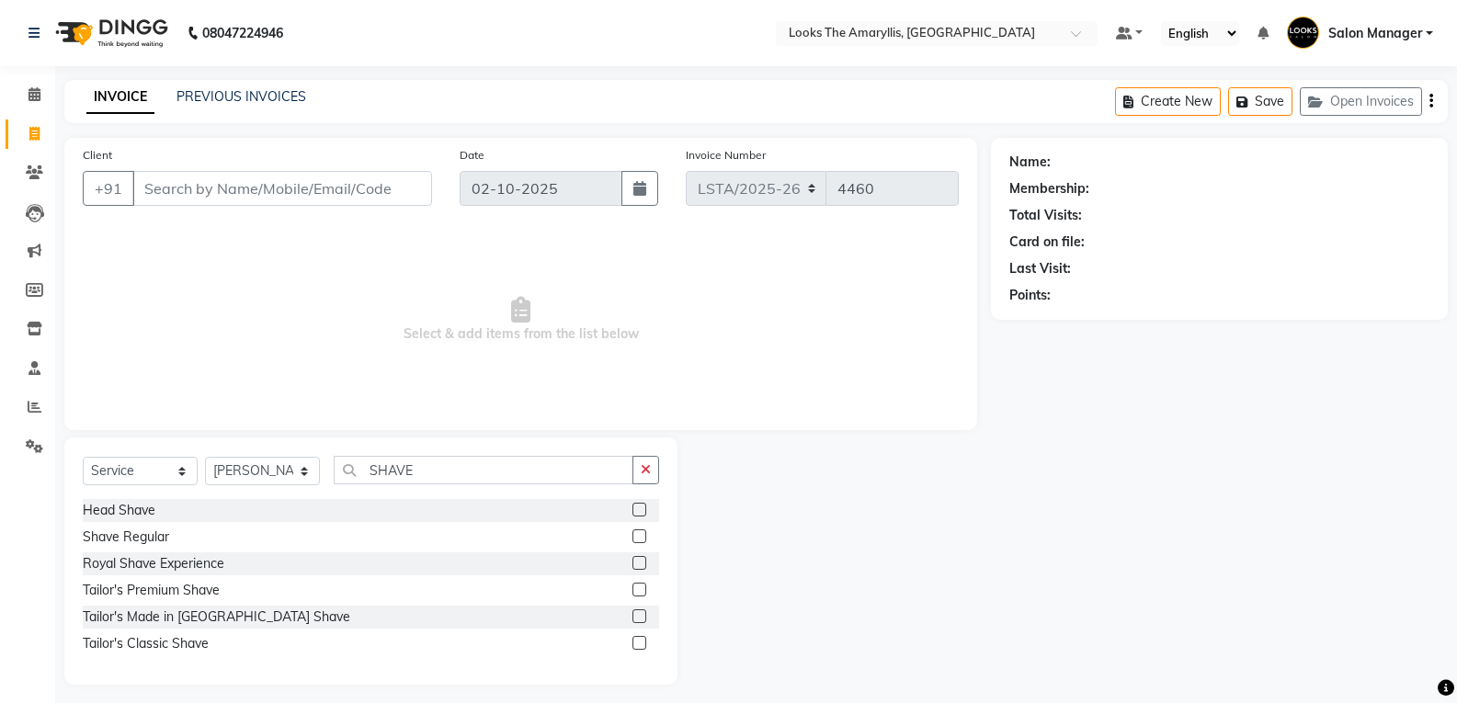
click at [641, 534] on label at bounding box center [640, 537] width 14 height 14
click at [641, 534] on input "checkbox" at bounding box center [639, 537] width 12 height 12
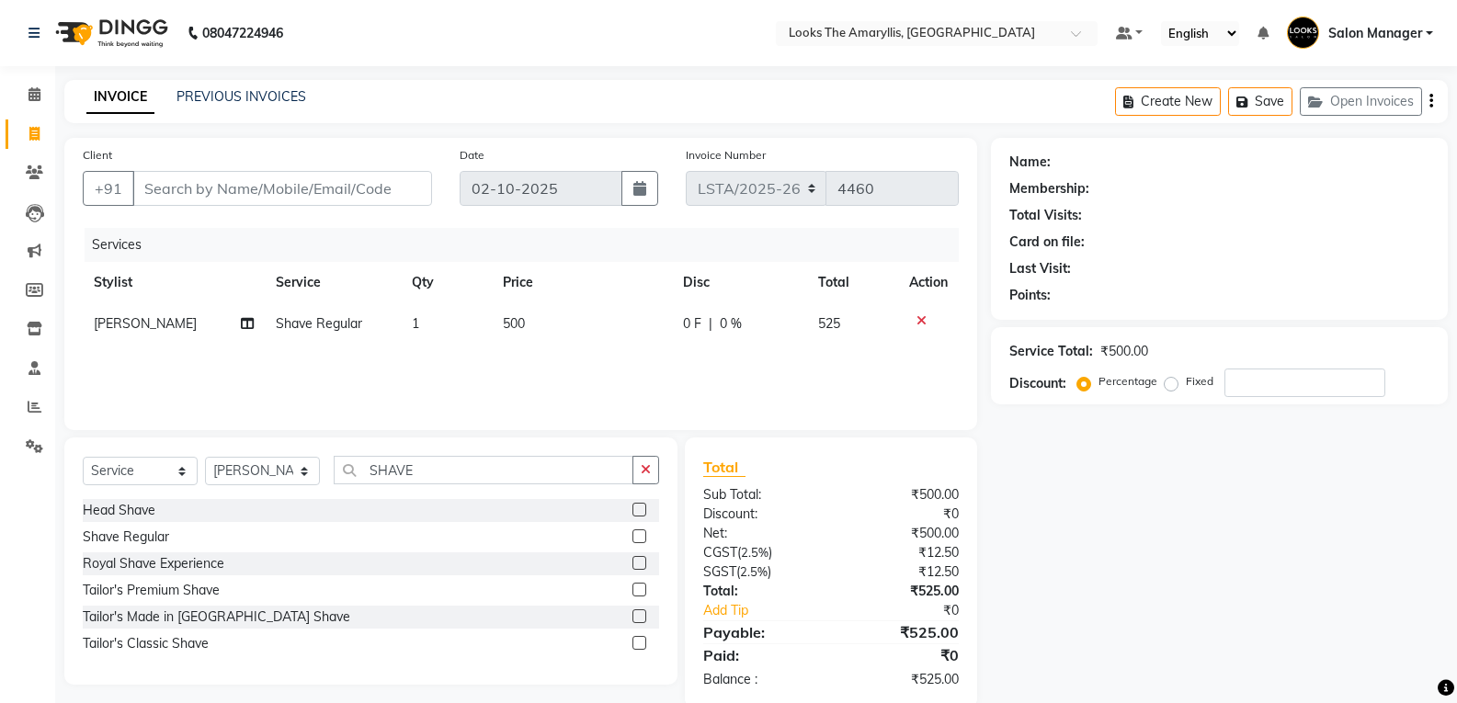
click at [523, 318] on span "500" at bounding box center [514, 323] width 22 height 17
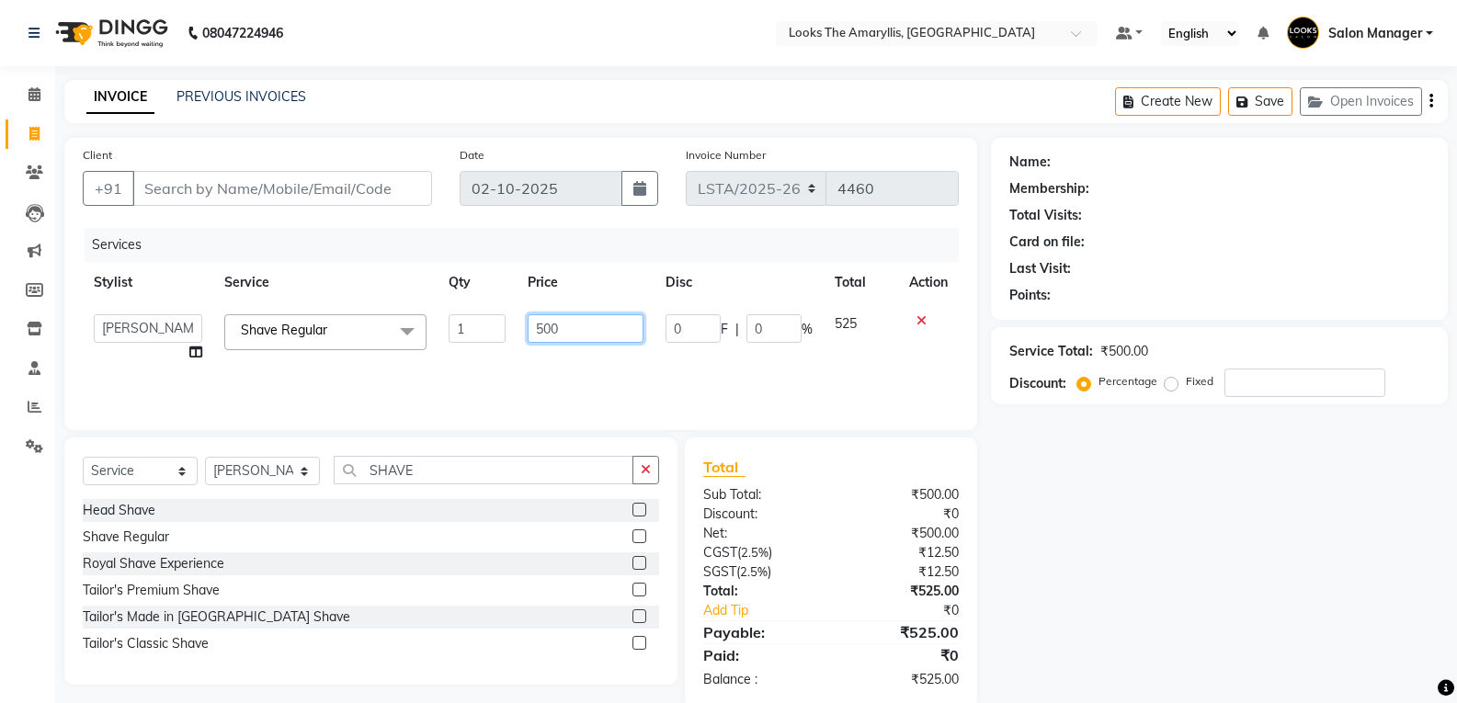
click at [564, 327] on input "500" at bounding box center [585, 328] width 115 height 29
click at [816, 506] on div "Discount:" at bounding box center [761, 514] width 142 height 19
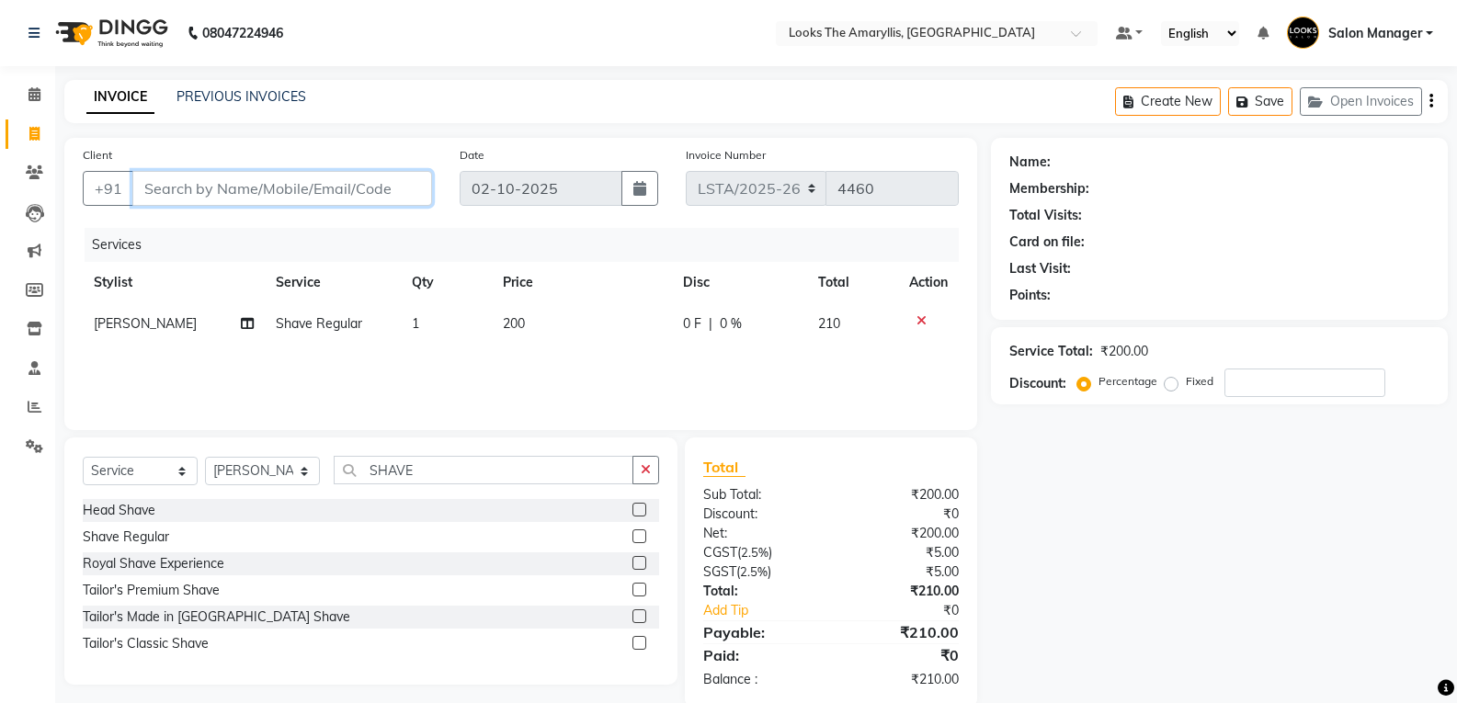
click at [352, 182] on input "Client" at bounding box center [282, 188] width 300 height 35
click at [358, 187] on span "Add Client" at bounding box center [384, 188] width 73 height 18
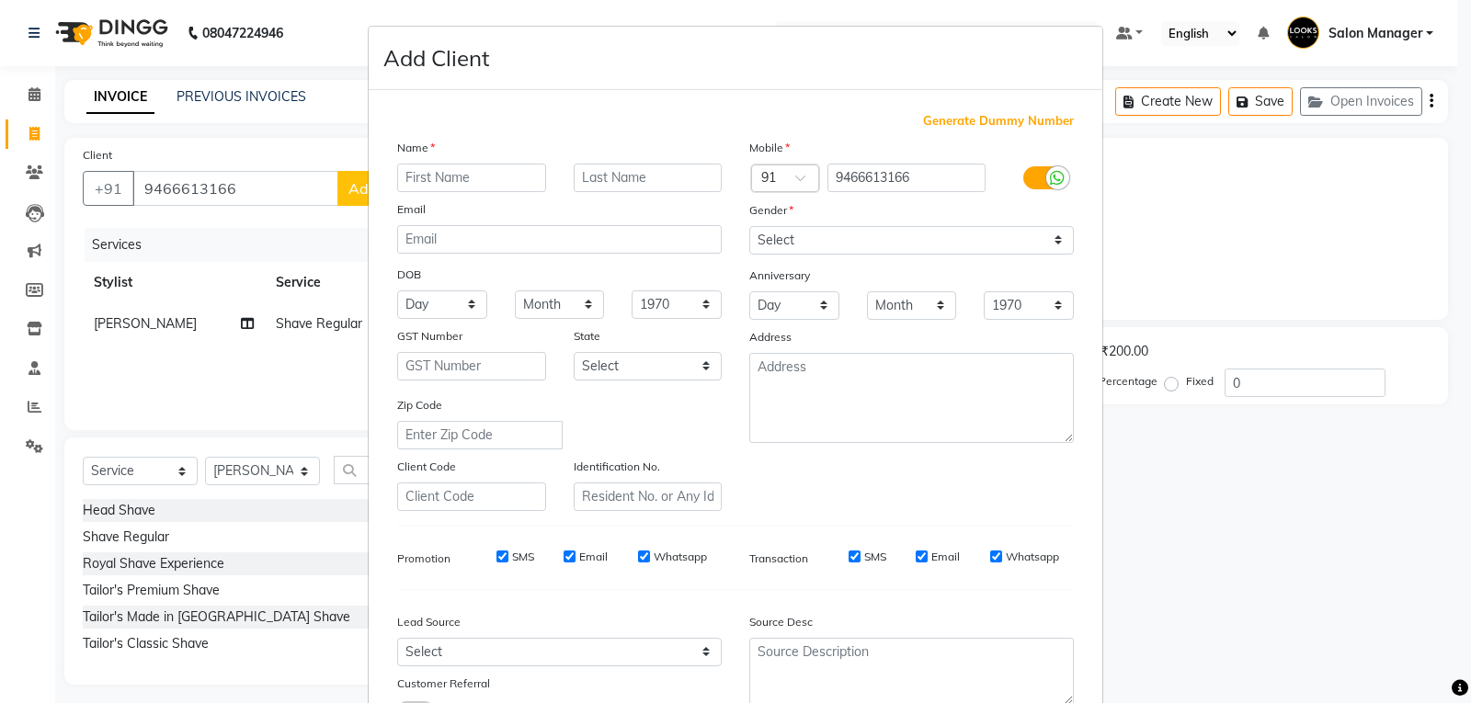
click at [436, 181] on input "text" at bounding box center [471, 178] width 149 height 29
click at [1053, 242] on select "Select [DEMOGRAPHIC_DATA] [DEMOGRAPHIC_DATA] Other Prefer Not To Say" at bounding box center [911, 240] width 325 height 29
click at [749, 226] on select "Select [DEMOGRAPHIC_DATA] [DEMOGRAPHIC_DATA] Other Prefer Not To Say" at bounding box center [911, 240] width 325 height 29
click at [497, 560] on input "SMS" at bounding box center [503, 557] width 12 height 12
click at [567, 559] on input "Email" at bounding box center [570, 557] width 12 height 12
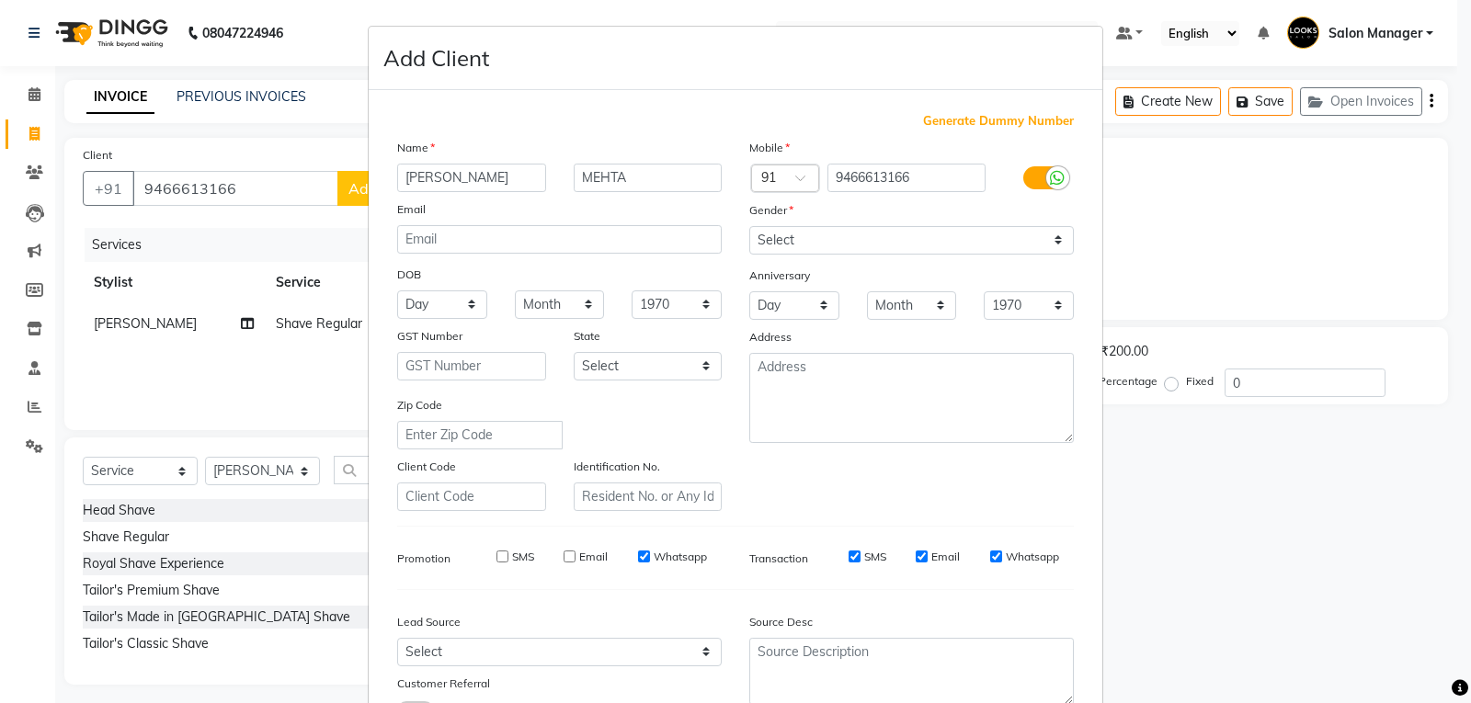
click at [909, 555] on div "SMS Email Whatsapp" at bounding box center [941, 557] width 266 height 17
click at [908, 553] on div "SMS Email Whatsapp" at bounding box center [941, 557] width 266 height 17
click at [916, 554] on input "Email" at bounding box center [922, 557] width 12 height 12
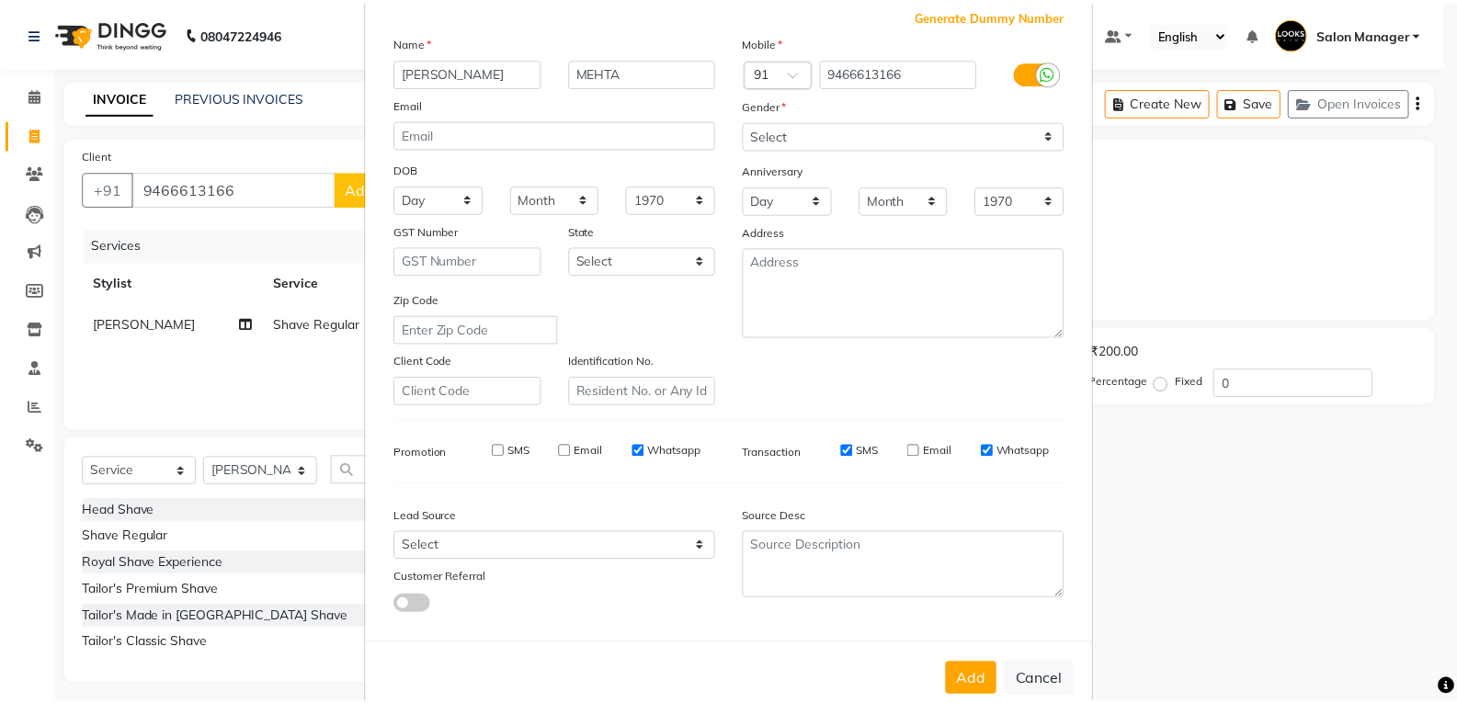
scroll to position [145, 0]
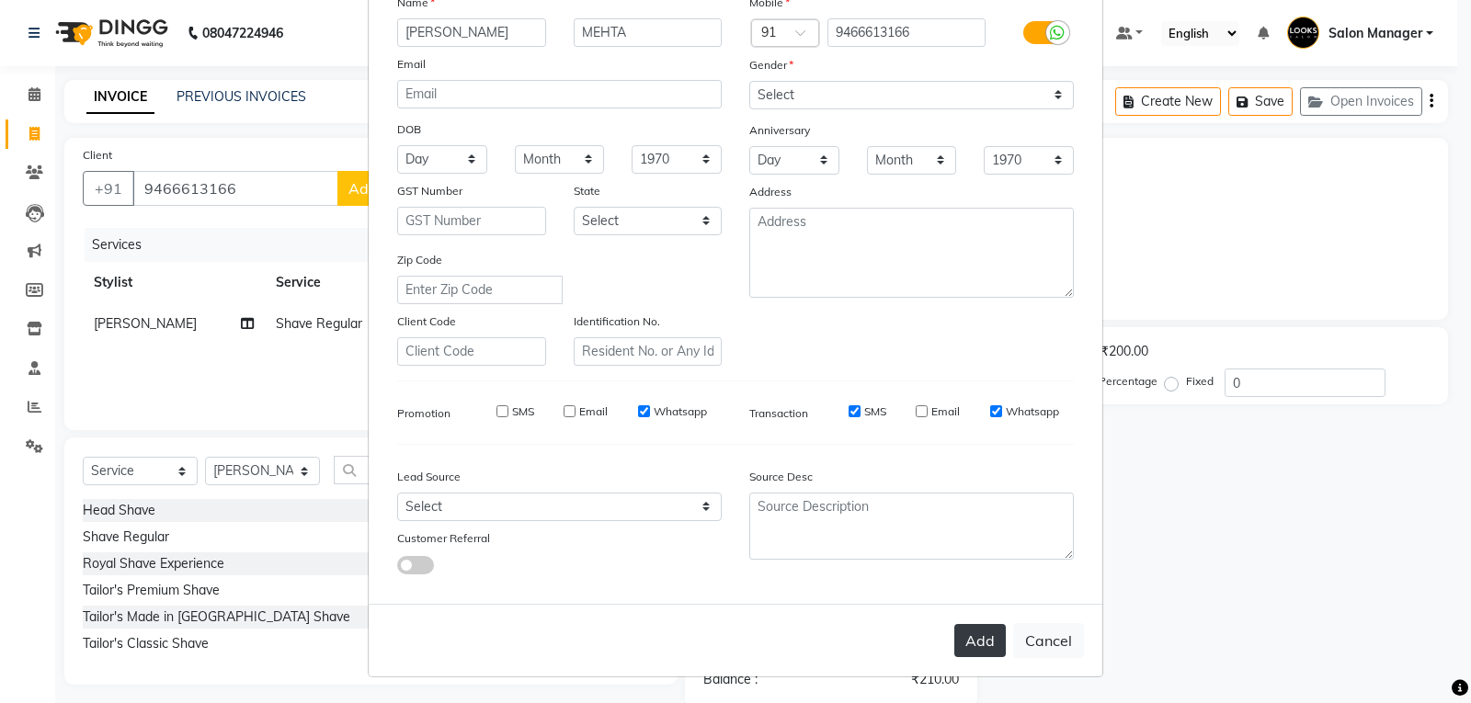
click at [954, 632] on button "Add" at bounding box center [979, 640] width 51 height 33
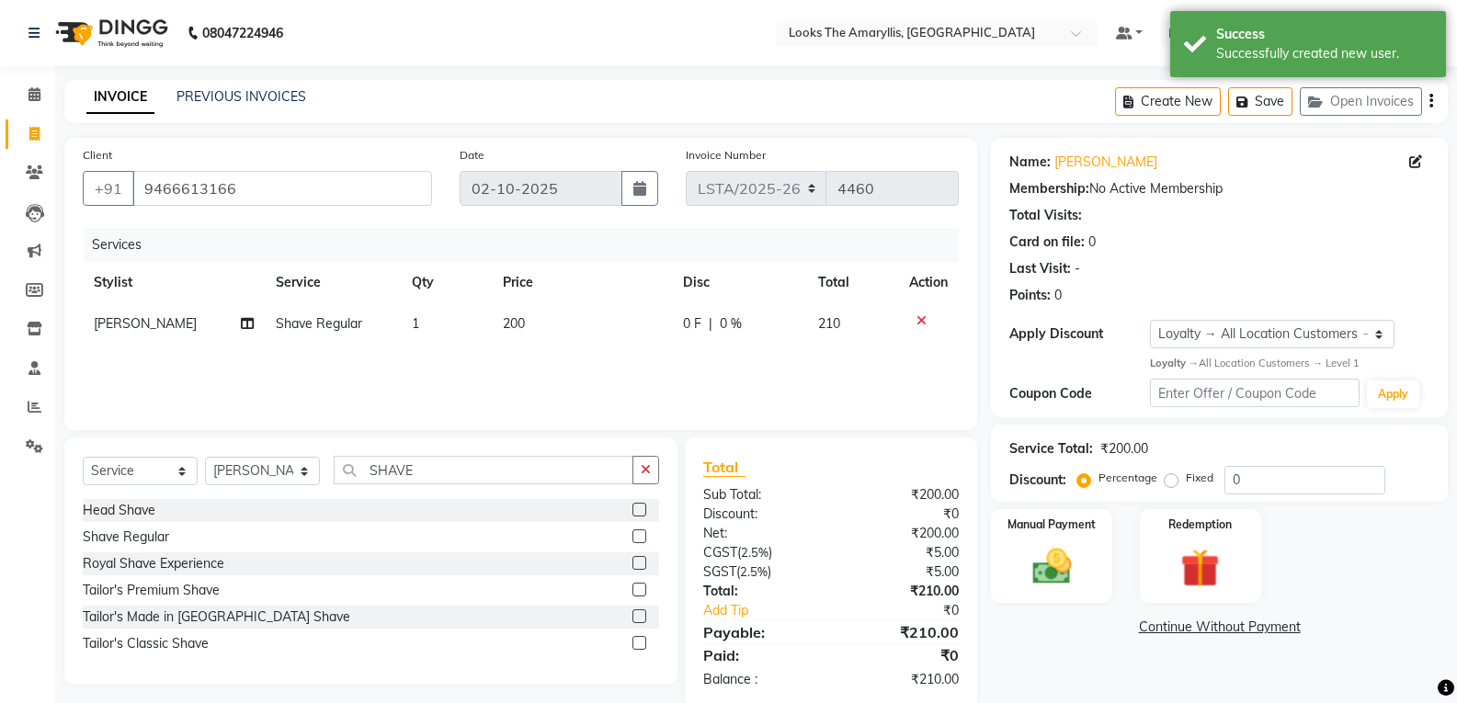
scroll to position [32, 0]
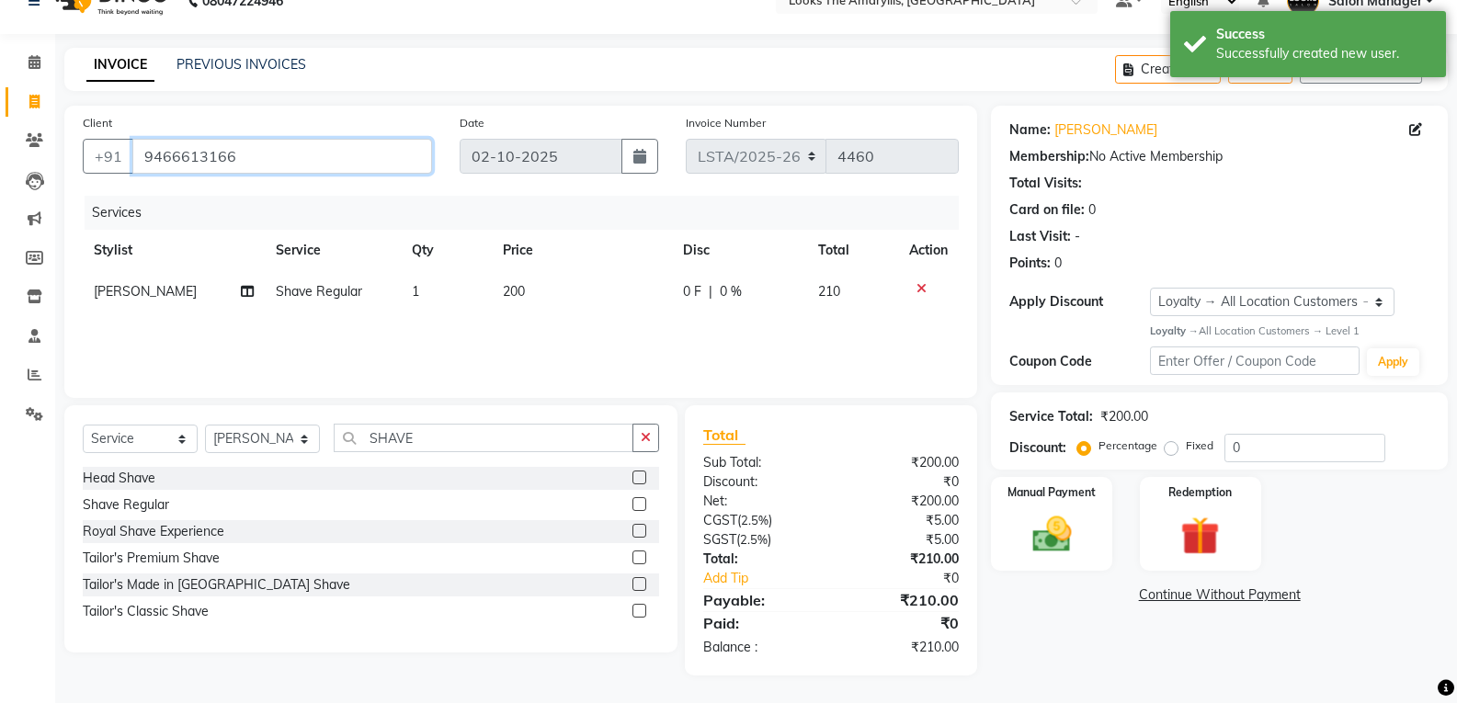
click at [267, 152] on input "9466613166" at bounding box center [282, 156] width 300 height 35
click at [267, 153] on input "9466613166" at bounding box center [282, 156] width 300 height 35
click at [1042, 565] on div "Manual Payment" at bounding box center [1052, 524] width 126 height 98
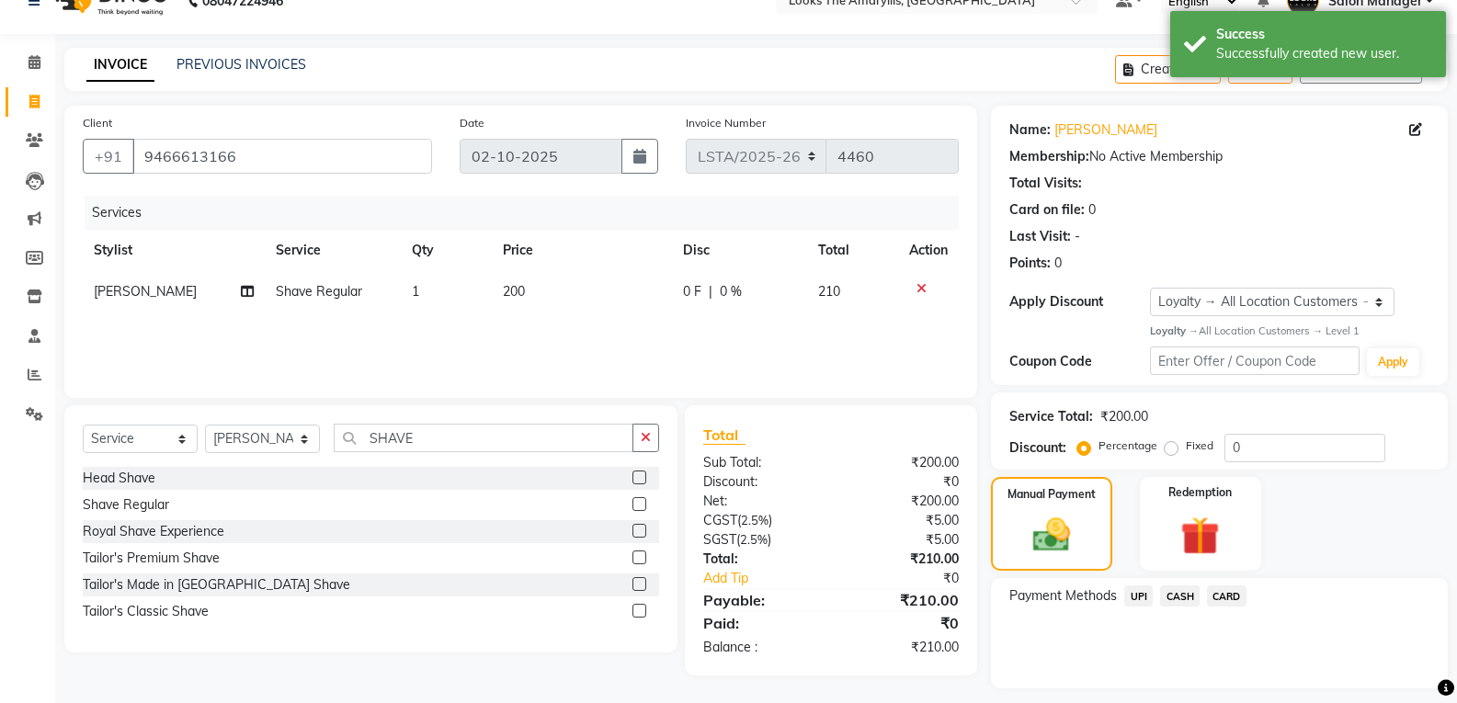
click at [1139, 600] on span "UPI" at bounding box center [1138, 596] width 29 height 21
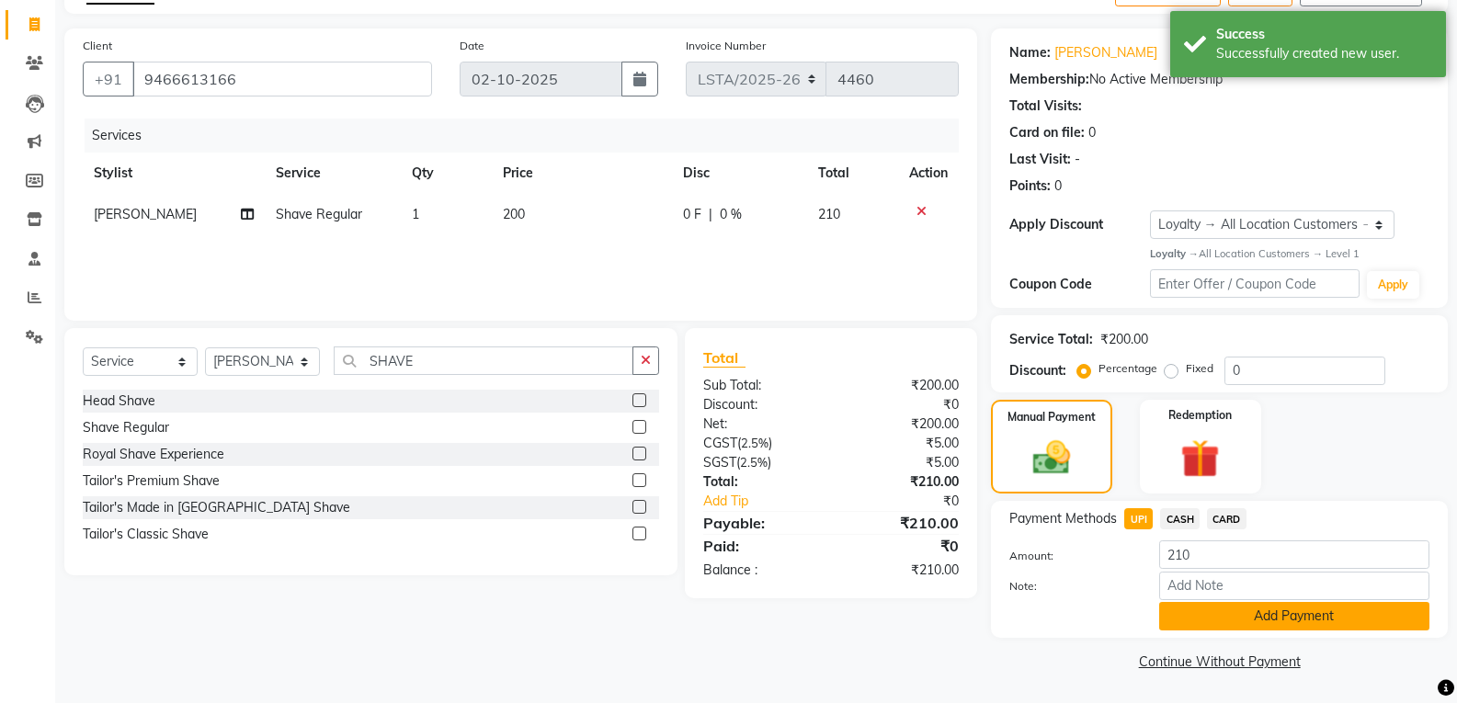
click at [1218, 615] on button "Add Payment" at bounding box center [1294, 616] width 270 height 29
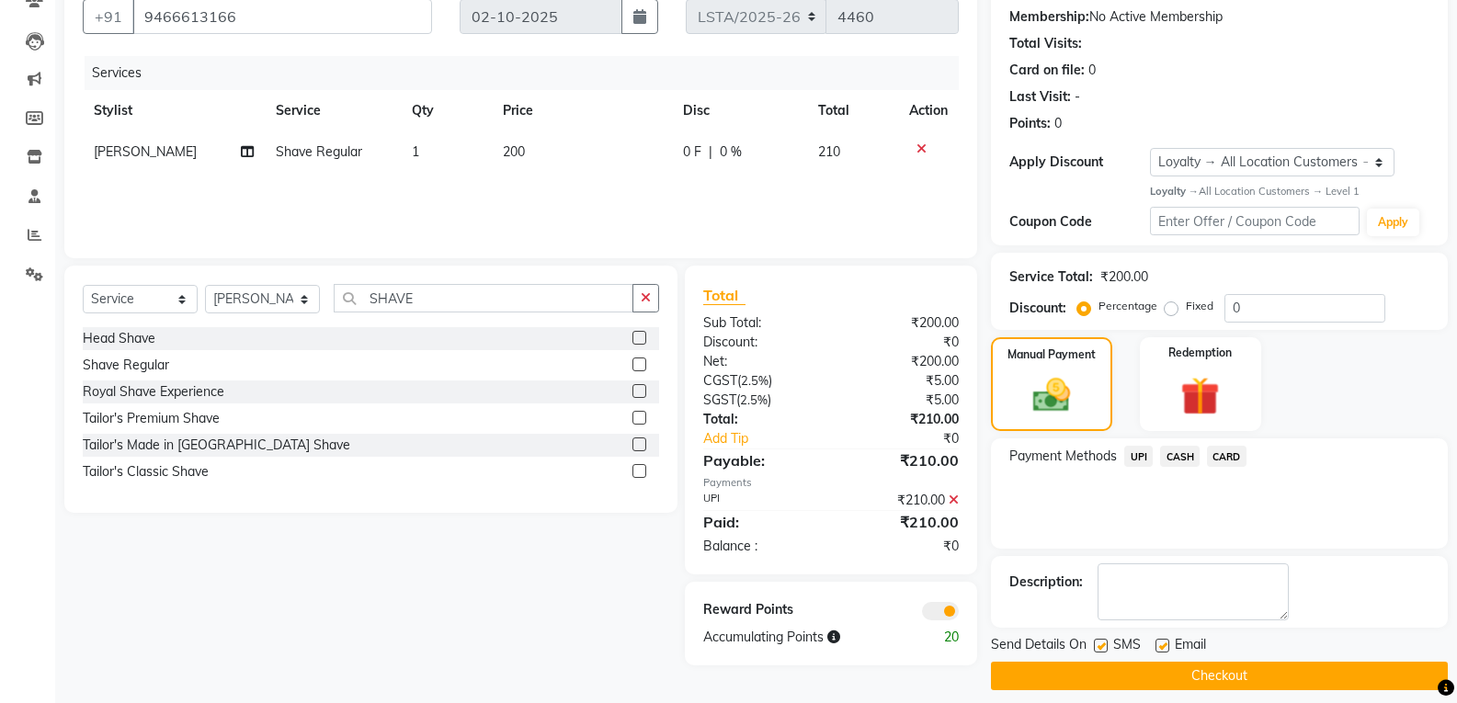
scroll to position [187, 0]
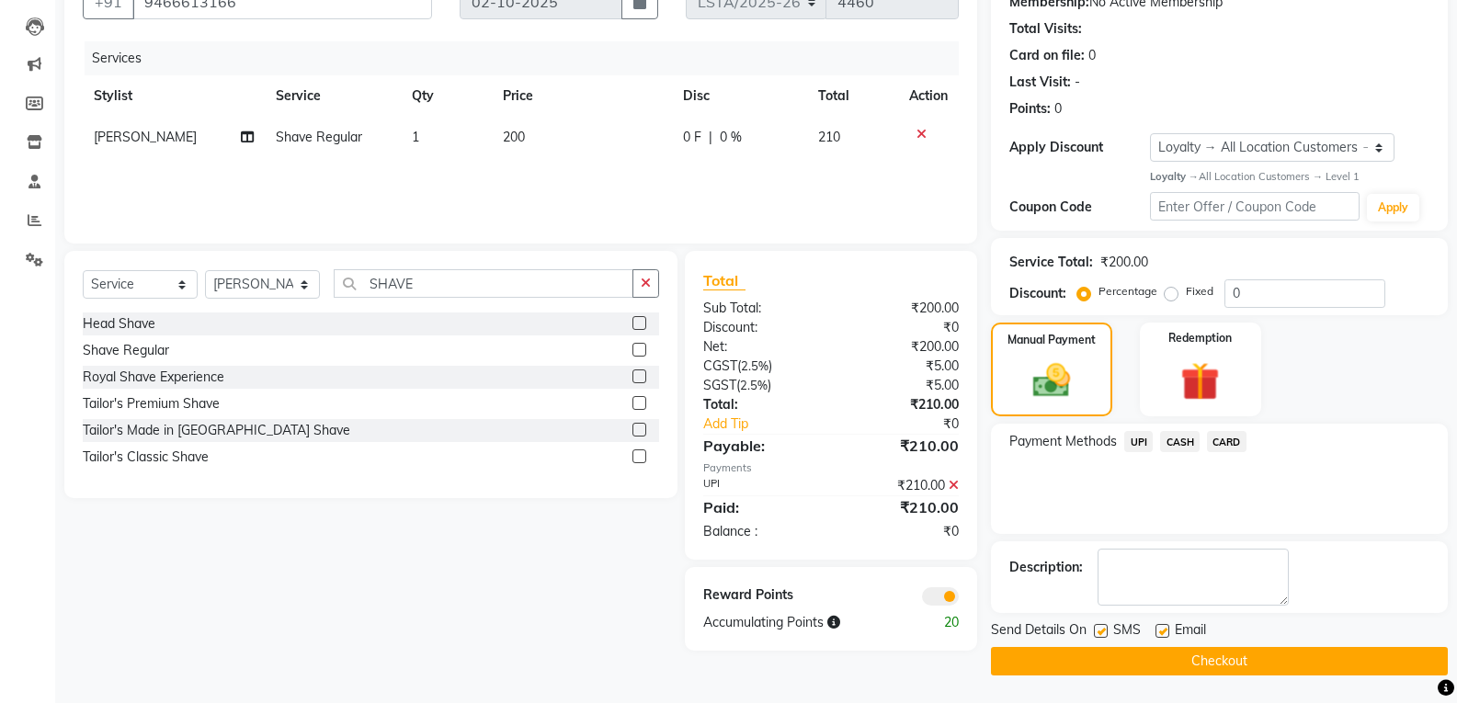
click at [1102, 634] on label at bounding box center [1101, 631] width 14 height 14
click at [1102, 634] on input "checkbox" at bounding box center [1100, 632] width 12 height 12
click at [1164, 632] on label at bounding box center [1163, 631] width 14 height 14
click at [1164, 632] on input "checkbox" at bounding box center [1162, 632] width 12 height 12
click at [1142, 661] on button "Checkout" at bounding box center [1219, 661] width 457 height 29
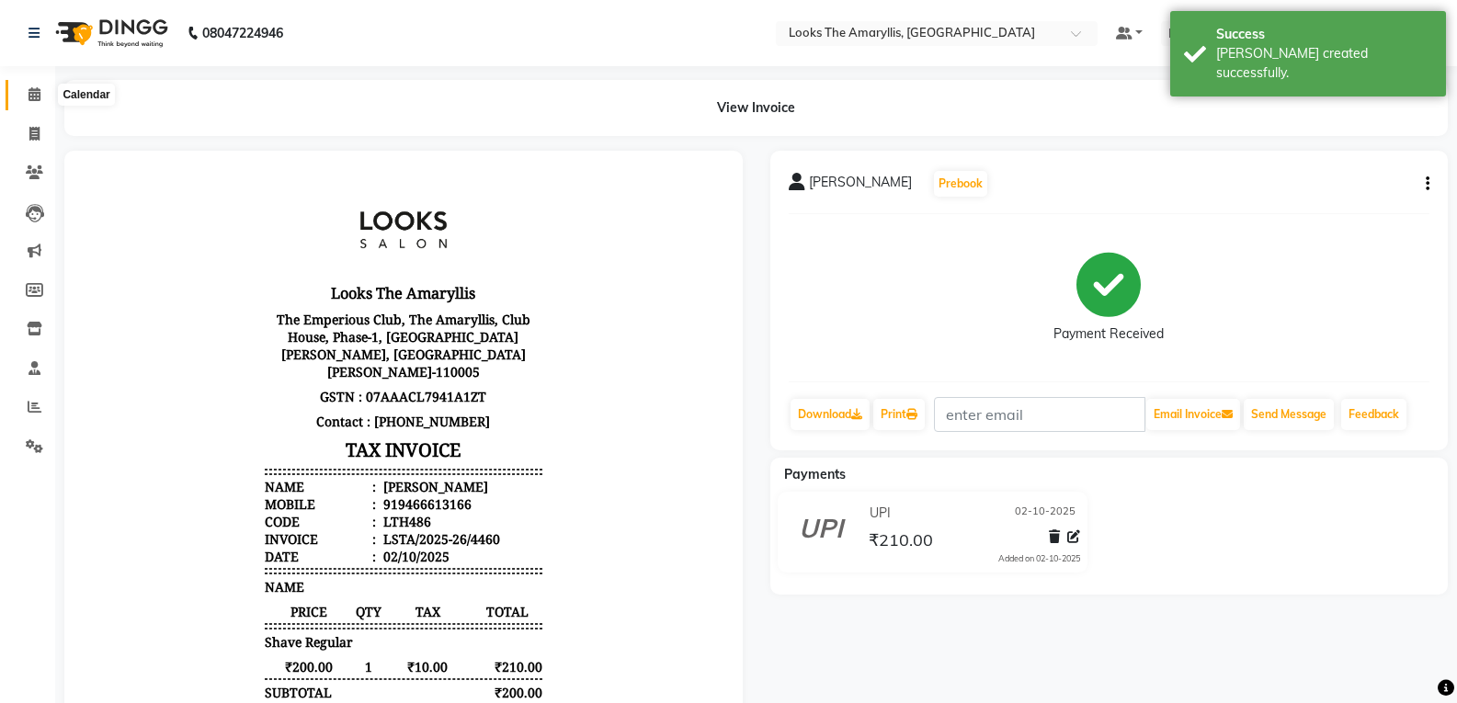
click at [34, 95] on icon at bounding box center [35, 94] width 12 height 14
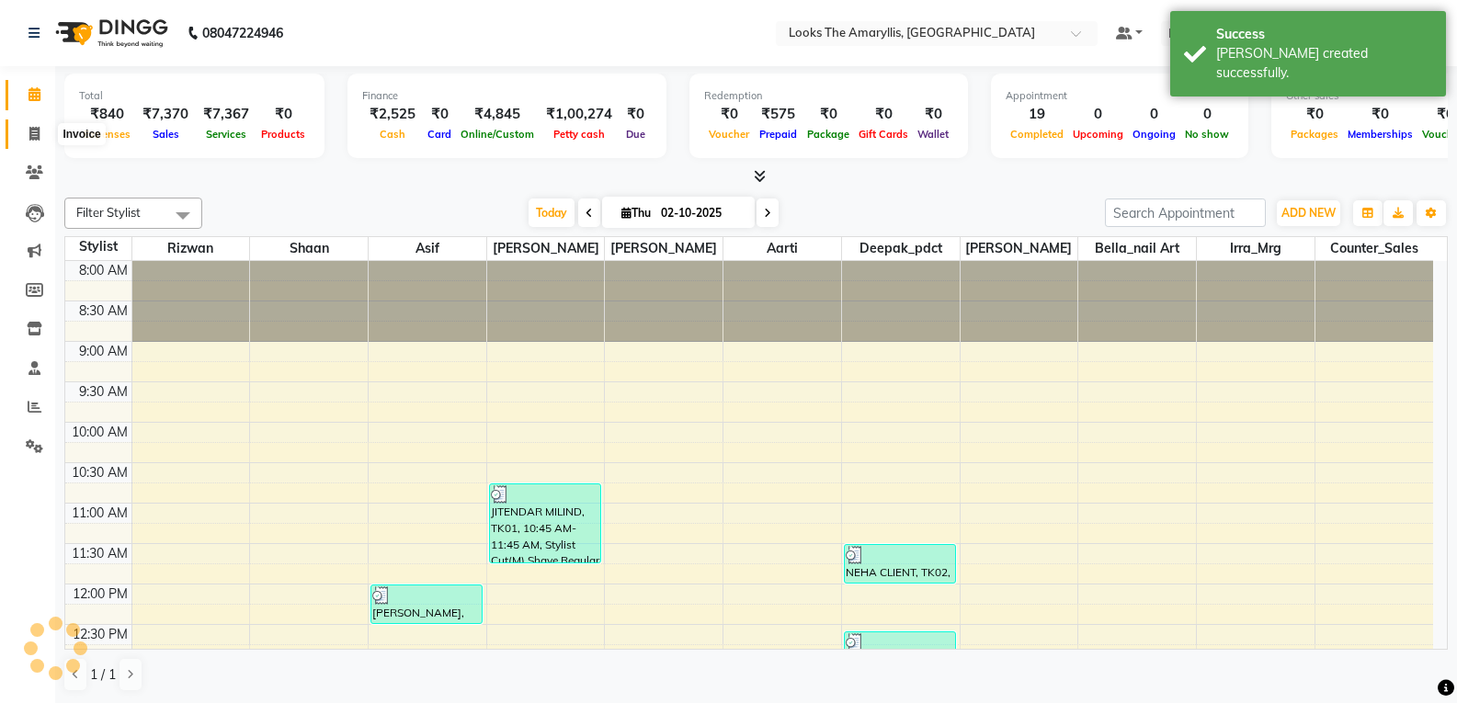
click at [39, 132] on icon at bounding box center [34, 134] width 10 height 14
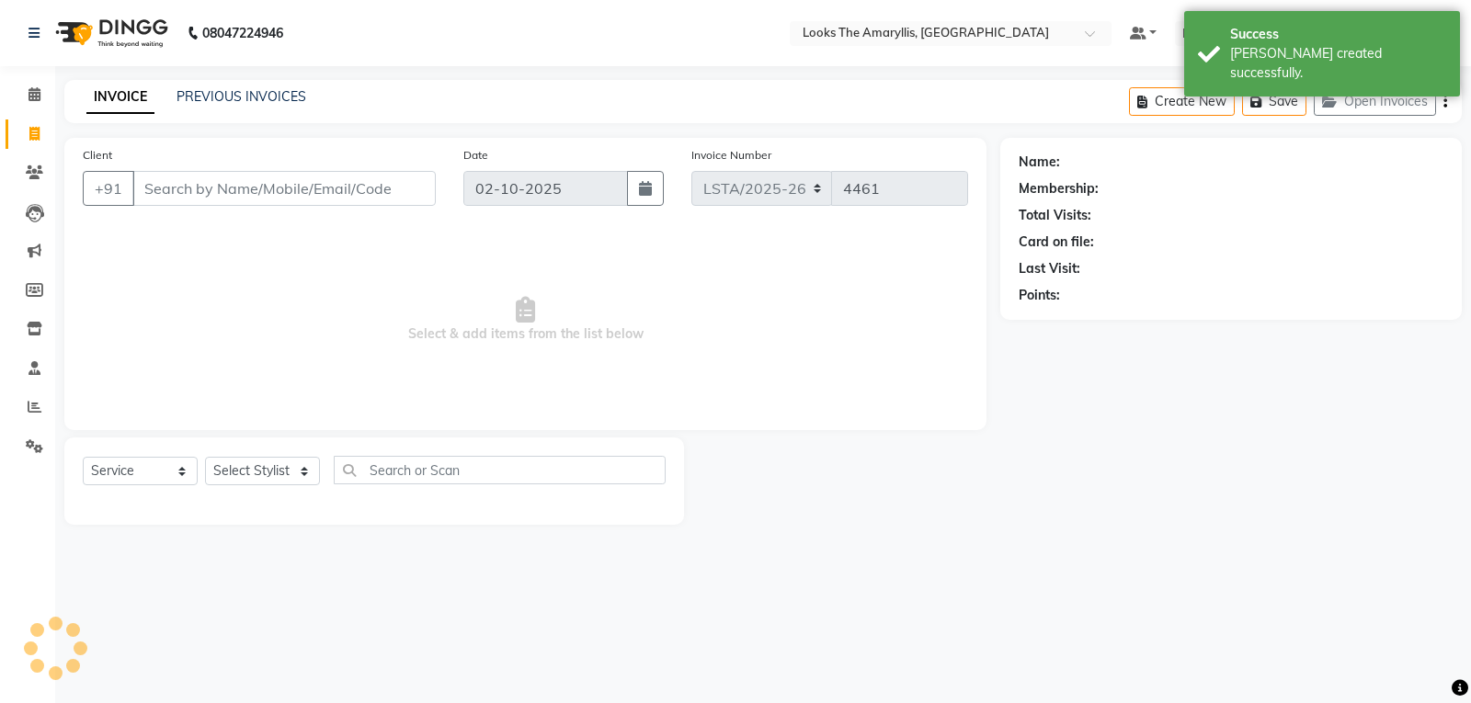
click at [184, 182] on input "Client" at bounding box center [283, 188] width 303 height 35
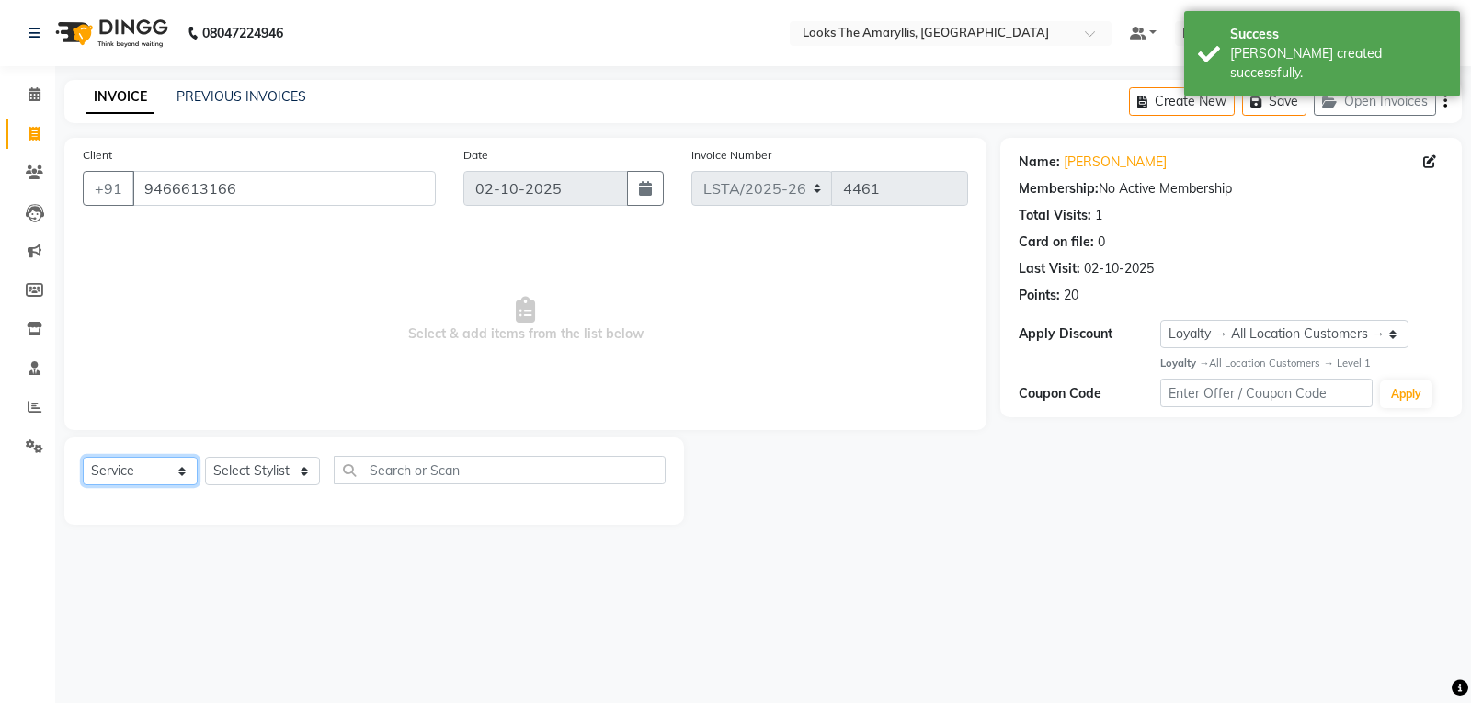
click at [185, 475] on select "Select Service Product Membership Package Voucher Prepaid Gift Card" at bounding box center [140, 471] width 115 height 29
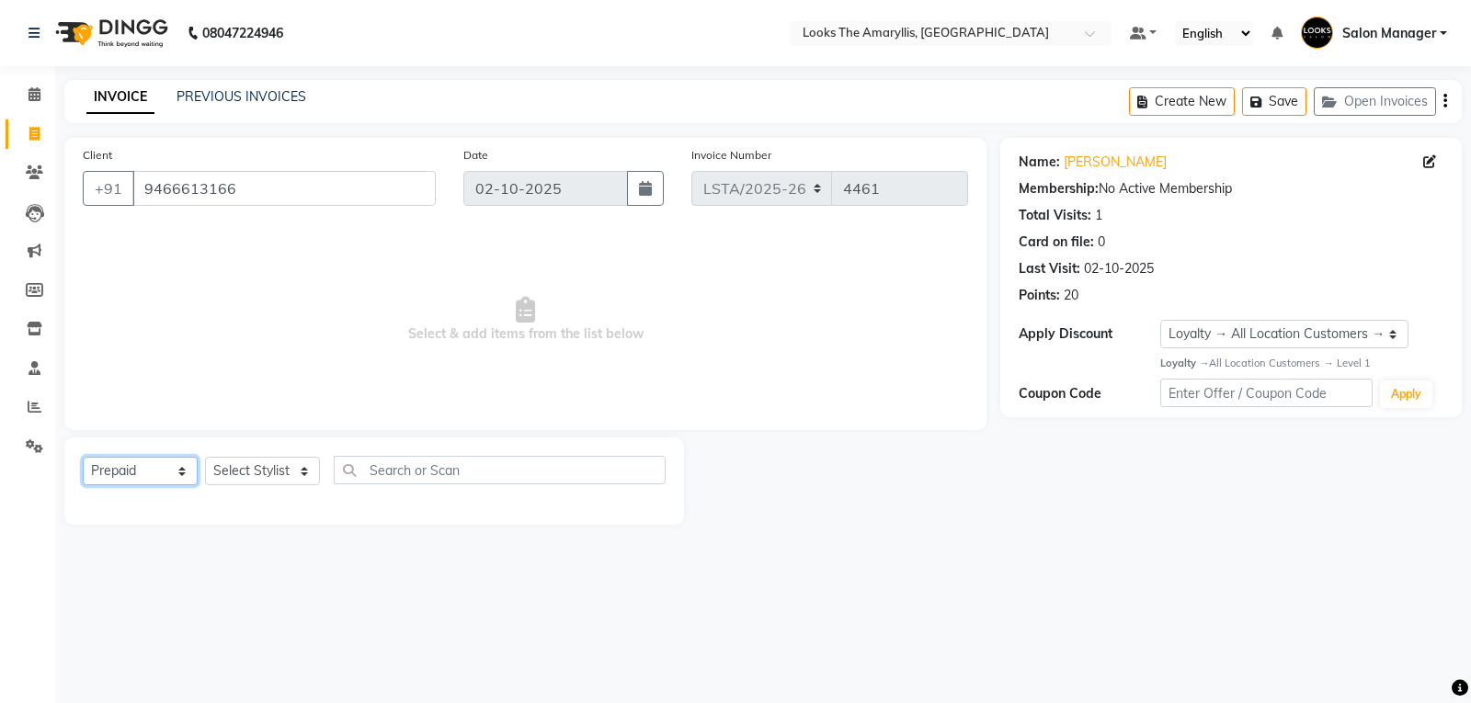
click at [83, 457] on select "Select Service Product Membership Package Voucher Prepaid Gift Card" at bounding box center [140, 471] width 115 height 29
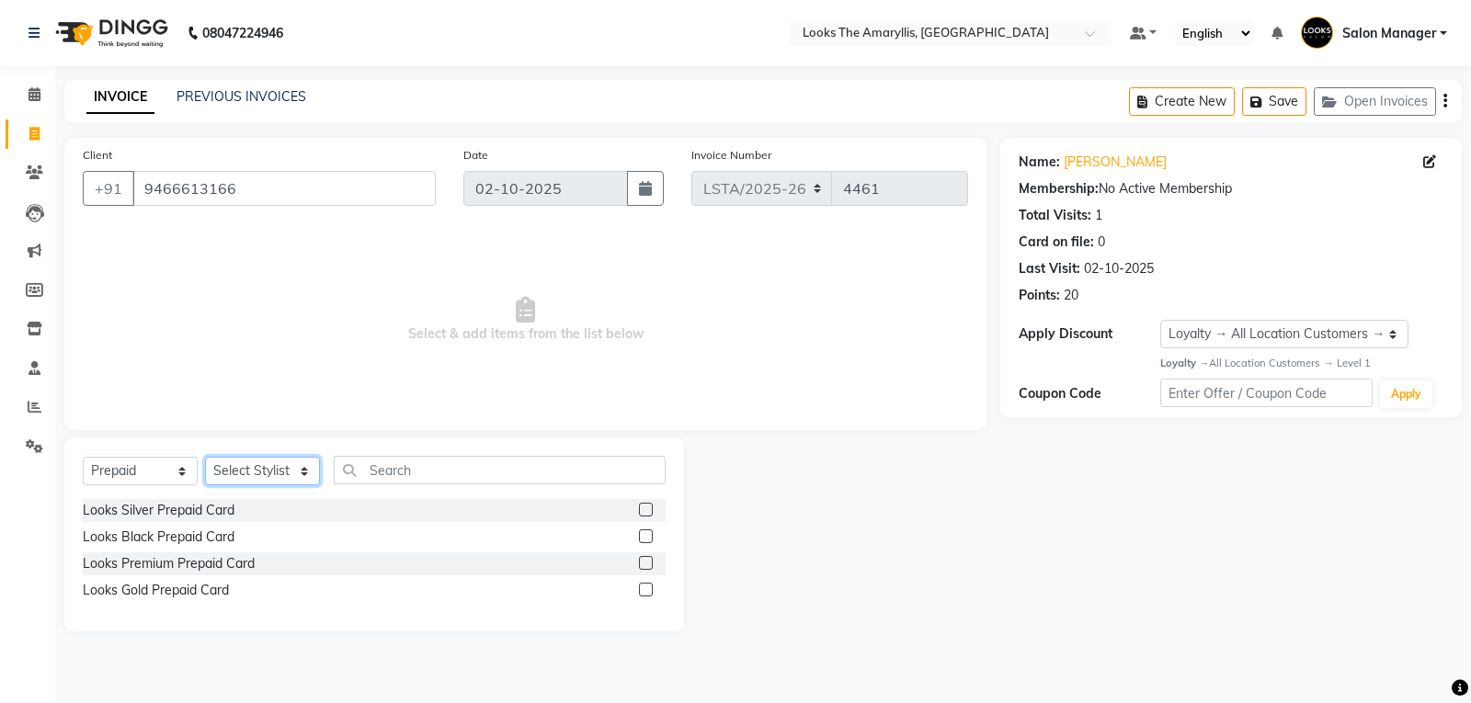
click at [308, 478] on select "Select Stylist [PERSON_NAME] art Counter_Sales Deepak_pdct Irra_Mrg [PERSON_NAM…" at bounding box center [262, 471] width 115 height 29
click at [205, 457] on select "Select Stylist [PERSON_NAME] art Counter_Sales Deepak_pdct Irra_Mrg [PERSON_NAM…" at bounding box center [262, 471] width 115 height 29
click at [375, 472] on input "text" at bounding box center [500, 470] width 332 height 29
click at [649, 588] on label at bounding box center [646, 590] width 14 height 14
click at [649, 588] on input "checkbox" at bounding box center [645, 591] width 12 height 12
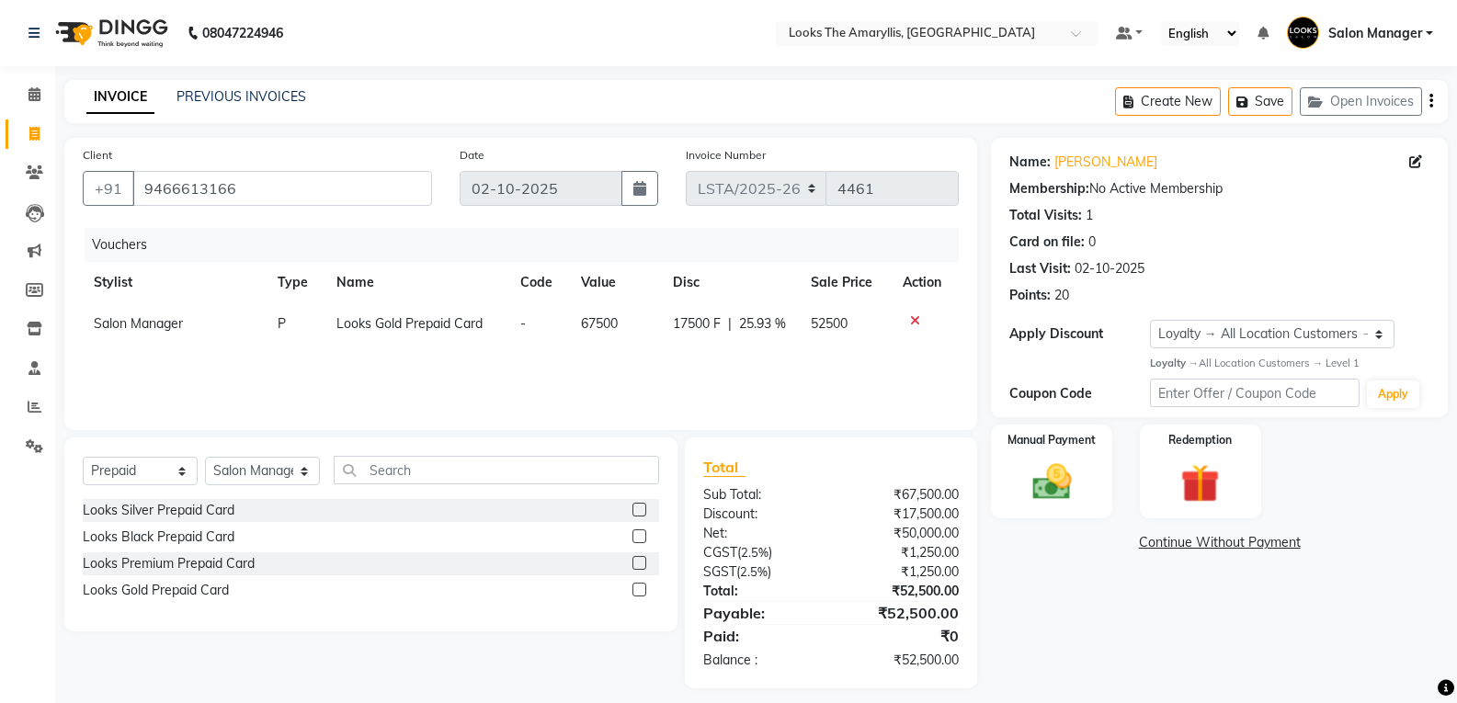
click at [910, 315] on icon at bounding box center [915, 320] width 10 height 13
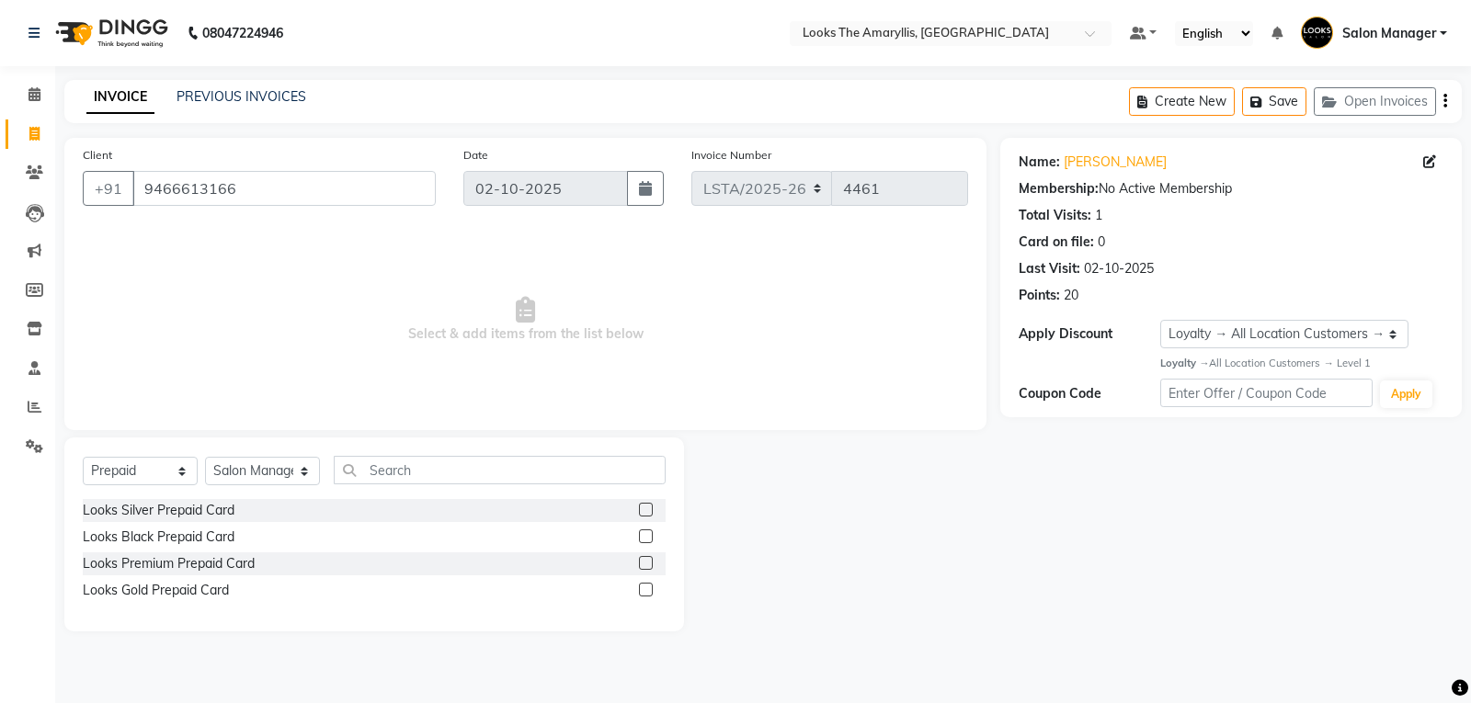
click at [644, 536] on label at bounding box center [646, 537] width 14 height 14
click at [644, 536] on input "checkbox" at bounding box center [645, 537] width 12 height 12
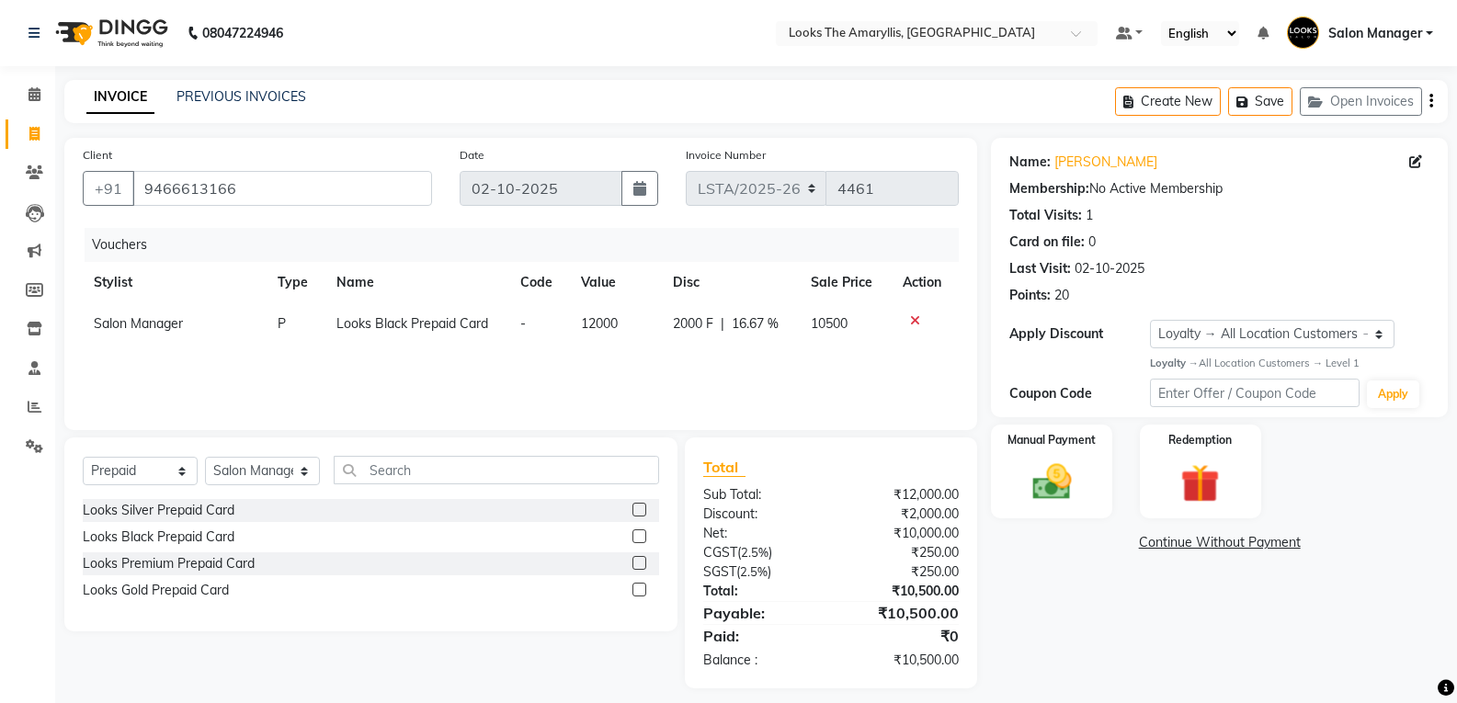
click at [910, 320] on icon at bounding box center [915, 320] width 10 height 13
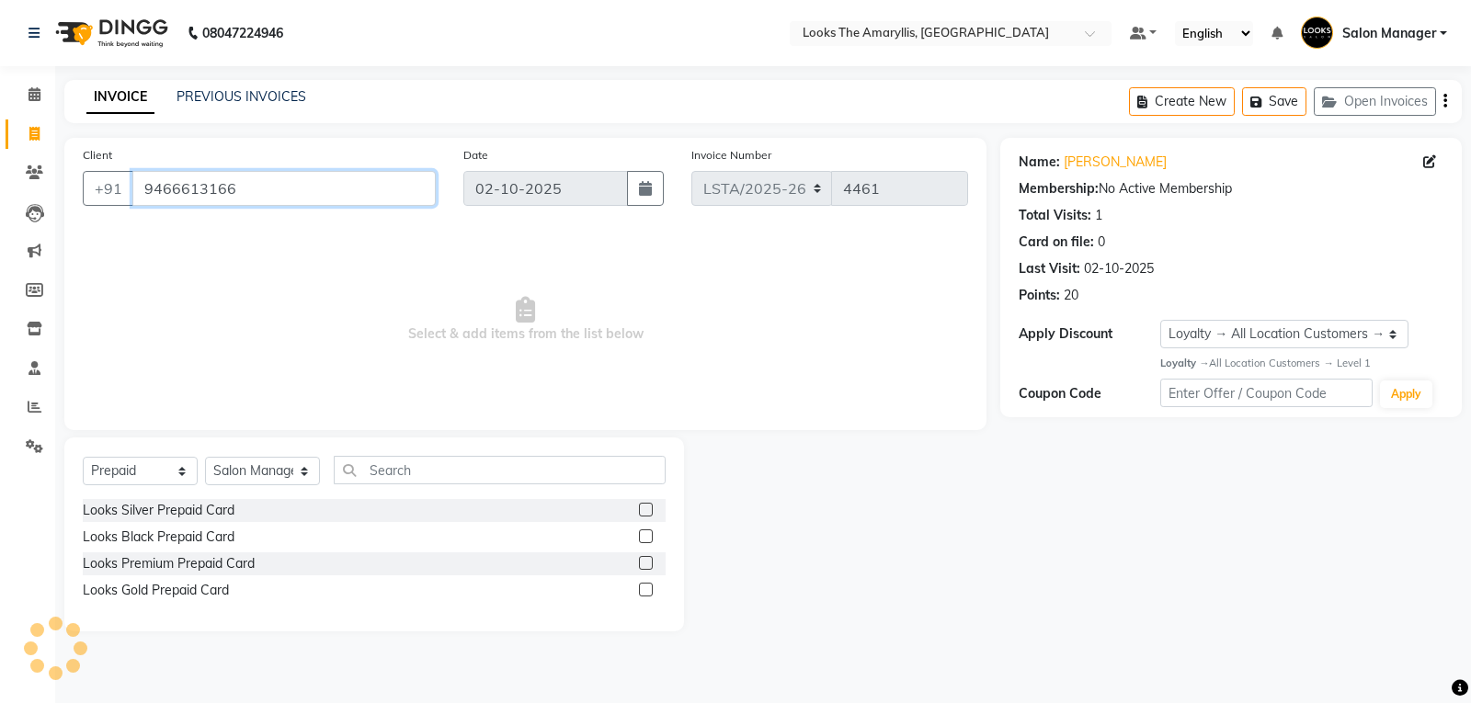
click at [354, 205] on input "9466613166" at bounding box center [283, 188] width 303 height 35
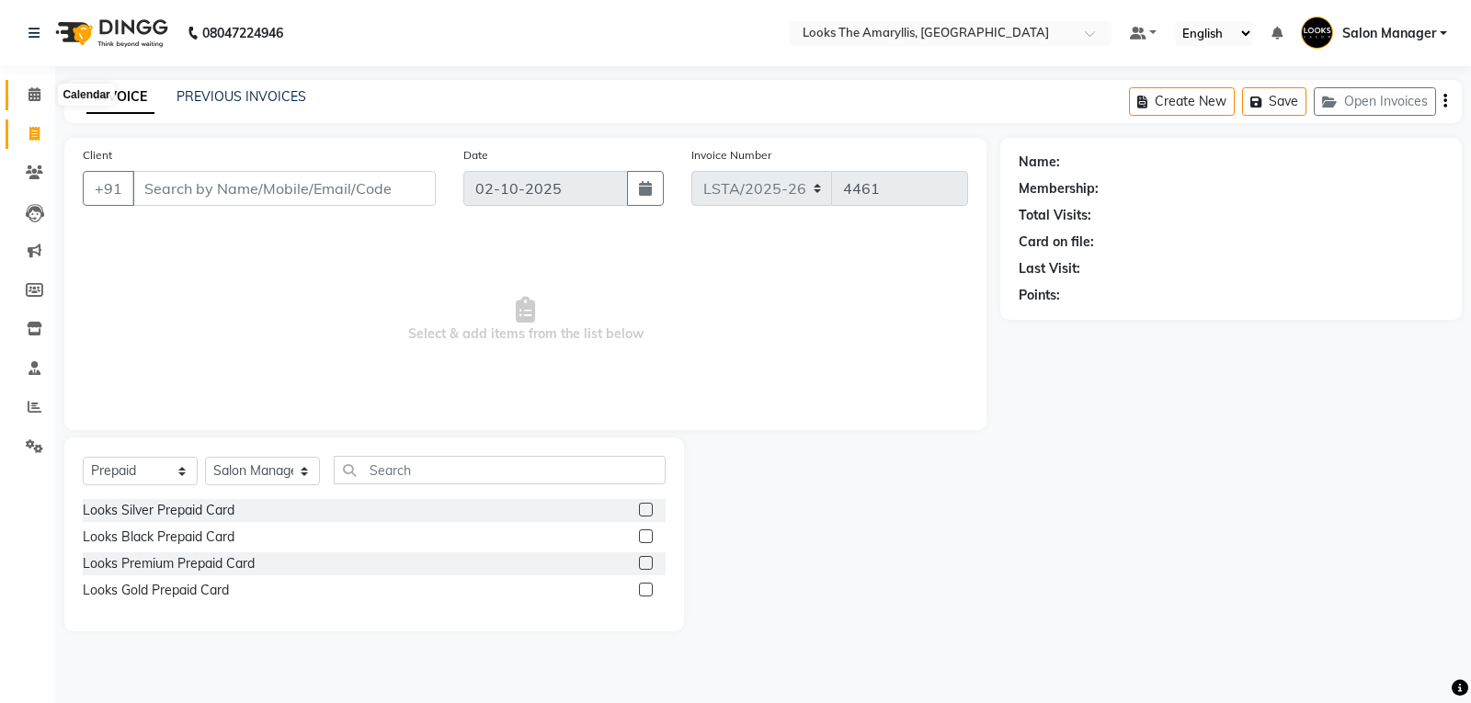
click at [29, 87] on icon at bounding box center [35, 94] width 12 height 14
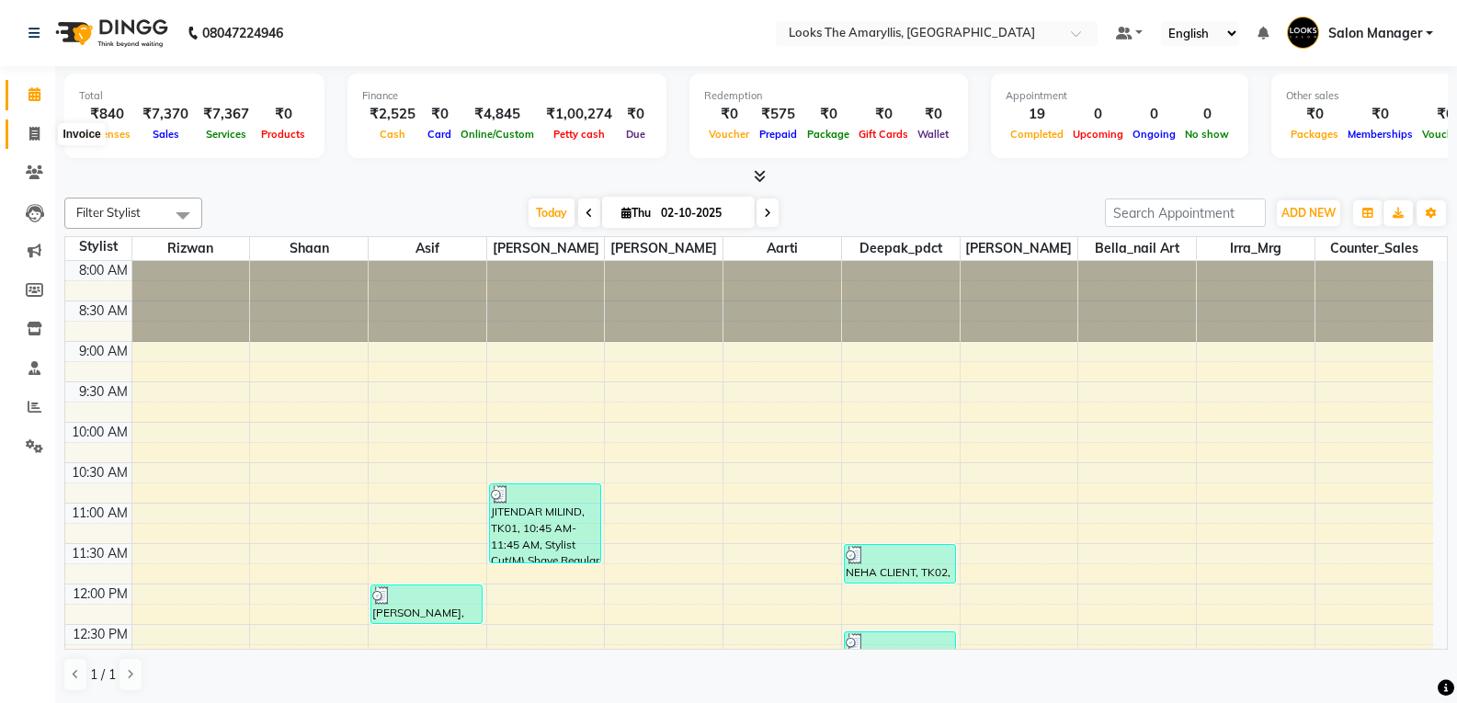
click at [43, 135] on span at bounding box center [34, 134] width 32 height 21
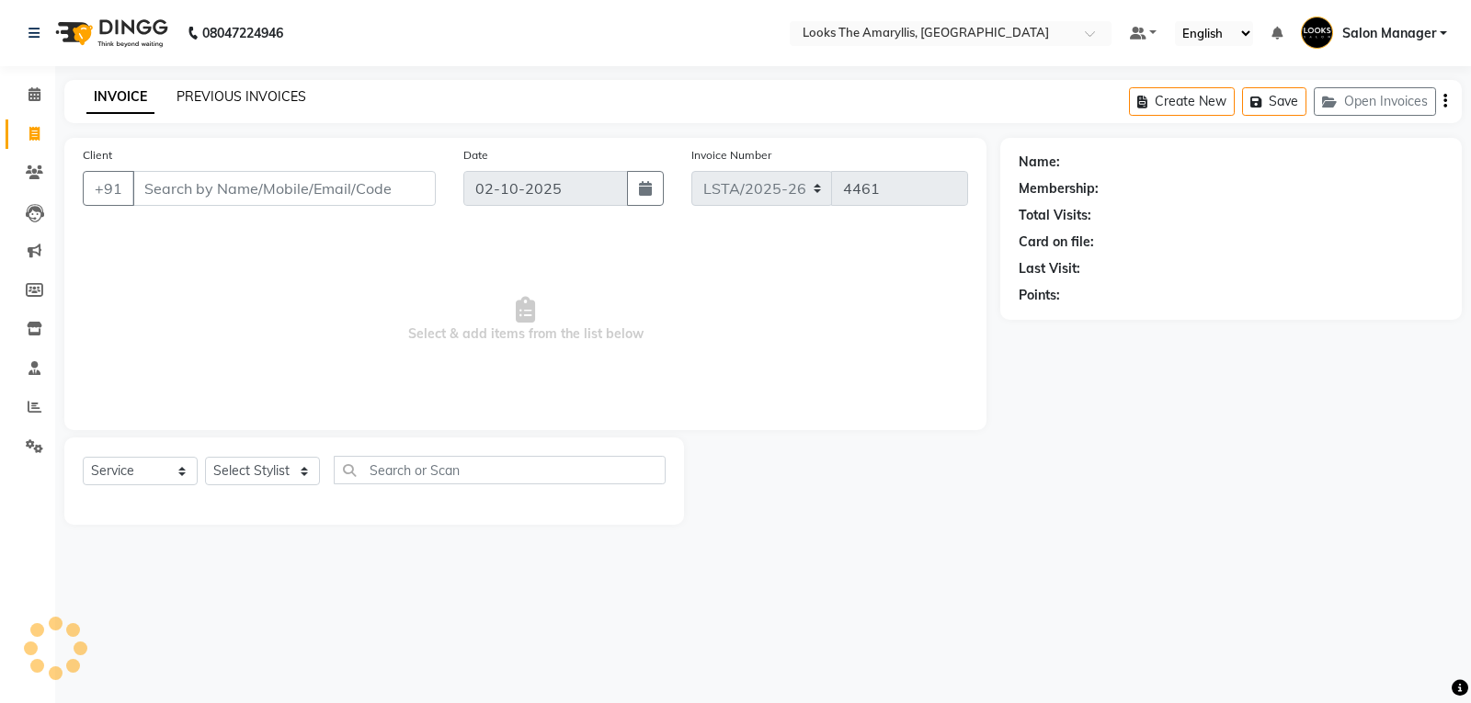
click at [228, 99] on link "PREVIOUS INVOICES" at bounding box center [242, 96] width 130 height 17
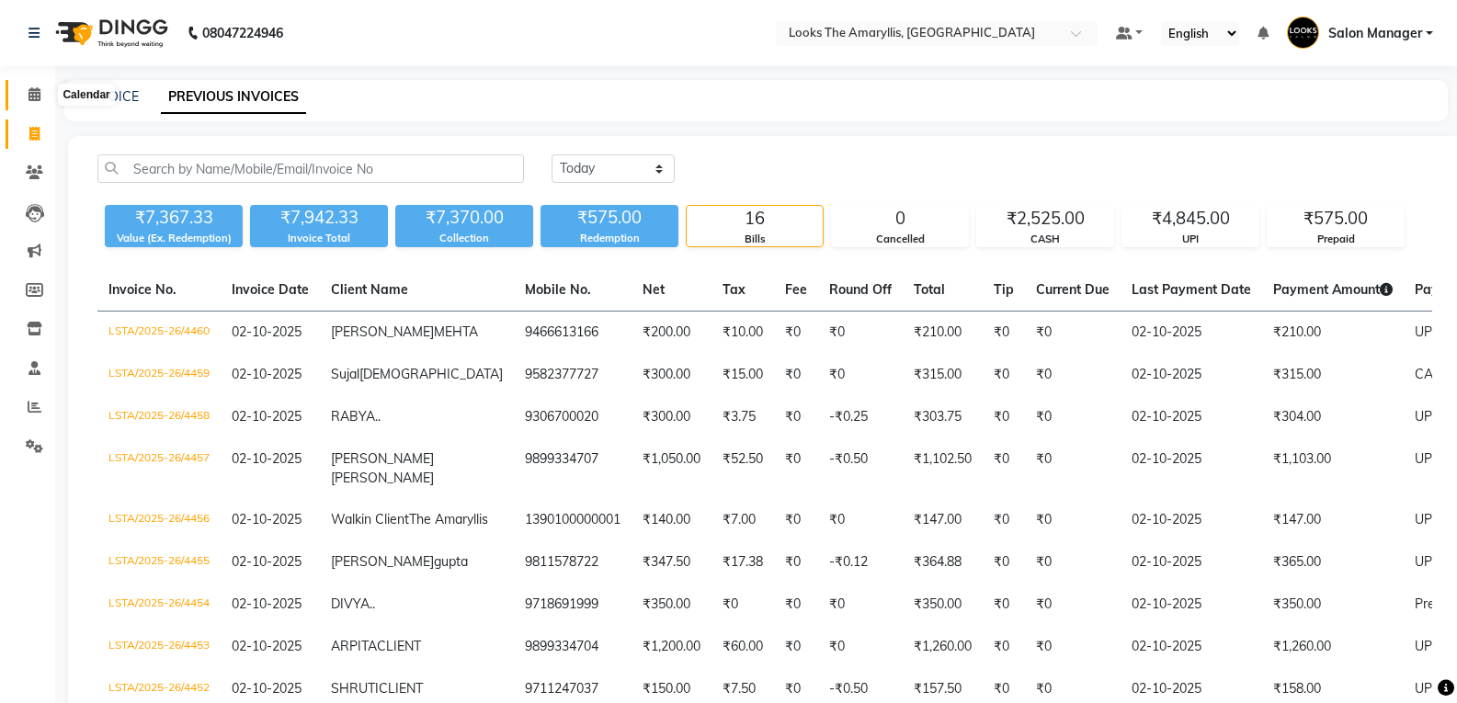
click at [30, 87] on icon at bounding box center [35, 94] width 12 height 14
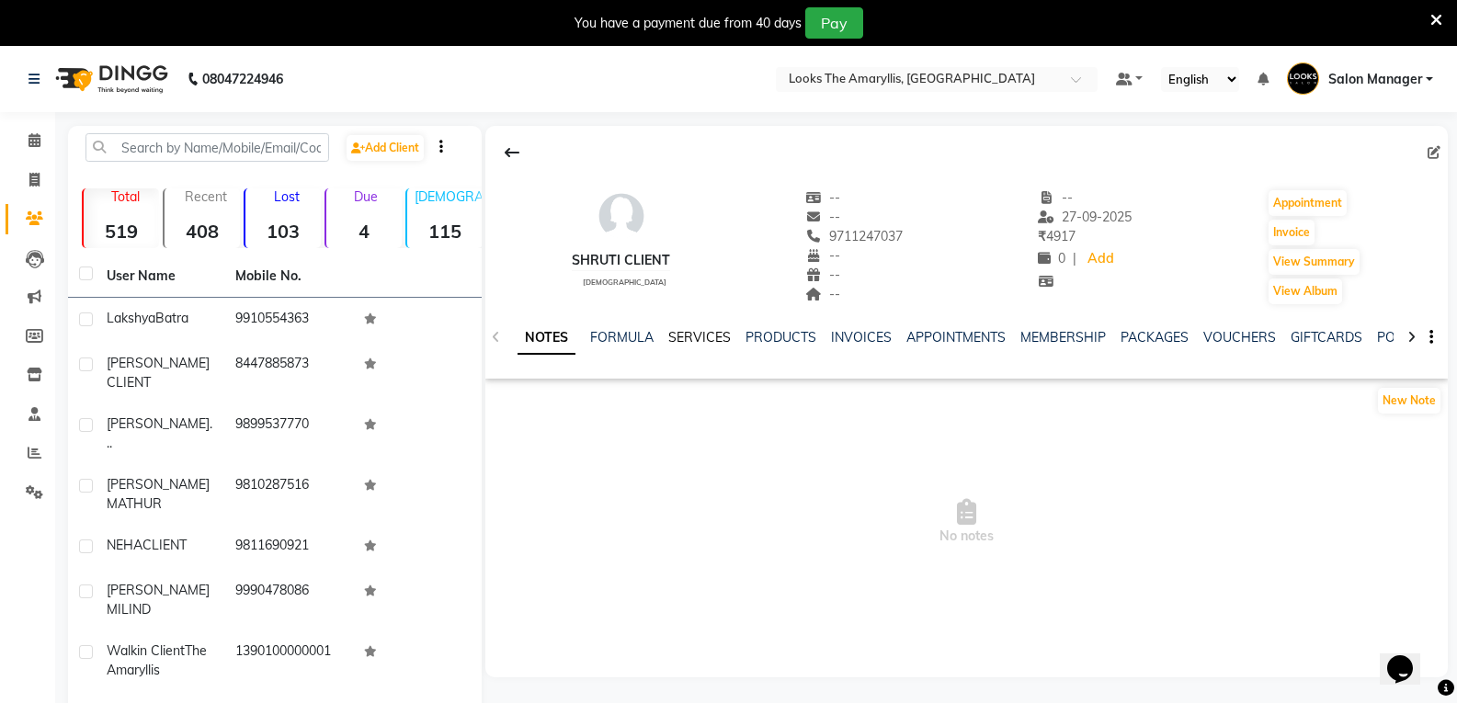
click at [695, 335] on link "SERVICES" at bounding box center [699, 337] width 63 height 17
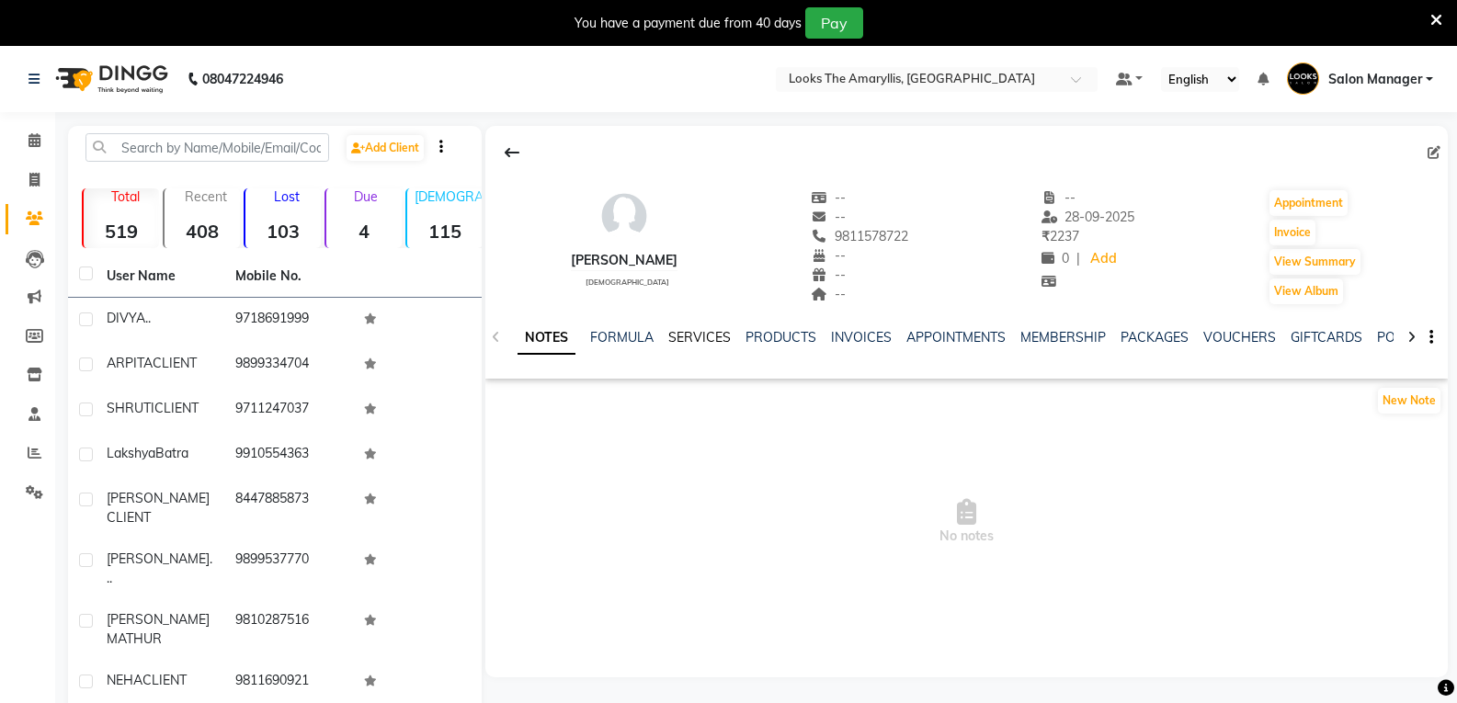
click at [715, 341] on link "SERVICES" at bounding box center [699, 337] width 63 height 17
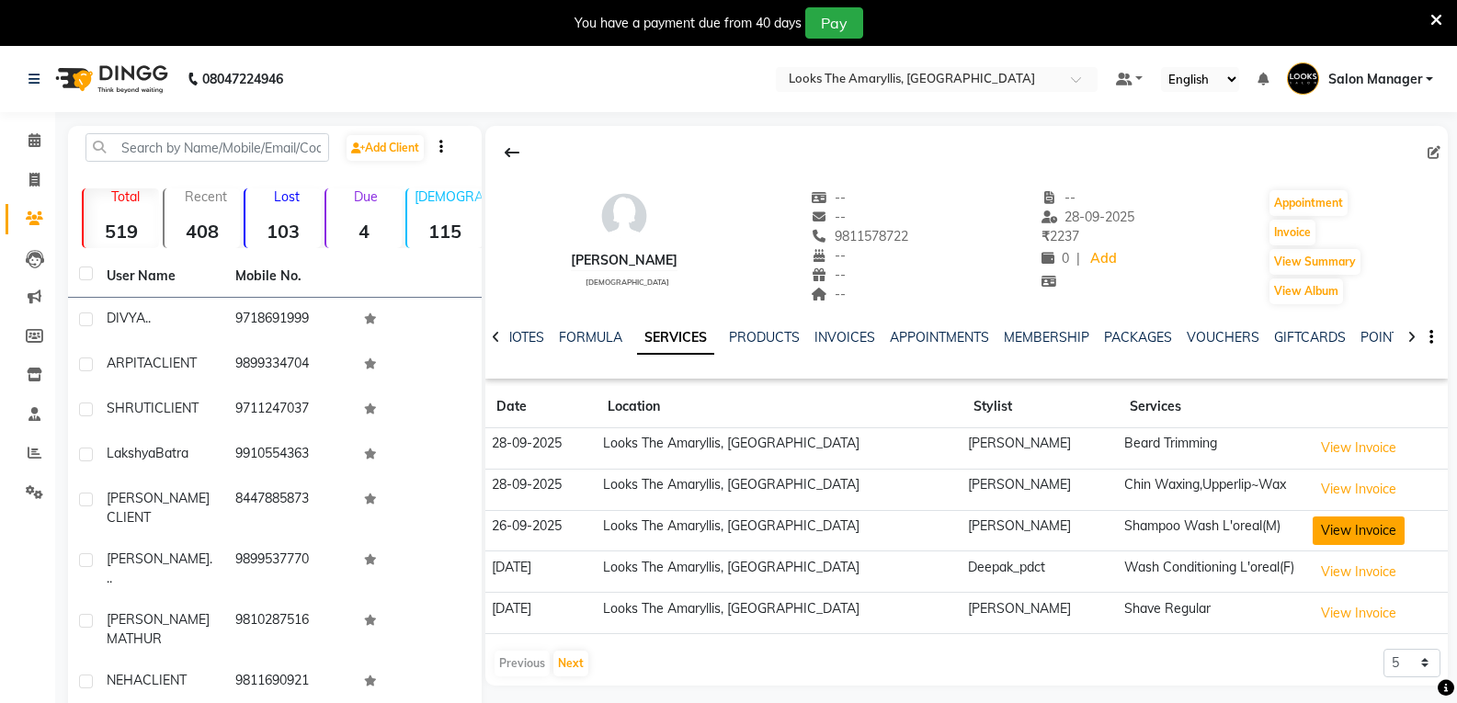
click at [1345, 528] on button "View Invoice" at bounding box center [1359, 531] width 92 height 29
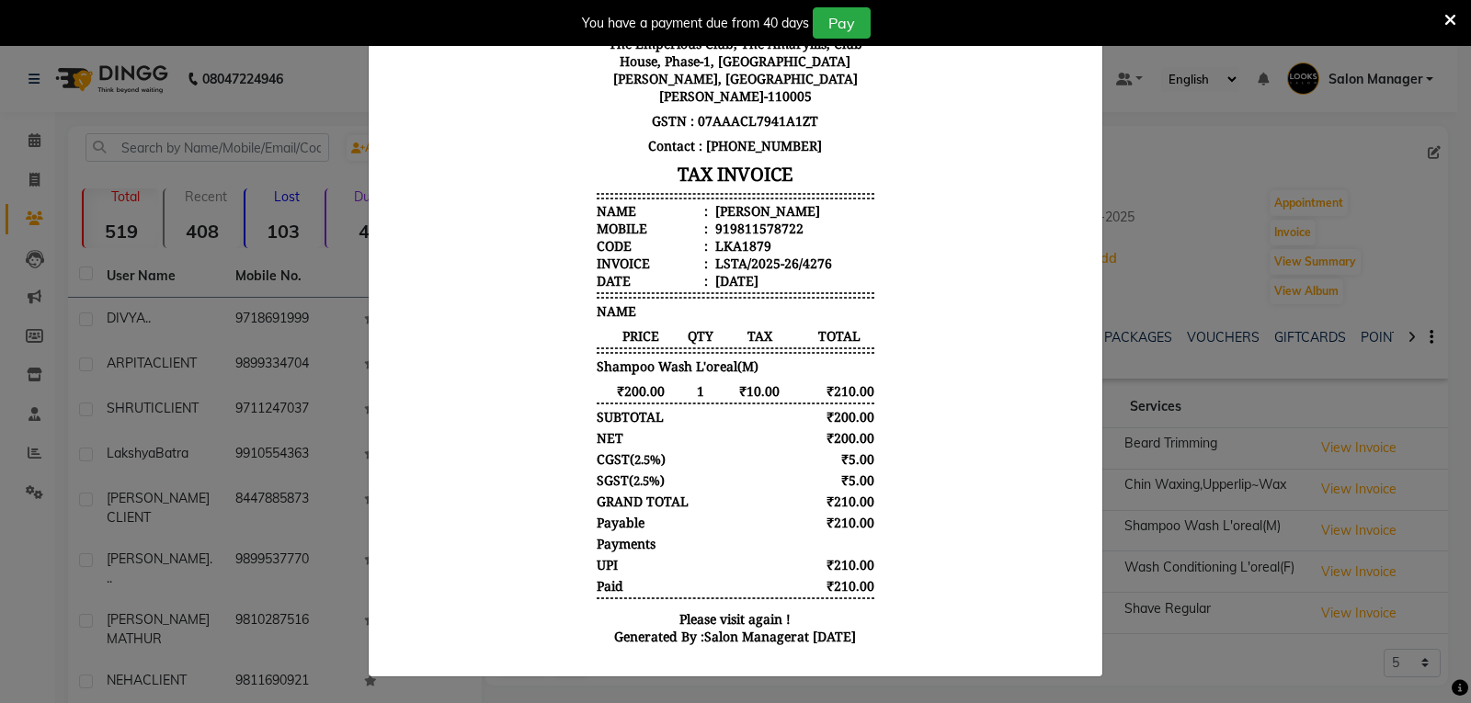
scroll to position [47, 0]
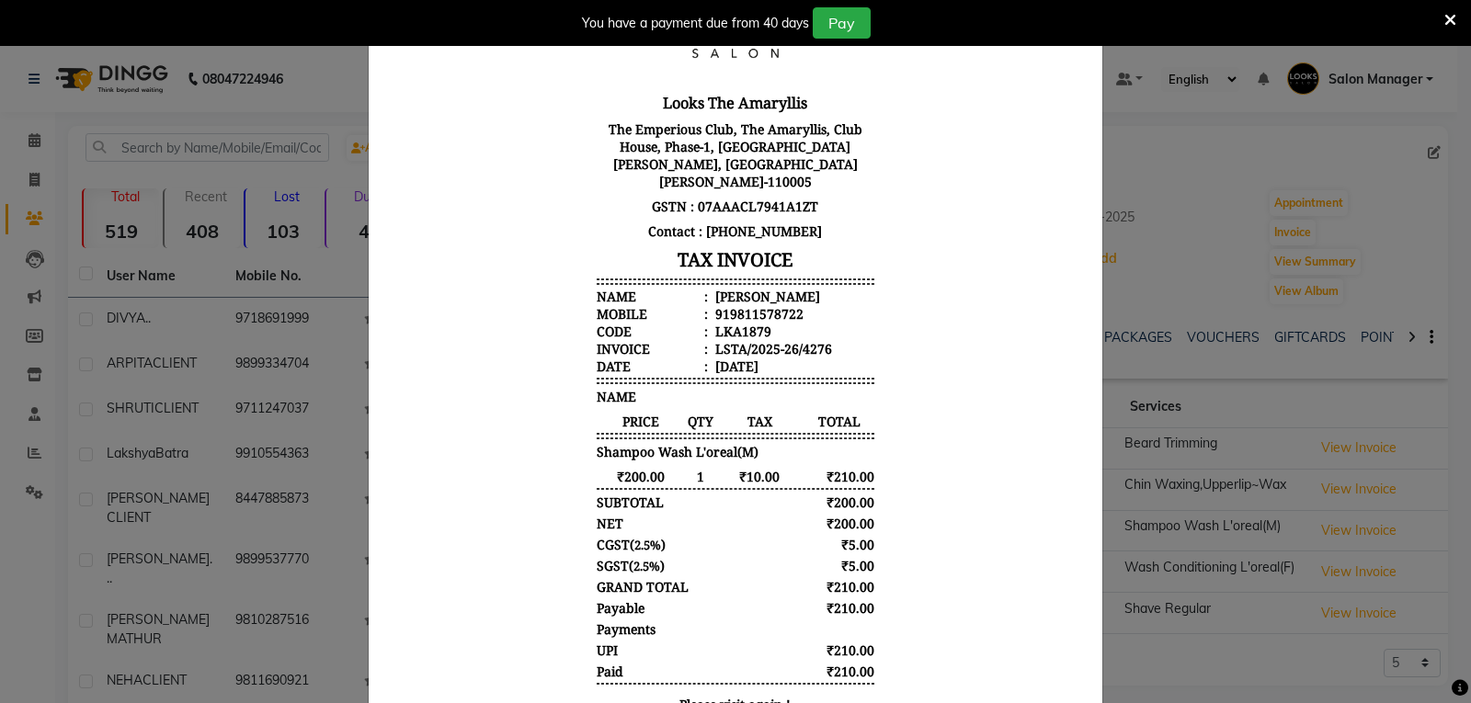
drag, startPoint x: 1015, startPoint y: 608, endPoint x: 1015, endPoint y: 473, distance: 135.2
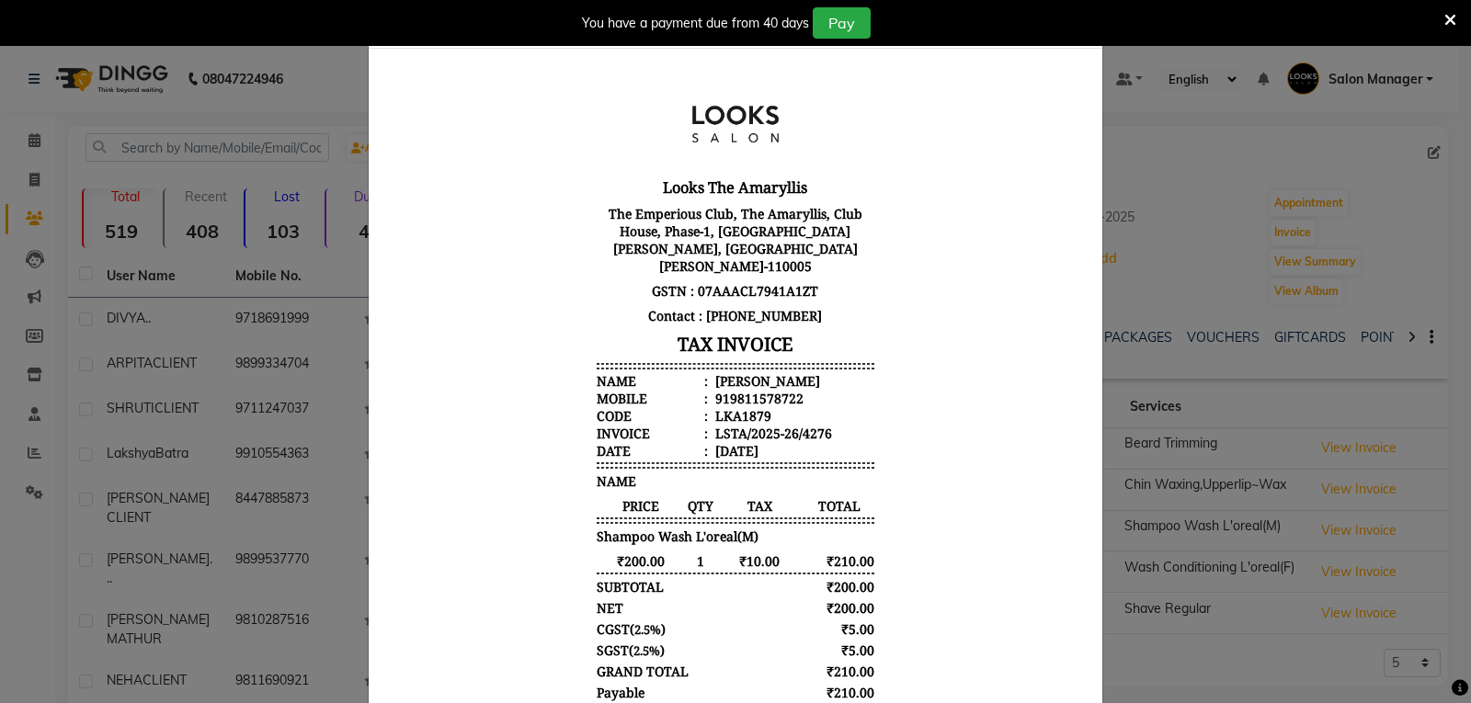
scroll to position [0, 0]
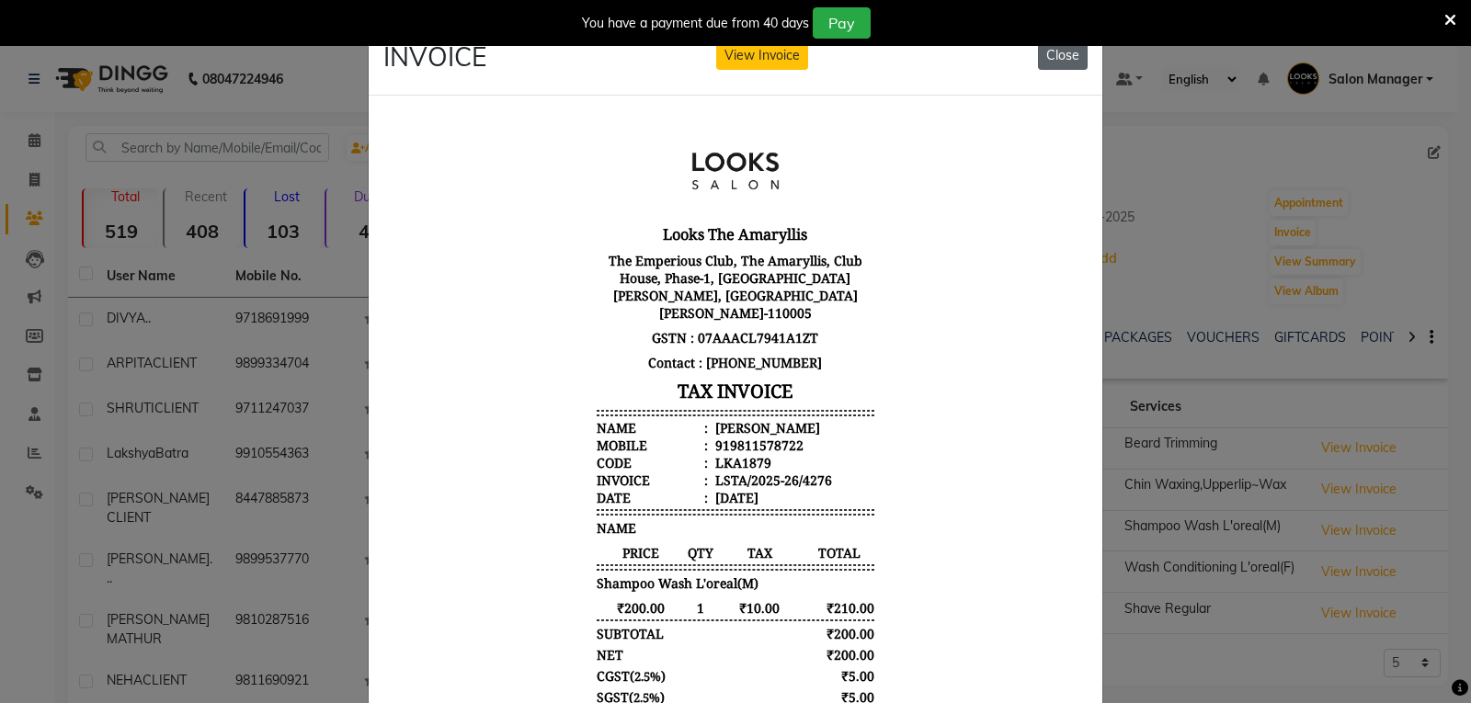
click at [1058, 63] on button "Close" at bounding box center [1063, 55] width 50 height 29
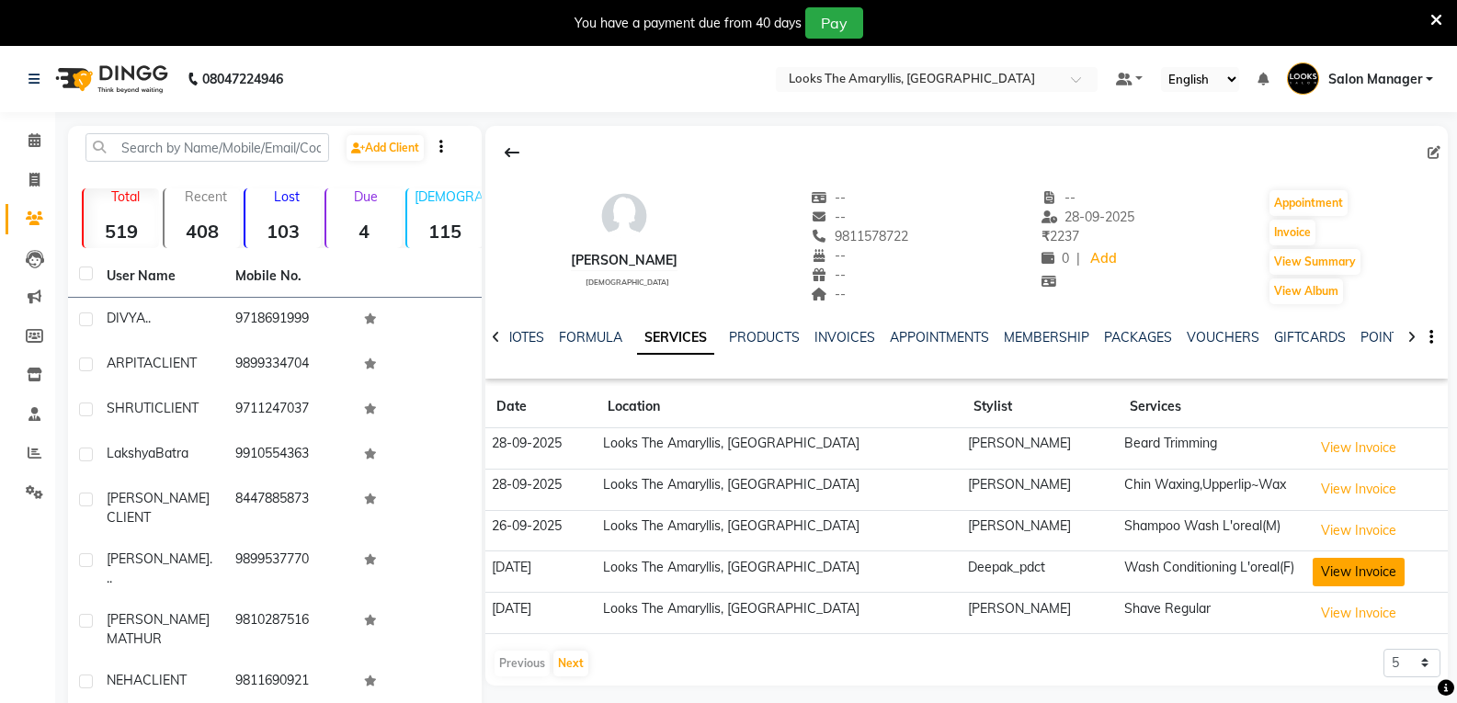
click at [1319, 571] on button "View Invoice" at bounding box center [1359, 572] width 92 height 29
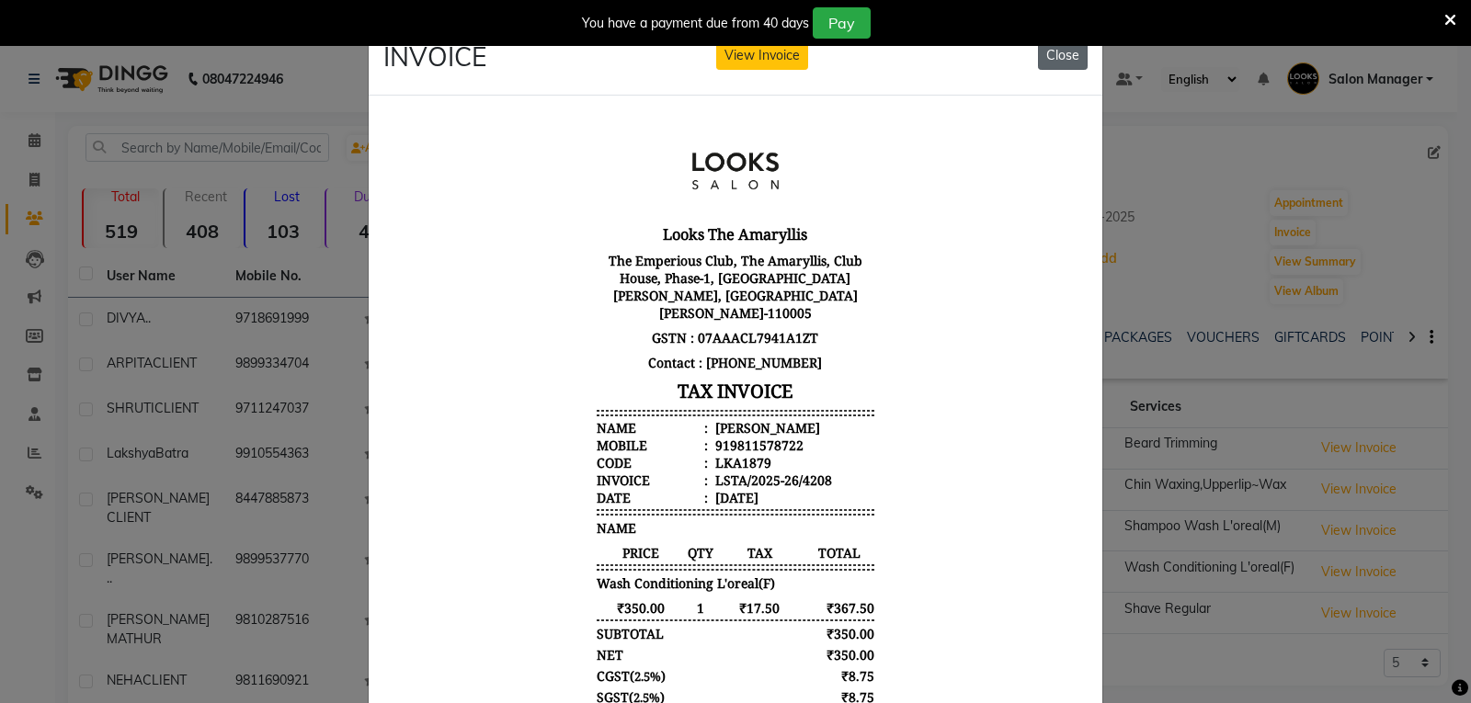
click at [1066, 61] on button "Close" at bounding box center [1063, 55] width 50 height 29
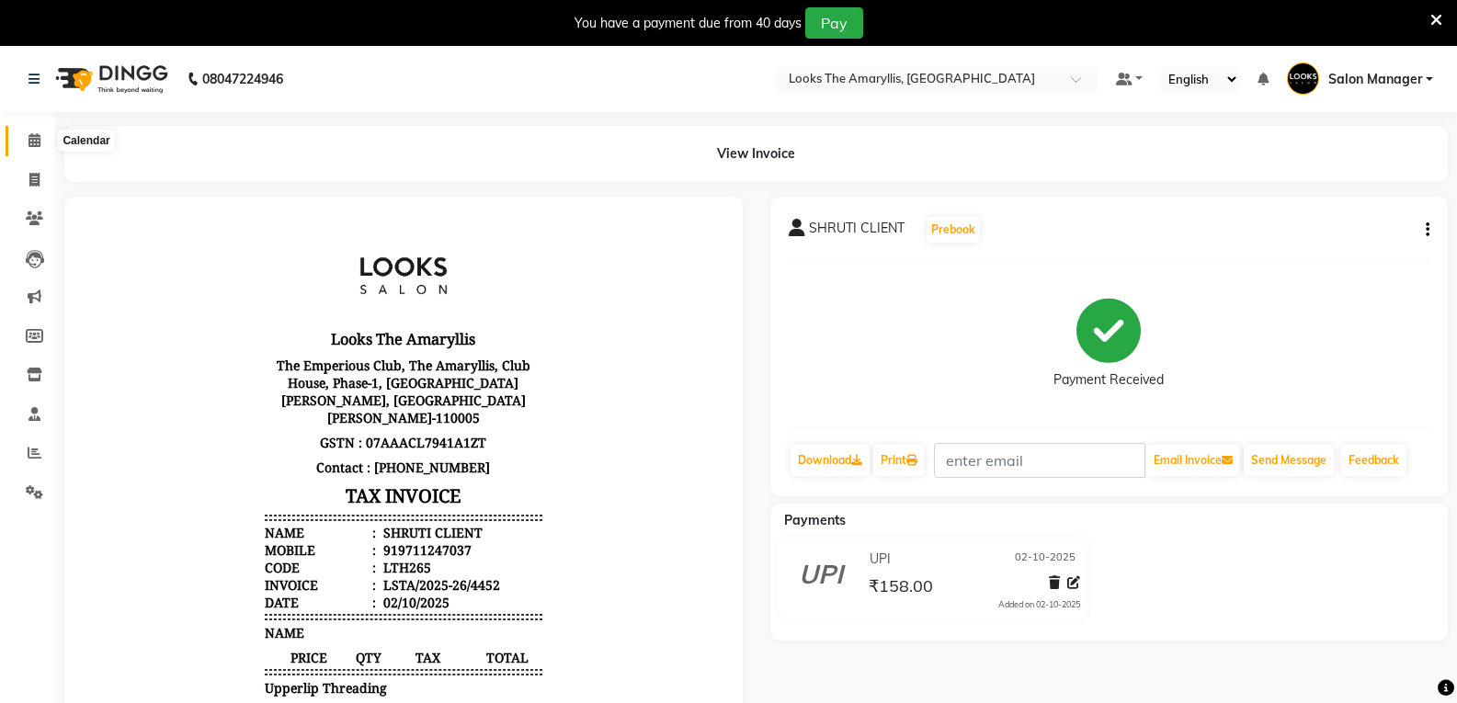
click at [34, 132] on span at bounding box center [34, 141] width 32 height 21
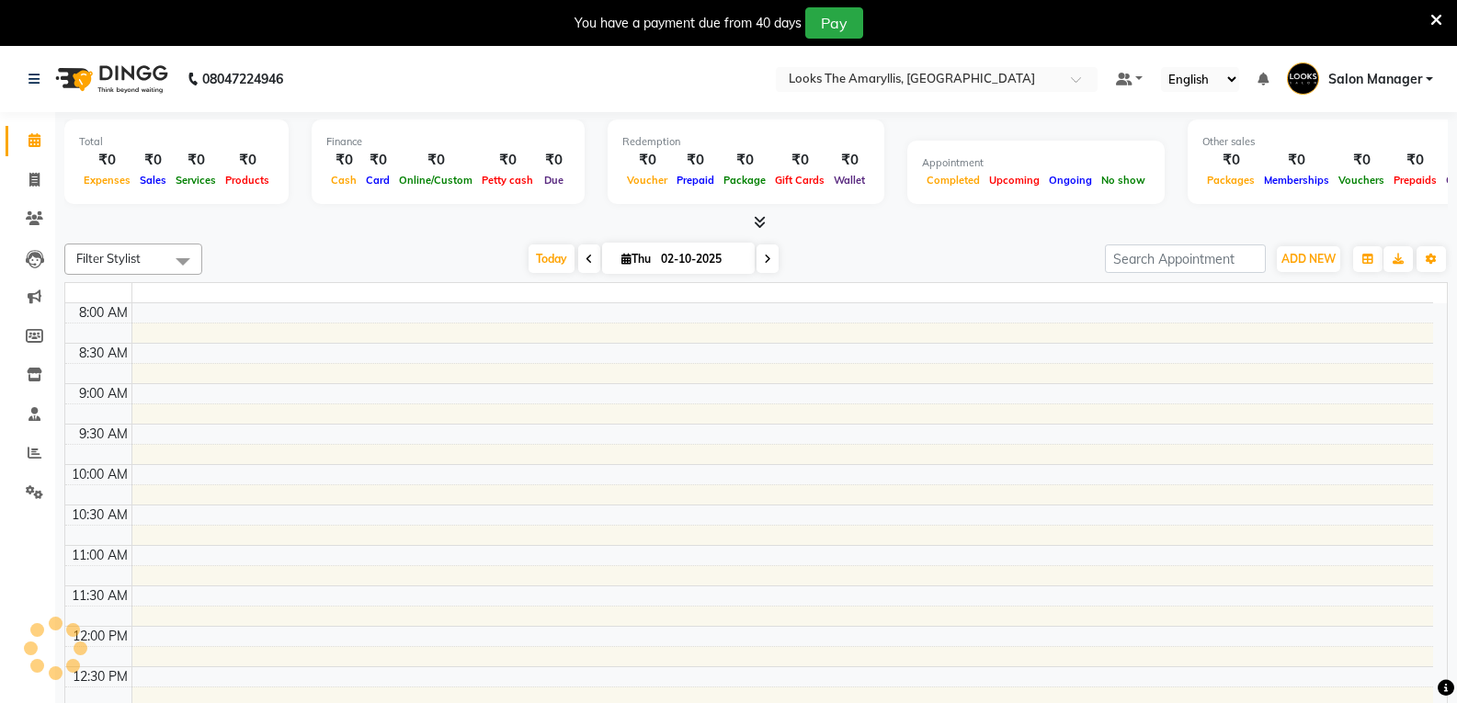
click at [40, 141] on icon at bounding box center [35, 140] width 12 height 14
